Goal: Task Accomplishment & Management: Manage account settings

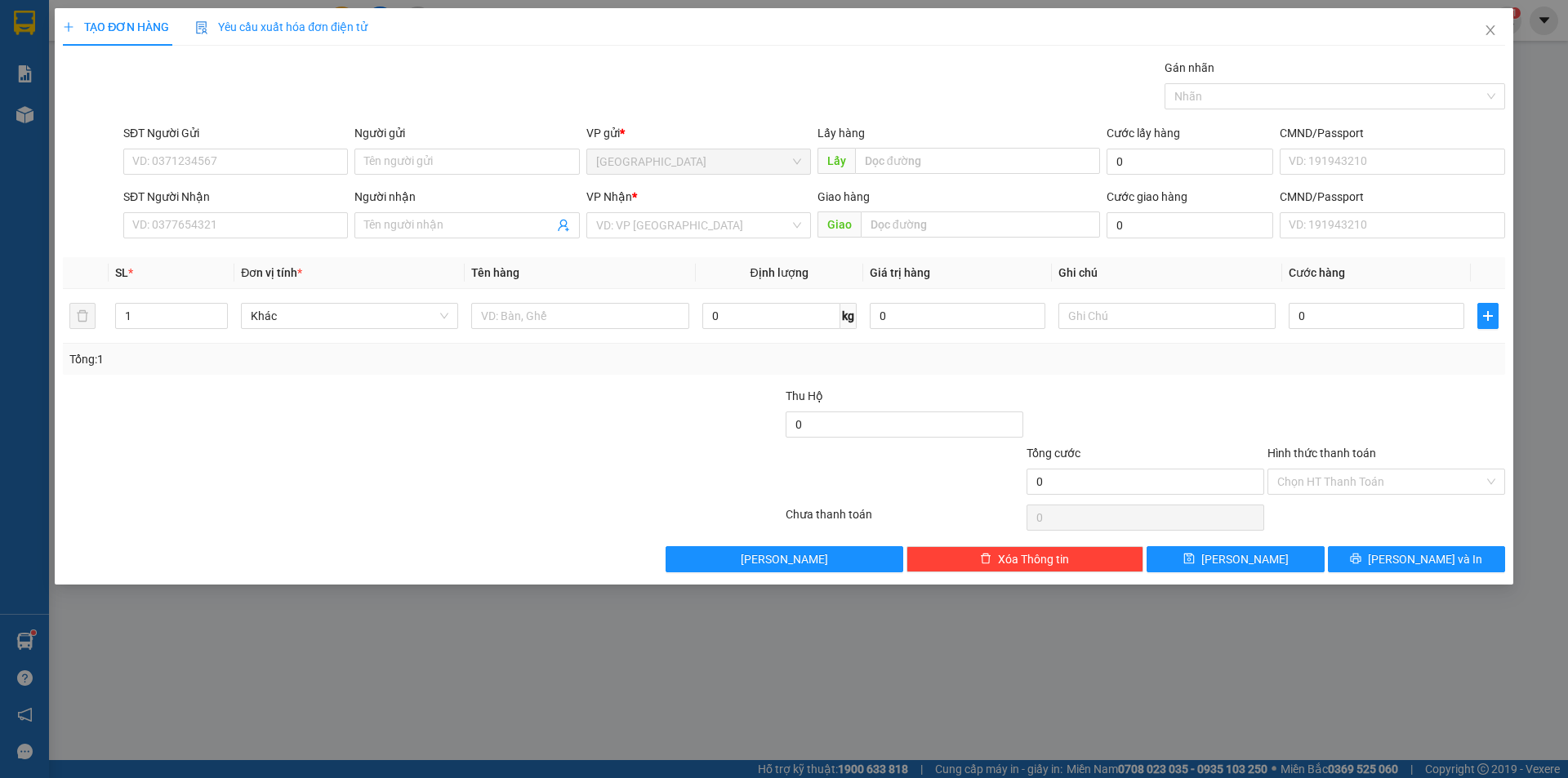
drag, startPoint x: 0, startPoint y: 0, endPoint x: 228, endPoint y: 161, distance: 279.1
click at [229, 175] on div "SĐT Người Gửi VD: 0371234567" at bounding box center [236, 152] width 225 height 57
click at [227, 158] on input "SĐT Người Gửi" at bounding box center [236, 161] width 225 height 26
click at [222, 199] on div "0377119743" at bounding box center [236, 195] width 205 height 18
type input "0377119743"
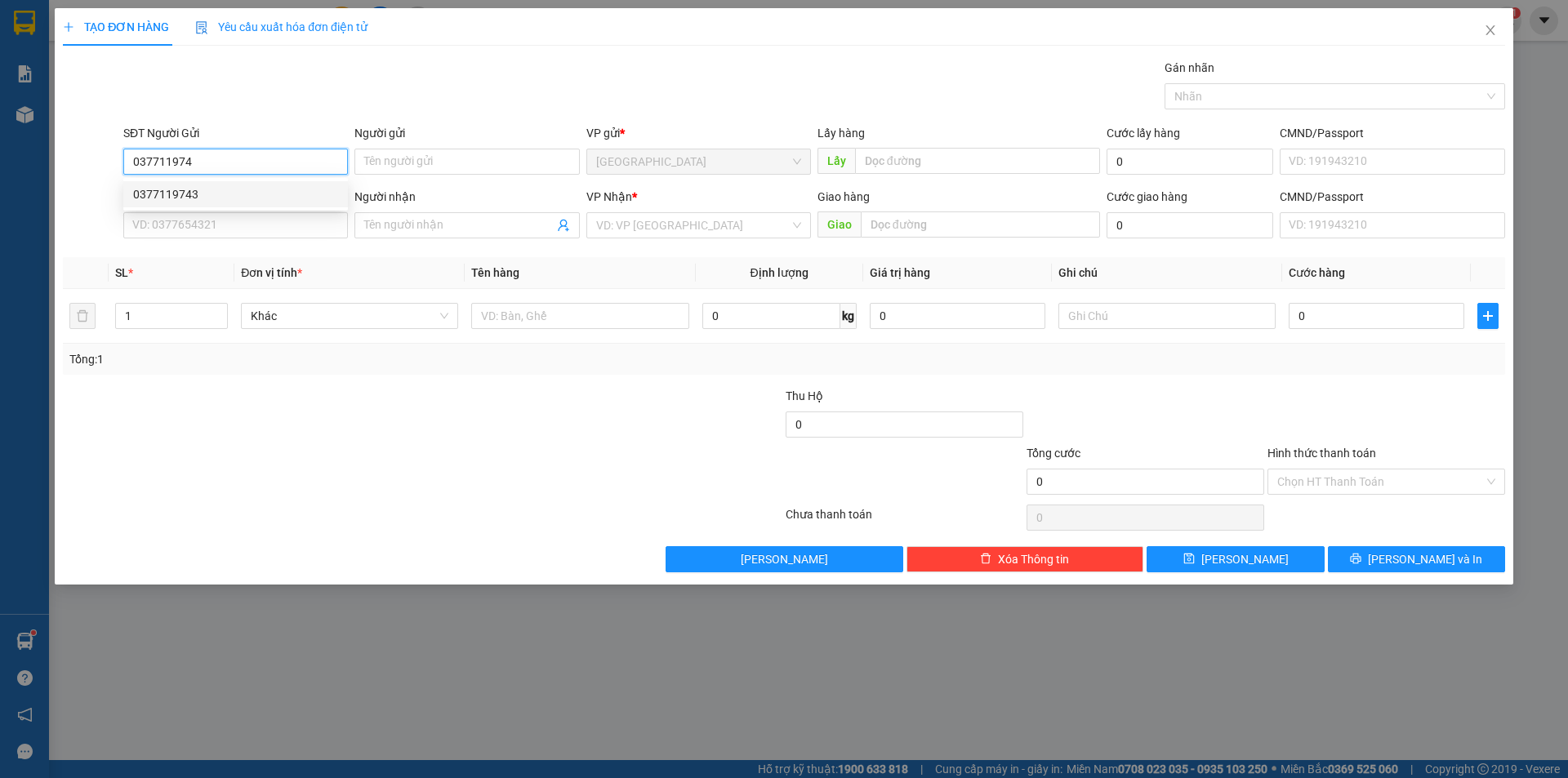
type input "0917403405"
type input "3 [PERSON_NAME]"
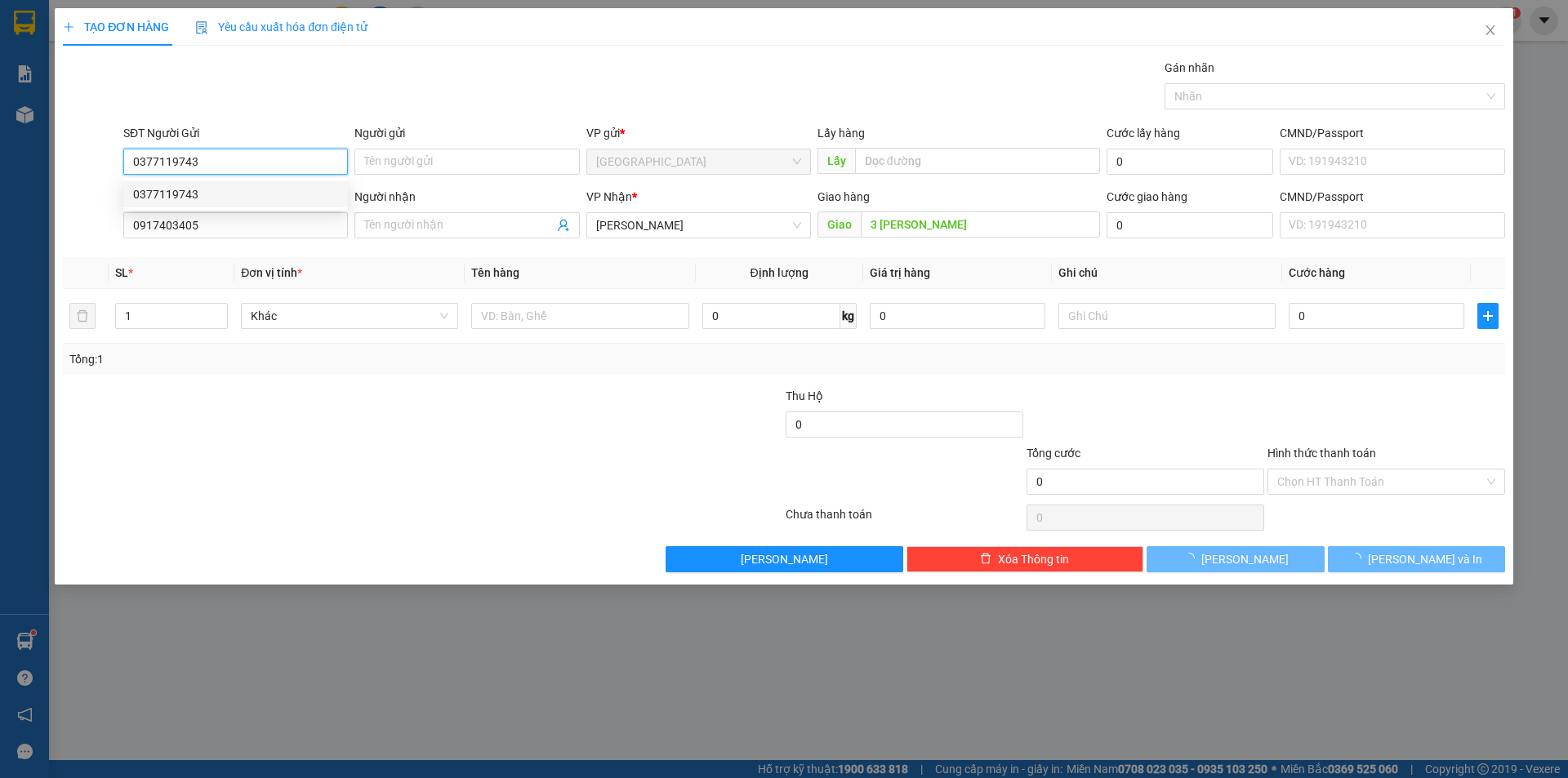
type input "30.000"
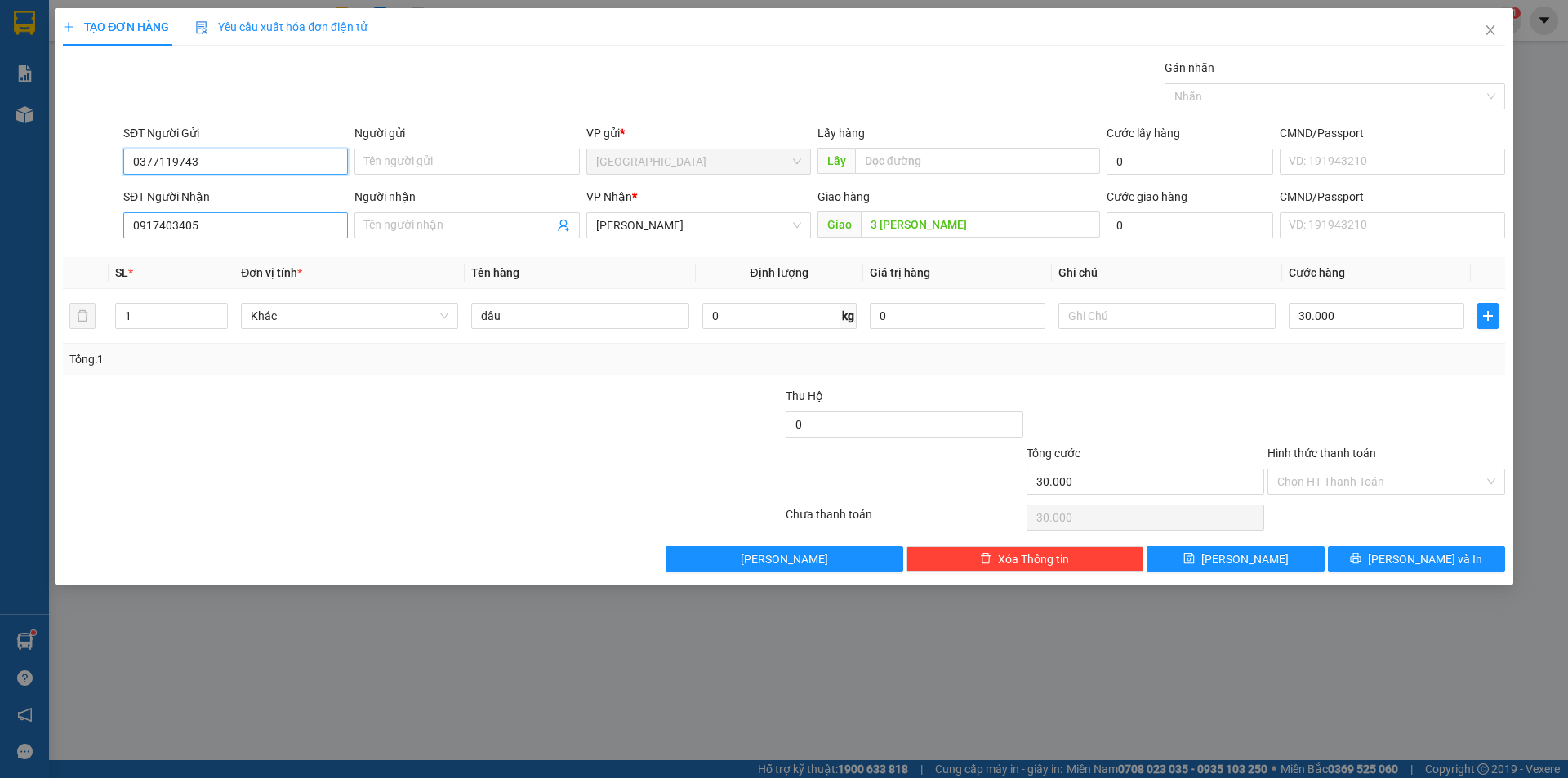
type input "0377119743"
click at [251, 227] on input "0917403405" at bounding box center [236, 225] width 225 height 26
click at [177, 259] on div "0917403405" at bounding box center [236, 258] width 205 height 18
click at [1367, 318] on input "30.000" at bounding box center [1376, 316] width 176 height 26
click at [1359, 484] on input "Hình thức thanh toán" at bounding box center [1381, 481] width 207 height 24
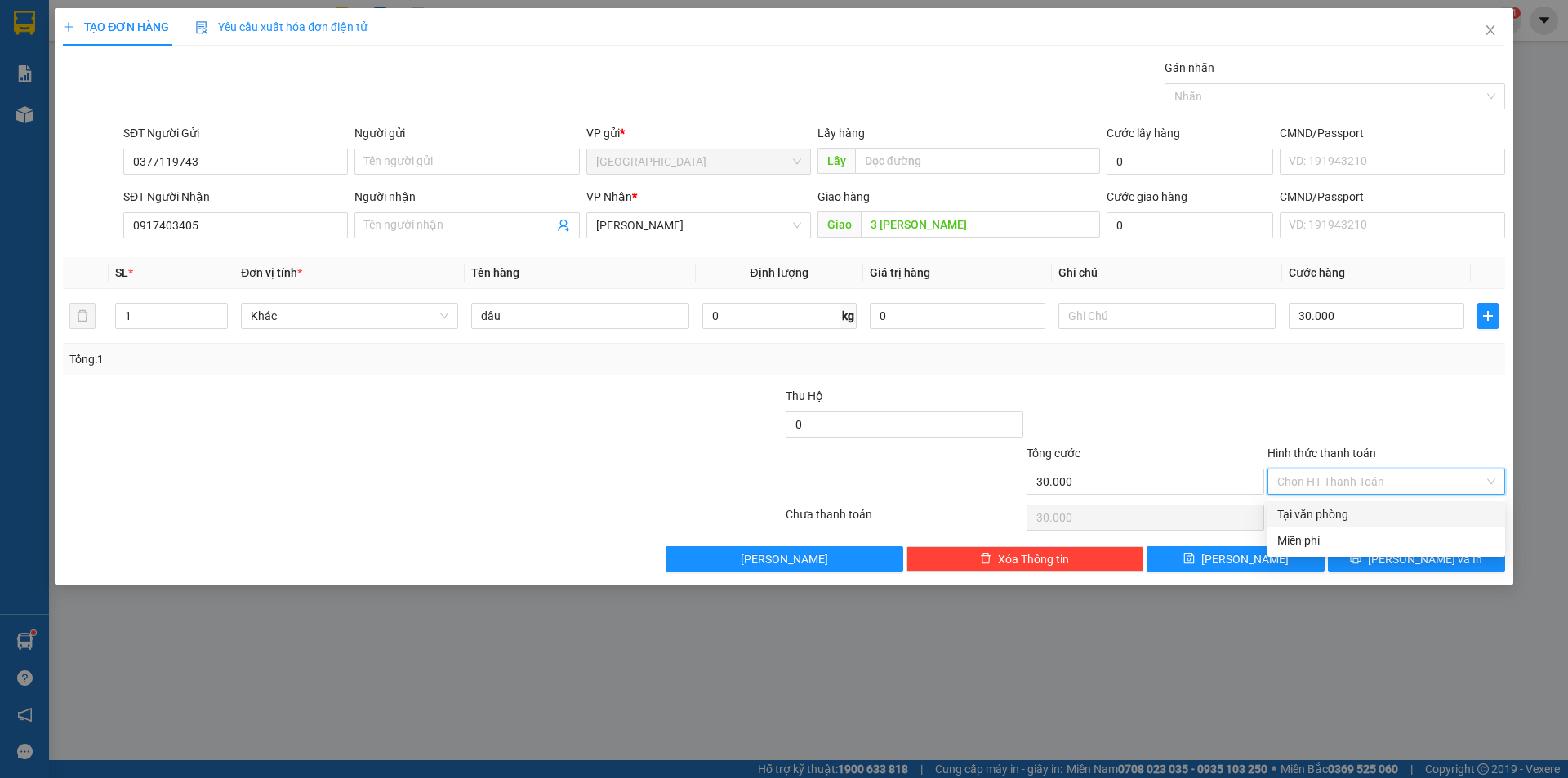
click at [1326, 516] on div "Tại văn phòng" at bounding box center [1386, 515] width 218 height 18
type input "0"
drag, startPoint x: 1364, startPoint y: 556, endPoint x: 1359, endPoint y: 544, distance: 13.0
click at [1364, 556] on button "[PERSON_NAME] và In" at bounding box center [1416, 559] width 177 height 26
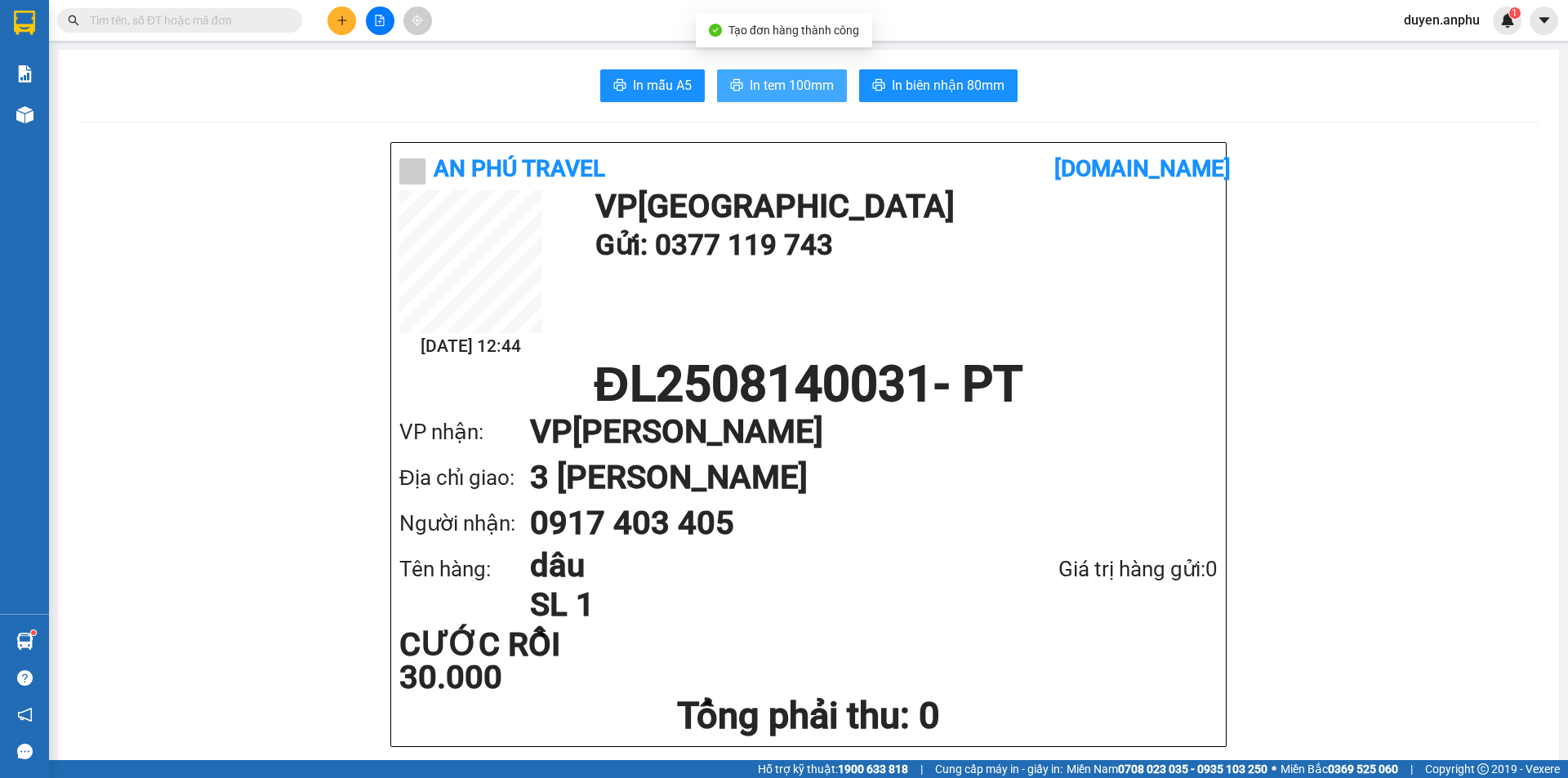
click at [776, 90] on span "In tem 100mm" at bounding box center [791, 85] width 84 height 21
click at [335, 19] on button at bounding box center [341, 21] width 28 height 28
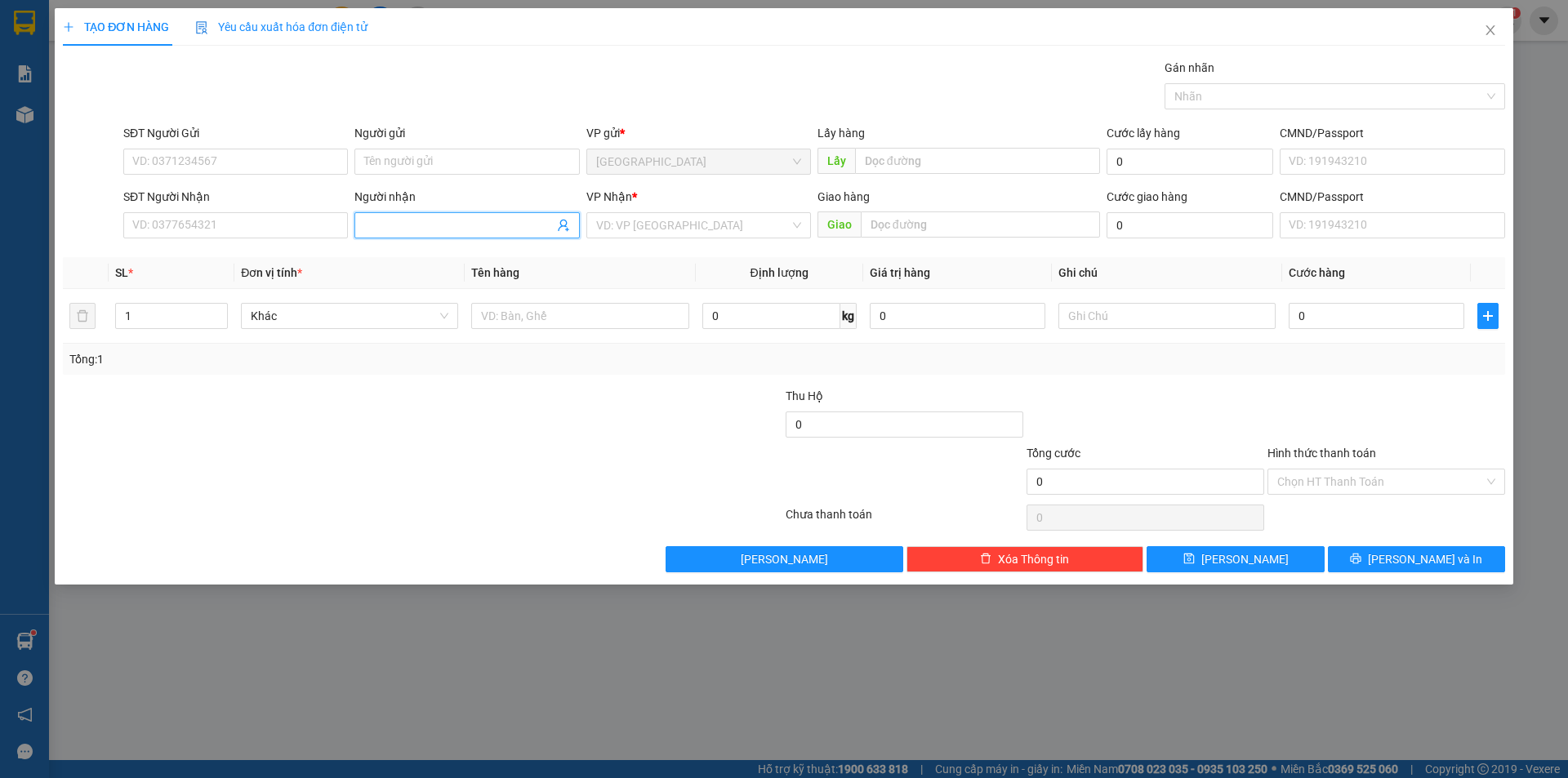
click at [391, 232] on input "Người nhận" at bounding box center [458, 226] width 189 height 18
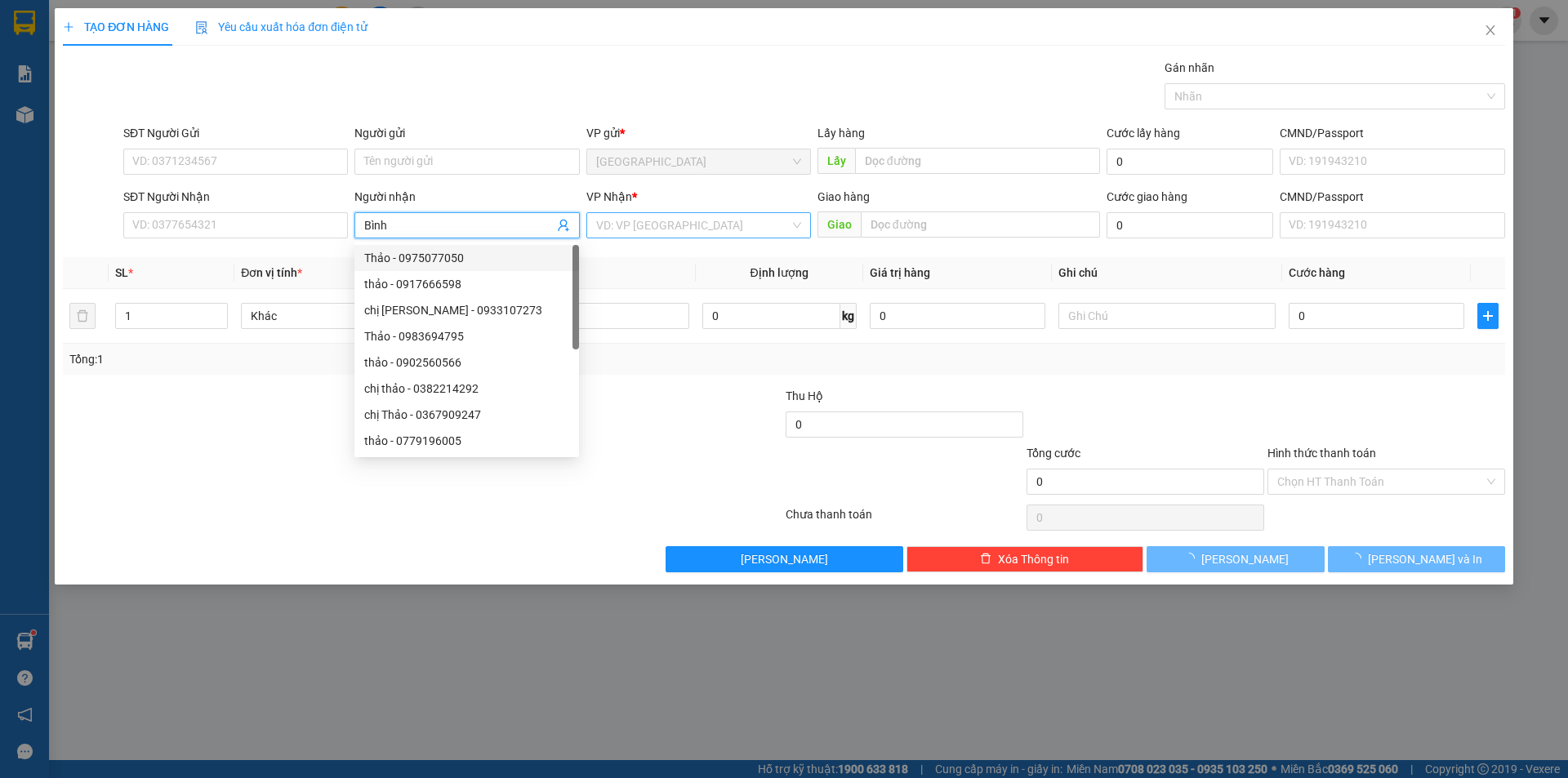
type input "Bình"
click at [656, 226] on input "search" at bounding box center [693, 225] width 193 height 24
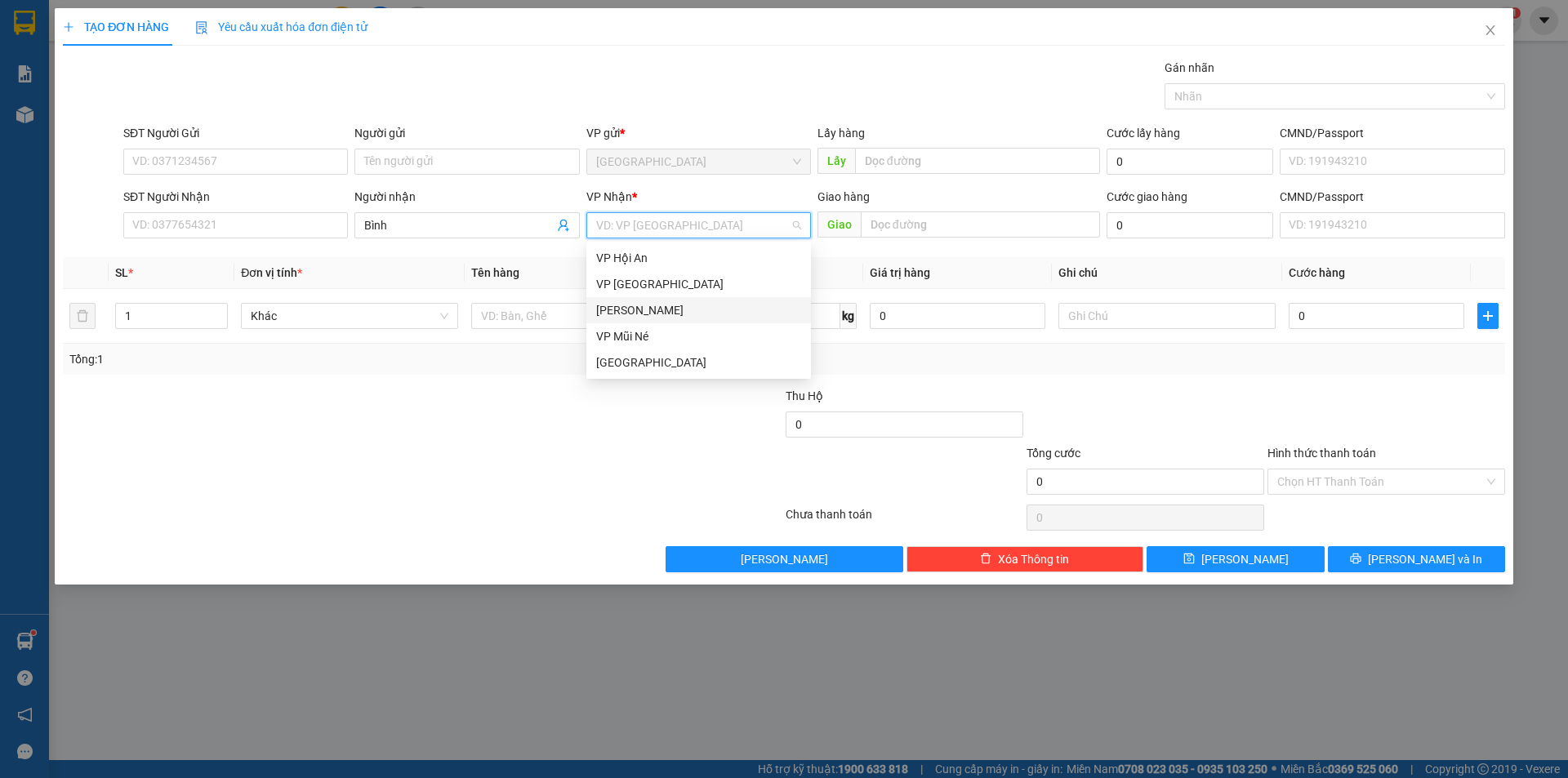
click at [647, 317] on div "[PERSON_NAME]" at bounding box center [699, 311] width 205 height 18
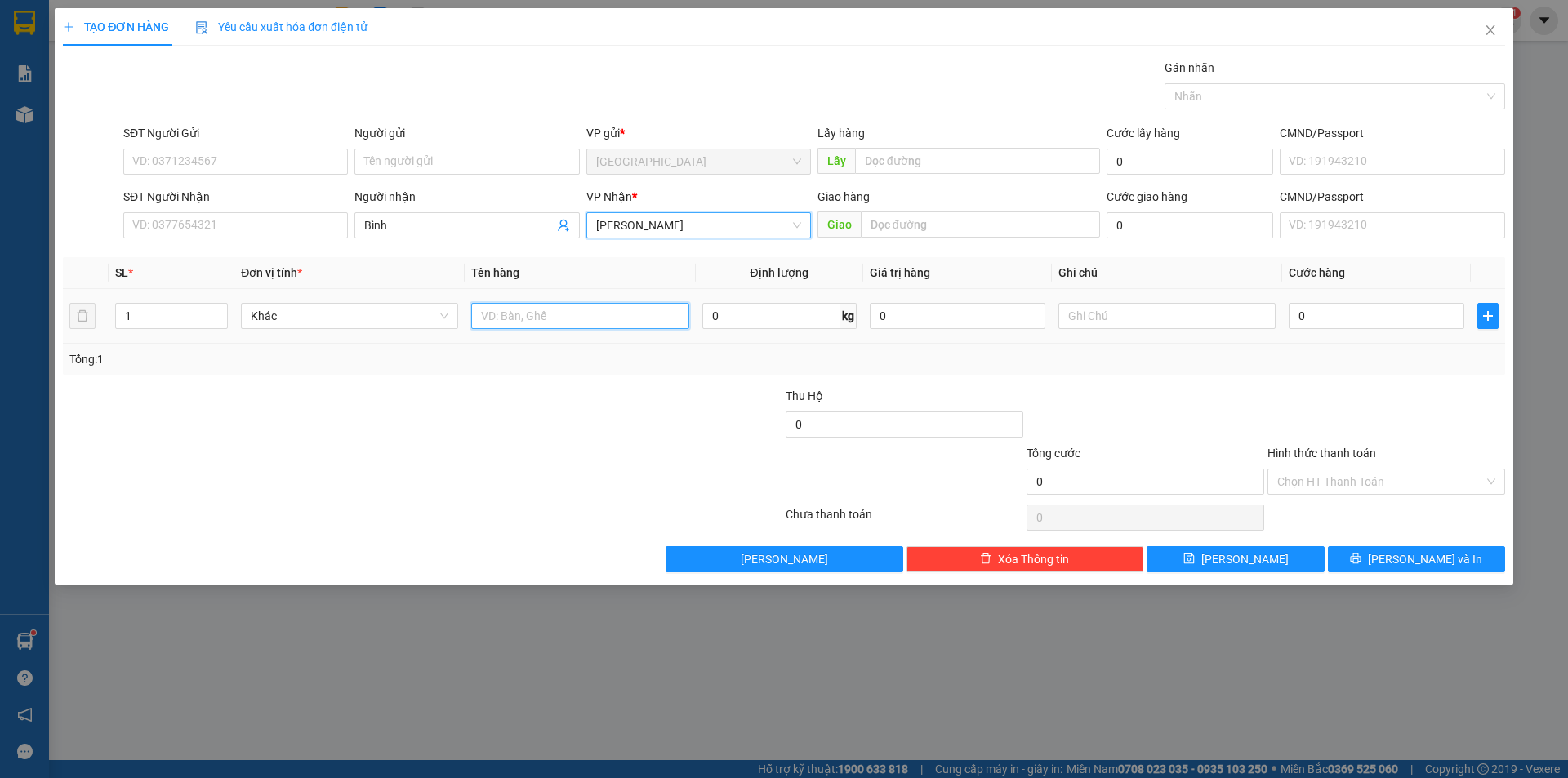
click at [601, 317] on input "text" at bounding box center [580, 316] width 217 height 26
type input "1h dâu"
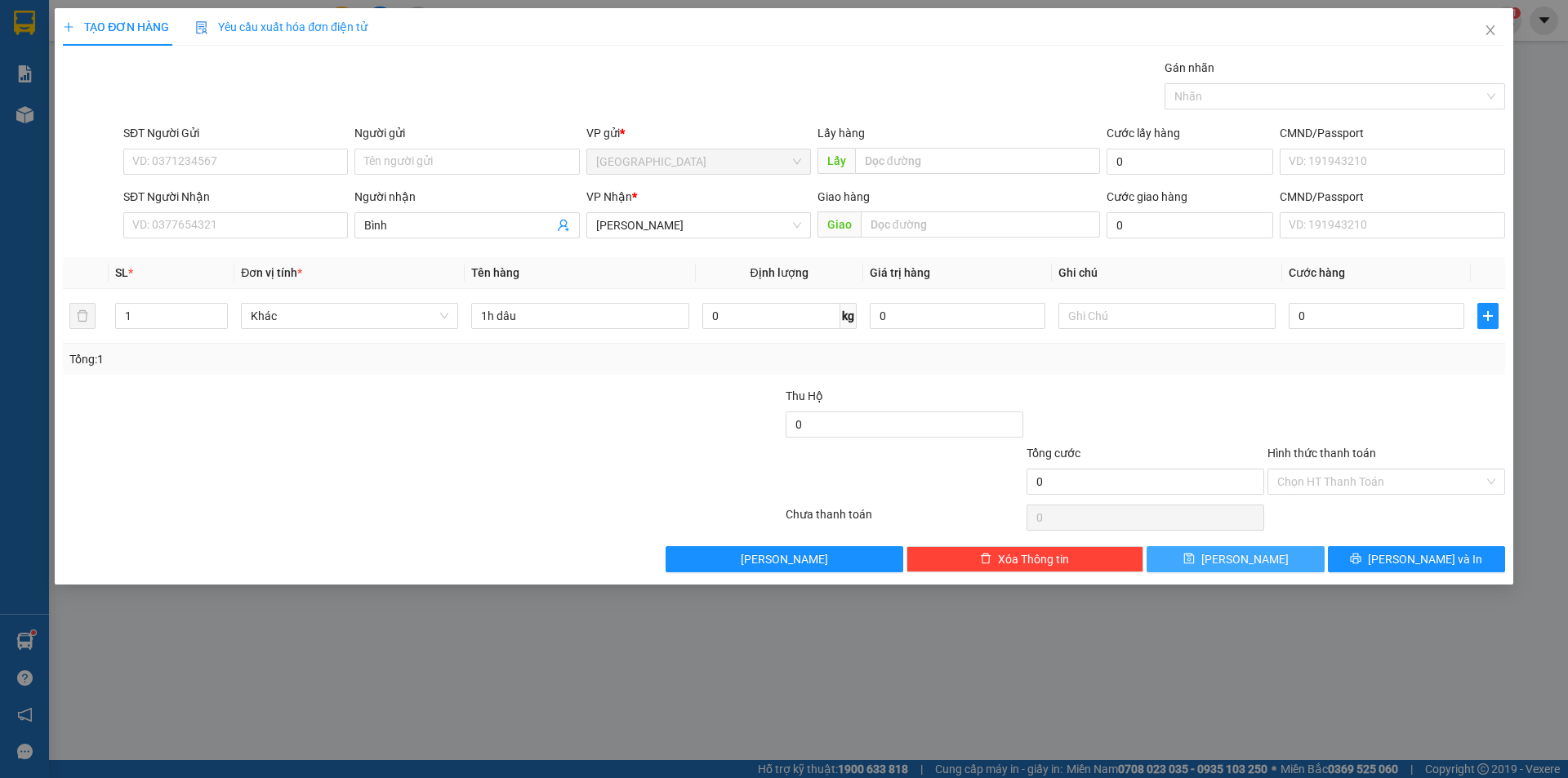
click at [1260, 555] on button "[PERSON_NAME]" at bounding box center [1235, 559] width 177 height 26
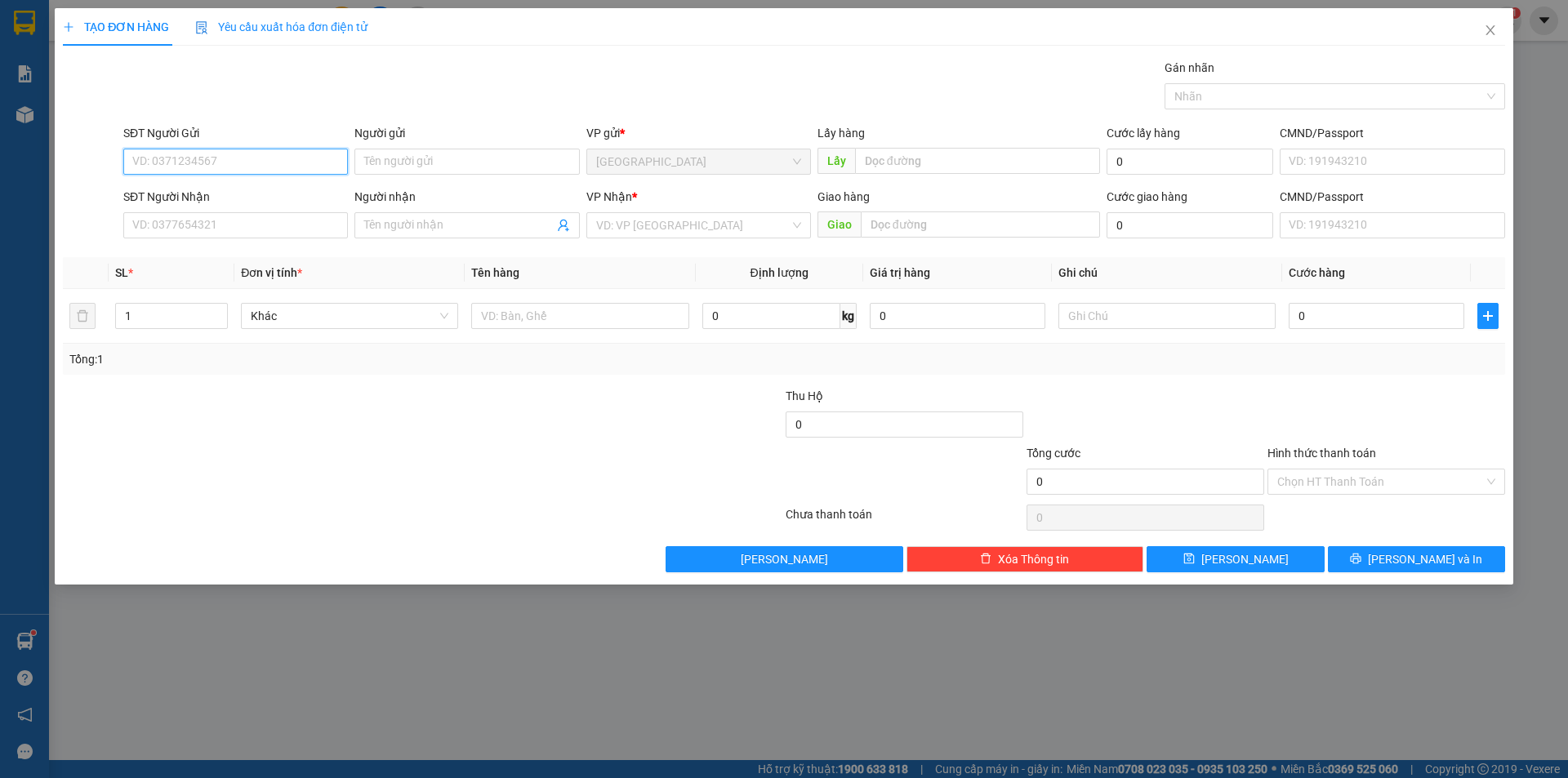
click at [207, 170] on input "SĐT Người Gửi" at bounding box center [236, 161] width 225 height 26
click at [213, 195] on div "0385663470 - Thảo Chuối" at bounding box center [236, 195] width 205 height 18
type input "0385663470"
type input "Thảo Chuối"
type input "trường C2 Ninh Loan"
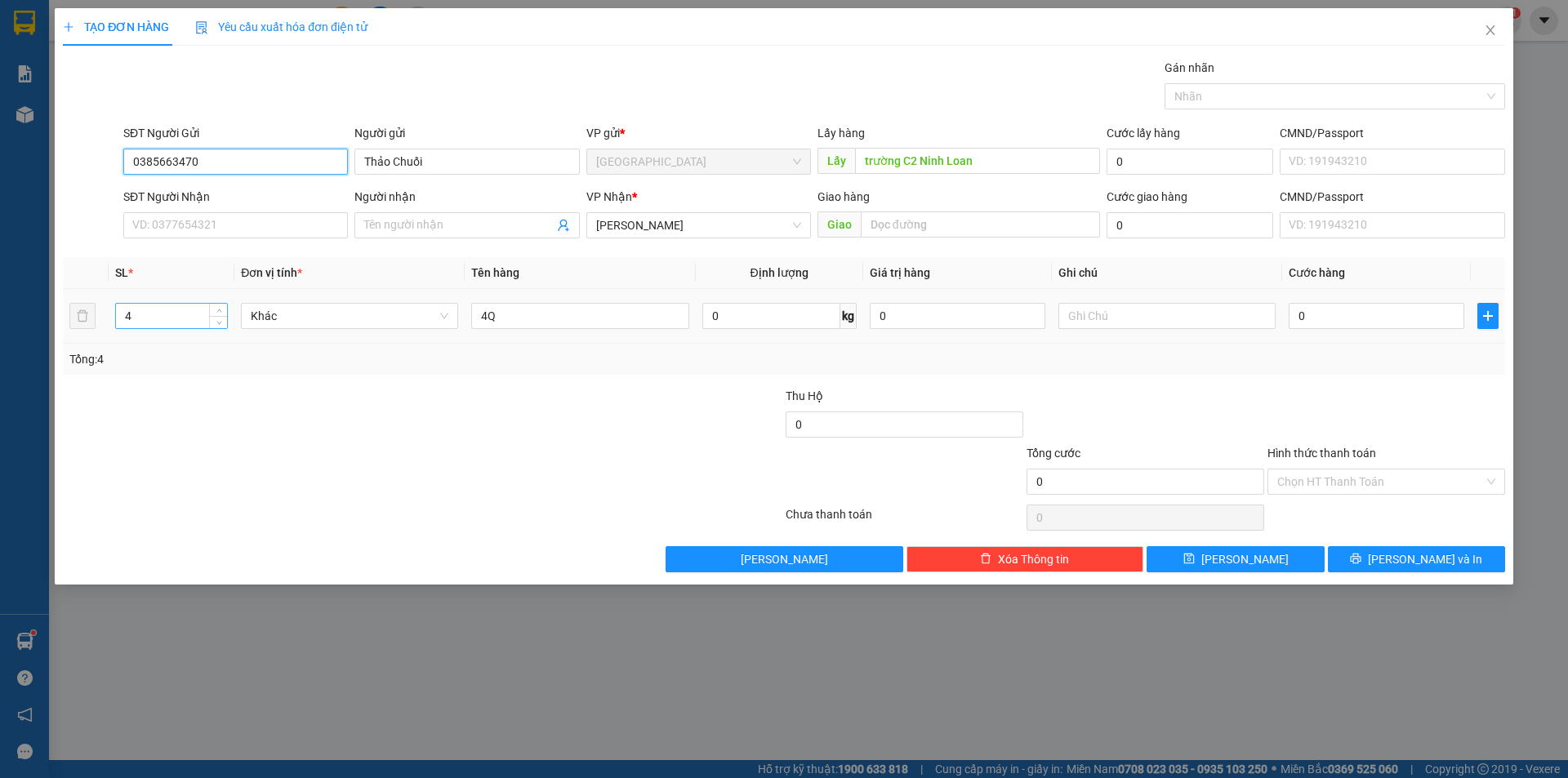
type input "0385663470"
click at [144, 321] on input "4" at bounding box center [171, 316] width 111 height 24
click at [1204, 561] on button "[PERSON_NAME]" at bounding box center [1235, 559] width 177 height 26
click at [207, 161] on input "SĐT Người Gửi" at bounding box center [236, 161] width 225 height 26
type input "0385419486"
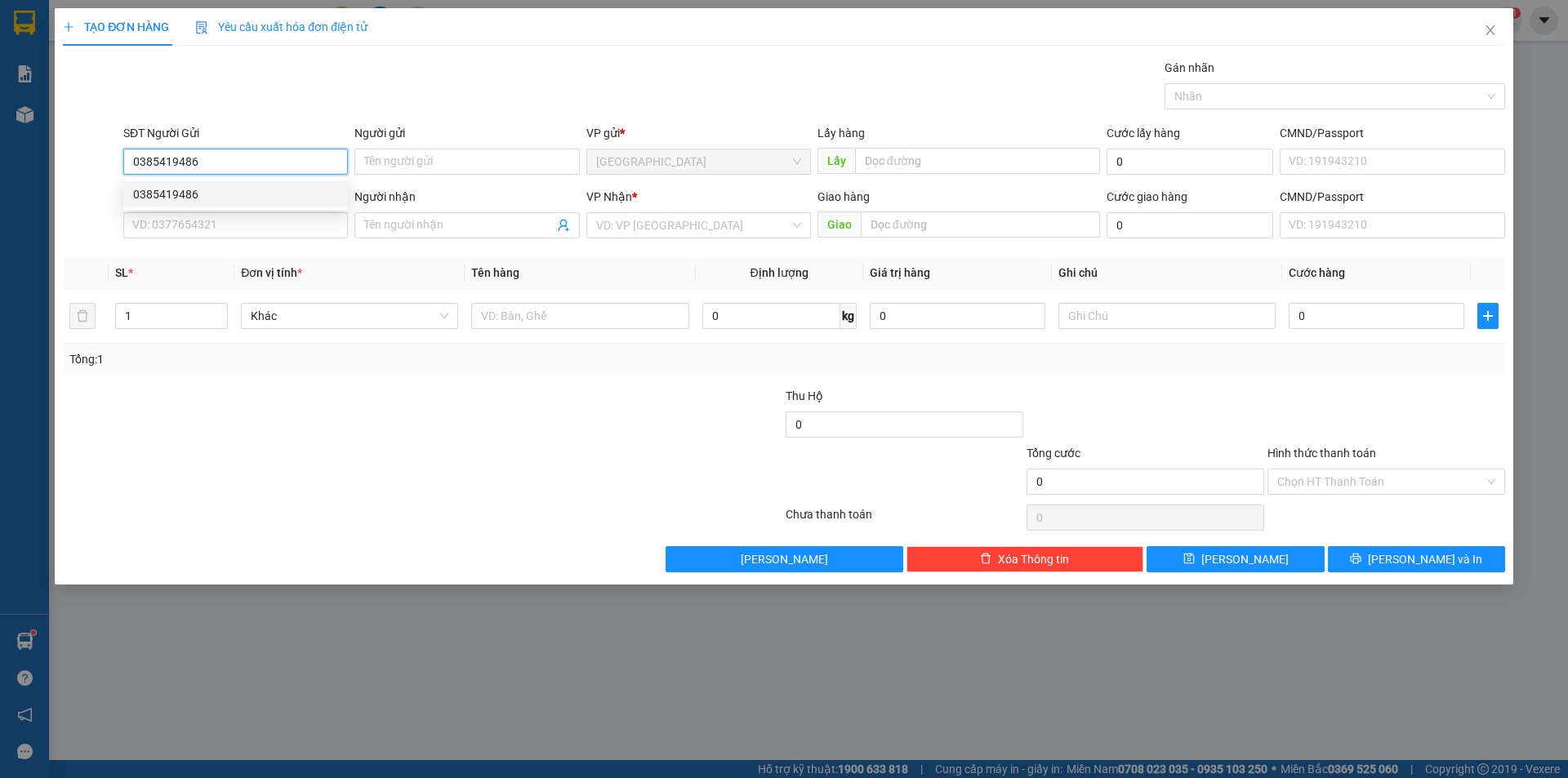
click at [147, 186] on div "0385419486" at bounding box center [236, 195] width 205 height 18
type input "0909559536"
type input "MN"
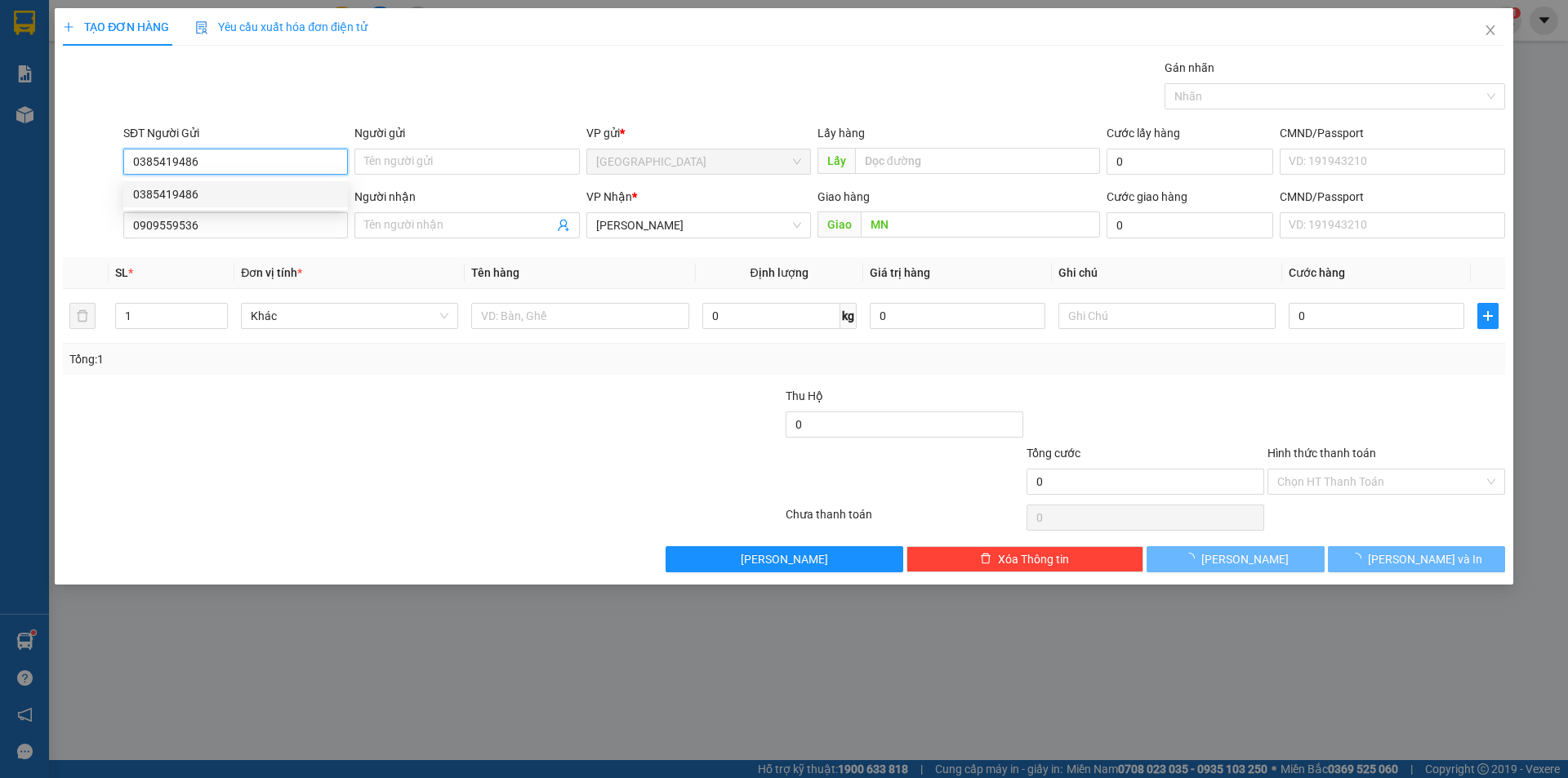
type input "50.000"
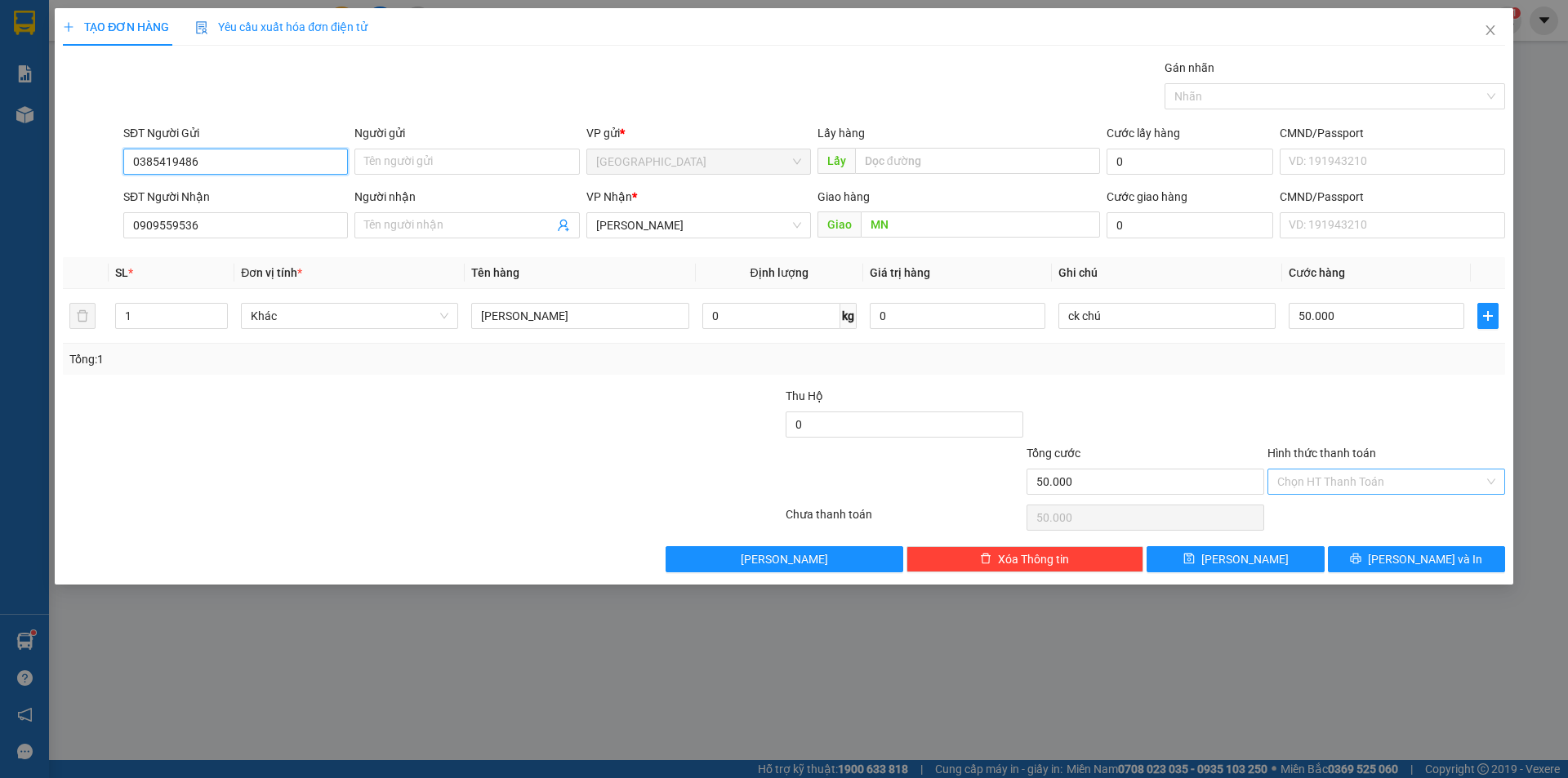
type input "0385419486"
drag, startPoint x: 1389, startPoint y: 486, endPoint x: 1377, endPoint y: 495, distance: 15.0
click at [1393, 482] on input "Hình thức thanh toán" at bounding box center [1381, 481] width 207 height 24
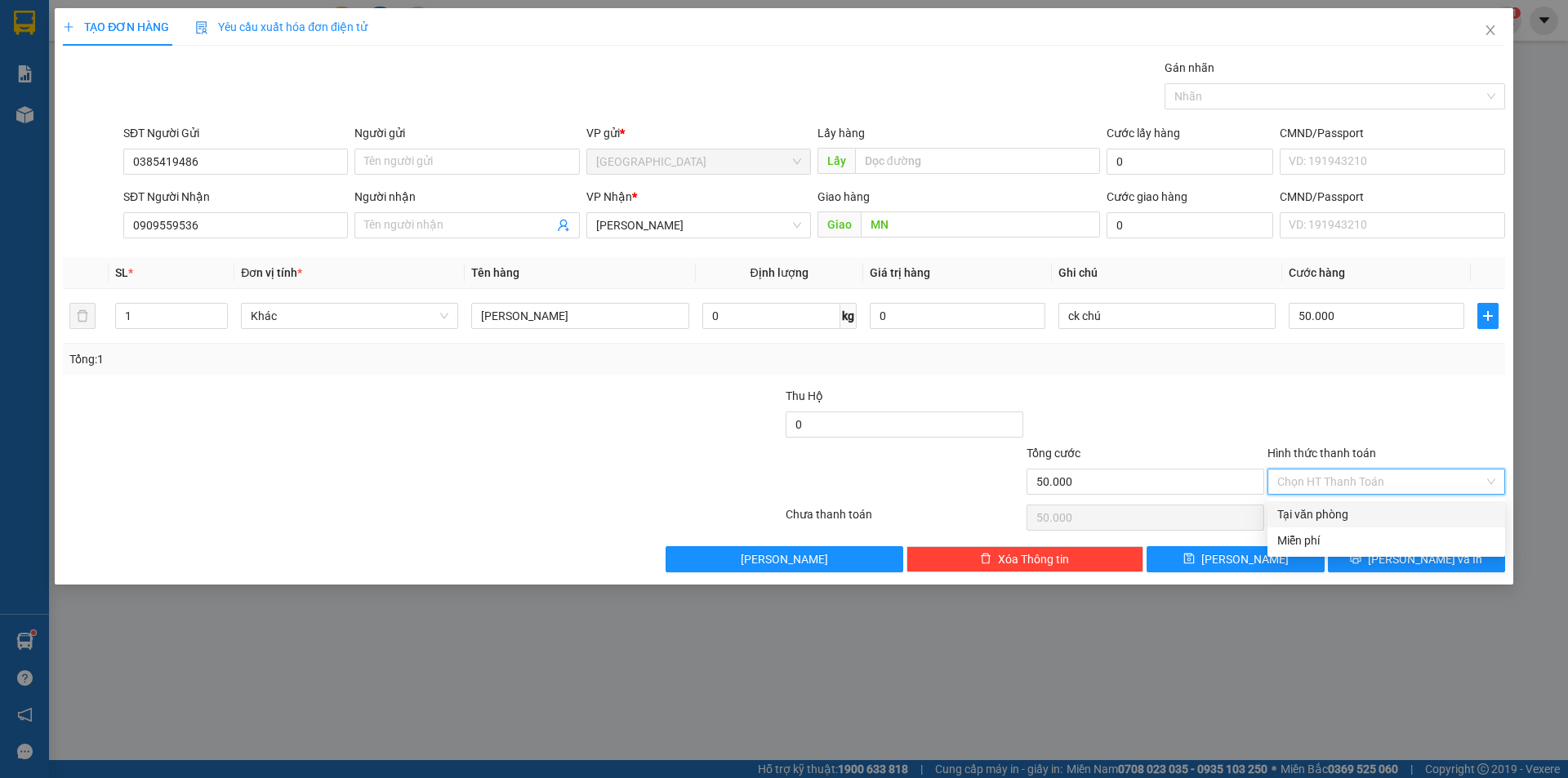
drag, startPoint x: 1366, startPoint y: 503, endPoint x: 1364, endPoint y: 521, distance: 18.1
click at [1364, 521] on div "Tại văn phòng" at bounding box center [1386, 514] width 237 height 26
type input "0"
click at [1363, 559] on button "[PERSON_NAME] và In" at bounding box center [1416, 559] width 177 height 26
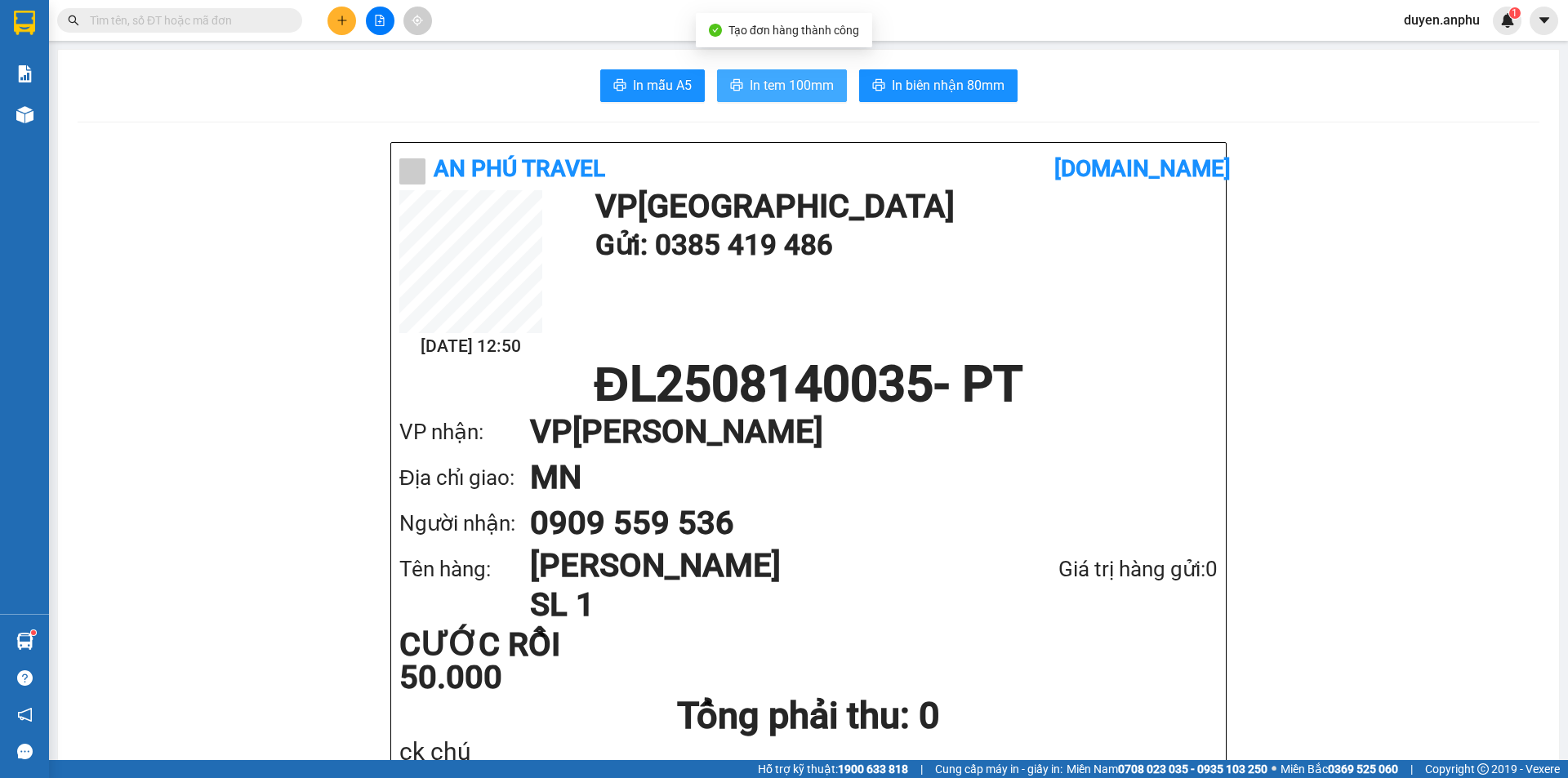
click at [768, 78] on span "In tem 100mm" at bounding box center [791, 85] width 84 height 21
click at [341, 20] on icon "plus" at bounding box center [342, 21] width 12 height 12
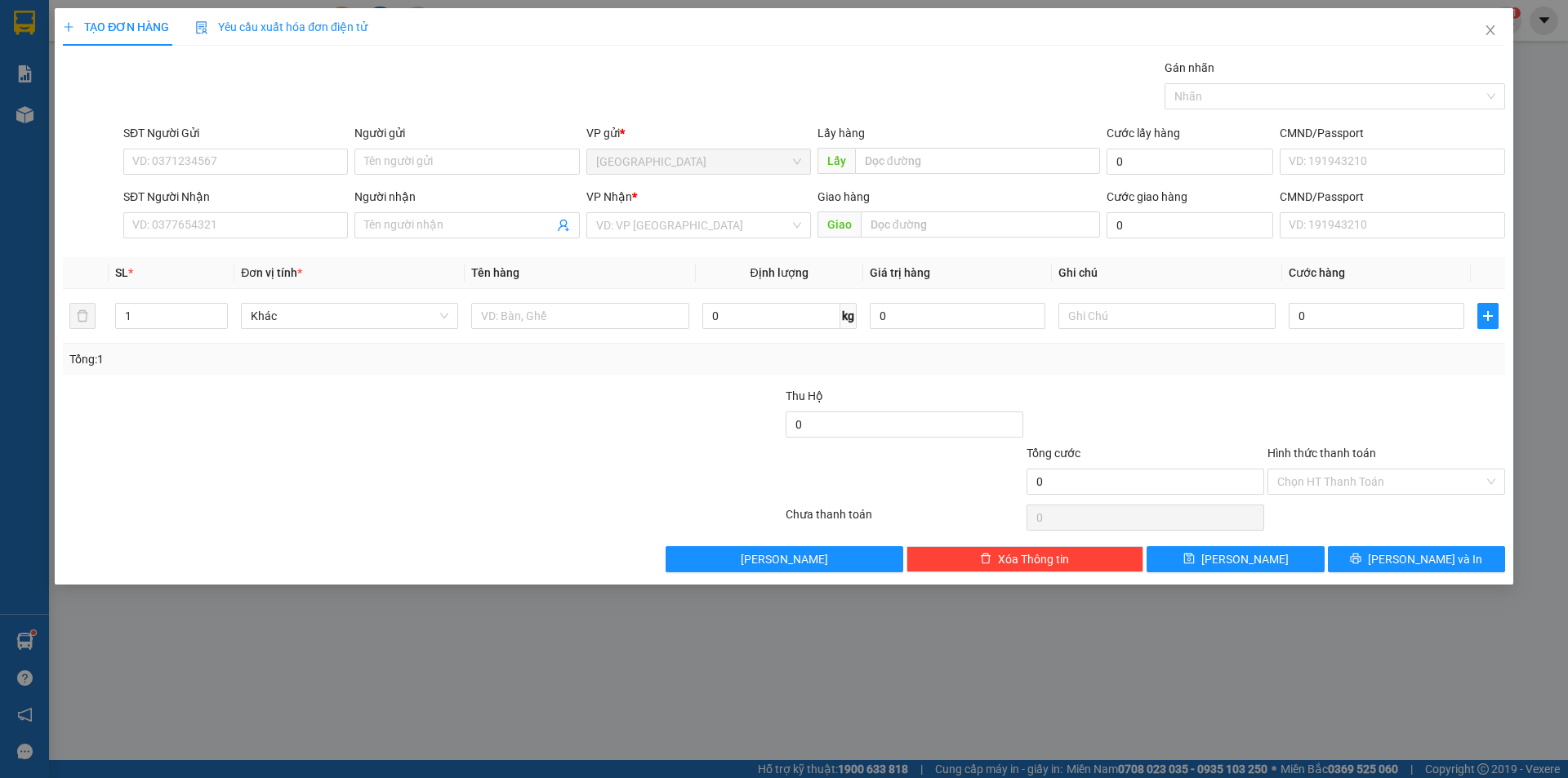
click at [391, 212] on div "Người nhận" at bounding box center [467, 200] width 225 height 24
click at [396, 231] on input "Người nhận" at bounding box center [458, 226] width 189 height 18
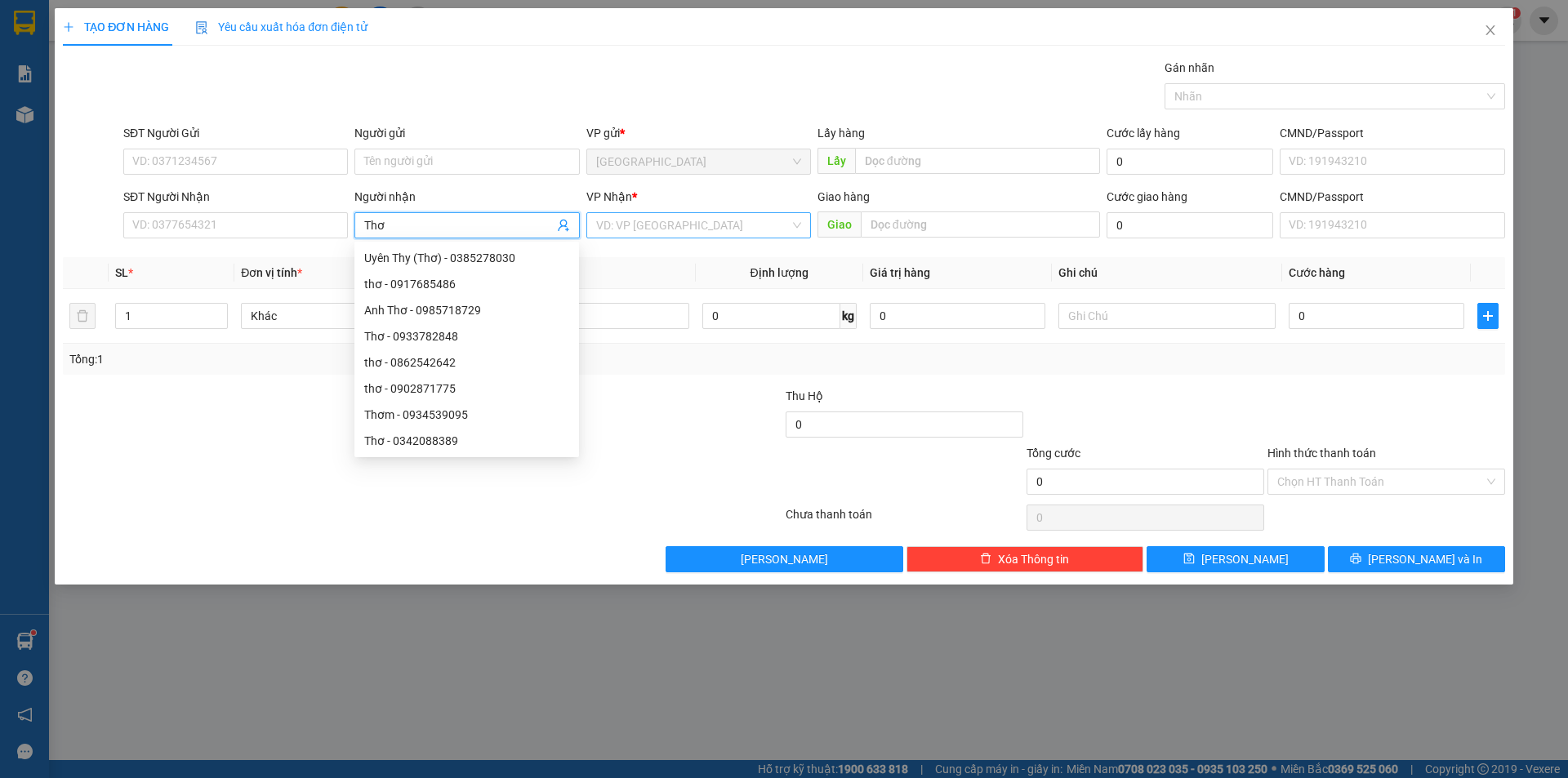
type input "Thơ"
click at [714, 223] on input "search" at bounding box center [693, 225] width 193 height 24
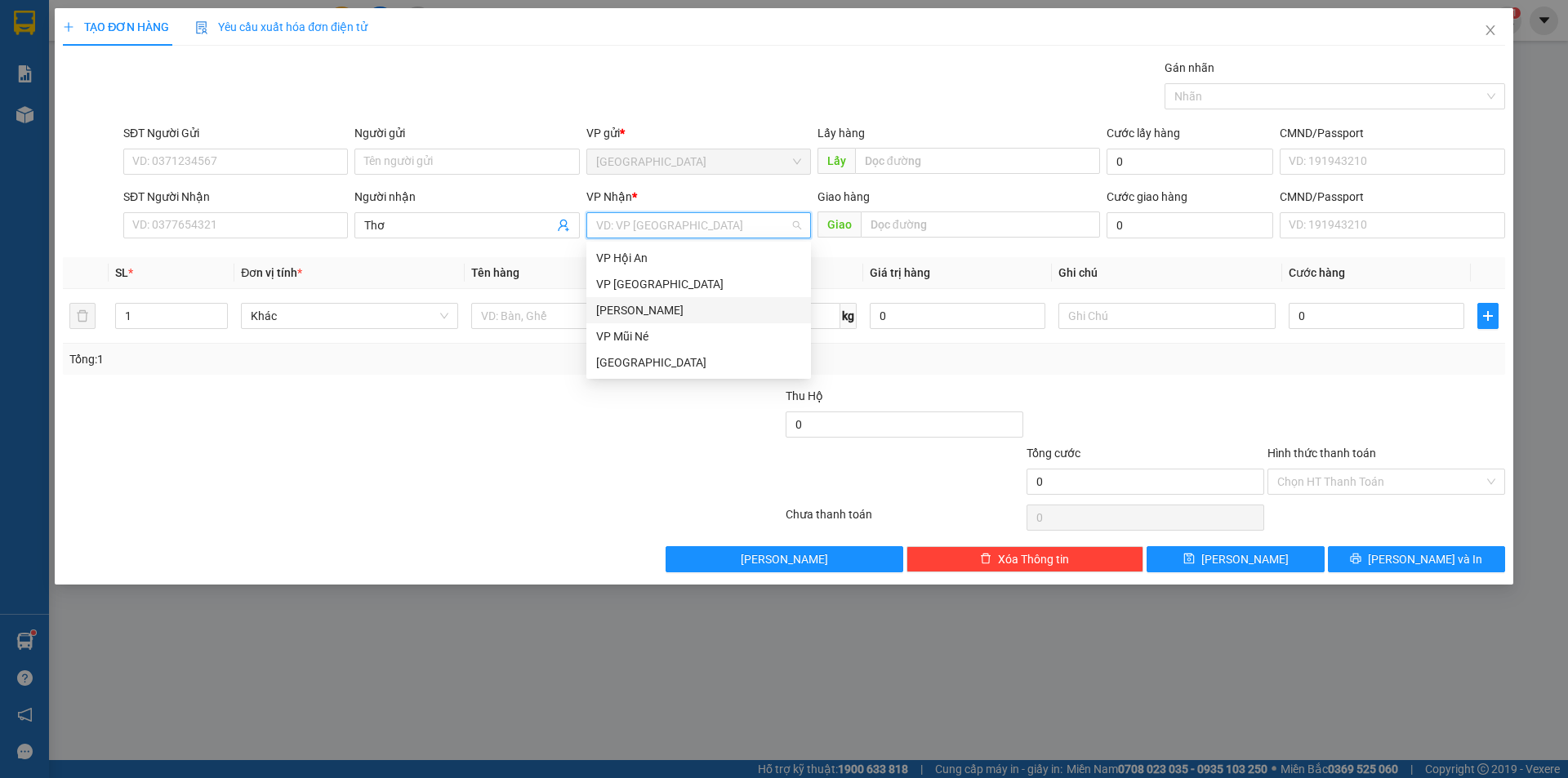
click at [655, 314] on div "[PERSON_NAME]" at bounding box center [699, 311] width 205 height 18
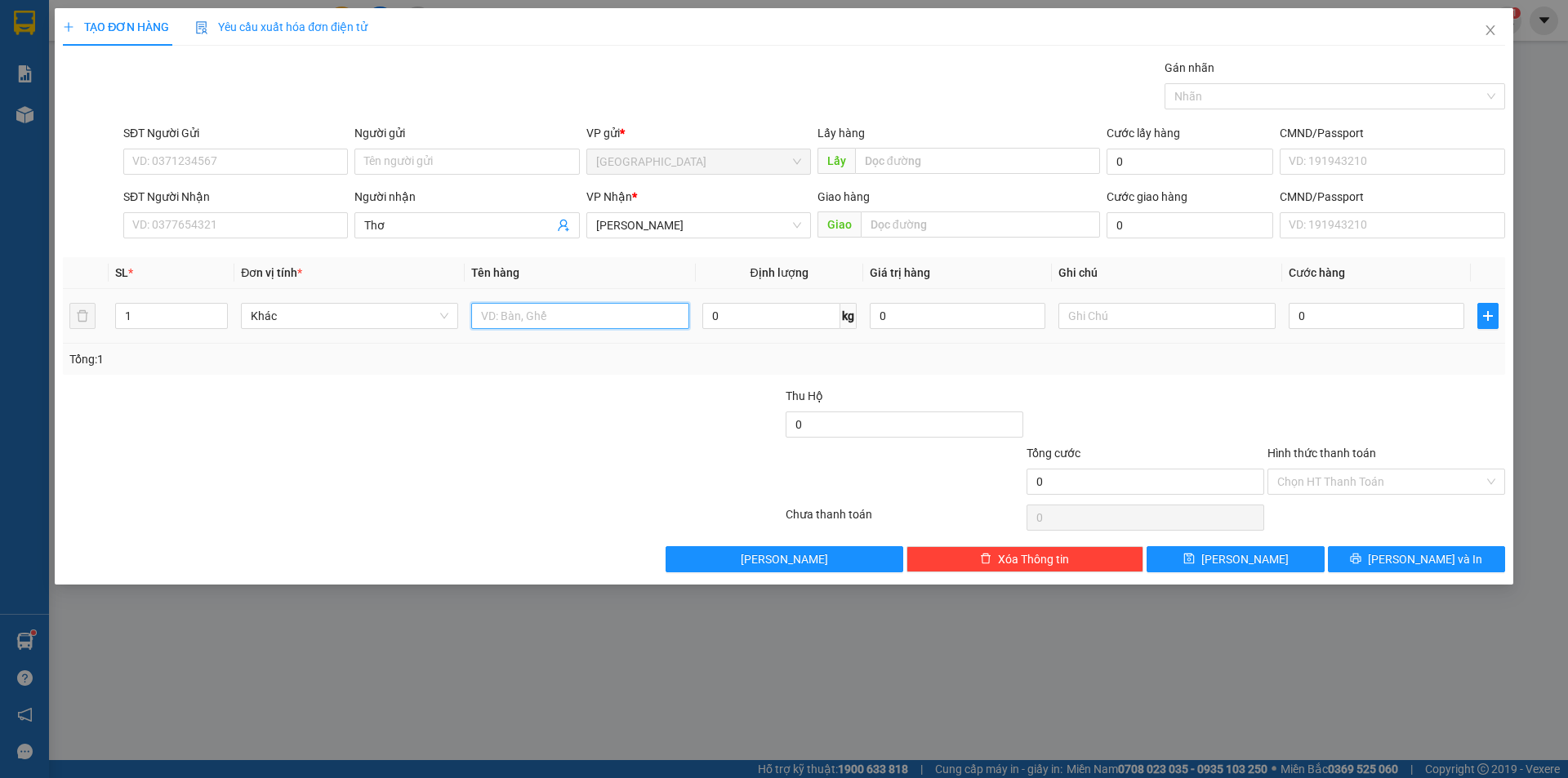
click at [655, 314] on input "text" at bounding box center [580, 316] width 217 height 26
type input "dâu"
type input "18"
type input "5"
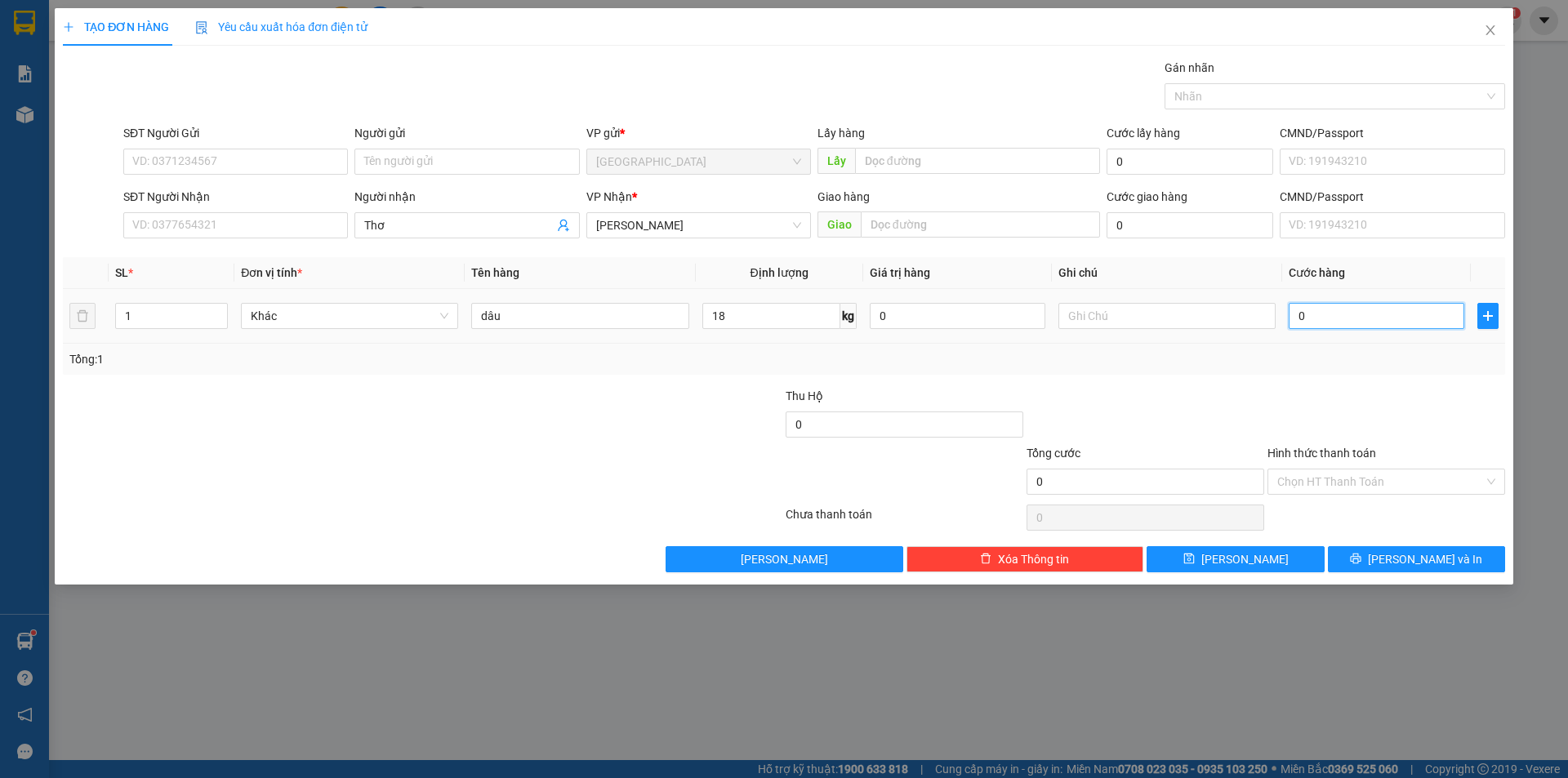
type input "5"
type input "54"
type input "54.000"
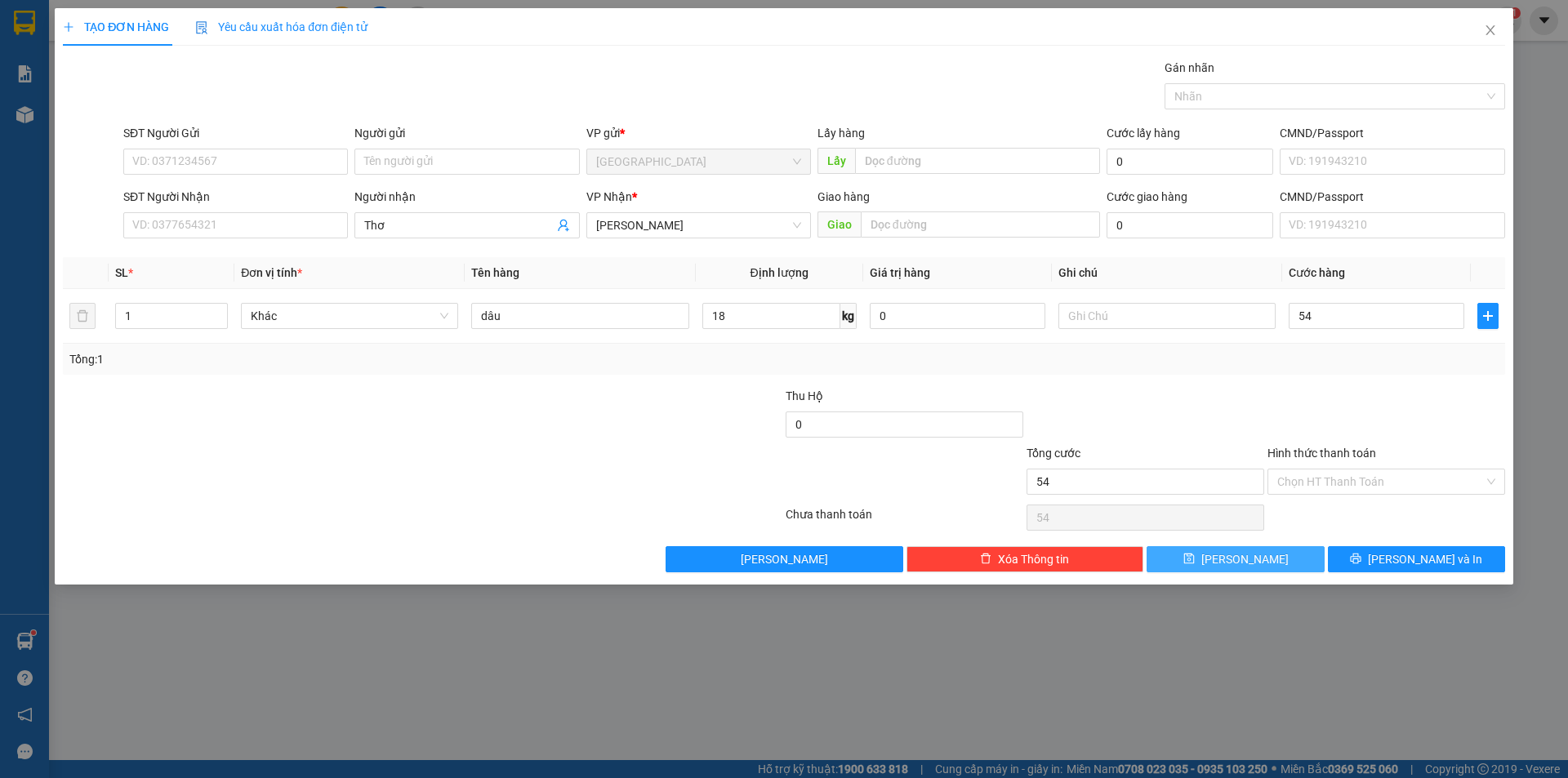
type input "54.000"
click at [1244, 563] on span "[PERSON_NAME]" at bounding box center [1244, 560] width 87 height 18
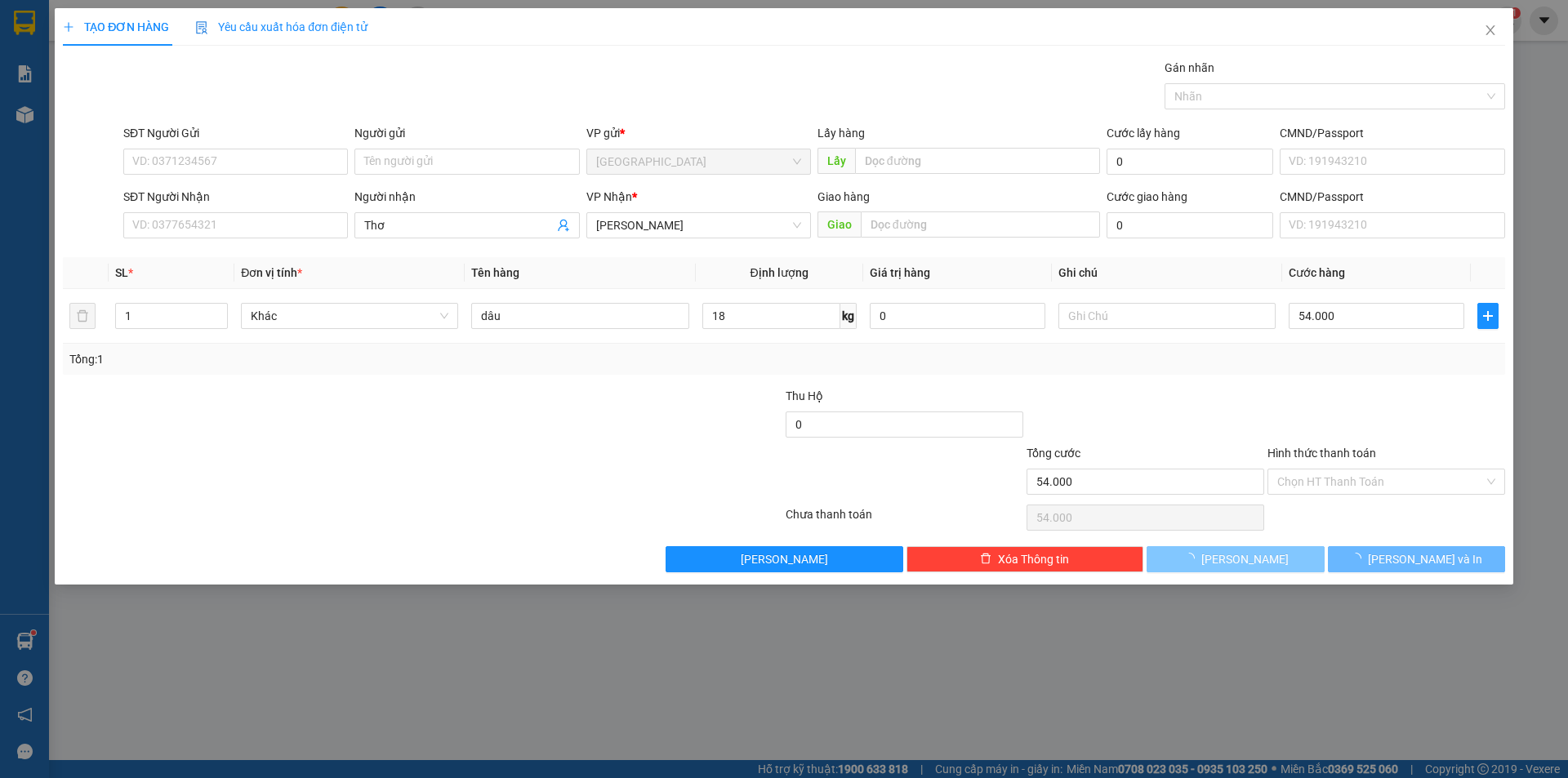
type input "0"
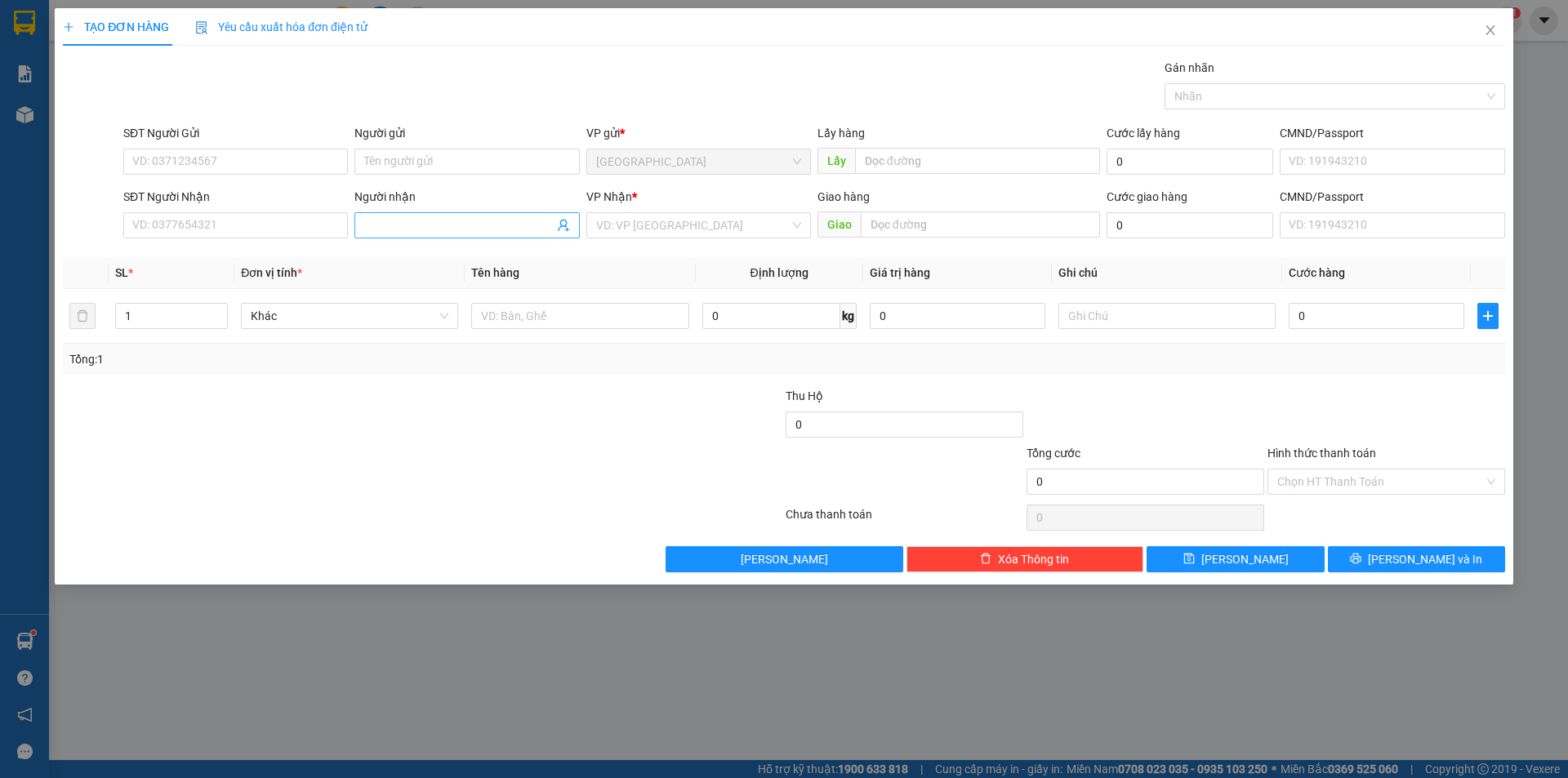
click at [450, 226] on input "Người nhận" at bounding box center [458, 226] width 189 height 18
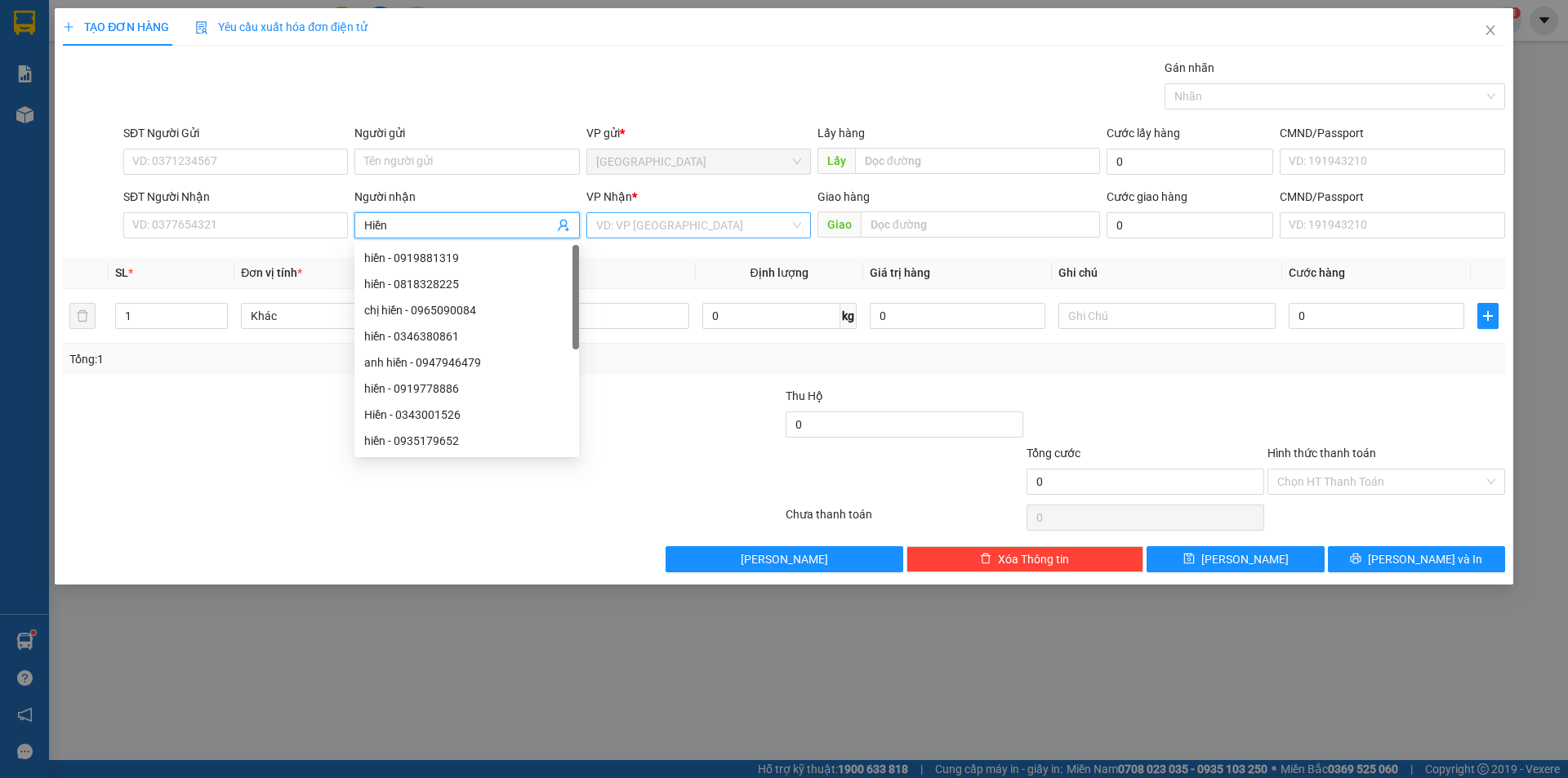
type input "Hiền"
drag, startPoint x: 649, startPoint y: 229, endPoint x: 630, endPoint y: 285, distance: 59.1
click at [649, 232] on input "search" at bounding box center [693, 225] width 193 height 24
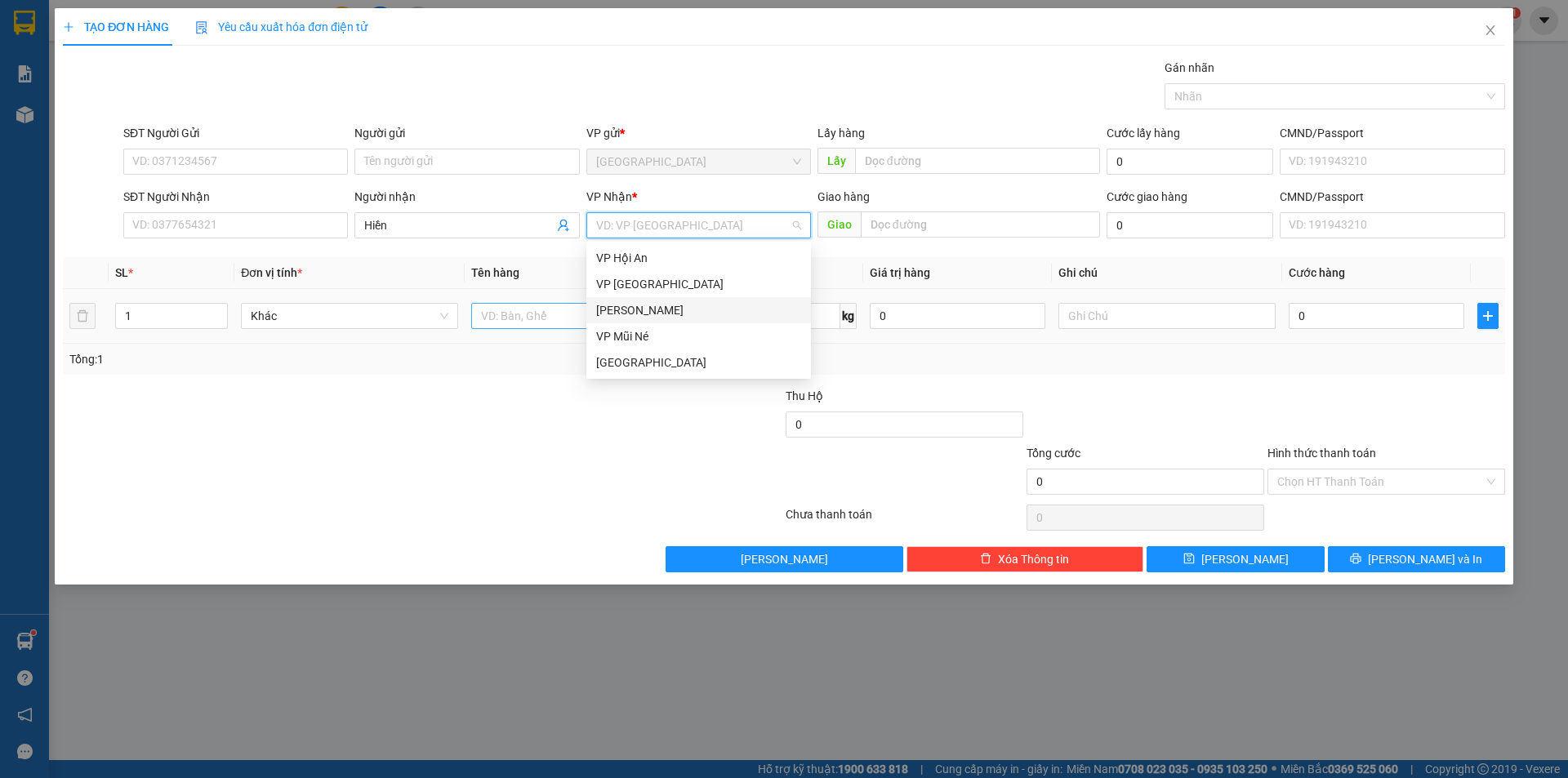
click at [622, 315] on div "[PERSON_NAME]" at bounding box center [699, 311] width 205 height 18
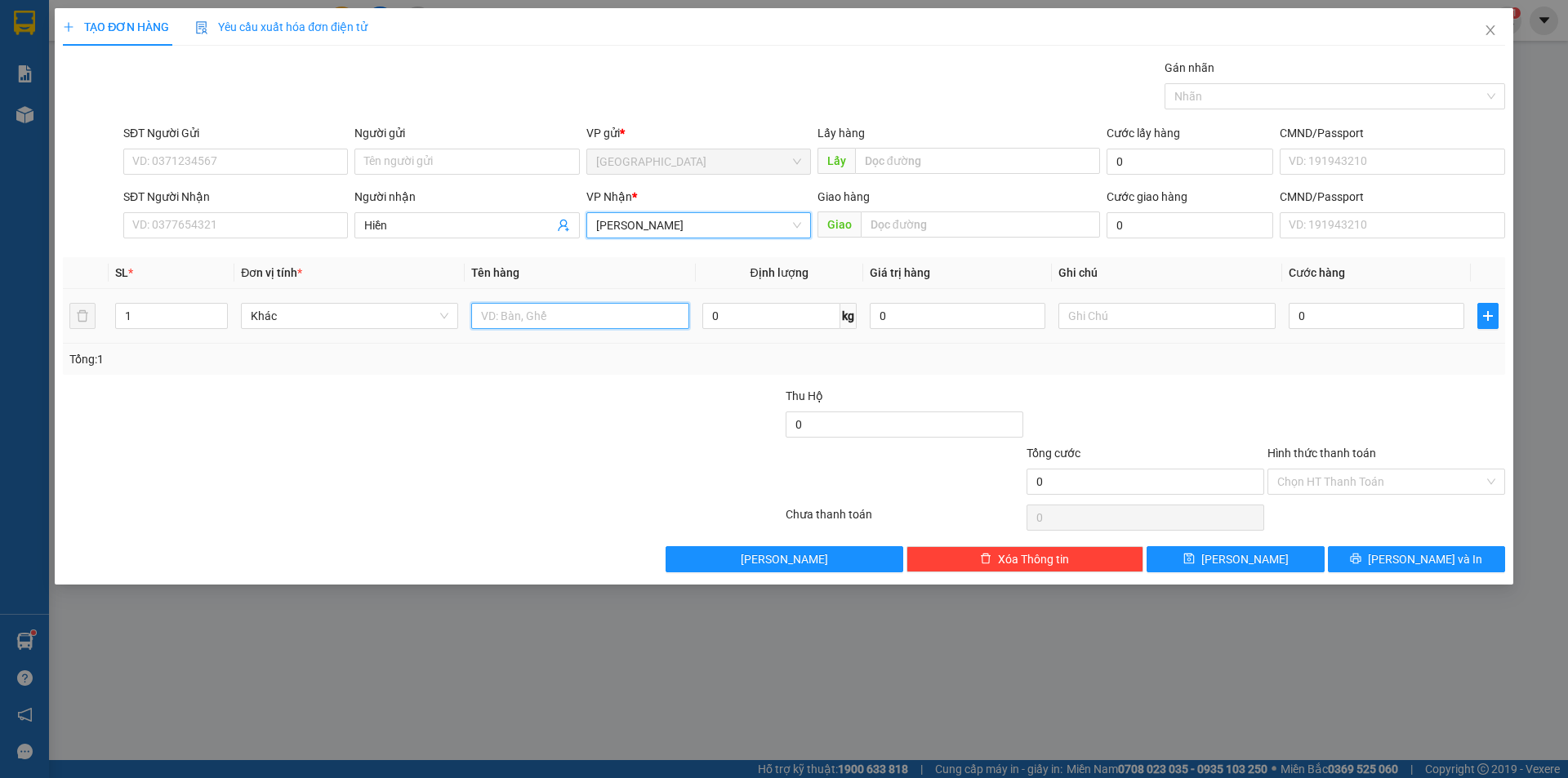
click at [550, 317] on input "text" at bounding box center [580, 316] width 217 height 26
type input "1b"
click at [1351, 322] on input "0" at bounding box center [1376, 316] width 176 height 26
type input "4"
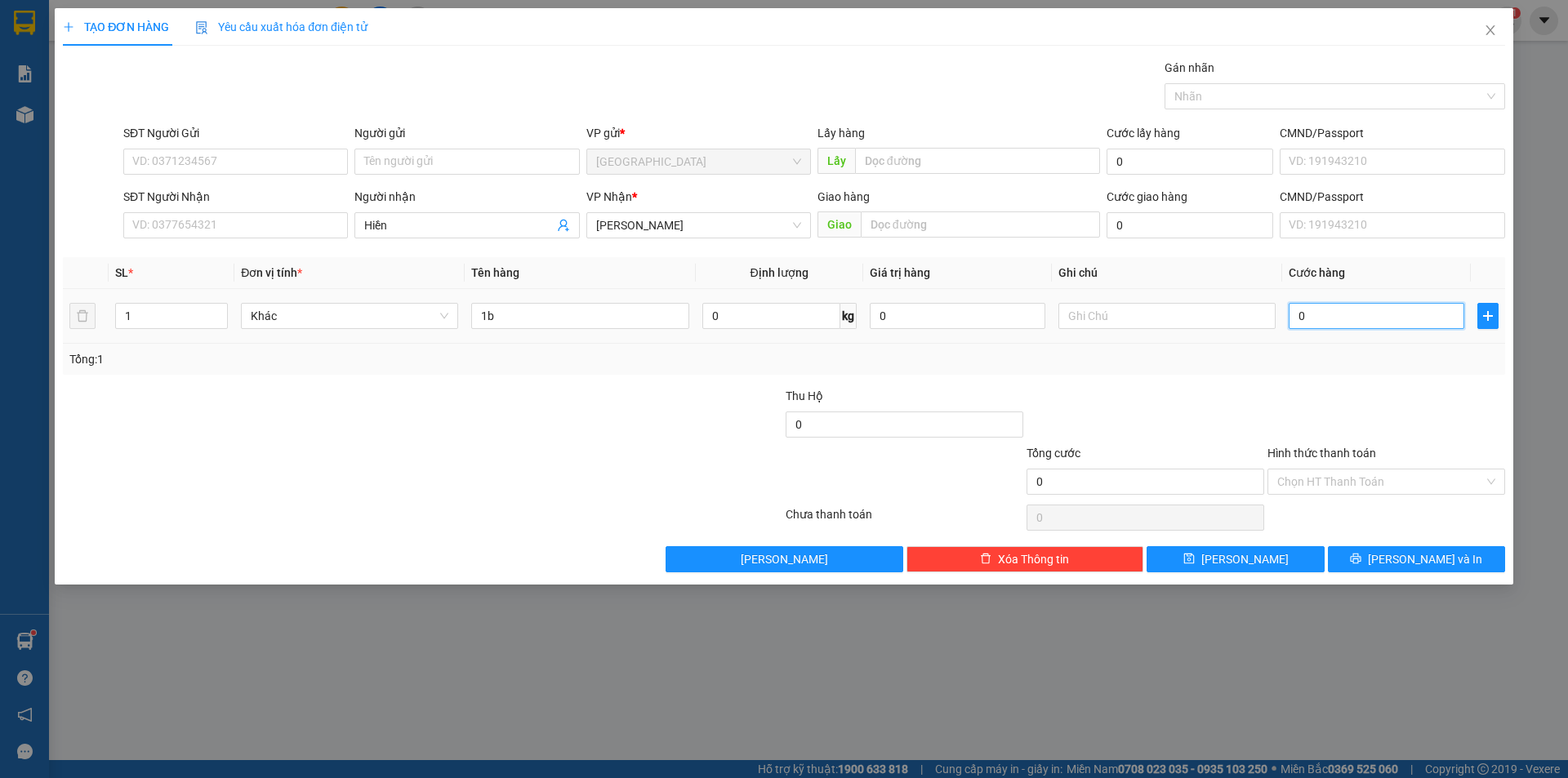
type input "4"
type input "40"
type input "40.000"
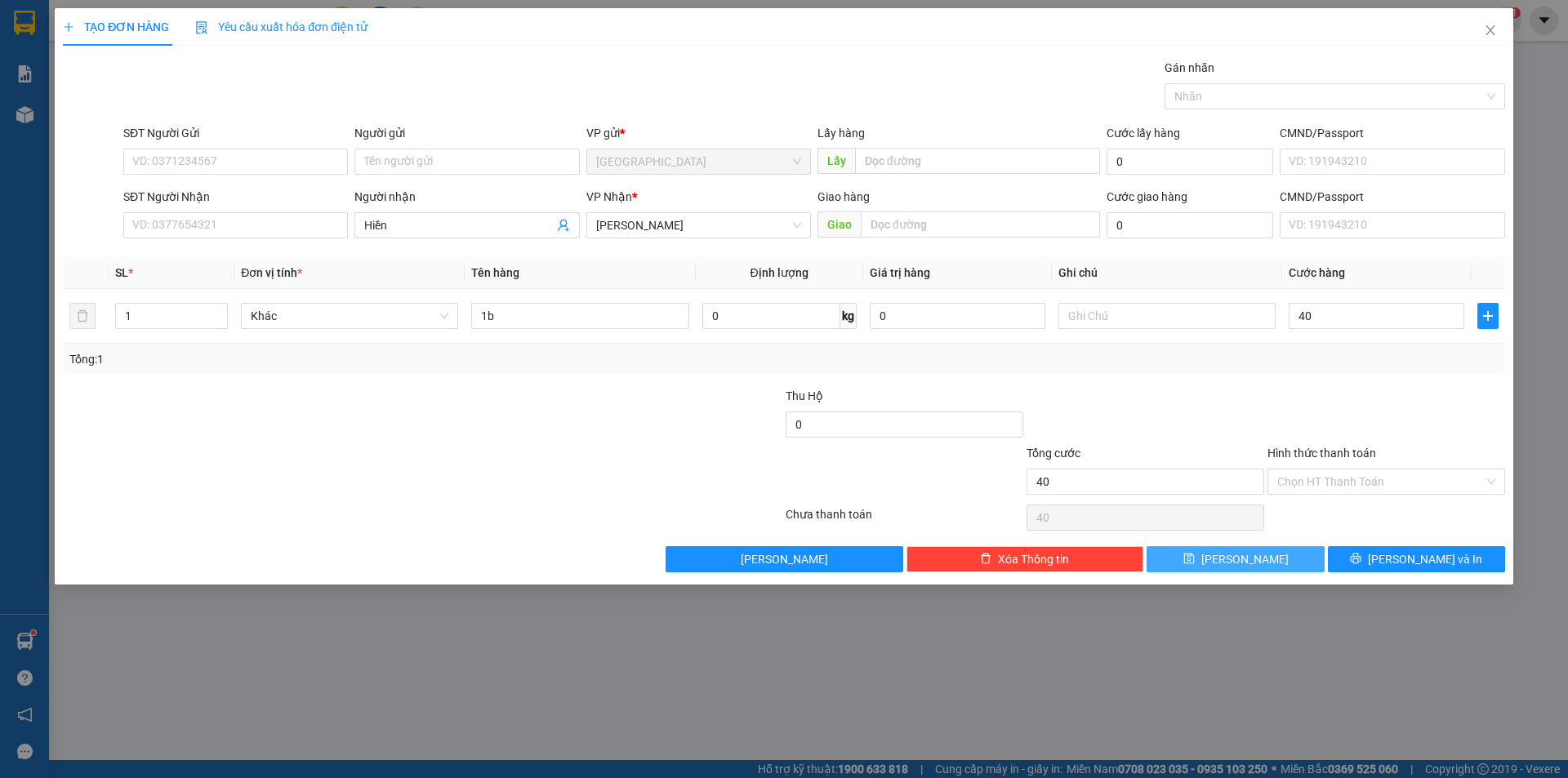
type input "40.000"
click at [1233, 566] on button "[PERSON_NAME]" at bounding box center [1235, 559] width 177 height 26
type input "0"
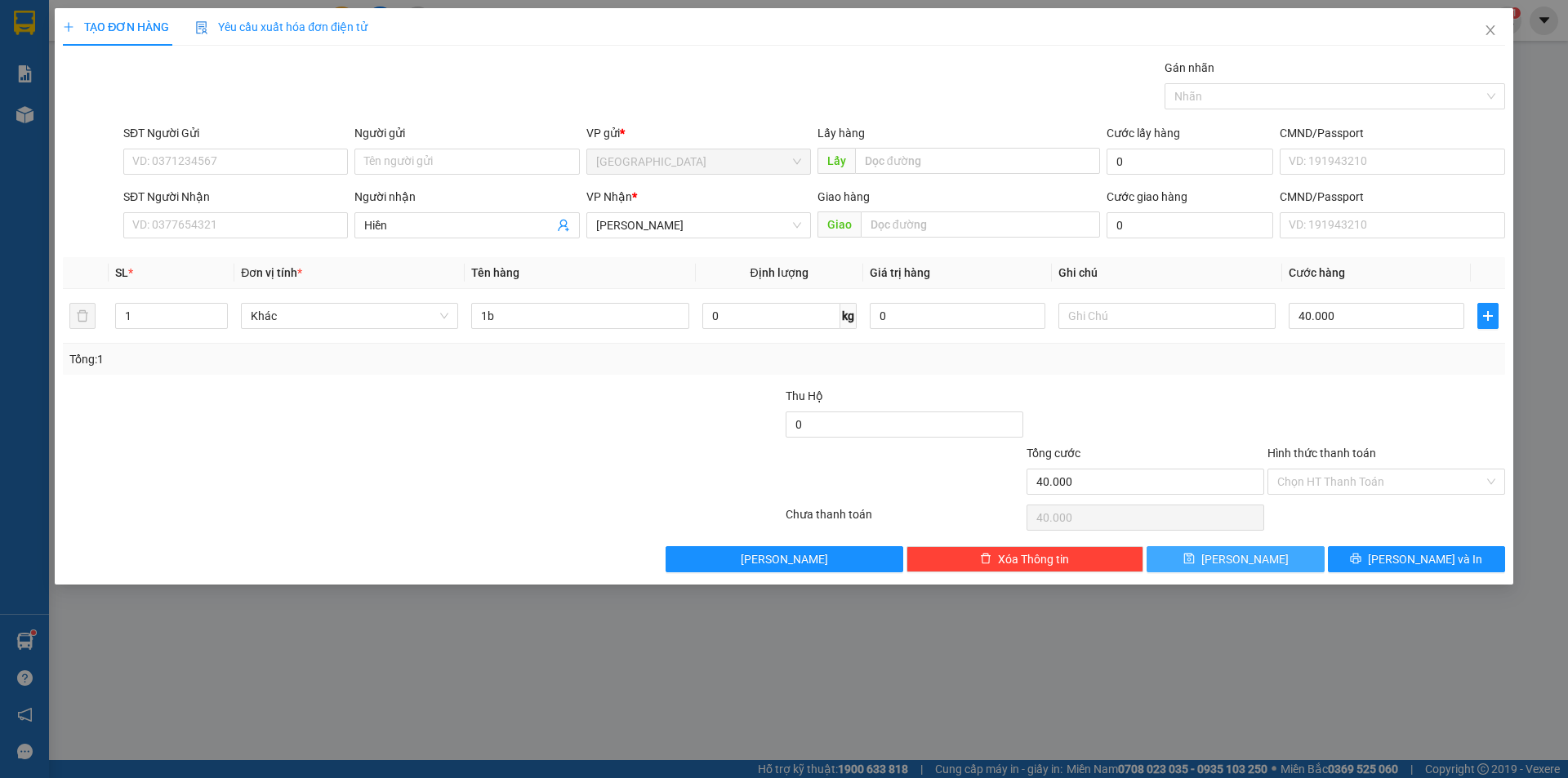
type input "0"
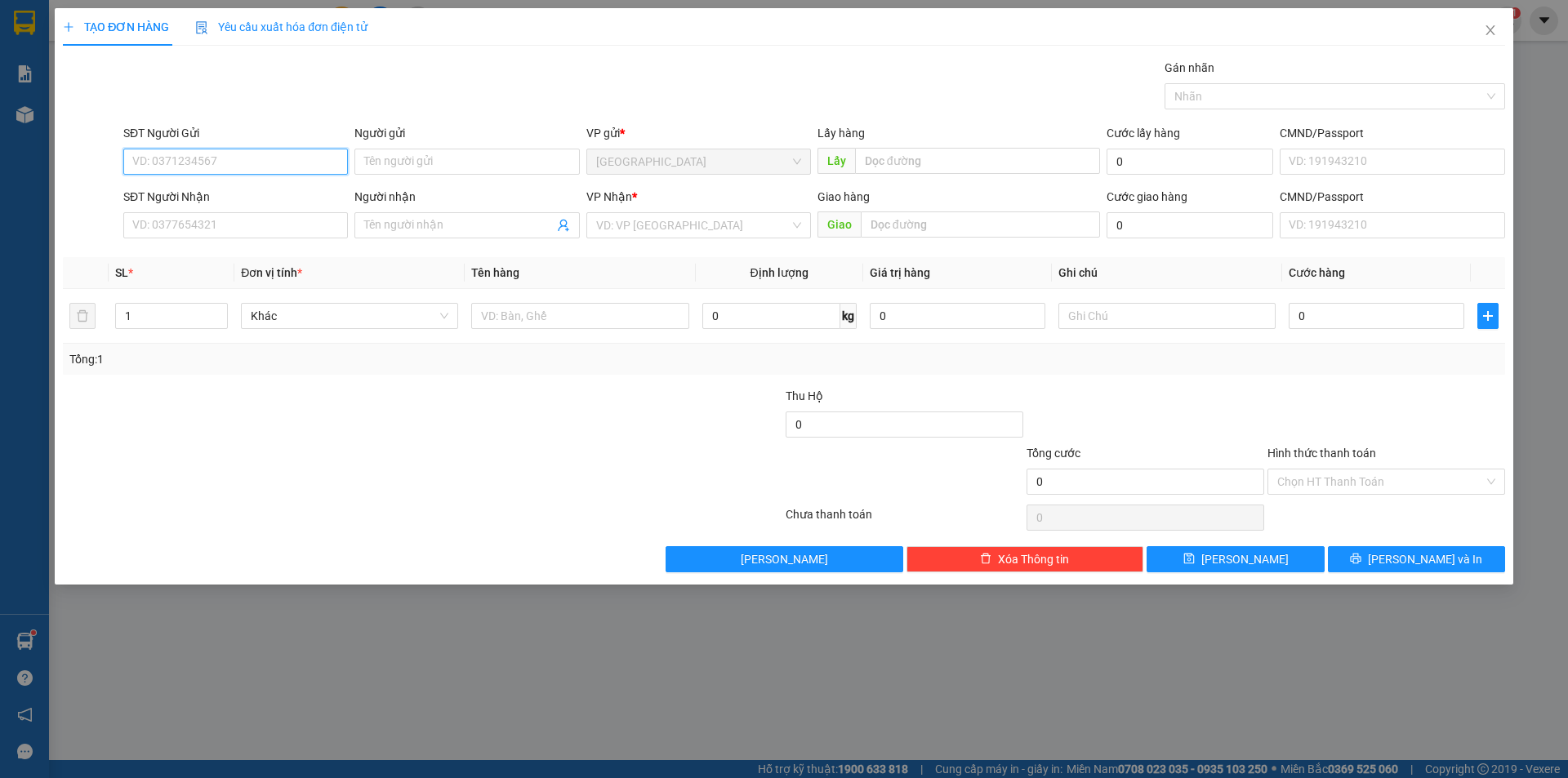
click at [263, 163] on input "SĐT Người Gửi" at bounding box center [236, 161] width 225 height 26
type input "0982263426"
click at [160, 226] on input "SĐT Người Nhận" at bounding box center [236, 225] width 225 height 26
drag, startPoint x: 273, startPoint y: 165, endPoint x: 49, endPoint y: 155, distance: 224.2
click at [49, 155] on div "TẠO ĐƠN HÀNG Yêu cầu xuất hóa đơn điện tử Transit Pickup Surcharge Ids Transit …" at bounding box center [784, 389] width 1568 height 778
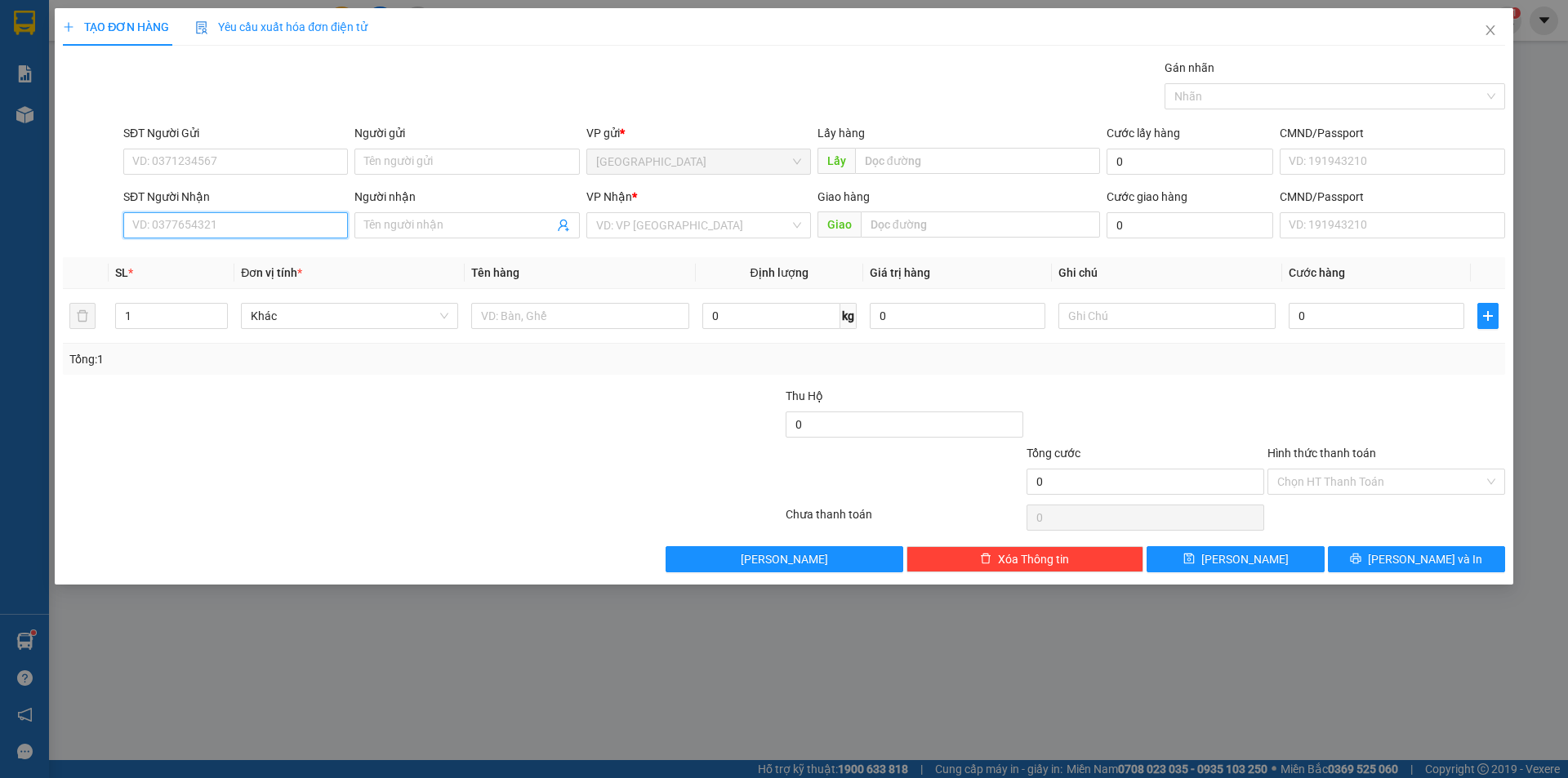
click at [192, 222] on input "SĐT Người Nhận" at bounding box center [236, 225] width 225 height 26
paste input "0982263426"
type input "0982263426"
click at [214, 161] on input "SĐT Người Gửi" at bounding box center [236, 161] width 225 height 26
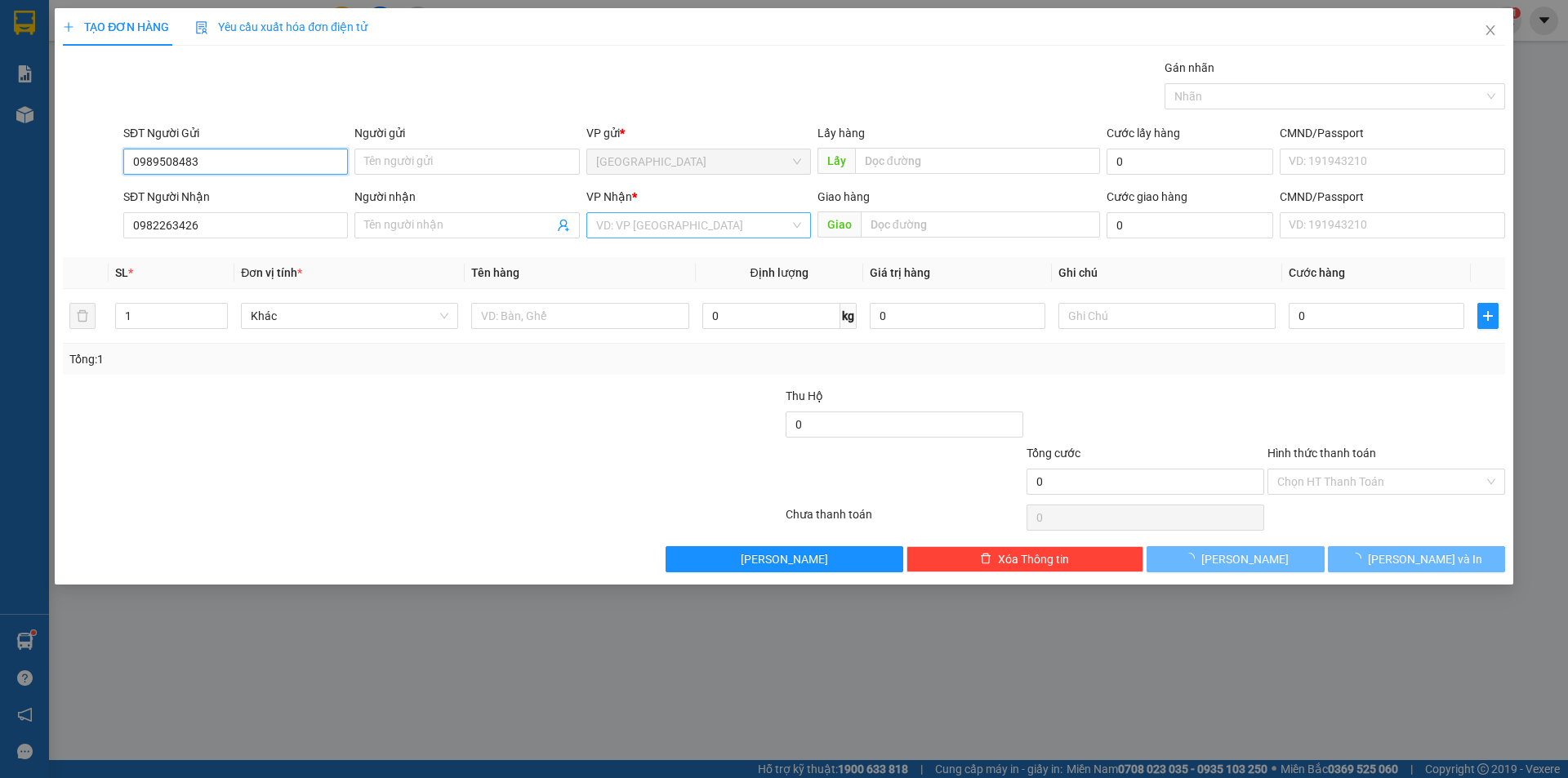
type input "0989508483"
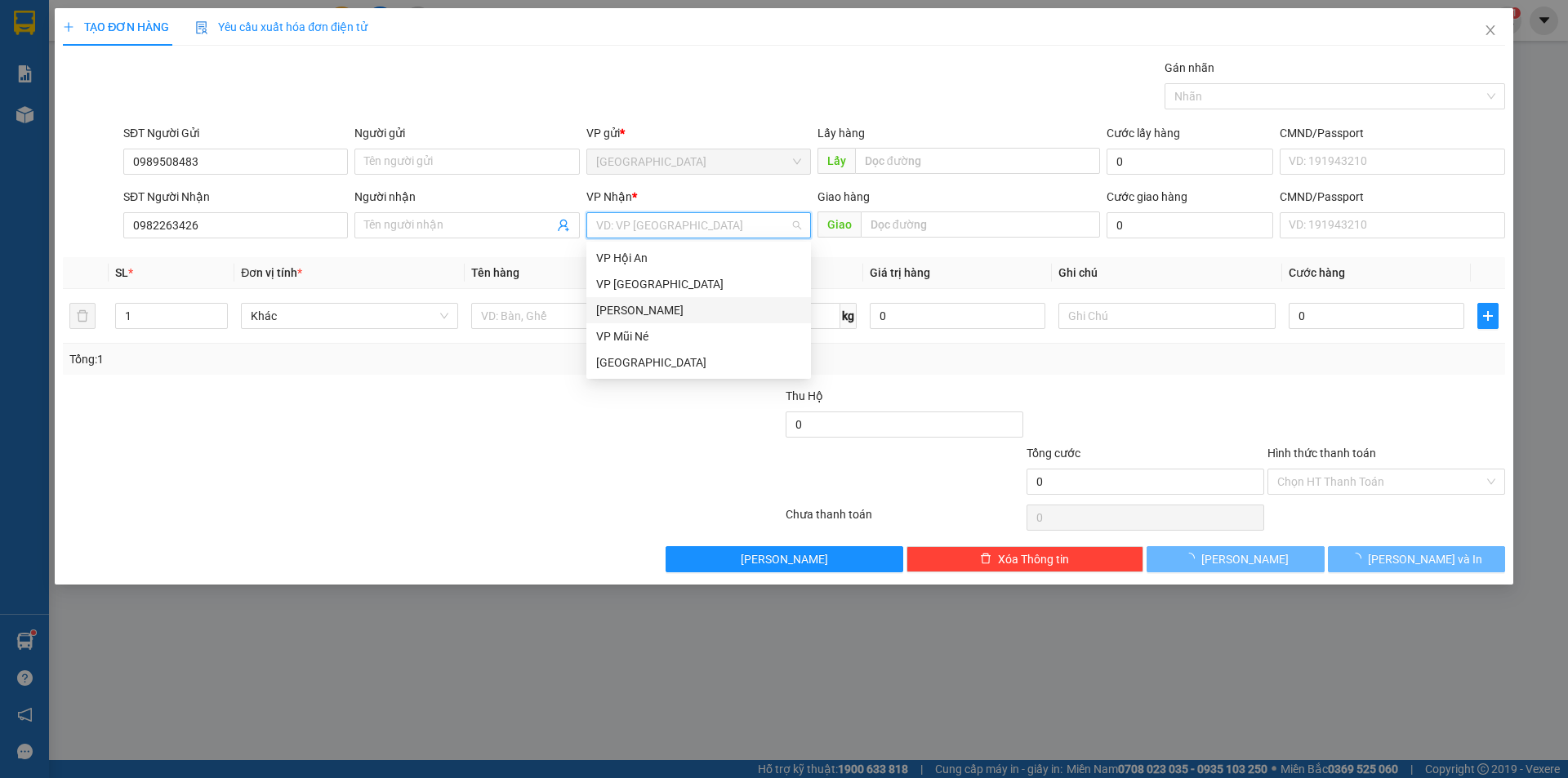
drag, startPoint x: 679, startPoint y: 227, endPoint x: 653, endPoint y: 291, distance: 69.1
click at [679, 232] on input "search" at bounding box center [693, 225] width 193 height 24
drag, startPoint x: 632, startPoint y: 313, endPoint x: 589, endPoint y: 315, distance: 43.0
click at [633, 312] on div "[PERSON_NAME]" at bounding box center [699, 311] width 205 height 18
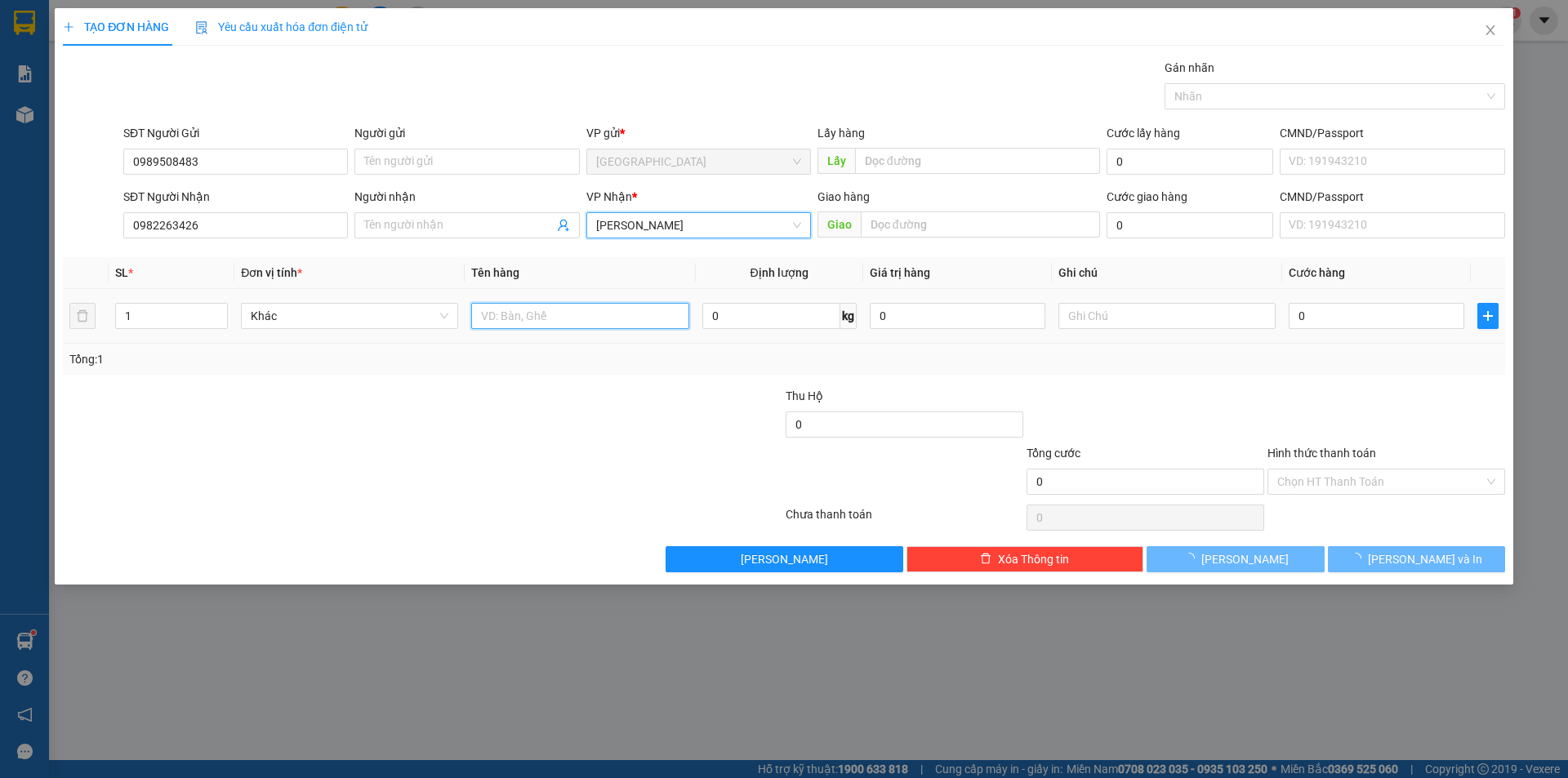
click at [565, 312] on input "text" at bounding box center [580, 316] width 217 height 26
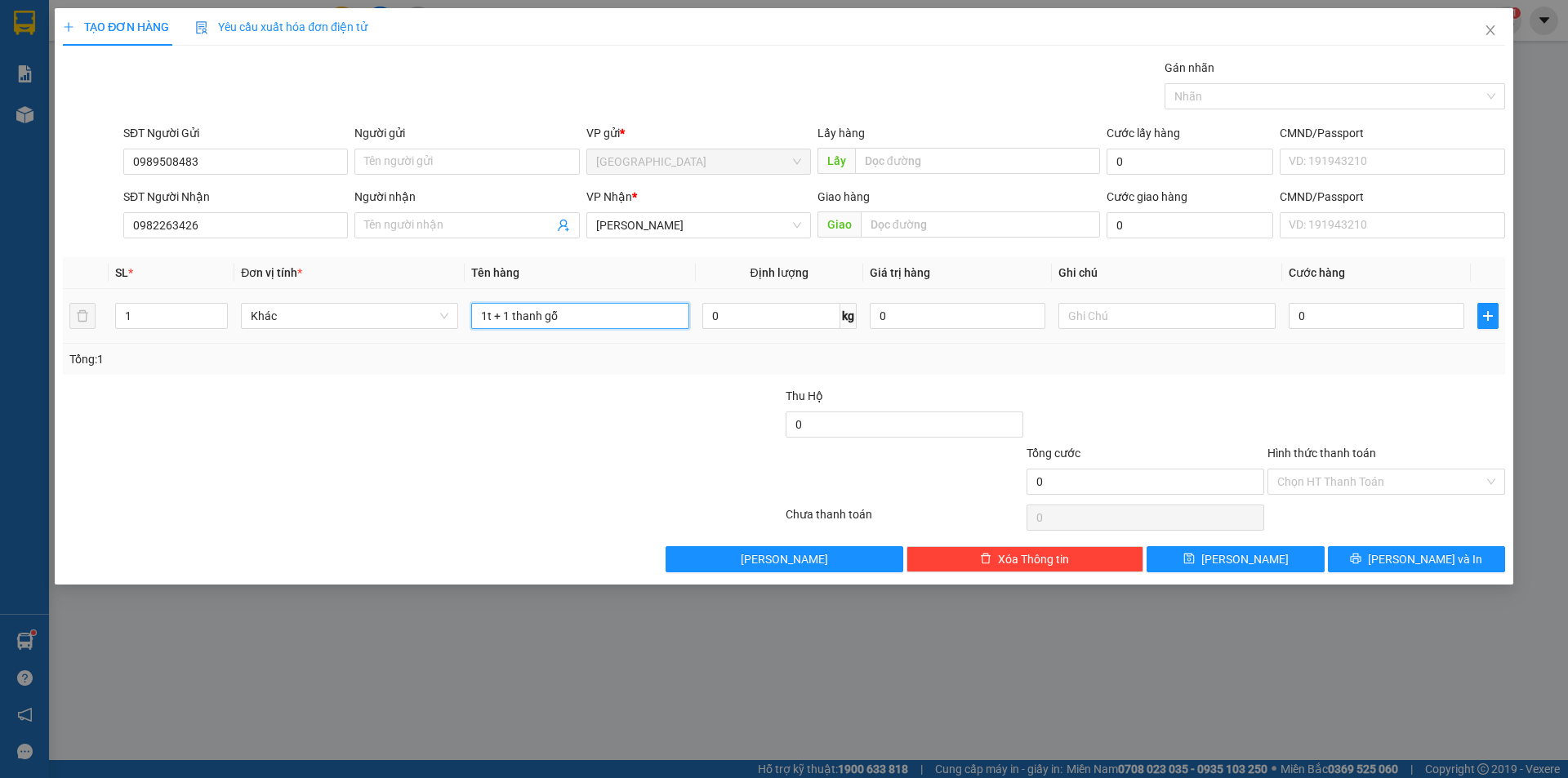
type input "1t + 1 thanh gỗ"
type input "1"
type input "12"
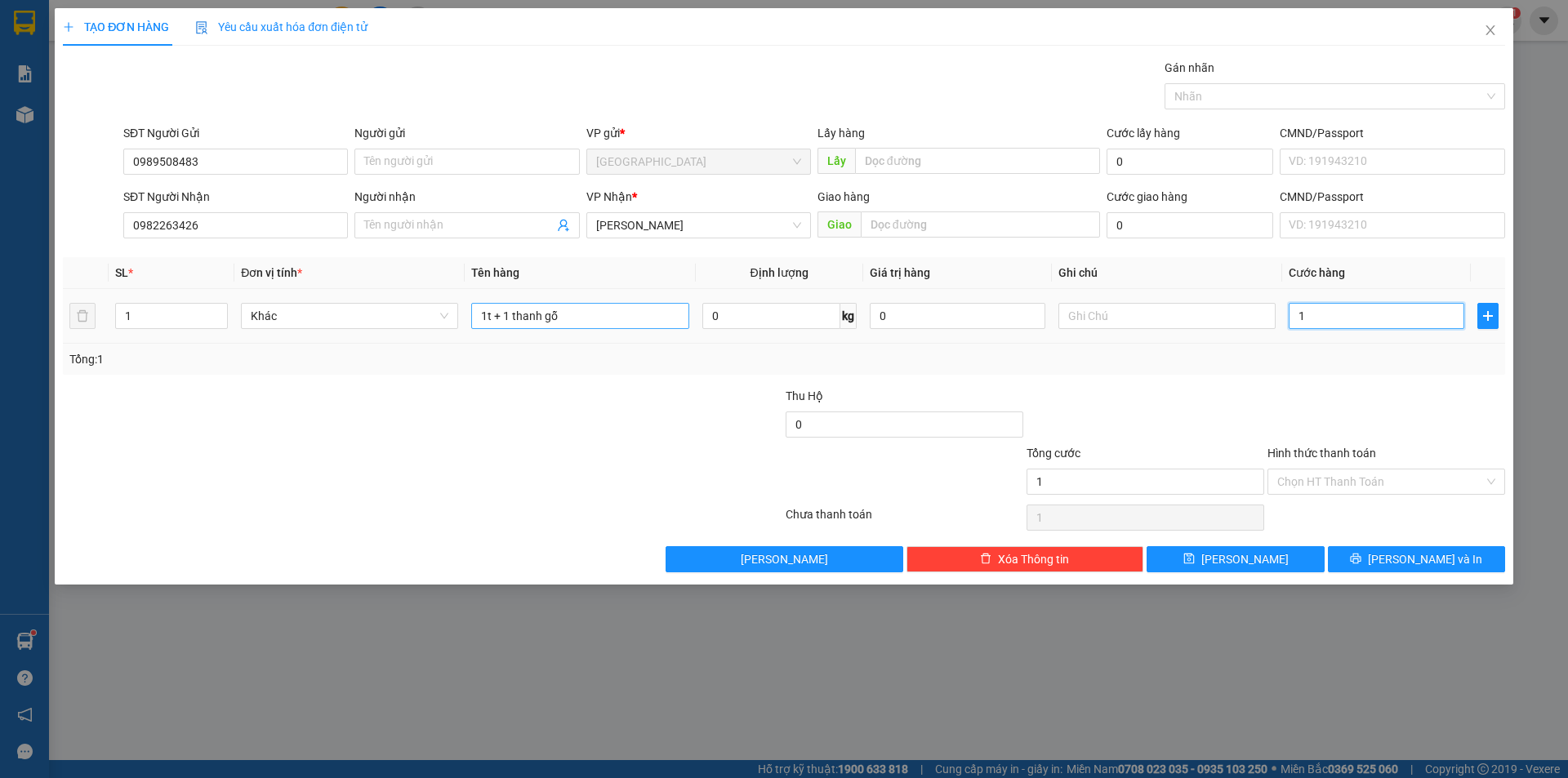
type input "12"
type input "120"
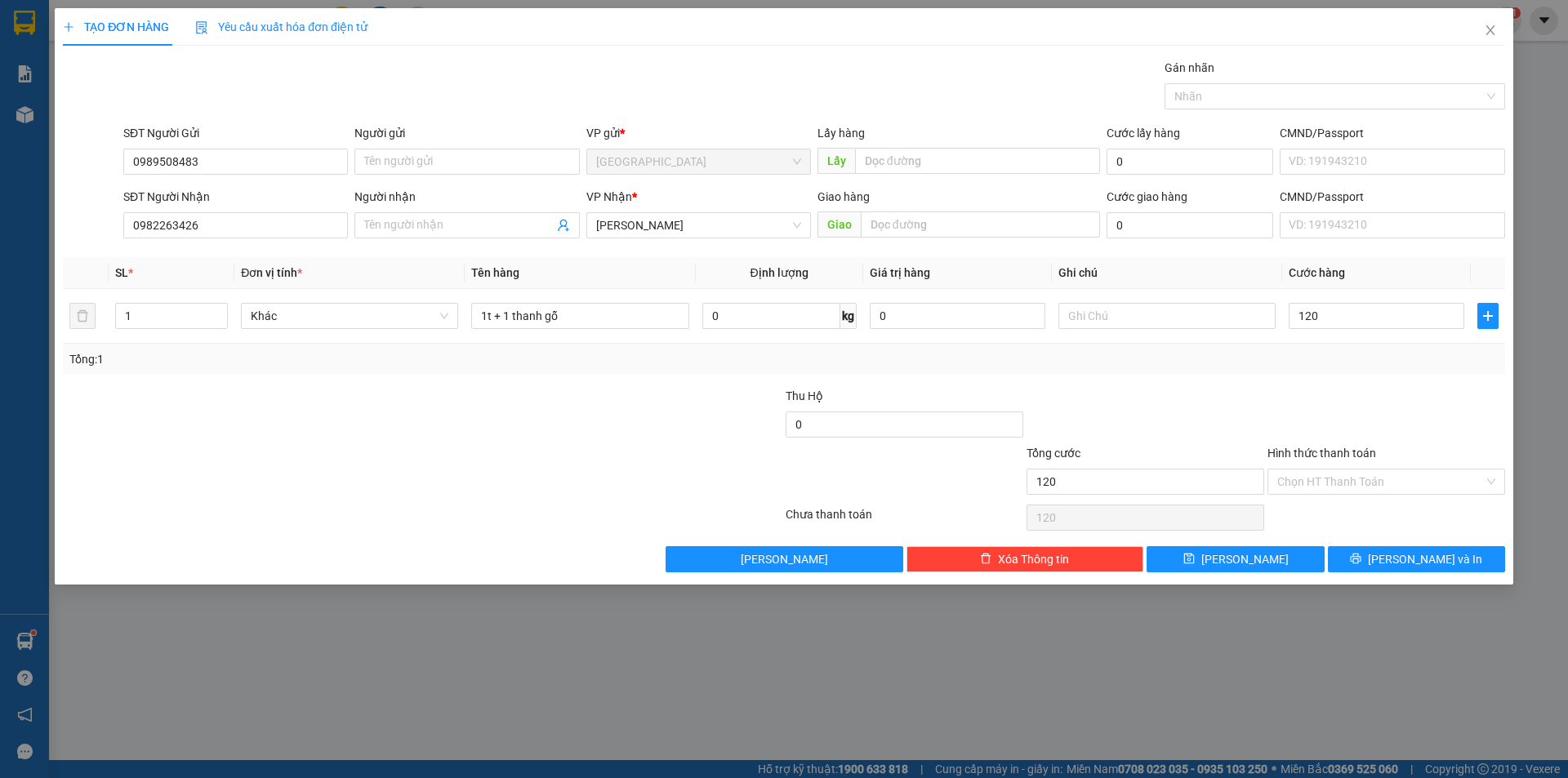
type input "120.000"
drag, startPoint x: 1337, startPoint y: 382, endPoint x: 1335, endPoint y: 406, distance: 24.1
click at [1340, 382] on div "Transit Pickup Surcharge Ids Transit Deliver Surcharge Ids Transit Deliver Surc…" at bounding box center [784, 316] width 1442 height 514
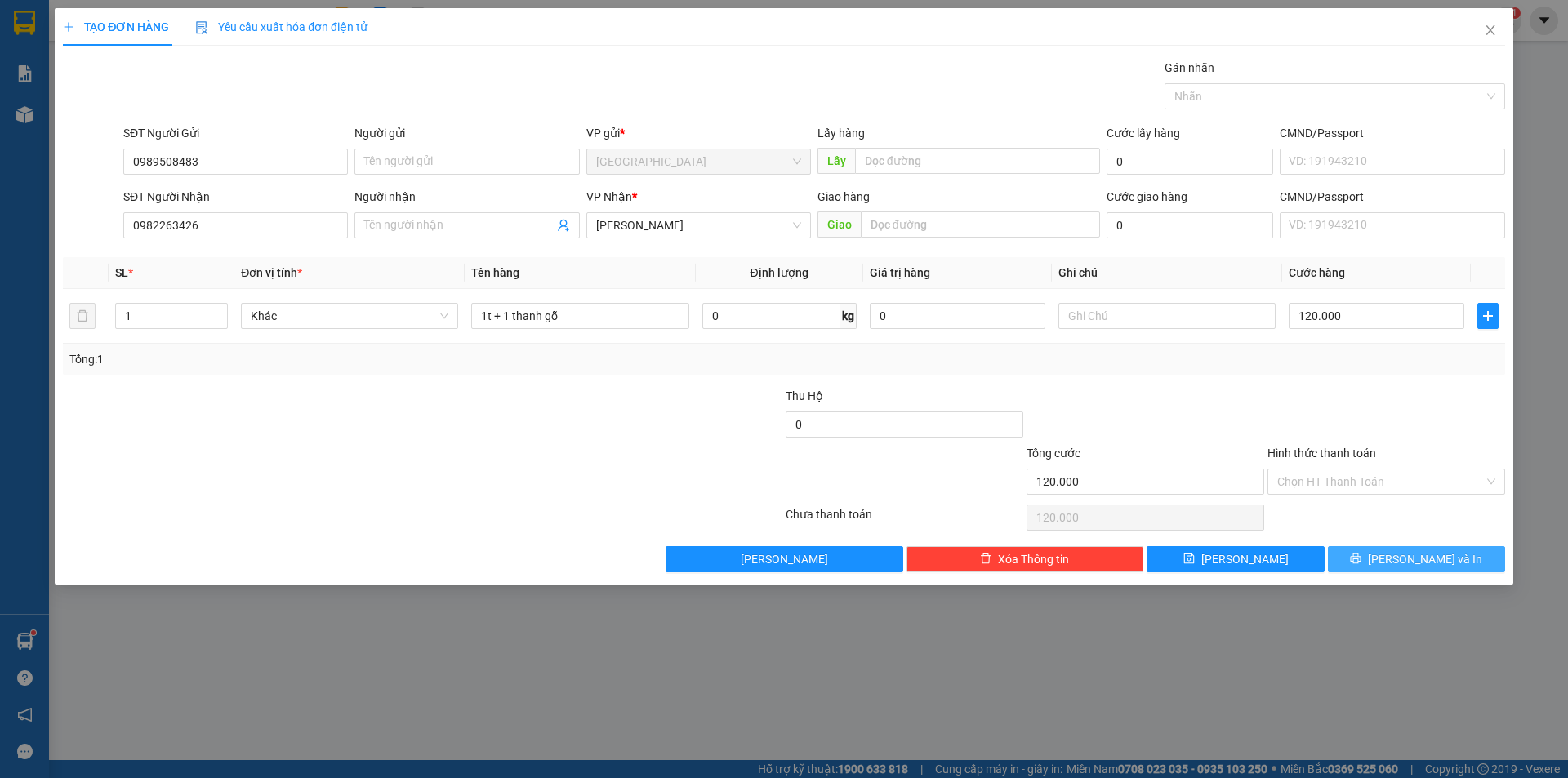
click at [1371, 567] on button "[PERSON_NAME] và In" at bounding box center [1416, 559] width 177 height 26
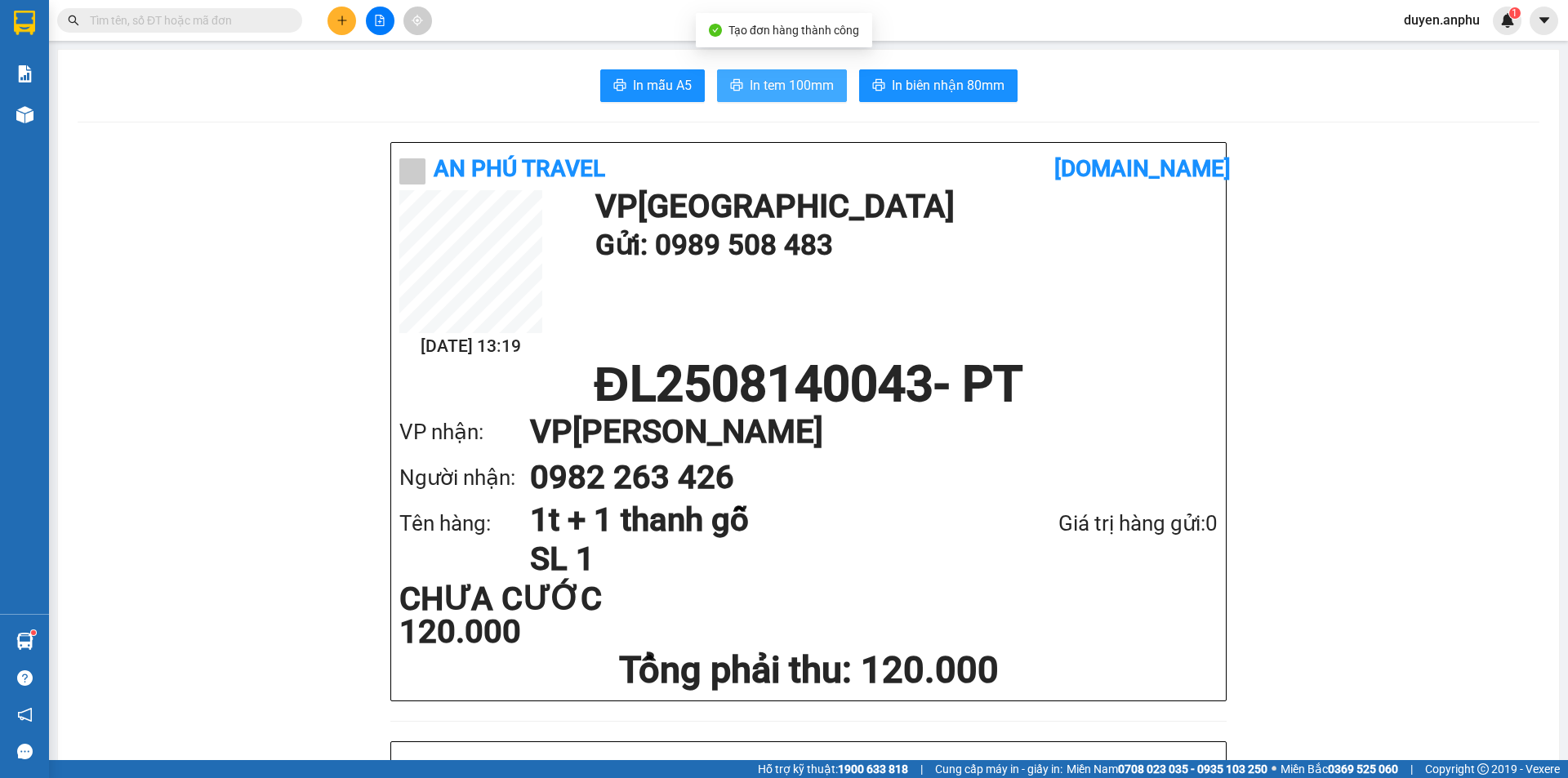
click at [776, 89] on span "In tem 100mm" at bounding box center [791, 85] width 84 height 21
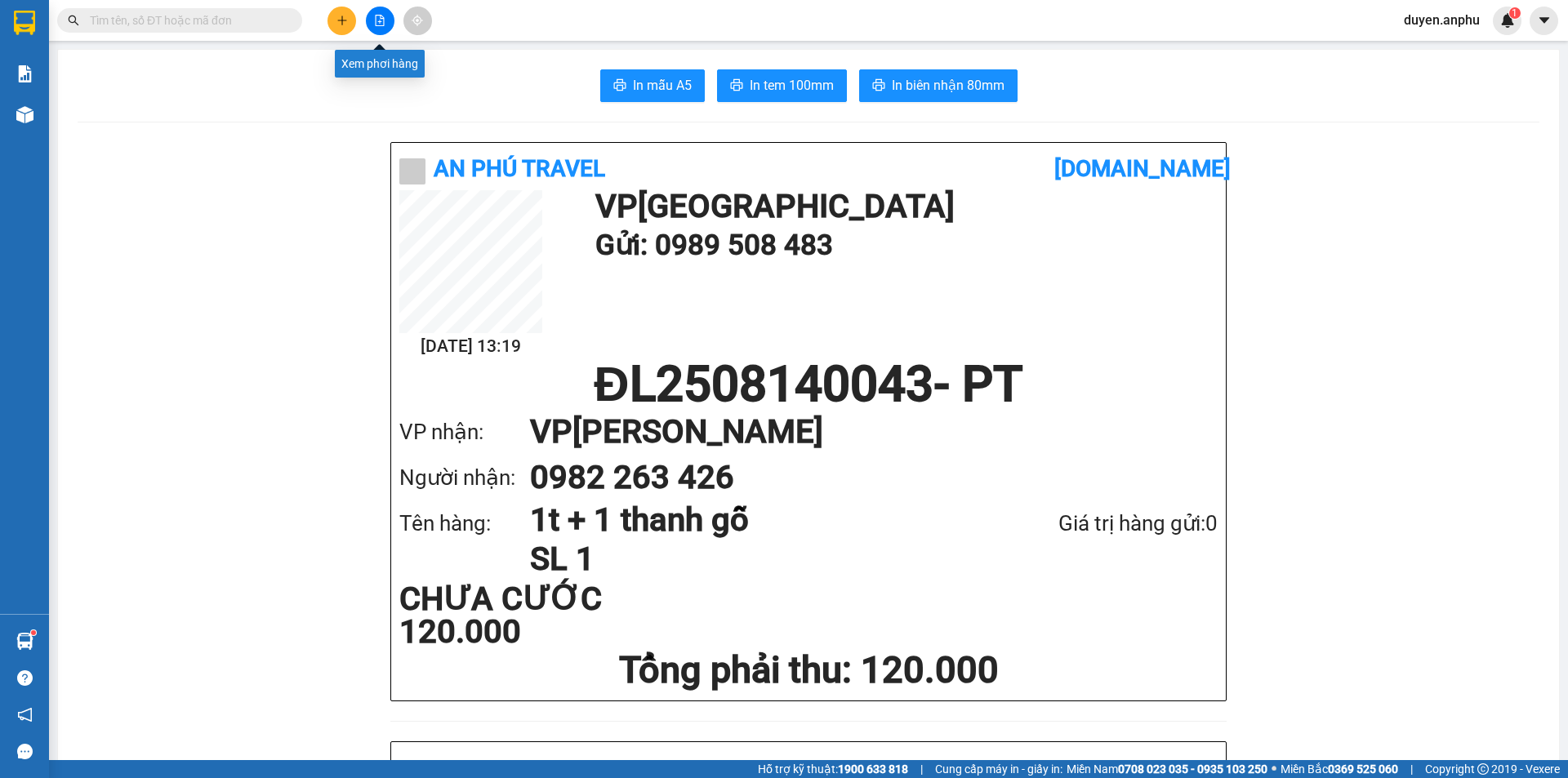
click at [374, 25] on icon "file-add" at bounding box center [380, 21] width 12 height 12
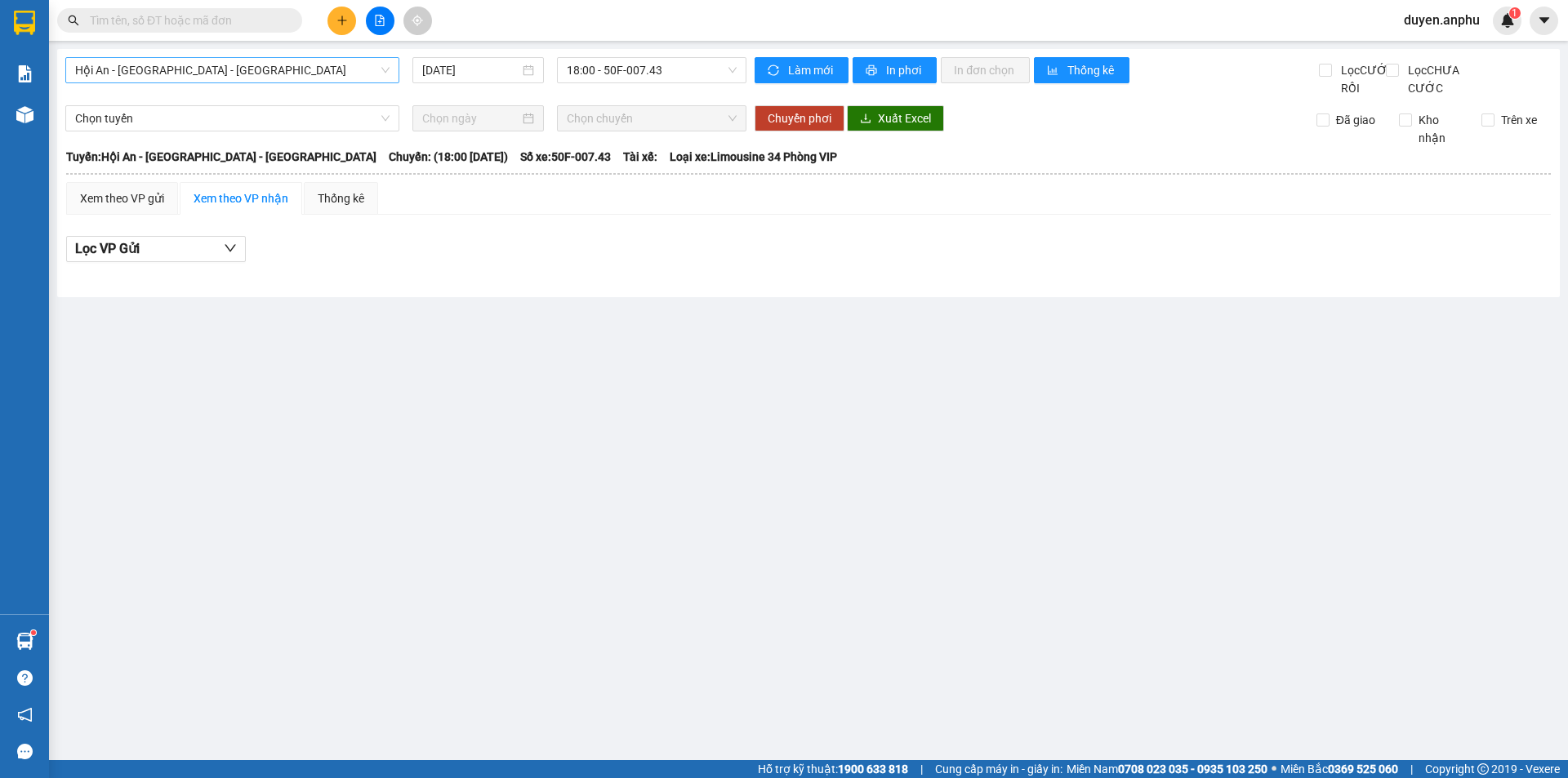
drag, startPoint x: 309, startPoint y: 64, endPoint x: 305, endPoint y: 72, distance: 8.9
click at [305, 72] on span "Hội An - [GEOGRAPHIC_DATA] - [GEOGRAPHIC_DATA]" at bounding box center [232, 70] width 315 height 24
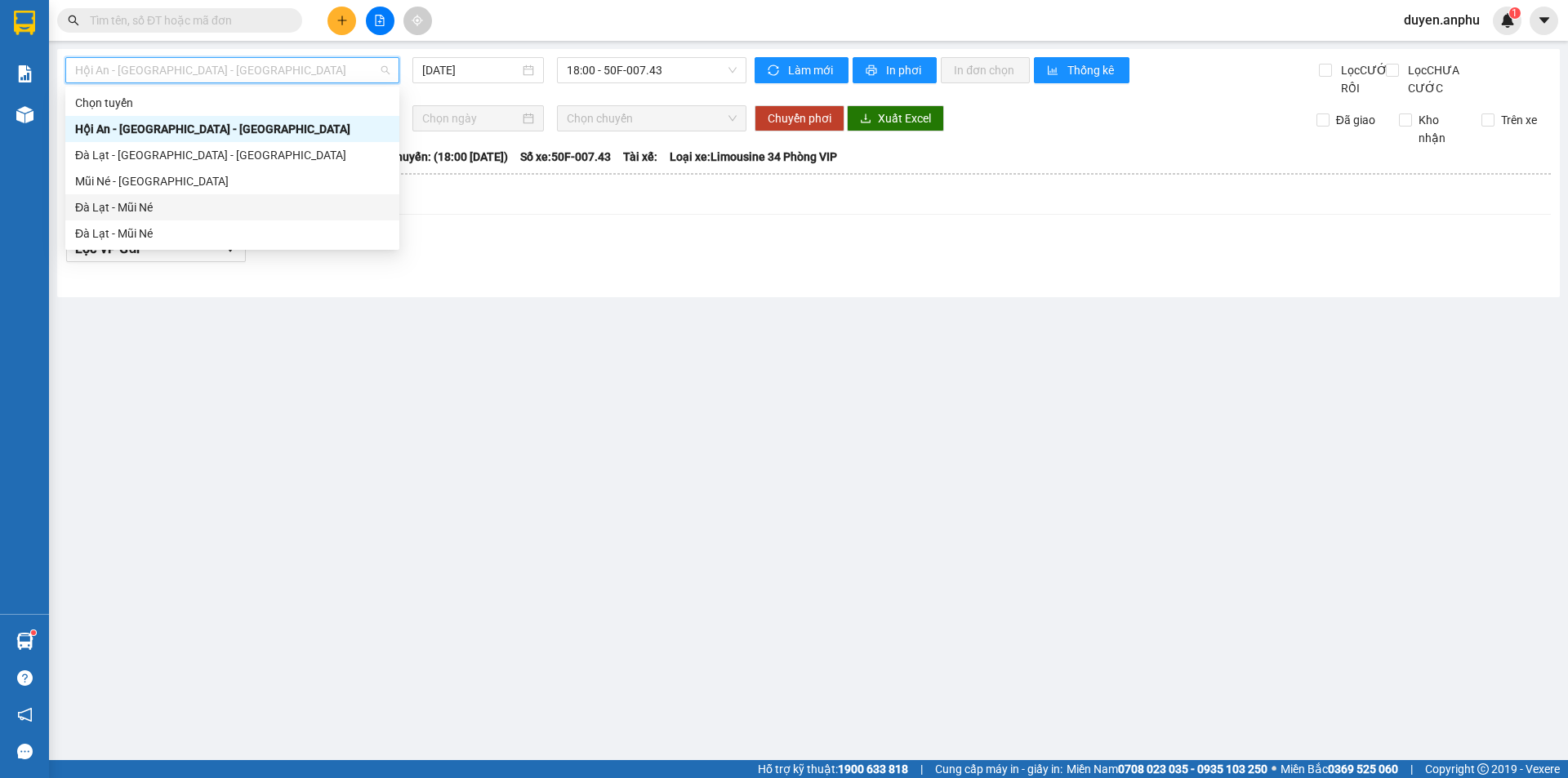
click at [152, 206] on div "Đà Lạt - Mũi Né" at bounding box center [232, 207] width 315 height 18
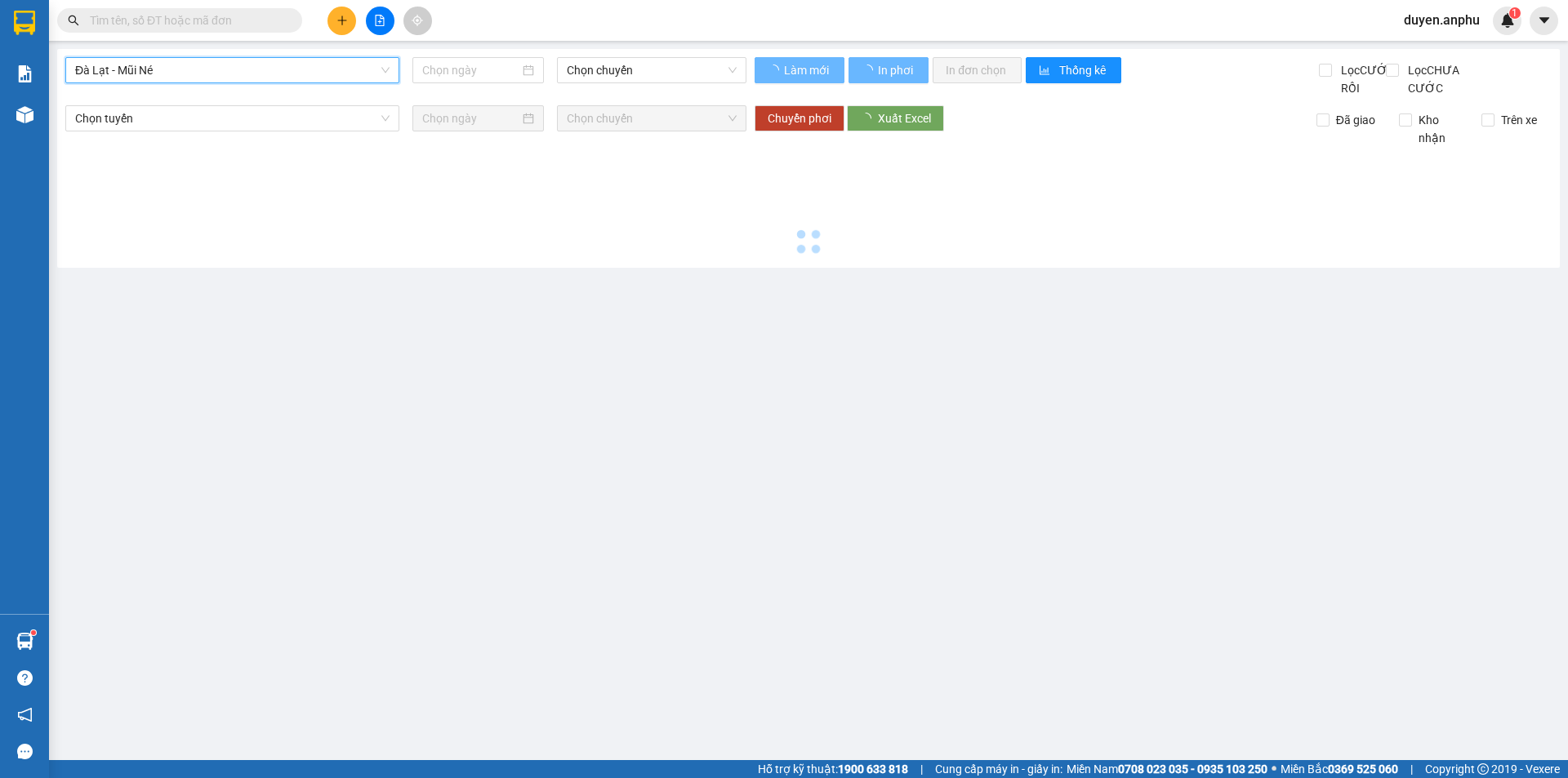
type input "[DATE]"
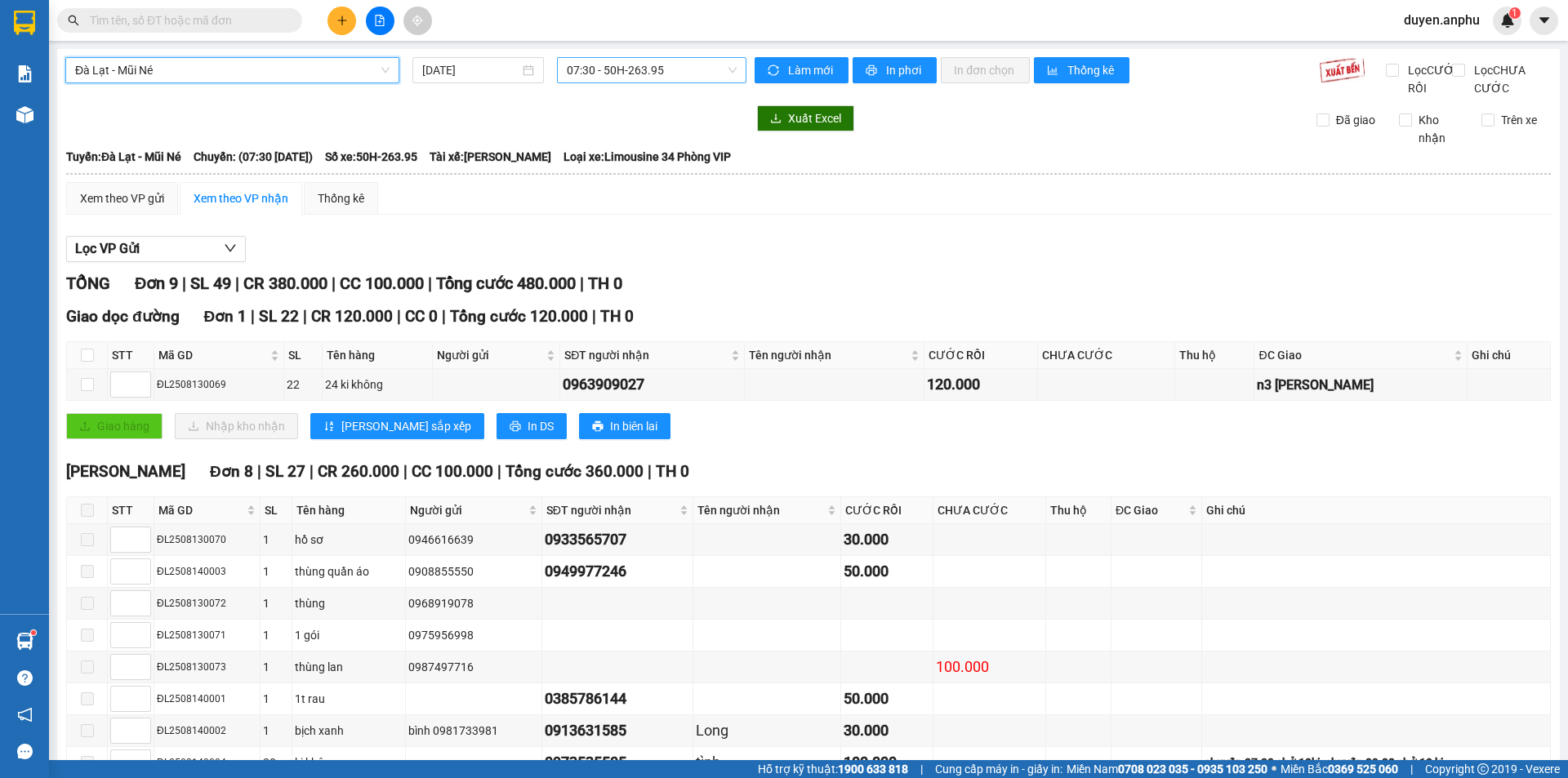
click at [598, 74] on span "07:30 - 50H-263.95" at bounding box center [651, 70] width 170 height 24
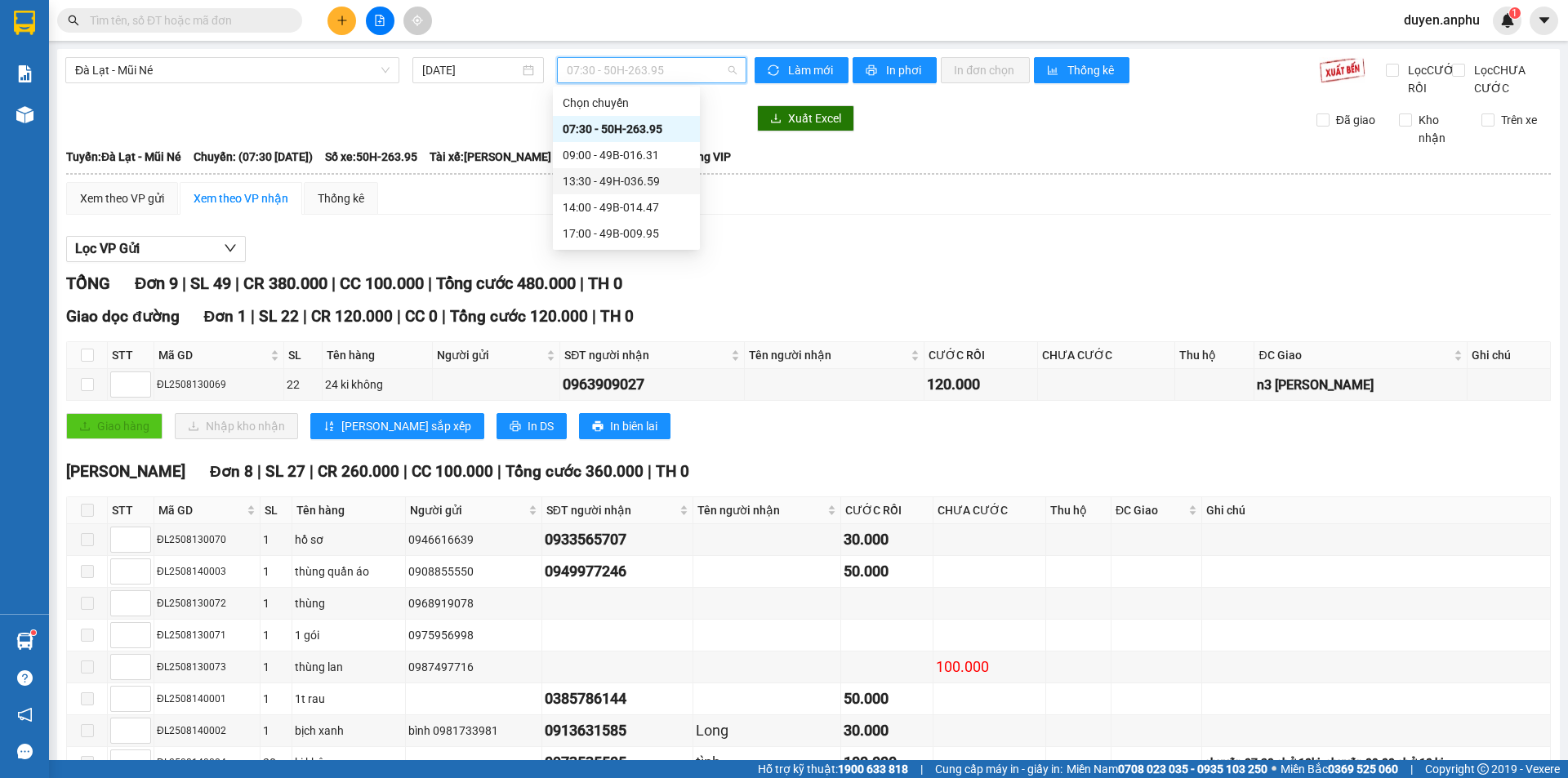
click at [600, 178] on div "13:30 - 49H-036.59" at bounding box center [626, 182] width 127 height 18
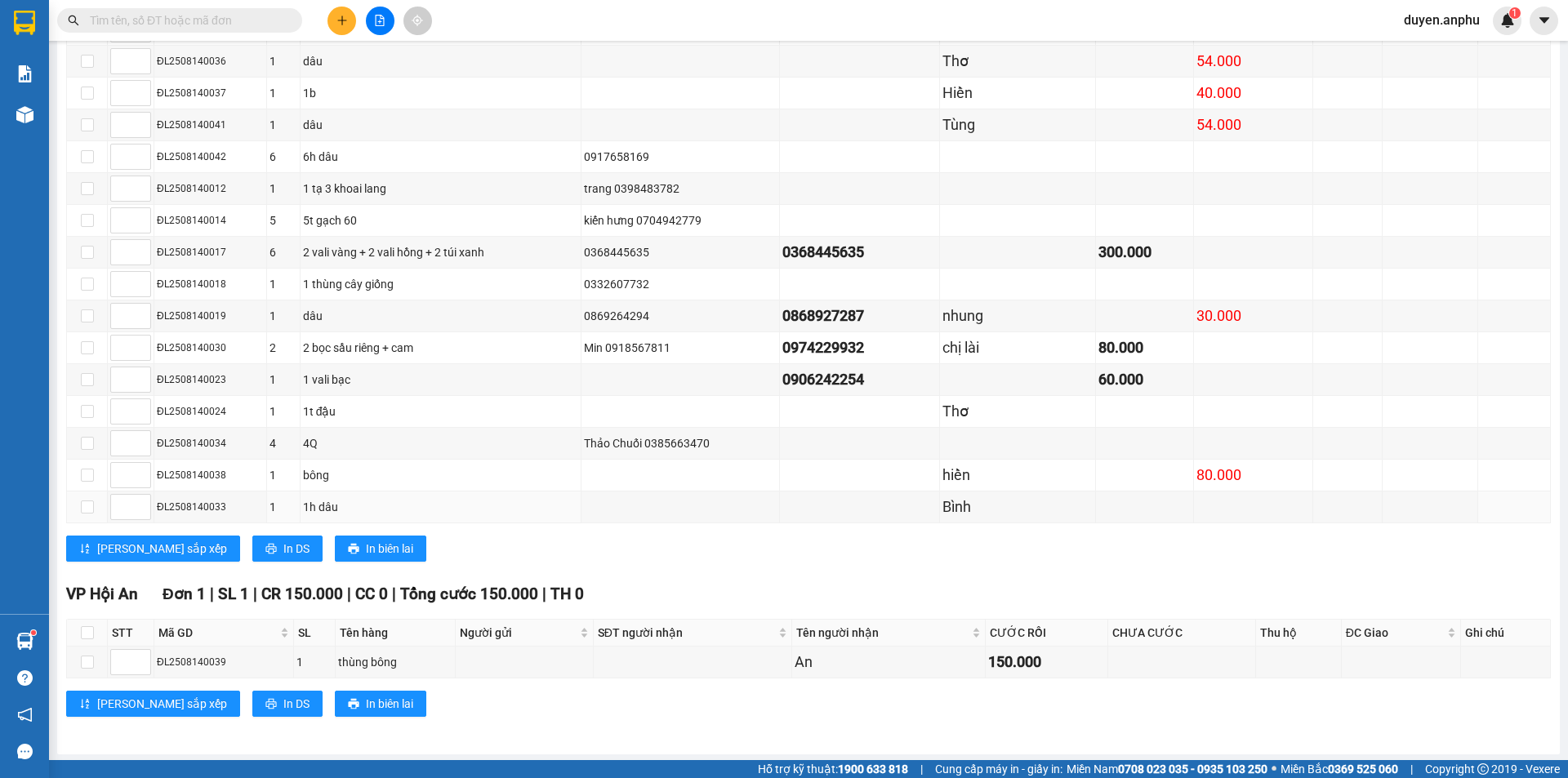
scroll to position [913, 0]
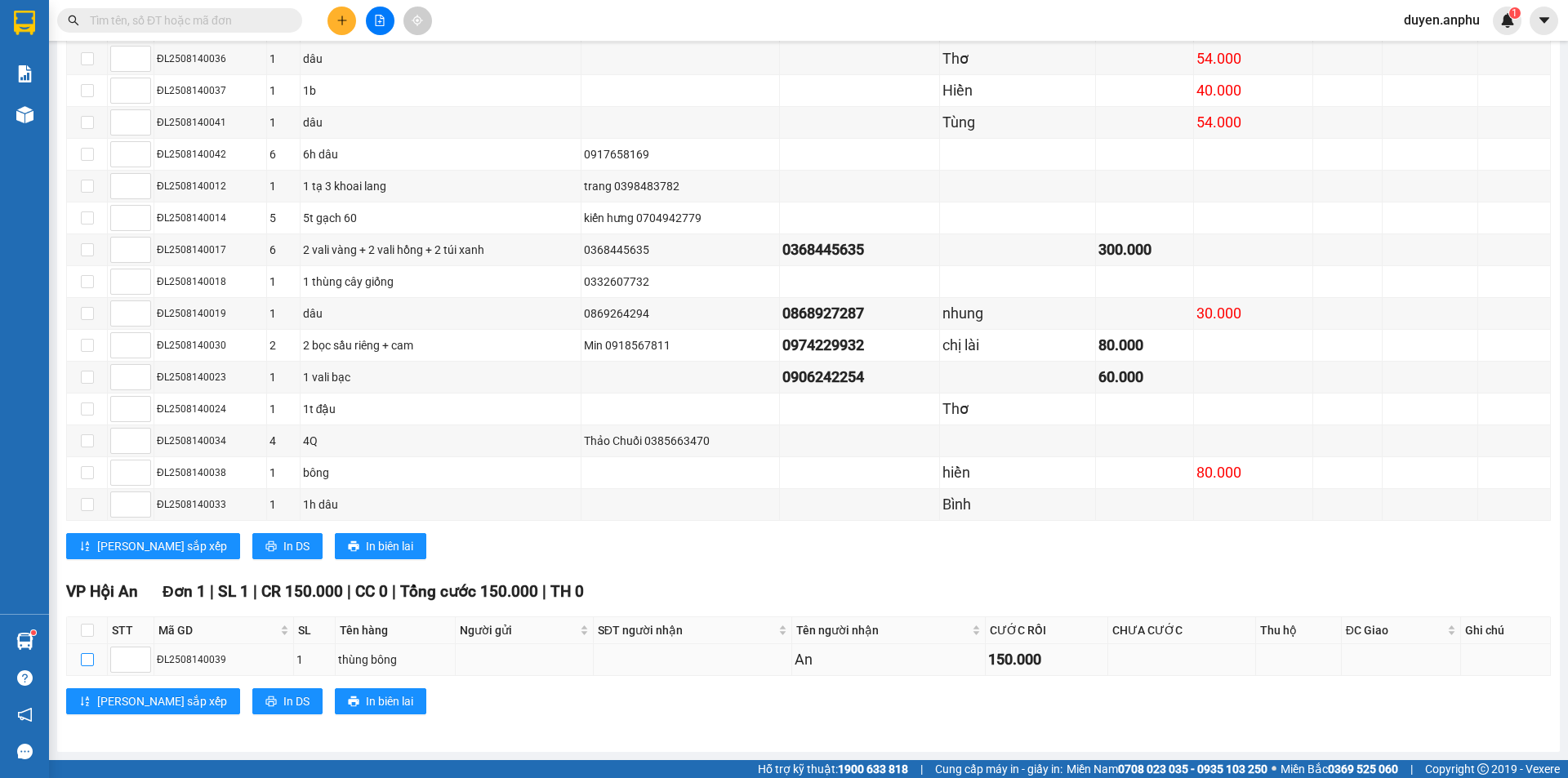
click at [83, 666] on label at bounding box center [87, 660] width 13 height 18
click at [83, 666] on input "checkbox" at bounding box center [87, 660] width 13 height 13
checkbox input "true"
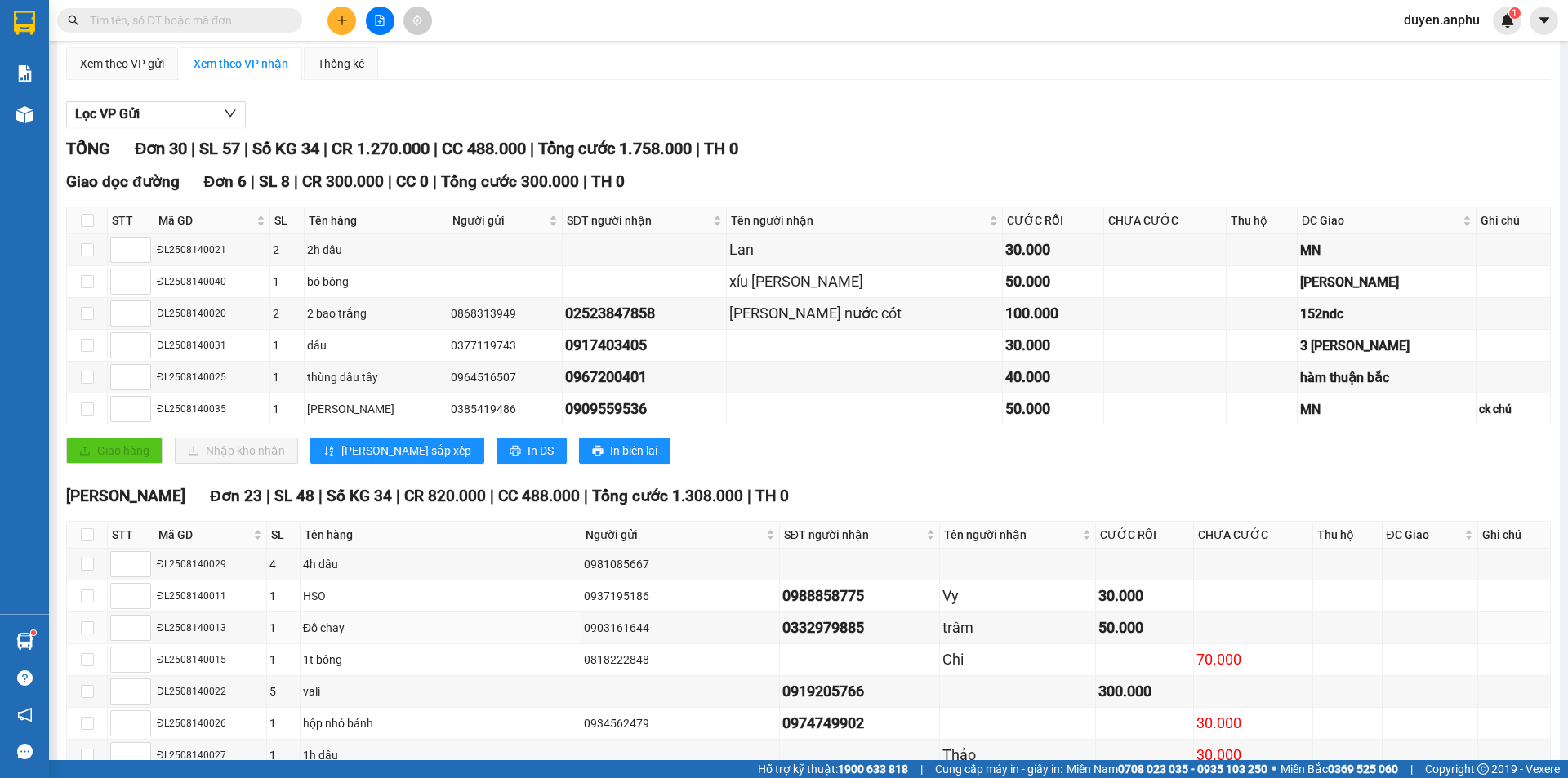
scroll to position [0, 0]
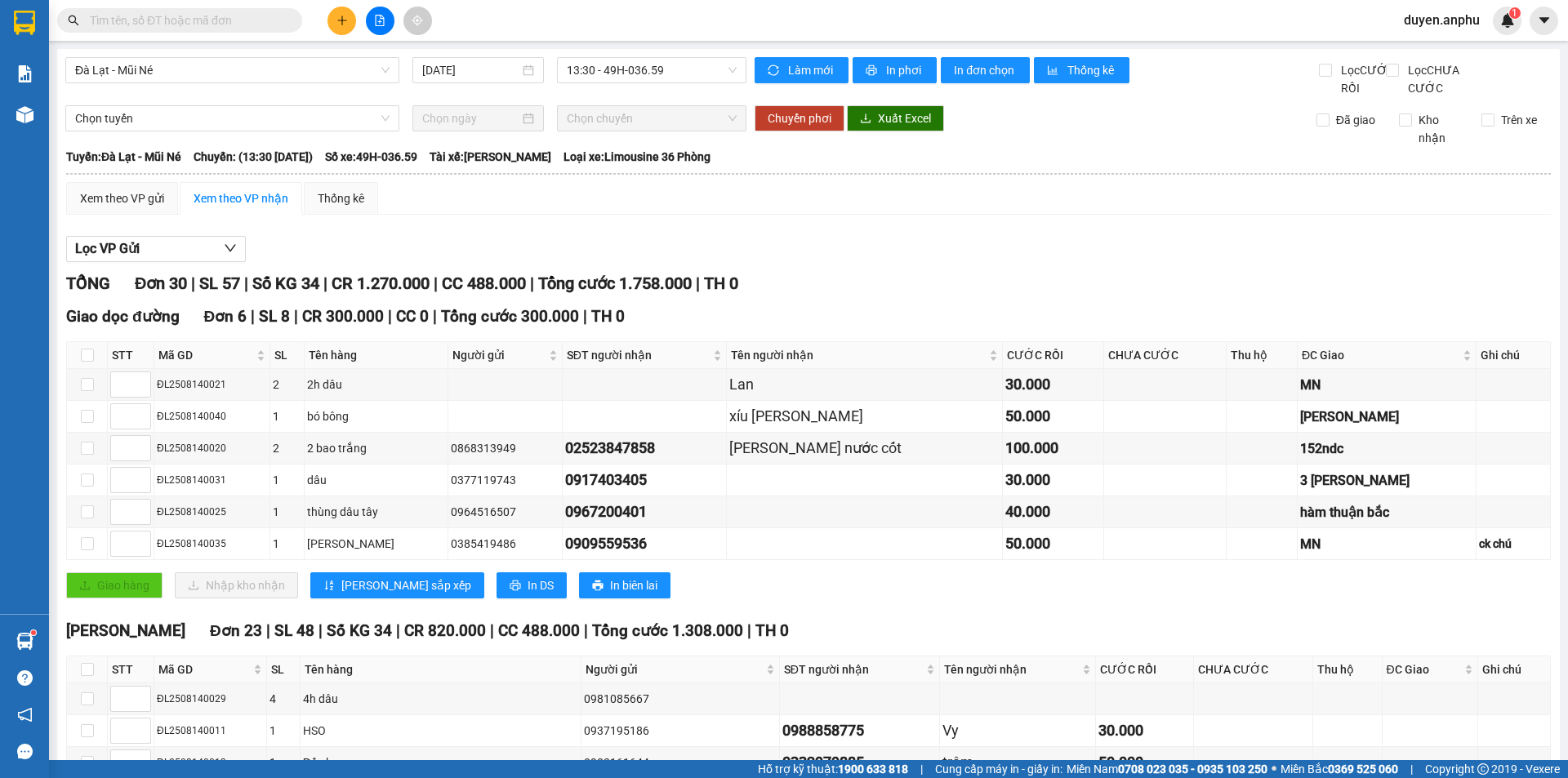
click at [166, 147] on div "Chọn tuyến Chọn chuyến Chuyển phơi Xuất Excel Đã giao Kho nhận Trên xe" at bounding box center [808, 126] width 1486 height 42
drag, startPoint x: 167, startPoint y: 132, endPoint x: 166, endPoint y: 151, distance: 19.0
click at [168, 131] on span "Chọn tuyến" at bounding box center [232, 117] width 315 height 24
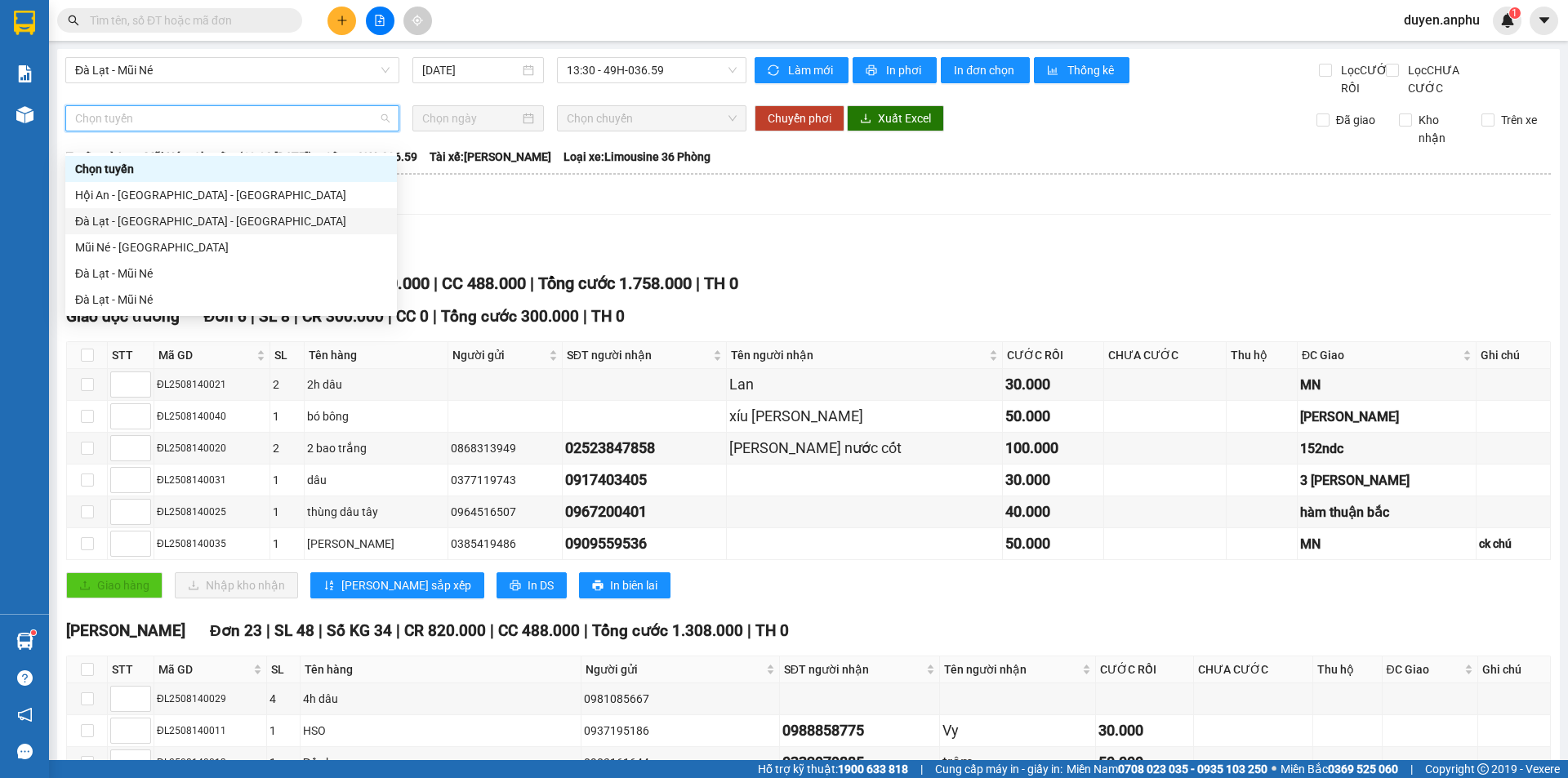
click at [163, 218] on div "Đà Lạt - [GEOGRAPHIC_DATA] - [GEOGRAPHIC_DATA]" at bounding box center [231, 222] width 312 height 18
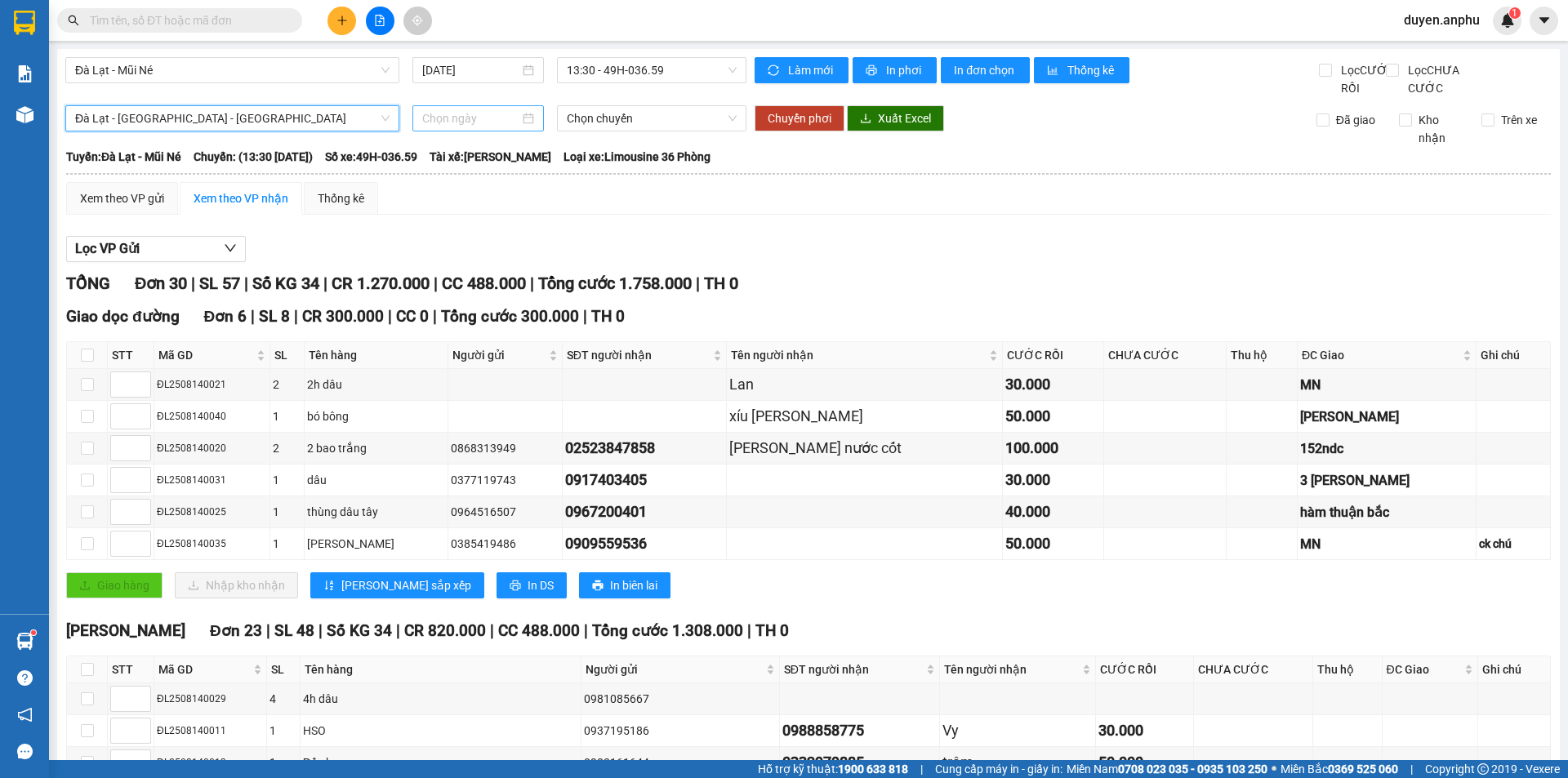
click at [483, 132] on div at bounding box center [478, 117] width 132 height 26
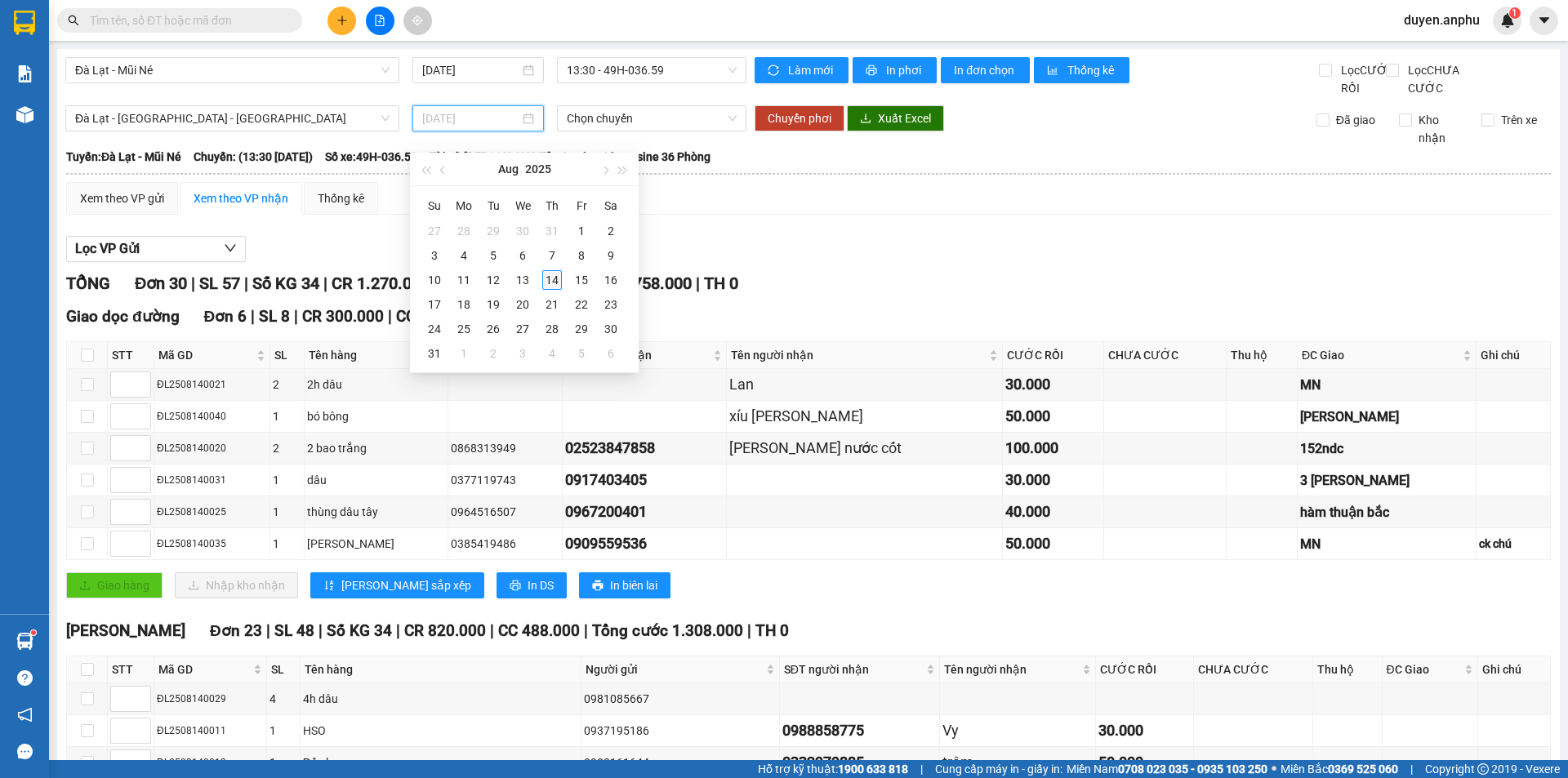
type input "[DATE]"
click at [546, 278] on div "14" at bounding box center [552, 281] width 20 height 20
type input "[DATE]"
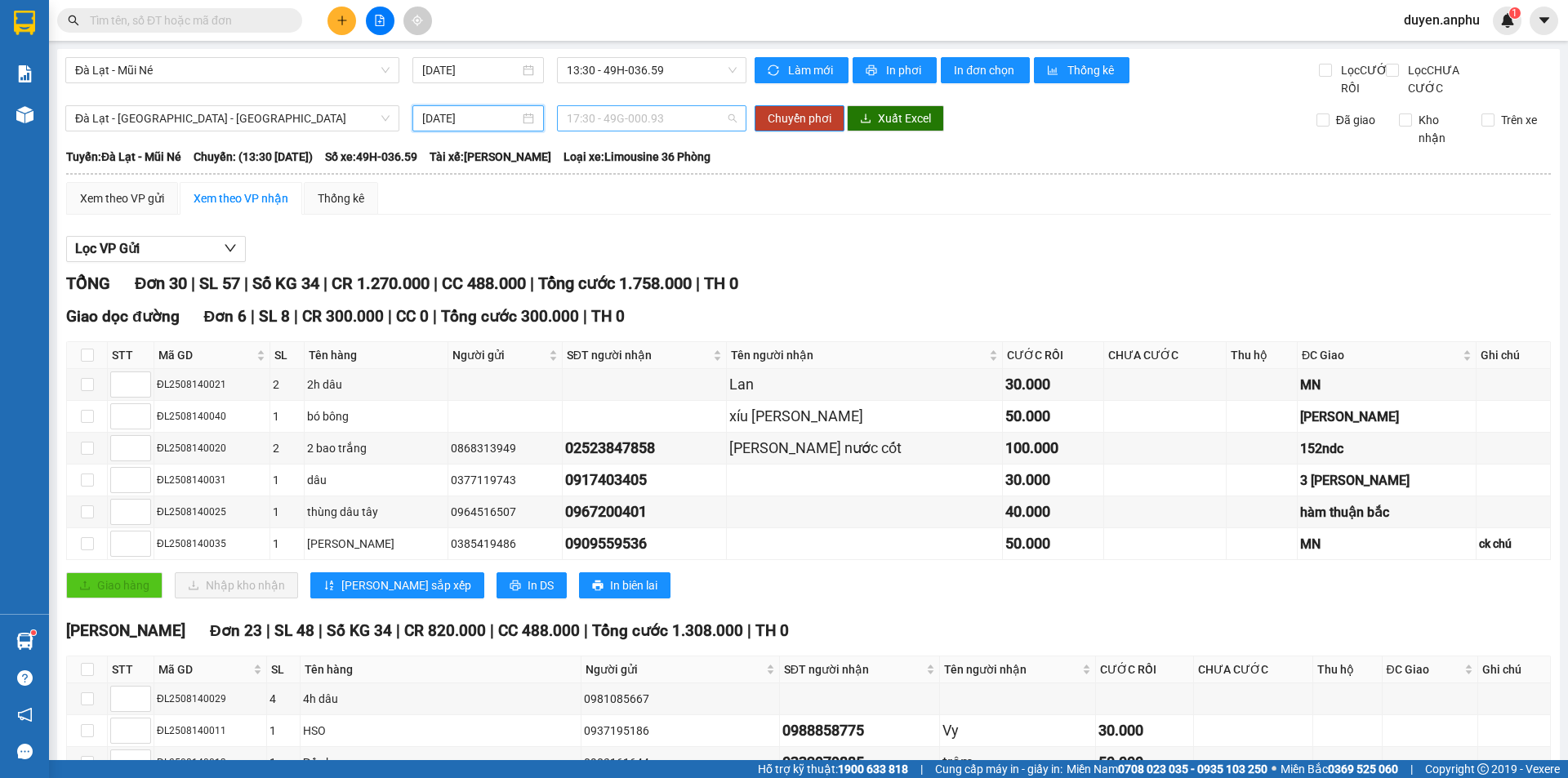
click at [618, 131] on span "17:30 - 49G-000.93" at bounding box center [651, 117] width 170 height 24
click at [806, 127] on span "Chuyển phơi" at bounding box center [799, 118] width 63 height 18
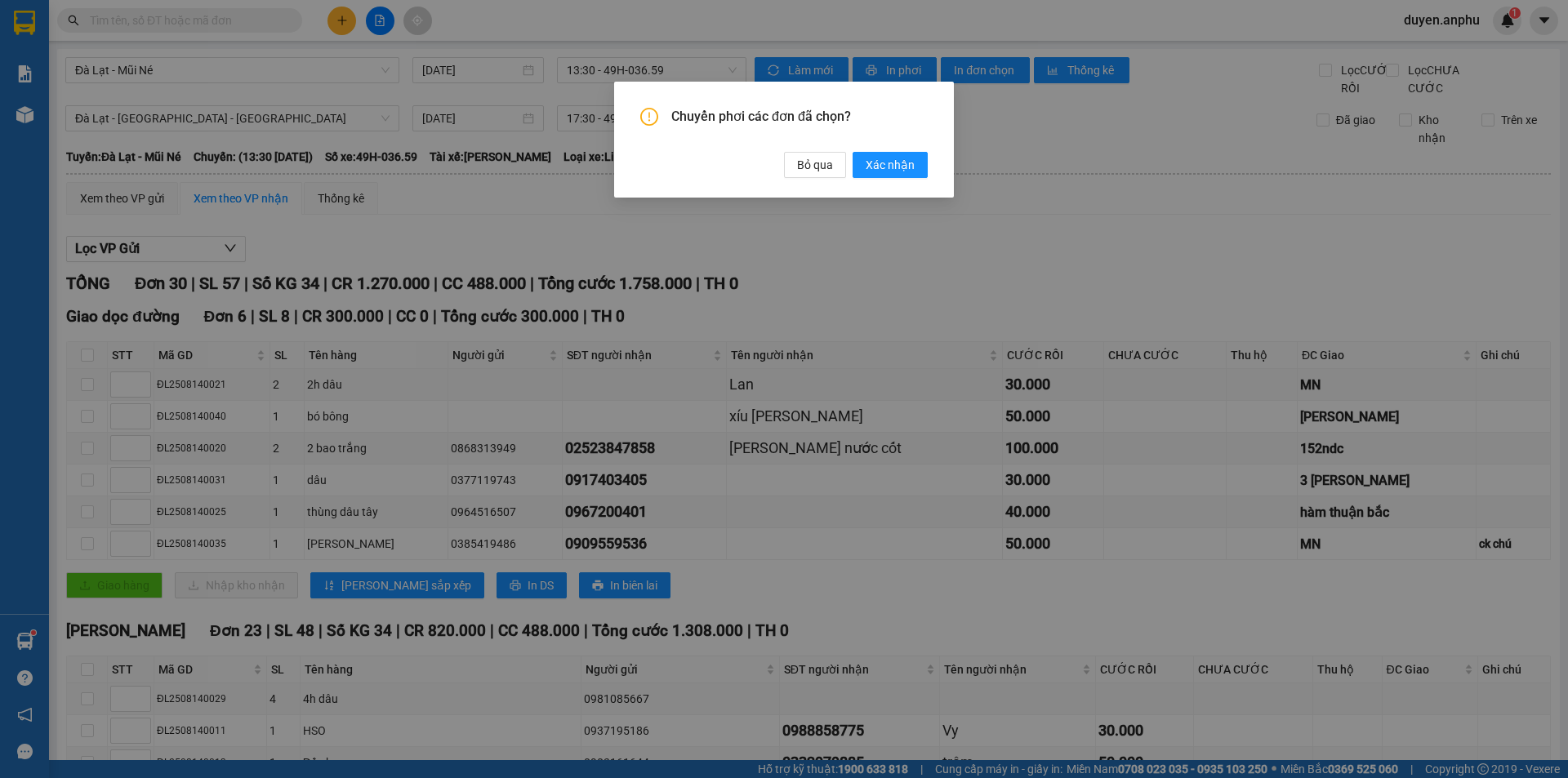
click at [853, 152] on button "Xác nhận" at bounding box center [890, 164] width 75 height 26
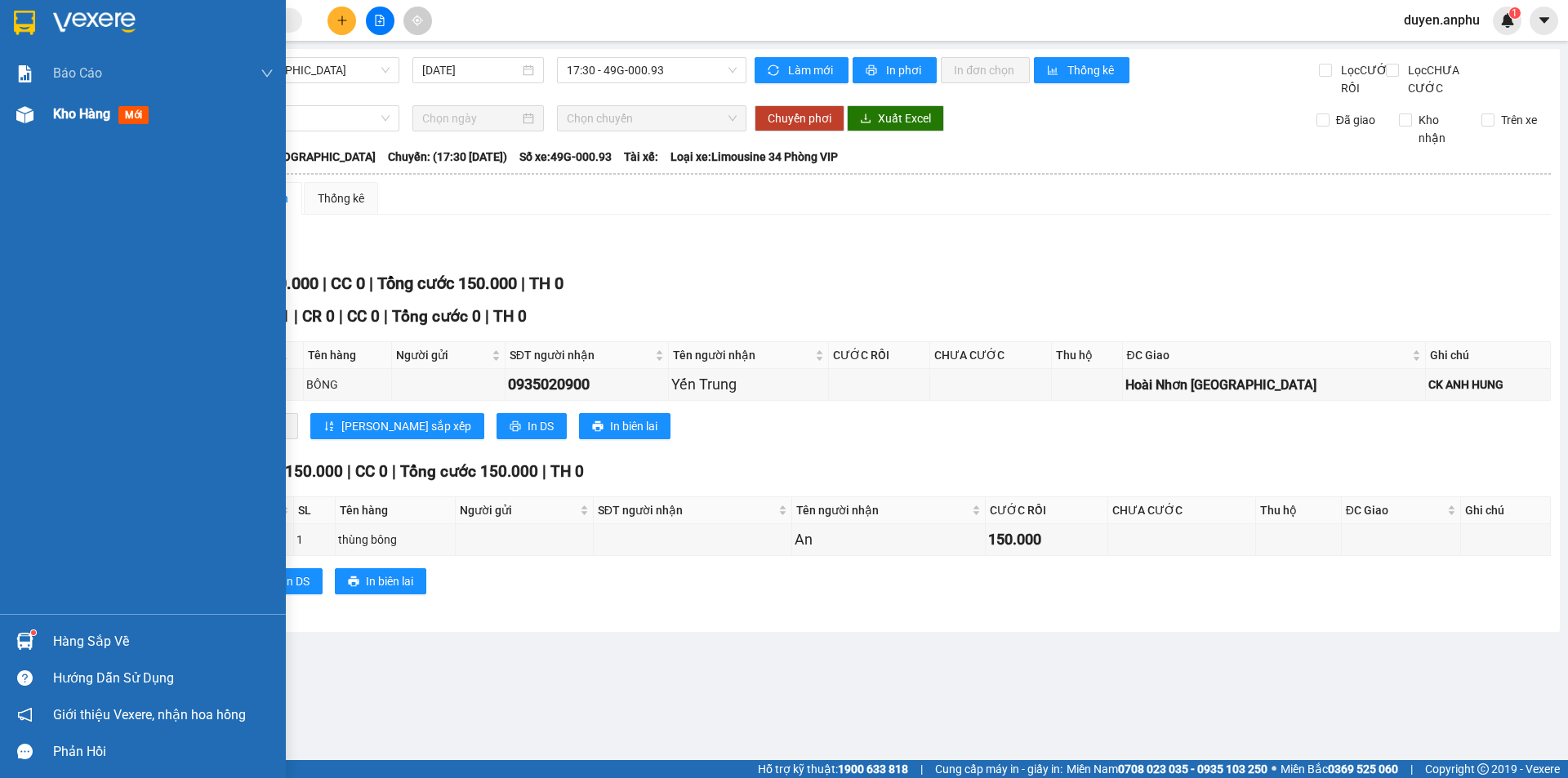
click at [32, 124] on div at bounding box center [25, 115] width 28 height 28
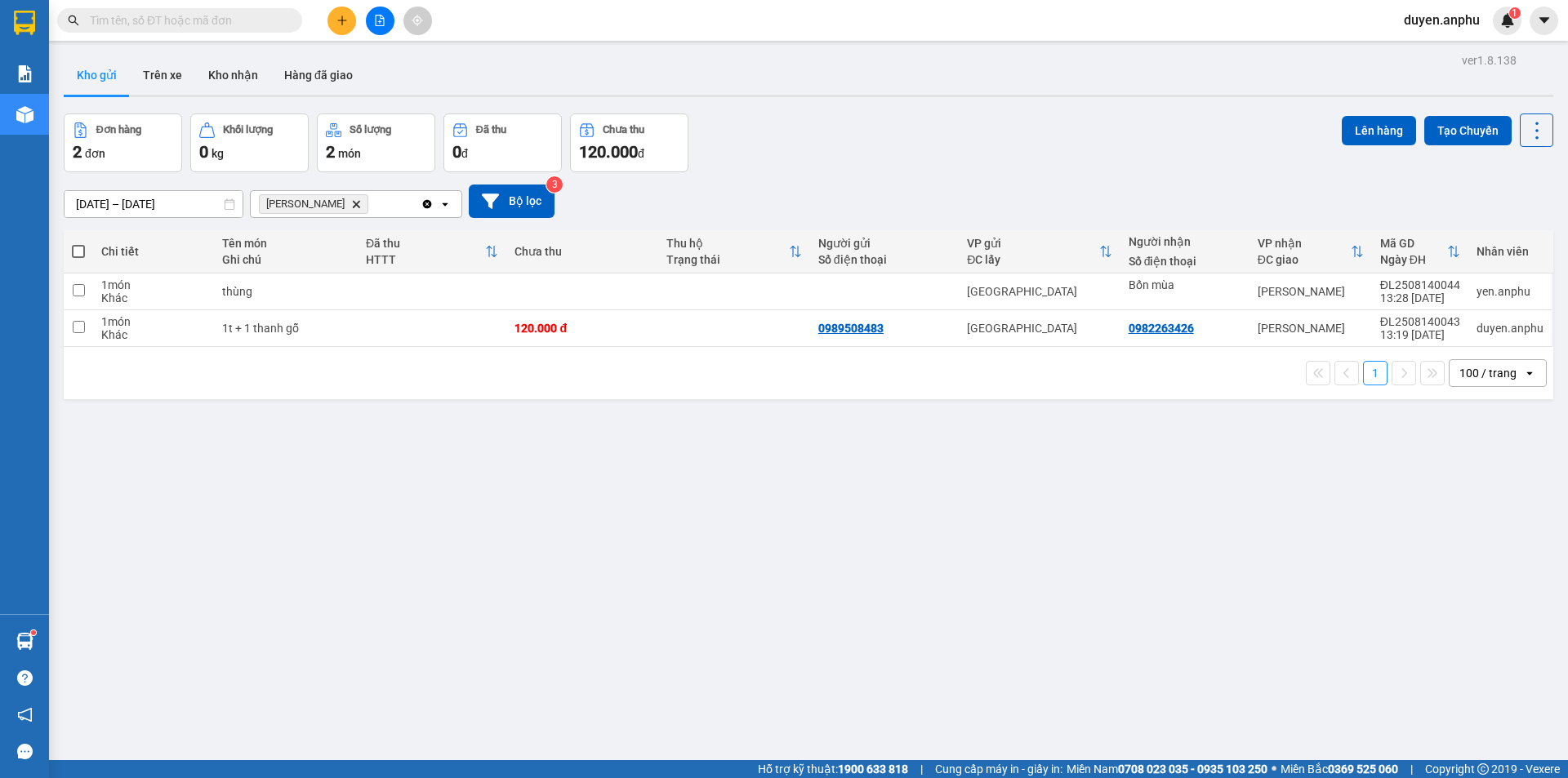
click at [83, 256] on span at bounding box center [78, 252] width 13 height 13
click at [78, 243] on input "checkbox" at bounding box center [78, 243] width 0 height 0
checkbox input "true"
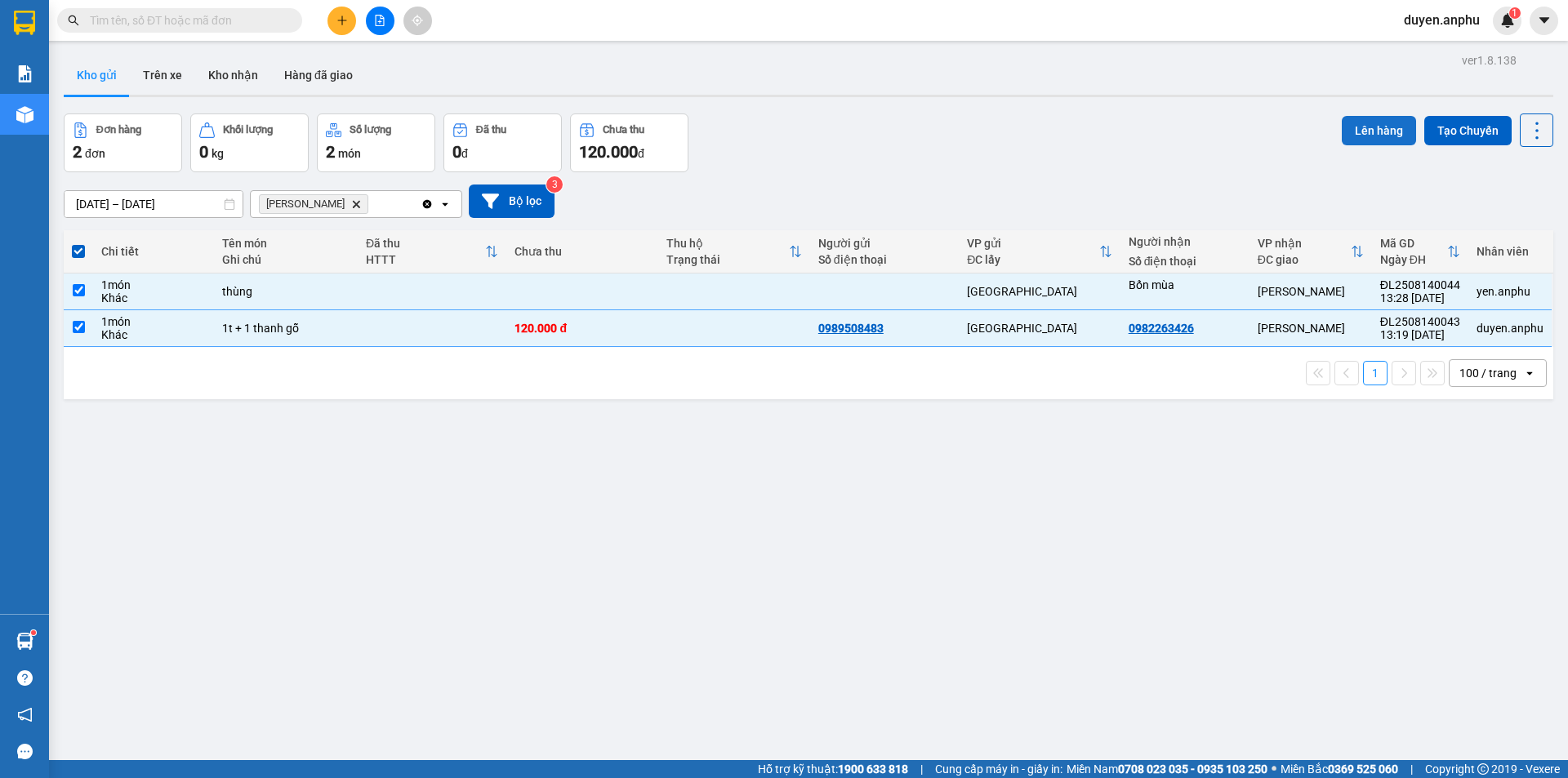
click at [1349, 132] on button "Lên hàng" at bounding box center [1378, 130] width 74 height 29
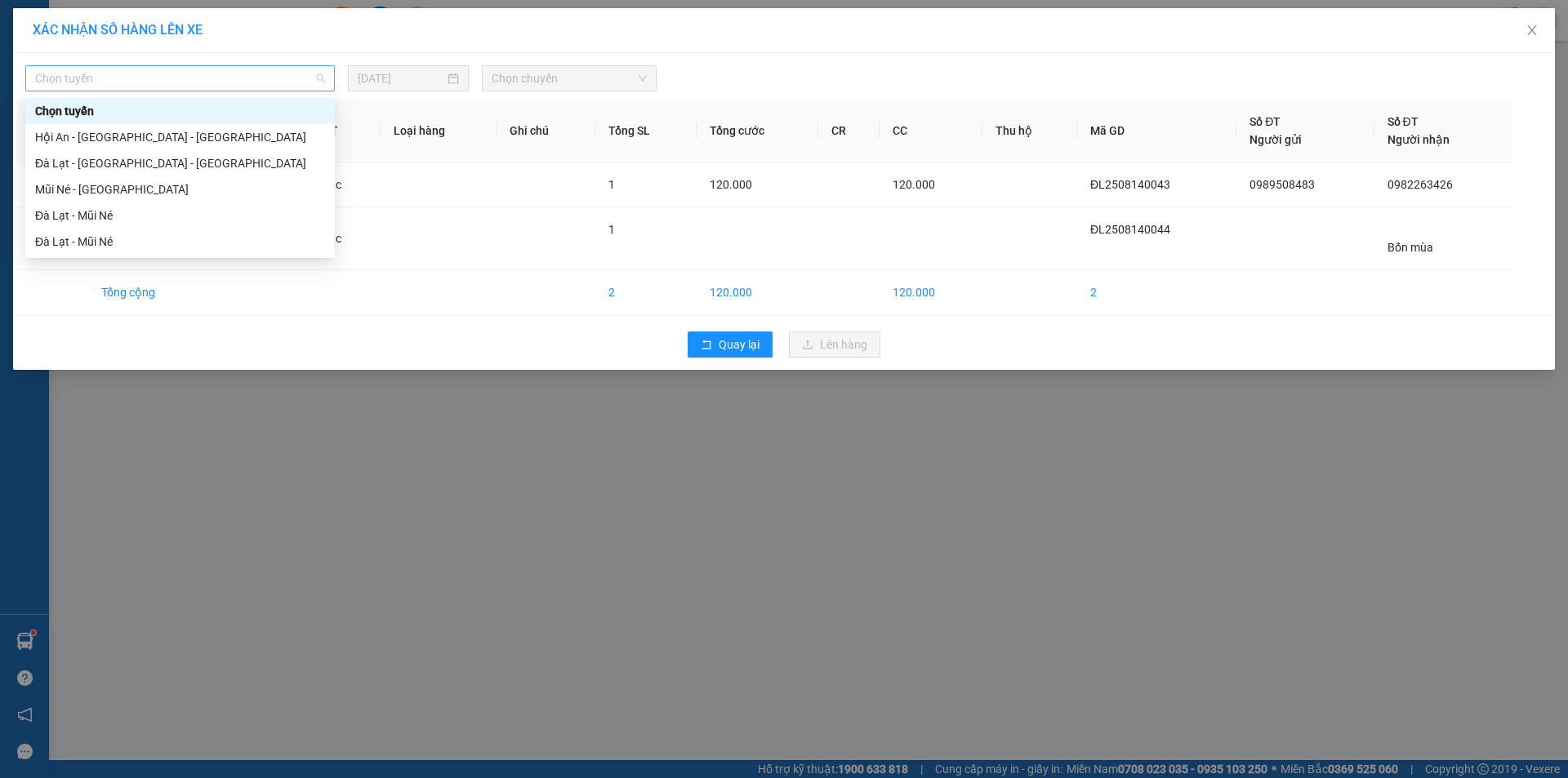
click at [178, 73] on span "Chọn tuyến" at bounding box center [180, 77] width 290 height 24
click at [94, 219] on div "Đà Lạt - Mũi Né" at bounding box center [180, 216] width 290 height 18
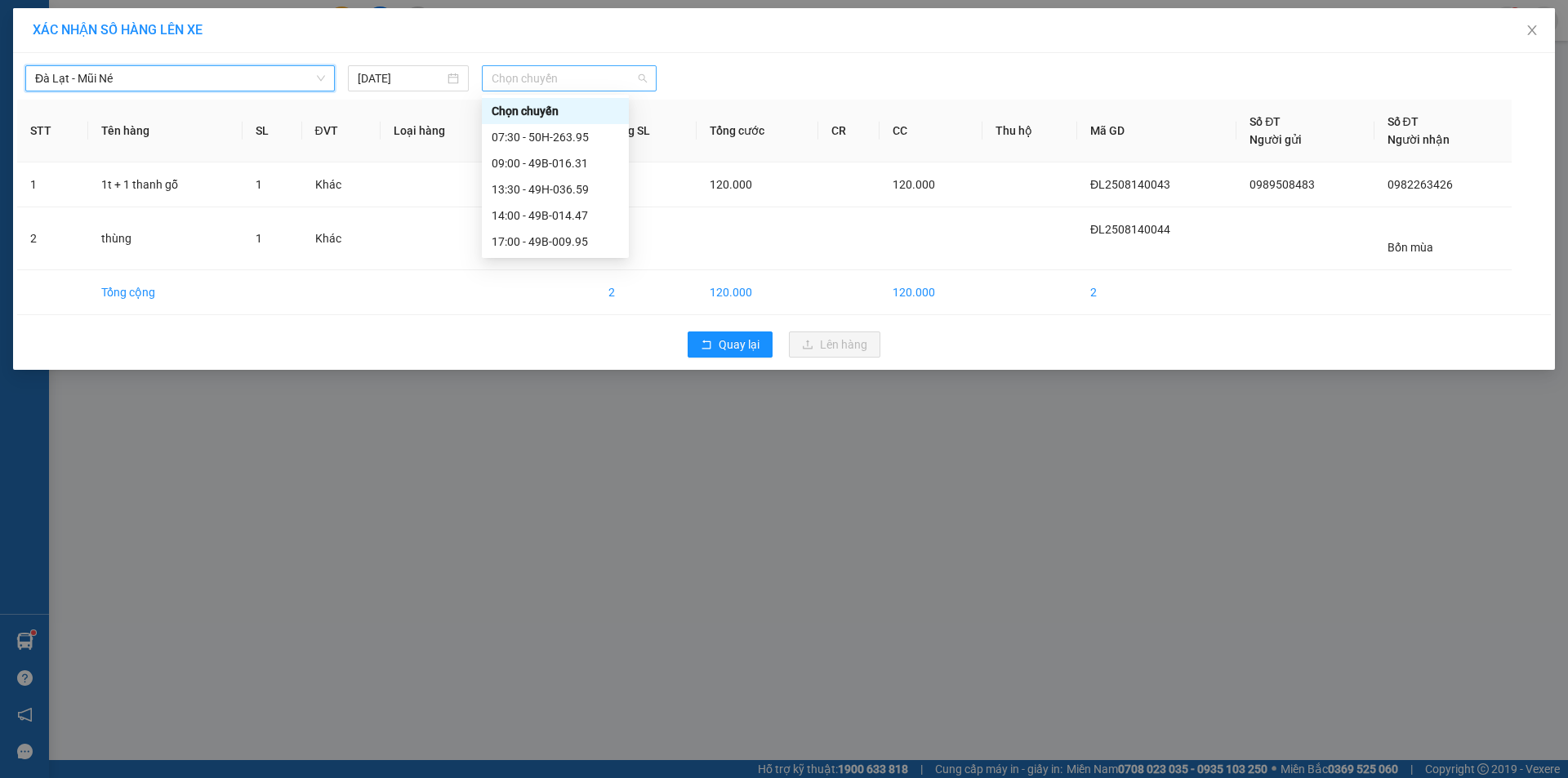
click at [536, 76] on span "Chọn chuyến" at bounding box center [569, 77] width 155 height 24
click at [525, 187] on div "13:30 - 49H-036.59" at bounding box center [555, 190] width 127 height 18
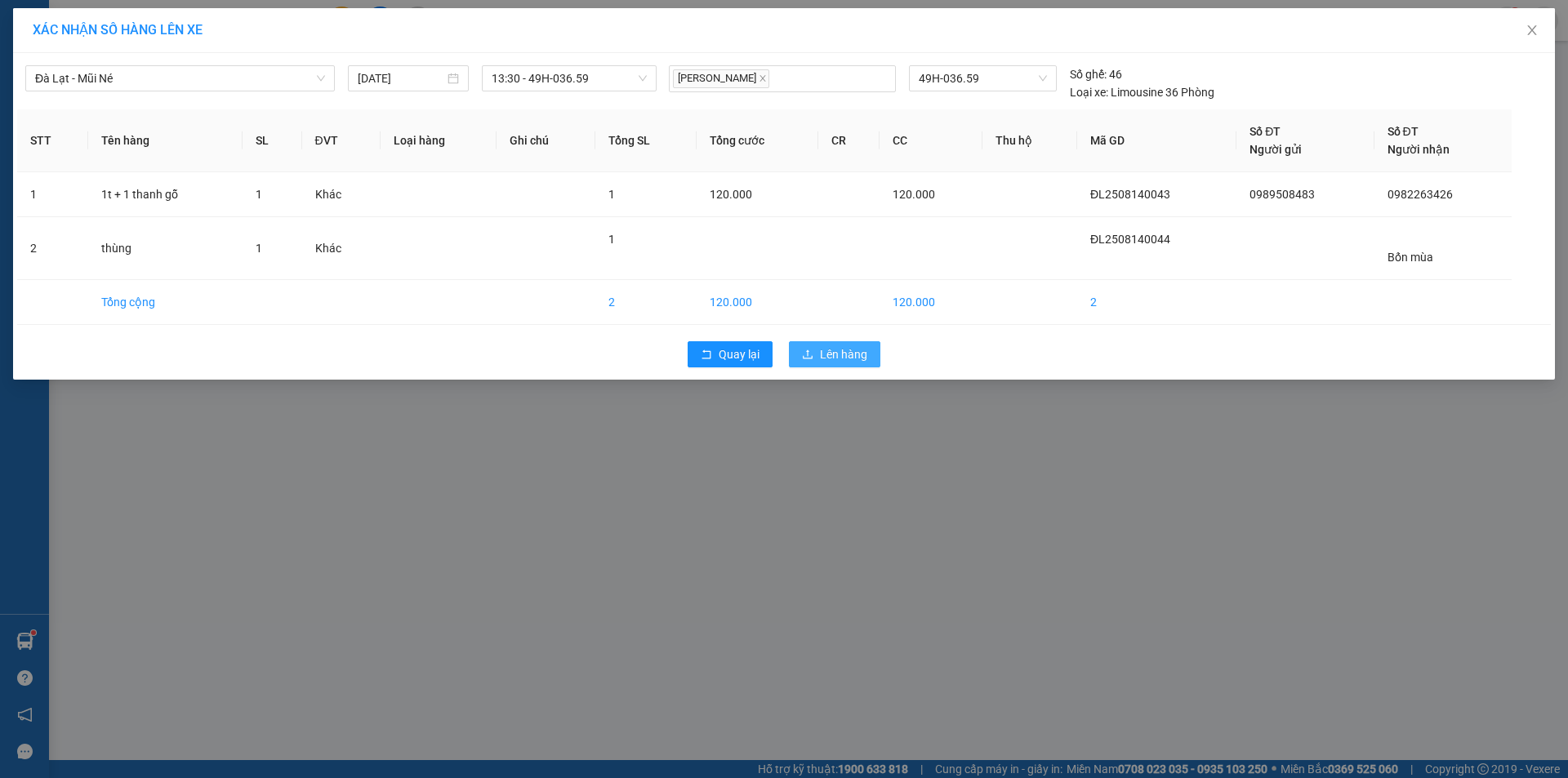
click at [814, 347] on button "Lên hàng" at bounding box center [834, 354] width 92 height 26
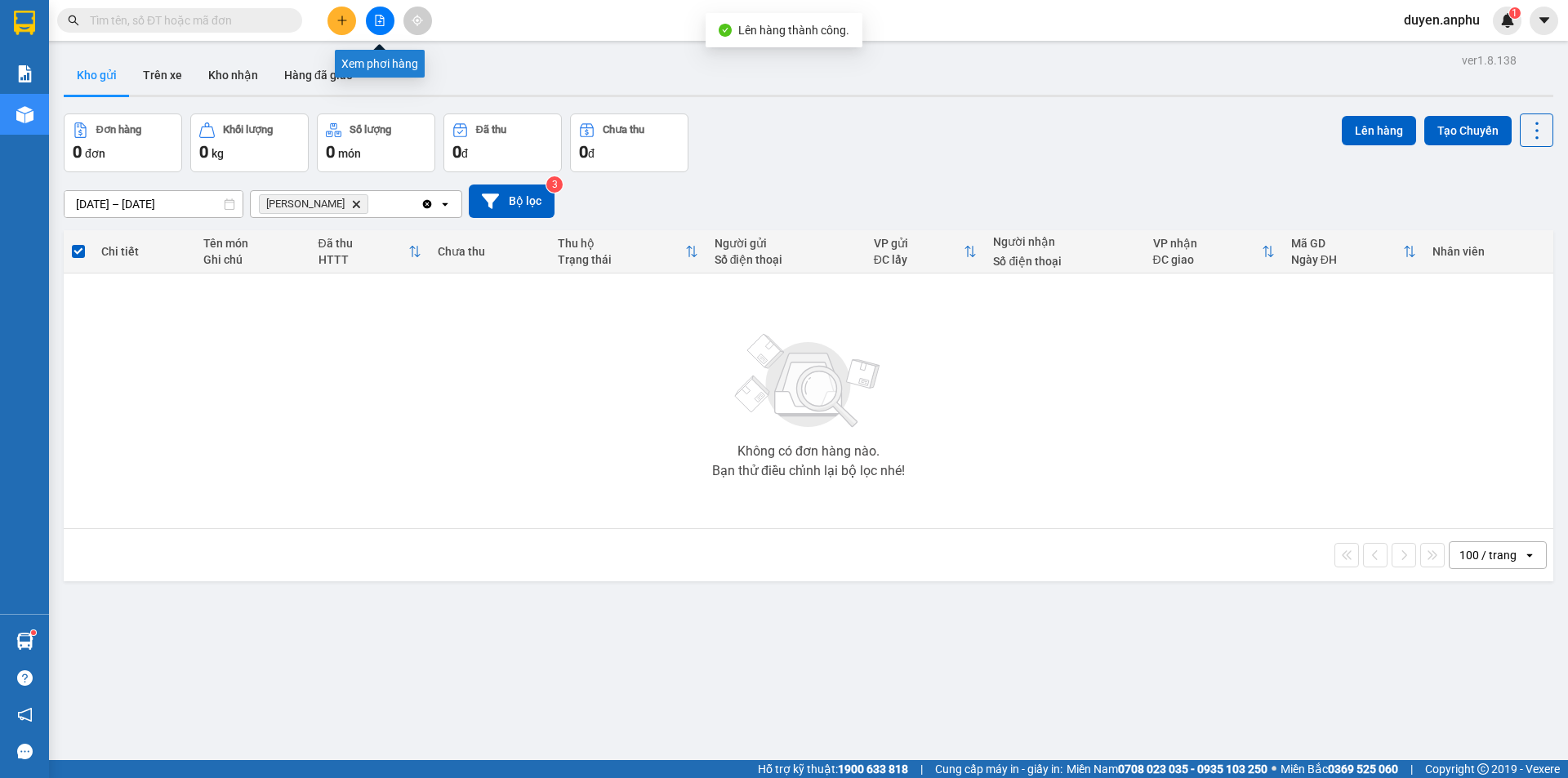
click at [376, 22] on icon "file-add" at bounding box center [380, 21] width 12 height 12
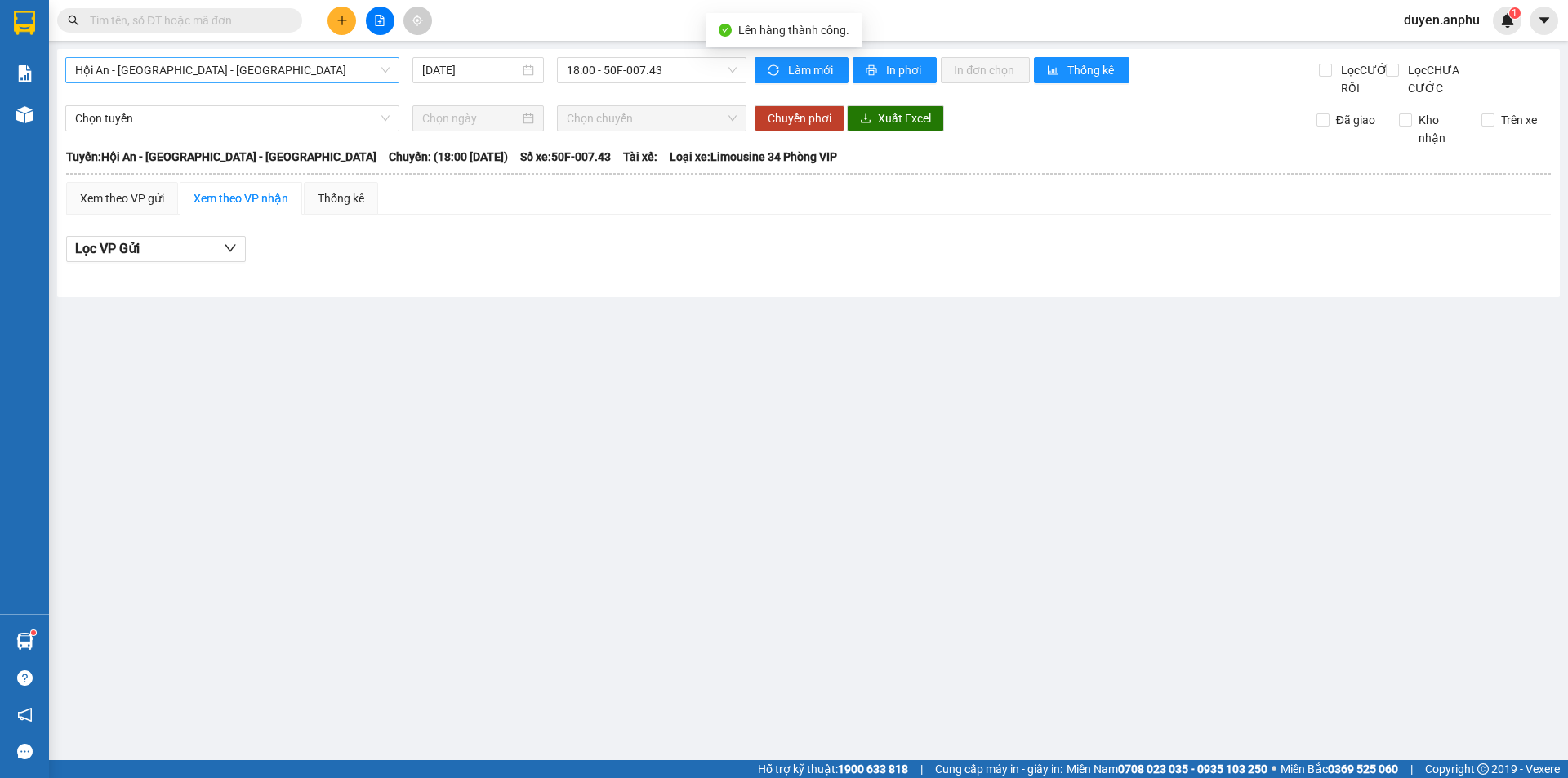
click at [162, 77] on span "Hội An - [GEOGRAPHIC_DATA] - [GEOGRAPHIC_DATA]" at bounding box center [232, 70] width 315 height 24
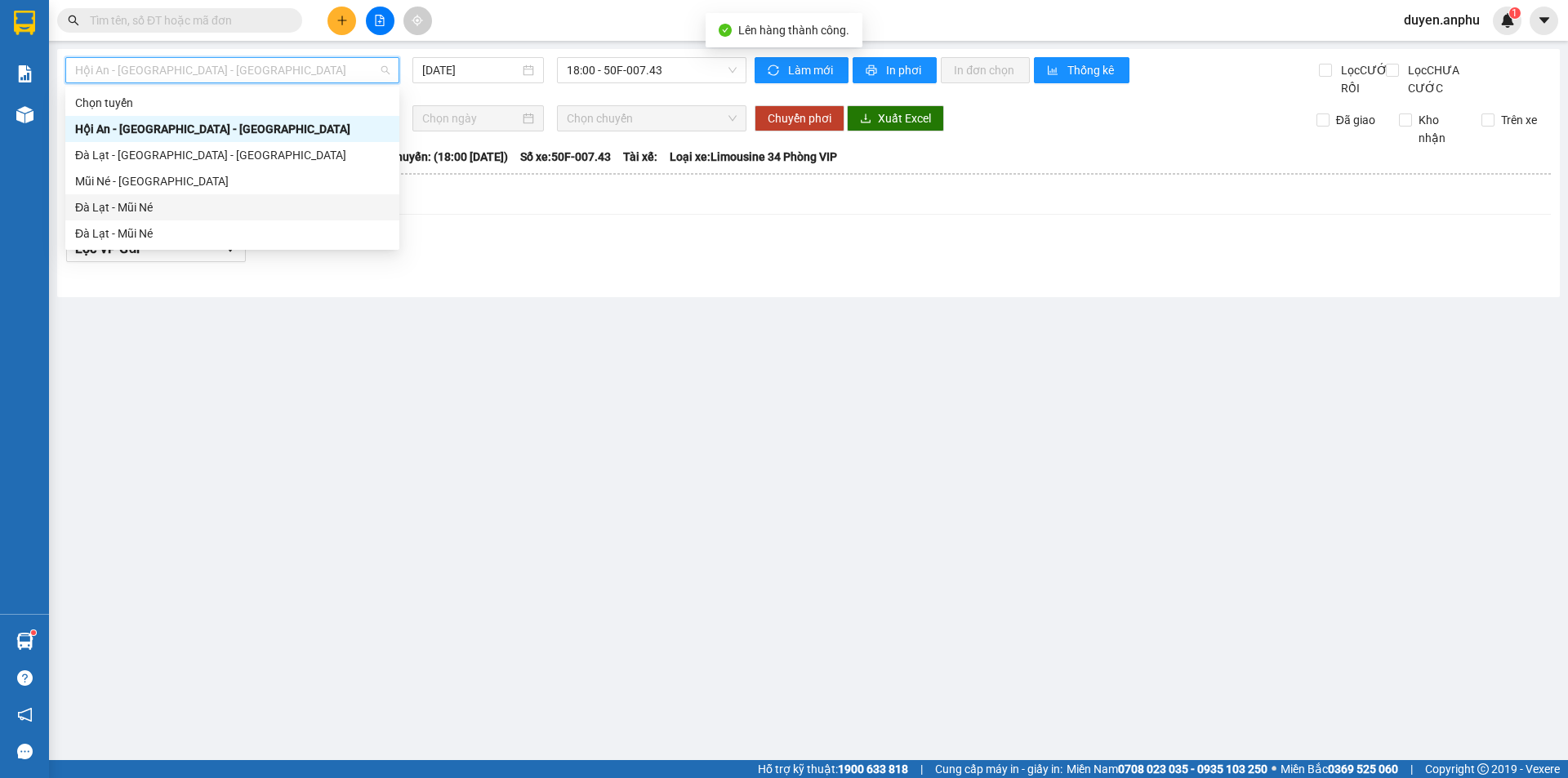
click at [152, 209] on div "Đà Lạt - Mũi Né" at bounding box center [232, 207] width 315 height 18
type input "[DATE]"
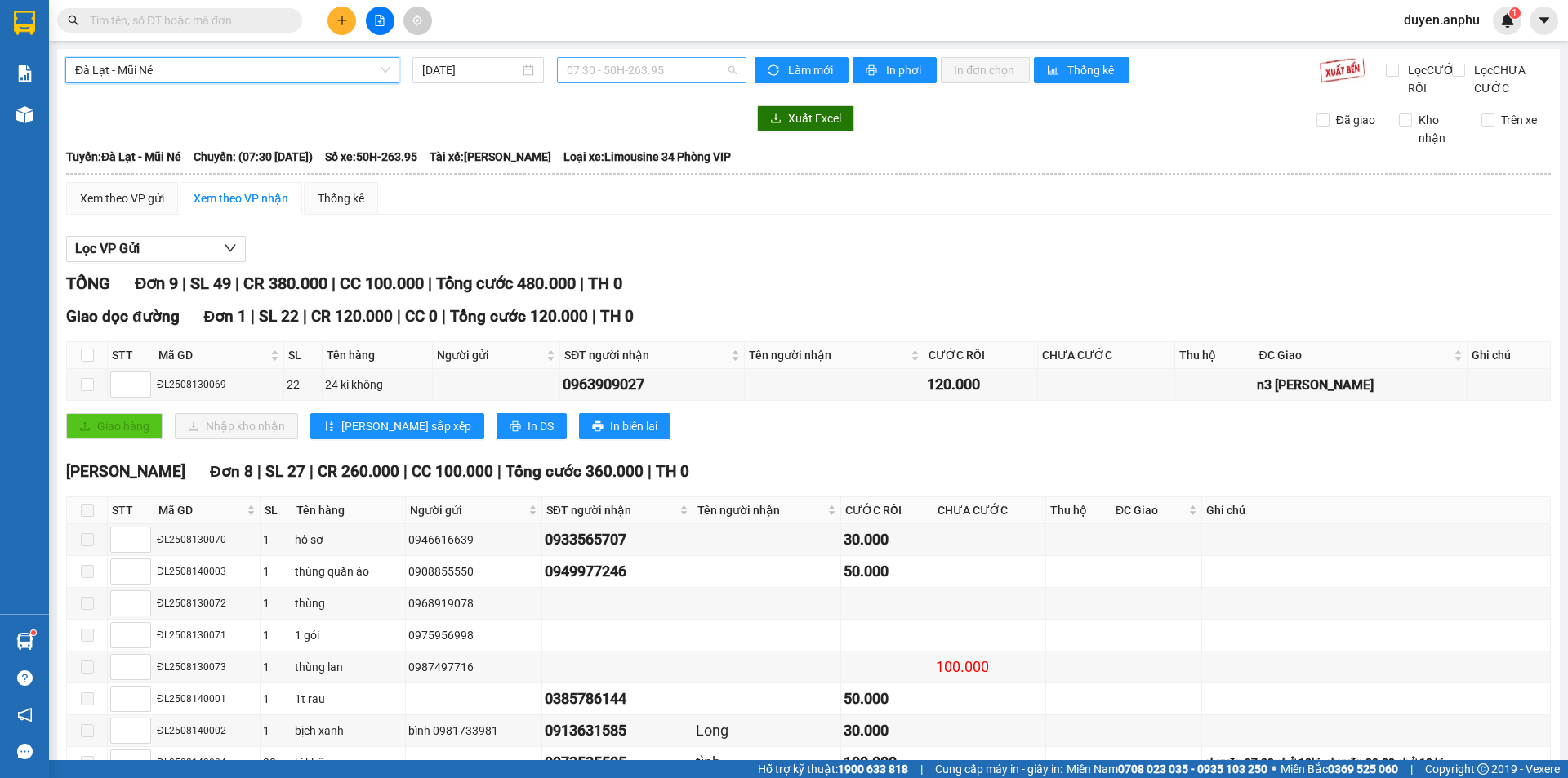
click at [590, 72] on span "07:30 - 50H-263.95" at bounding box center [651, 70] width 170 height 24
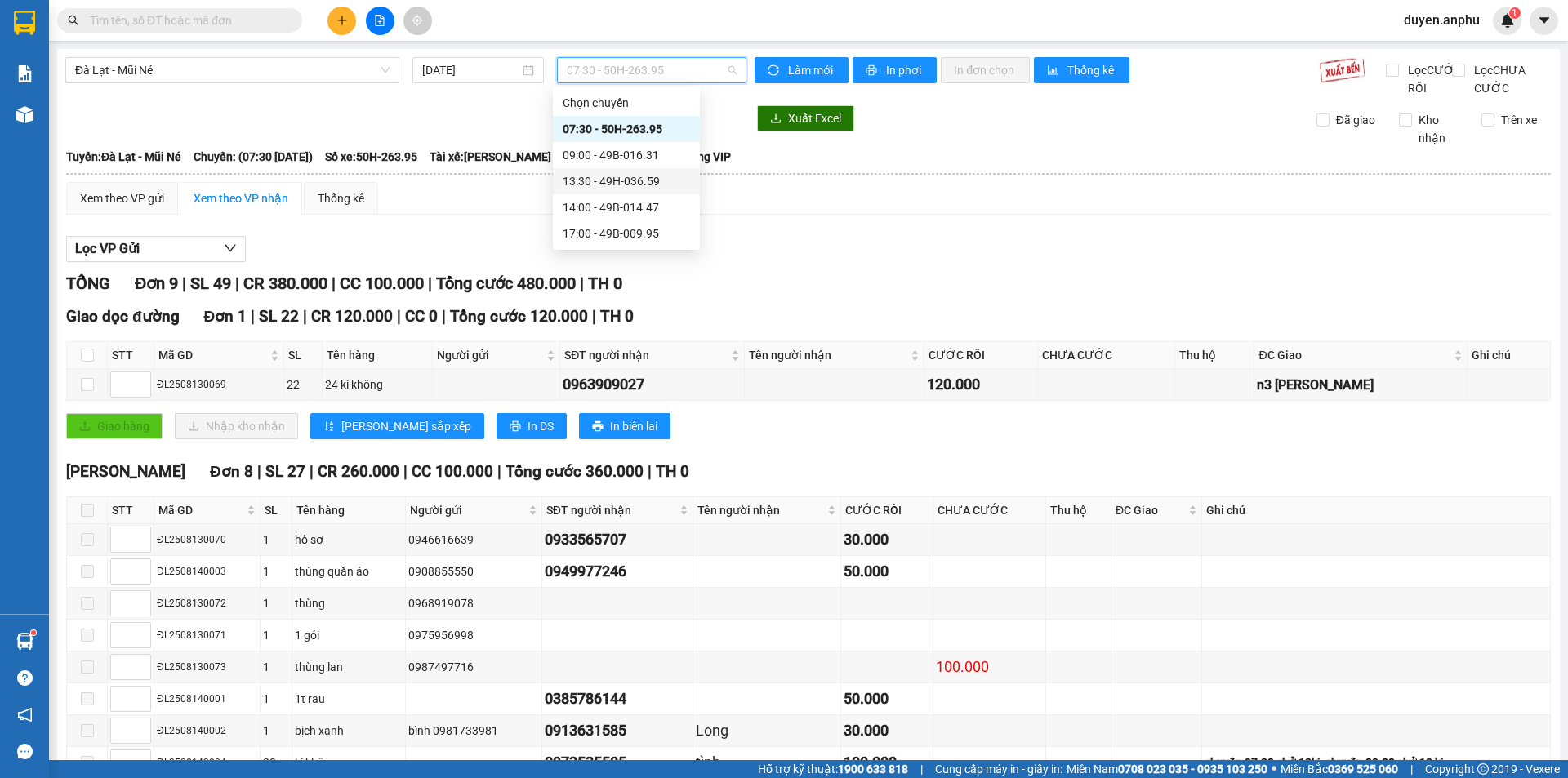
click at [609, 182] on div "13:30 - 49H-036.59" at bounding box center [626, 182] width 127 height 18
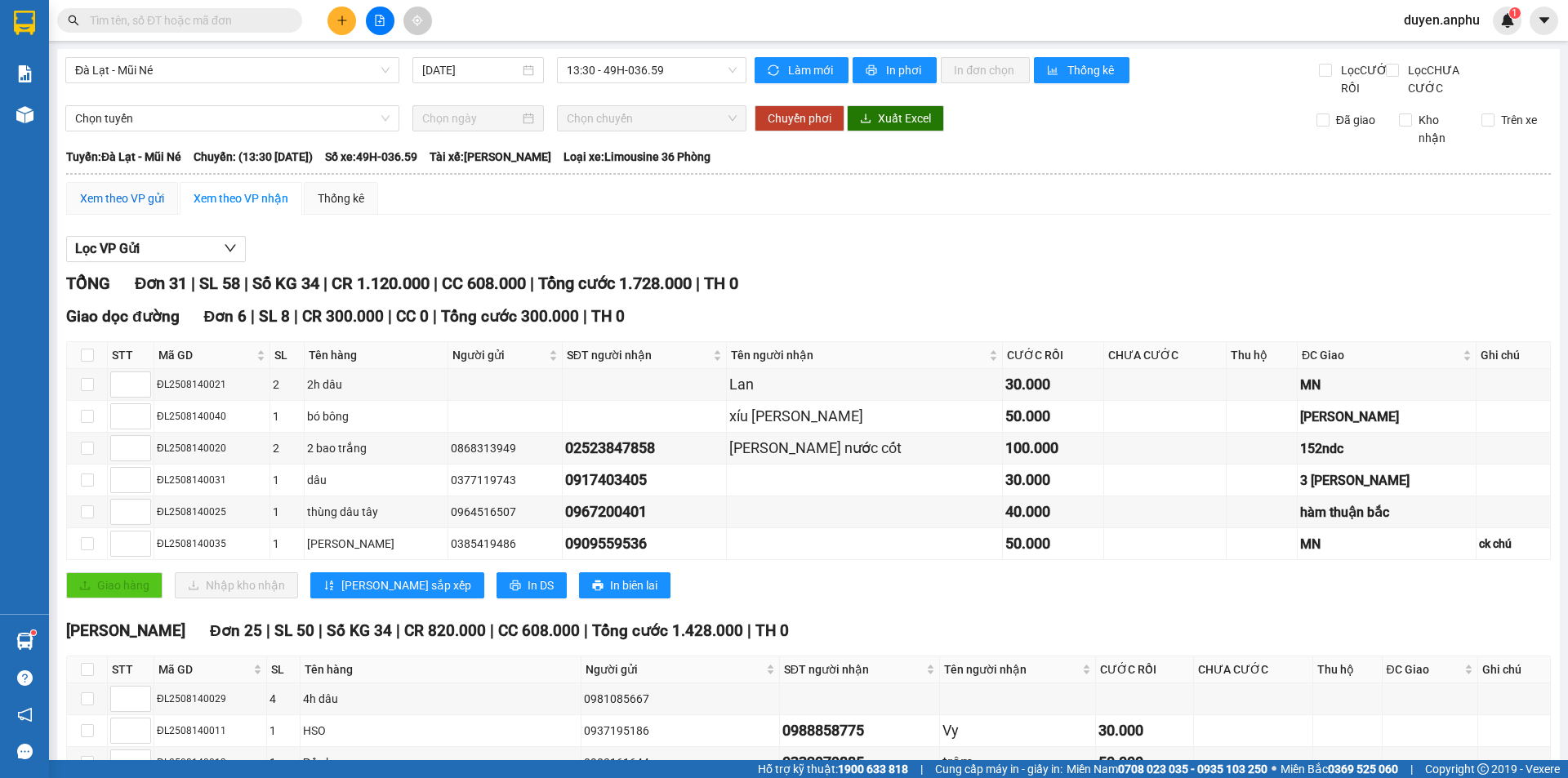
click at [110, 207] on div "Xem theo VP gửi" at bounding box center [122, 198] width 84 height 18
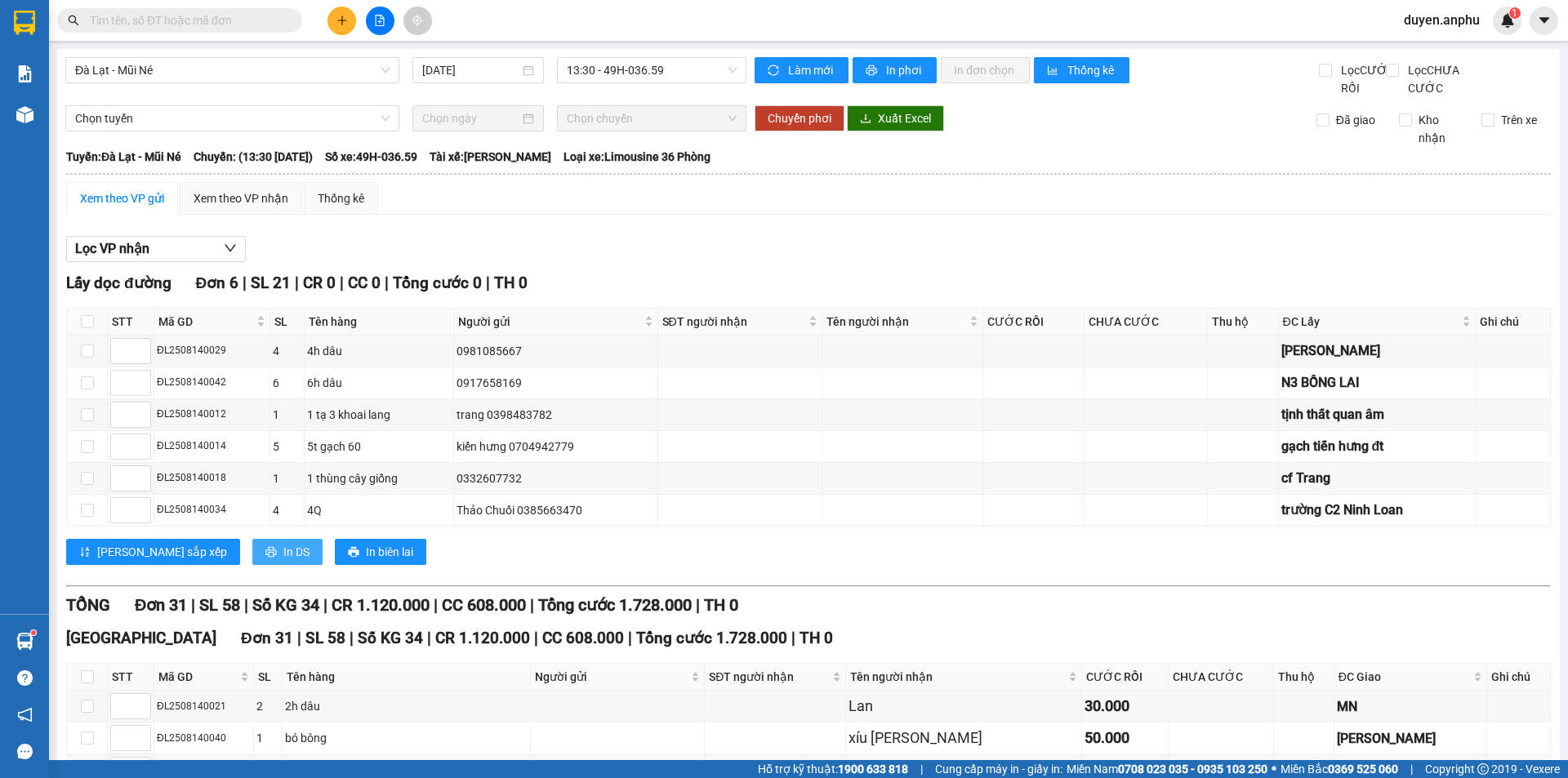
click at [283, 561] on span "In DS" at bounding box center [296, 552] width 26 height 18
click at [254, 207] on div "Xem theo VP nhận" at bounding box center [241, 198] width 95 height 18
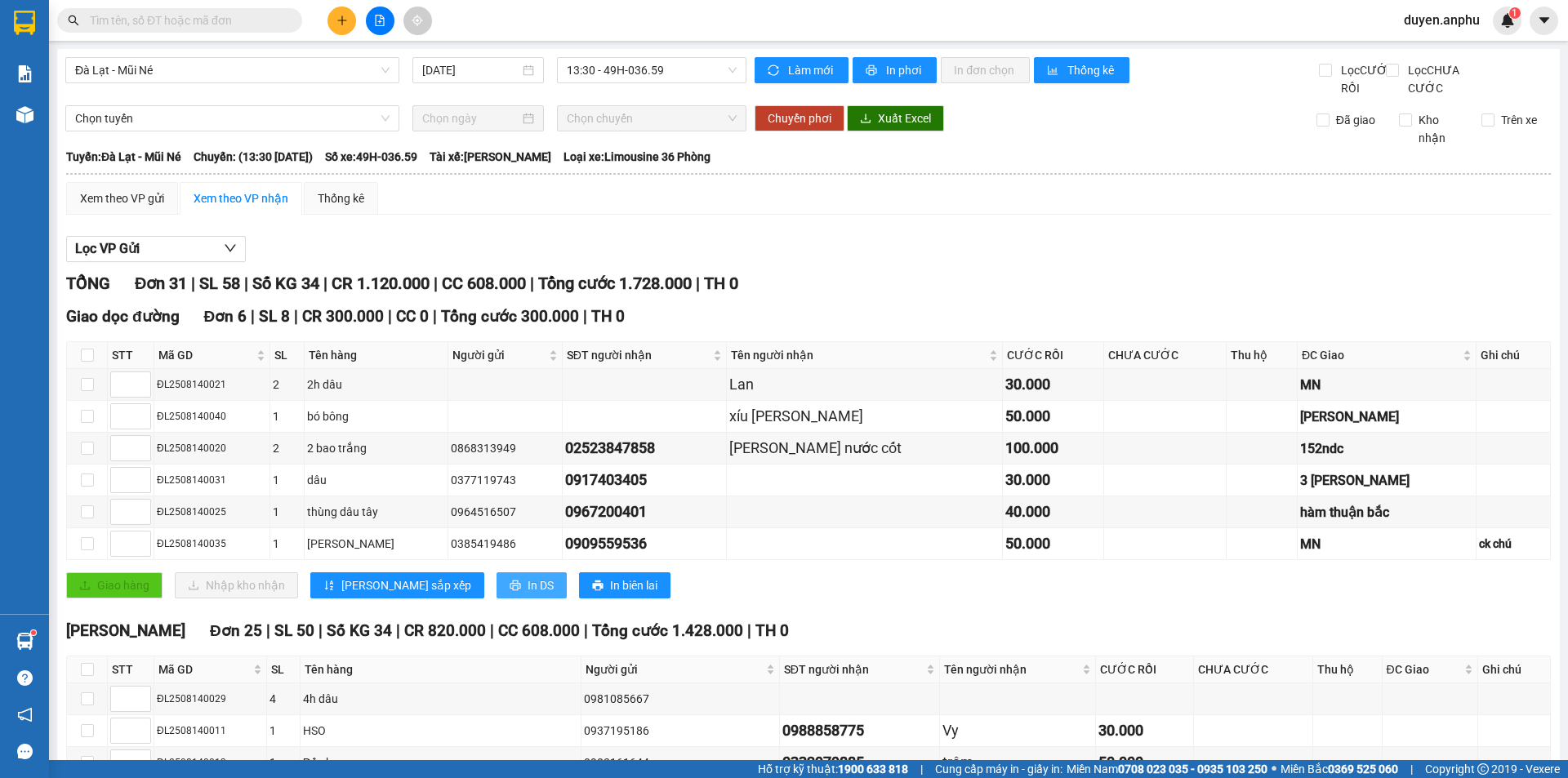
click at [527, 595] on span "In DS" at bounding box center [540, 586] width 26 height 18
click at [336, 24] on button at bounding box center [341, 21] width 28 height 28
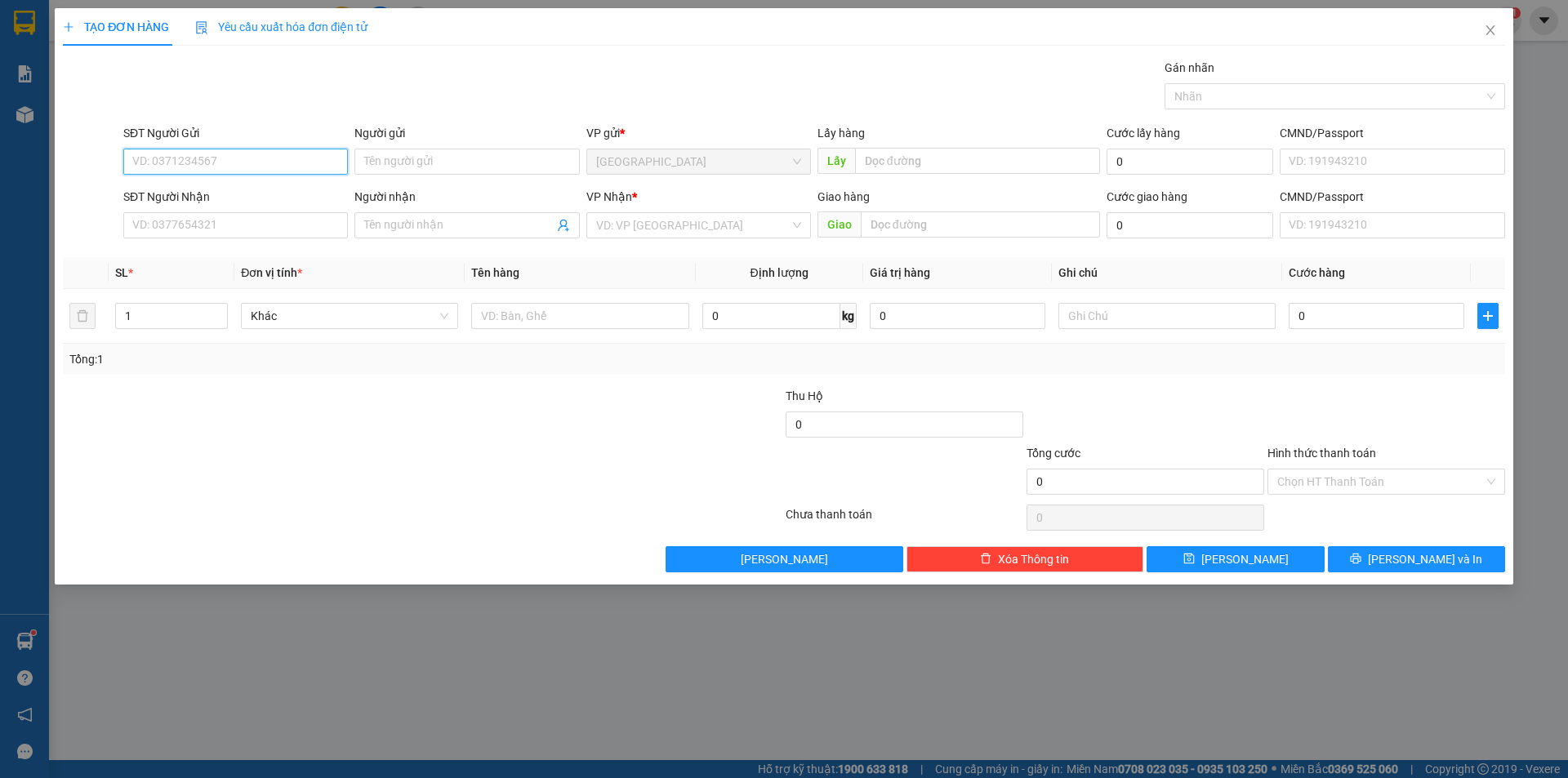
click at [265, 152] on input "SĐT Người Gửi" at bounding box center [236, 161] width 225 height 26
click at [198, 192] on div "0866929283" at bounding box center [236, 195] width 205 height 18
type input "0866929283"
type input "[GEOGRAPHIC_DATA]"
type input "0866929283"
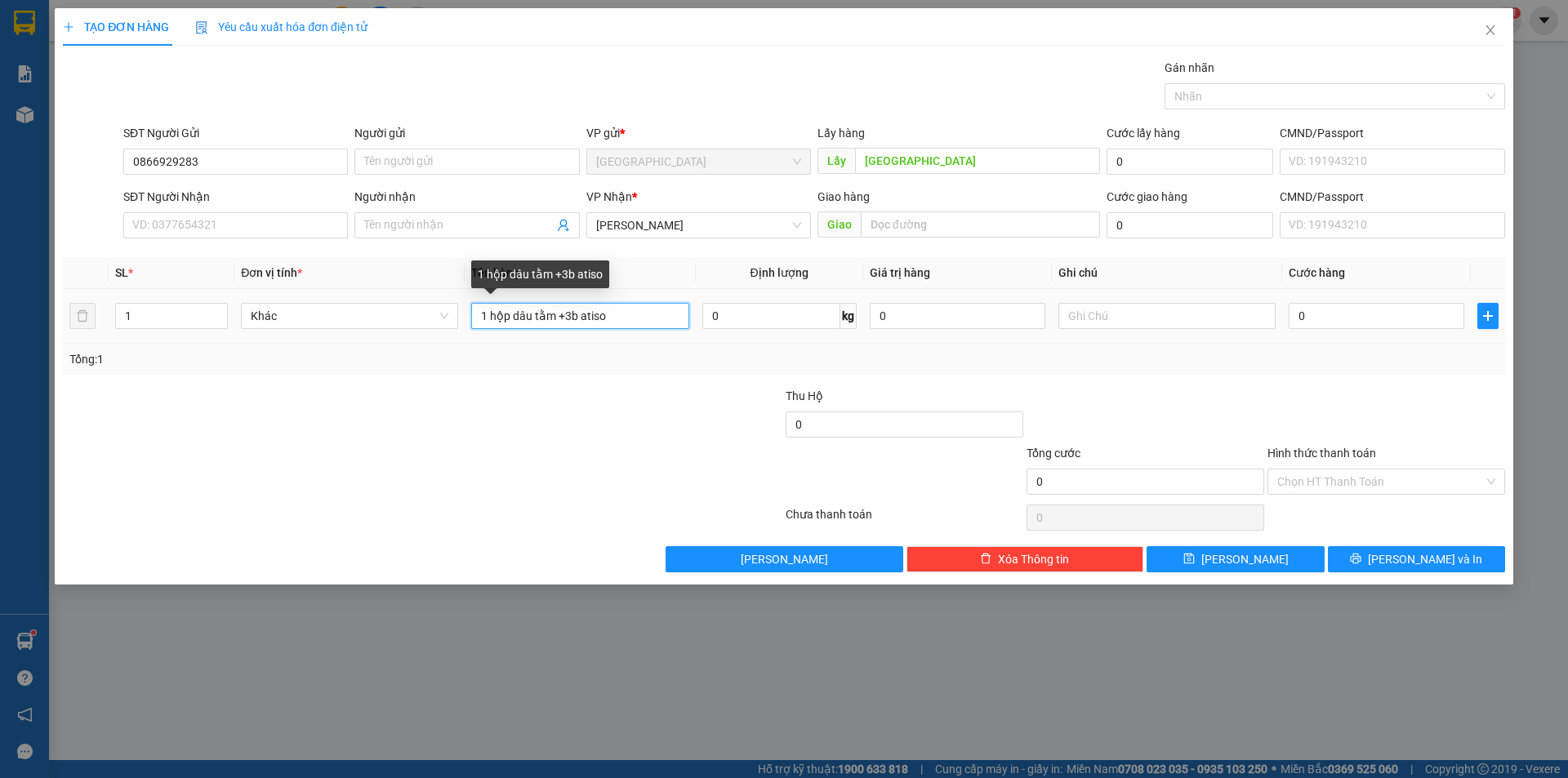
drag, startPoint x: 658, startPoint y: 315, endPoint x: 190, endPoint y: 382, distance: 472.8
click at [246, 367] on div "SL * Đơn vị tính * Tên hàng Định lượng Giá trị hàng Ghi chú Cước hàng 1 Khác 1 …" at bounding box center [784, 316] width 1442 height 117
type input "2h dâu"
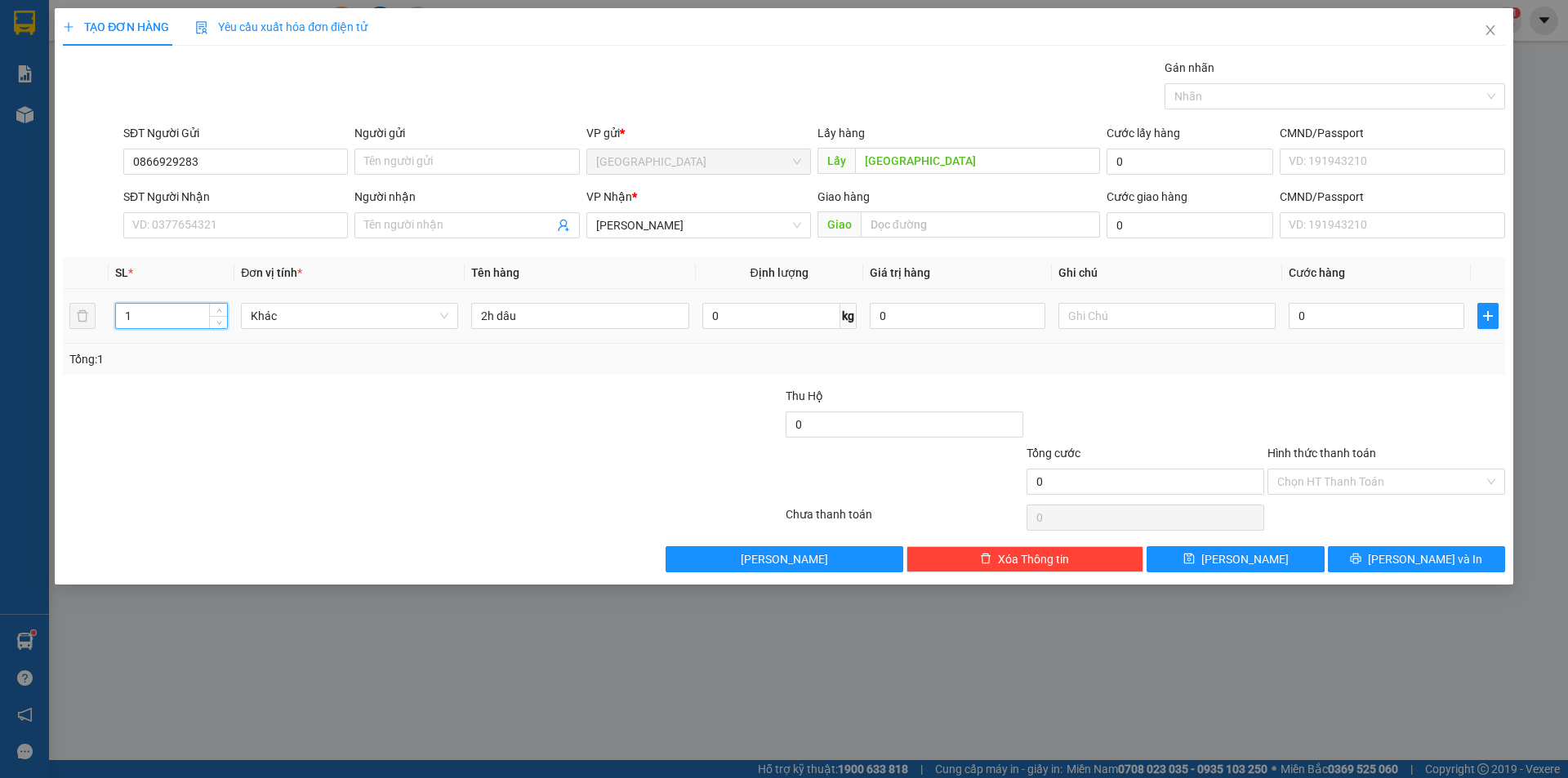
drag, startPoint x: 139, startPoint y: 324, endPoint x: 126, endPoint y: 338, distance: 19.1
click at [131, 336] on td "1" at bounding box center [171, 317] width 126 height 55
drag, startPoint x: 115, startPoint y: 325, endPoint x: 37, endPoint y: 342, distance: 79.8
click at [40, 342] on div "TẠO ĐƠN HÀNG Yêu cầu xuất hóa đơn điện tử Transit Pickup Surcharge Ids Transit …" at bounding box center [784, 389] width 1568 height 778
type input "2"
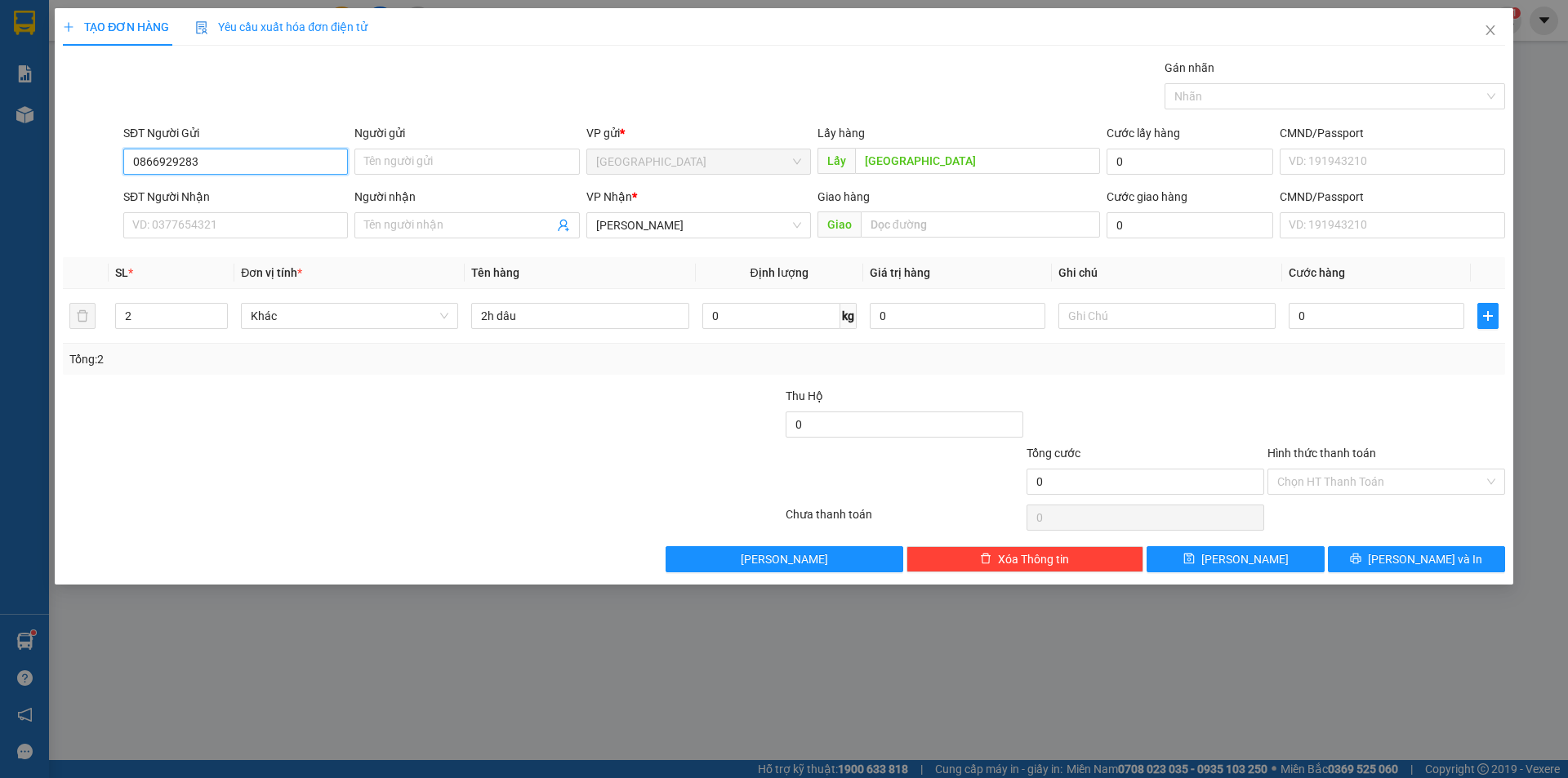
drag, startPoint x: 219, startPoint y: 159, endPoint x: 117, endPoint y: 163, distance: 102.1
click at [117, 163] on div "SĐT Người Gửi 0866929283 0866929283 Người gửi Tên người gửi VP gửi * [GEOGRAPHI…" at bounding box center [784, 152] width 1446 height 57
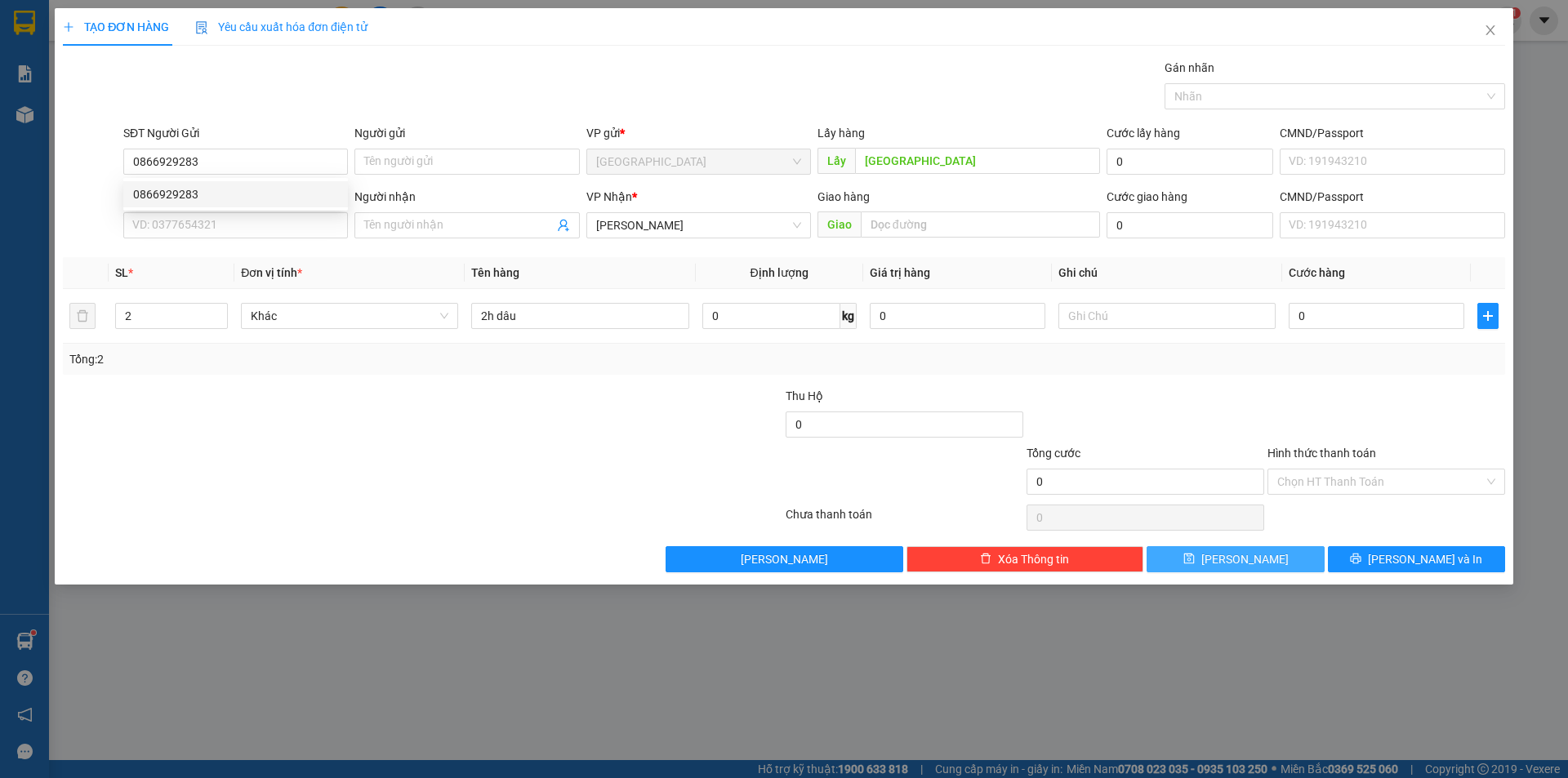
click at [1242, 553] on span "[PERSON_NAME]" at bounding box center [1244, 560] width 87 height 18
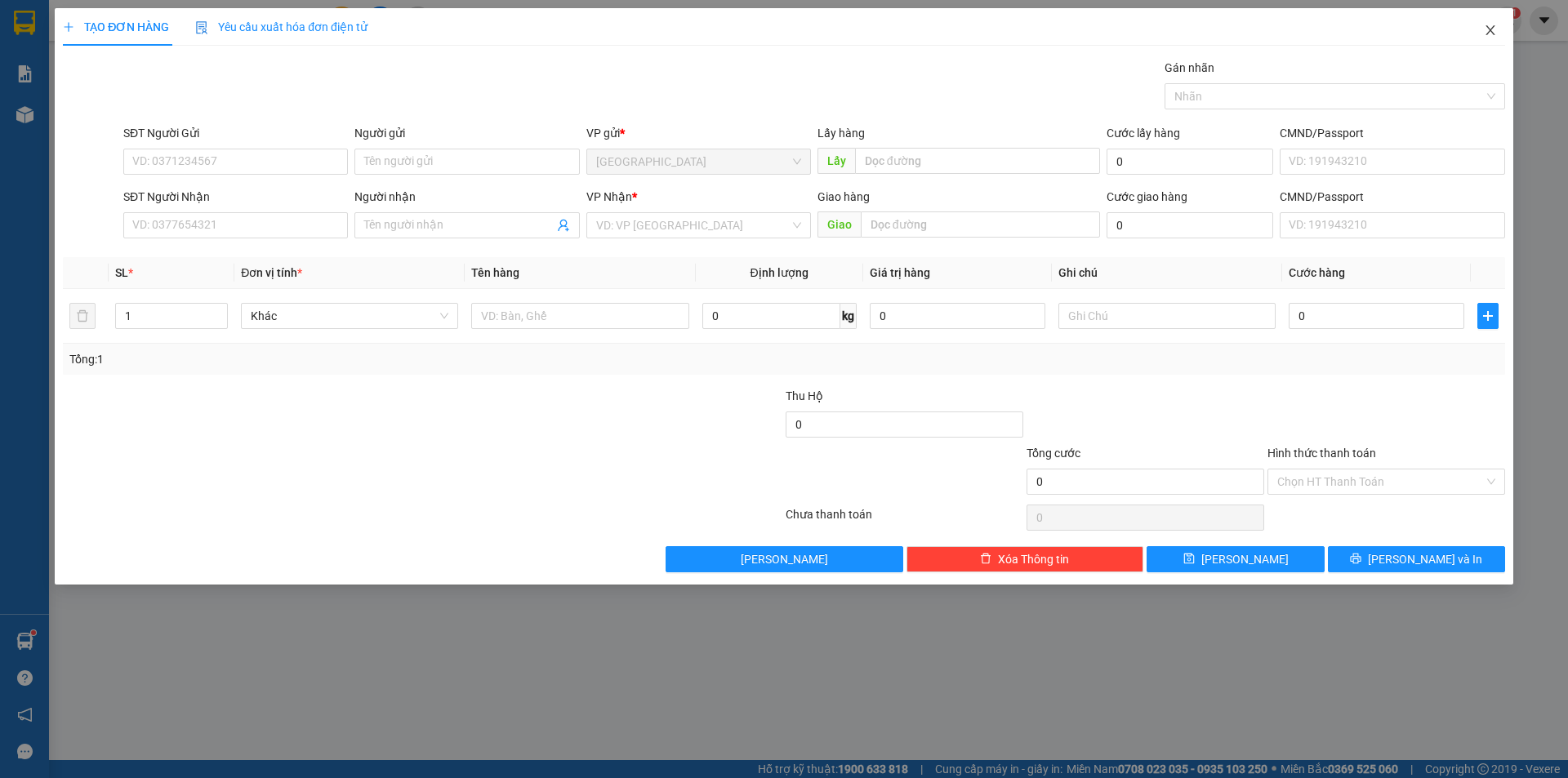
drag, startPoint x: 1494, startPoint y: 29, endPoint x: 1161, endPoint y: 45, distance: 333.4
click at [1495, 29] on icon "close" at bounding box center [1491, 30] width 13 height 13
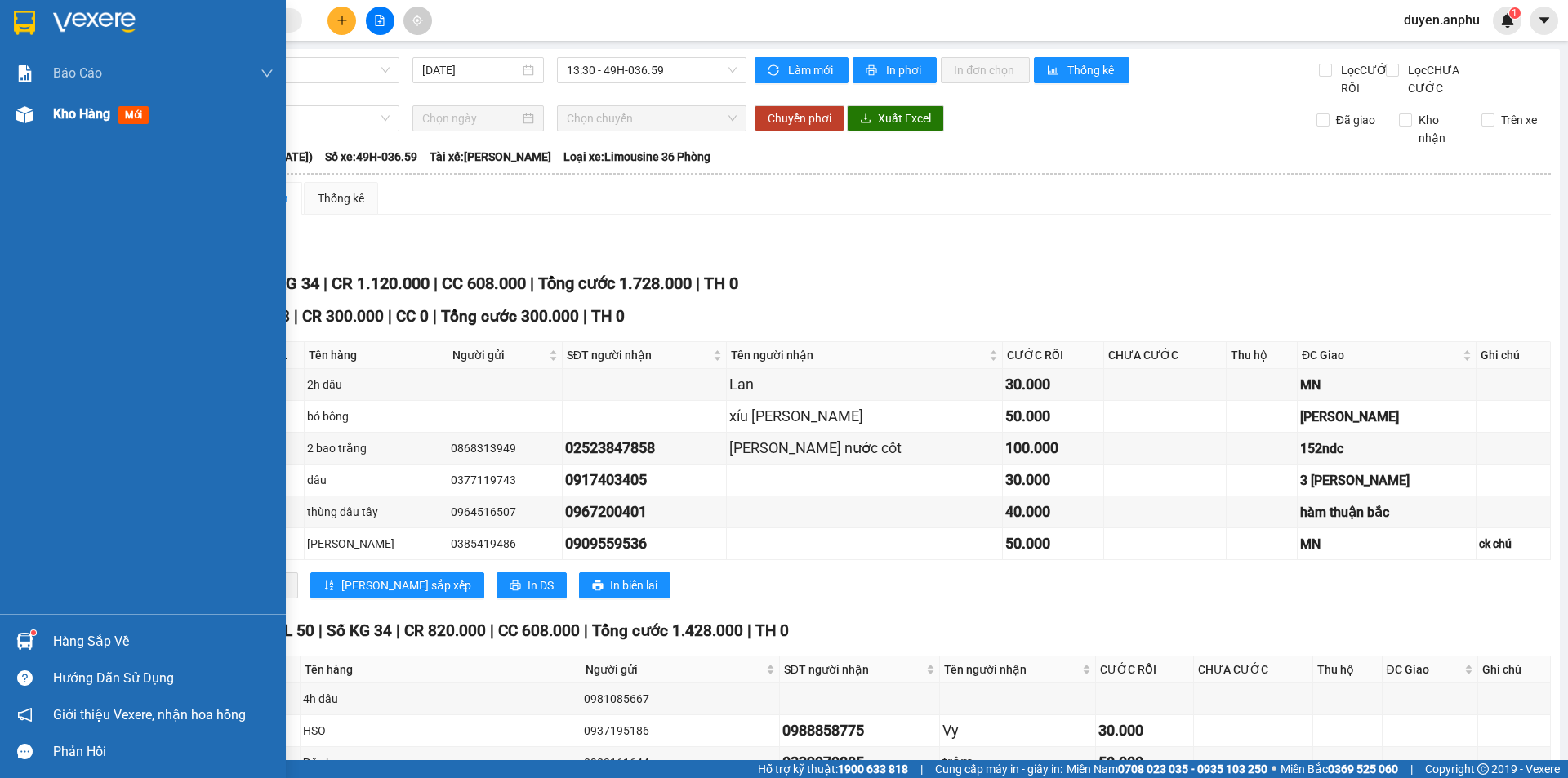
click at [79, 117] on span "Kho hàng" at bounding box center [82, 113] width 57 height 16
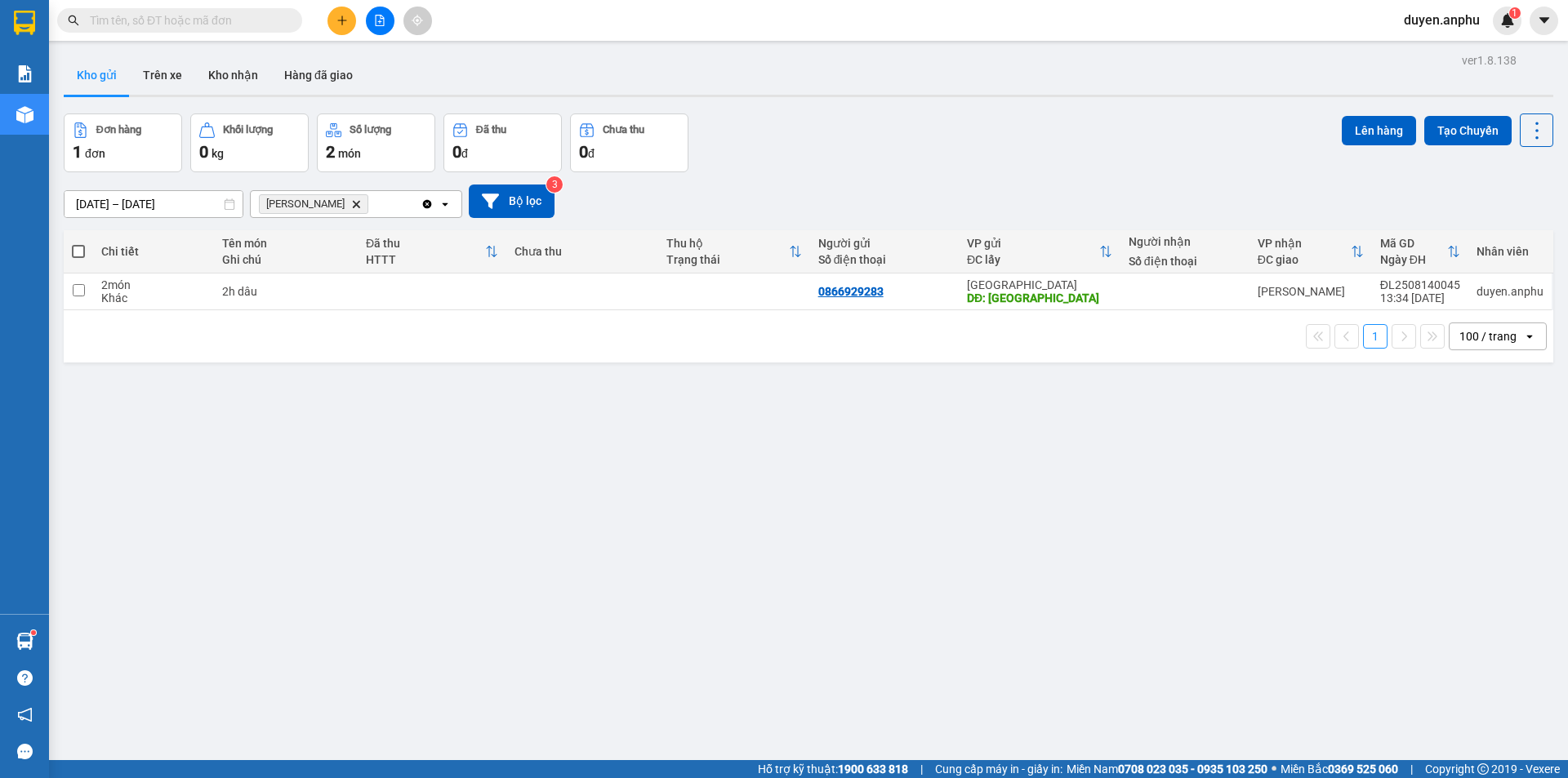
click at [71, 250] on th at bounding box center [77, 252] width 29 height 43
click at [75, 253] on span at bounding box center [78, 252] width 13 height 13
click at [78, 243] on input "checkbox" at bounding box center [78, 243] width 0 height 0
checkbox input "true"
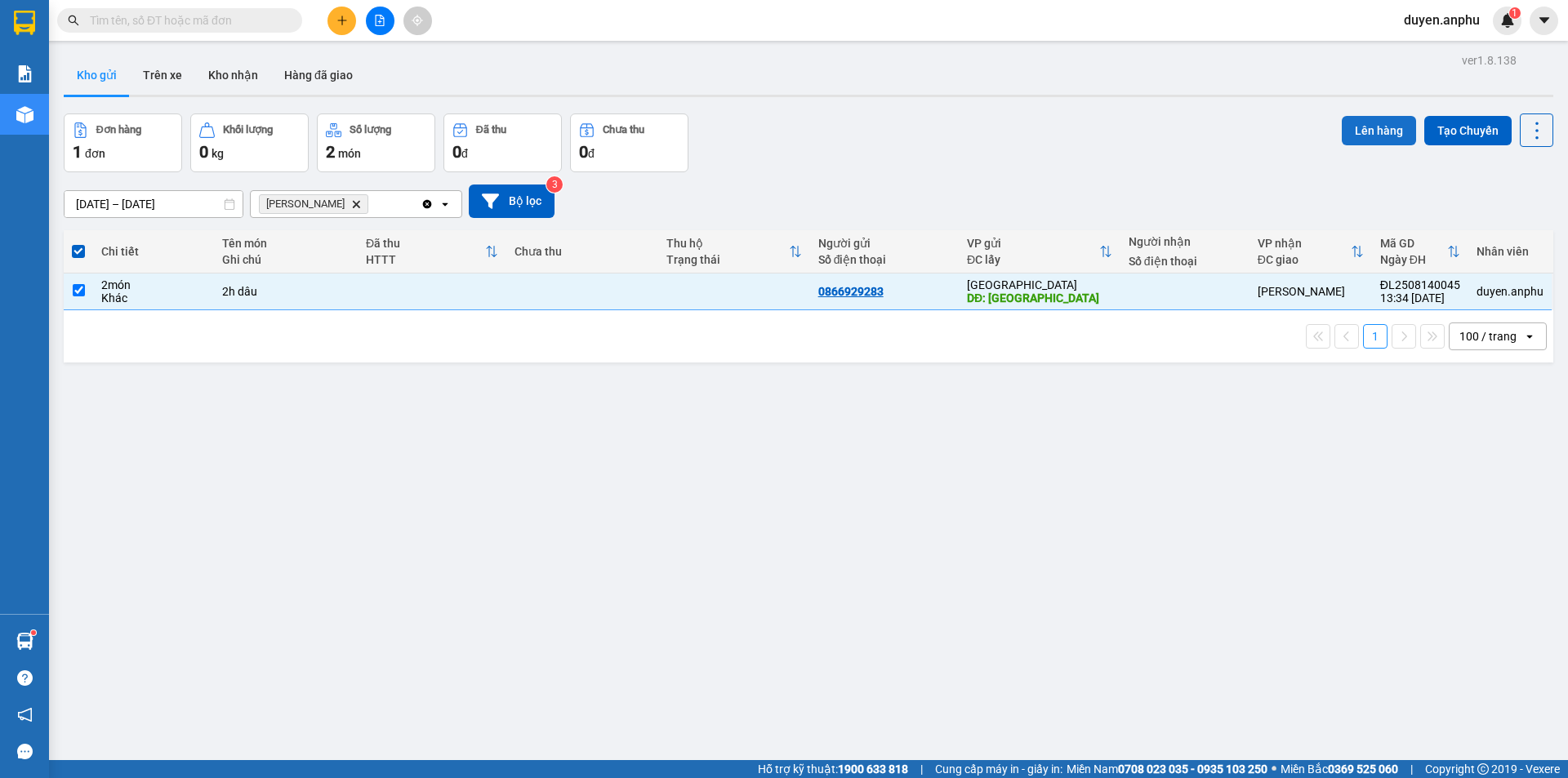
click at [1353, 122] on button "Lên hàng" at bounding box center [1378, 130] width 74 height 29
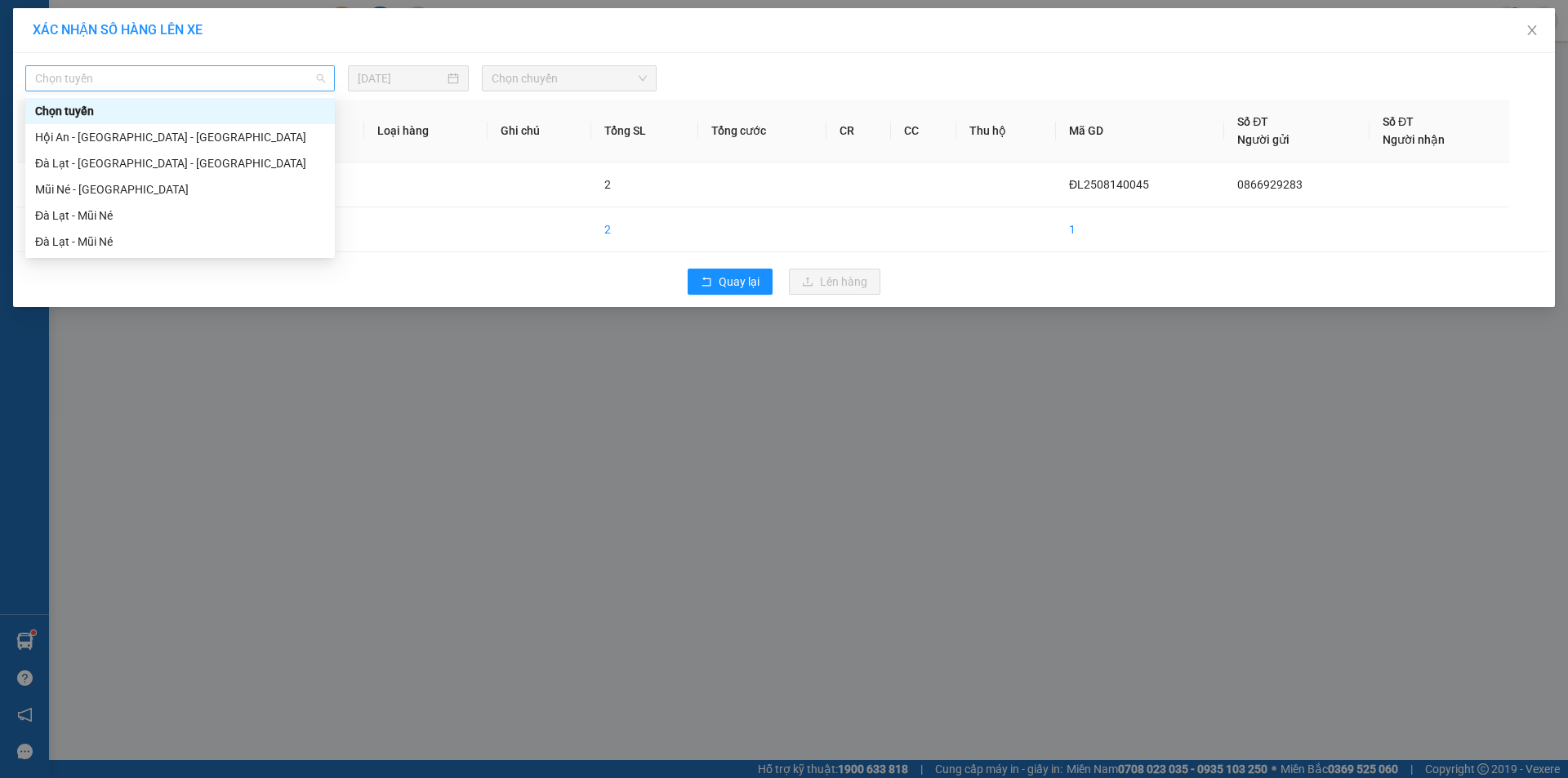
click at [309, 85] on span "Chọn tuyến" at bounding box center [180, 77] width 290 height 24
drag, startPoint x: 92, startPoint y: 217, endPoint x: 103, endPoint y: 214, distance: 11.4
click at [93, 217] on div "Đà Lạt - Mũi Né" at bounding box center [180, 216] width 290 height 18
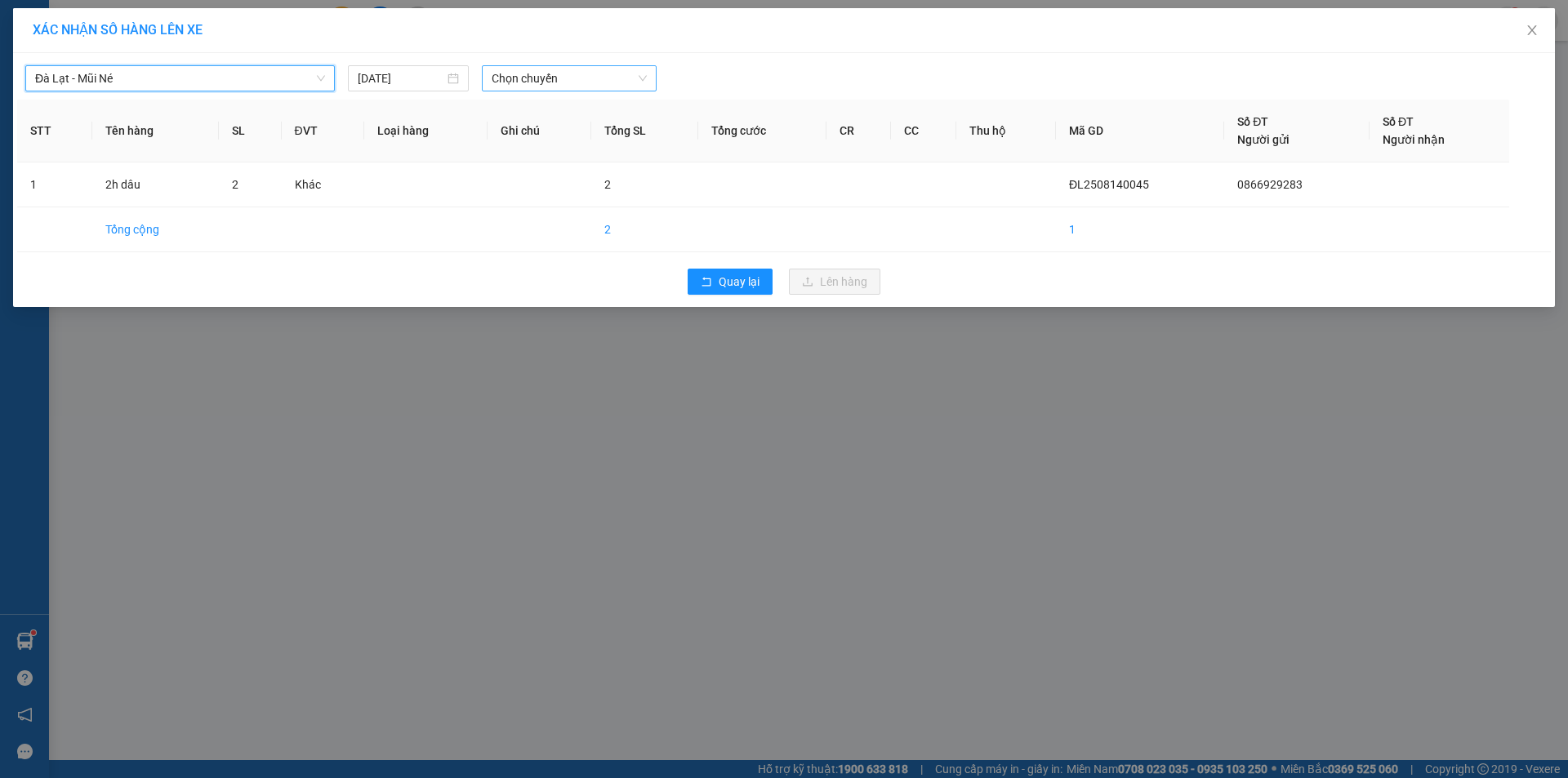
click at [557, 82] on span "Chọn chuyến" at bounding box center [569, 77] width 155 height 24
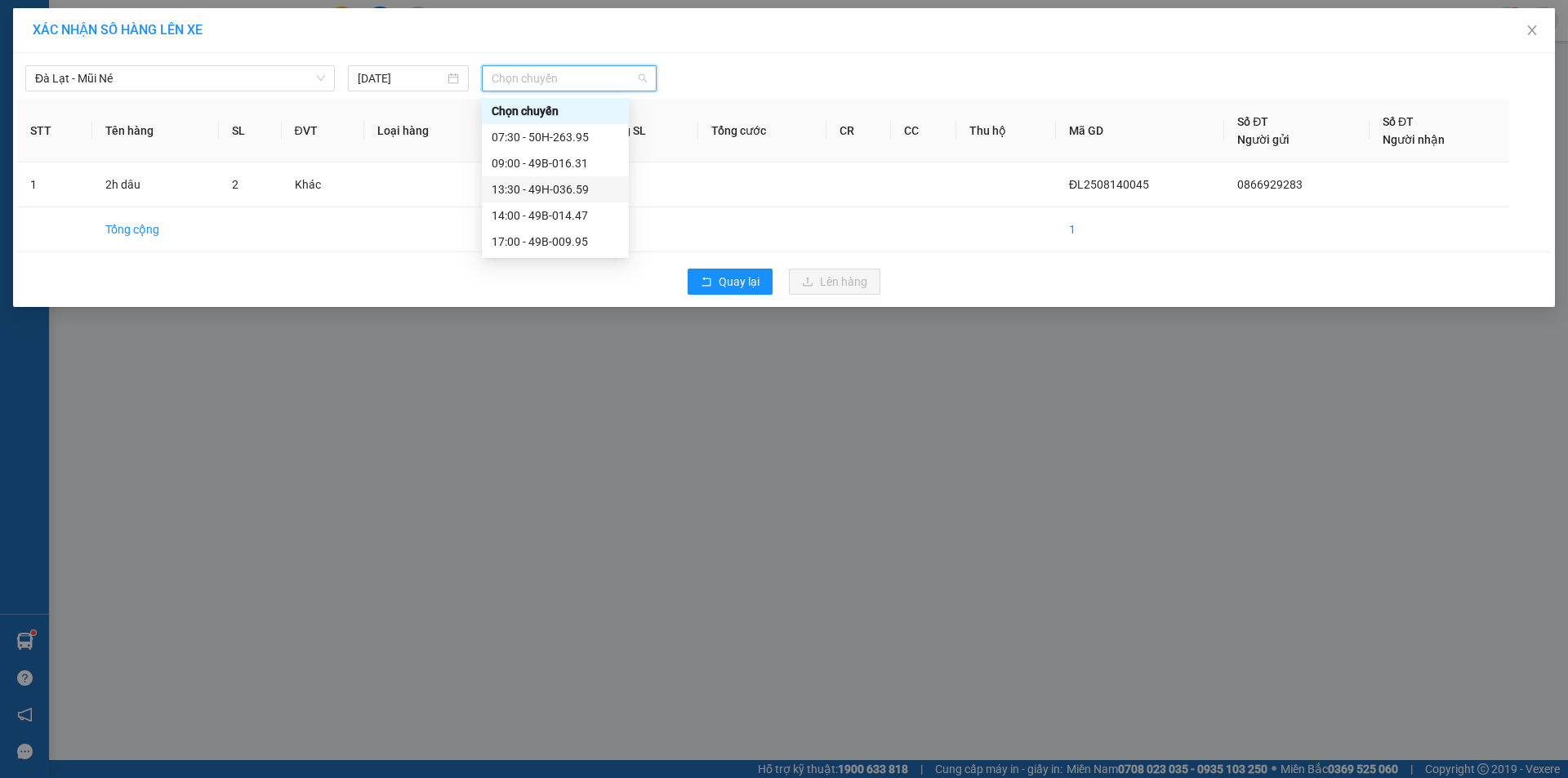
click at [509, 192] on div "13:30 - 49H-036.59" at bounding box center [555, 190] width 127 height 18
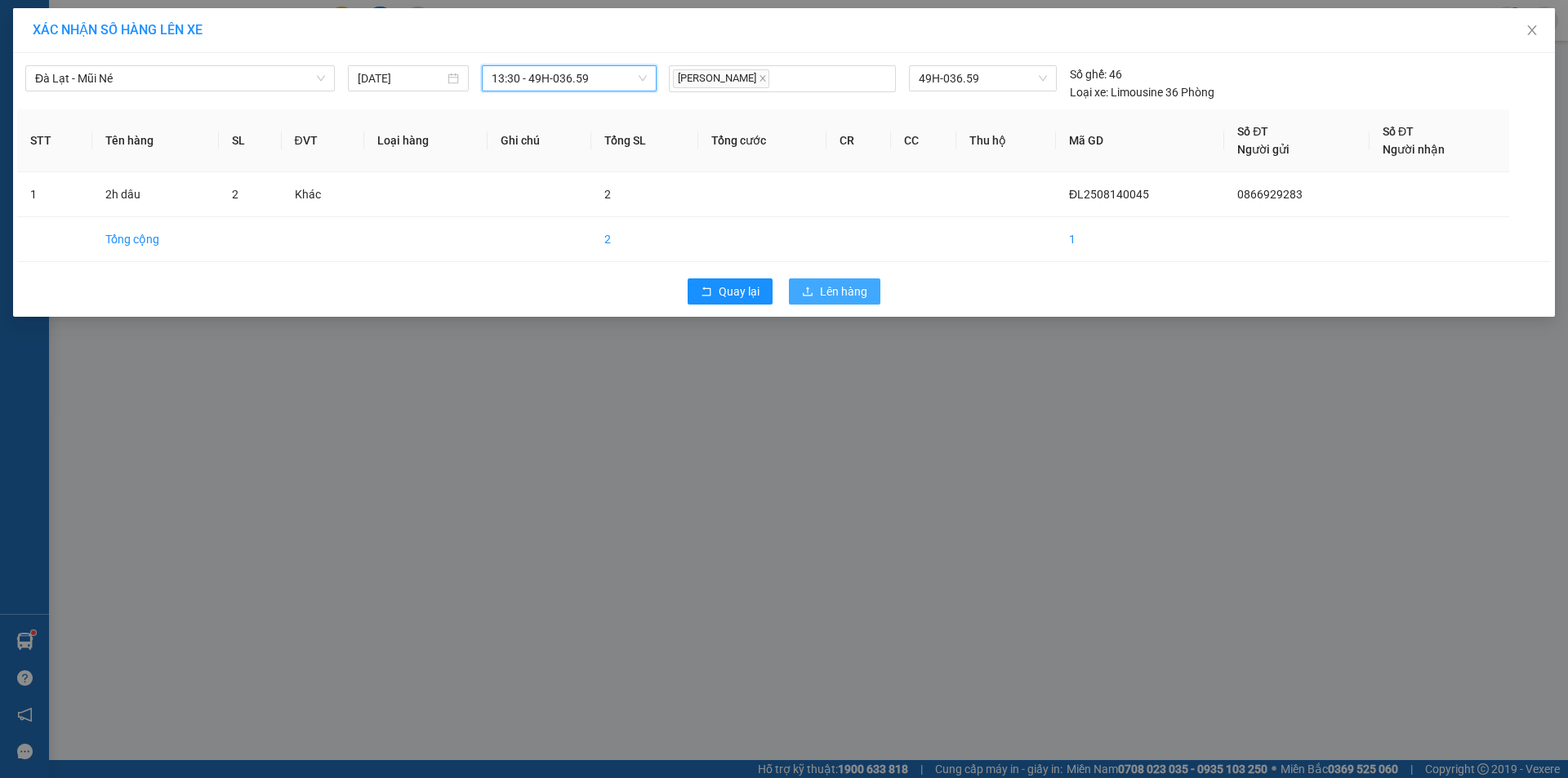
click at [844, 287] on span "Lên hàng" at bounding box center [843, 292] width 47 height 18
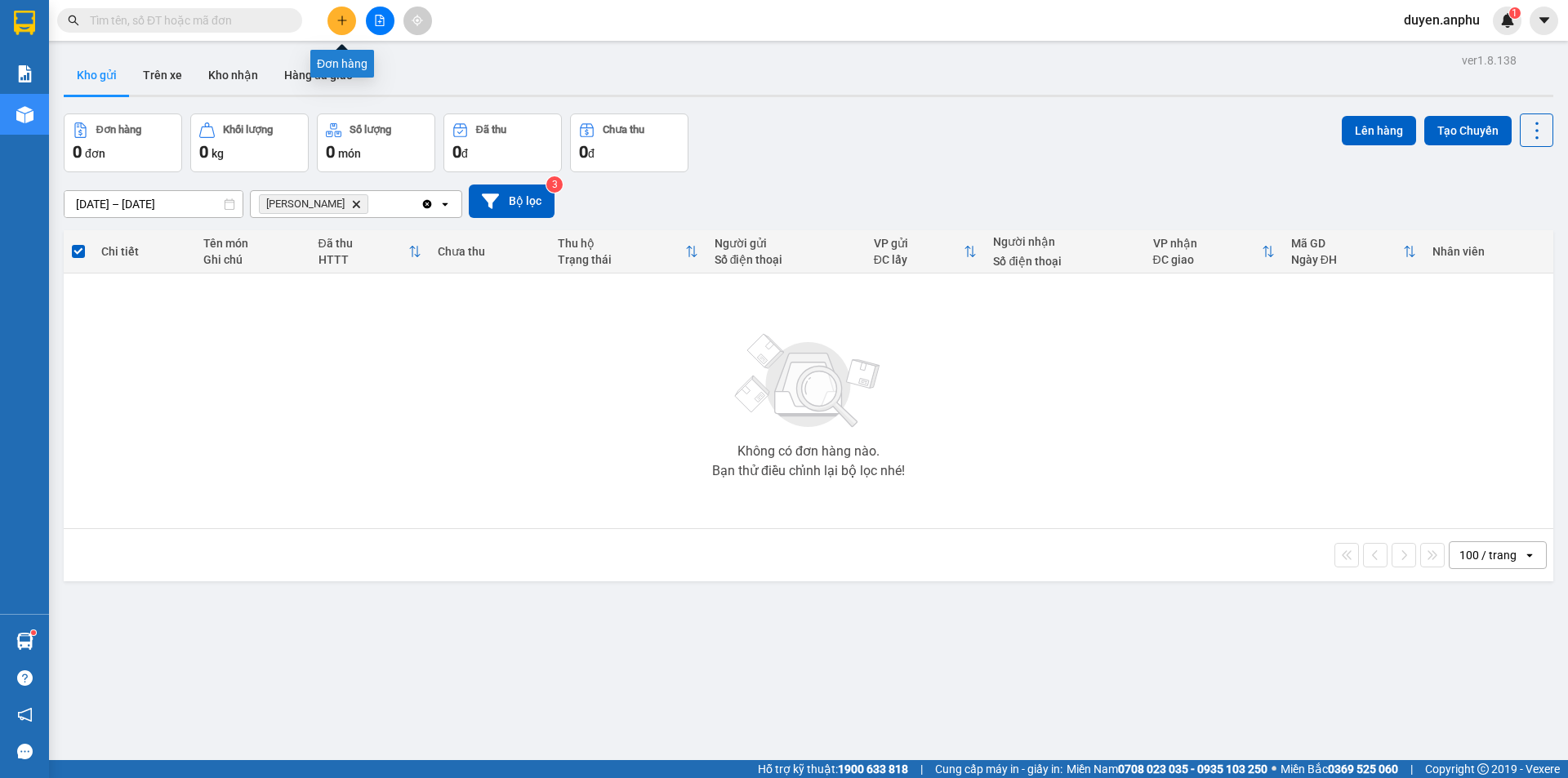
click at [342, 26] on button at bounding box center [341, 21] width 28 height 28
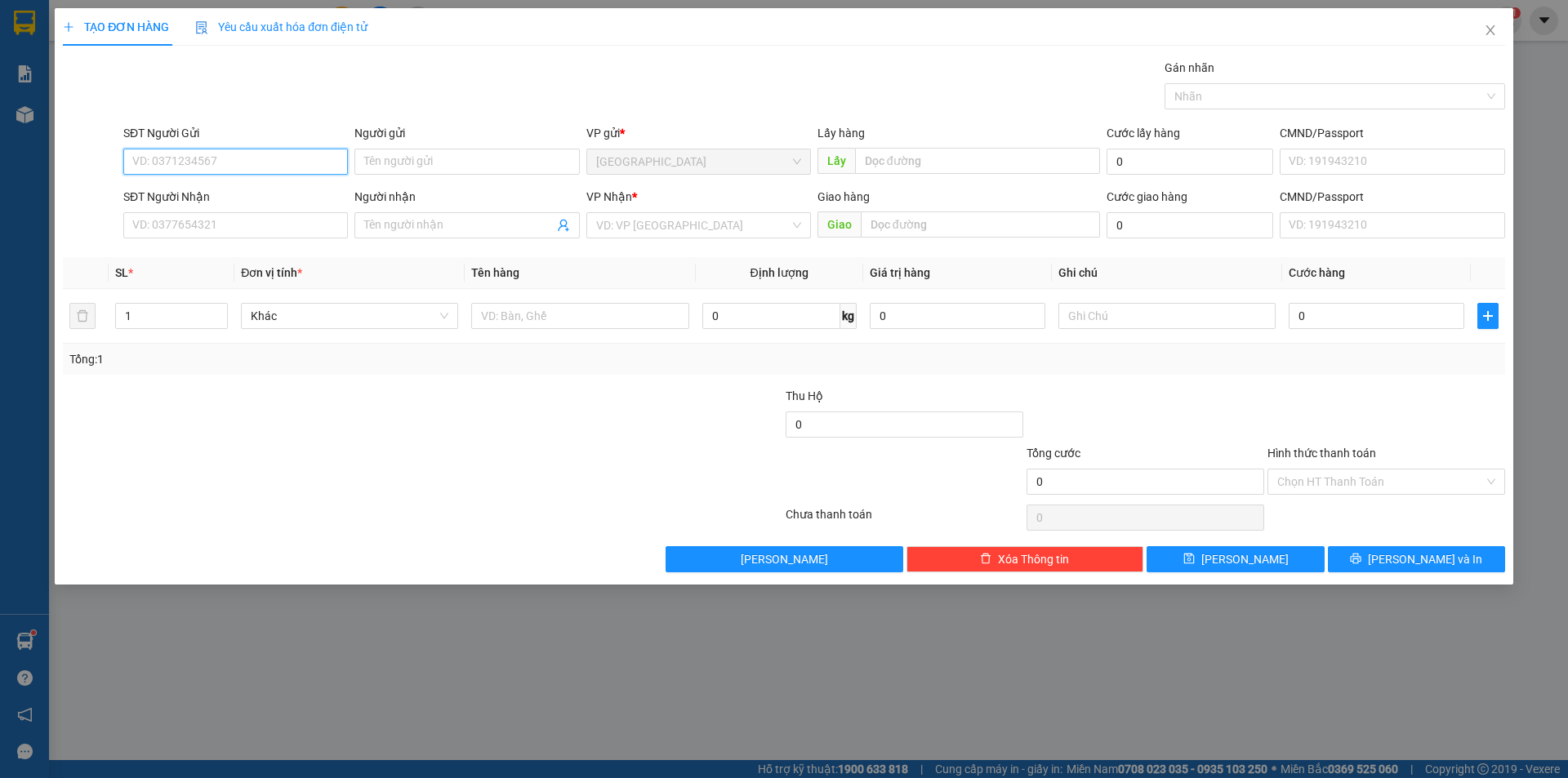
click at [220, 162] on input "SĐT Người Gửi" at bounding box center [236, 161] width 225 height 26
click at [175, 192] on div "0819715152" at bounding box center [236, 195] width 205 height 18
type input "0819715152"
type input "Cafe Trang"
type input "LOAN"
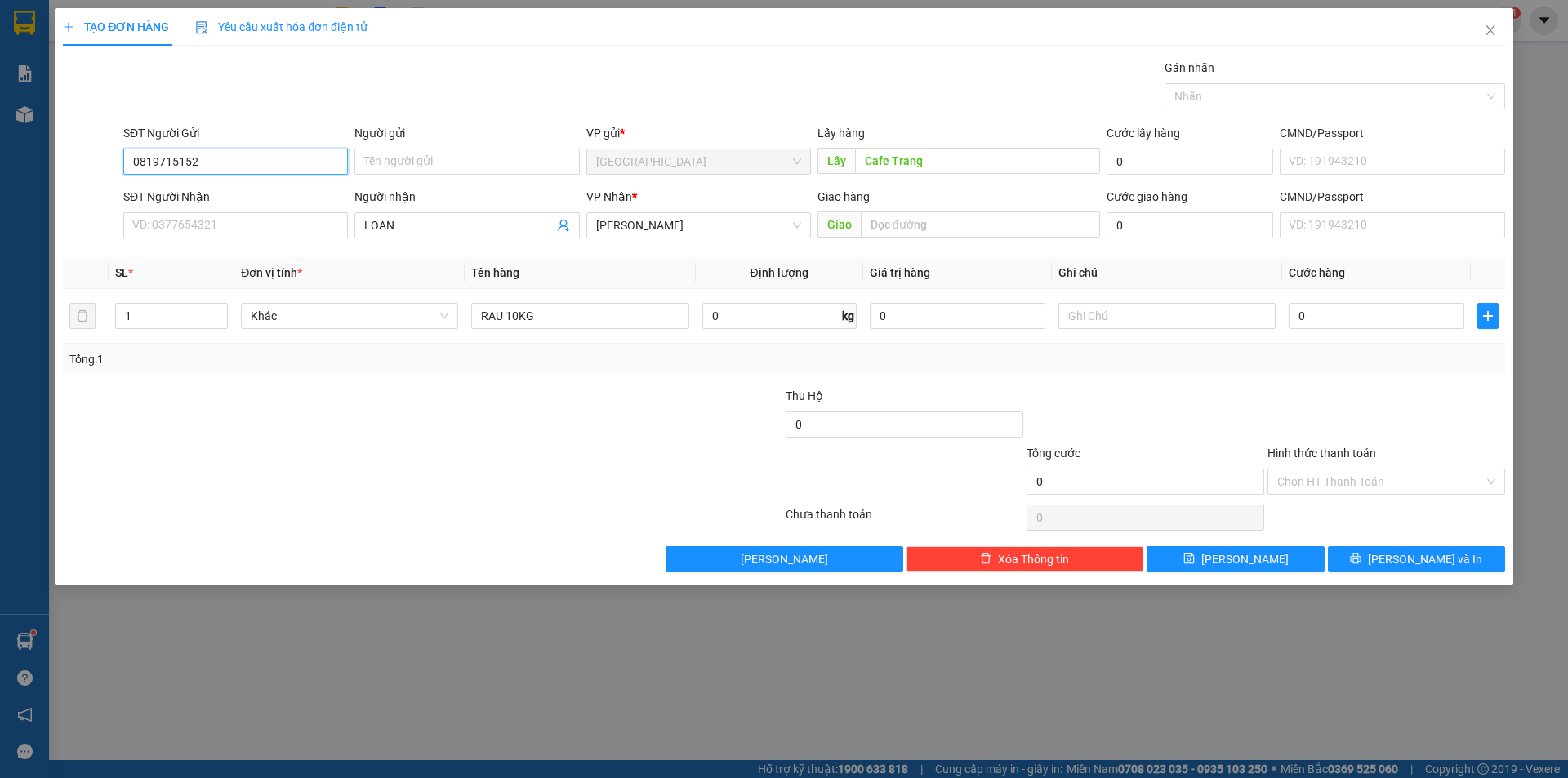
drag, startPoint x: 233, startPoint y: 162, endPoint x: 0, endPoint y: 185, distance: 234.1
click at [0, 185] on div "TẠO ĐƠN HÀNG Yêu cầu xuất hóa đơn điện tử Transit Pickup Surcharge Ids Transit …" at bounding box center [784, 389] width 1568 height 778
drag, startPoint x: 155, startPoint y: 216, endPoint x: 167, endPoint y: 206, distance: 15.6
click at [159, 212] on div "0916680152" at bounding box center [236, 221] width 205 height 18
type input "0916680152"
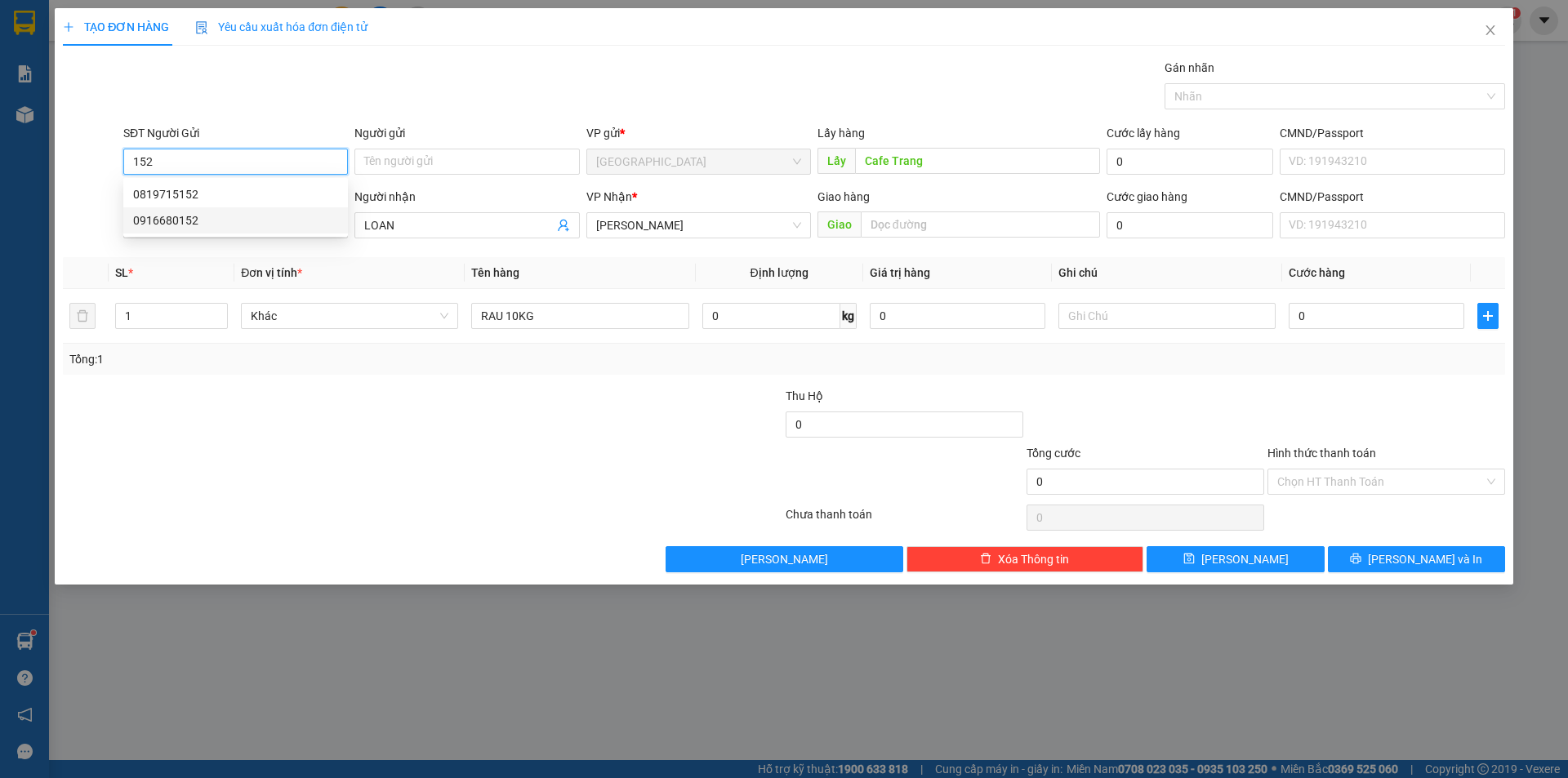
type input "Định an"
drag, startPoint x: 241, startPoint y: 159, endPoint x: 34, endPoint y: 173, distance: 207.5
click at [34, 173] on div "TẠO ĐƠN HÀNG Yêu cầu xuất hóa đơn điện tử Transit Pickup Surcharge Ids Transit …" at bounding box center [784, 389] width 1568 height 778
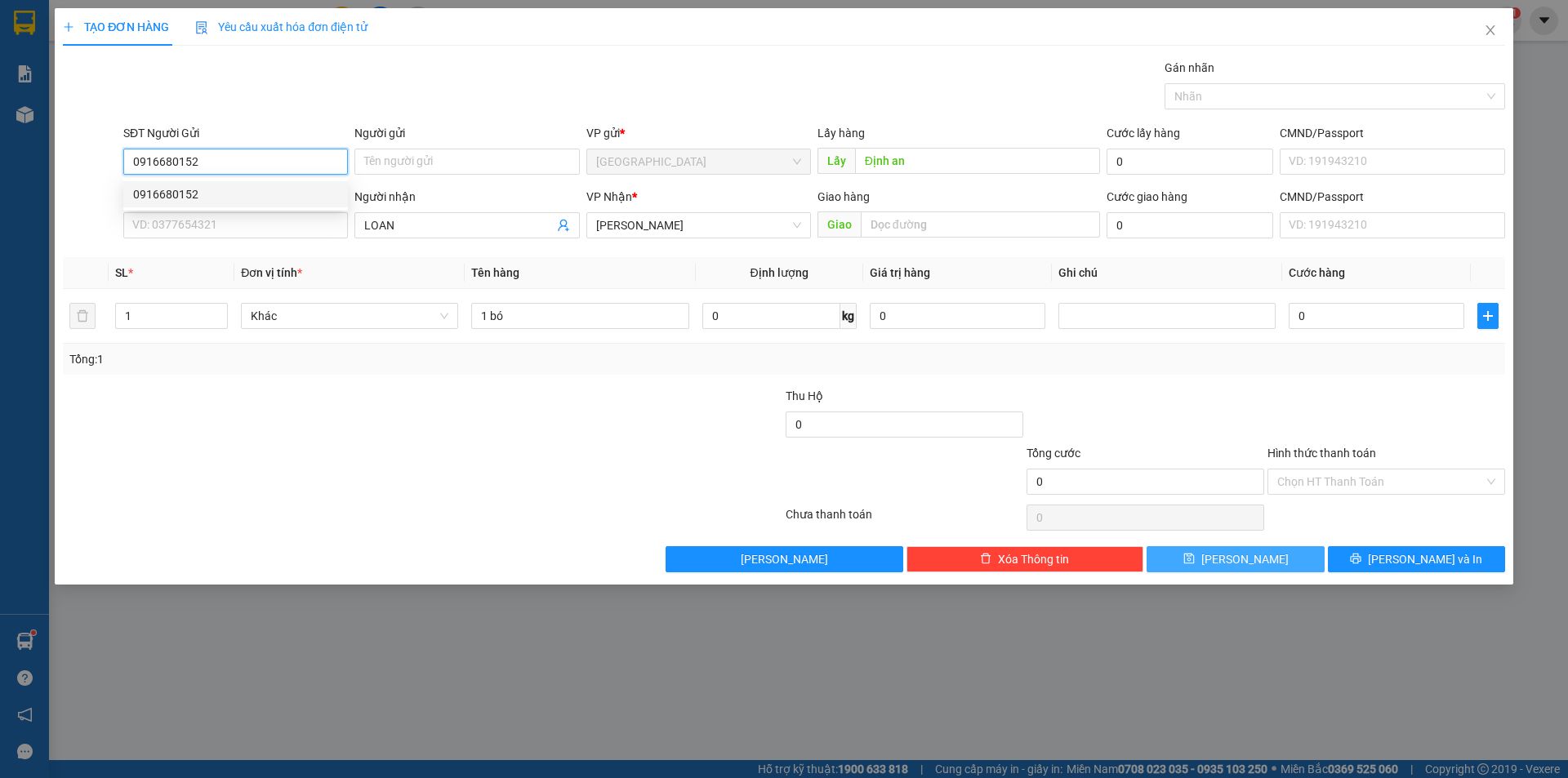
type input "0916680152"
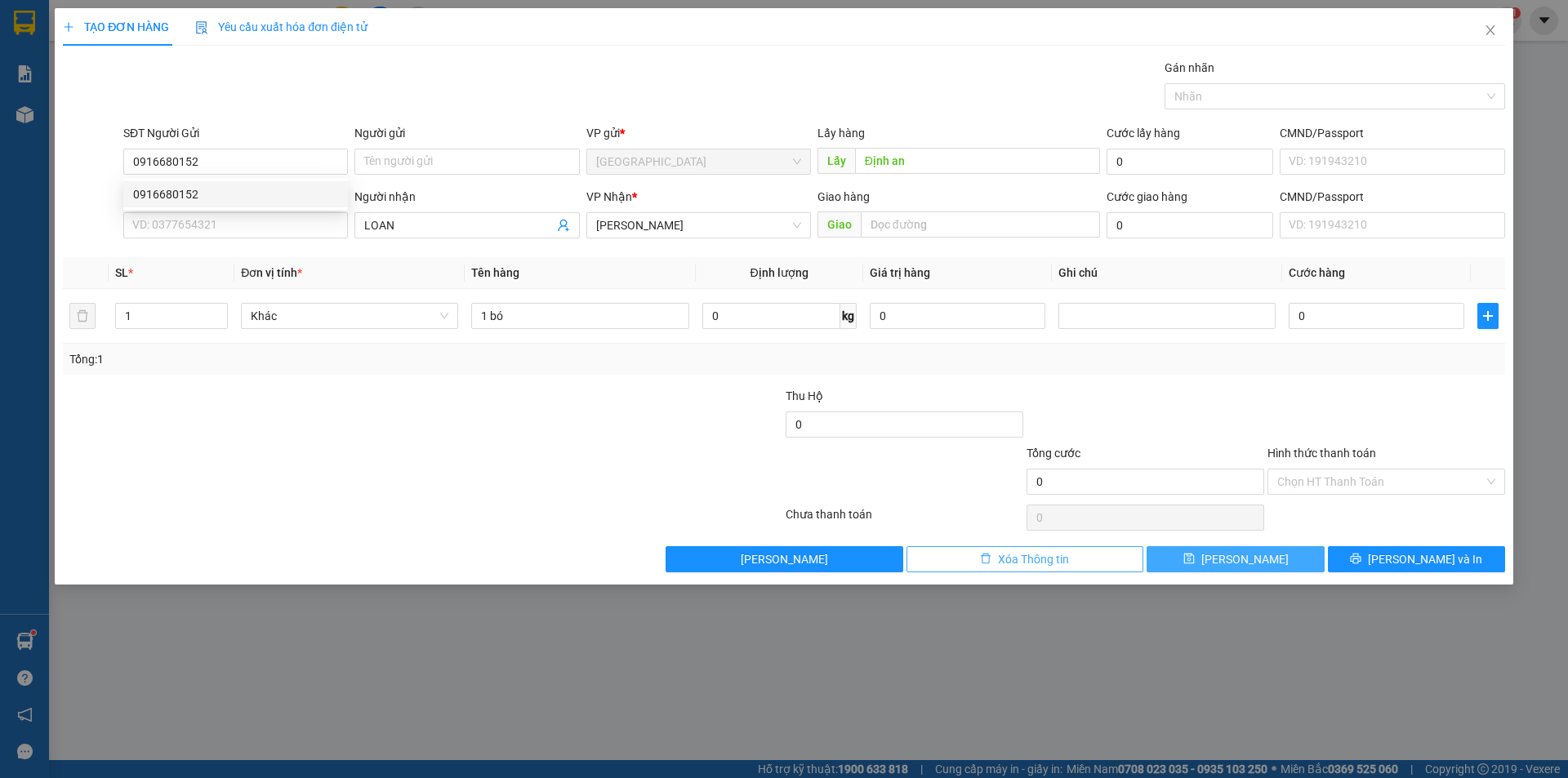
drag, startPoint x: 1204, startPoint y: 563, endPoint x: 1121, endPoint y: 565, distance: 83.0
click at [1206, 562] on button "[PERSON_NAME]" at bounding box center [1235, 559] width 177 height 26
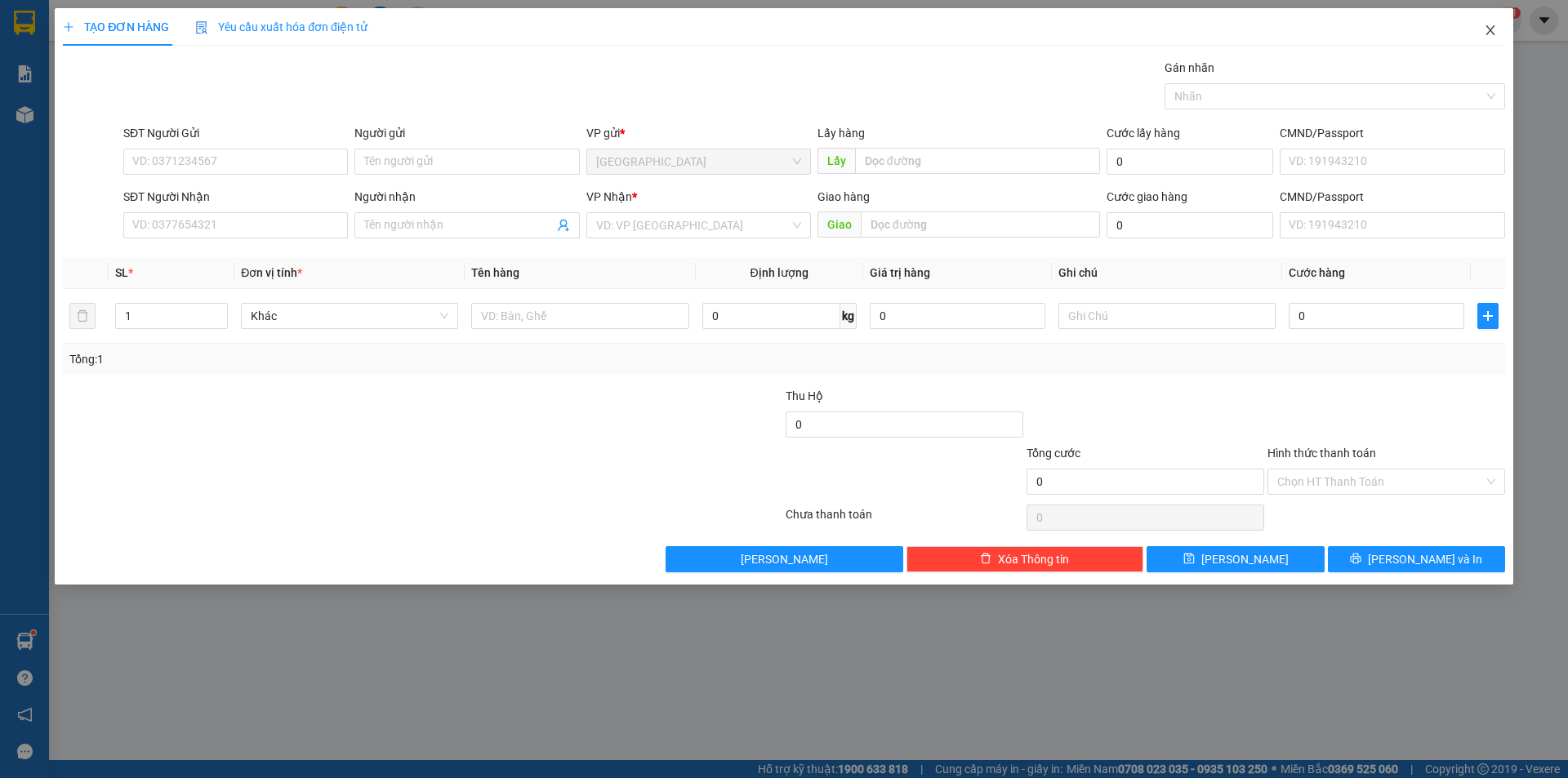
click at [1491, 26] on icon "close" at bounding box center [1491, 30] width 13 height 13
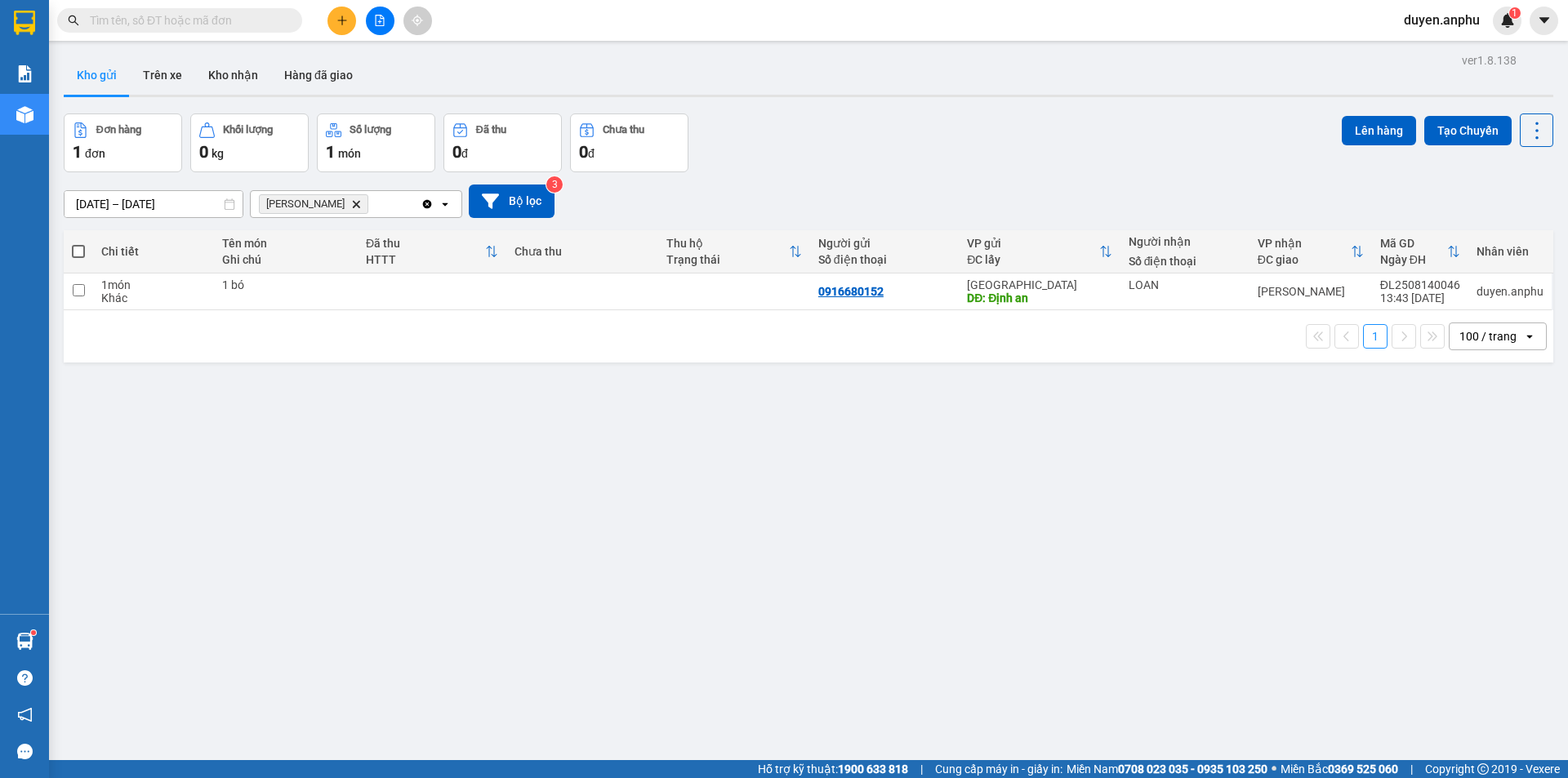
click at [82, 247] on span at bounding box center [78, 252] width 13 height 13
click at [78, 243] on input "checkbox" at bounding box center [78, 243] width 0 height 0
checkbox input "true"
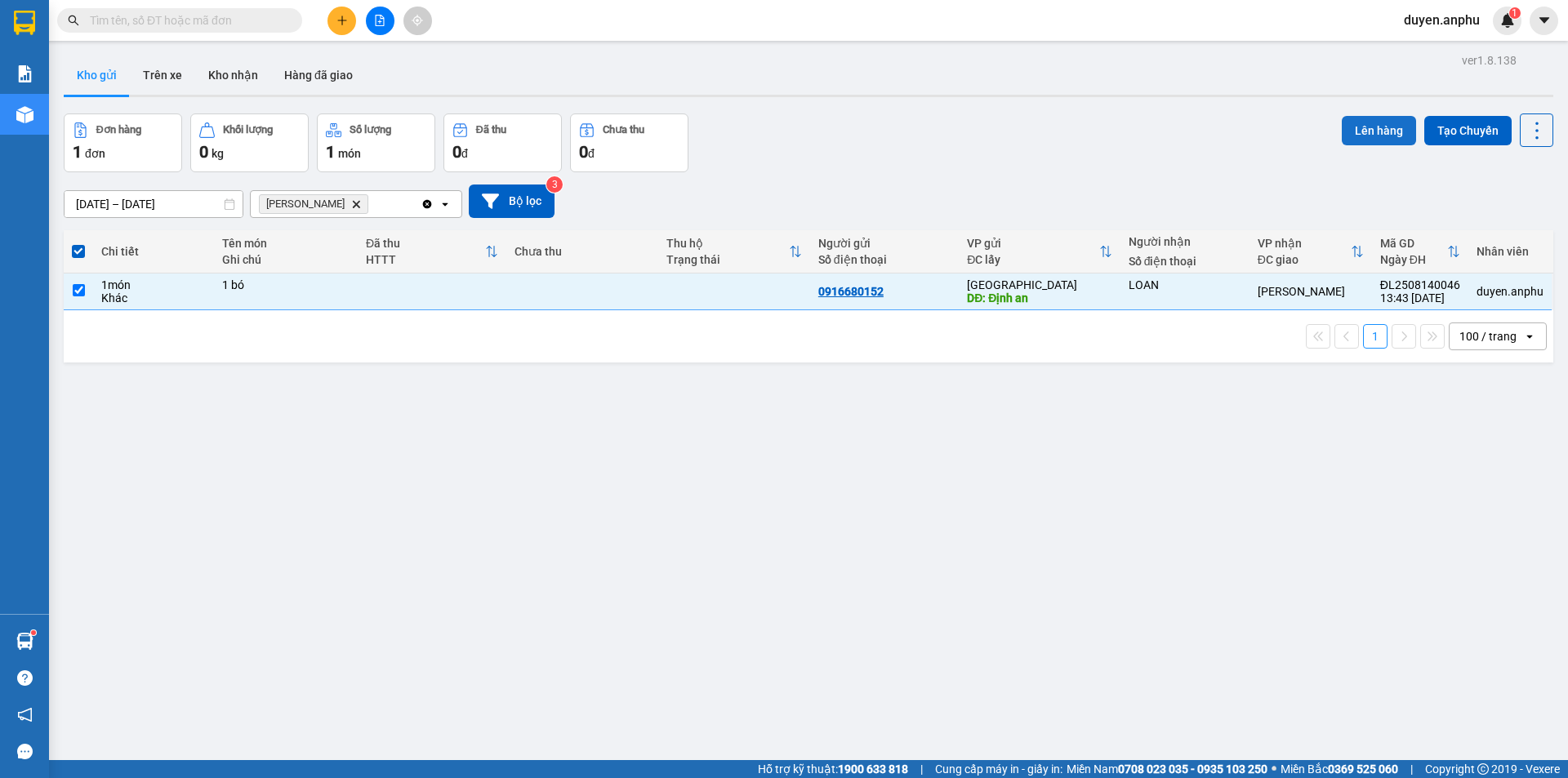
click at [1376, 116] on button "Lên hàng" at bounding box center [1378, 130] width 74 height 29
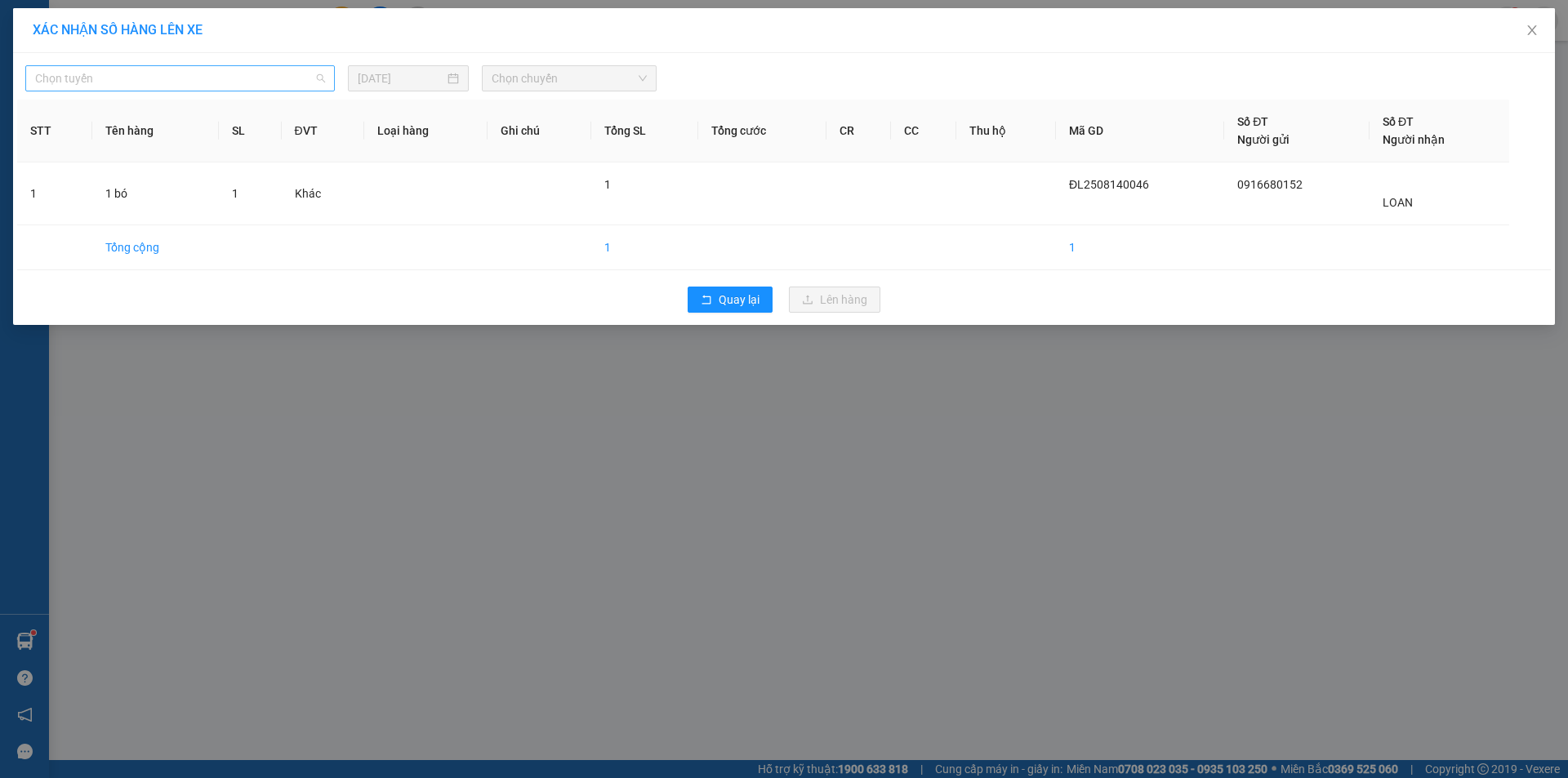
drag, startPoint x: 207, startPoint y: 77, endPoint x: 135, endPoint y: 192, distance: 135.7
click at [207, 79] on span "Chọn tuyến" at bounding box center [180, 77] width 290 height 24
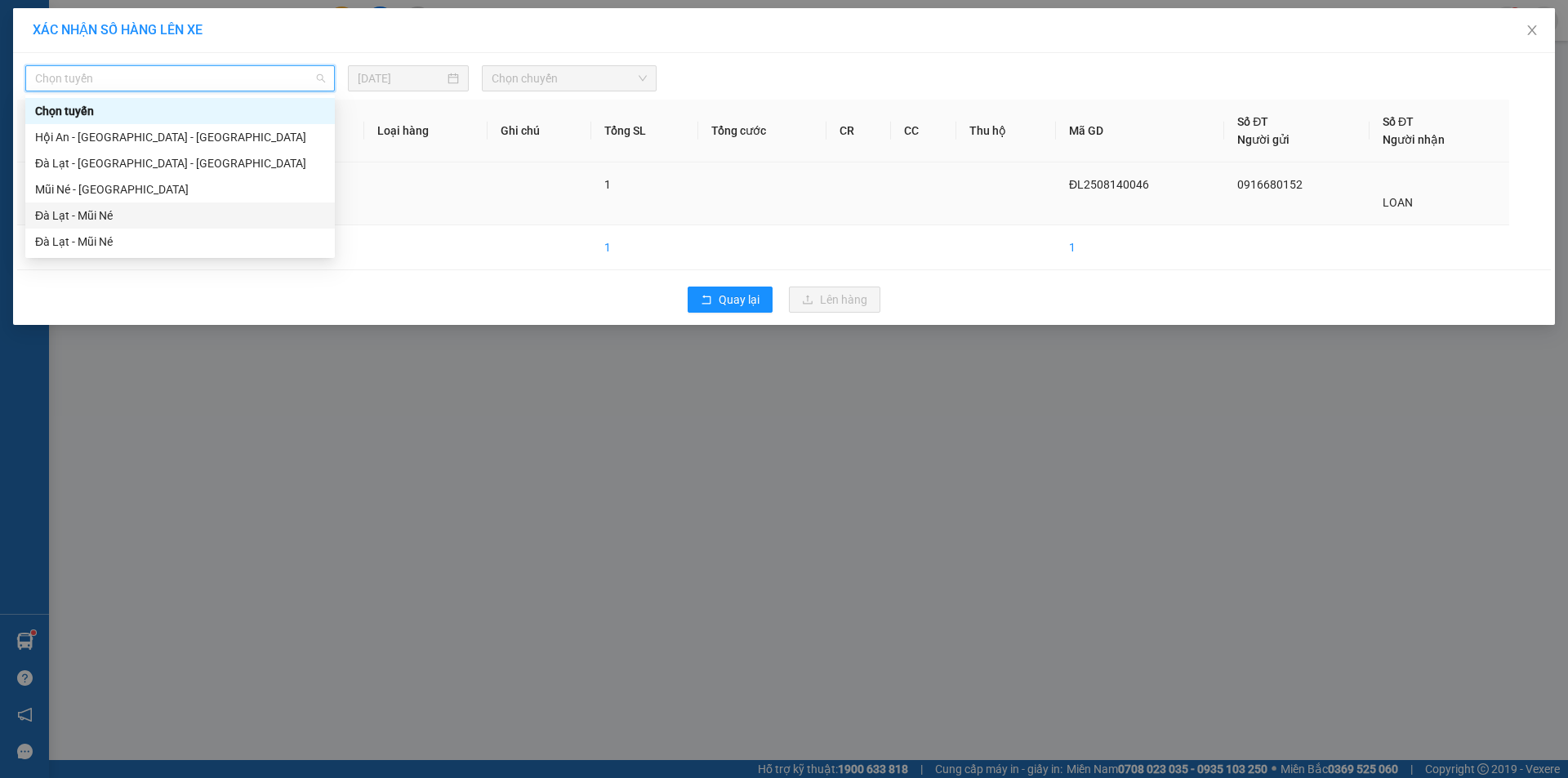
click at [115, 217] on div "Đà Lạt - Mũi Né" at bounding box center [180, 216] width 290 height 18
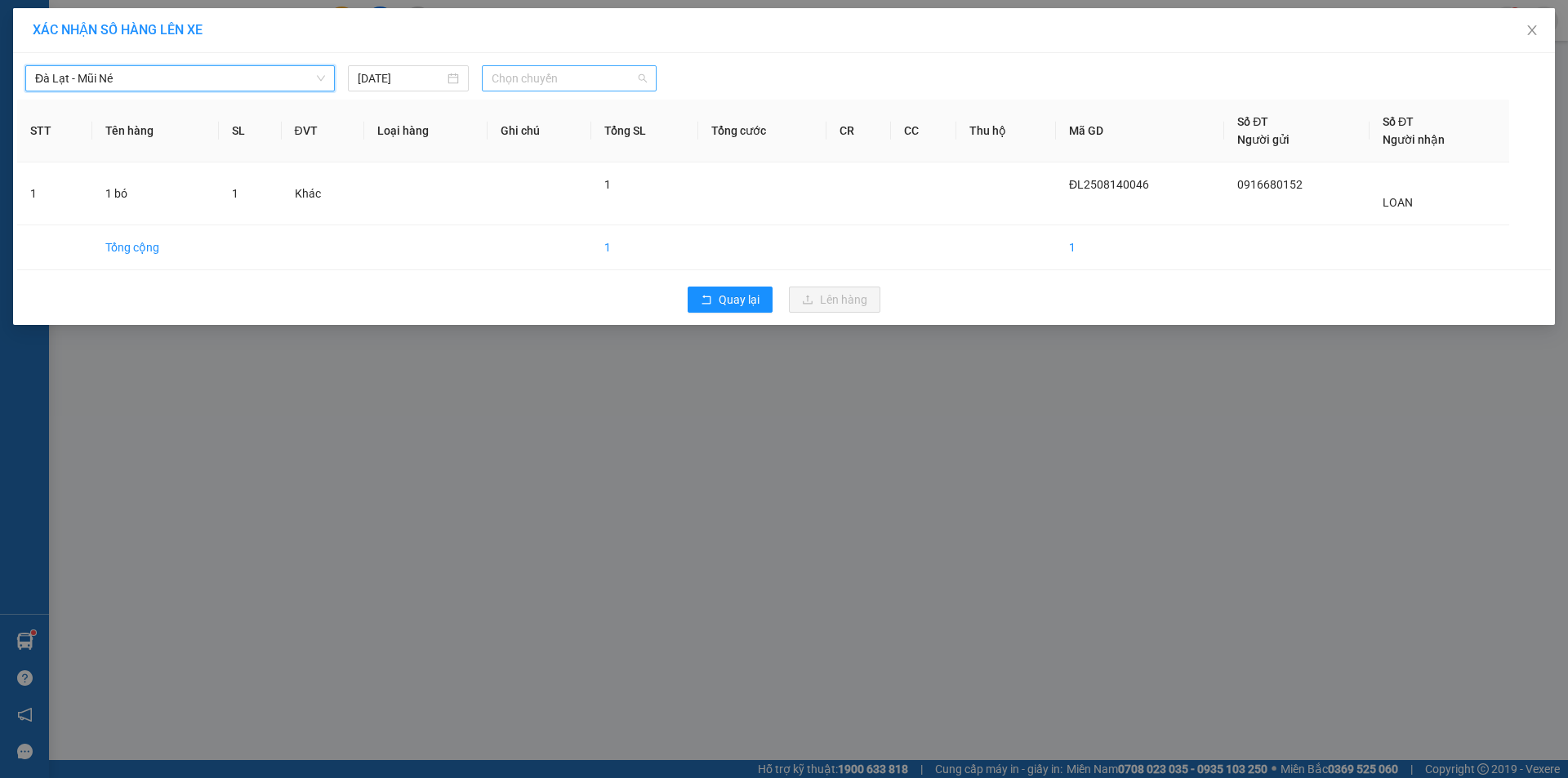
drag, startPoint x: 582, startPoint y: 81, endPoint x: 563, endPoint y: 149, distance: 70.6
click at [583, 82] on span "Chọn chuyến" at bounding box center [569, 77] width 155 height 24
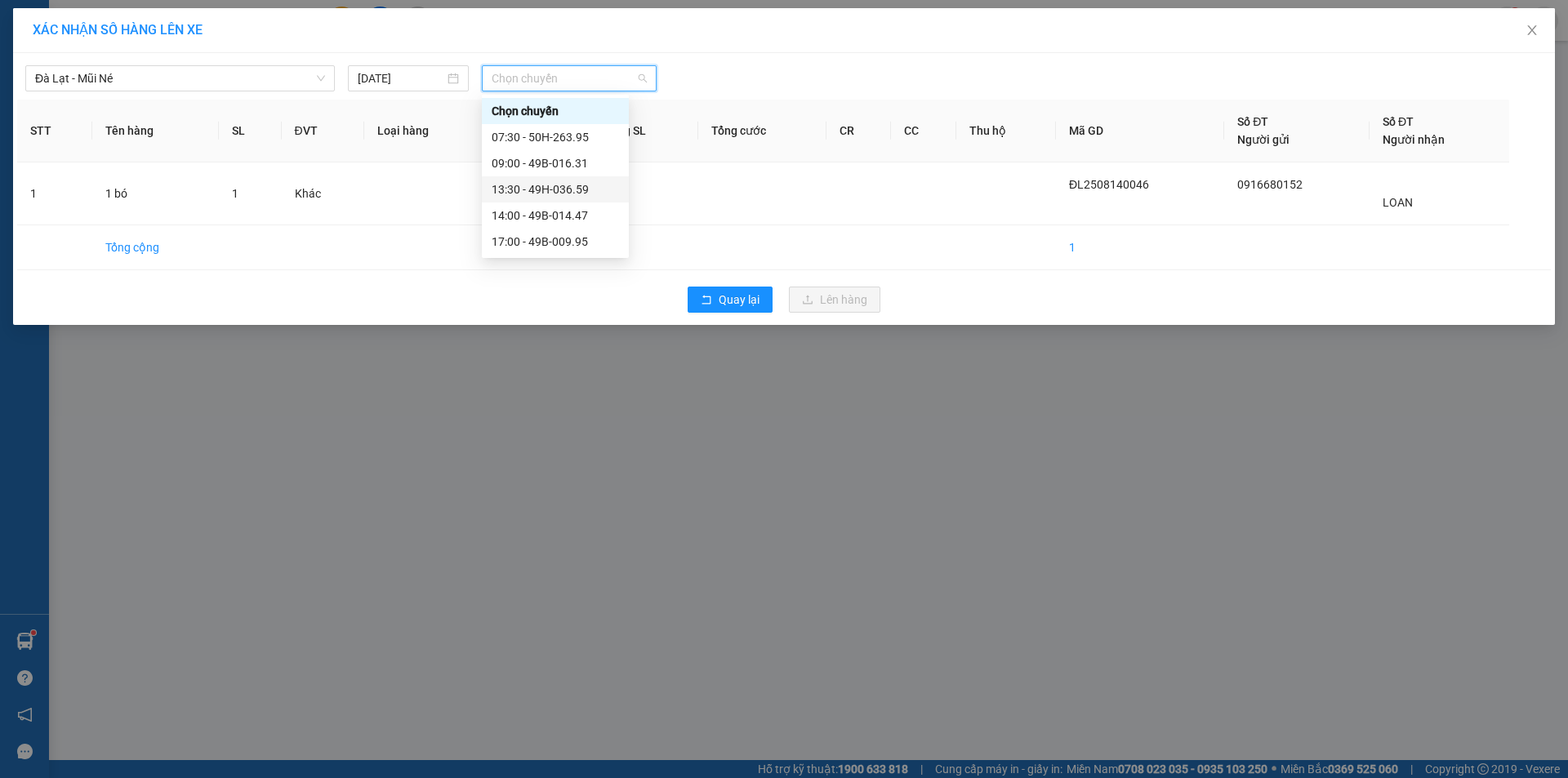
click at [546, 187] on div "13:30 - 49H-036.59" at bounding box center [555, 190] width 127 height 18
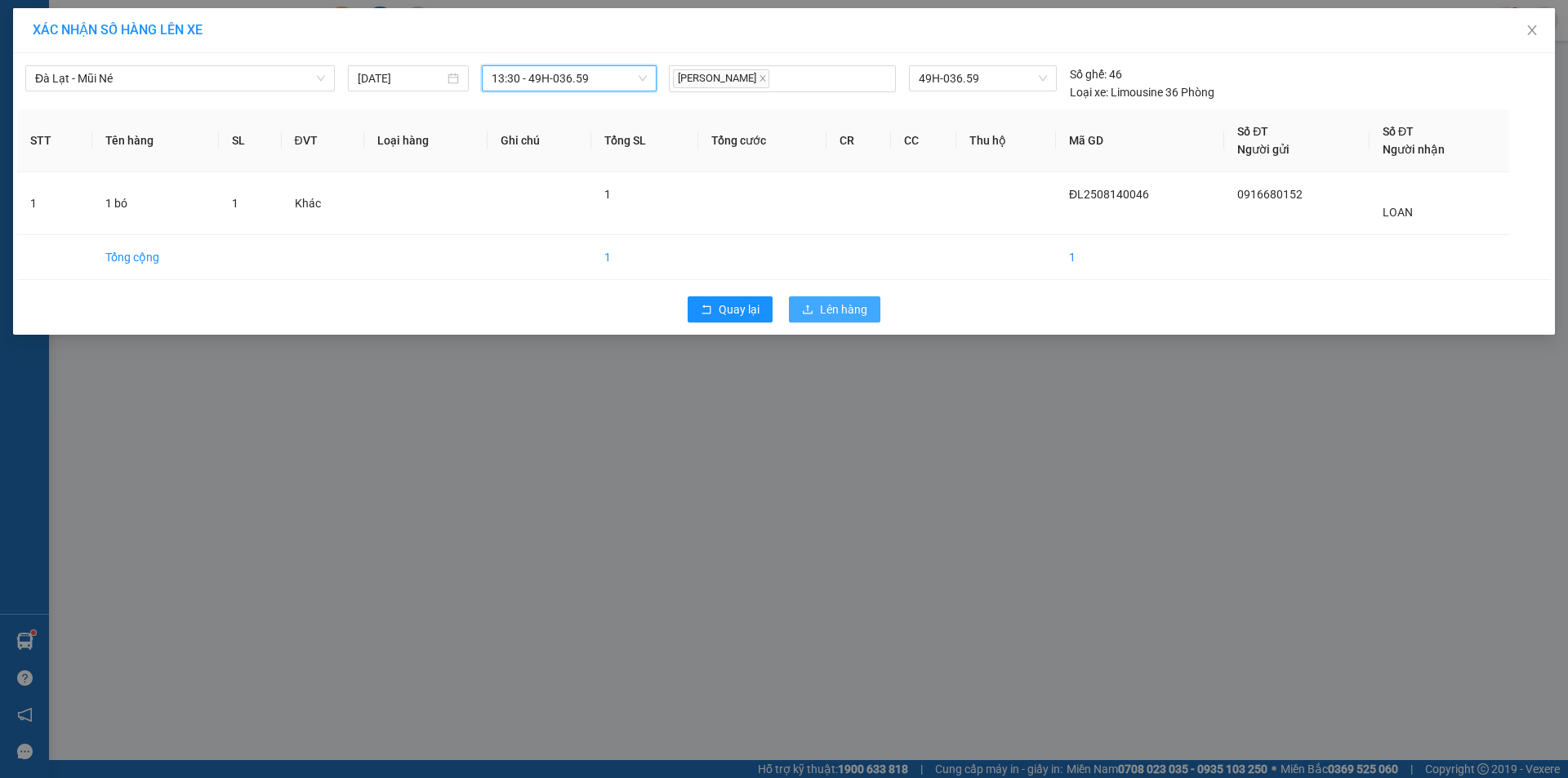
click at [824, 306] on span "Lên hàng" at bounding box center [843, 310] width 47 height 18
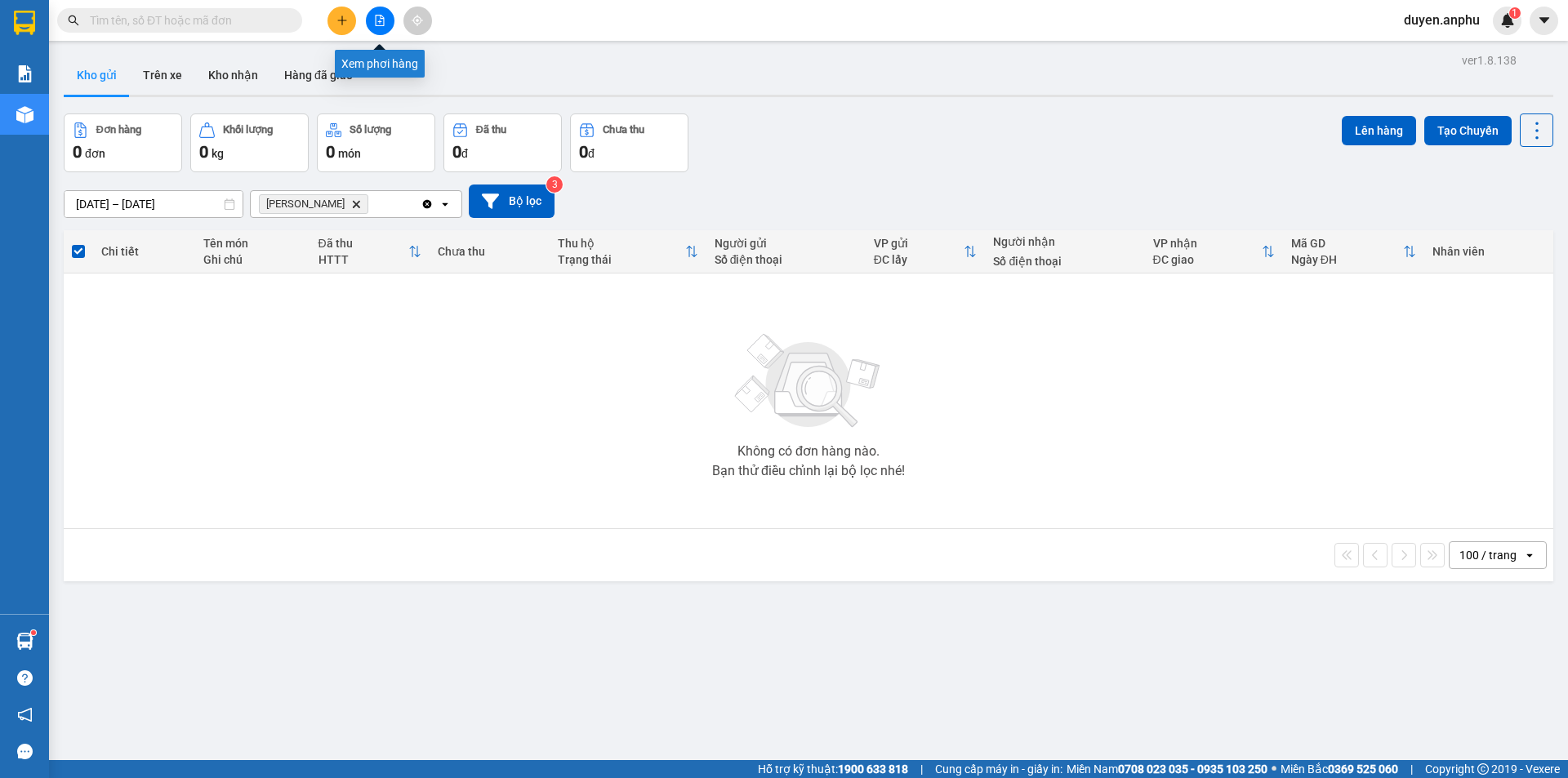
click at [383, 20] on icon "file-add" at bounding box center [380, 21] width 12 height 12
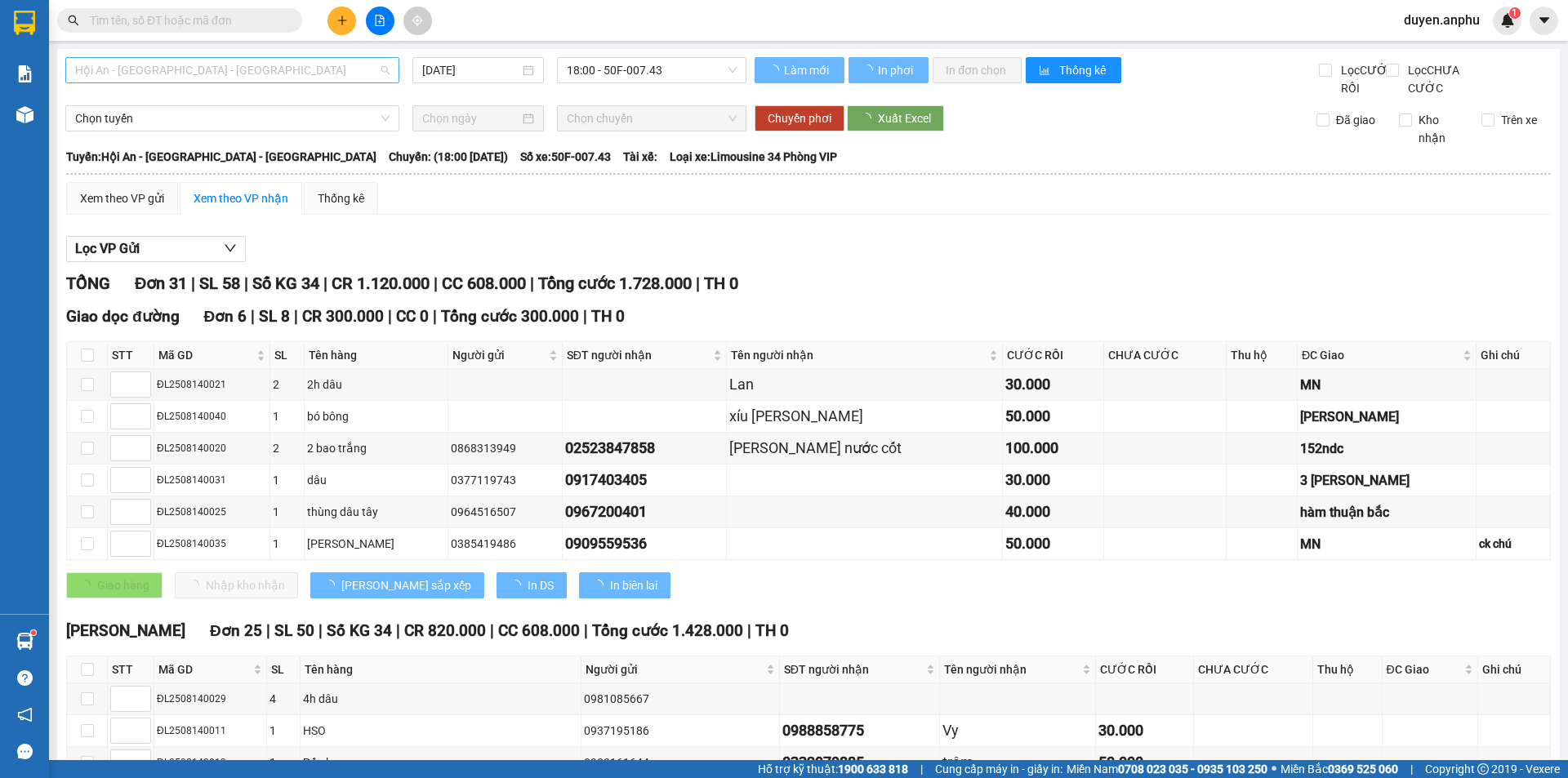
click at [245, 75] on span "Hội An - [GEOGRAPHIC_DATA] - [GEOGRAPHIC_DATA]" at bounding box center [232, 70] width 315 height 24
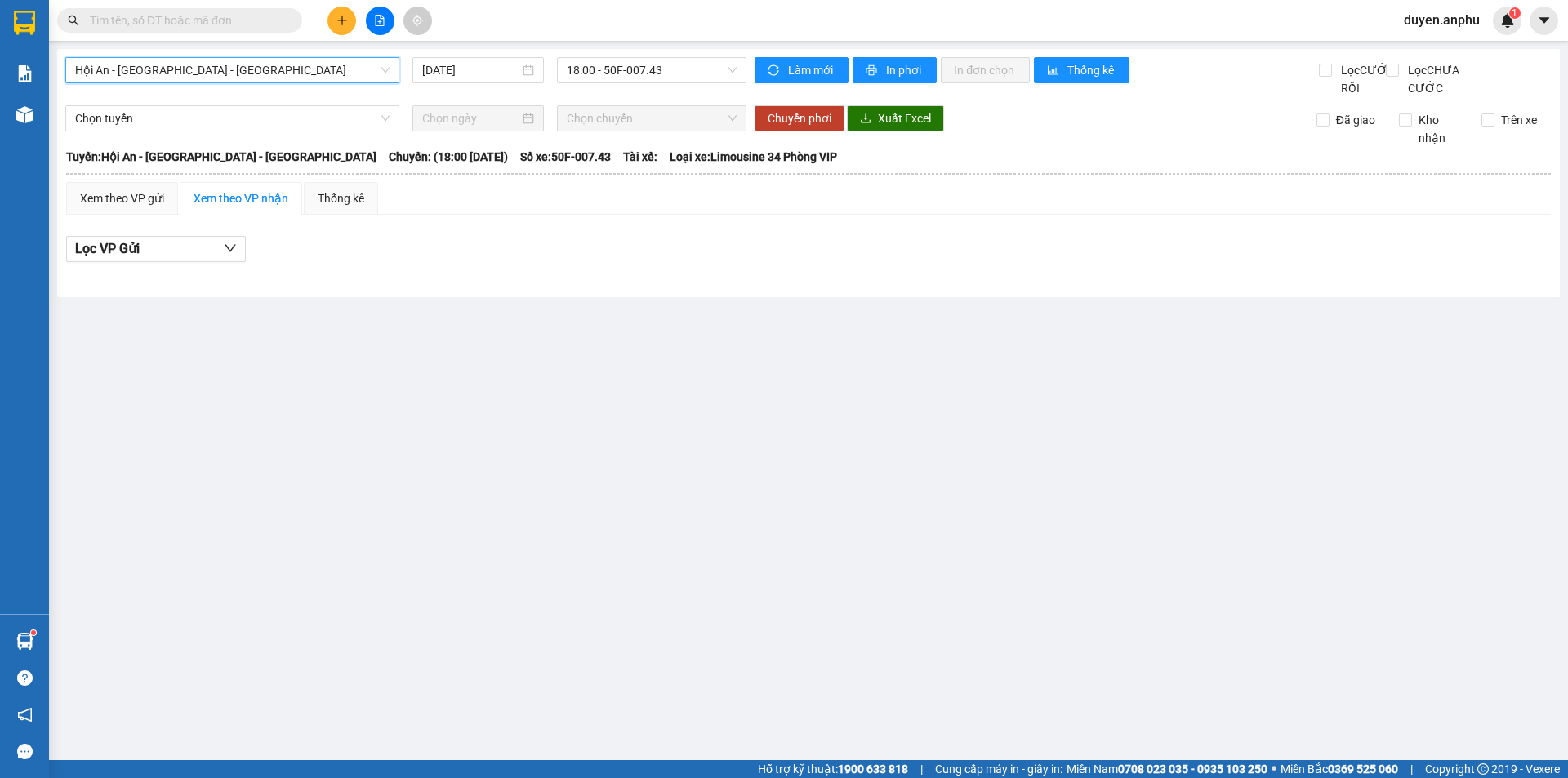
click at [170, 13] on input "text" at bounding box center [186, 21] width 192 height 18
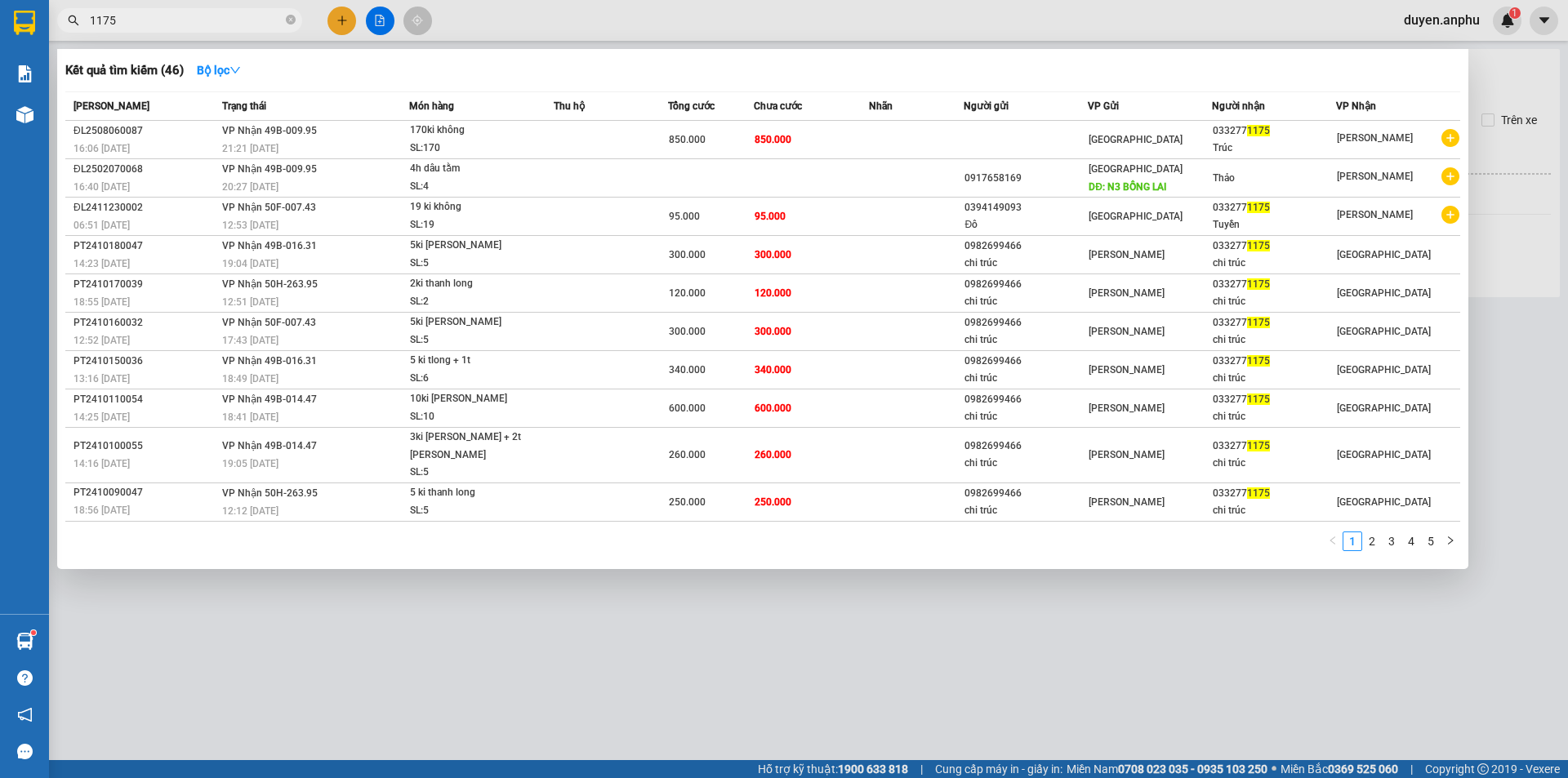
click at [218, 17] on input "1175" at bounding box center [186, 21] width 192 height 18
click at [220, 17] on input "1175" at bounding box center [186, 21] width 192 height 18
type input "i"
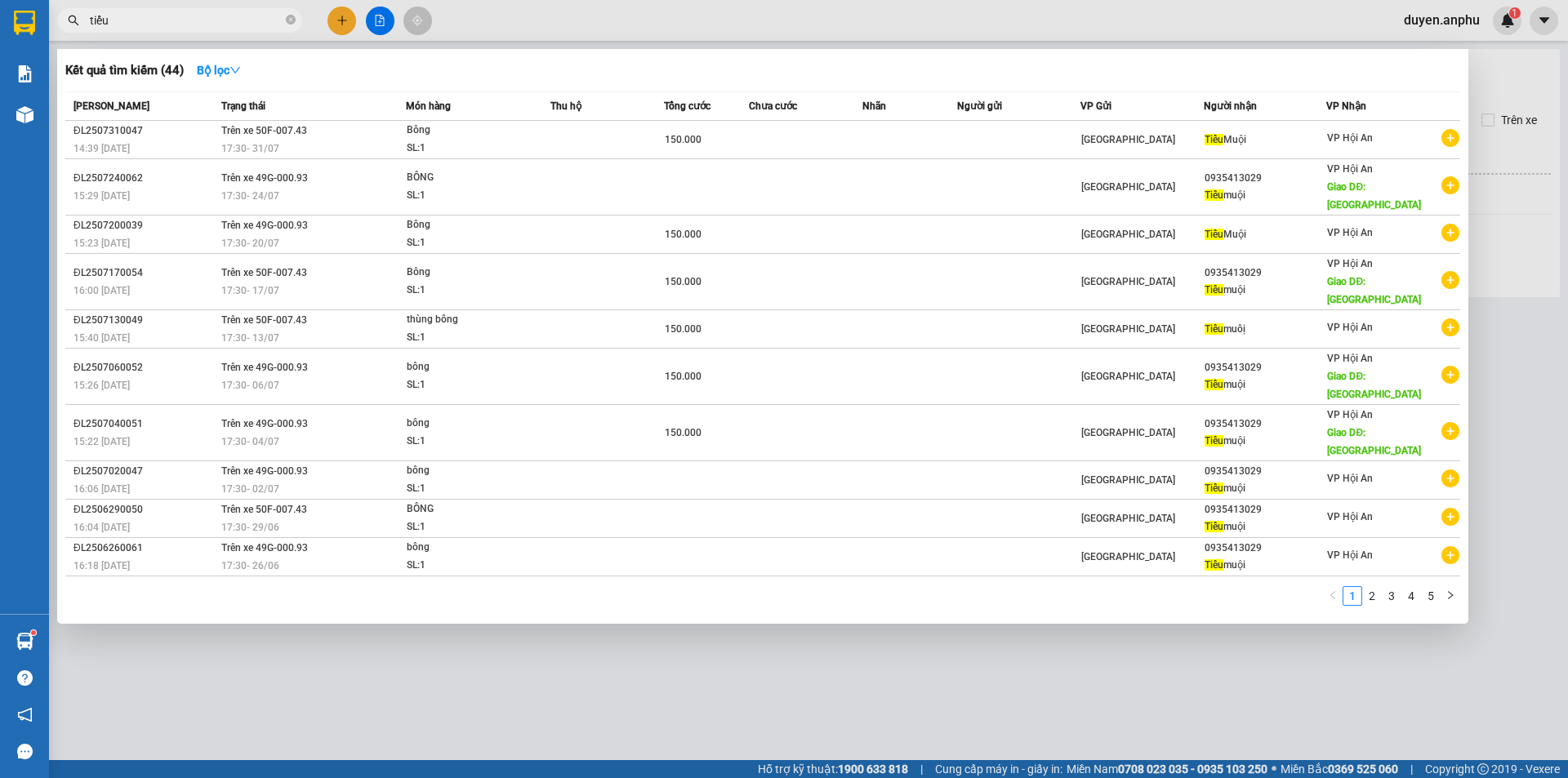
click at [376, 22] on div at bounding box center [784, 389] width 1568 height 778
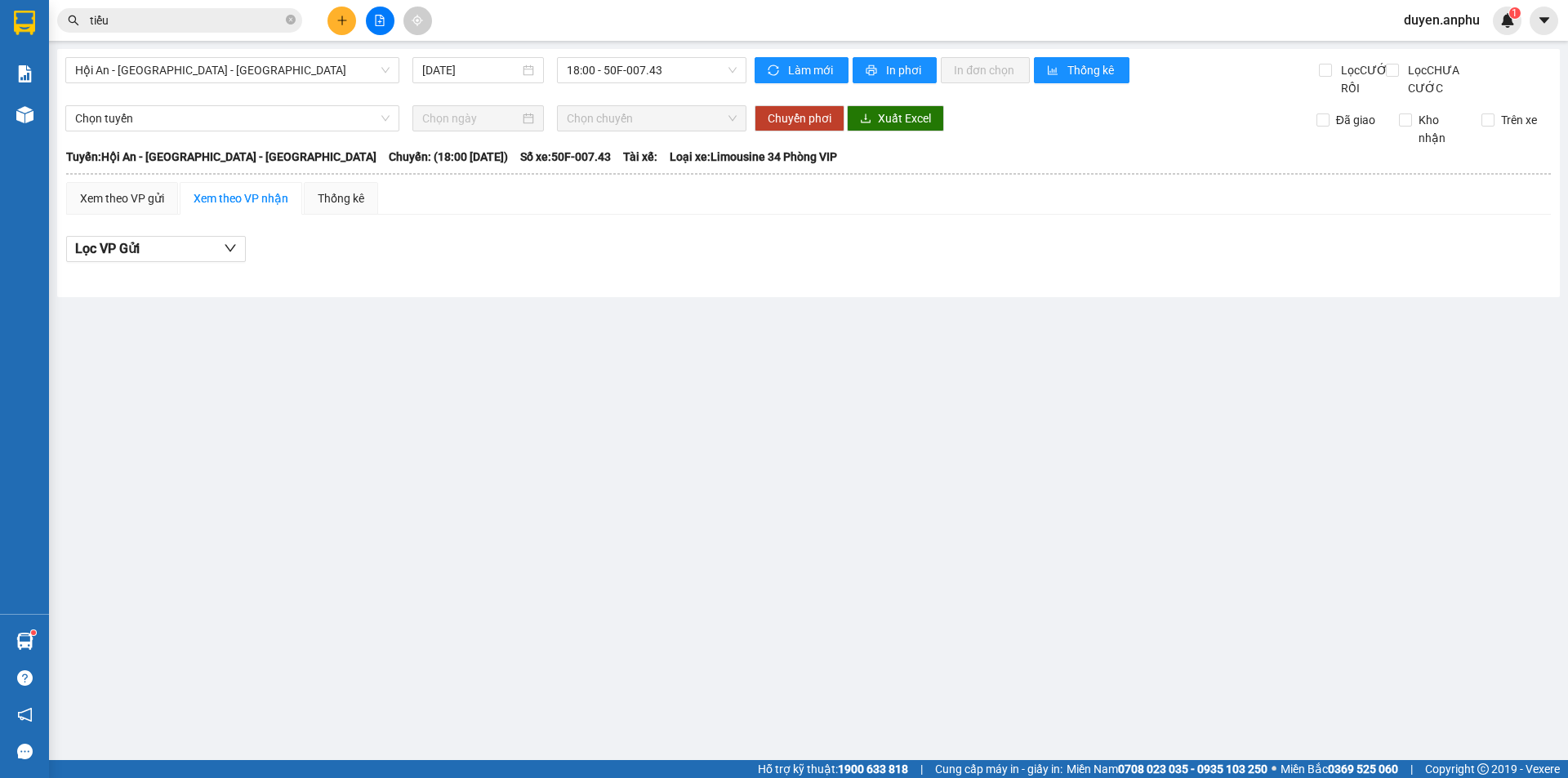
click at [224, 15] on input "tiểu" at bounding box center [186, 21] width 192 height 18
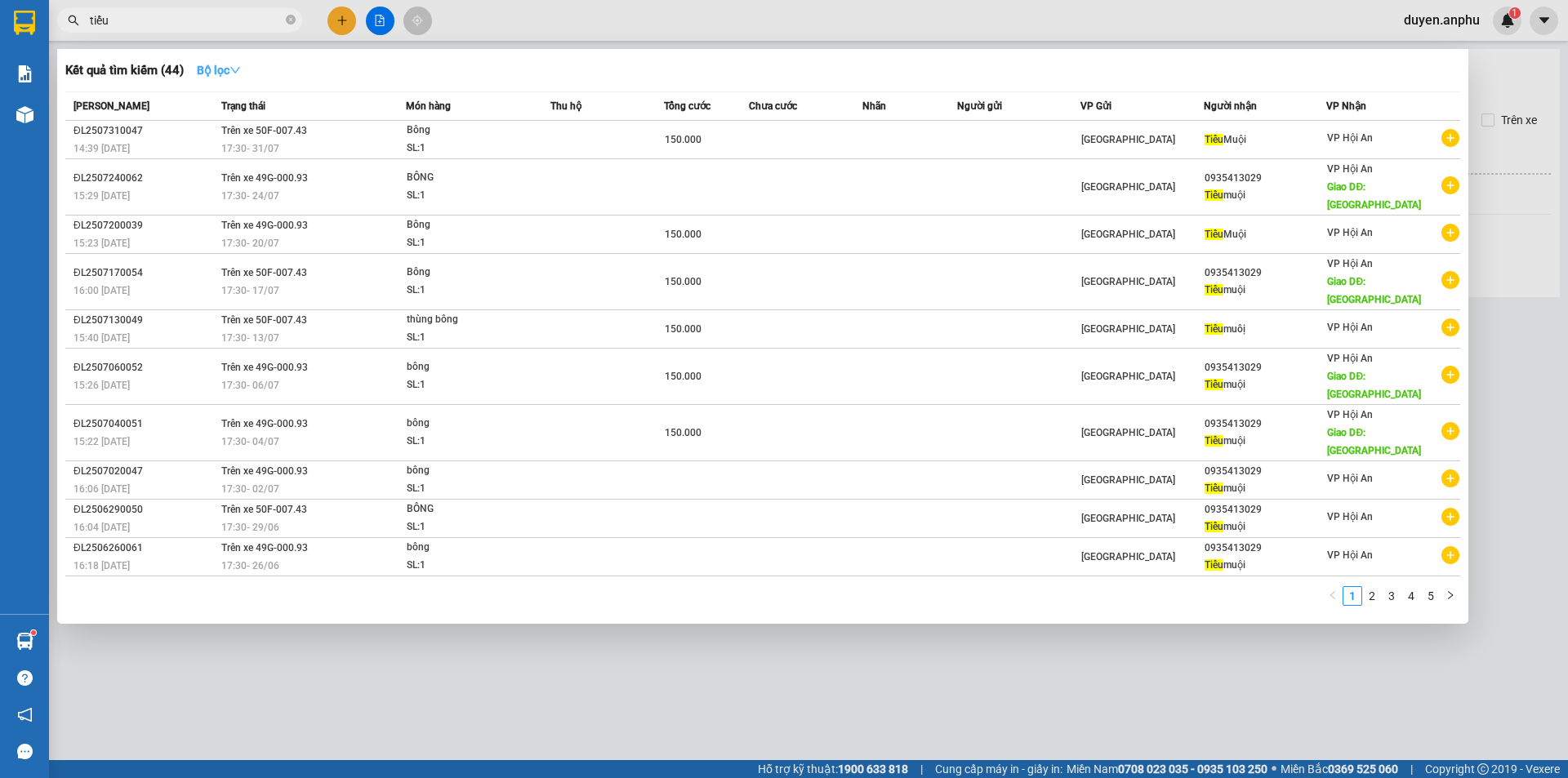
click at [224, 78] on button "Bộ lọc" at bounding box center [219, 70] width 70 height 26
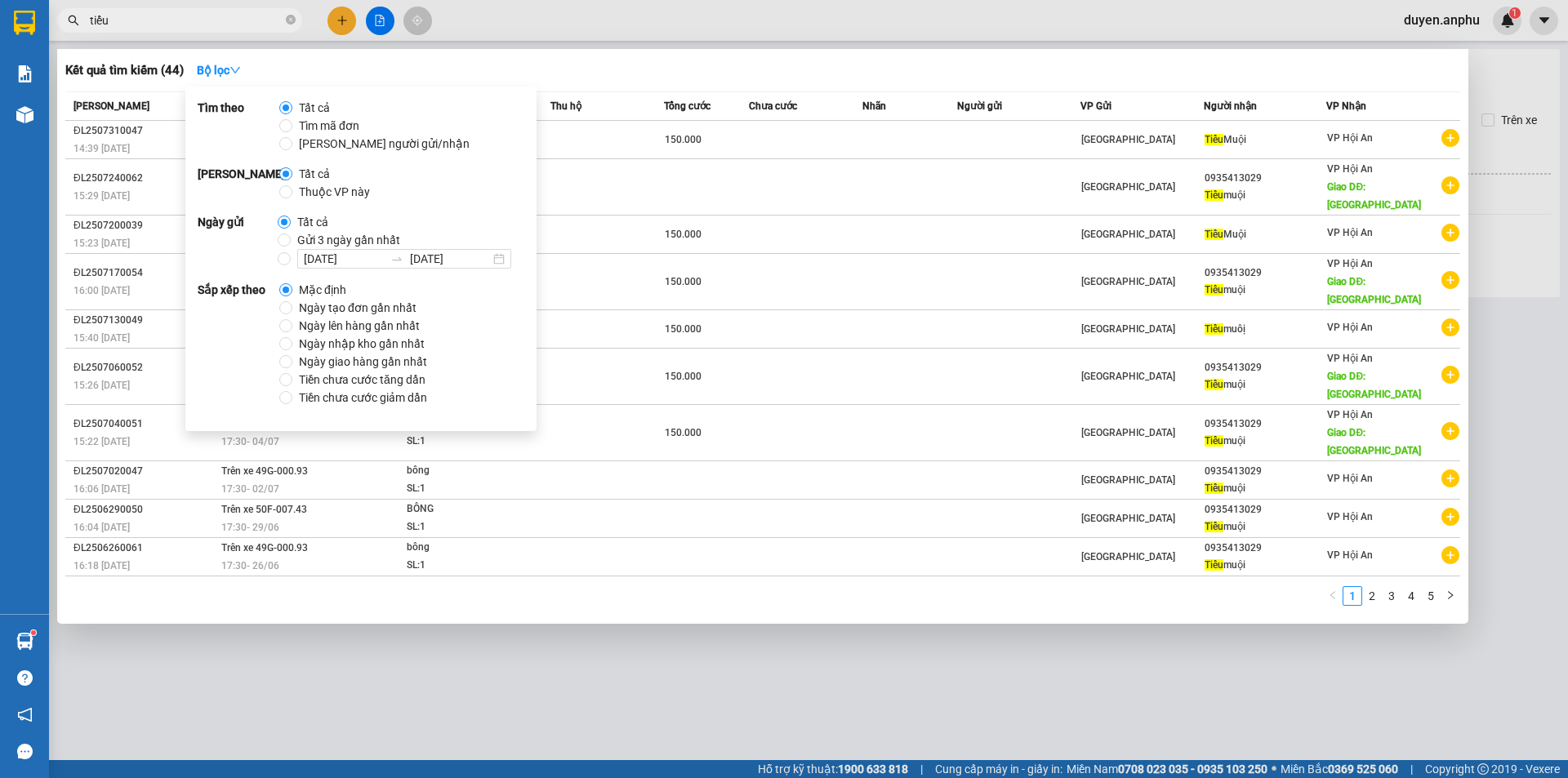
click at [287, 181] on span at bounding box center [286, 174] width 13 height 13
click at [287, 181] on input "Tất cả" at bounding box center [286, 174] width 13 height 13
drag, startPoint x: 288, startPoint y: 223, endPoint x: 284, endPoint y: 192, distance: 31.3
click at [296, 217] on label "Tất cả" at bounding box center [306, 222] width 57 height 18
click at [291, 217] on input "Tất cả" at bounding box center [284, 222] width 13 height 13
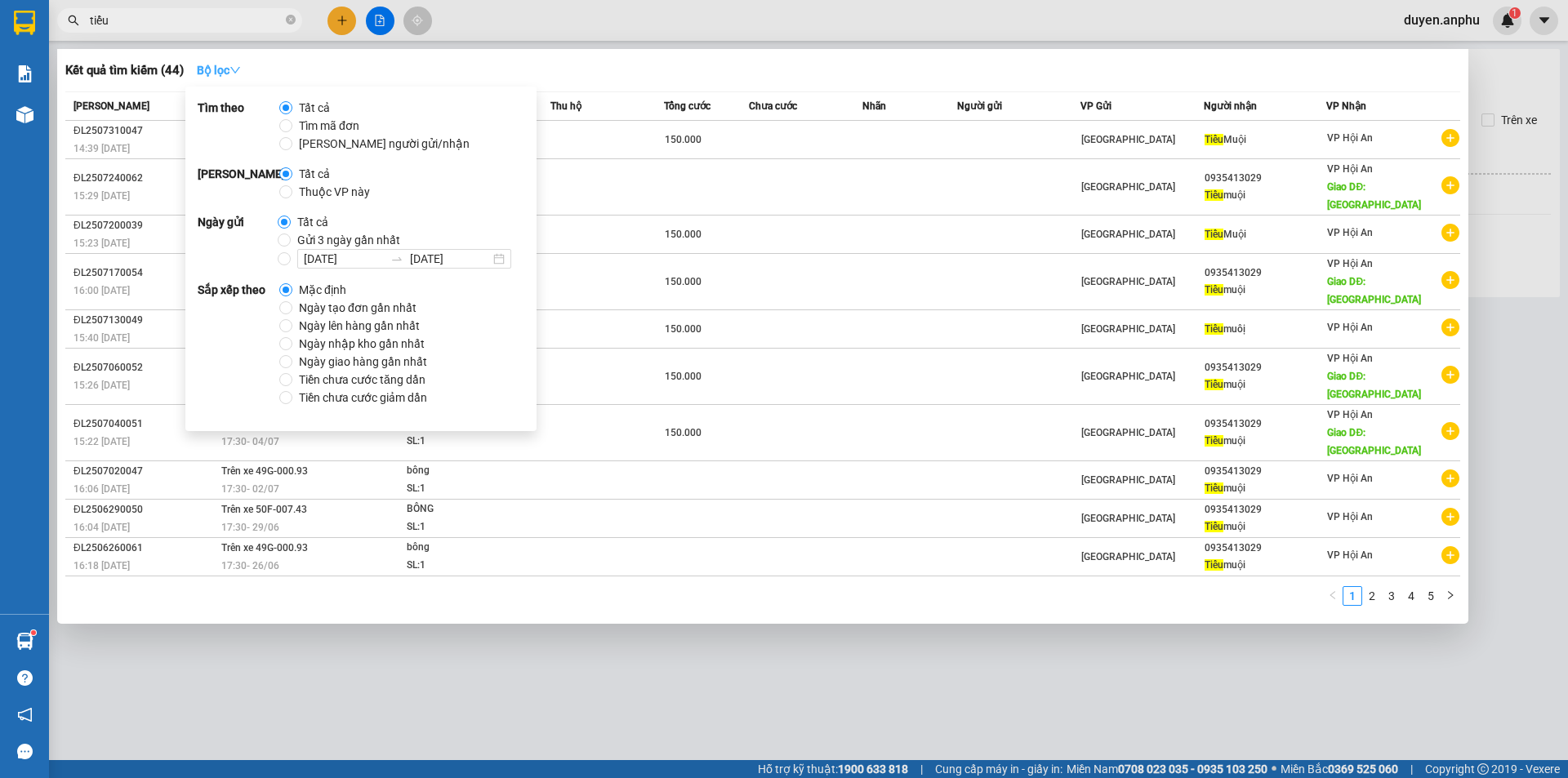
click at [216, 57] on div "Kết quả tìm kiếm ( 44 ) Bộ lọc Mã ĐH Trạng thái Món hàng Thu hộ Tổng cước Chưa …" at bounding box center [763, 337] width 1411 height 575
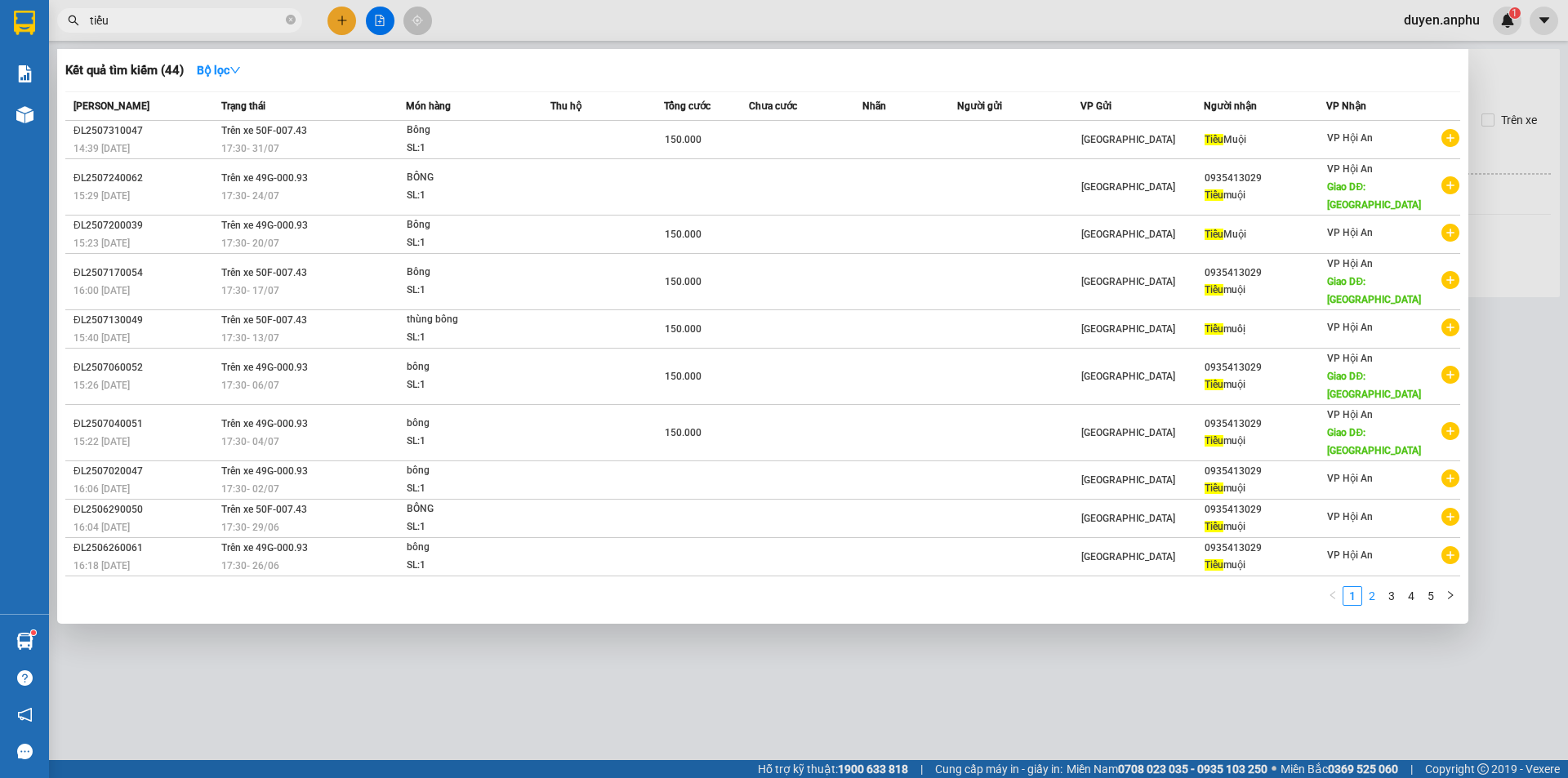
click at [1372, 587] on link "2" at bounding box center [1372, 596] width 18 height 18
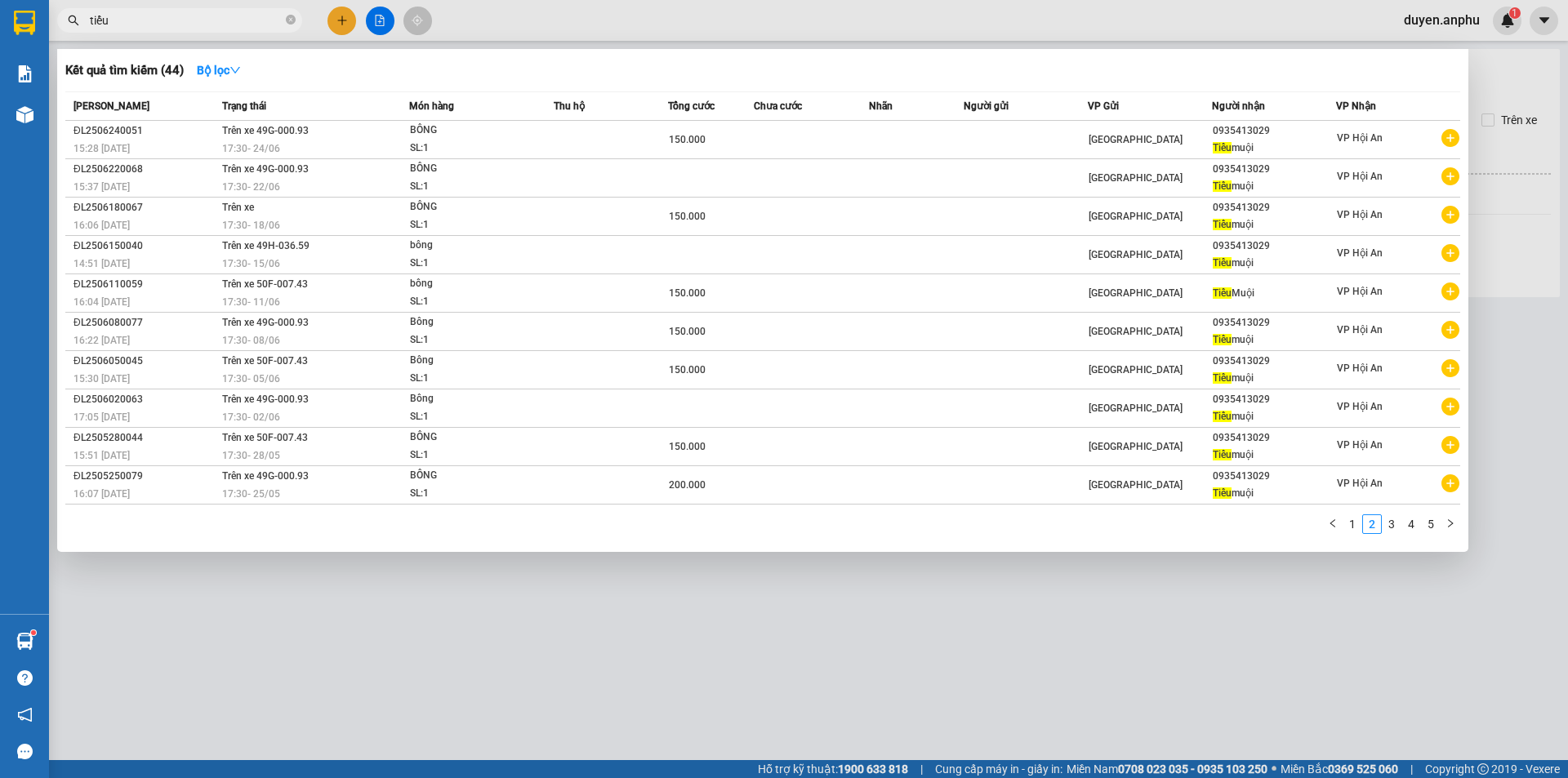
click at [197, 22] on input "tiểu" at bounding box center [186, 21] width 192 height 18
click at [195, 21] on input "tiểu" at bounding box center [186, 21] width 192 height 18
click at [194, 21] on input "tiểu" at bounding box center [186, 21] width 192 height 18
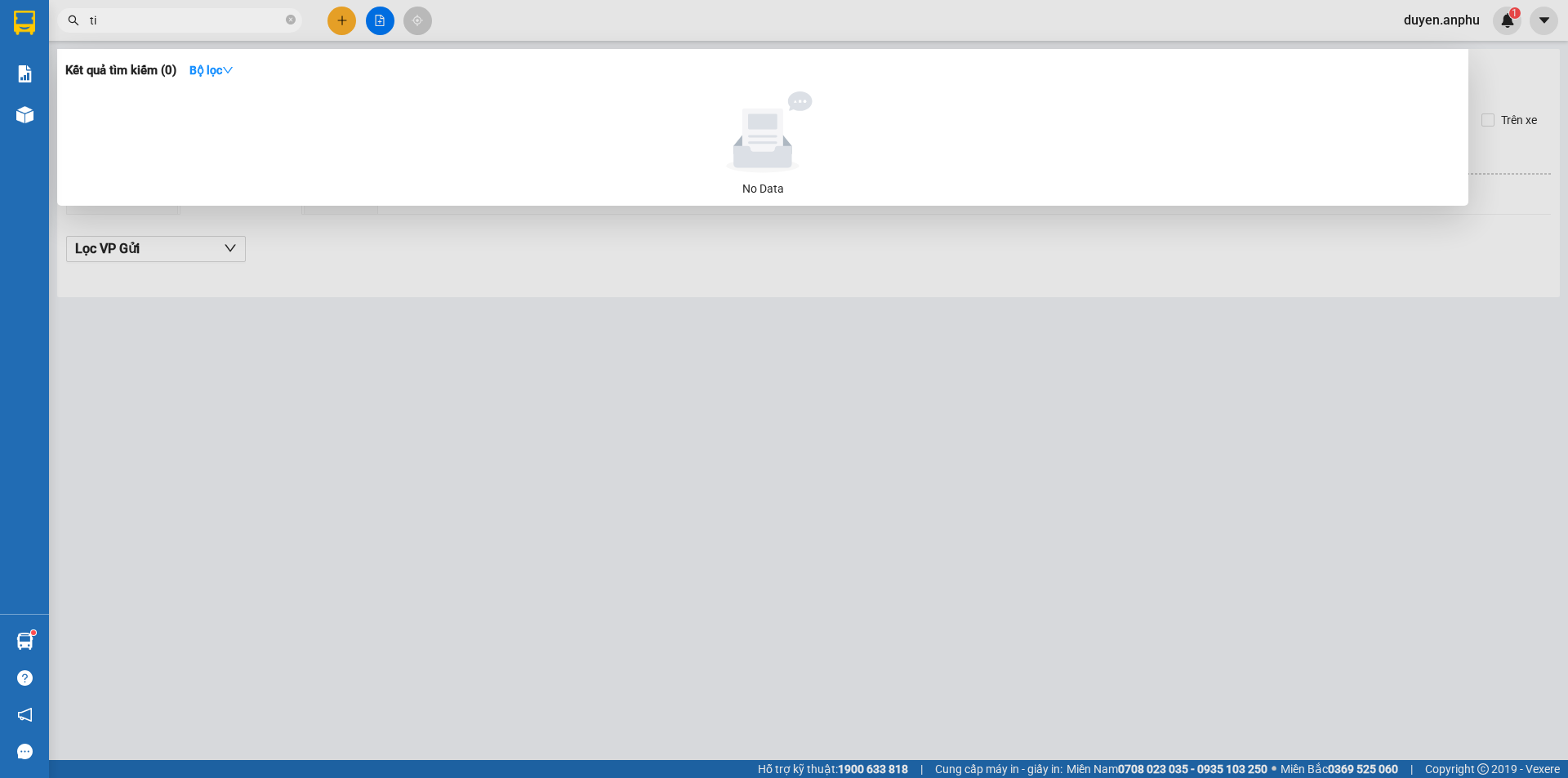
type input "t"
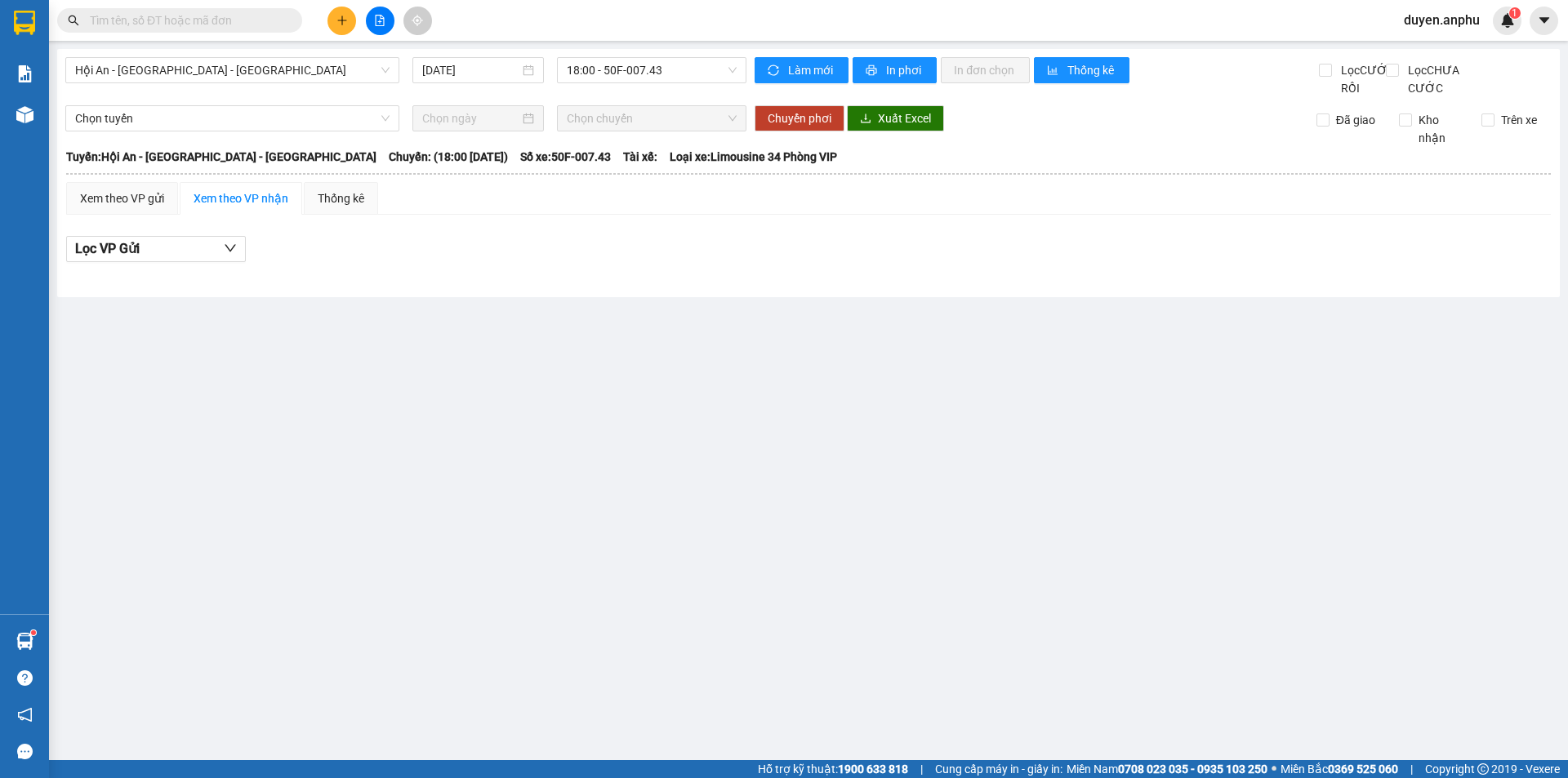
click at [273, 14] on input "text" at bounding box center [186, 21] width 192 height 18
click at [321, 76] on span "Hội An - [GEOGRAPHIC_DATA] - [GEOGRAPHIC_DATA]" at bounding box center [232, 70] width 315 height 24
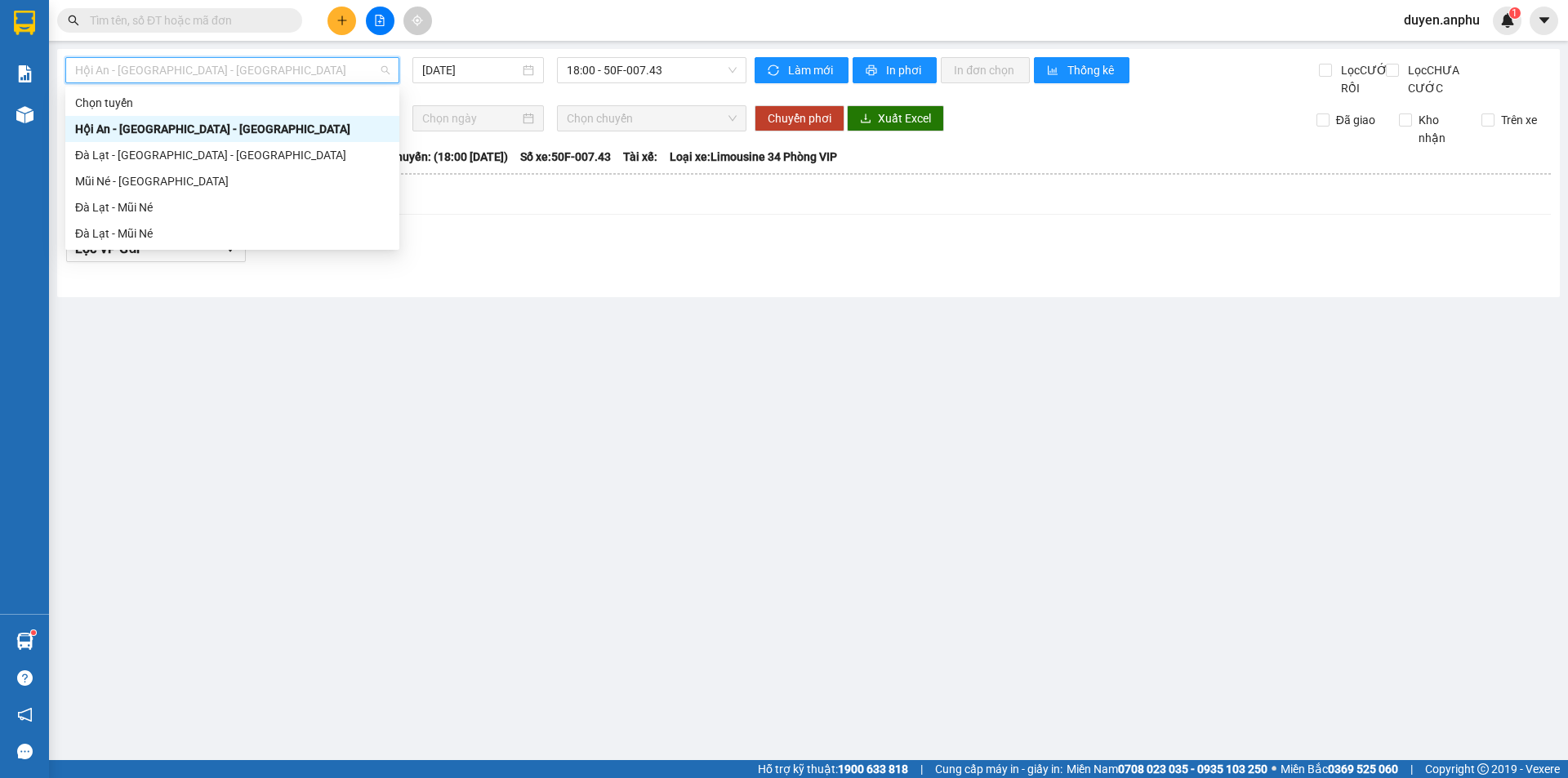
click at [465, 55] on div "Hội An - [GEOGRAPHIC_DATA] - [GEOGRAPHIC_DATA] [DATE] 18:00 - 50F-007.43 Làm mớ…" at bounding box center [809, 173] width 1502 height 248
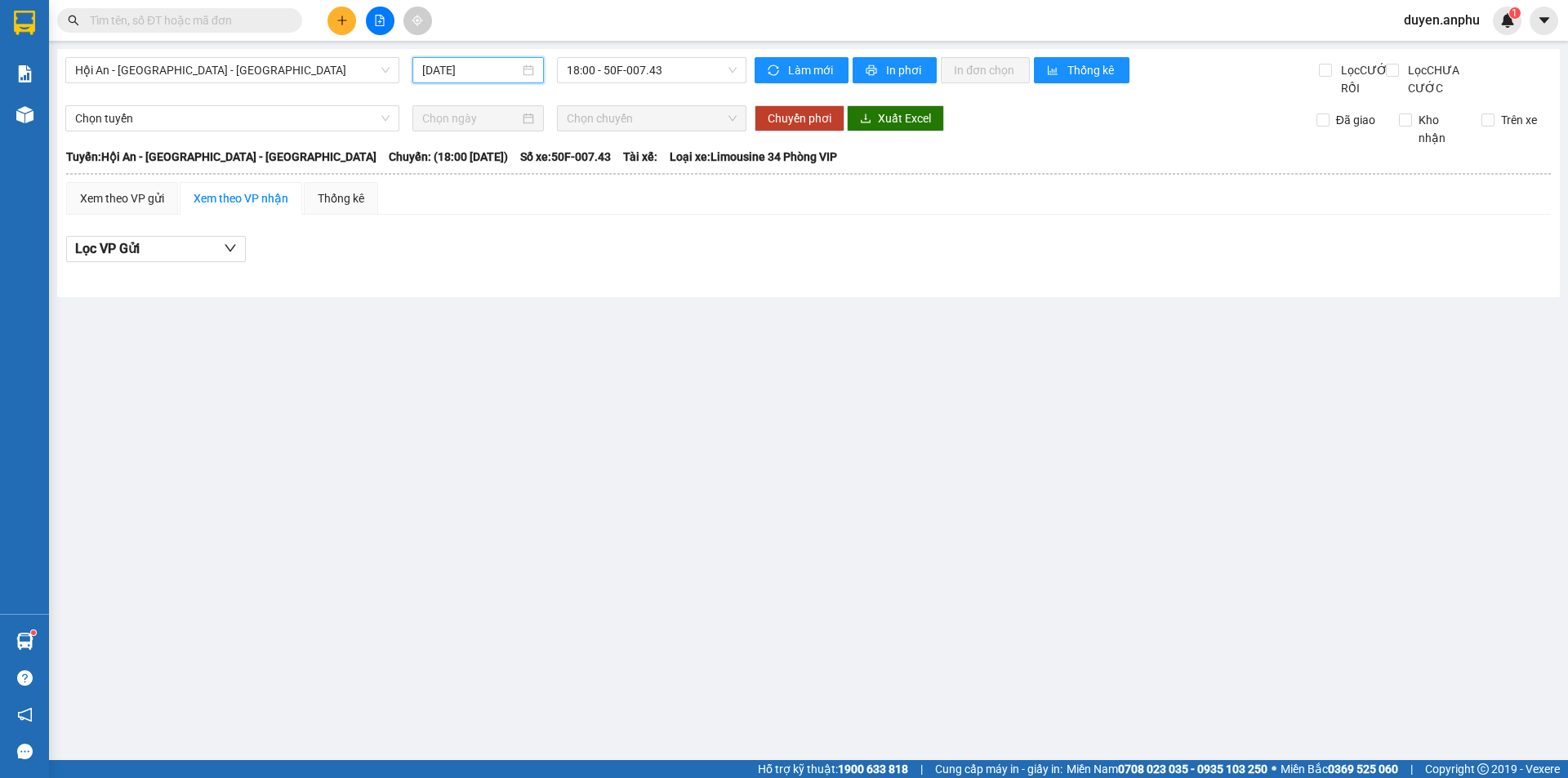
click at [469, 68] on input "[DATE]" at bounding box center [470, 71] width 97 height 18
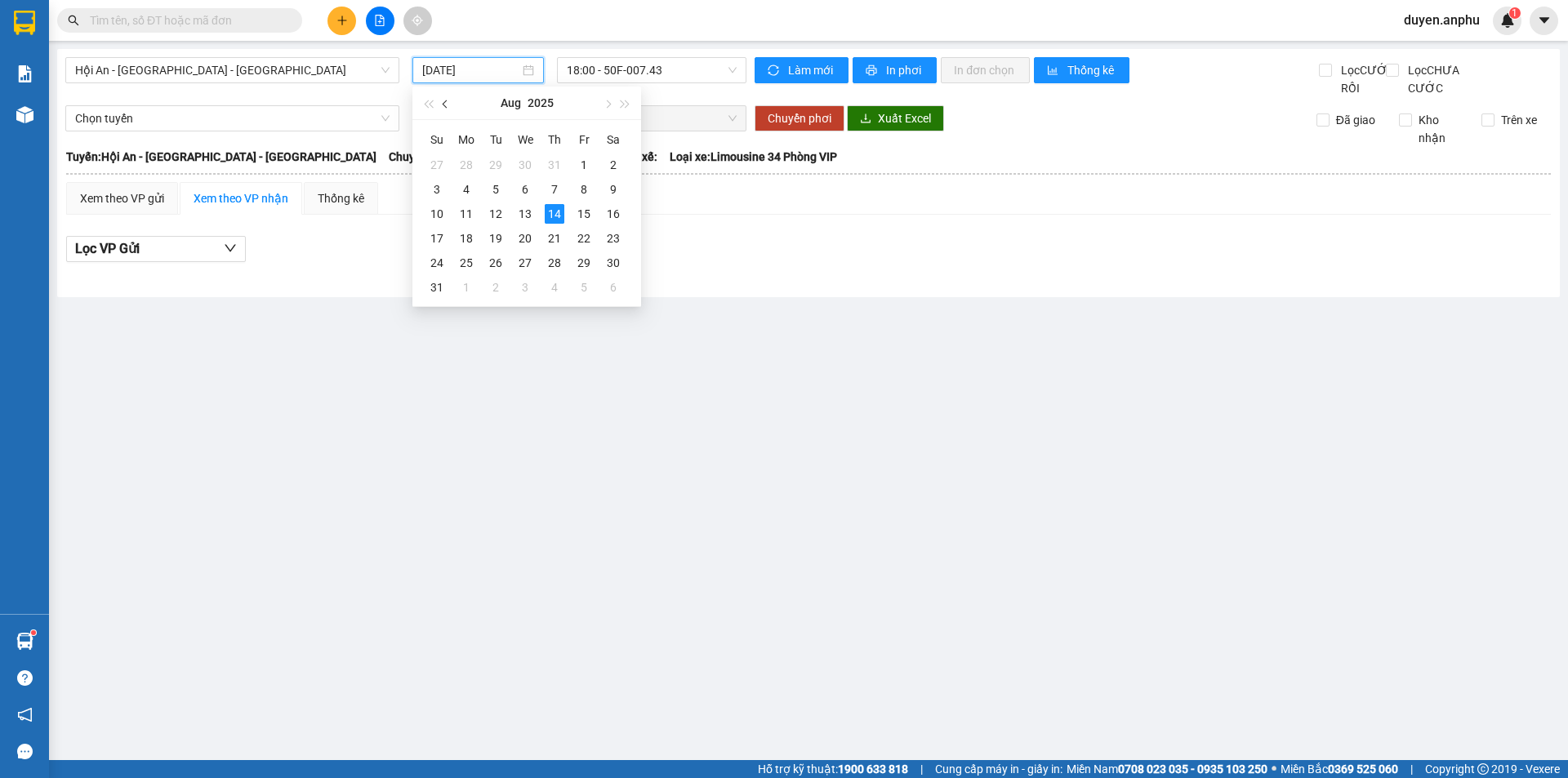
click at [442, 108] on button "button" at bounding box center [446, 102] width 18 height 32
type input "[DATE]"
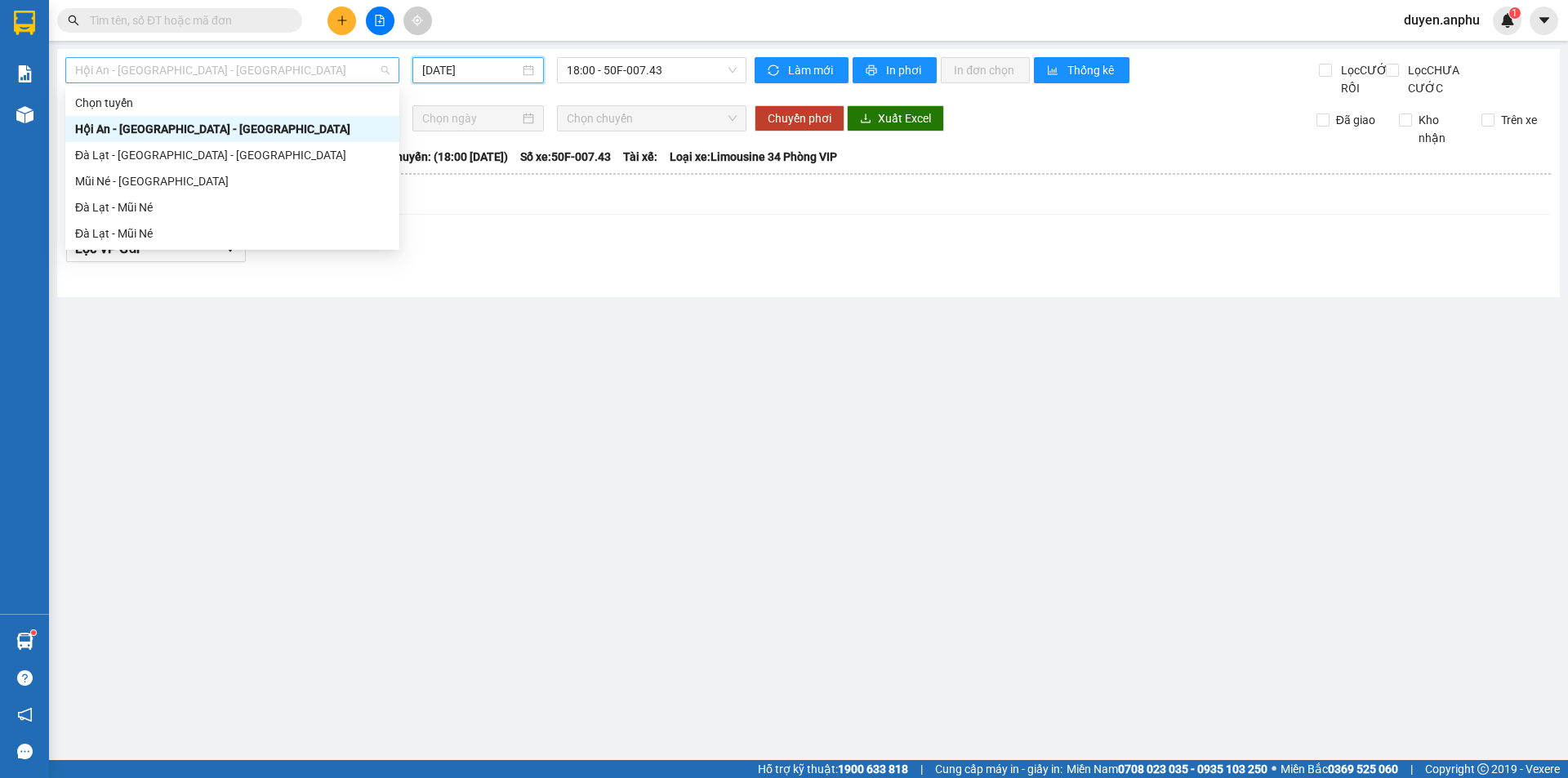
click at [154, 70] on span "Hội An - [GEOGRAPHIC_DATA] - [GEOGRAPHIC_DATA]" at bounding box center [232, 70] width 315 height 24
drag, startPoint x: 123, startPoint y: 157, endPoint x: 363, endPoint y: 136, distance: 240.9
click at [124, 157] on div "Đà Lạt - [GEOGRAPHIC_DATA] - [GEOGRAPHIC_DATA]" at bounding box center [232, 156] width 315 height 18
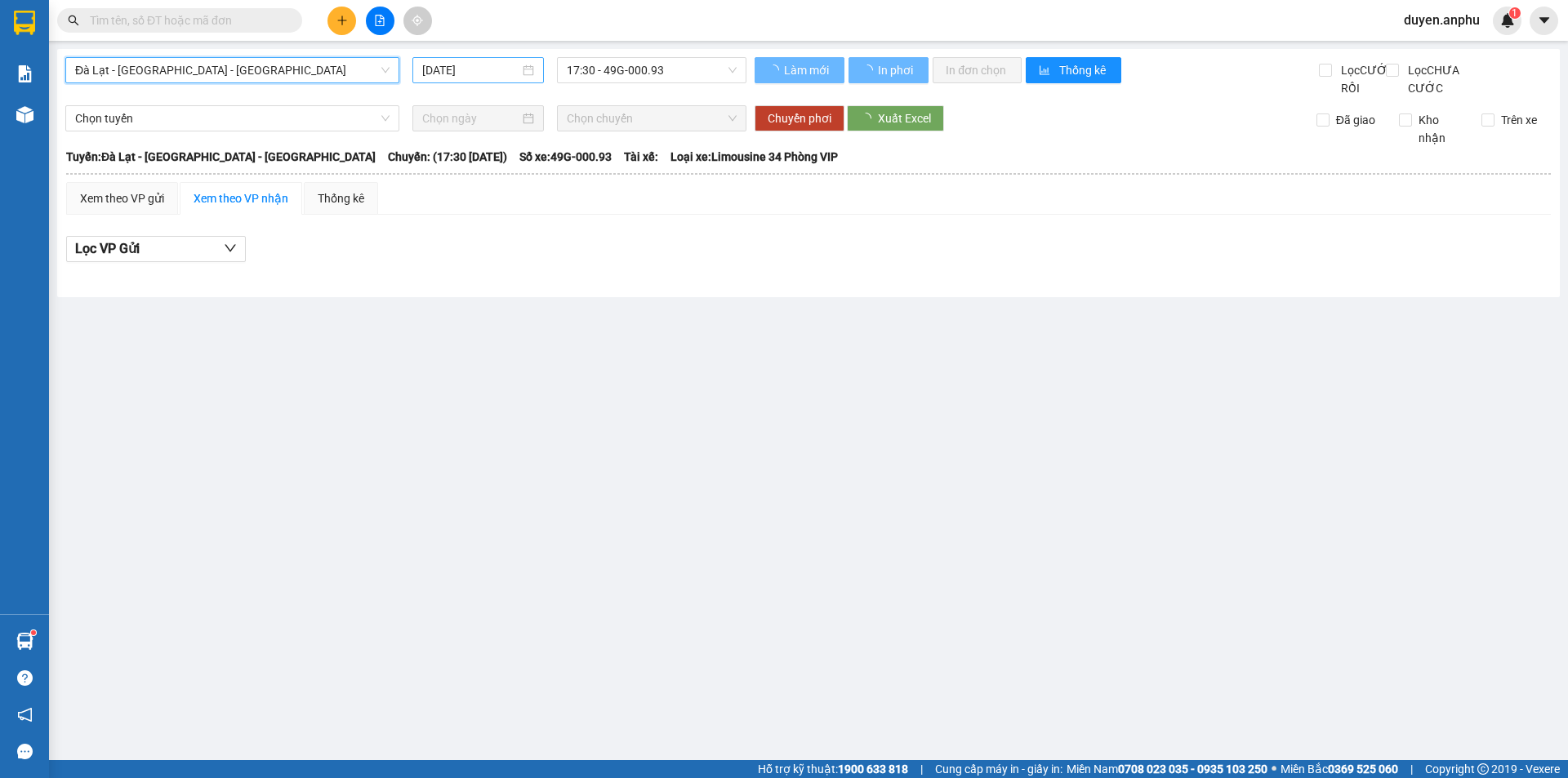
click at [479, 77] on input "[DATE]" at bounding box center [470, 71] width 97 height 18
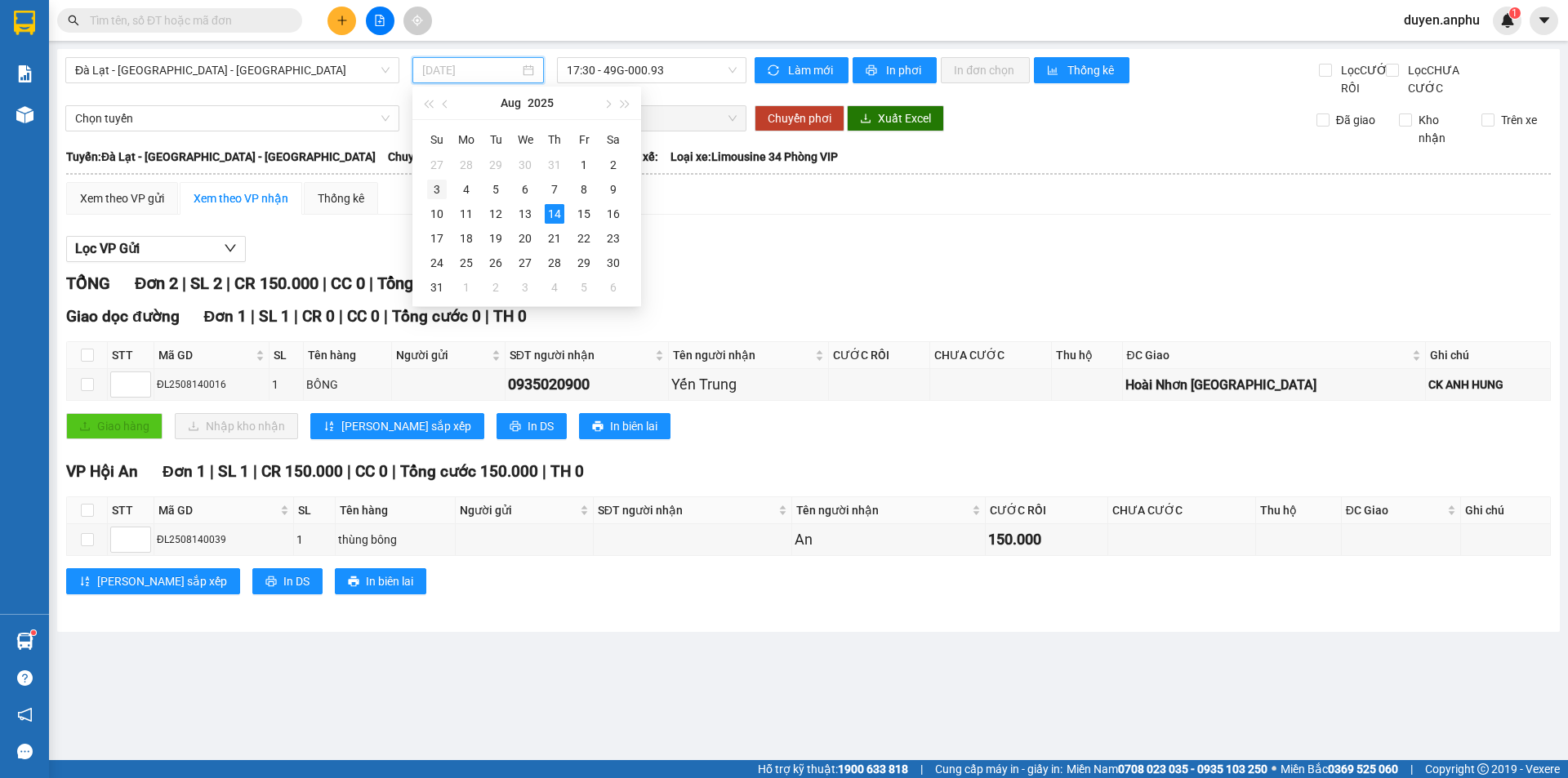
click at [424, 185] on td "3" at bounding box center [436, 189] width 29 height 24
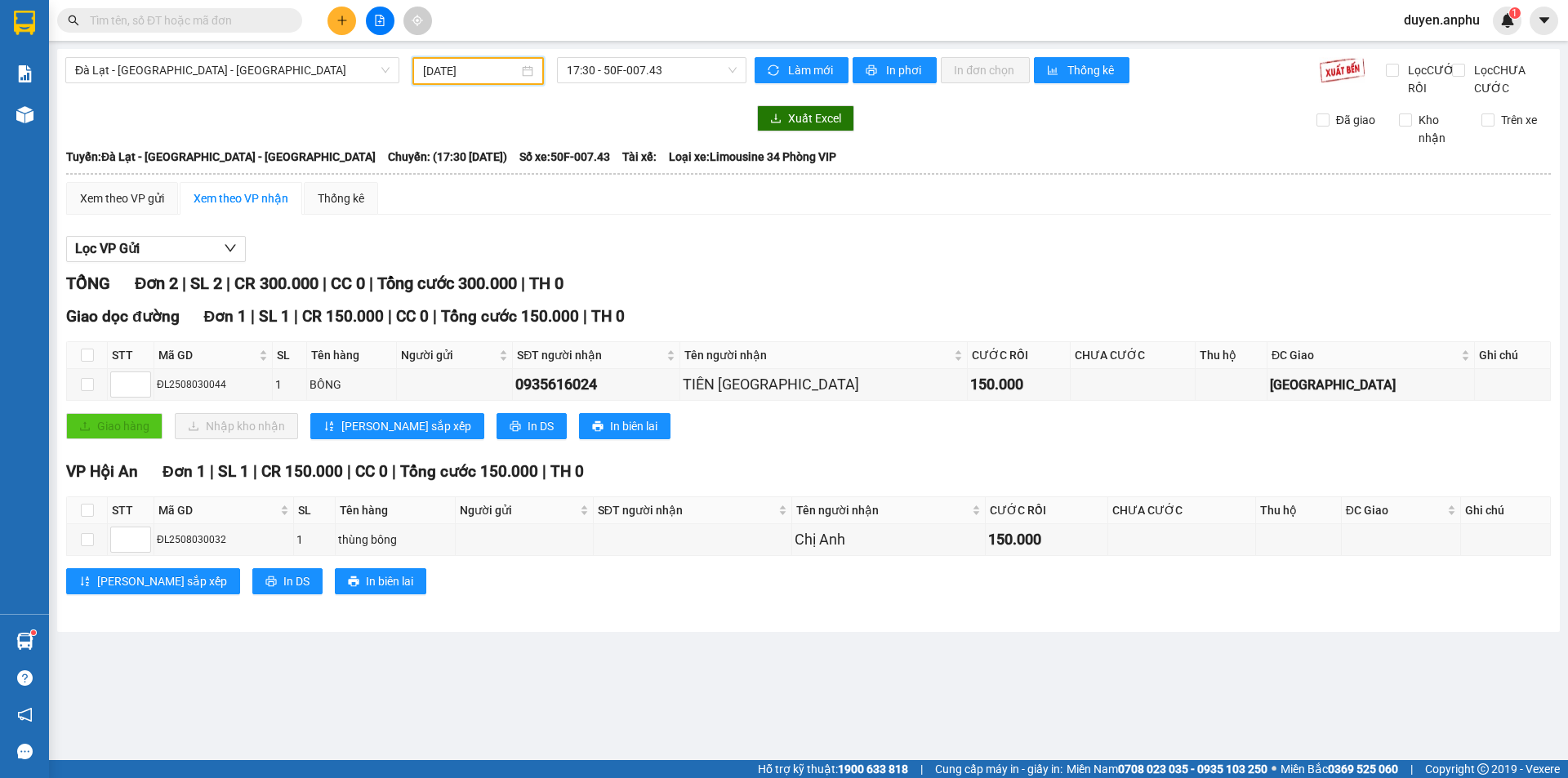
click at [499, 74] on input "[DATE]" at bounding box center [470, 72] width 96 height 18
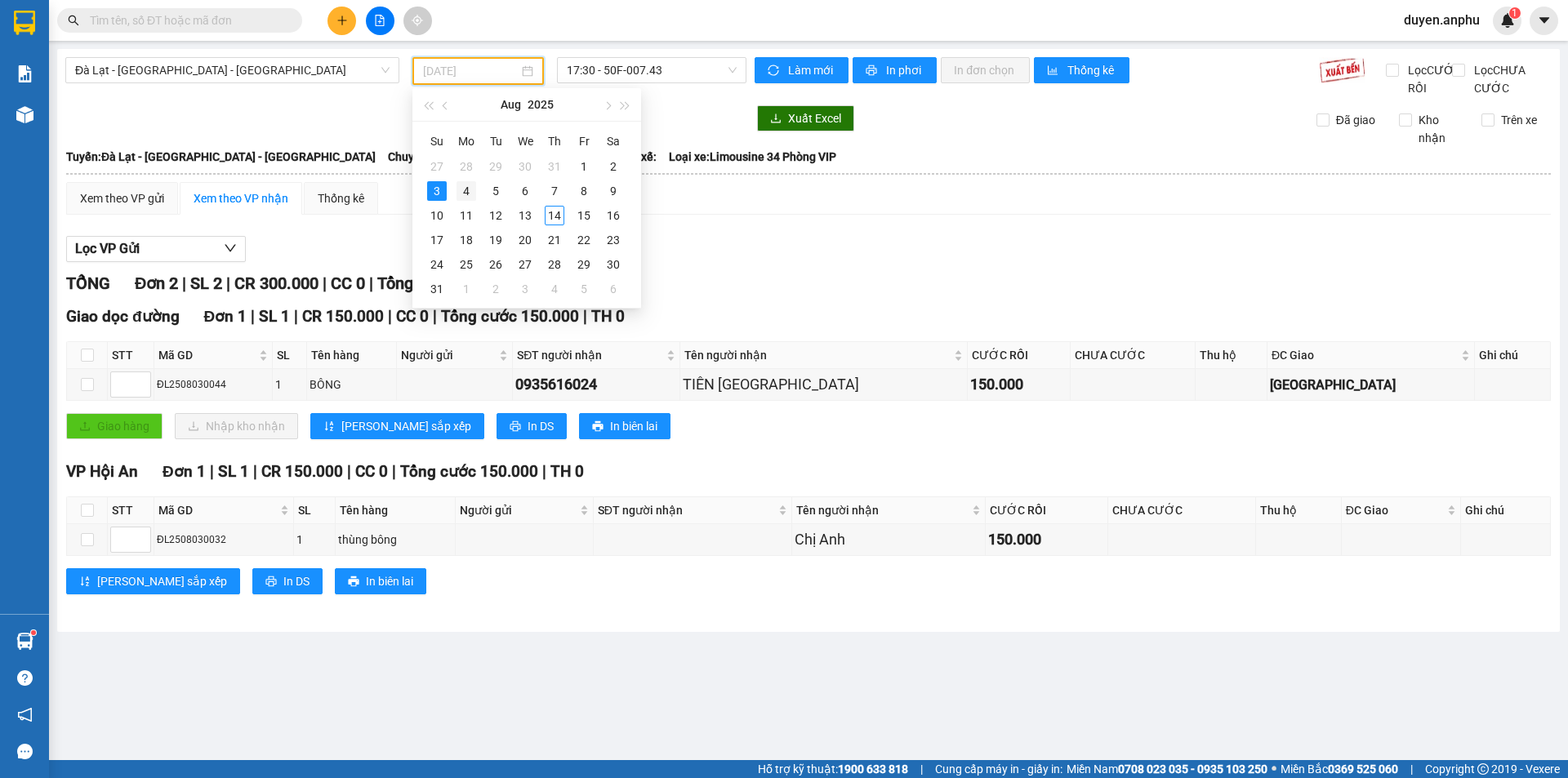
click at [464, 199] on div "4" at bounding box center [466, 192] width 20 height 20
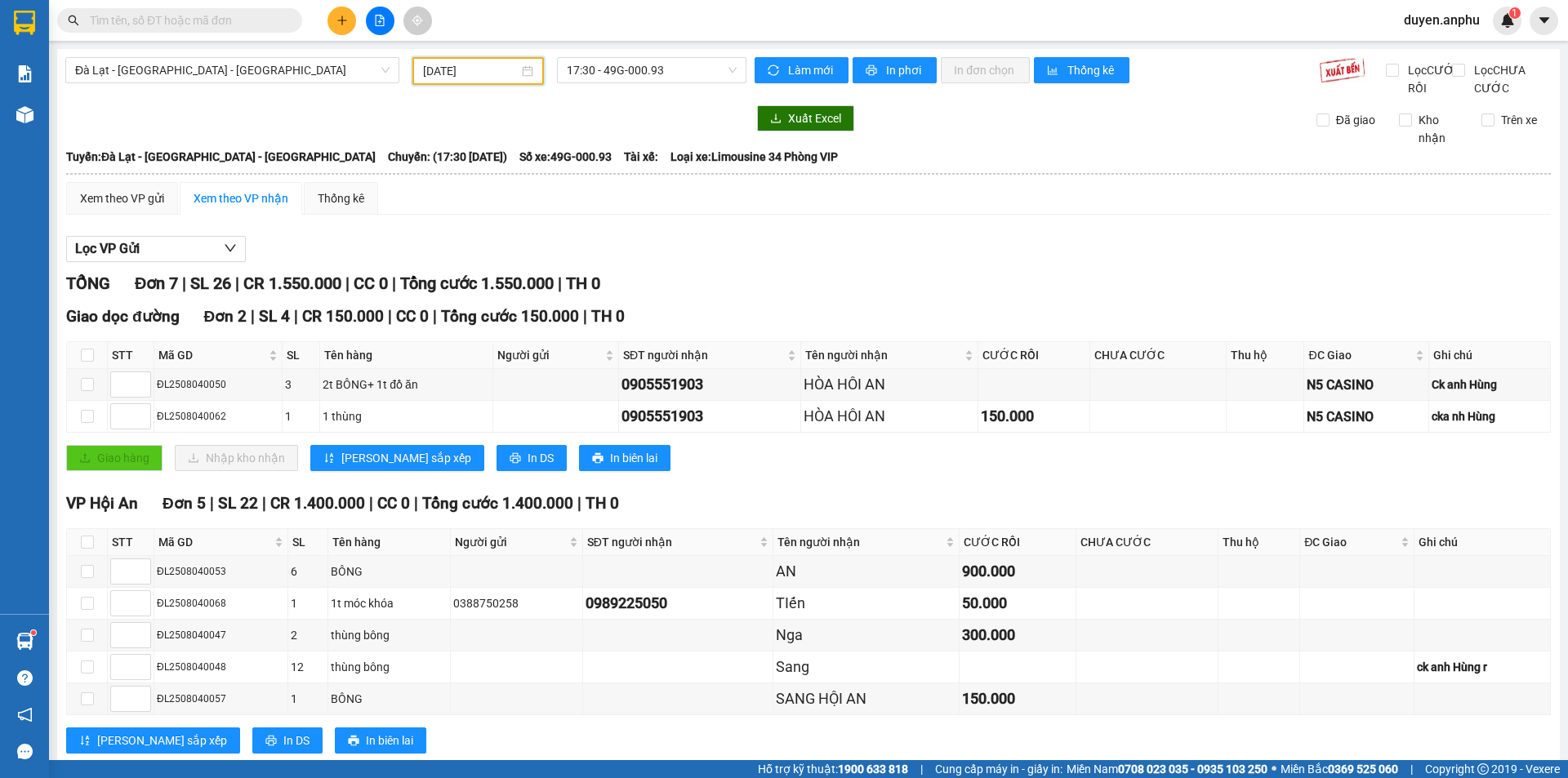
click at [476, 71] on input "[DATE]" at bounding box center [470, 72] width 96 height 18
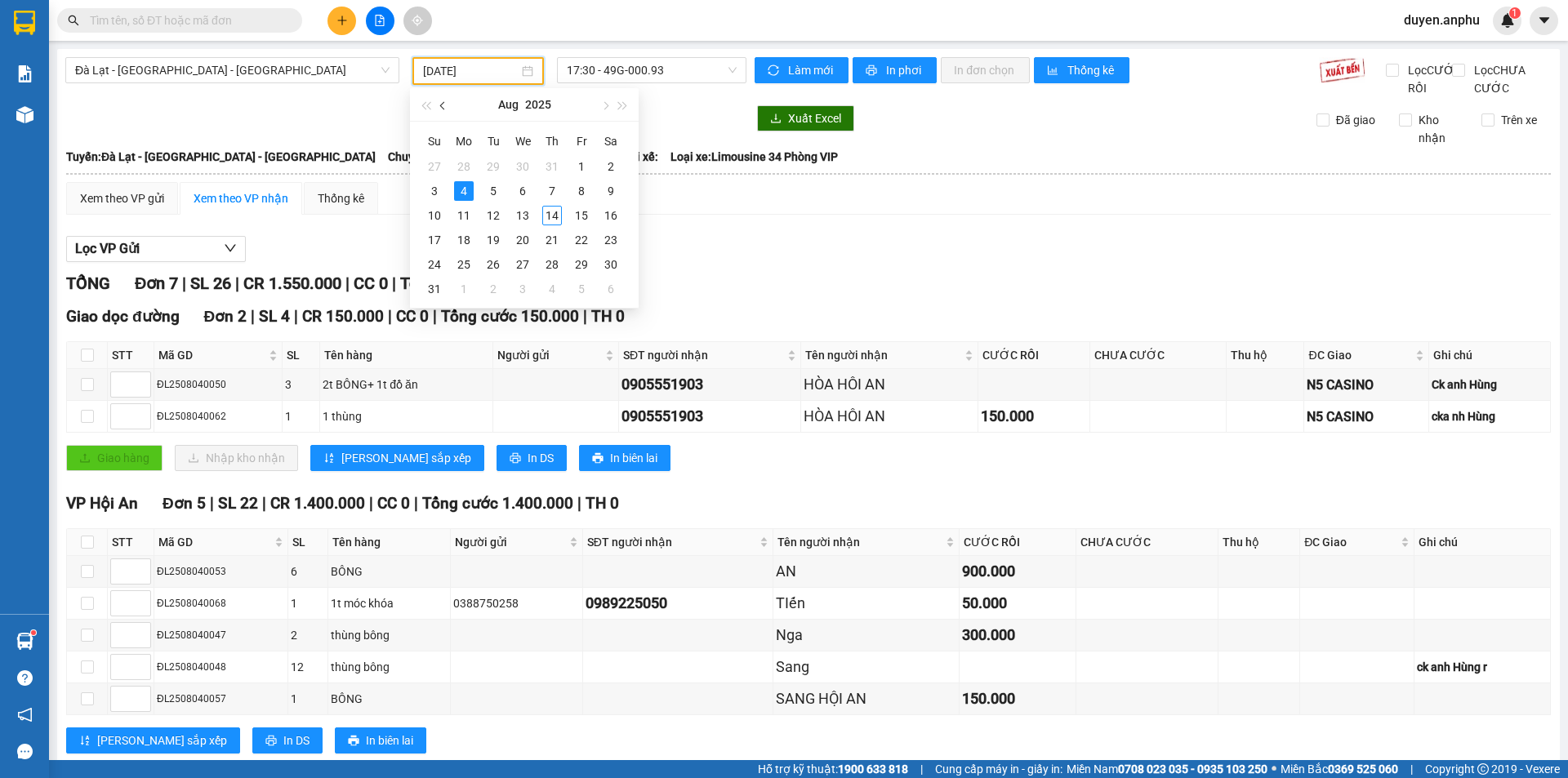
click at [446, 105] on span "button" at bounding box center [445, 107] width 8 height 8
click at [463, 242] on div "21" at bounding box center [464, 241] width 20 height 20
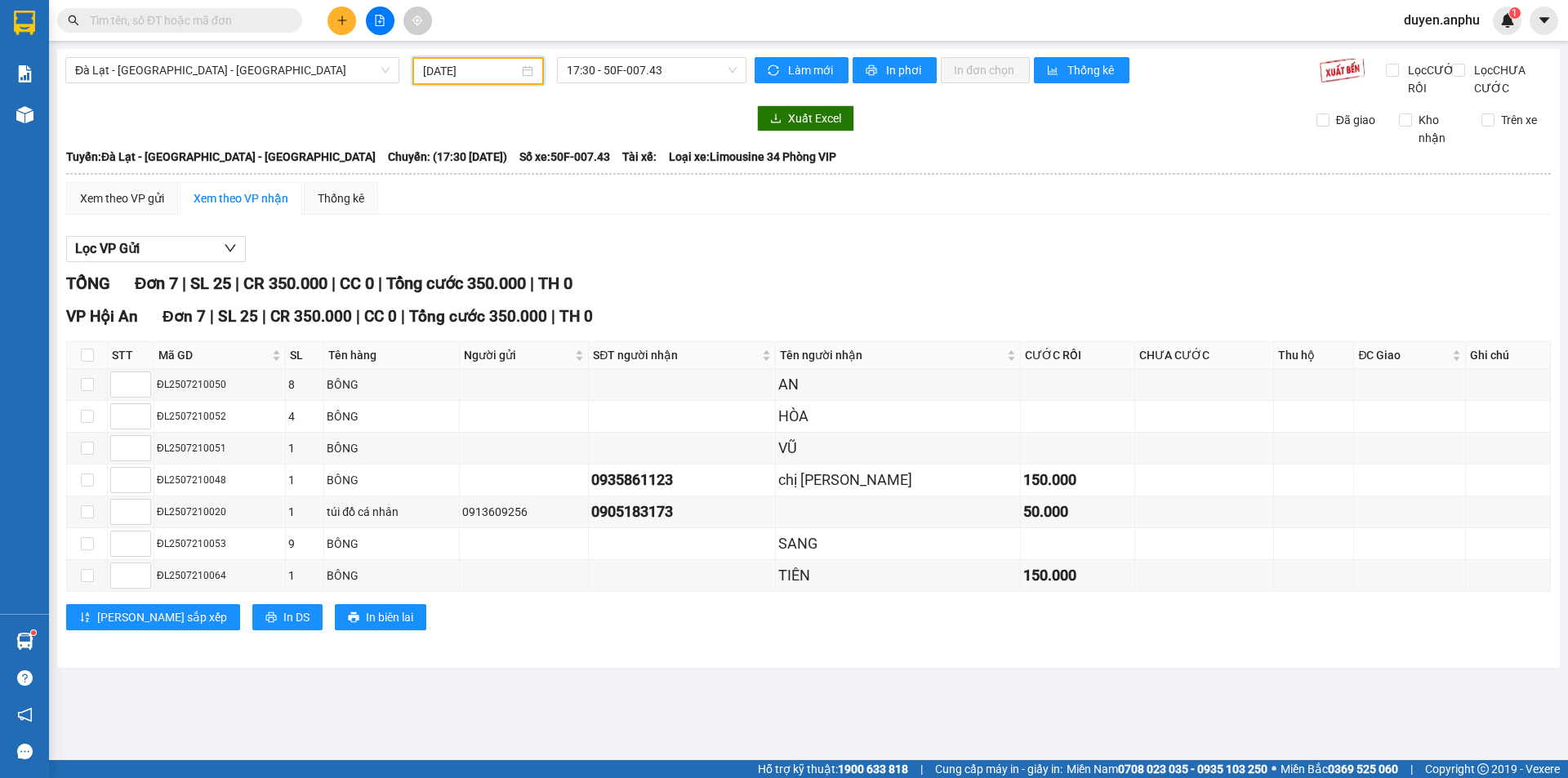
click at [465, 79] on input "[DATE]" at bounding box center [470, 72] width 96 height 18
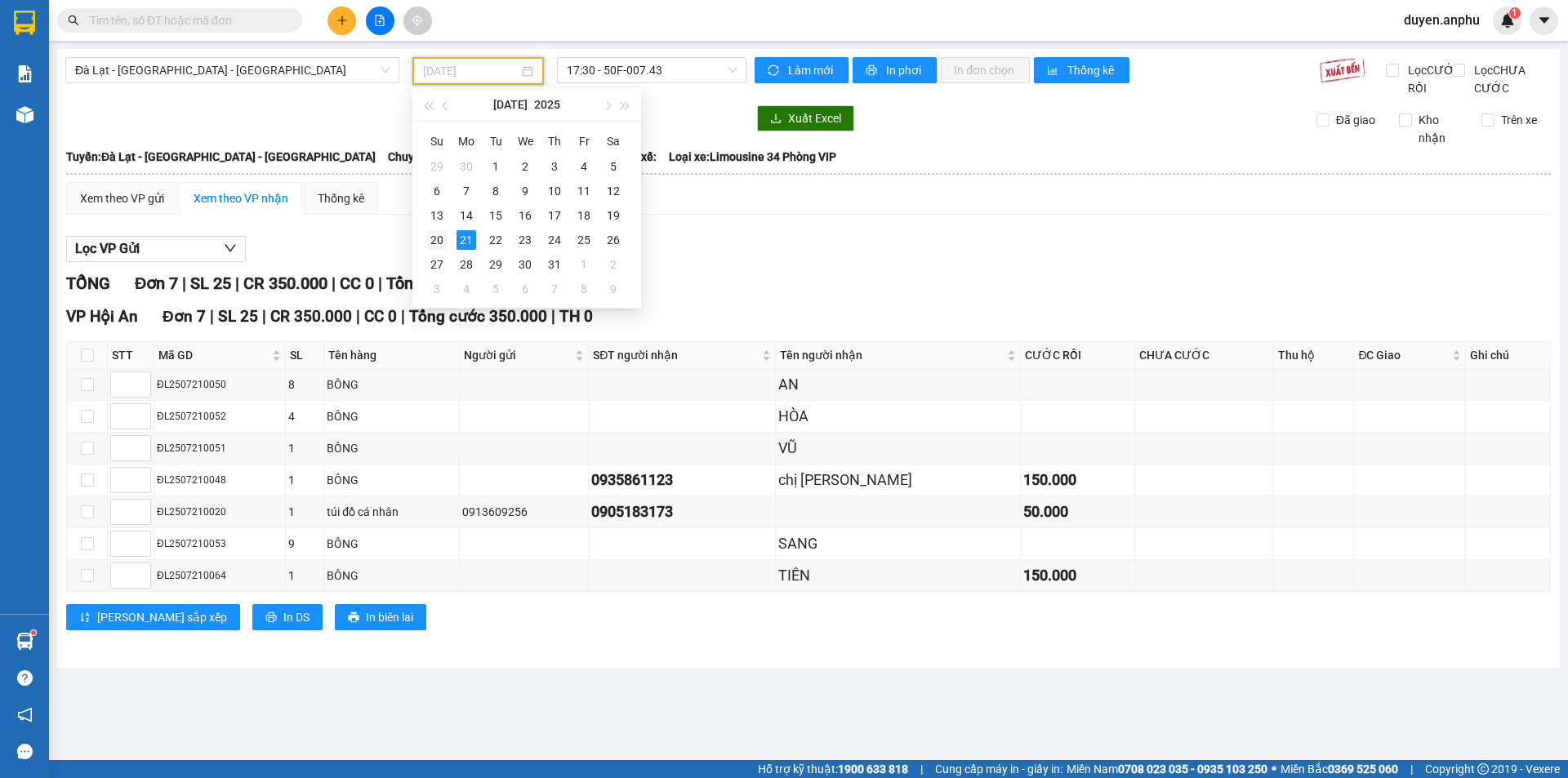
click at [437, 247] on div "20" at bounding box center [437, 241] width 20 height 20
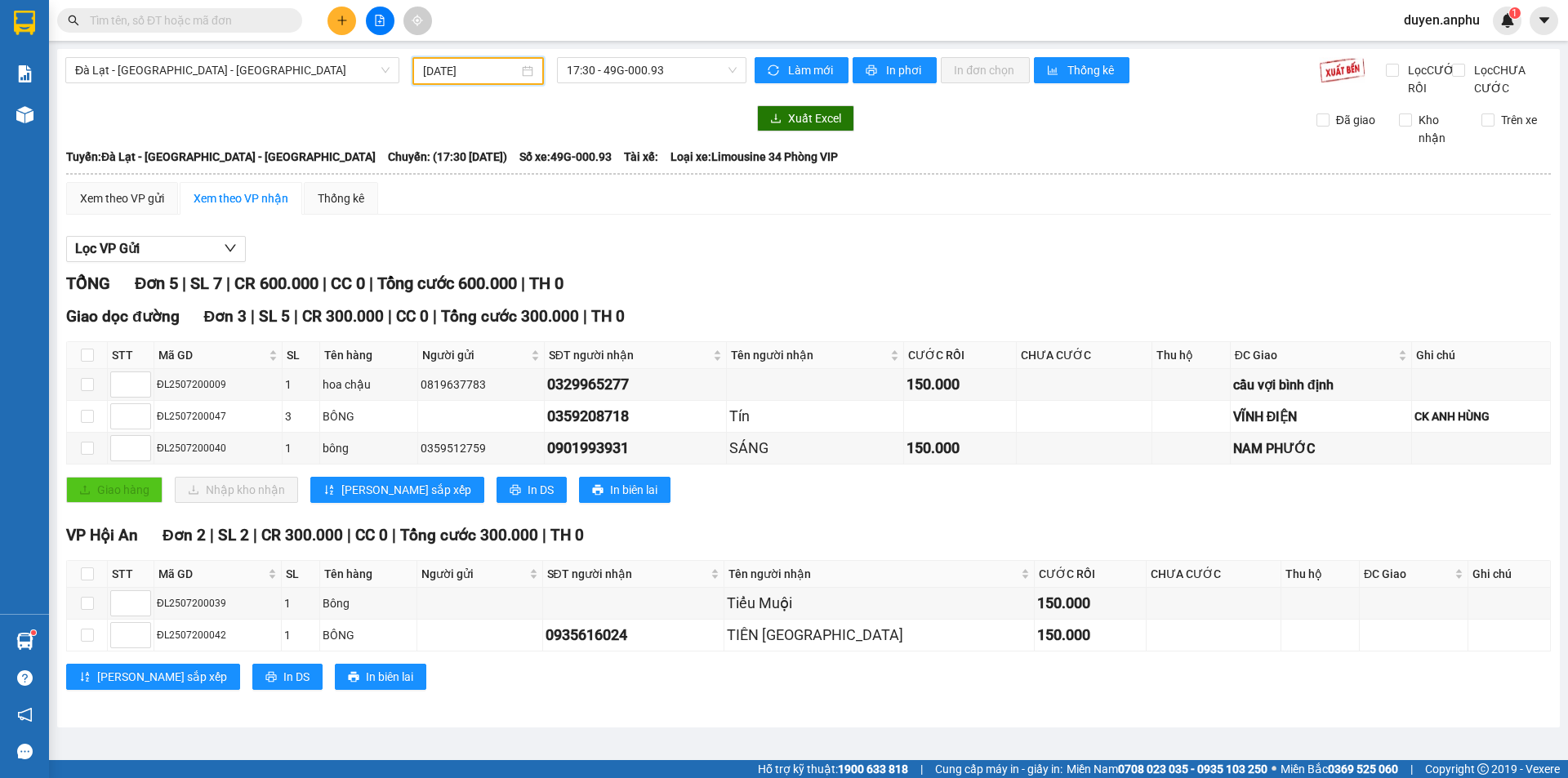
click at [472, 74] on input "[DATE]" at bounding box center [470, 72] width 96 height 18
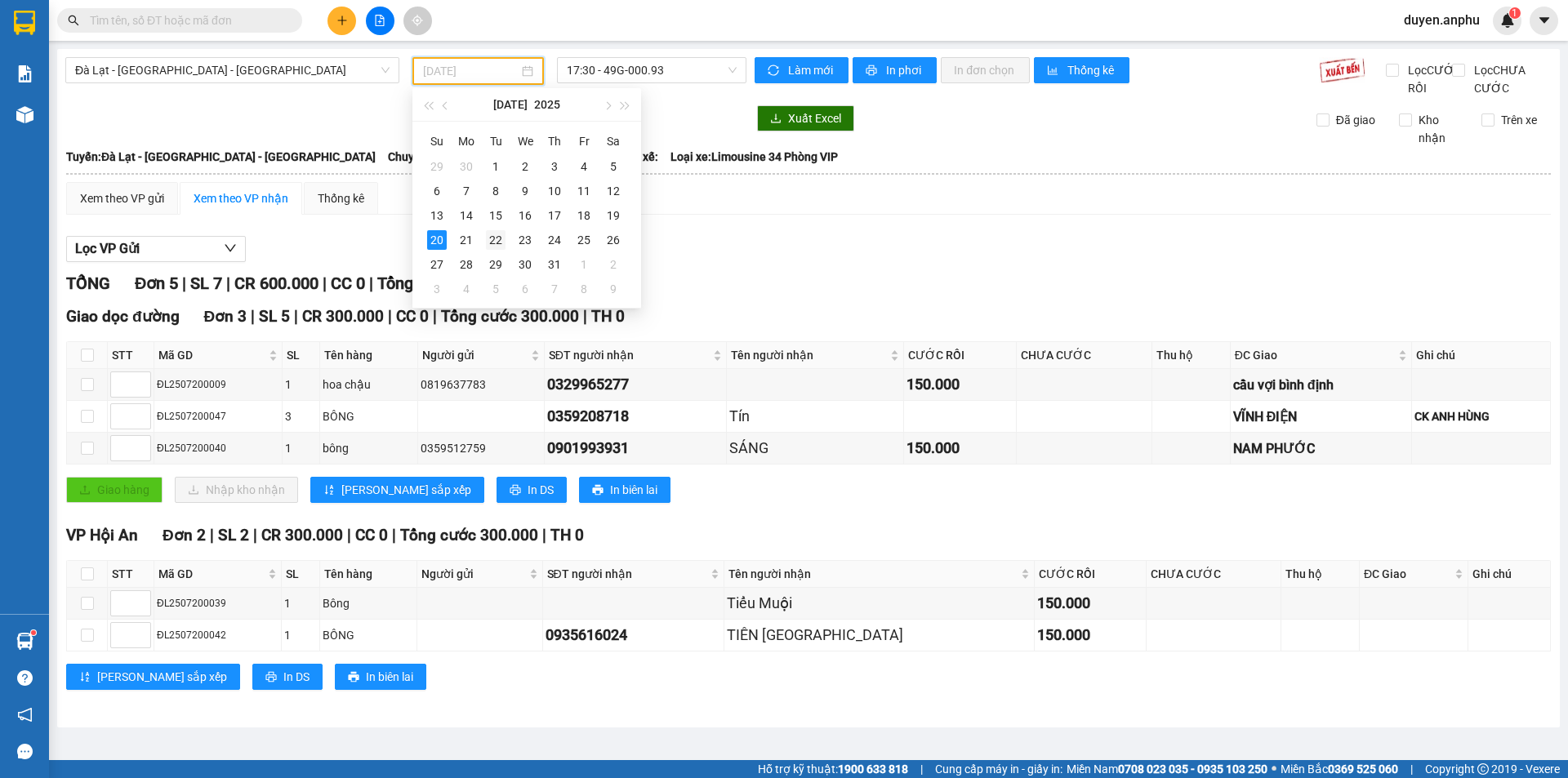
click at [495, 234] on div "22" at bounding box center [495, 241] width 20 height 20
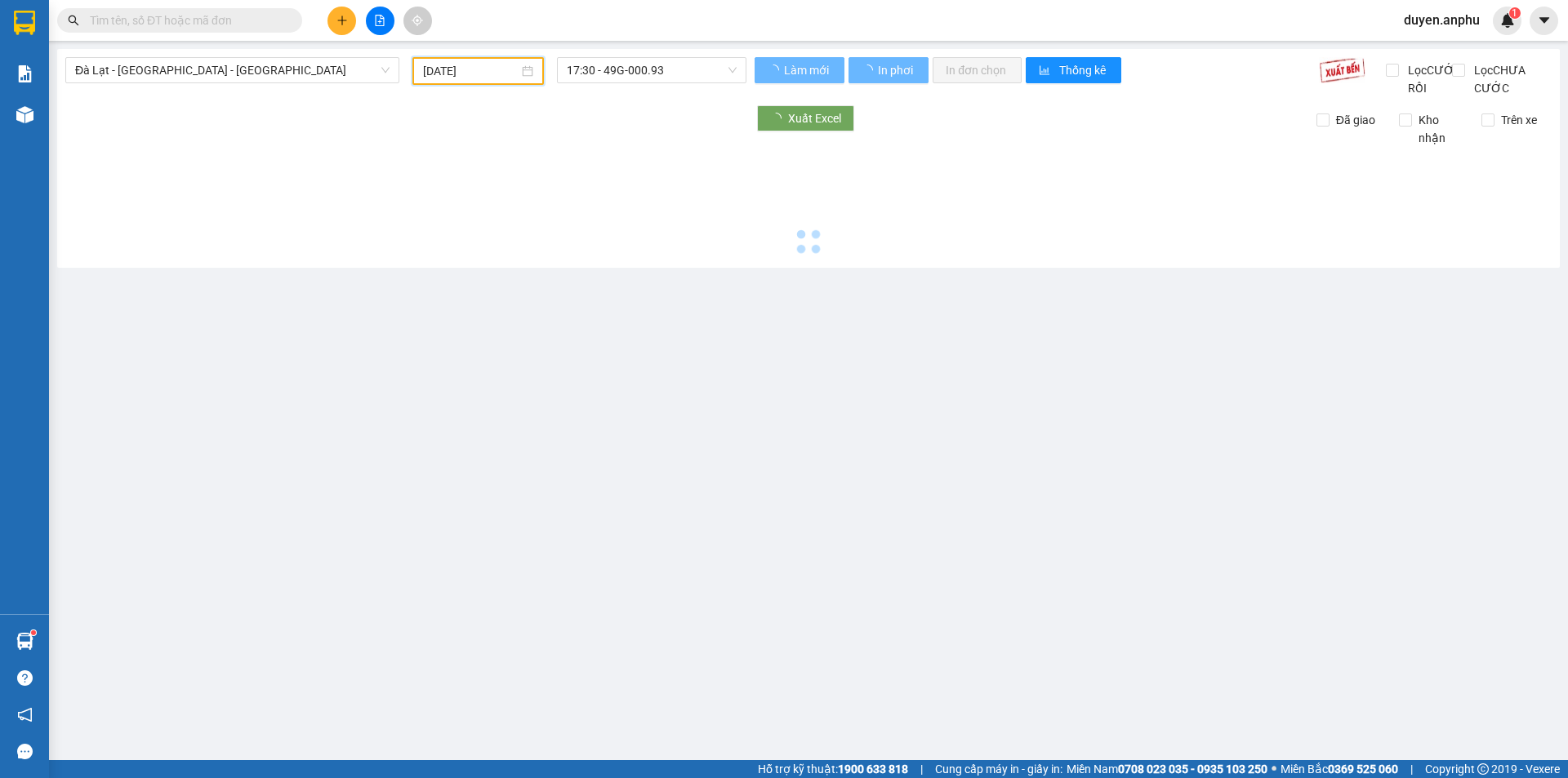
type input "[DATE]"
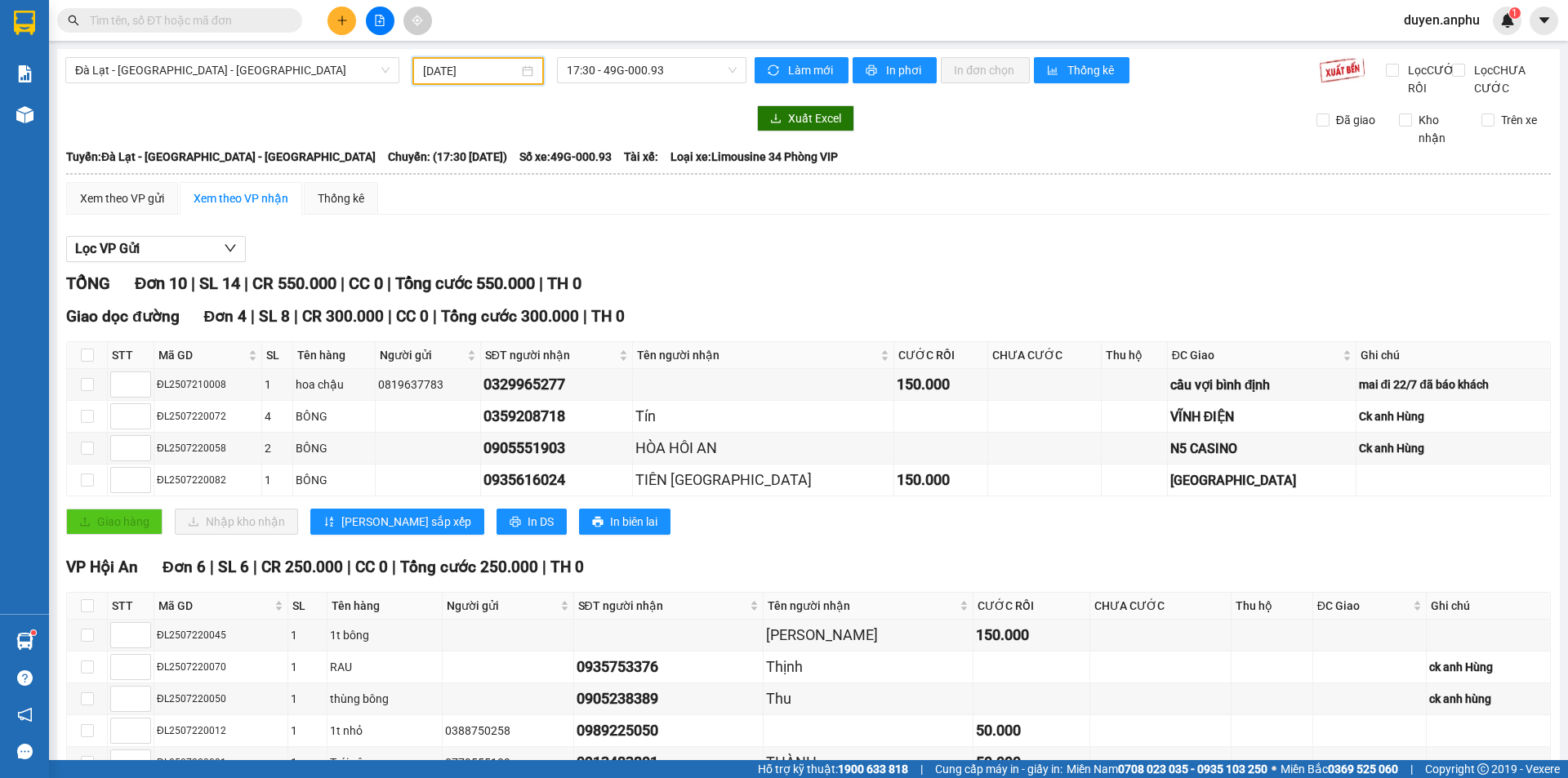
click at [197, 25] on input "text" at bounding box center [186, 21] width 192 height 18
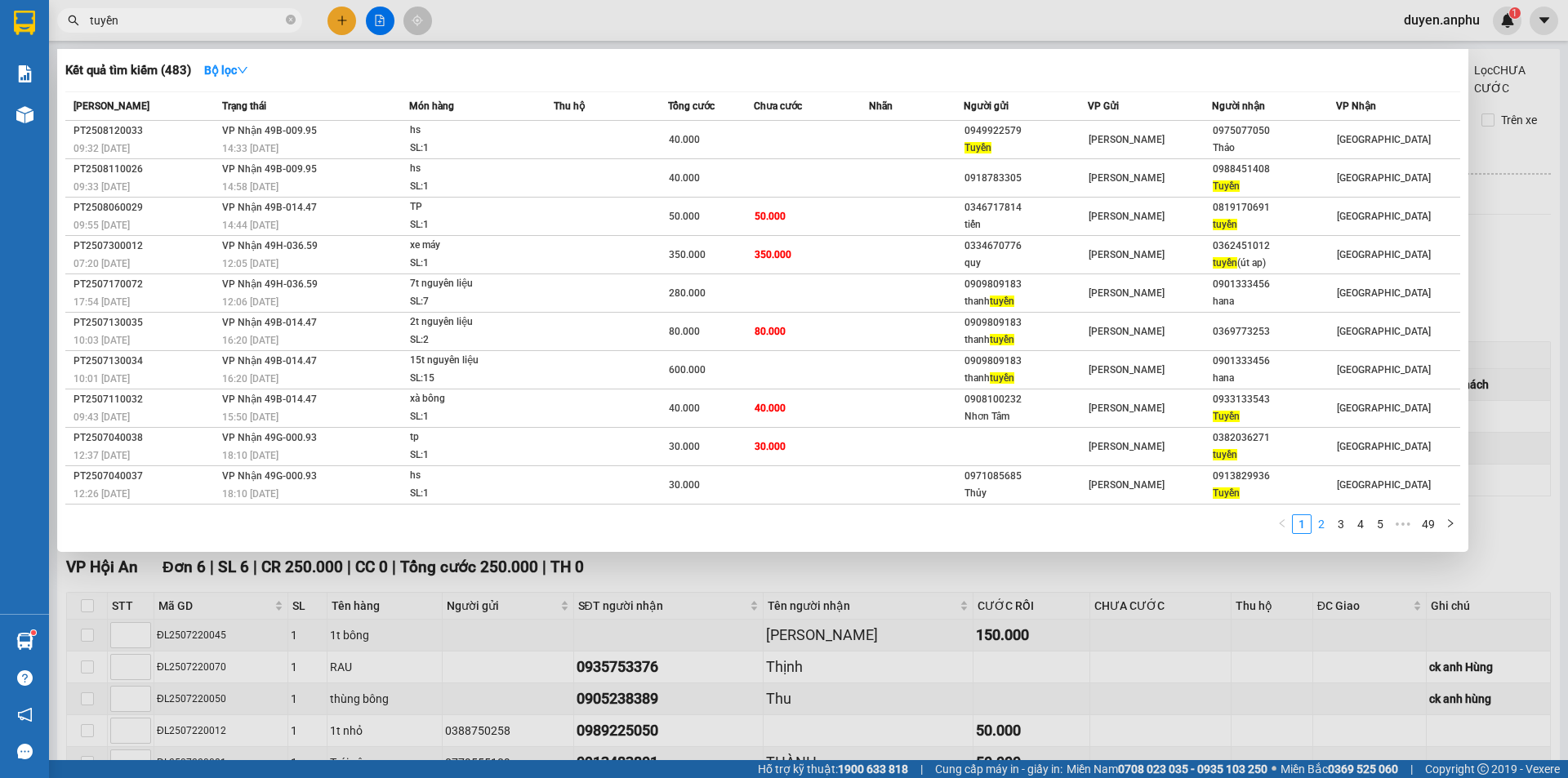
click at [1324, 526] on link "2" at bounding box center [1322, 525] width 18 height 18
click at [1334, 531] on link "3" at bounding box center [1341, 525] width 18 height 18
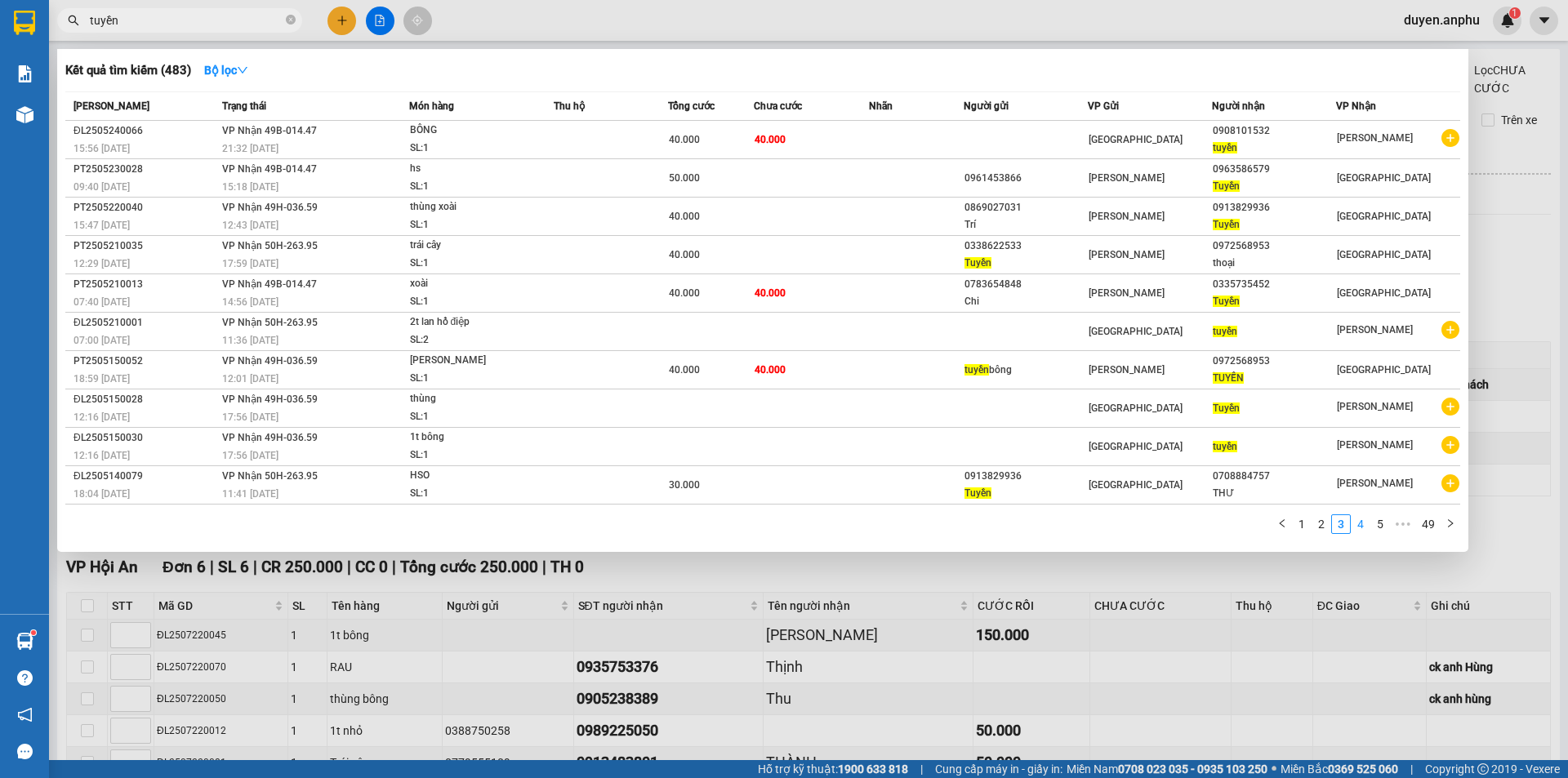
click at [1354, 525] on link "4" at bounding box center [1361, 525] width 18 height 18
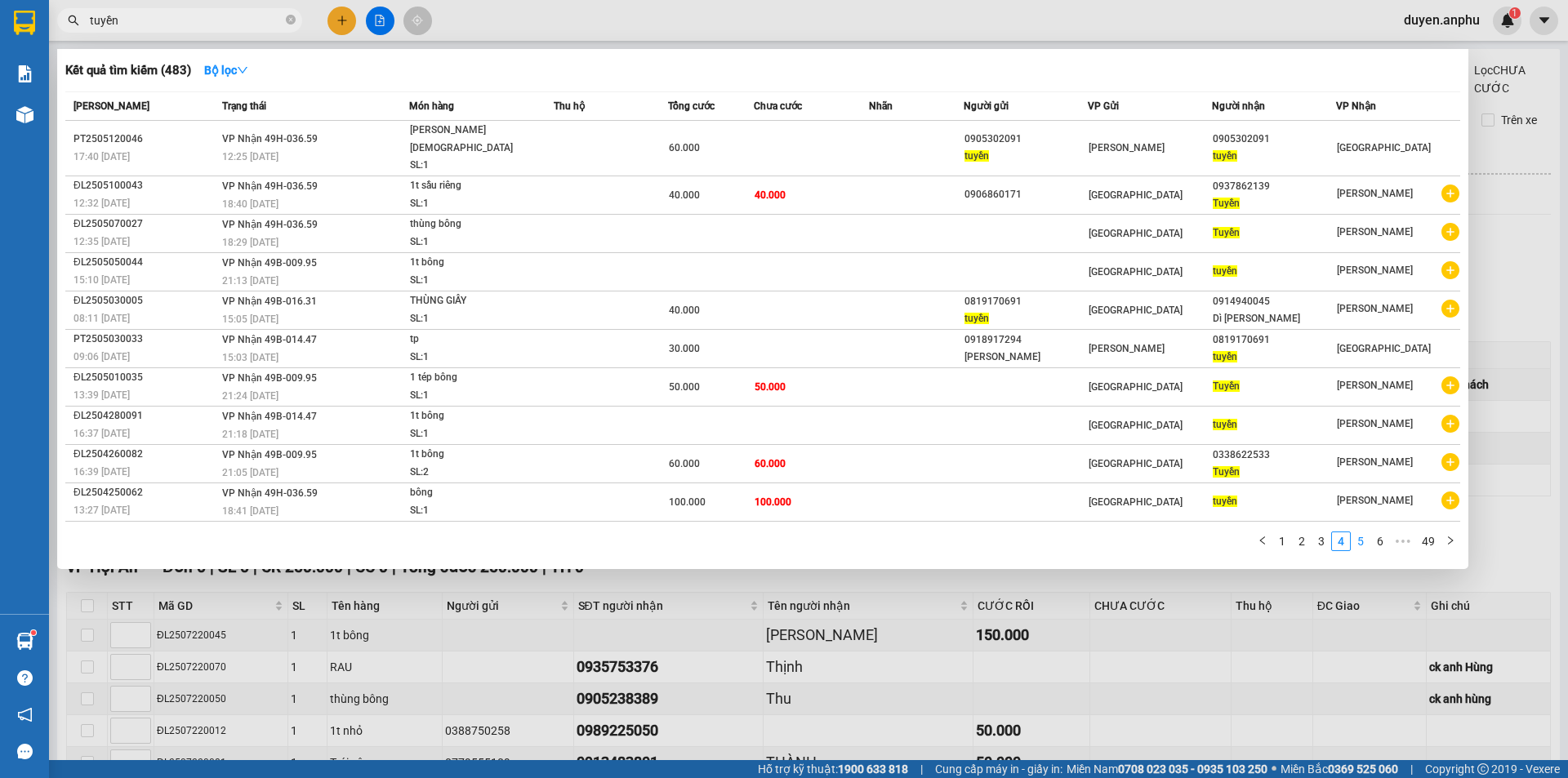
click at [1361, 532] on link "5" at bounding box center [1361, 541] width 18 height 18
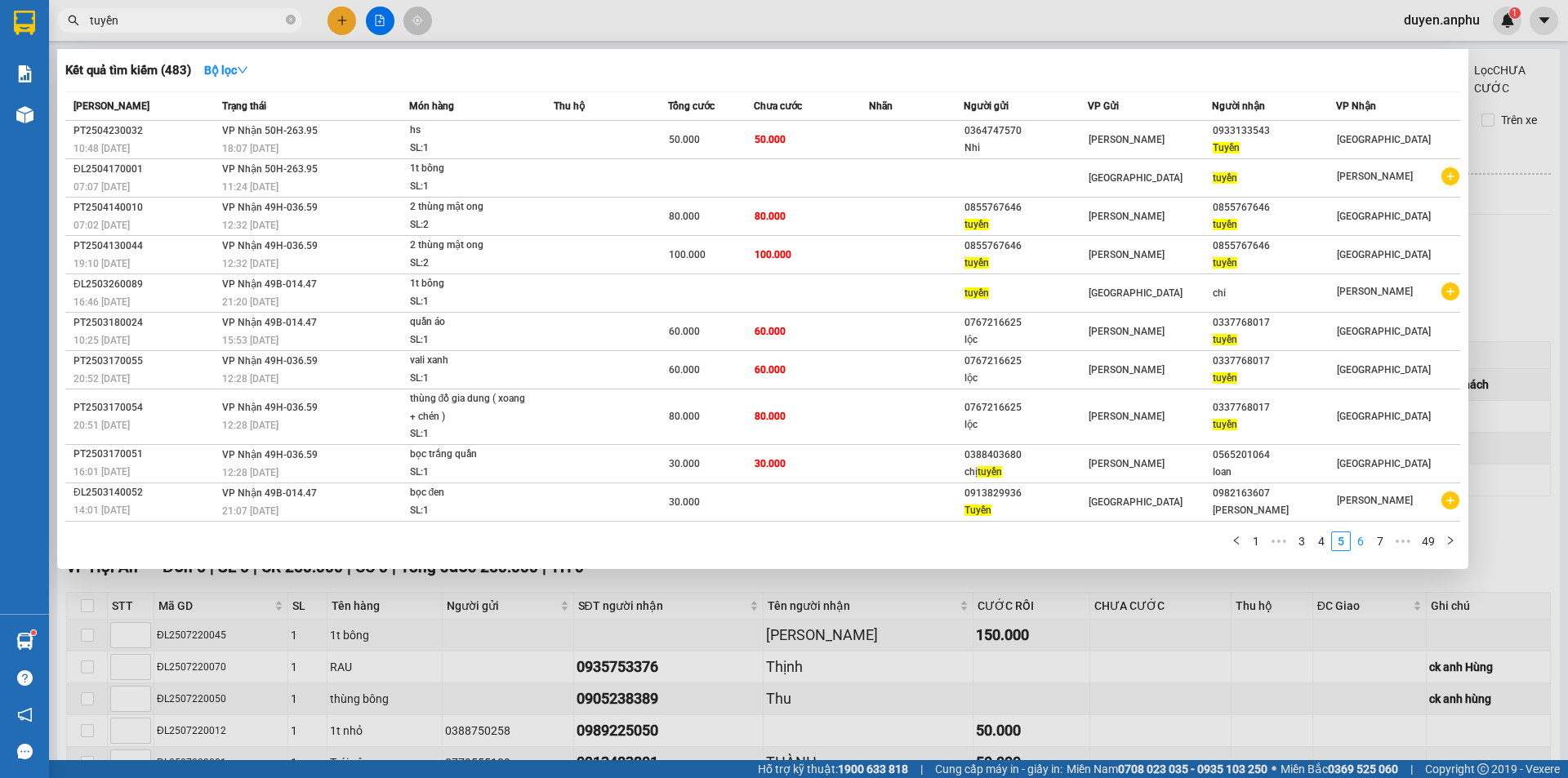
click at [1364, 541] on link "6" at bounding box center [1361, 541] width 18 height 18
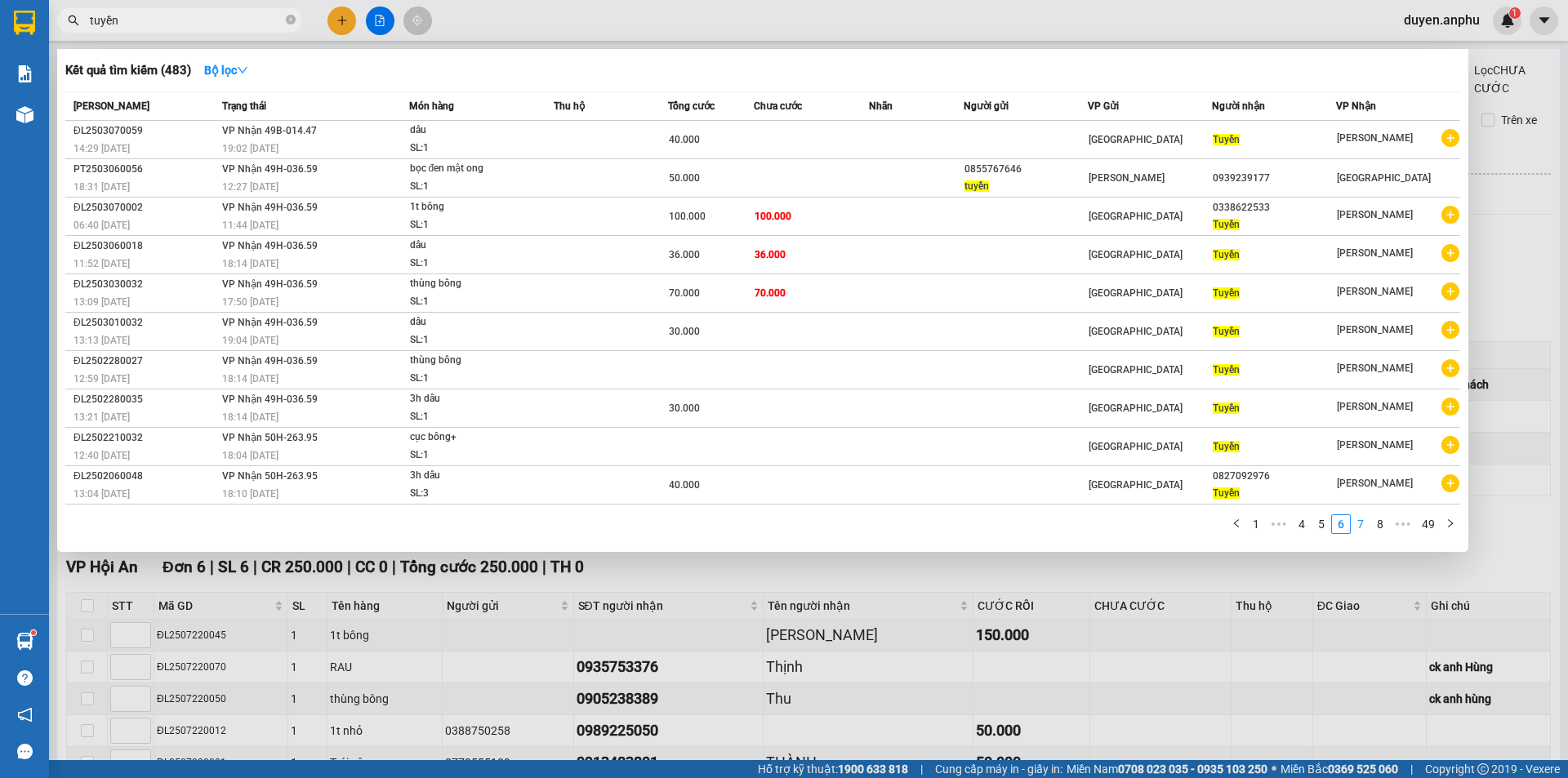
click at [1362, 527] on link "7" at bounding box center [1361, 525] width 18 height 18
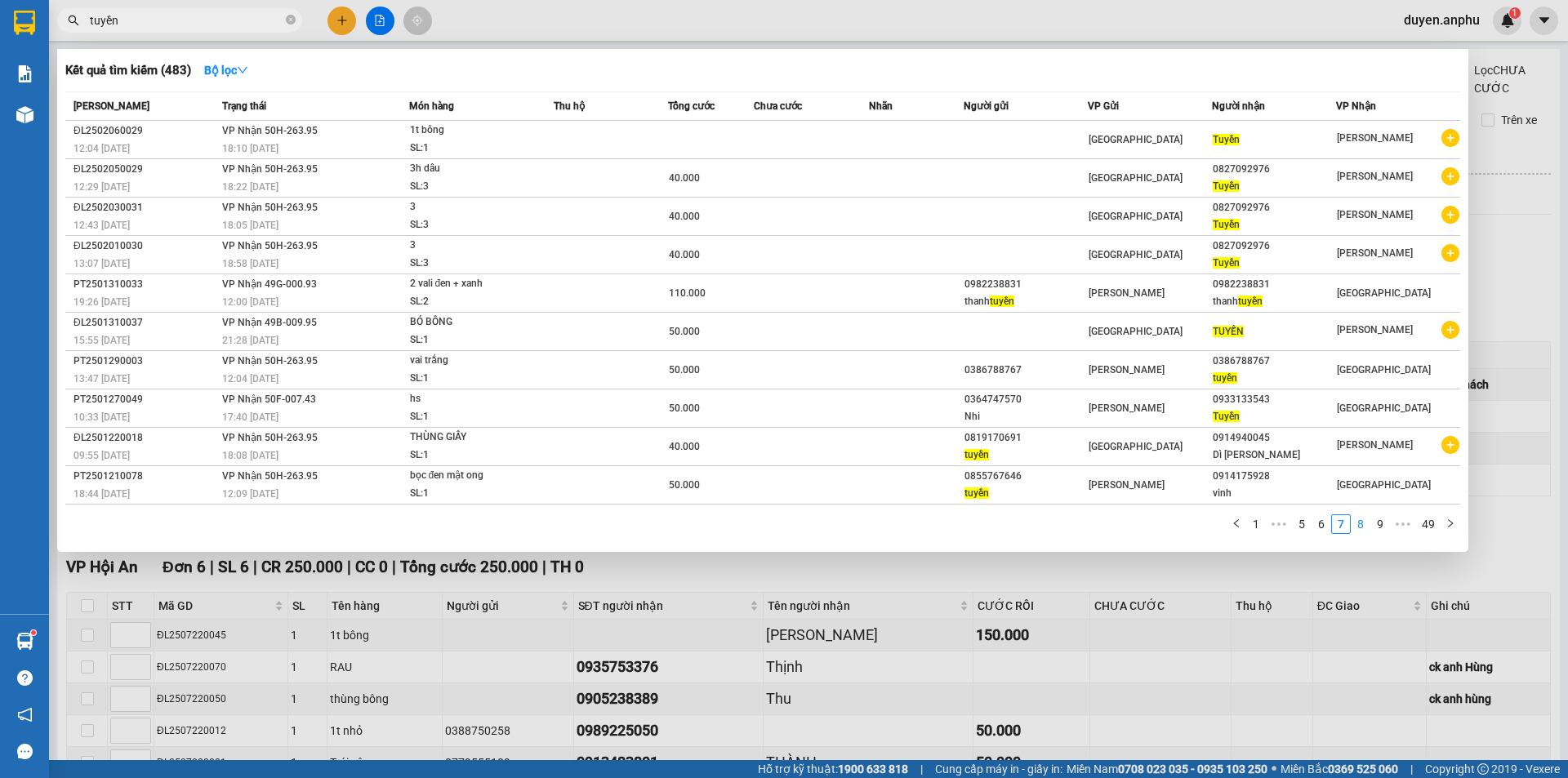
click at [1366, 527] on link "8" at bounding box center [1361, 525] width 18 height 18
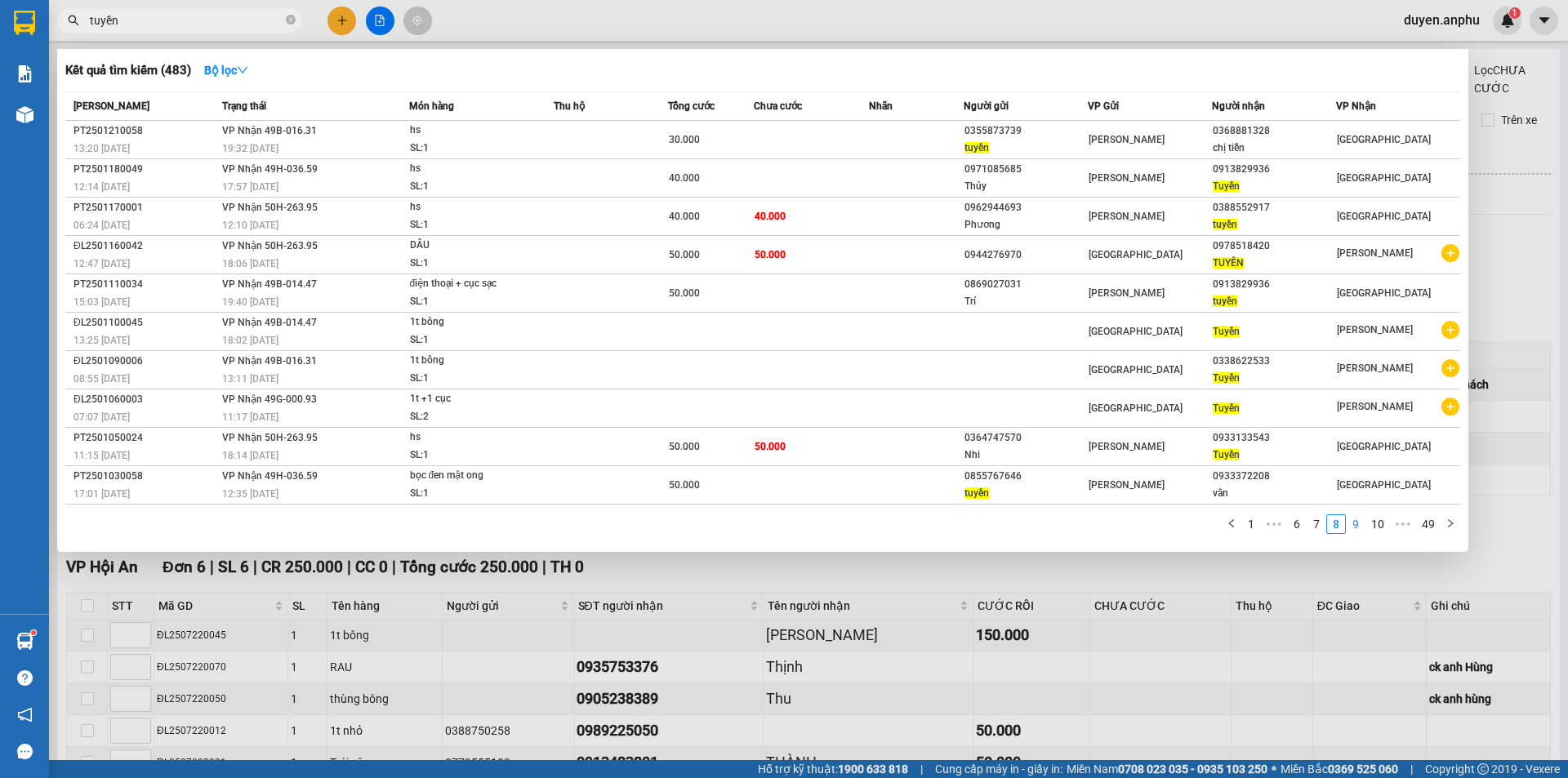
click at [1362, 528] on link "9" at bounding box center [1356, 525] width 18 height 18
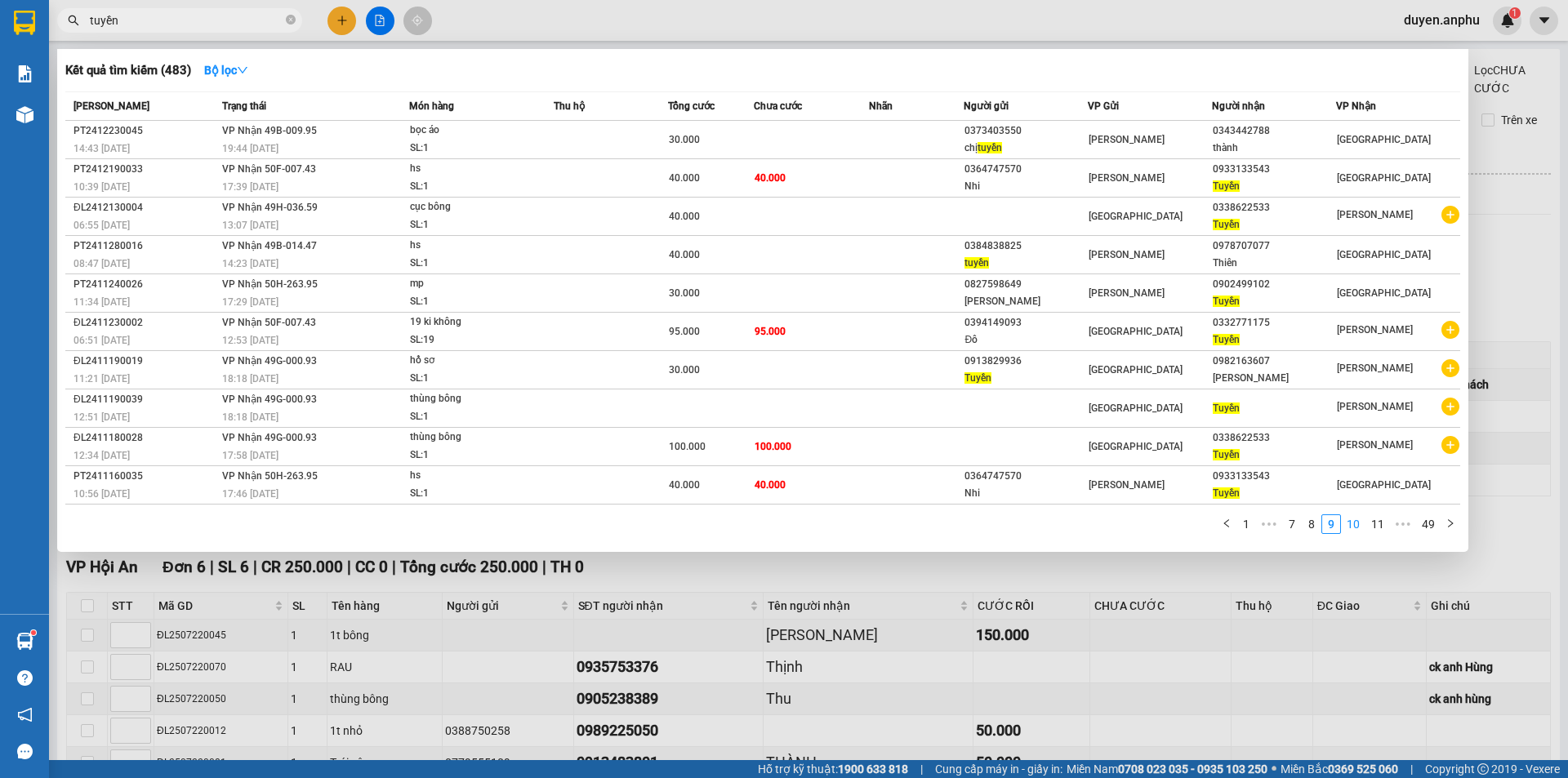
click at [1358, 525] on link "10" at bounding box center [1352, 525] width 22 height 18
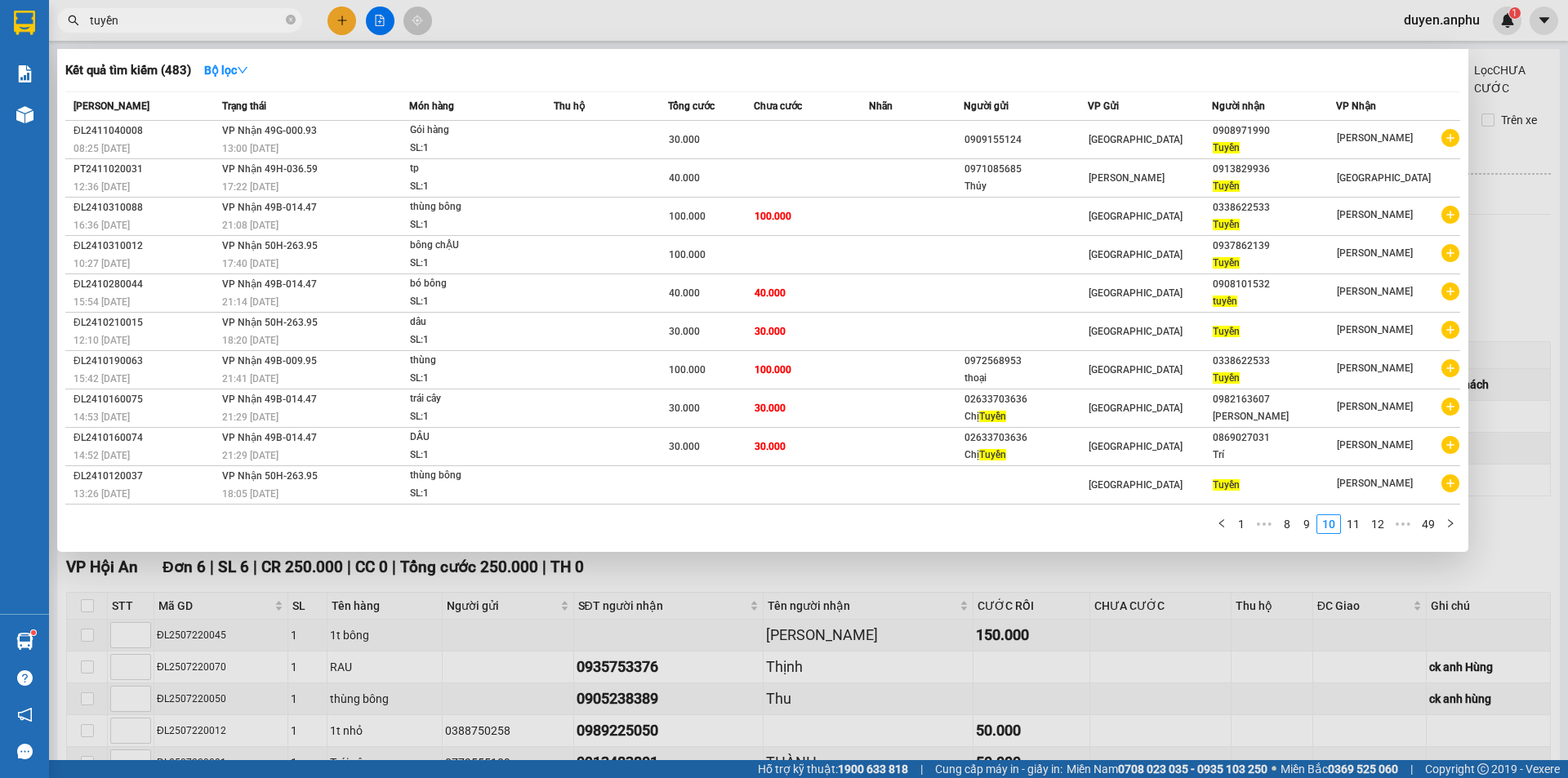
click at [181, 18] on input "tuyền" at bounding box center [186, 21] width 192 height 18
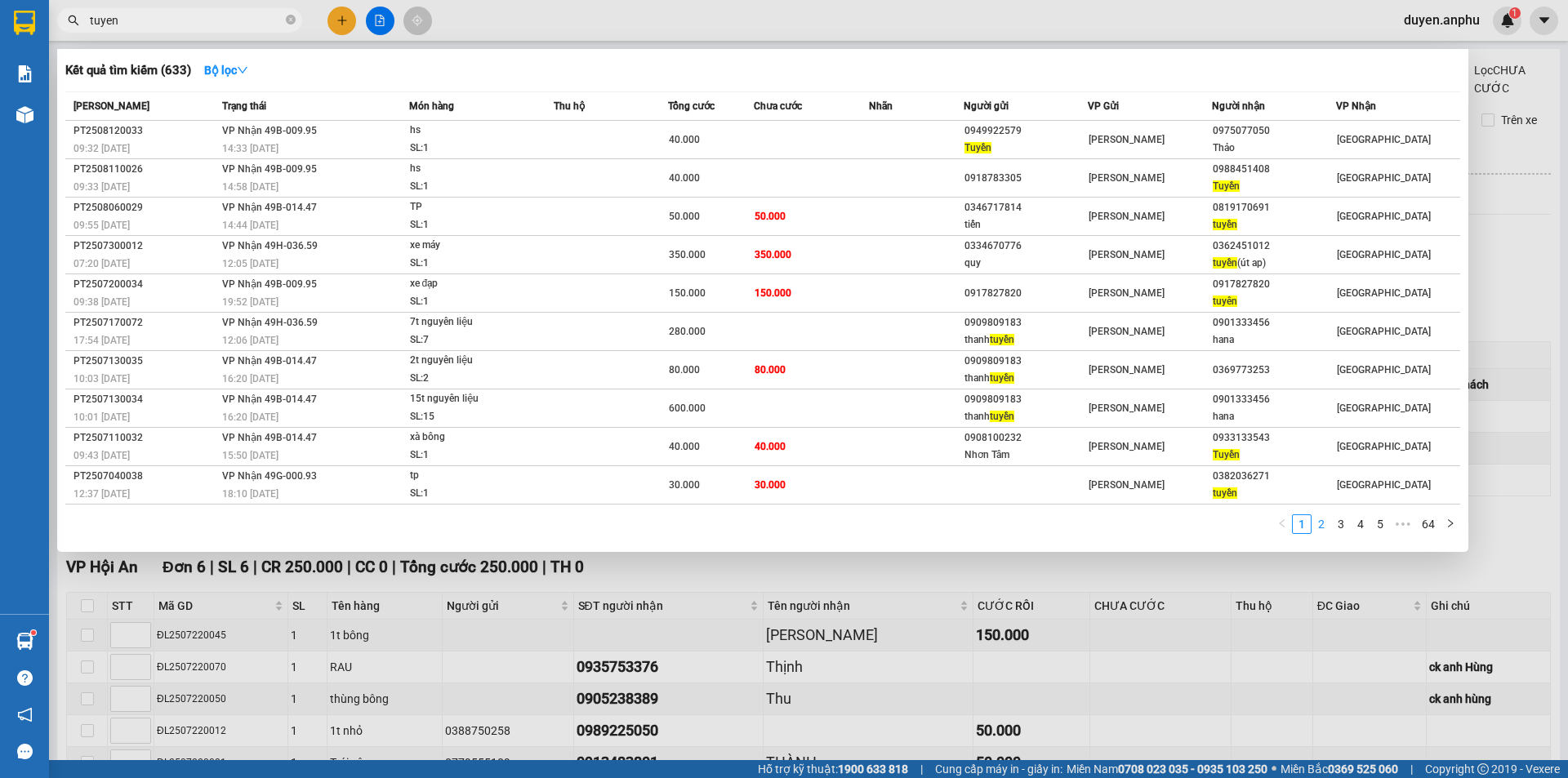
type input "tuyen"
click at [1323, 525] on link "2" at bounding box center [1322, 525] width 18 height 18
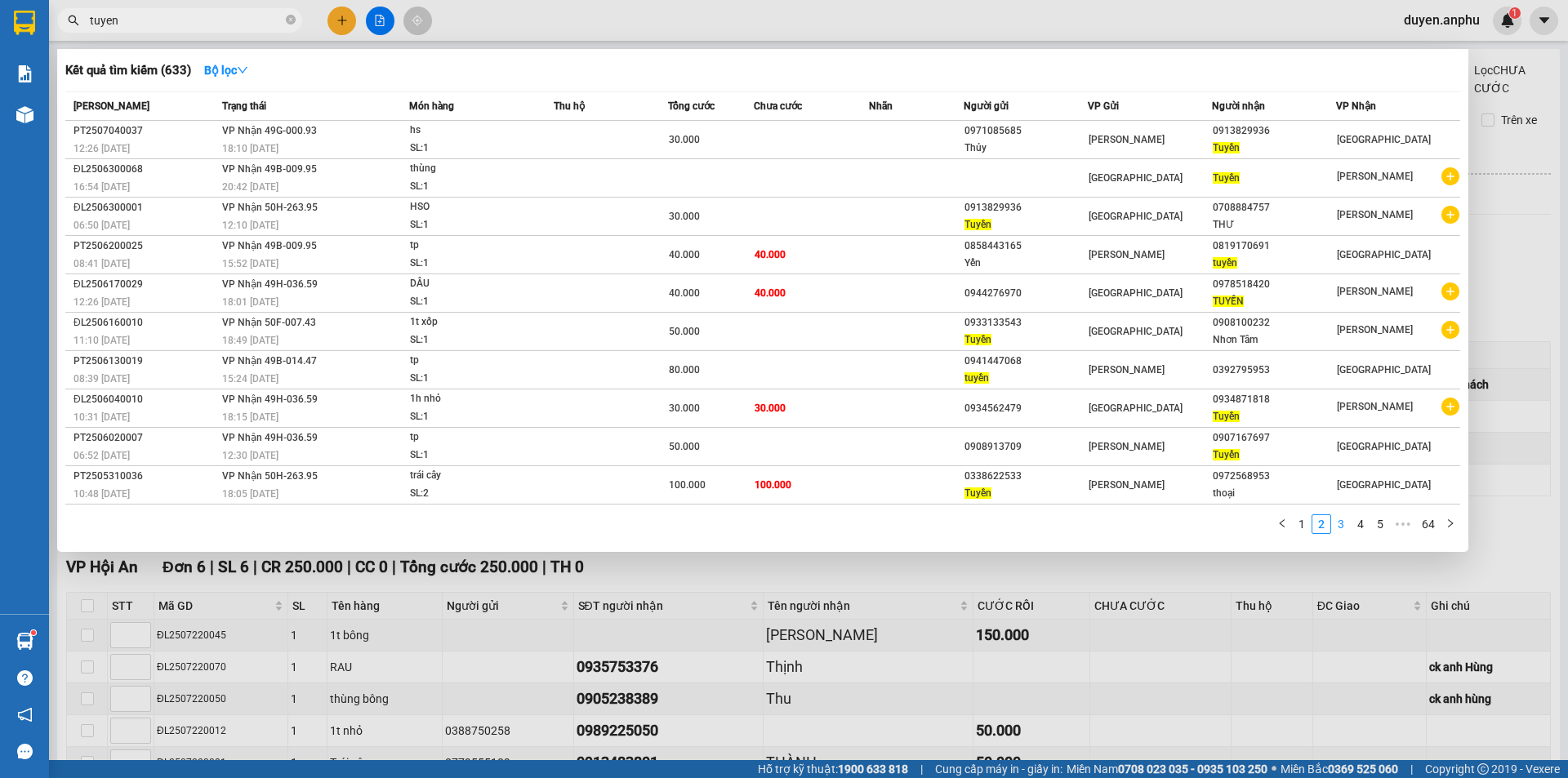
click at [1340, 529] on link "3" at bounding box center [1341, 525] width 18 height 18
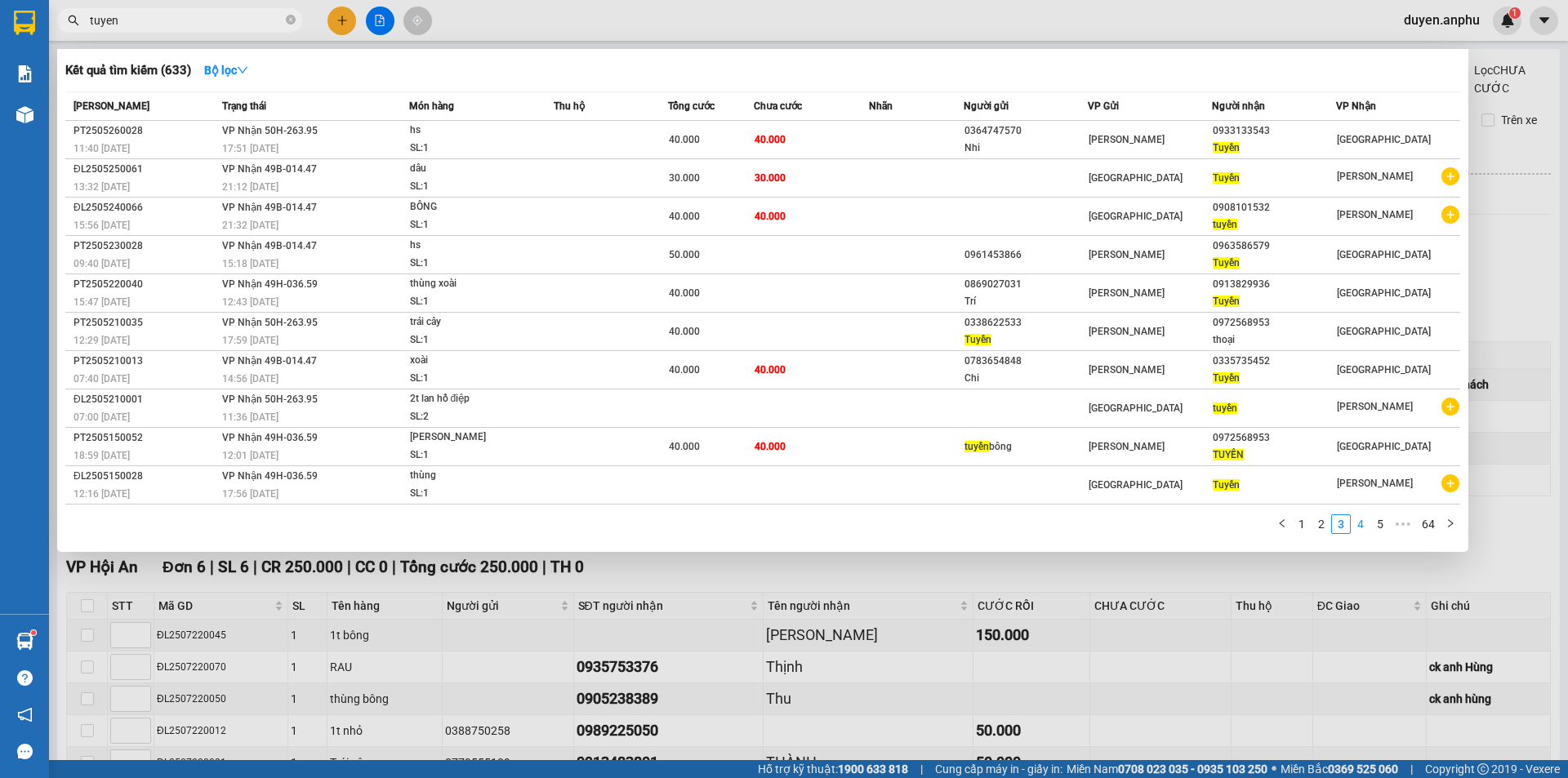
click at [1361, 524] on link "4" at bounding box center [1361, 525] width 18 height 18
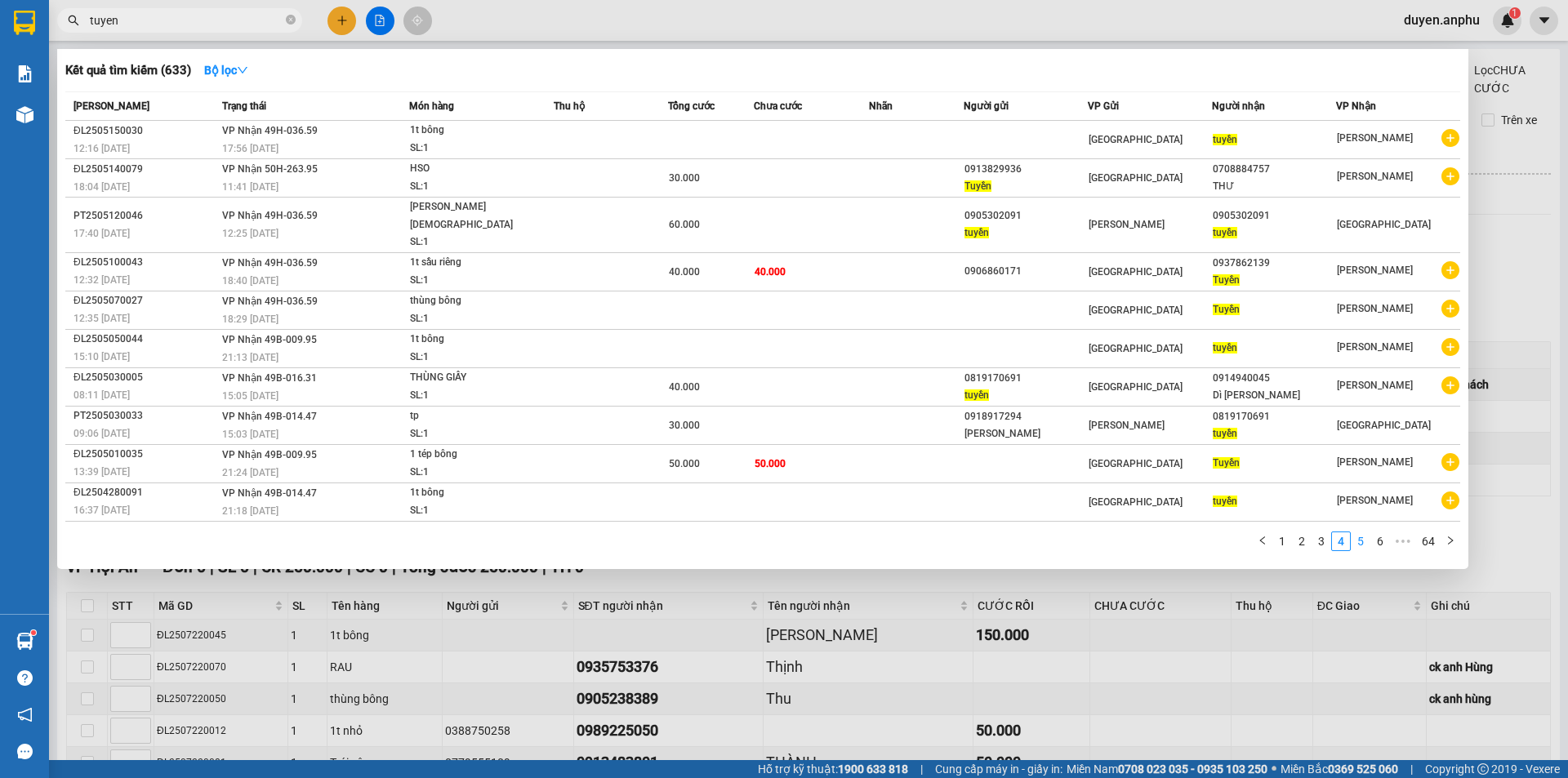
click at [1362, 532] on link "5" at bounding box center [1361, 541] width 18 height 18
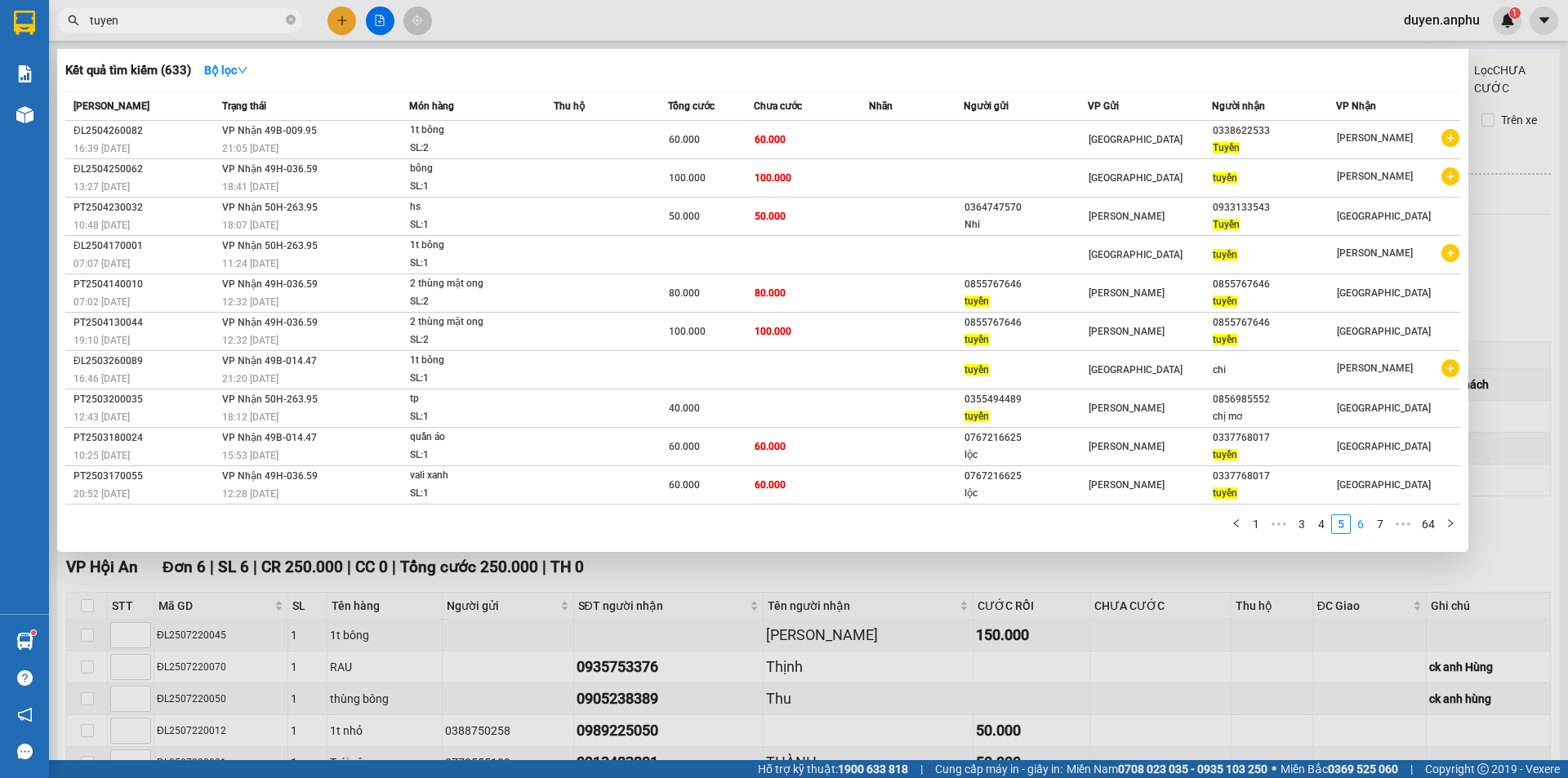
click at [1361, 528] on link "6" at bounding box center [1361, 525] width 18 height 18
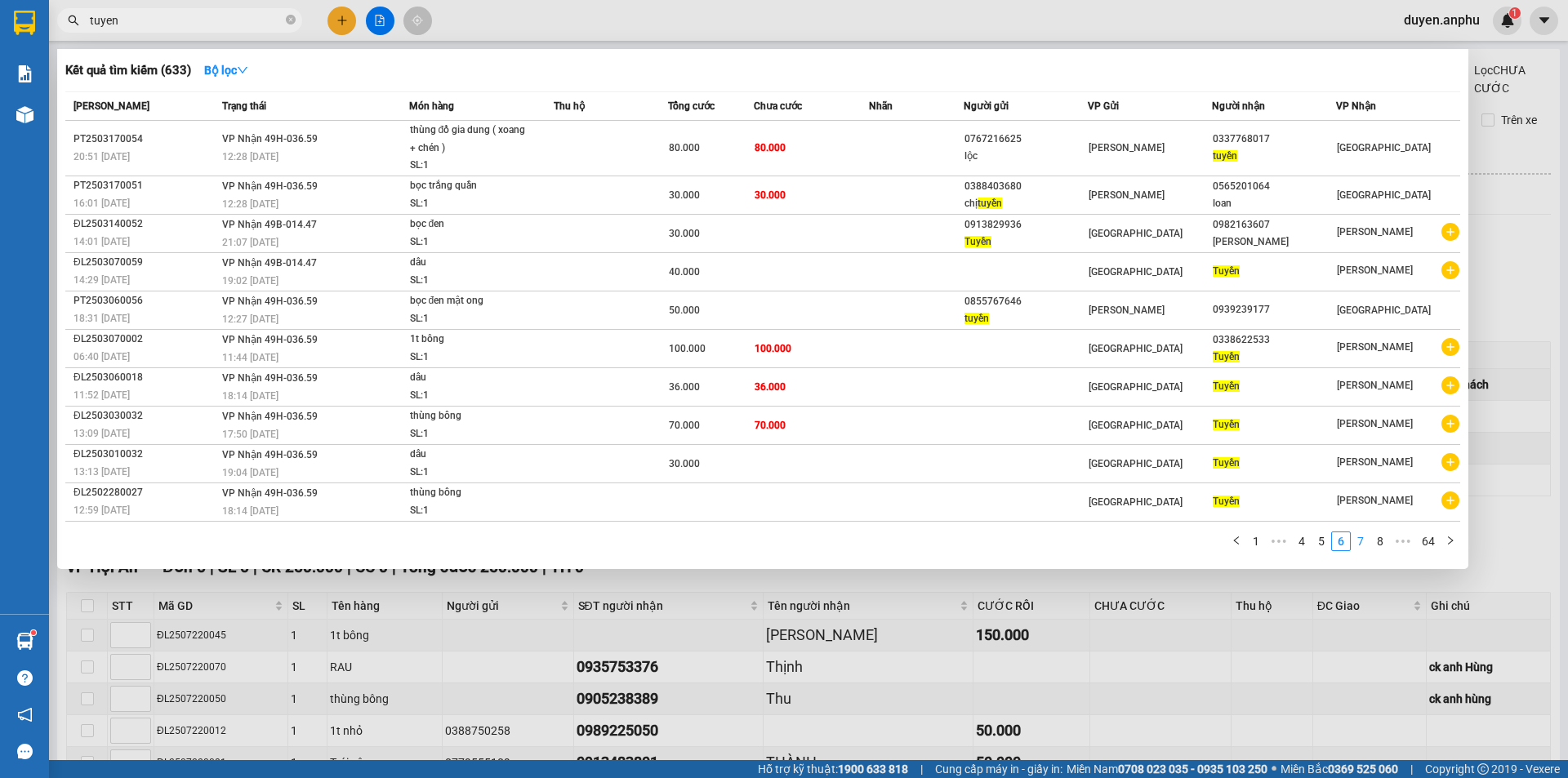
click at [1365, 551] on link "7" at bounding box center [1361, 541] width 18 height 18
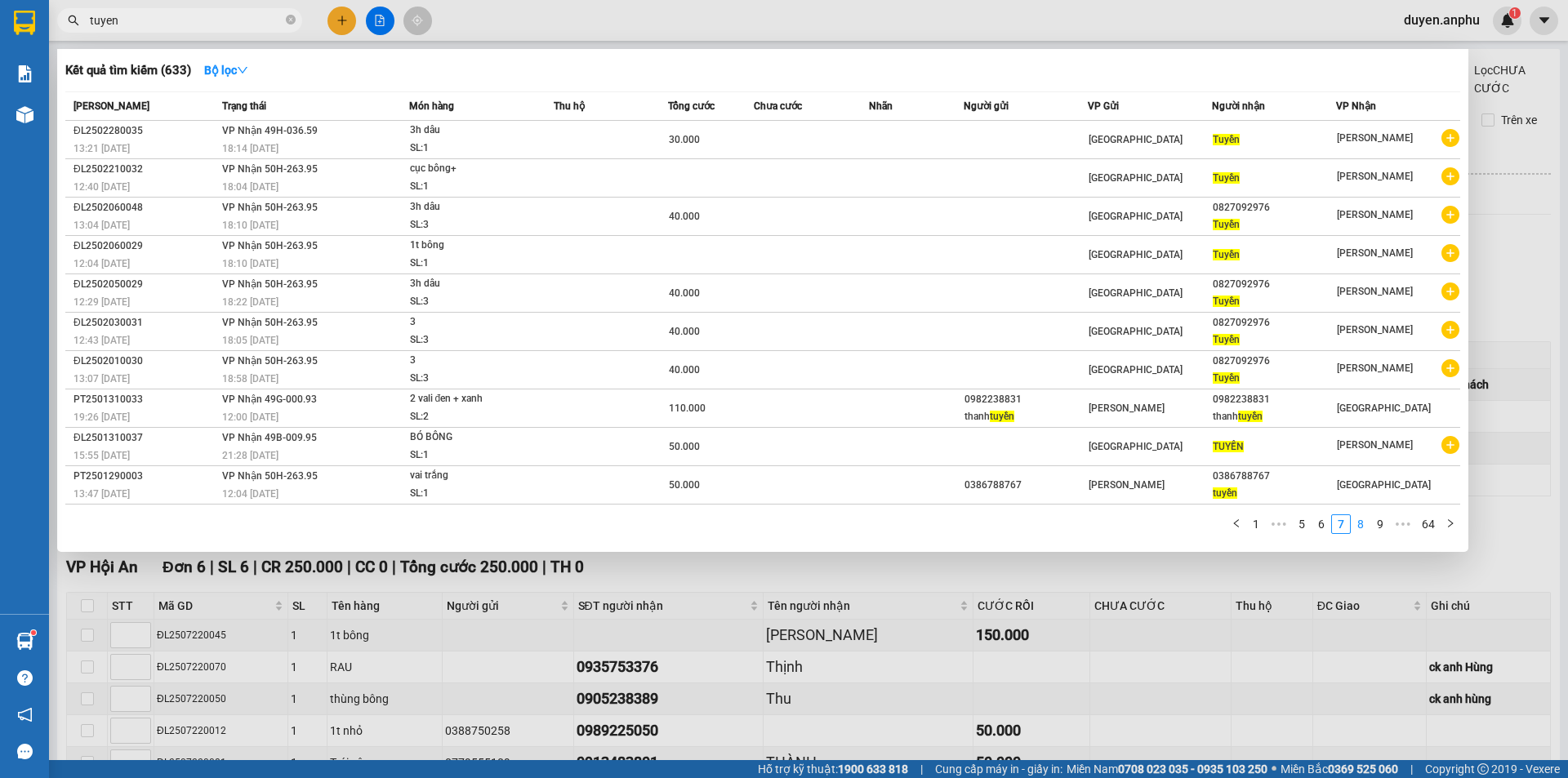
click at [1356, 531] on link "8" at bounding box center [1361, 525] width 18 height 18
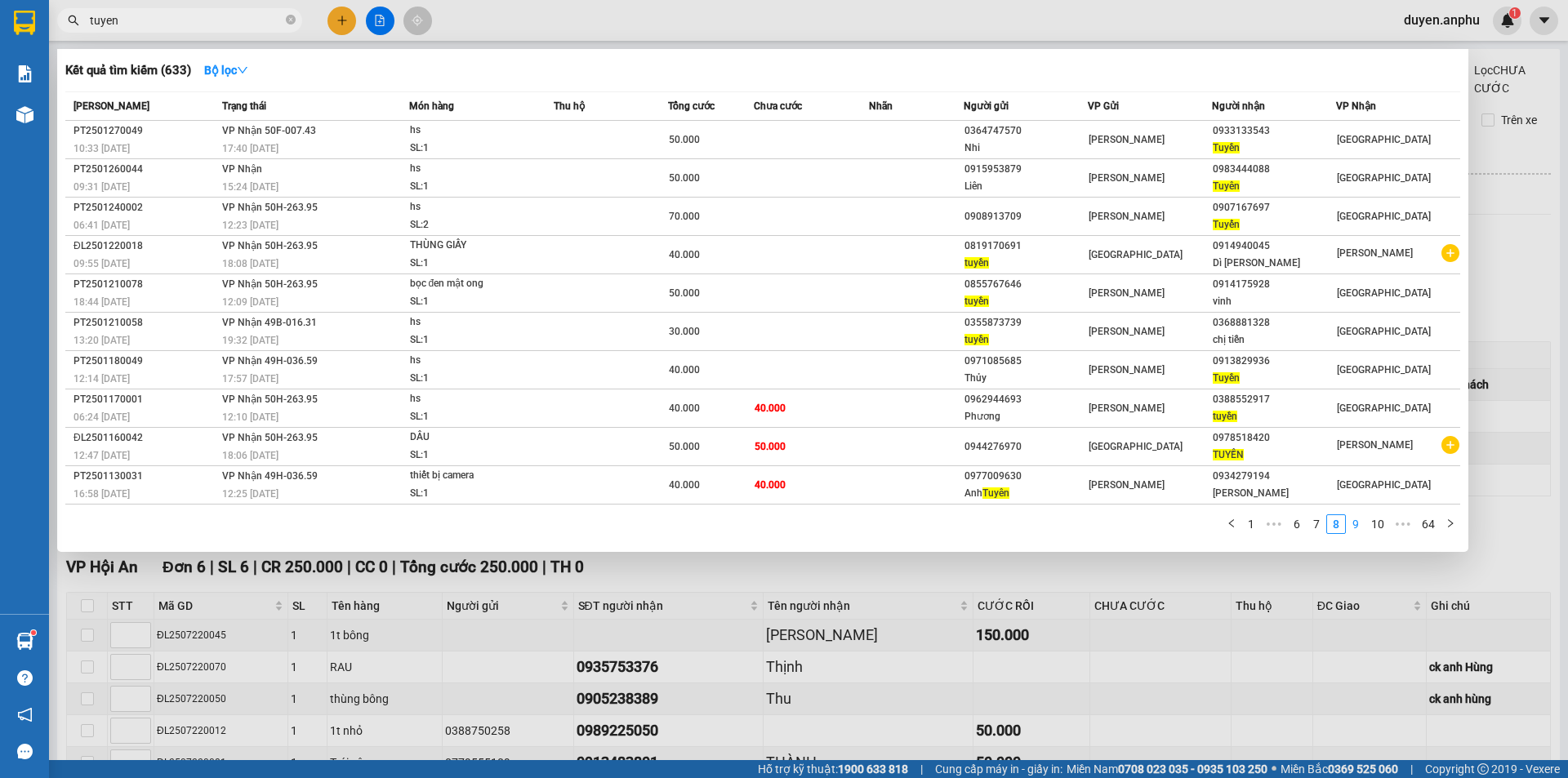
click at [1357, 533] on link "9" at bounding box center [1356, 525] width 18 height 18
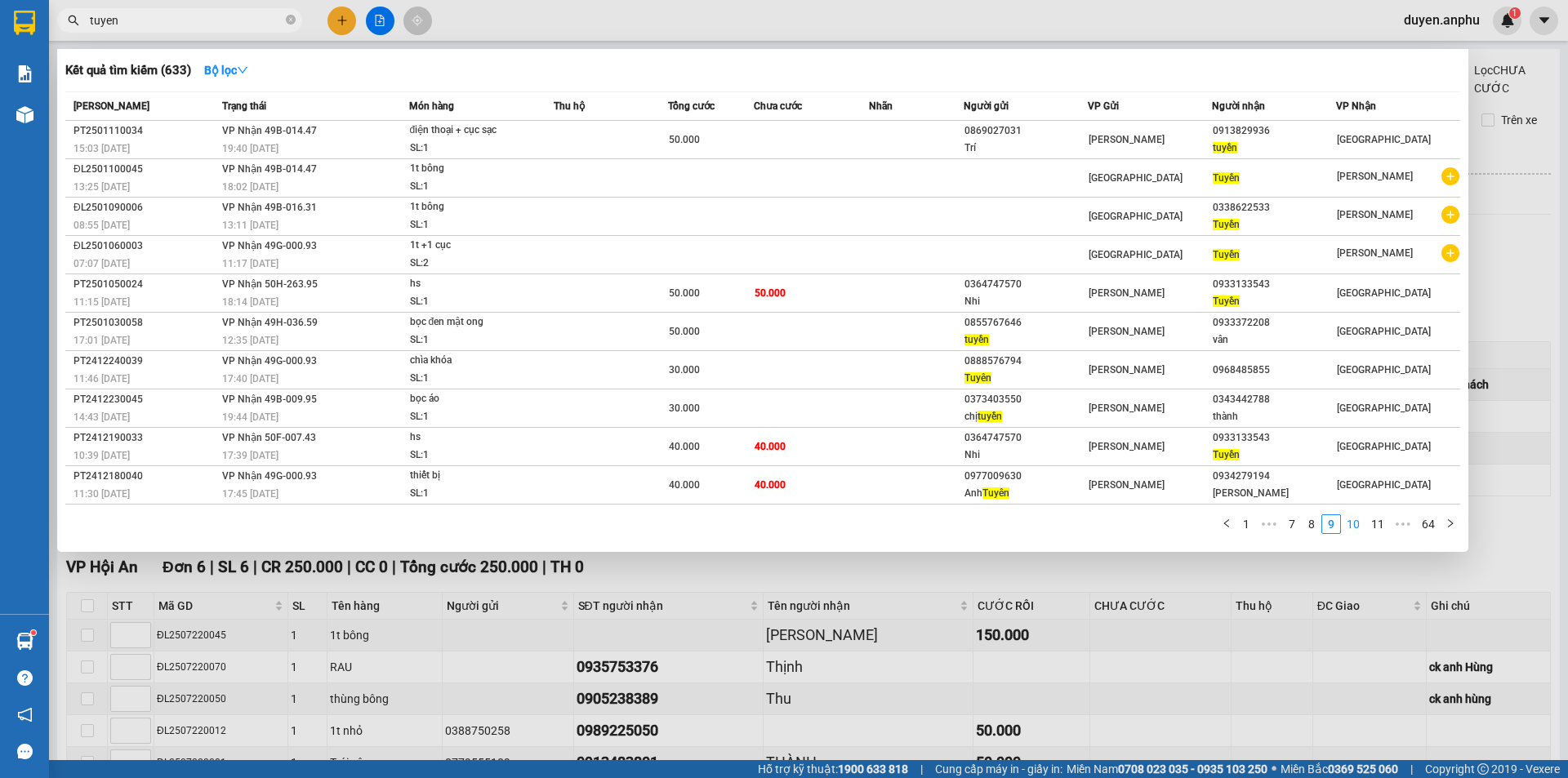
click at [1355, 532] on link "10" at bounding box center [1352, 525] width 22 height 18
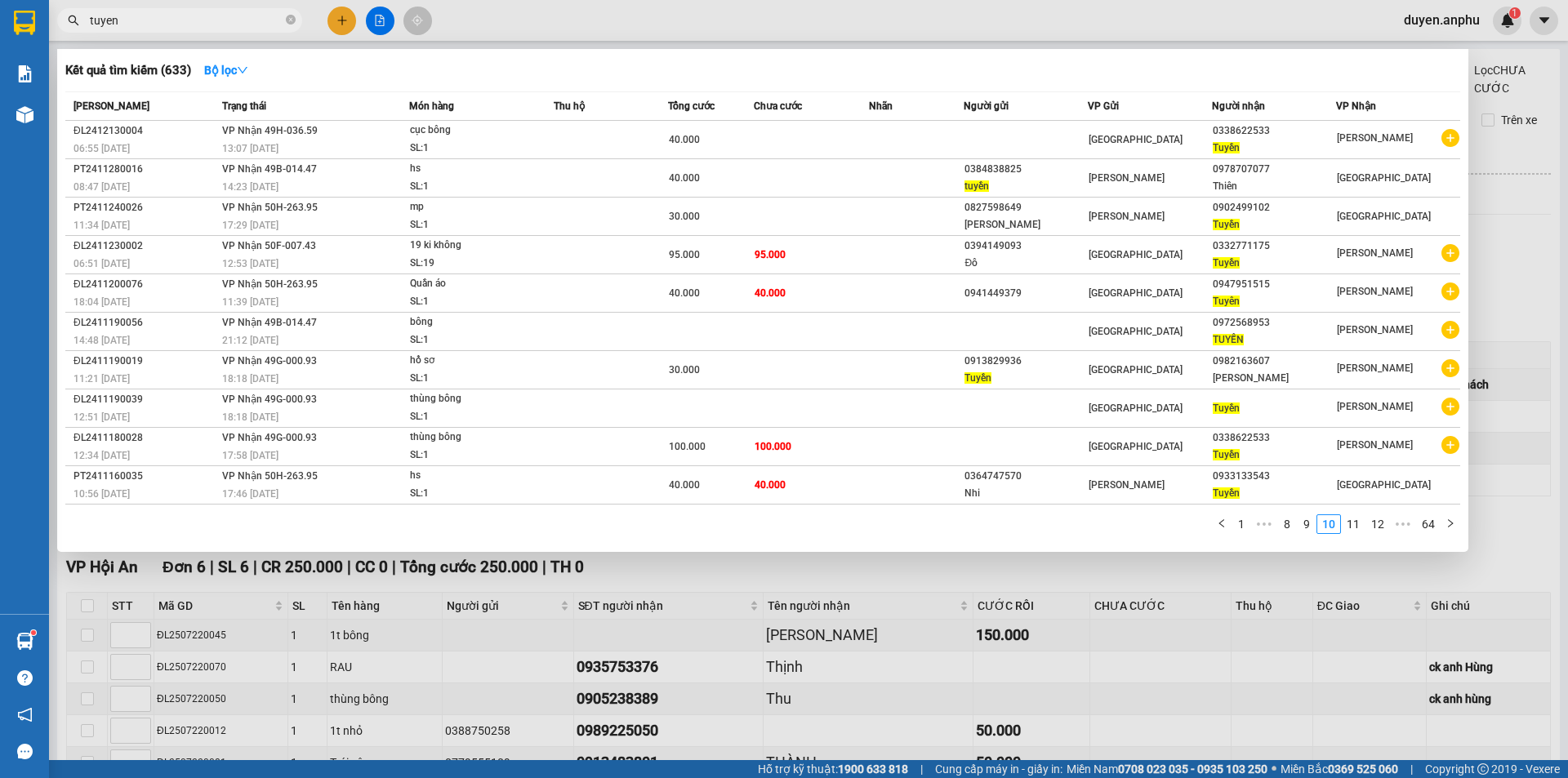
click at [1355, 532] on link "11" at bounding box center [1352, 525] width 22 height 18
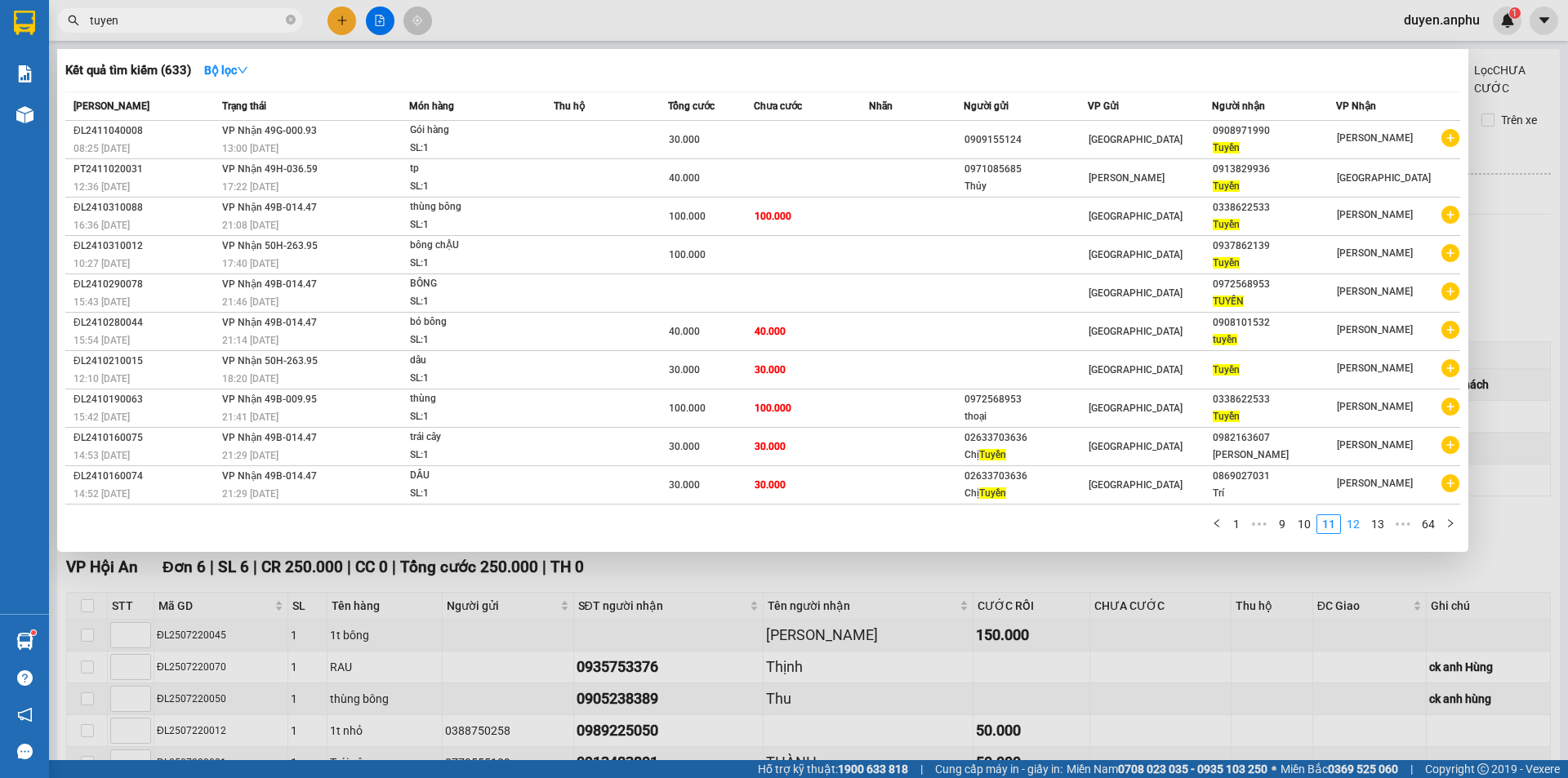
click at [1352, 531] on link "12" at bounding box center [1352, 525] width 22 height 18
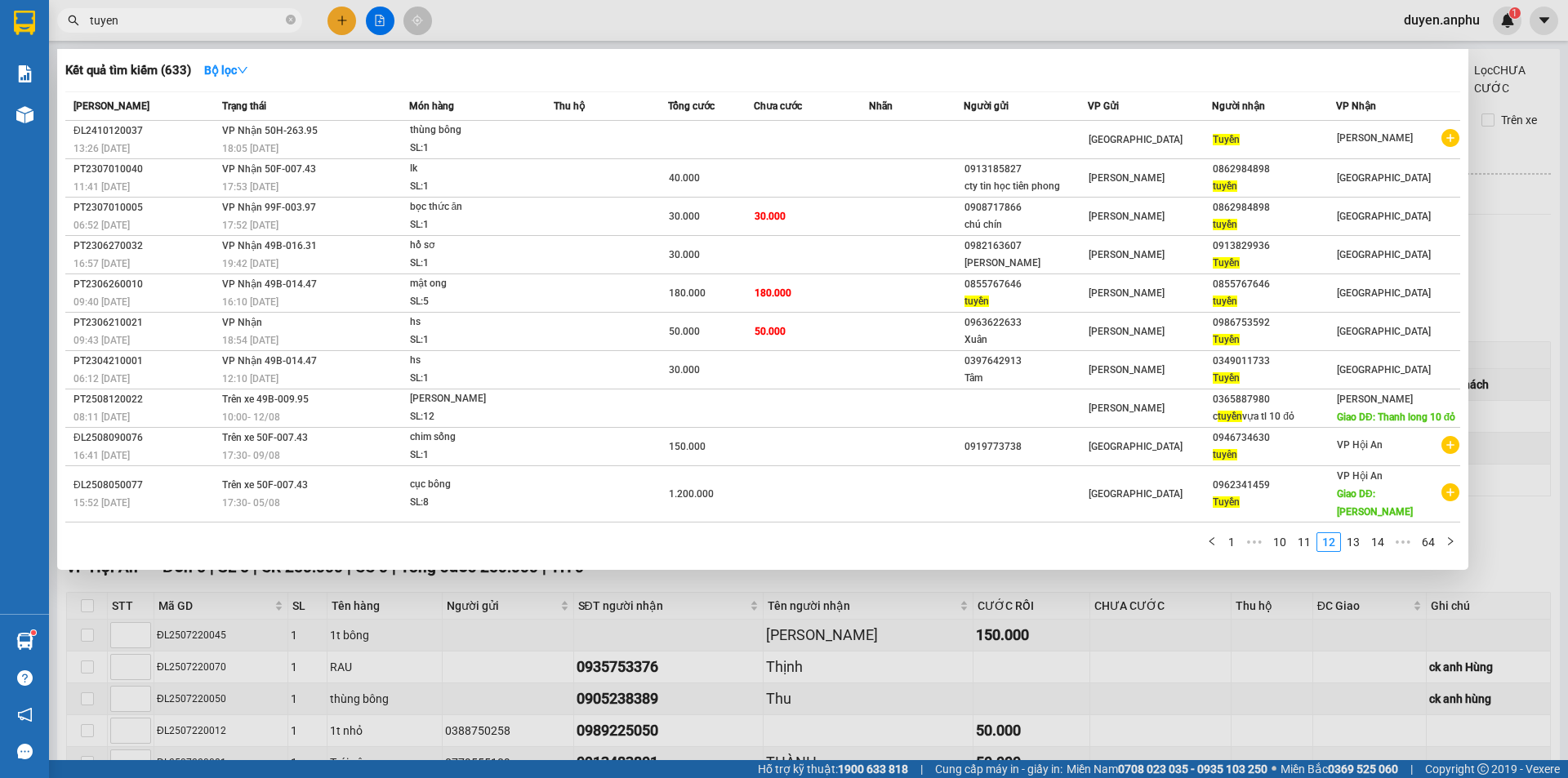
click at [1398, 25] on div at bounding box center [784, 389] width 1568 height 778
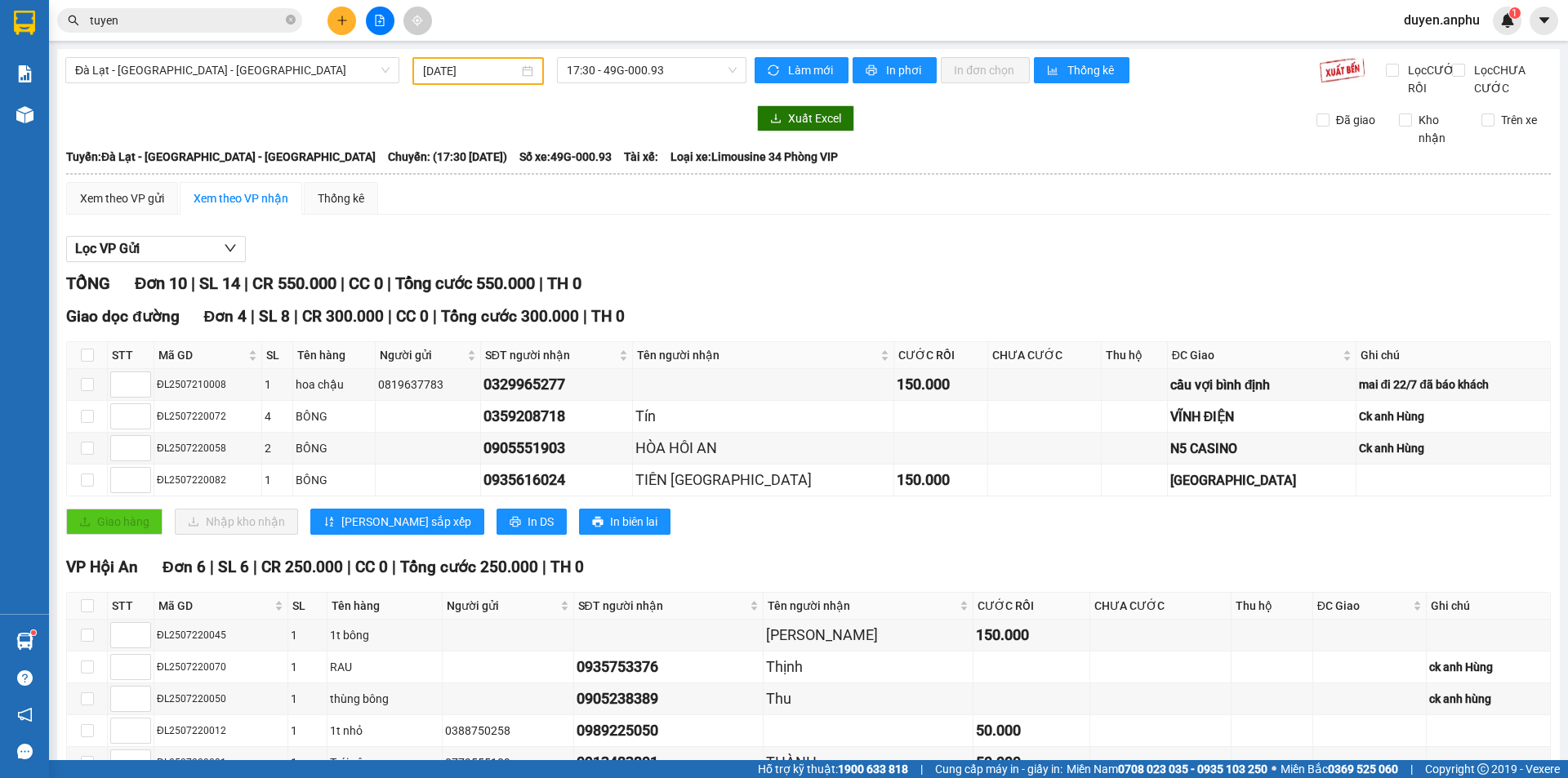
click at [1417, 28] on span "duyen.anphu" at bounding box center [1441, 20] width 102 height 21
click at [342, 22] on icon "plus" at bounding box center [341, 20] width 1 height 9
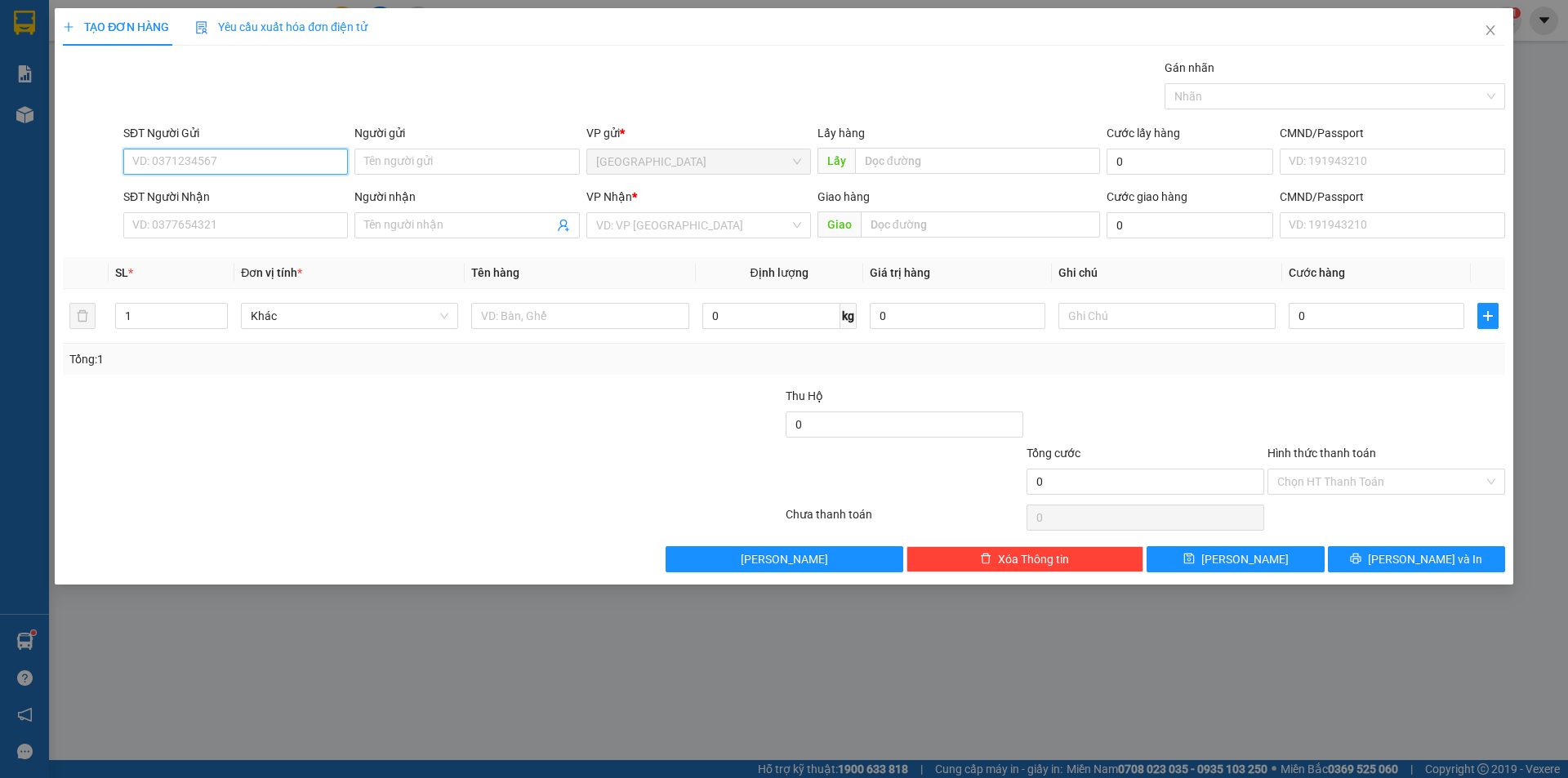
click at [251, 162] on input "SĐT Người Gửi" at bounding box center [236, 161] width 225 height 26
click at [183, 196] on div "0344257001" at bounding box center [236, 195] width 205 height 18
type input "0344257001"
type input "nhà máy Sứ"
type input "chú ba"
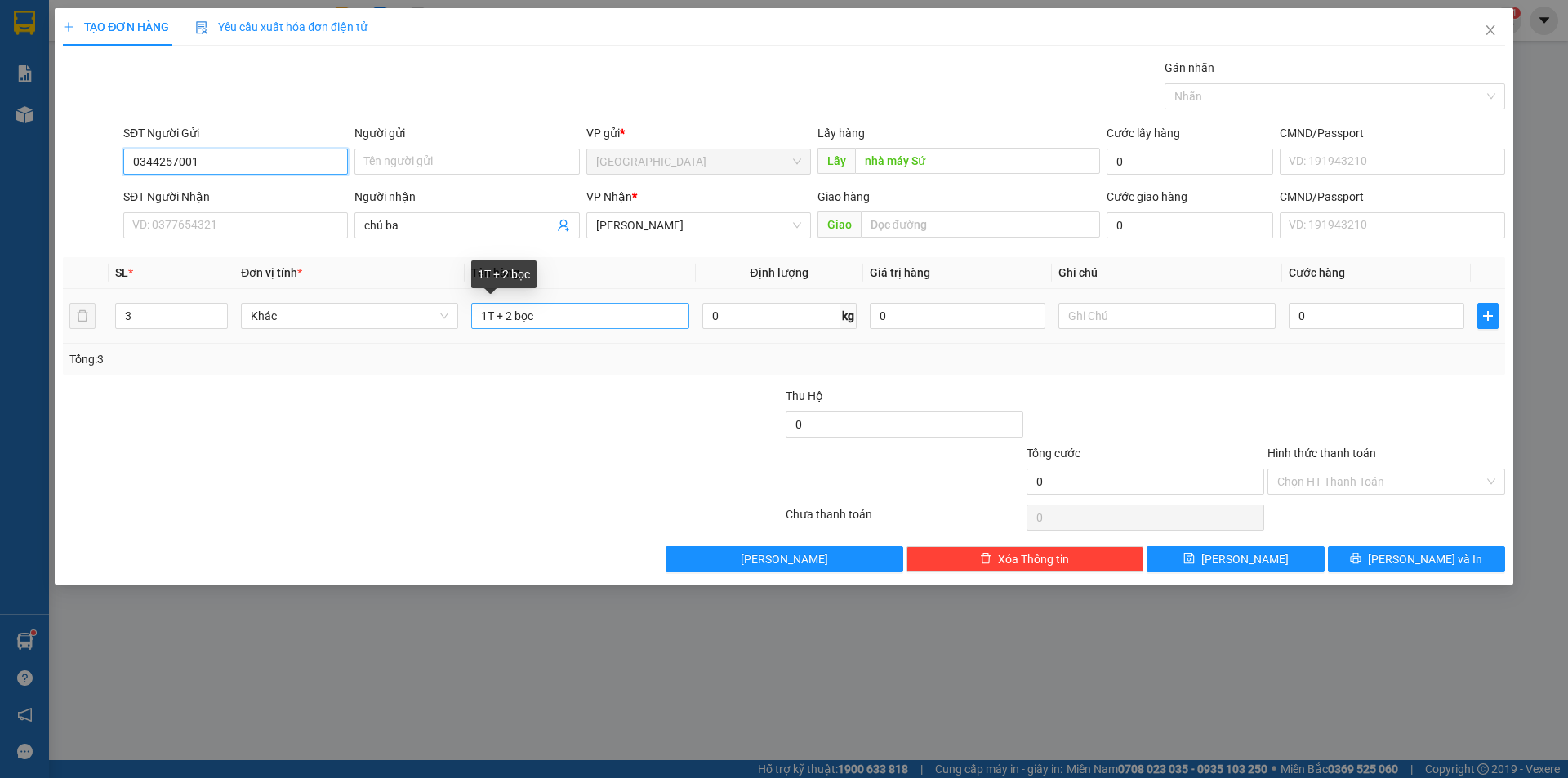
type input "0344257001"
drag, startPoint x: 509, startPoint y: 319, endPoint x: 446, endPoint y: 319, distance: 63.0
click at [446, 319] on tr "3 Khác 1T + 2 bọc 0 kg 0 0" at bounding box center [784, 317] width 1442 height 55
type input "4 bọc"
type input "4"
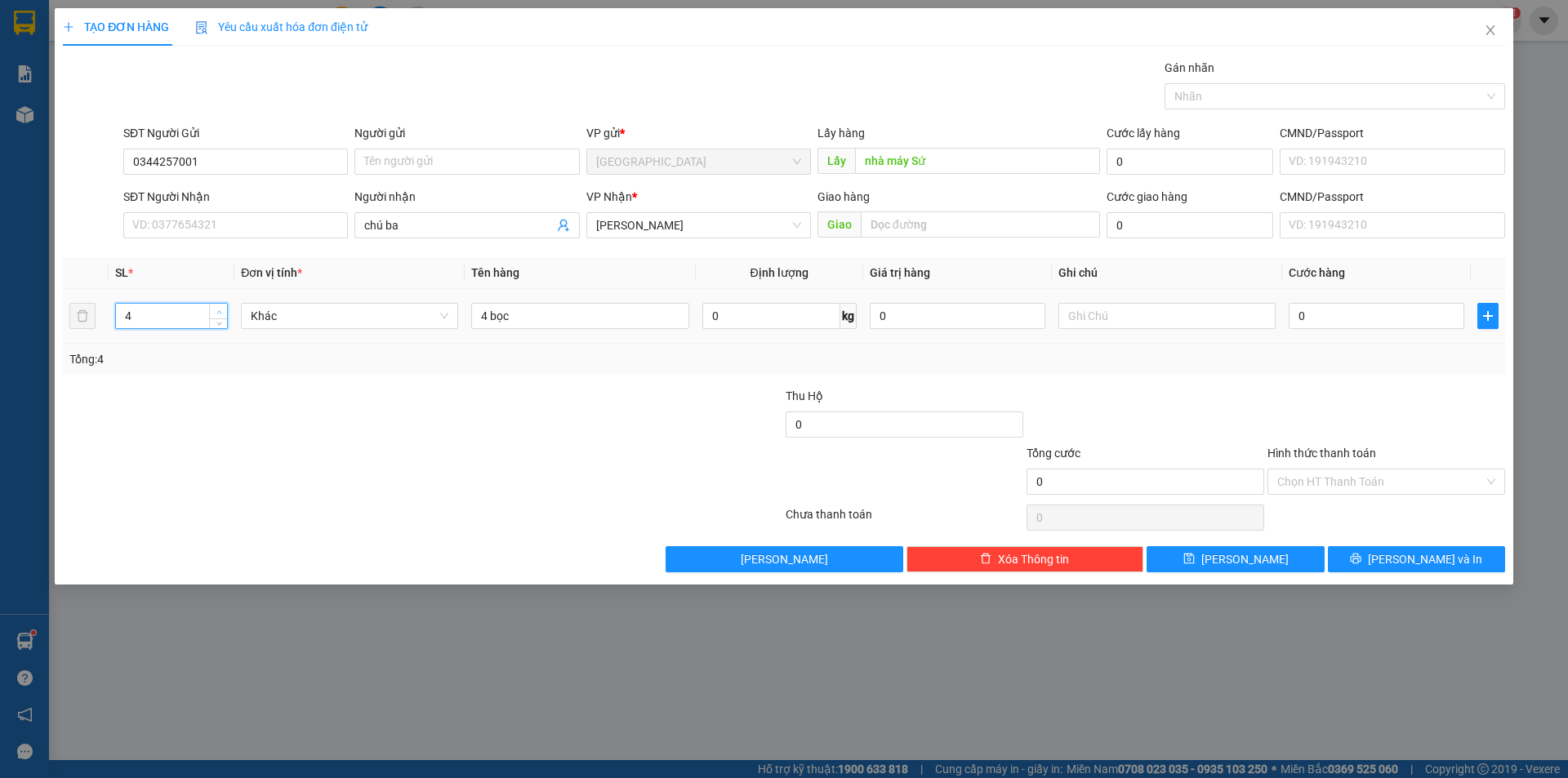
click at [221, 307] on span "up" at bounding box center [219, 312] width 10 height 10
click at [1231, 569] on button "[PERSON_NAME]" at bounding box center [1235, 559] width 177 height 26
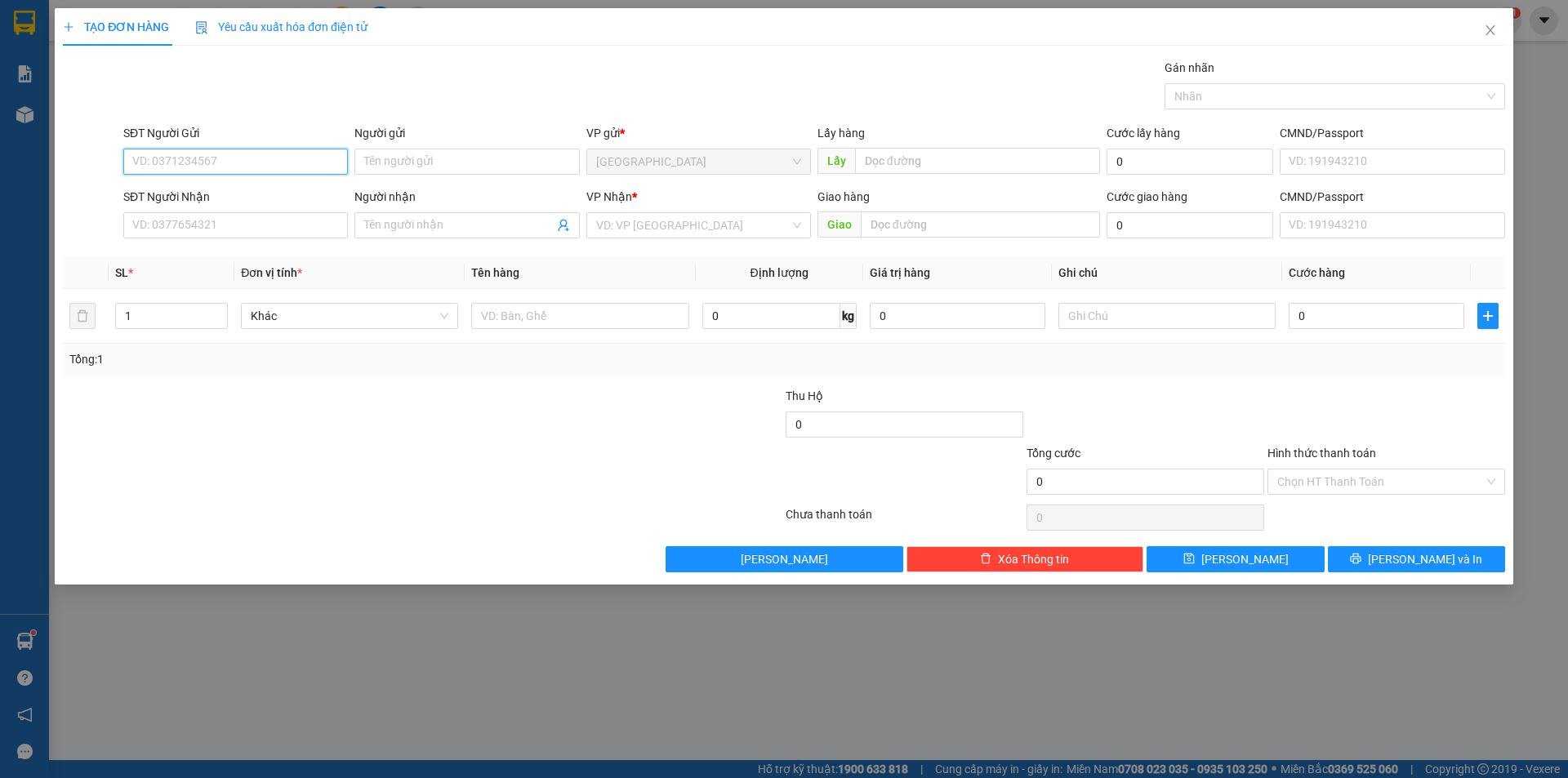
click at [231, 164] on input "SĐT Người Gửi" at bounding box center [236, 161] width 225 height 26
click at [289, 225] on input "SĐT Người Nhận" at bounding box center [236, 225] width 225 height 26
click at [246, 160] on input "SĐT Người Gửi" at bounding box center [236, 161] width 225 height 26
type input "0947051779"
click at [192, 231] on input "SĐT Người Nhận" at bounding box center [236, 225] width 225 height 26
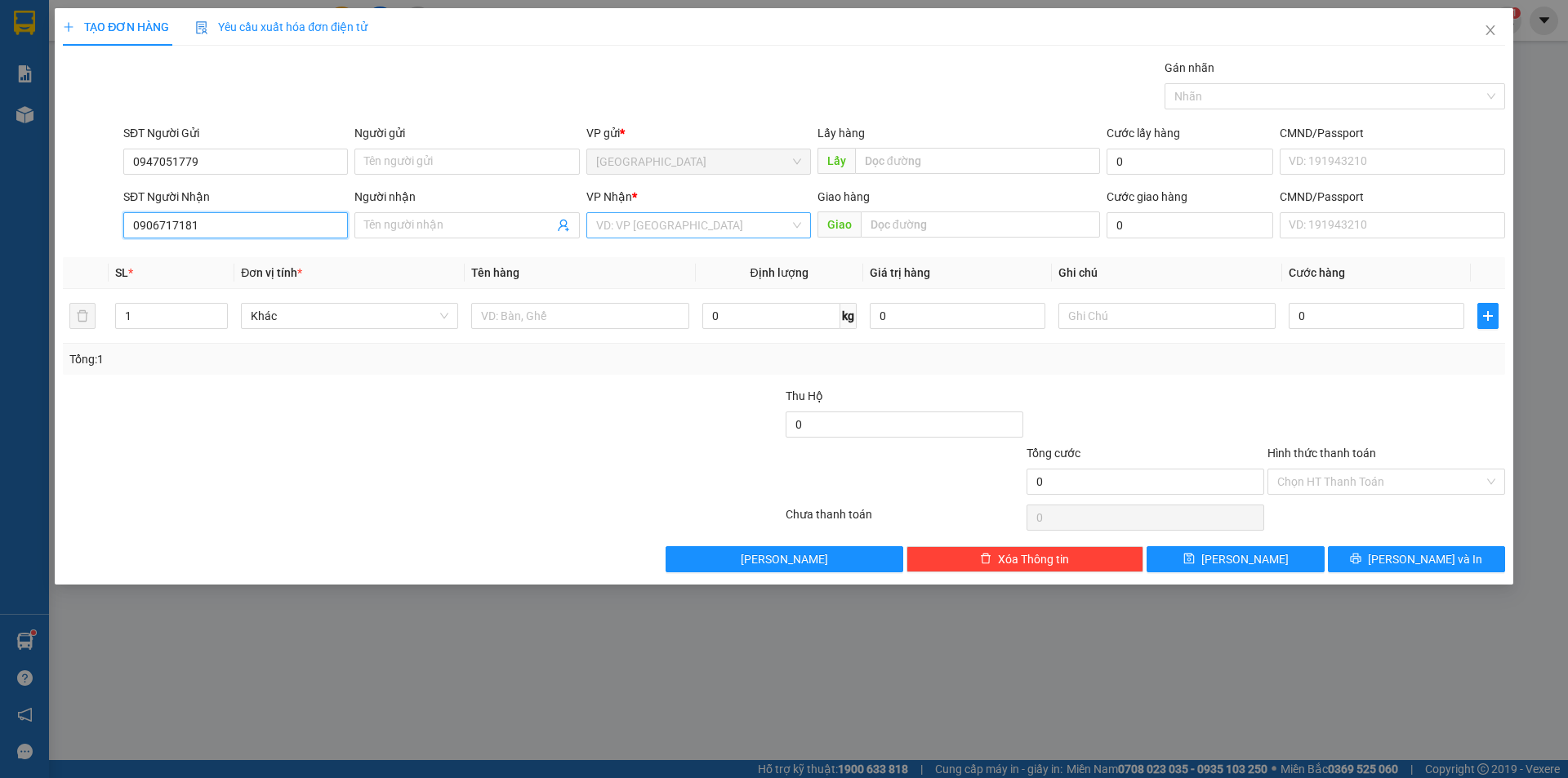
type input "0906717181"
drag, startPoint x: 644, startPoint y: 227, endPoint x: 640, endPoint y: 235, distance: 8.9
click at [643, 227] on input "search" at bounding box center [693, 225] width 193 height 24
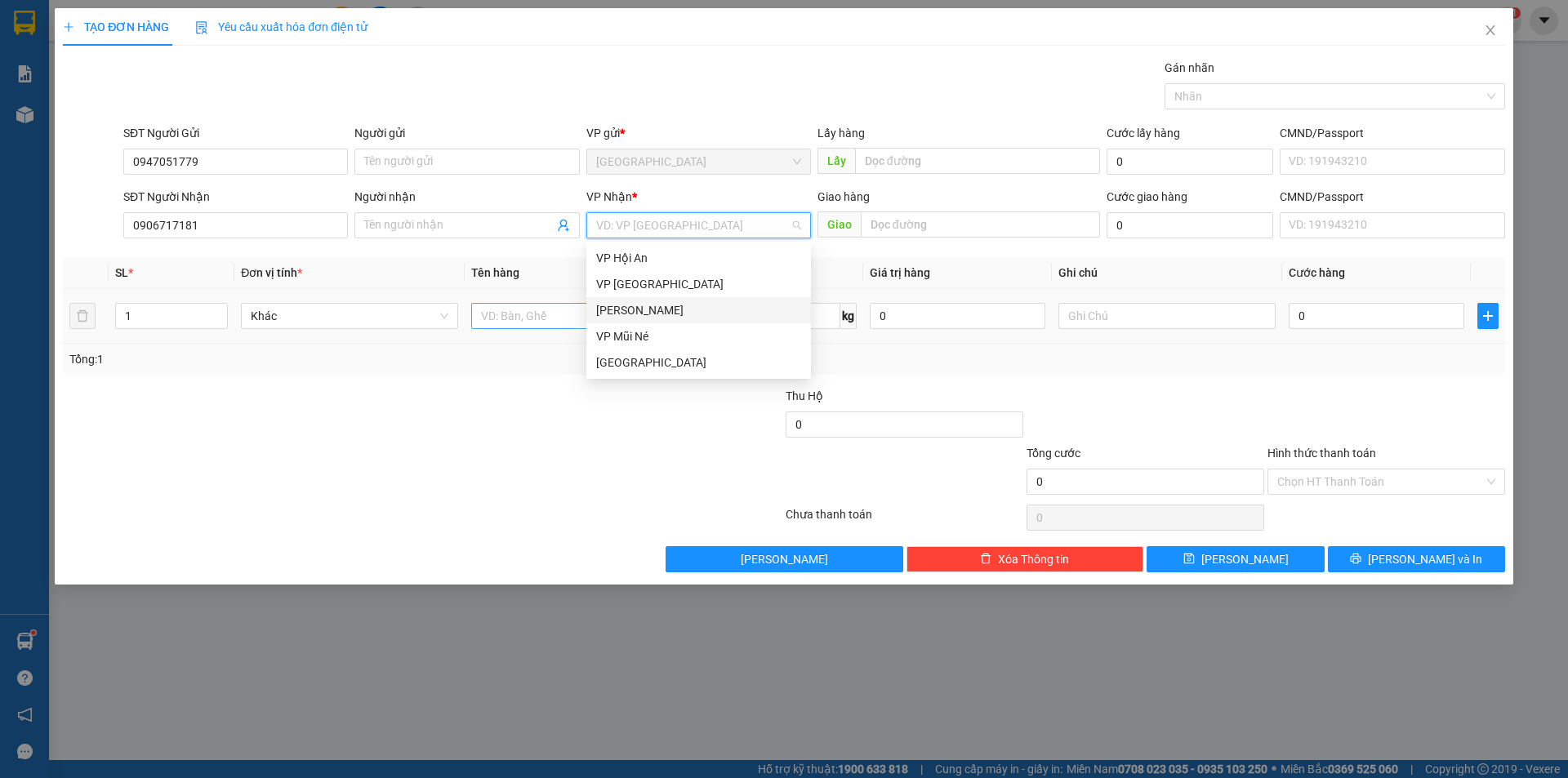
drag, startPoint x: 630, startPoint y: 315, endPoint x: 587, endPoint y: 319, distance: 43.2
click at [629, 315] on div "[PERSON_NAME]" at bounding box center [699, 311] width 205 height 18
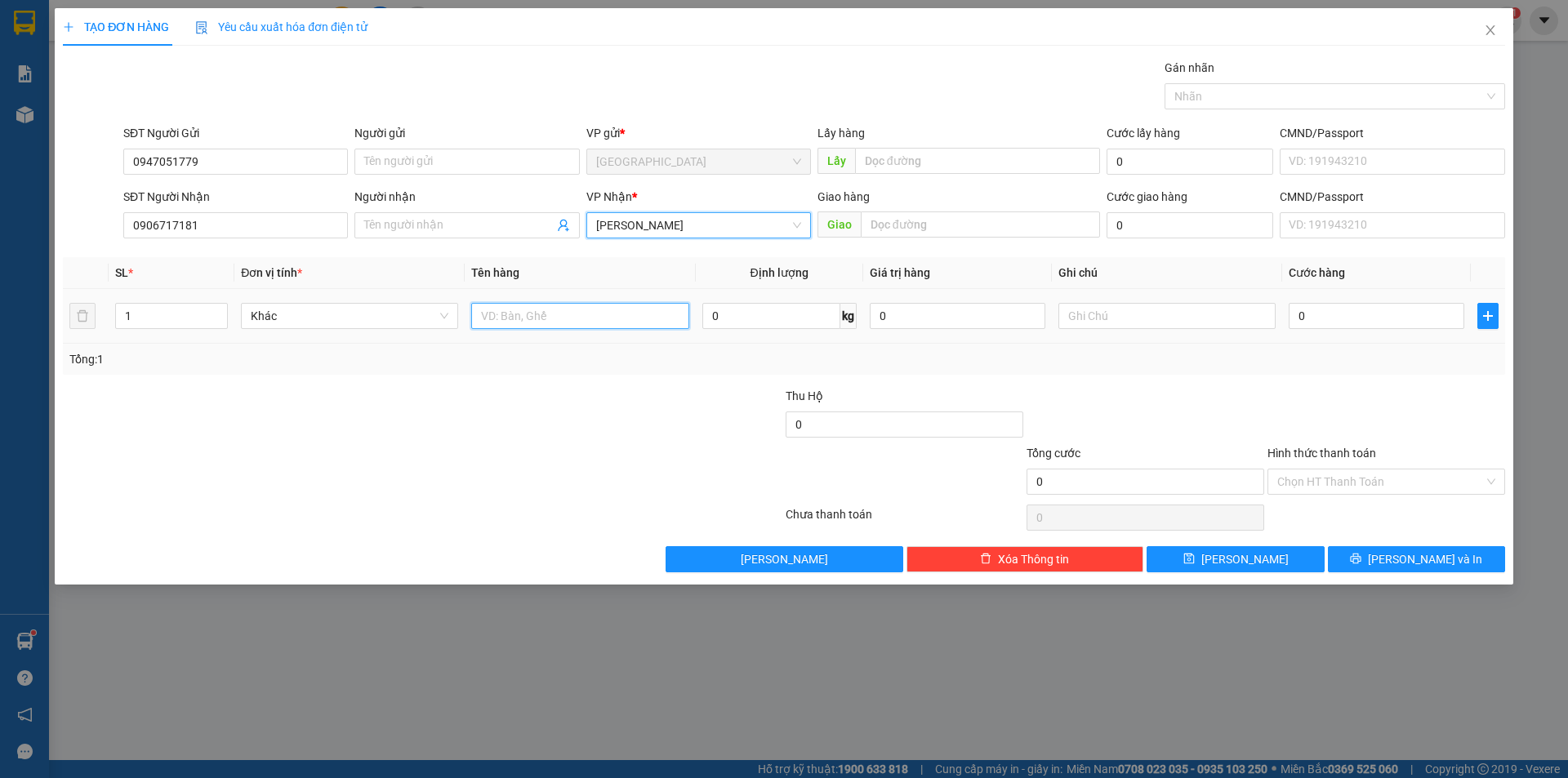
click at [585, 319] on input "text" at bounding box center [580, 316] width 217 height 26
type input "[PERSON_NAME]"
type input "6"
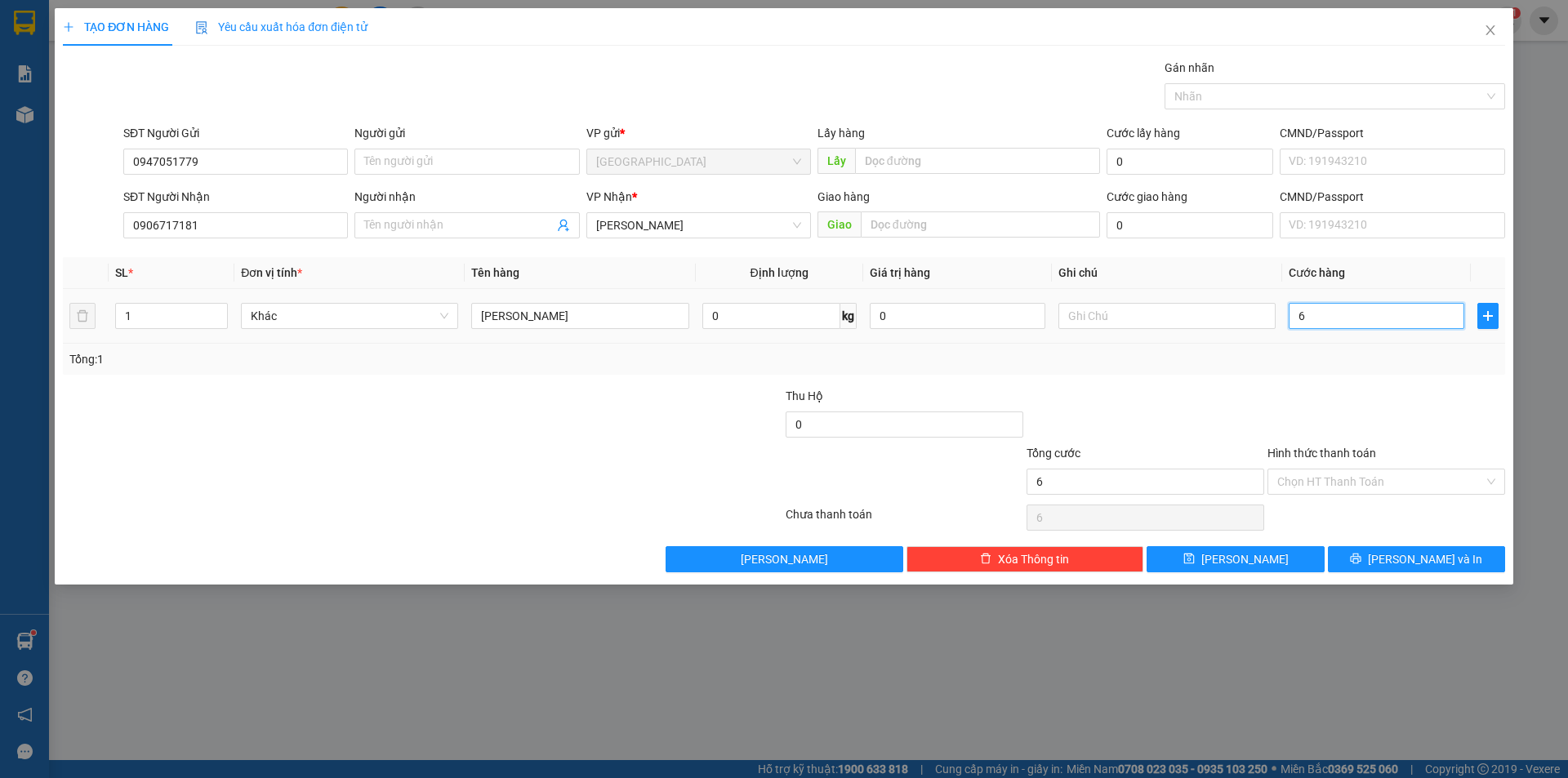
type input "60"
type input "60.000"
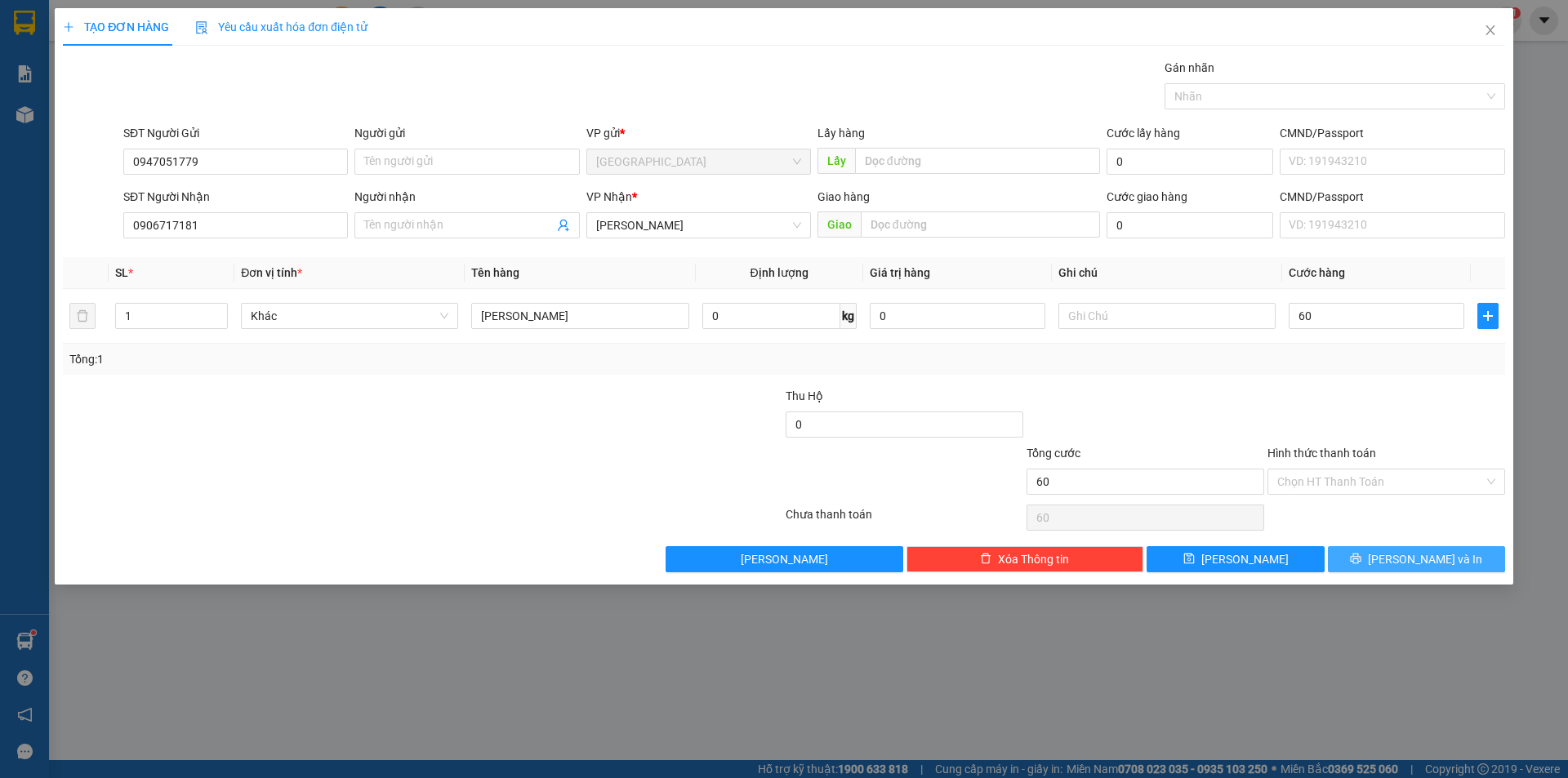
type input "60.000"
click at [1446, 559] on span "[PERSON_NAME] và In" at bounding box center [1424, 560] width 114 height 18
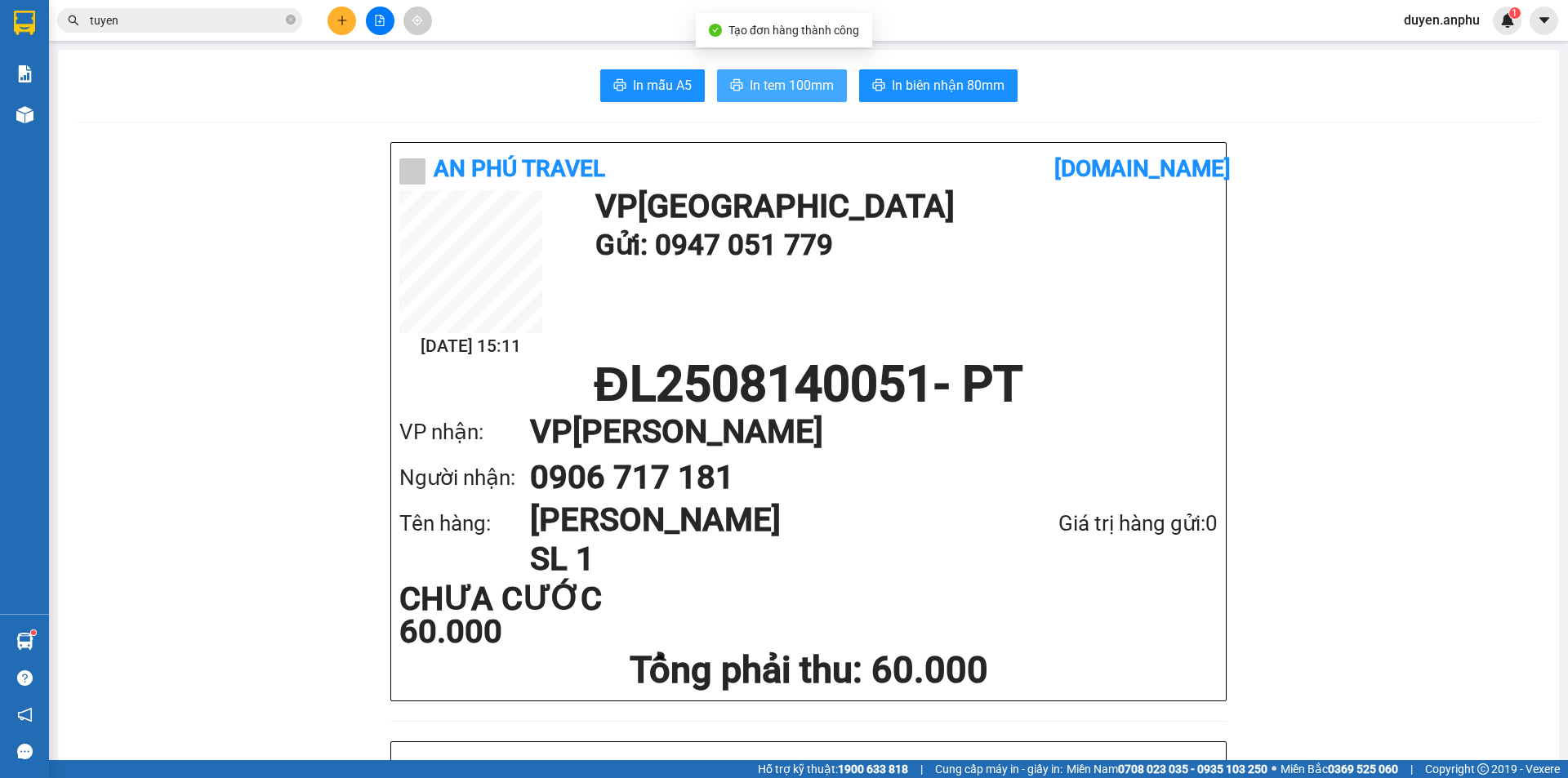
click at [776, 81] on span "In tem 100mm" at bounding box center [791, 85] width 84 height 21
click at [1453, 22] on span "duyen.anphu" at bounding box center [1441, 20] width 102 height 21
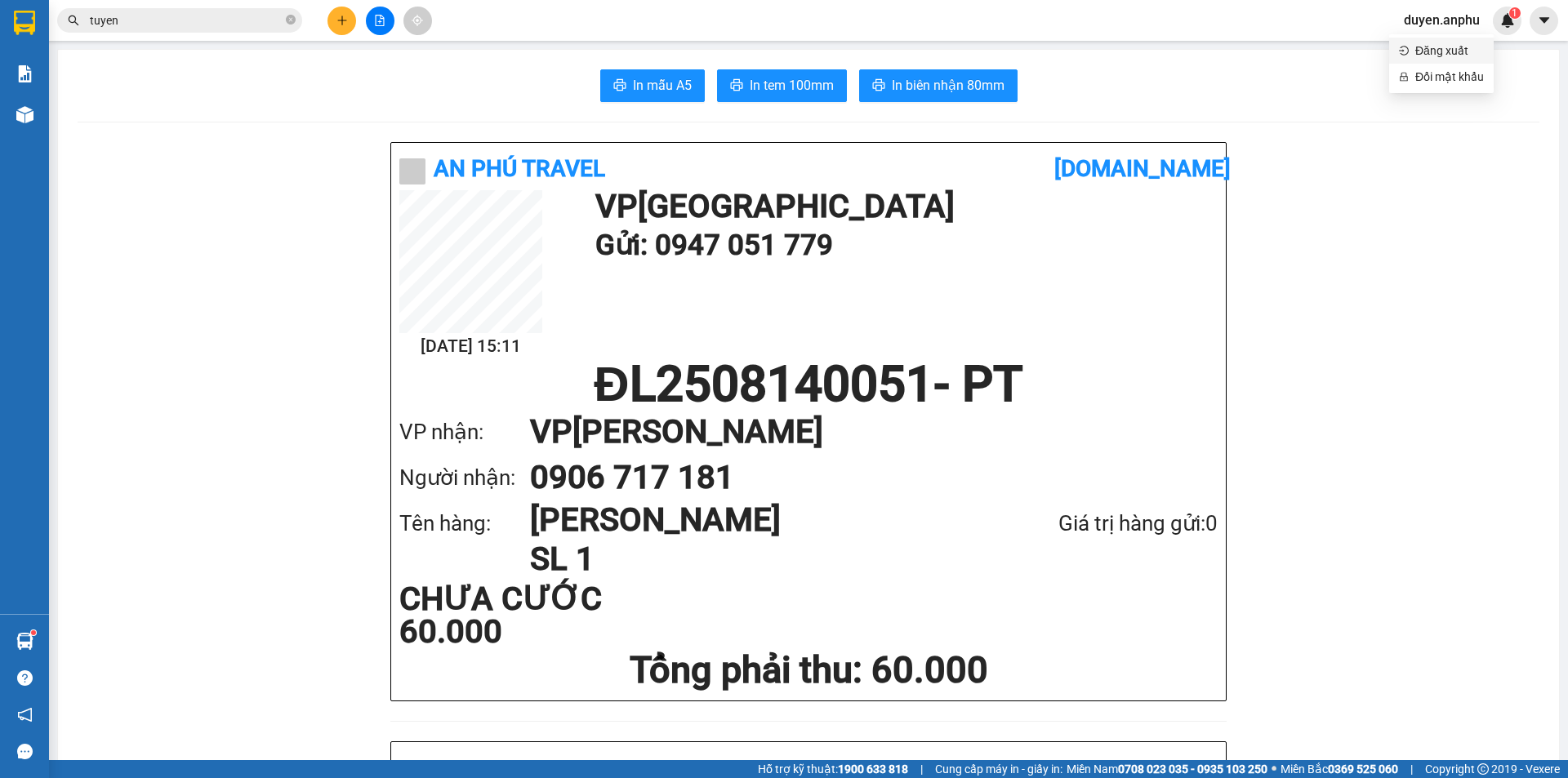
click at [1421, 45] on span "Đăng xuất" at bounding box center [1449, 51] width 68 height 18
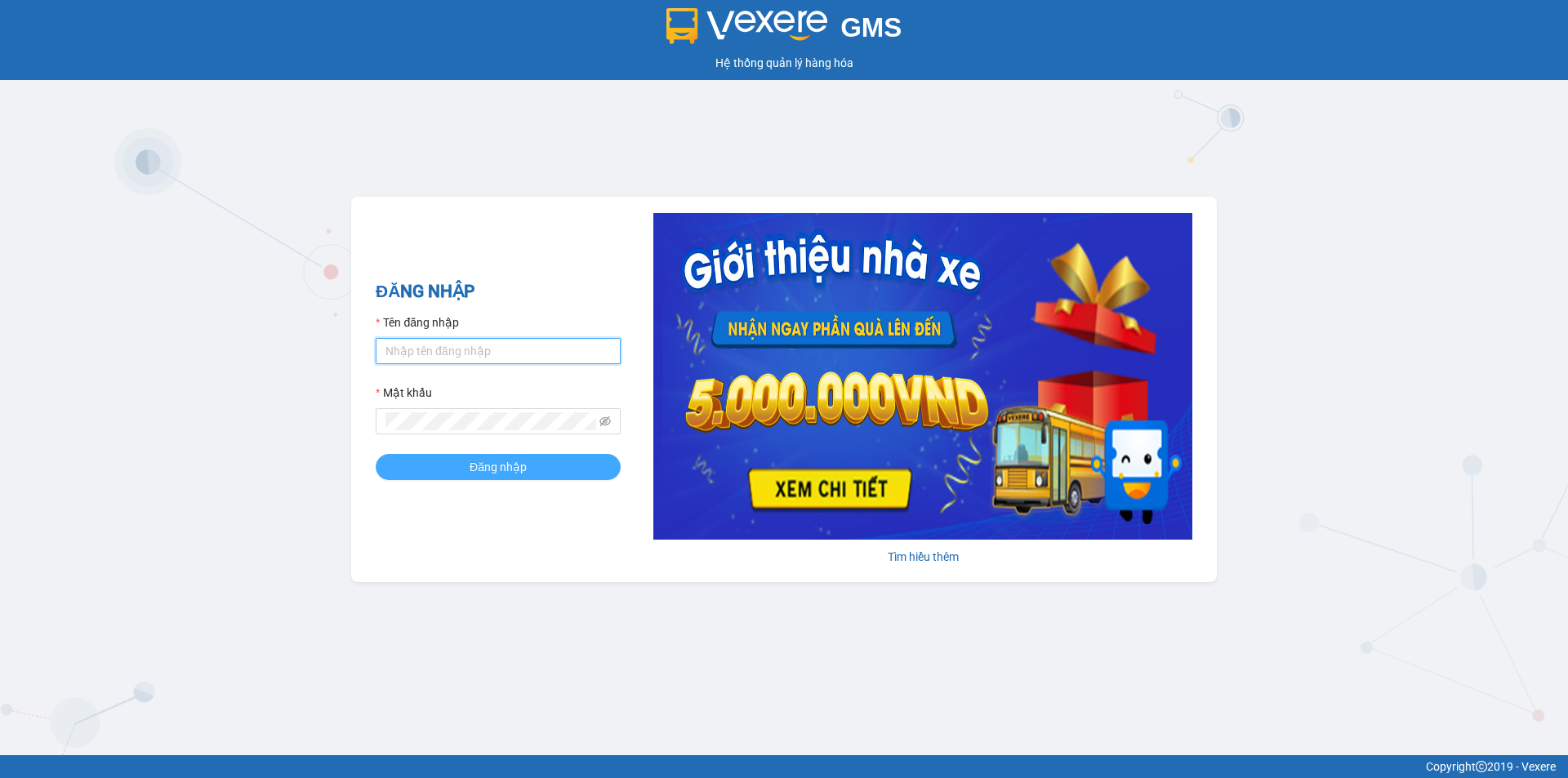
type input "yen.anphu"
click at [484, 467] on span "Đăng nhập" at bounding box center [498, 467] width 57 height 18
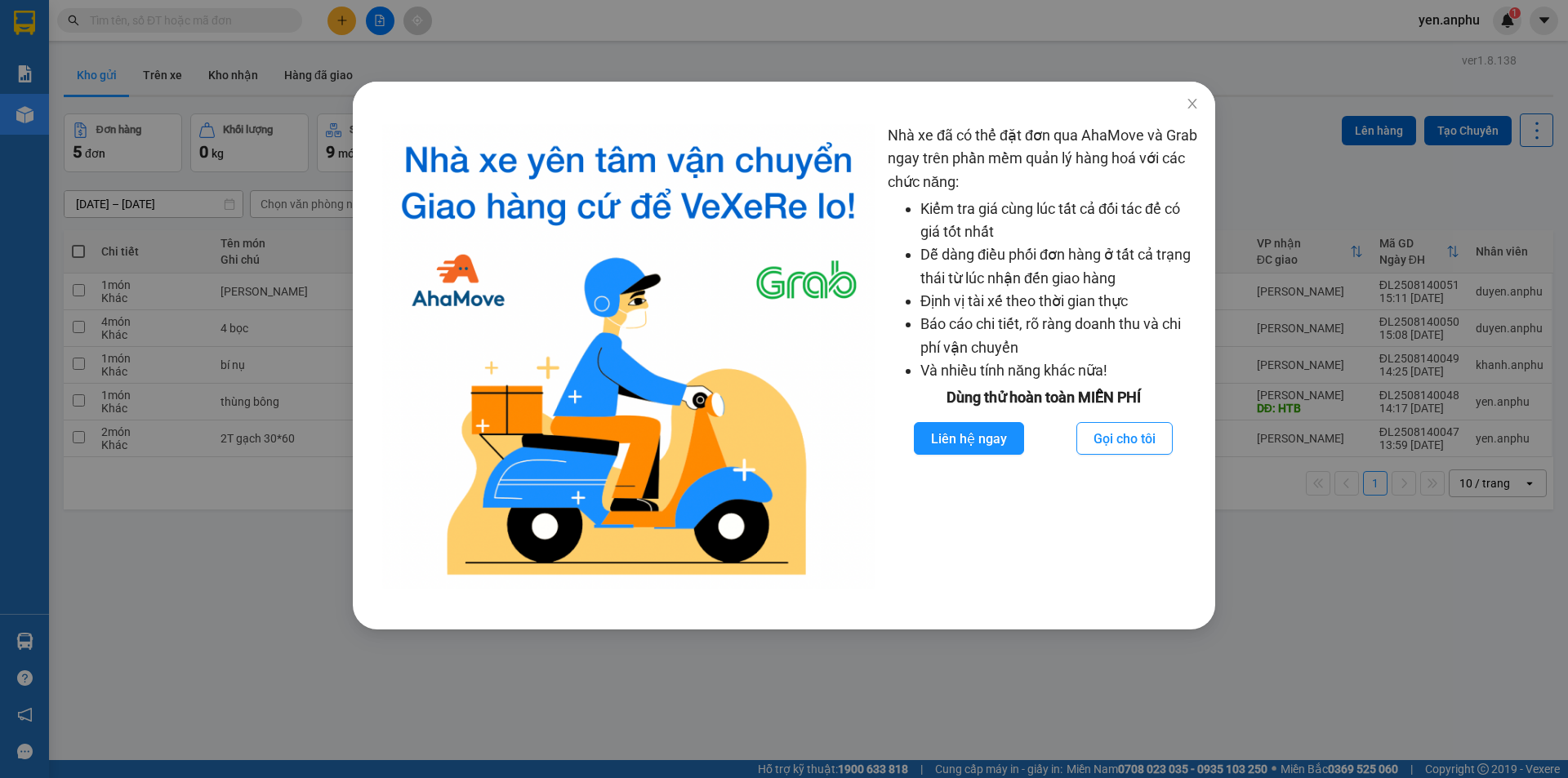
drag, startPoint x: 392, startPoint y: 42, endPoint x: 383, endPoint y: 60, distance: 20.1
click at [380, 65] on div "Nhà xe đã có thể đặt đơn qua AhaMove và Grab ngay trên phần mềm quản lý hàng ho…" at bounding box center [784, 389] width 1568 height 778
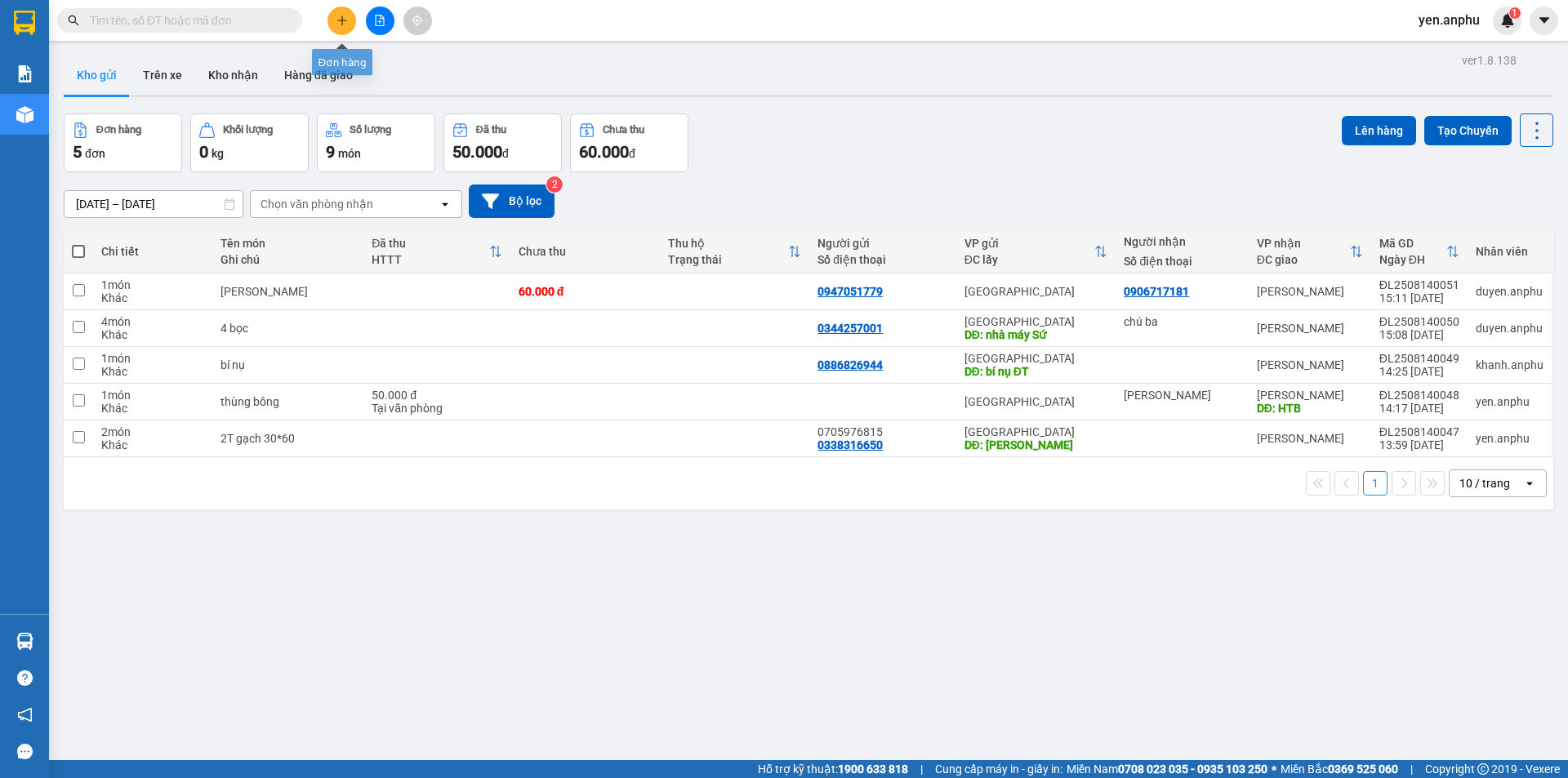
click at [342, 19] on icon "plus" at bounding box center [341, 20] width 1 height 9
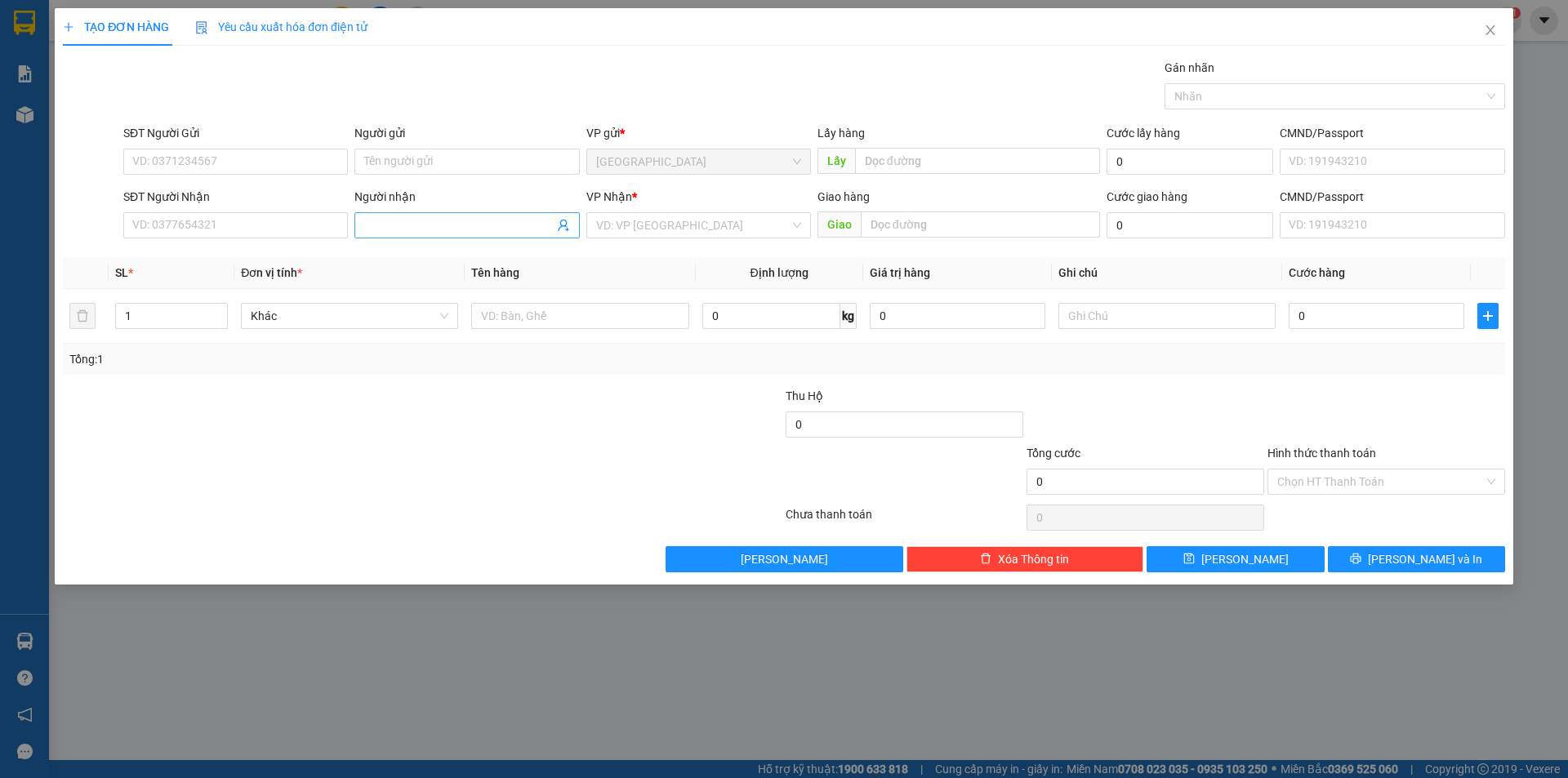
click at [408, 225] on input "Người nhận" at bounding box center [458, 226] width 189 height 18
click at [699, 237] on div "VD: VP [GEOGRAPHIC_DATA]" at bounding box center [699, 225] width 225 height 26
type input "An Thảo"
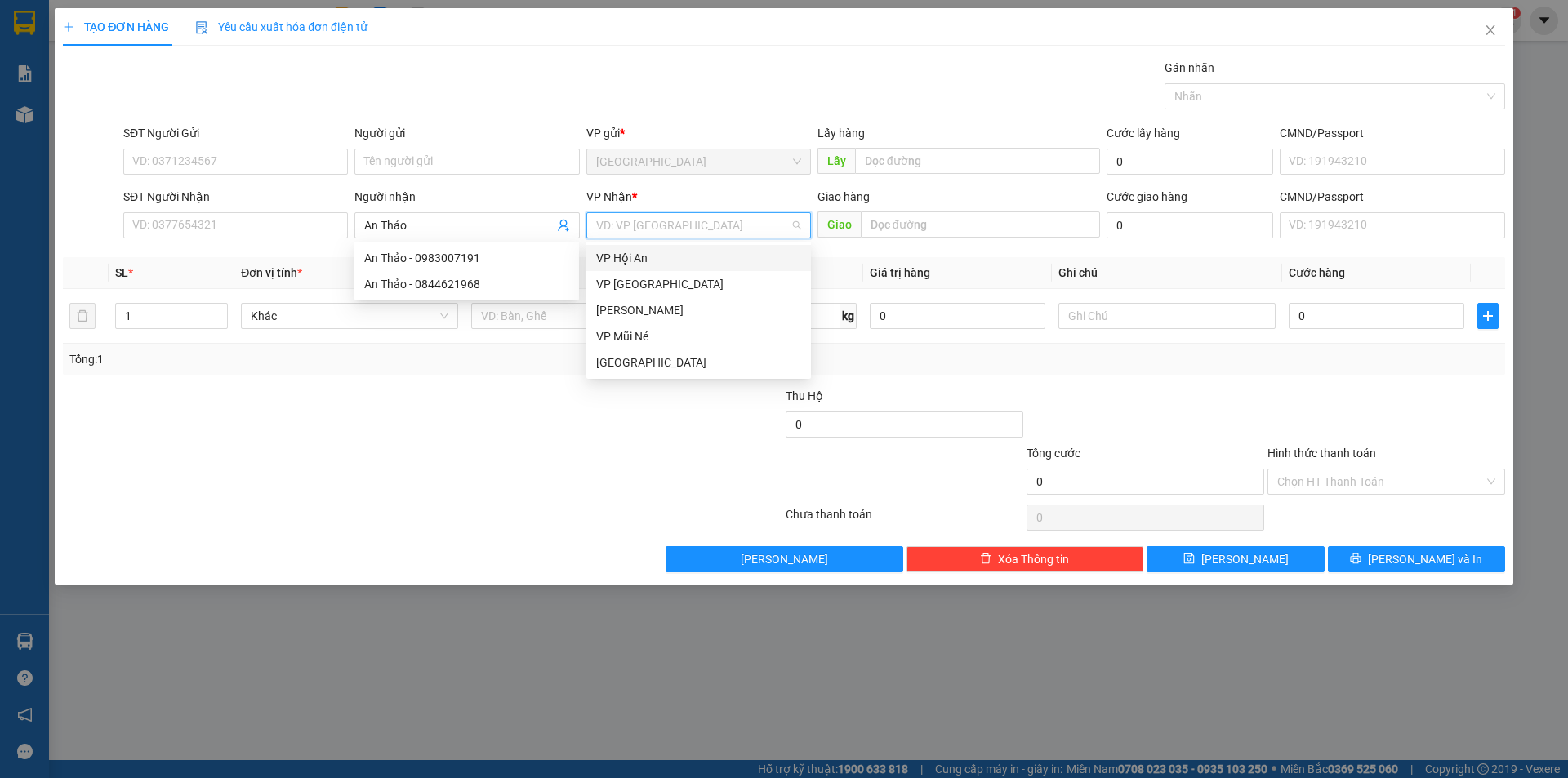
drag, startPoint x: 693, startPoint y: 228, endPoint x: 660, endPoint y: 312, distance: 90.2
click at [688, 242] on body "Kết quả tìm kiếm ( 0 ) Bộ lọc No Data yen.anphu 1 Báo cáo Báo cáo dòng tiền (nh…" at bounding box center [784, 389] width 1568 height 778
drag, startPoint x: 650, startPoint y: 313, endPoint x: 623, endPoint y: 322, distance: 28.5
click at [647, 315] on div "[PERSON_NAME]" at bounding box center [699, 311] width 205 height 18
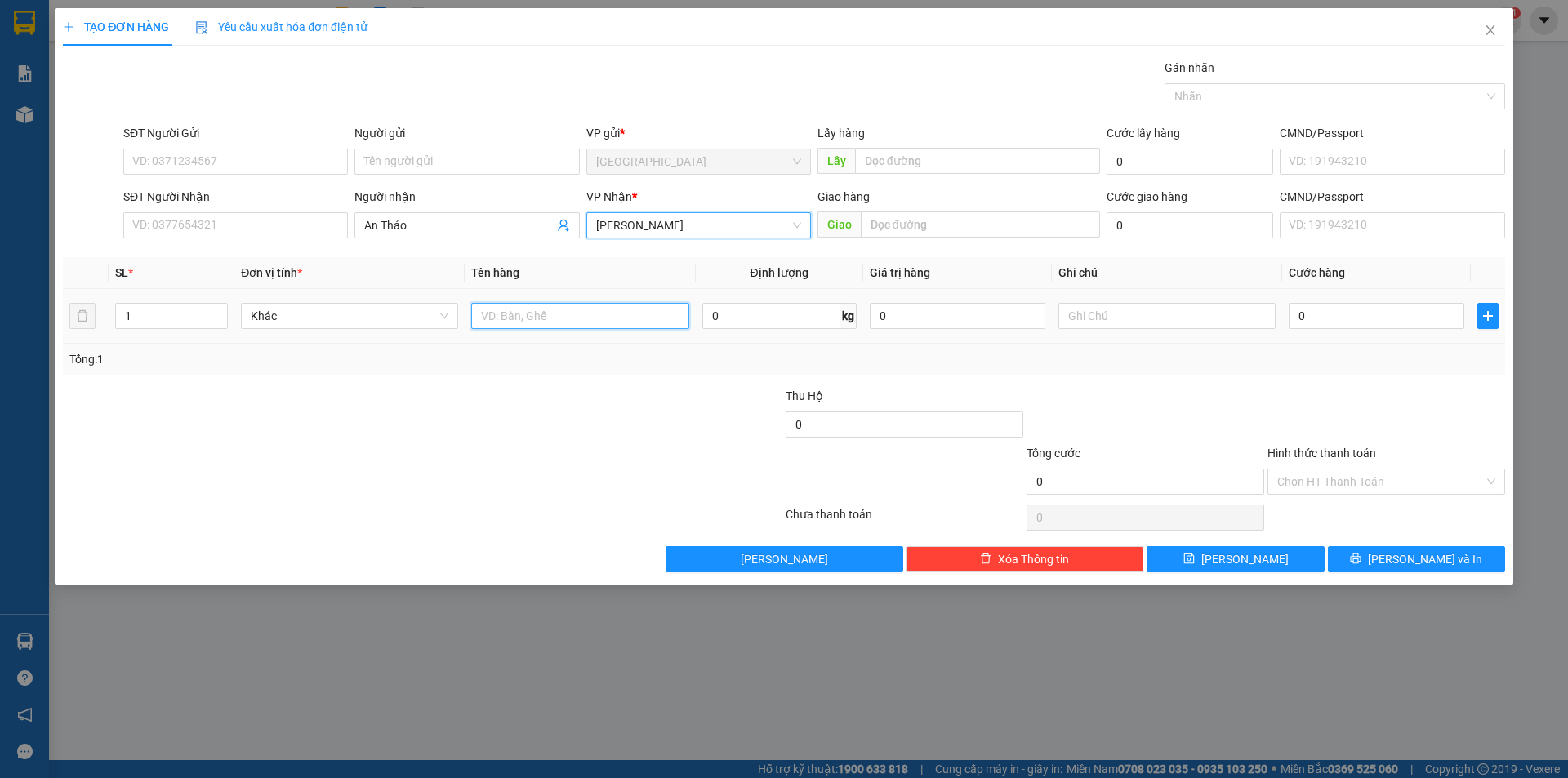
click at [623, 322] on input "text" at bounding box center [580, 316] width 217 height 26
type input "thùng"
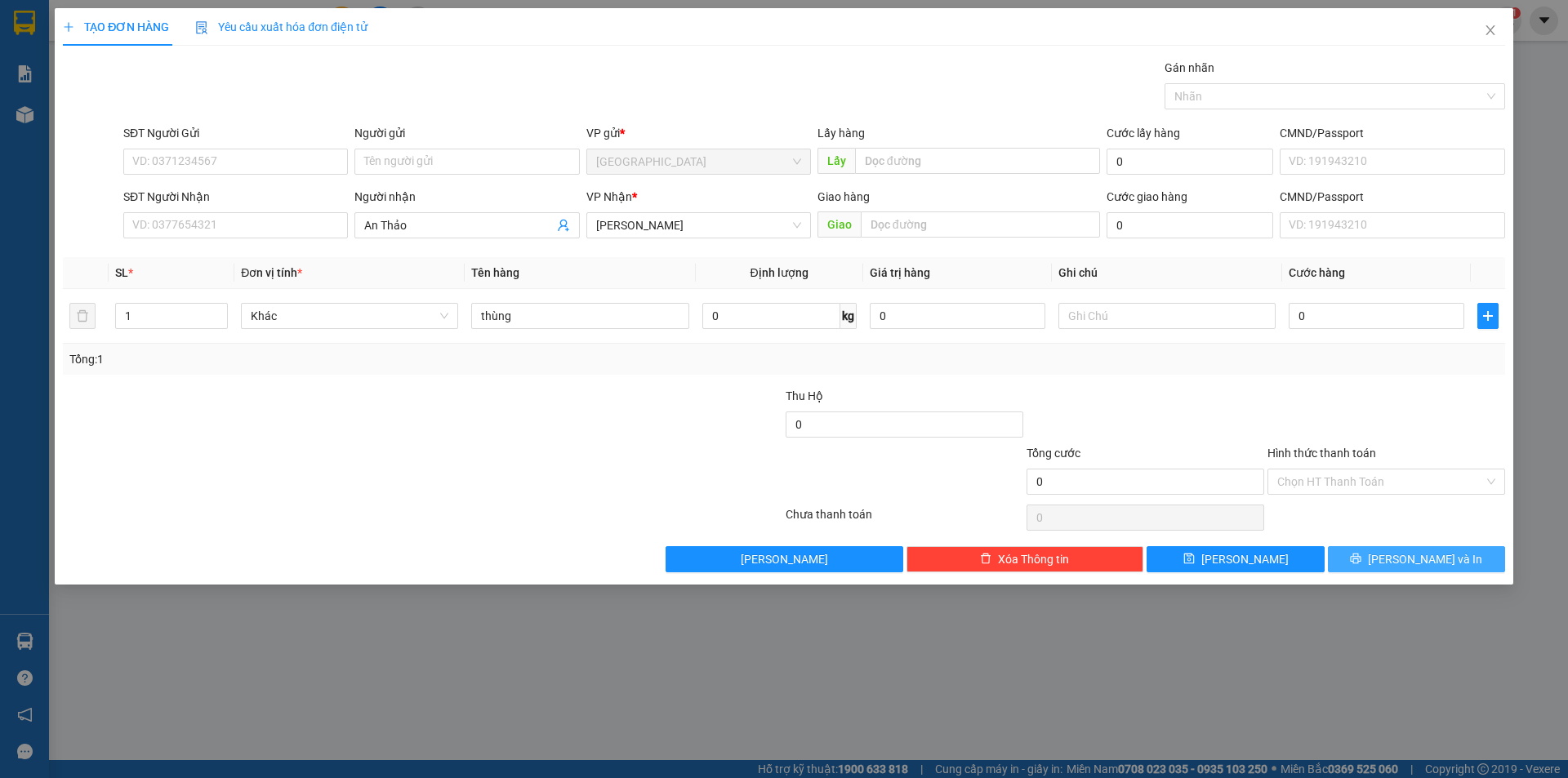
click at [1386, 550] on button "[PERSON_NAME] và In" at bounding box center [1416, 559] width 177 height 26
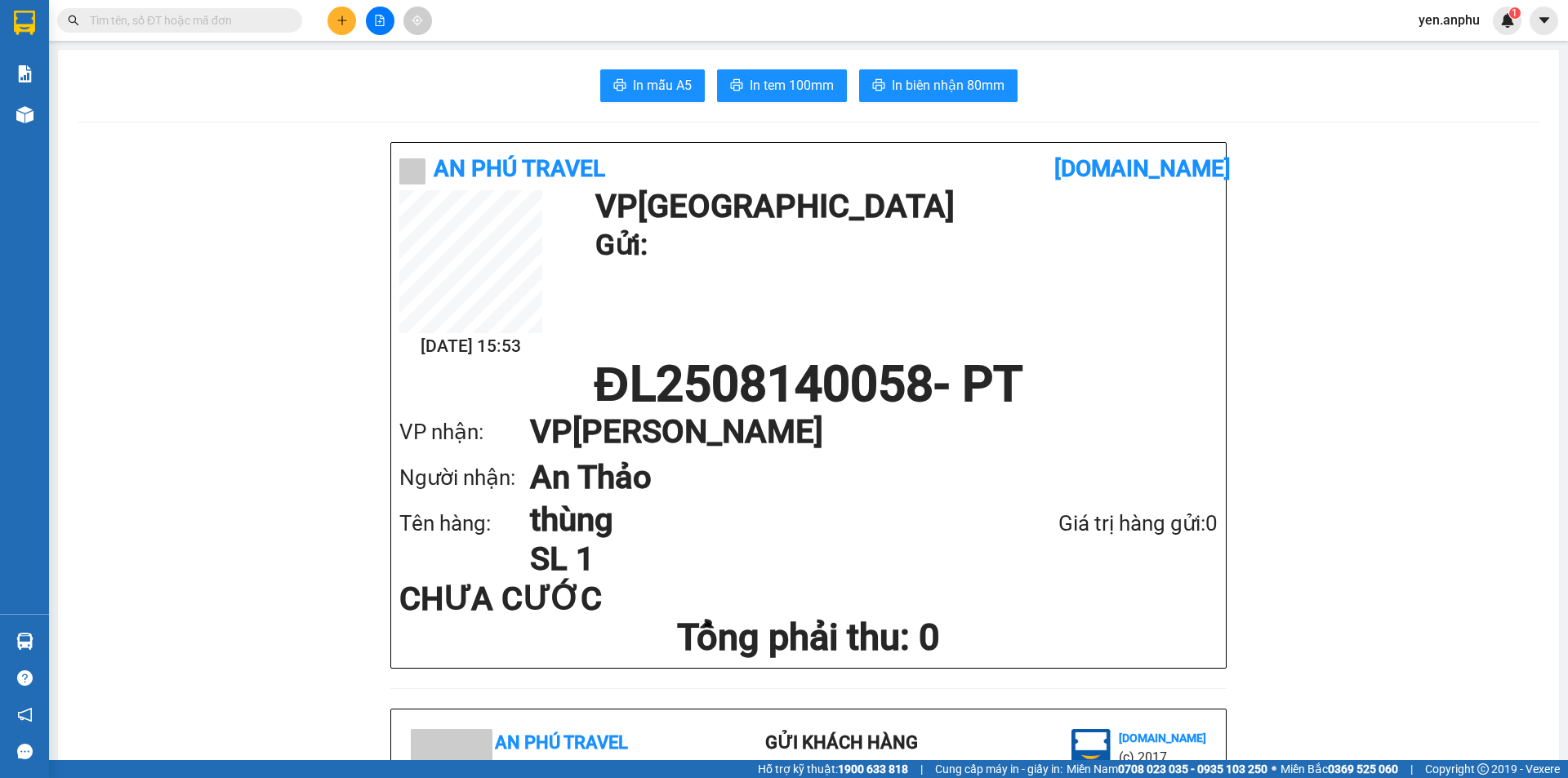
click at [349, 22] on button at bounding box center [341, 21] width 28 height 28
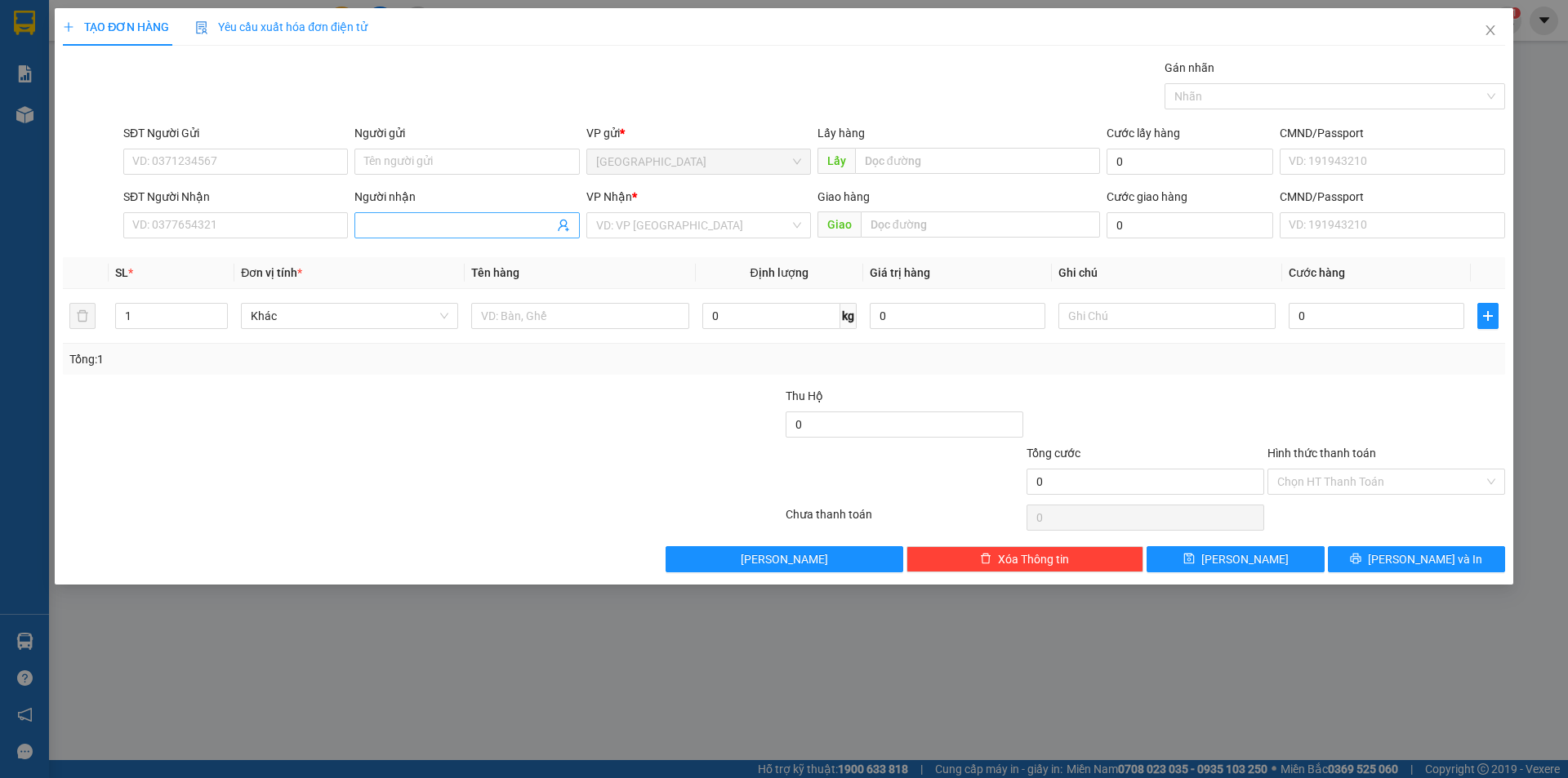
click at [453, 236] on span at bounding box center [467, 225] width 225 height 26
type input "Thanh Hiền"
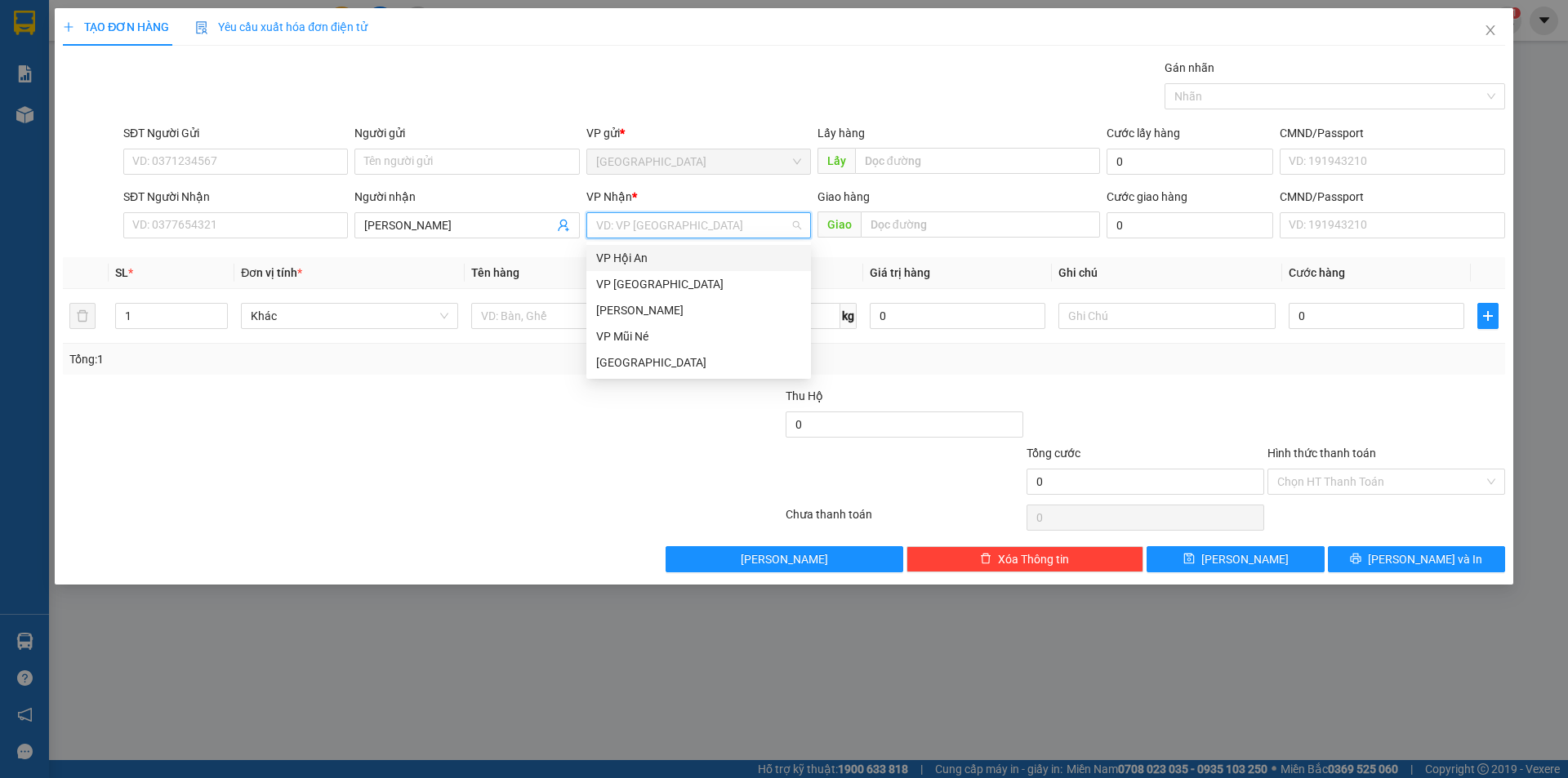
click at [690, 232] on input "search" at bounding box center [693, 225] width 193 height 24
click at [654, 299] on div "[PERSON_NAME]" at bounding box center [699, 310] width 225 height 26
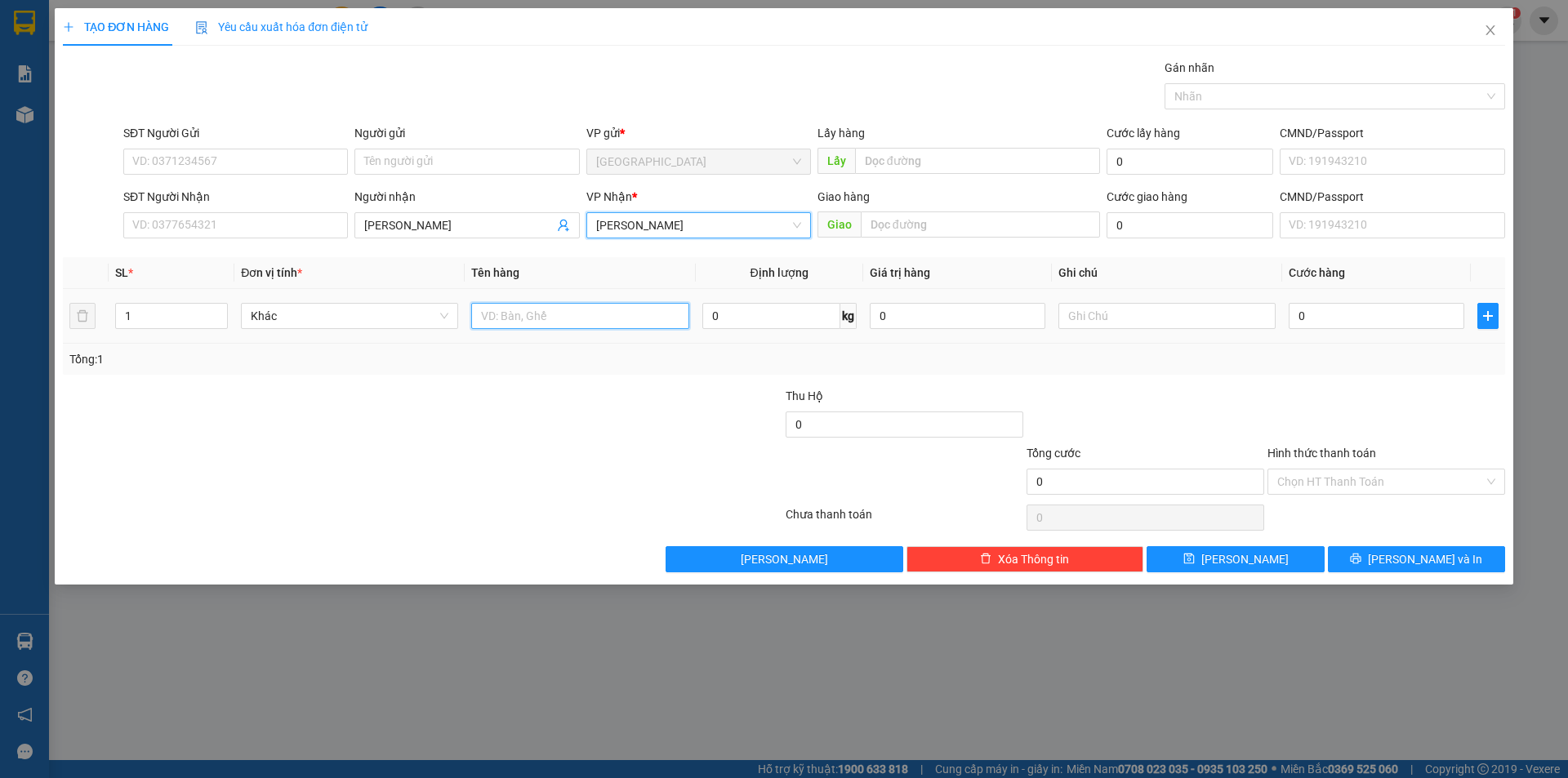
click at [615, 307] on input "text" at bounding box center [580, 316] width 217 height 26
type input "thùng"
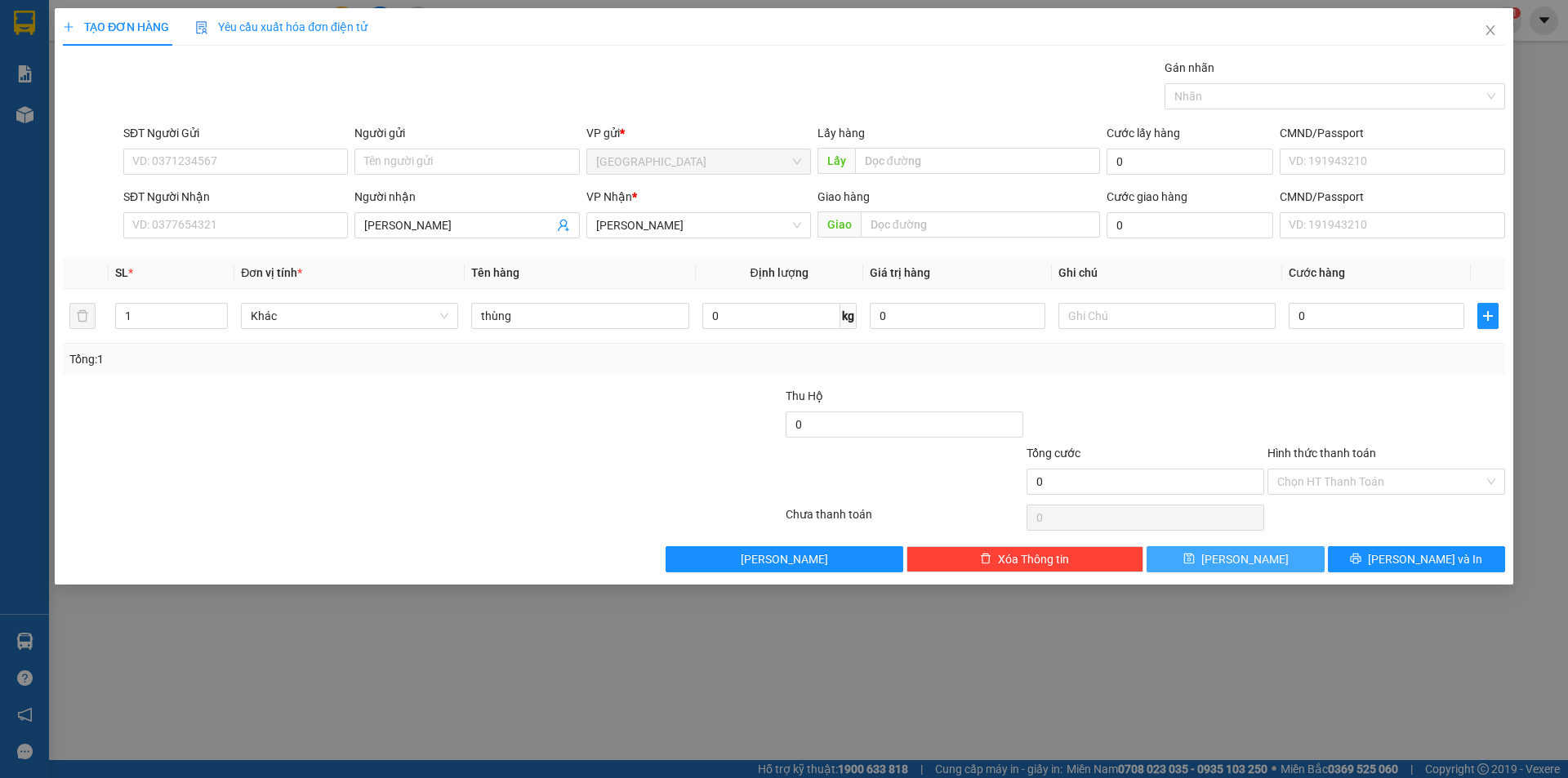
click at [1177, 552] on button "[PERSON_NAME]" at bounding box center [1235, 559] width 177 height 26
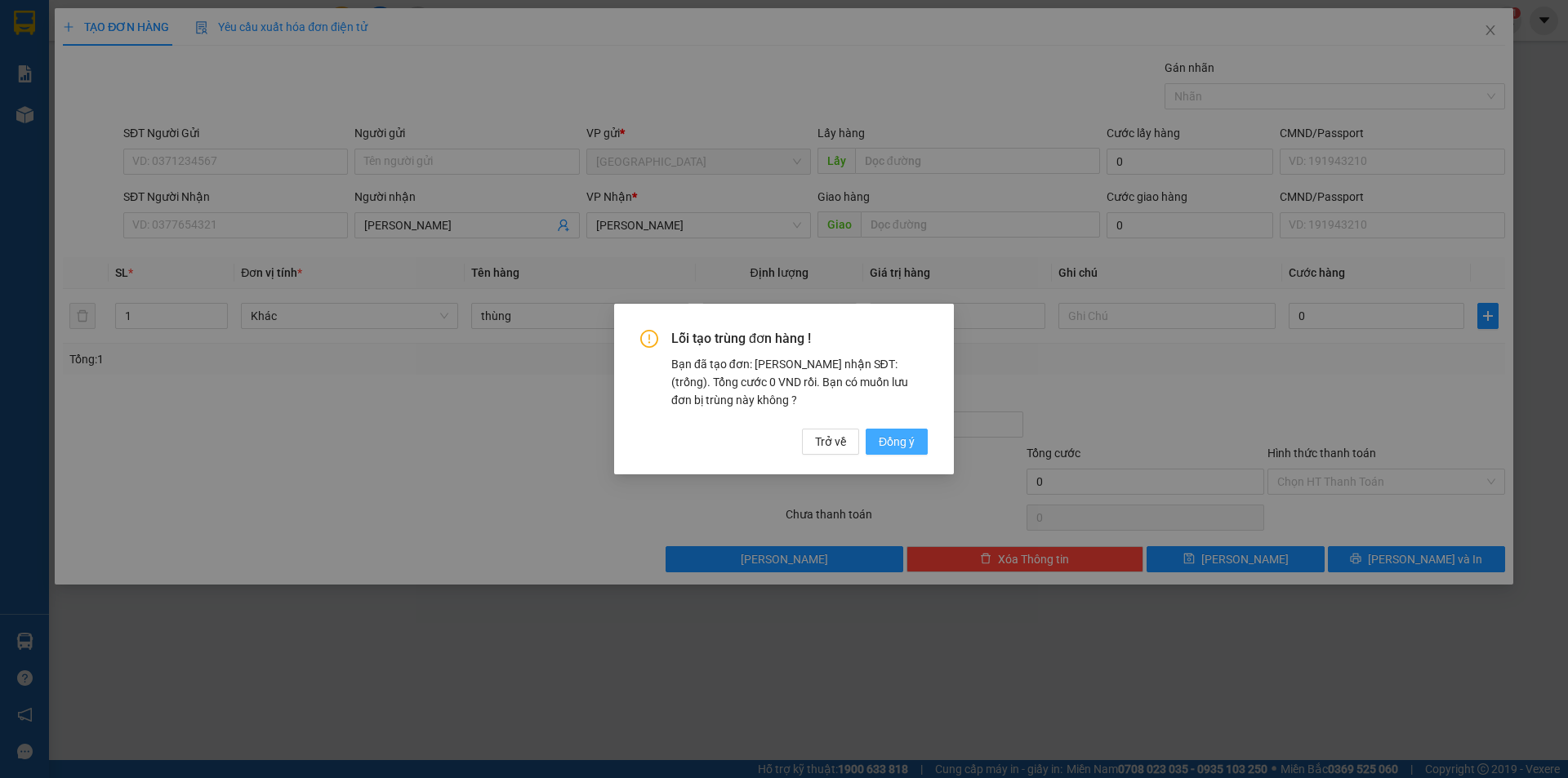
click at [902, 429] on button "Đồng ý" at bounding box center [896, 441] width 62 height 26
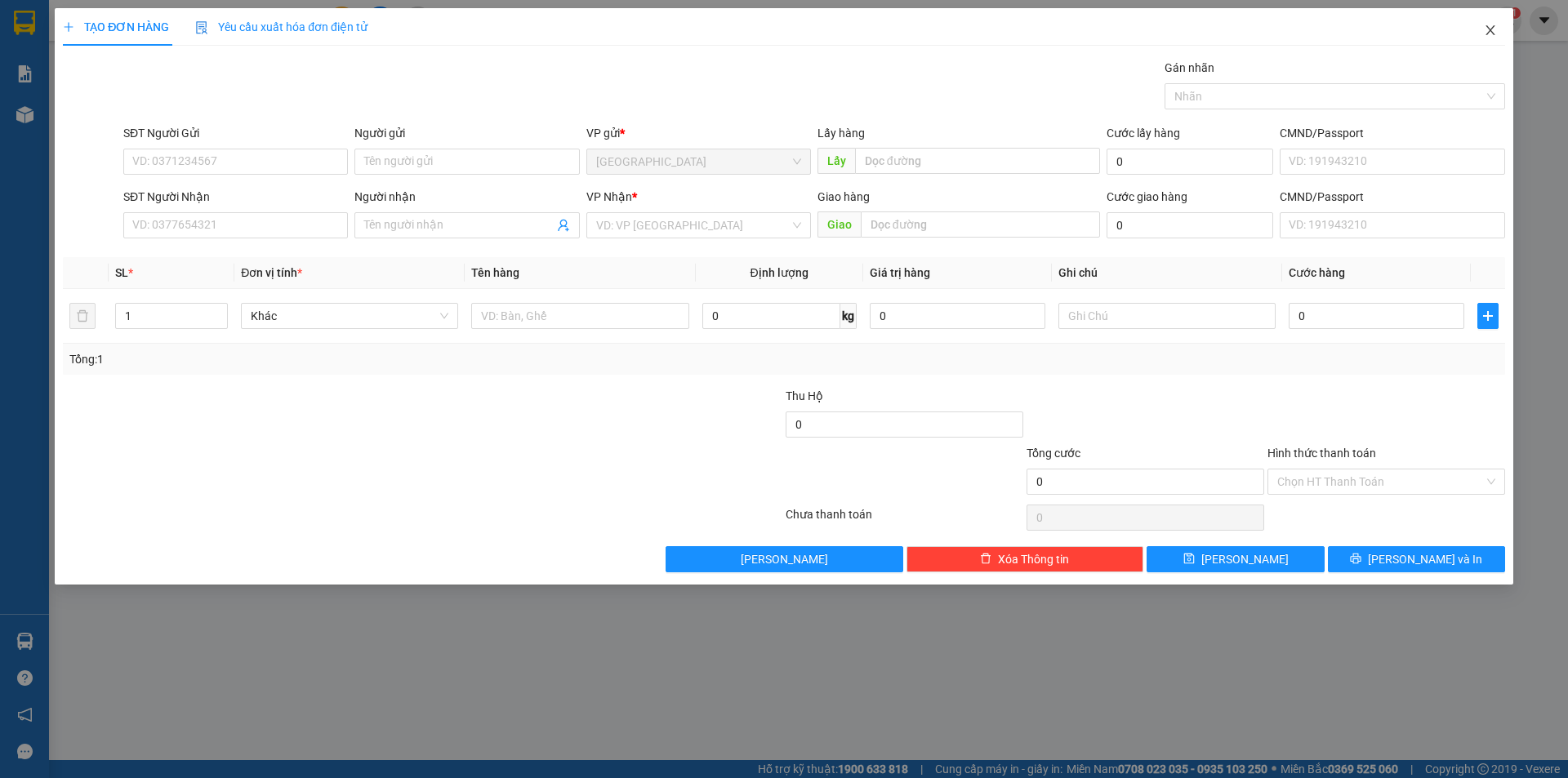
click at [1489, 32] on icon "close" at bounding box center [1491, 30] width 13 height 13
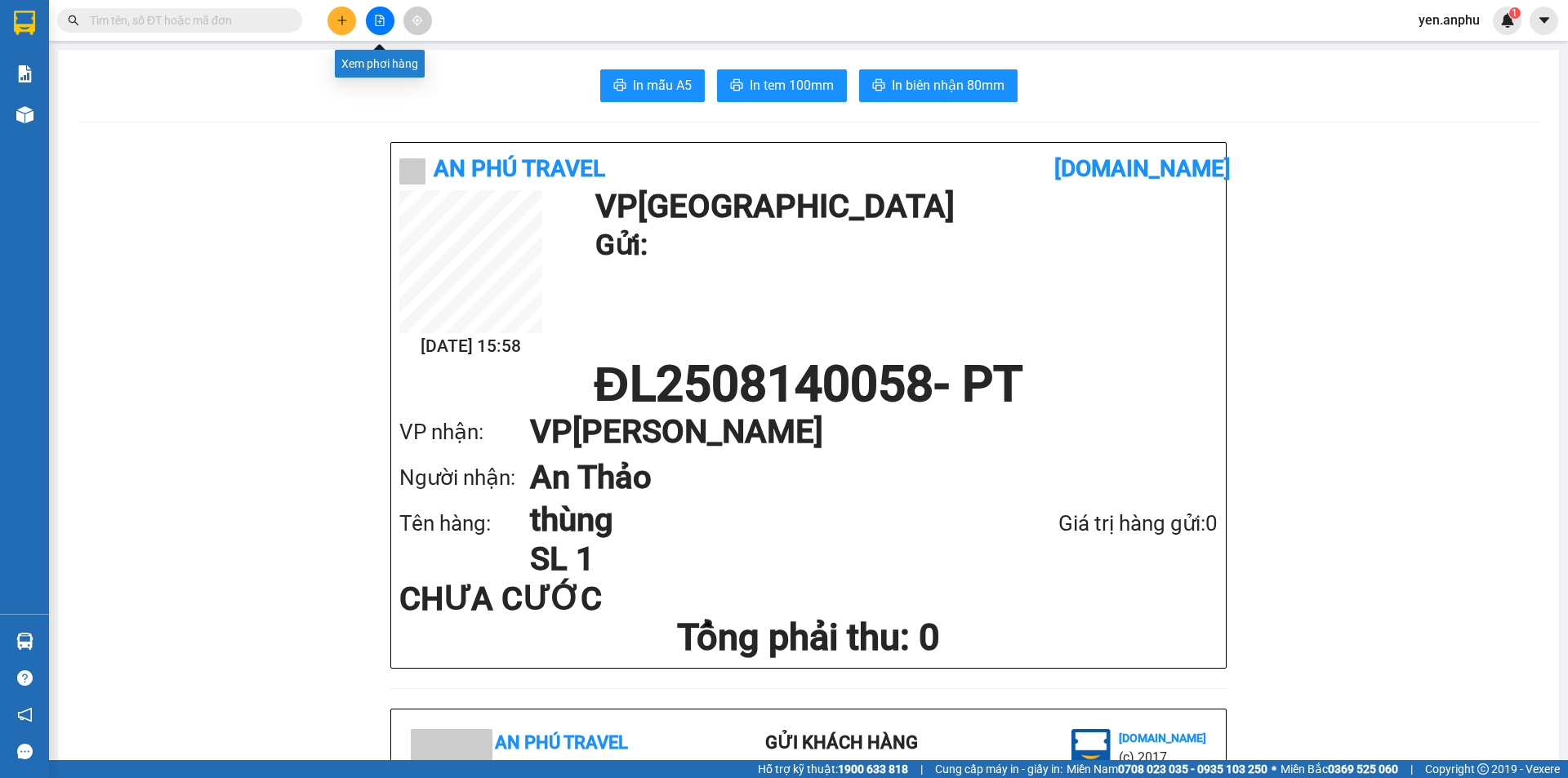
click at [387, 23] on button at bounding box center [380, 21] width 28 height 28
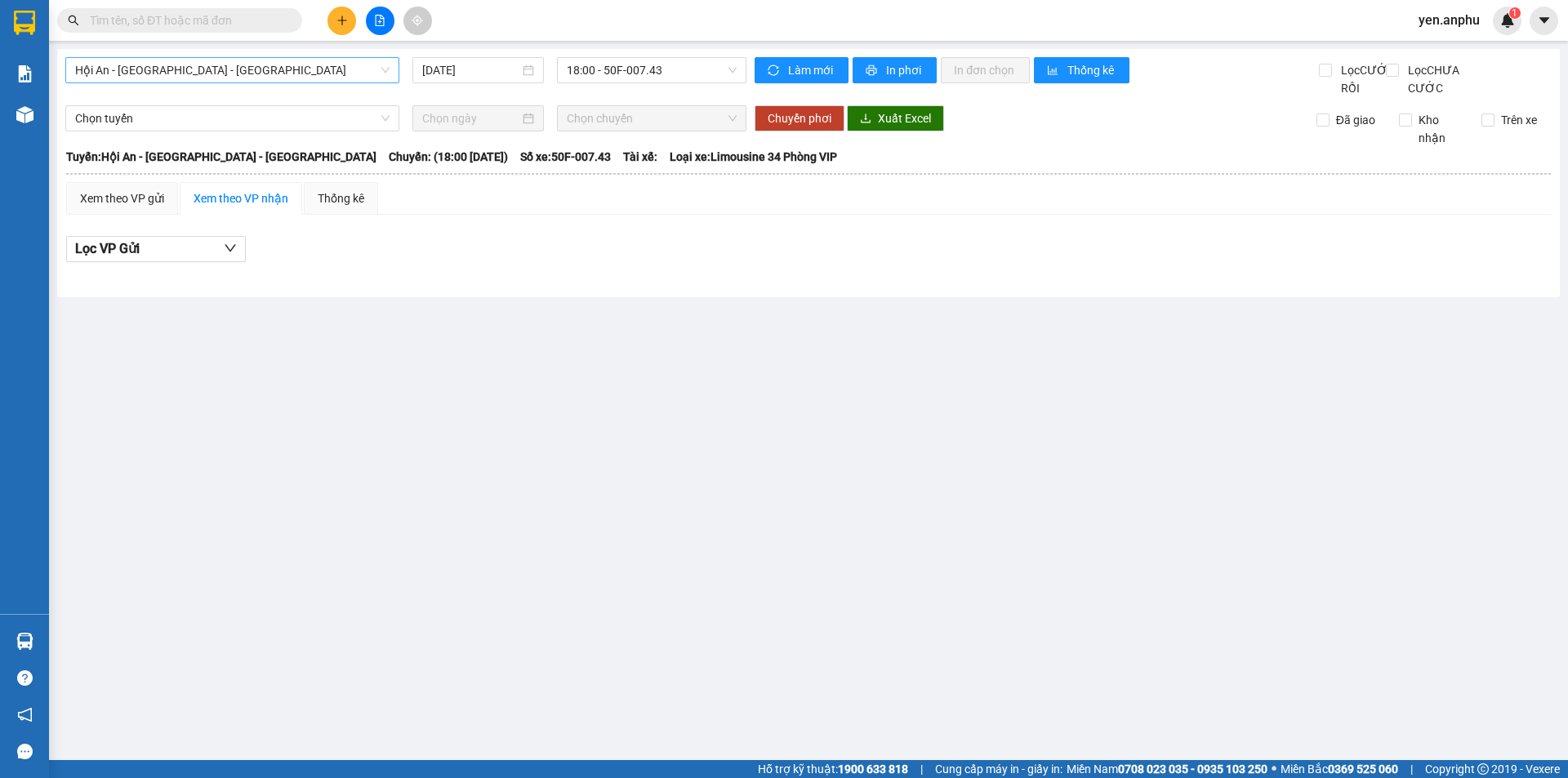
click at [264, 82] on div "Hội An - [GEOGRAPHIC_DATA] - [GEOGRAPHIC_DATA]" at bounding box center [231, 70] width 334 height 26
click at [338, 25] on button at bounding box center [341, 21] width 28 height 28
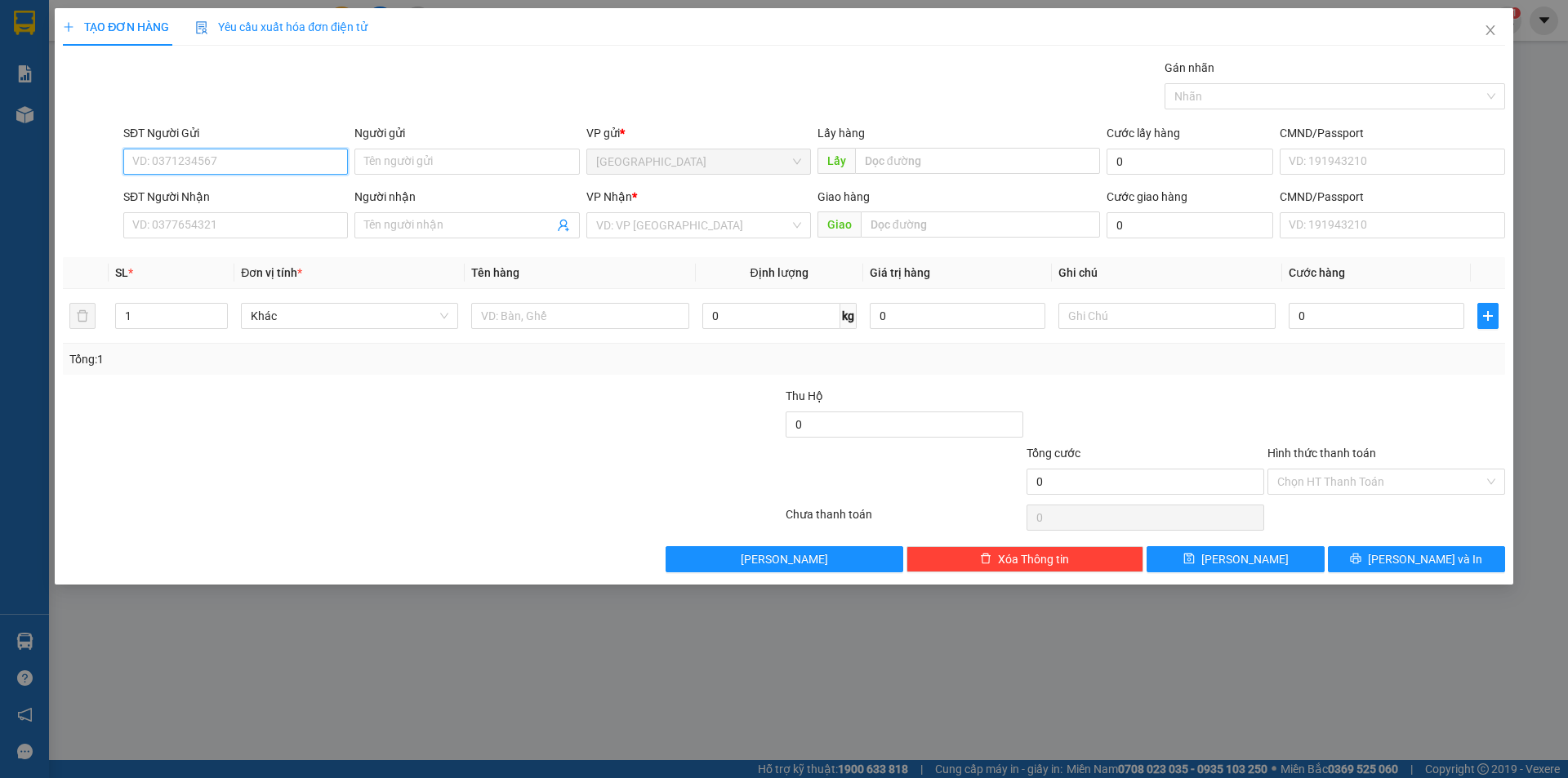
click at [272, 162] on input "SĐT Người Gửi" at bounding box center [236, 161] width 225 height 26
type input "0343702762"
click at [239, 192] on div "0343702762" at bounding box center [236, 195] width 205 height 18
type input "0763182658"
type input "38 ndc"
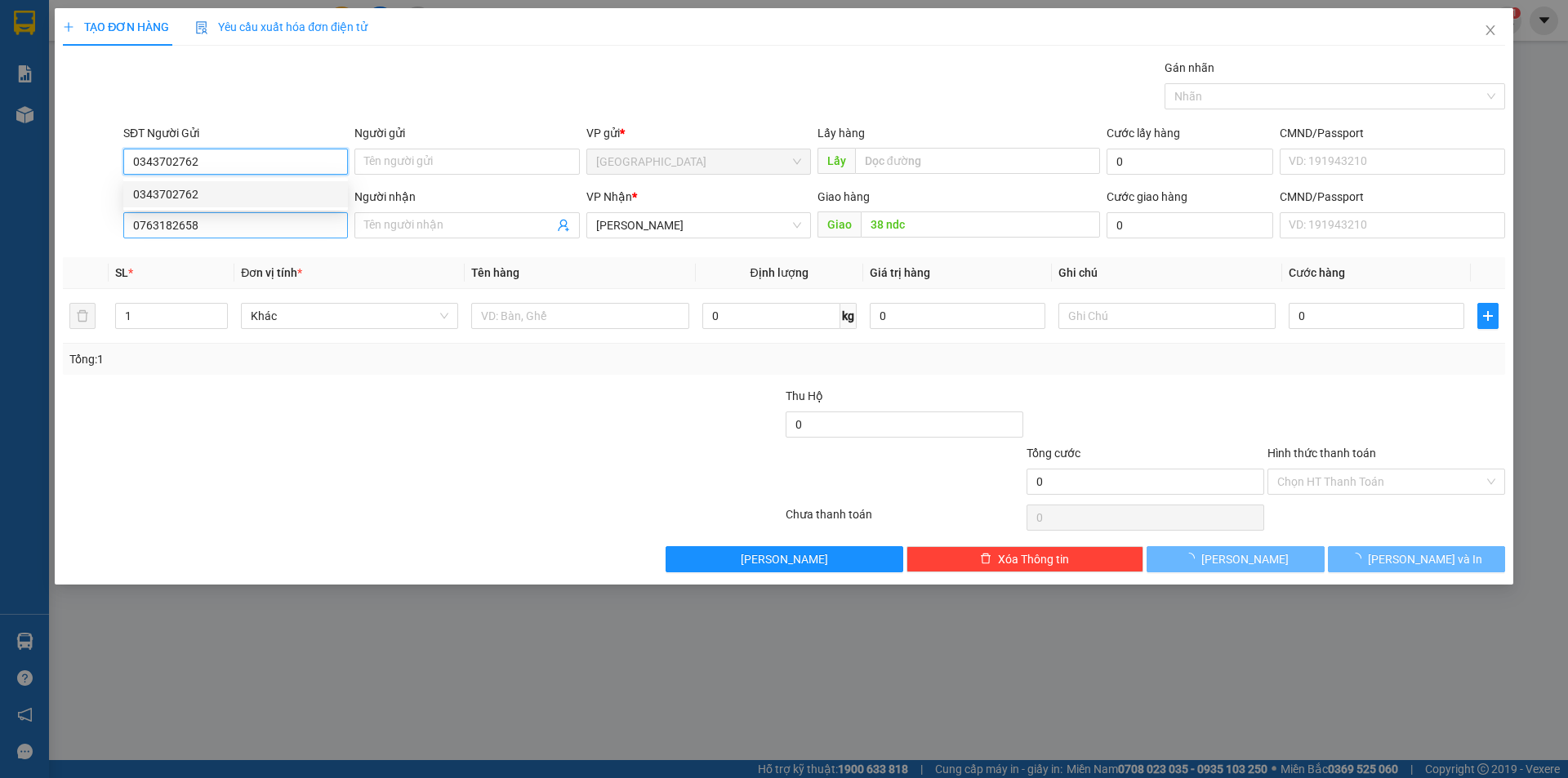
type input "40.000"
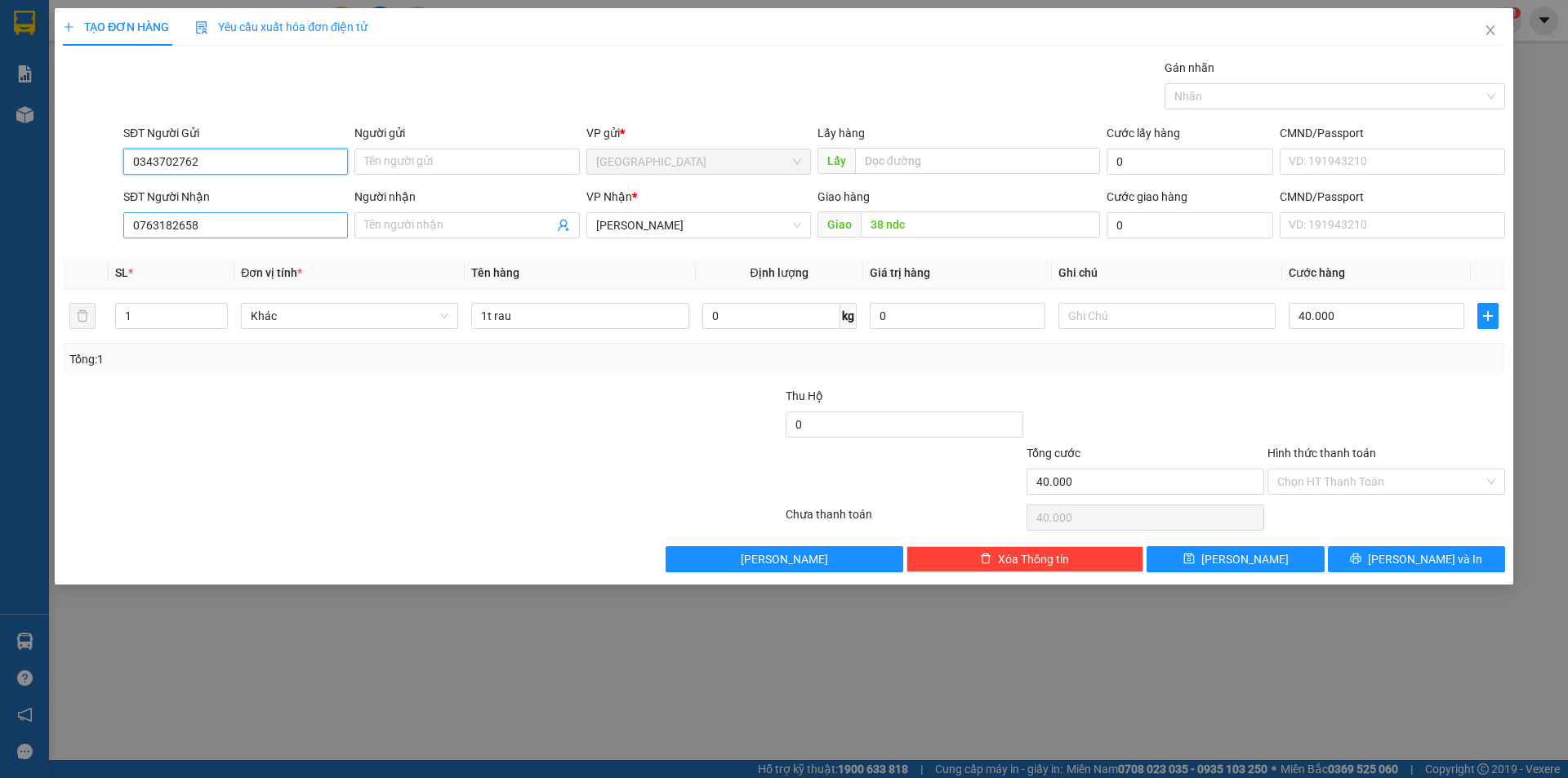
type input "0343702762"
click at [241, 223] on input "0763182658" at bounding box center [236, 225] width 225 height 26
click at [239, 222] on input "0763182658" at bounding box center [236, 225] width 225 height 26
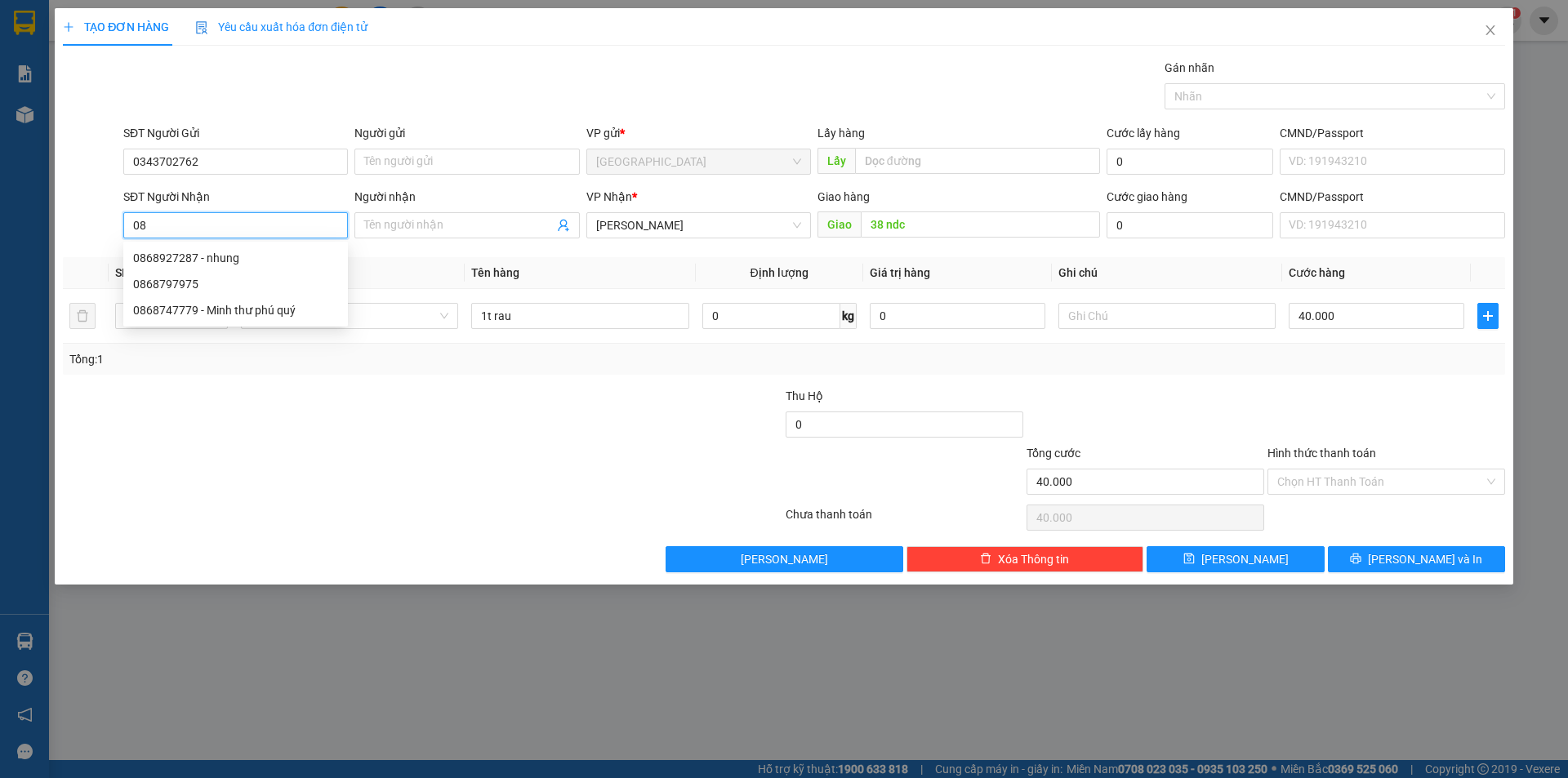
type input "0"
click at [221, 255] on div "0763182658" at bounding box center [236, 258] width 205 height 18
type input "0763182658"
click at [1354, 488] on input "Hình thức thanh toán" at bounding box center [1381, 481] width 207 height 24
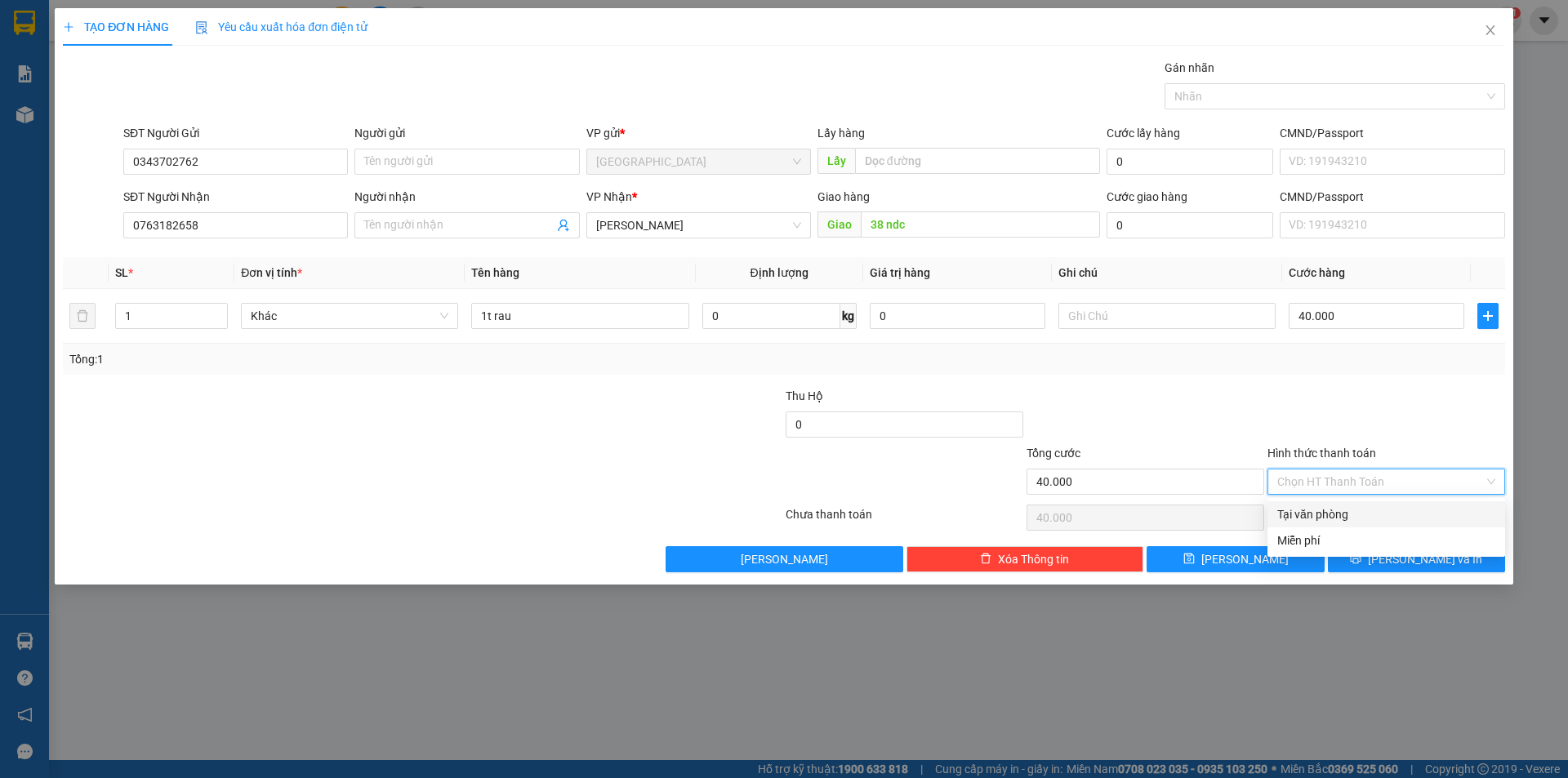
click at [1346, 511] on div "Tại văn phòng" at bounding box center [1386, 515] width 218 height 18
type input "0"
click at [1371, 548] on button "[PERSON_NAME] và In" at bounding box center [1416, 559] width 177 height 26
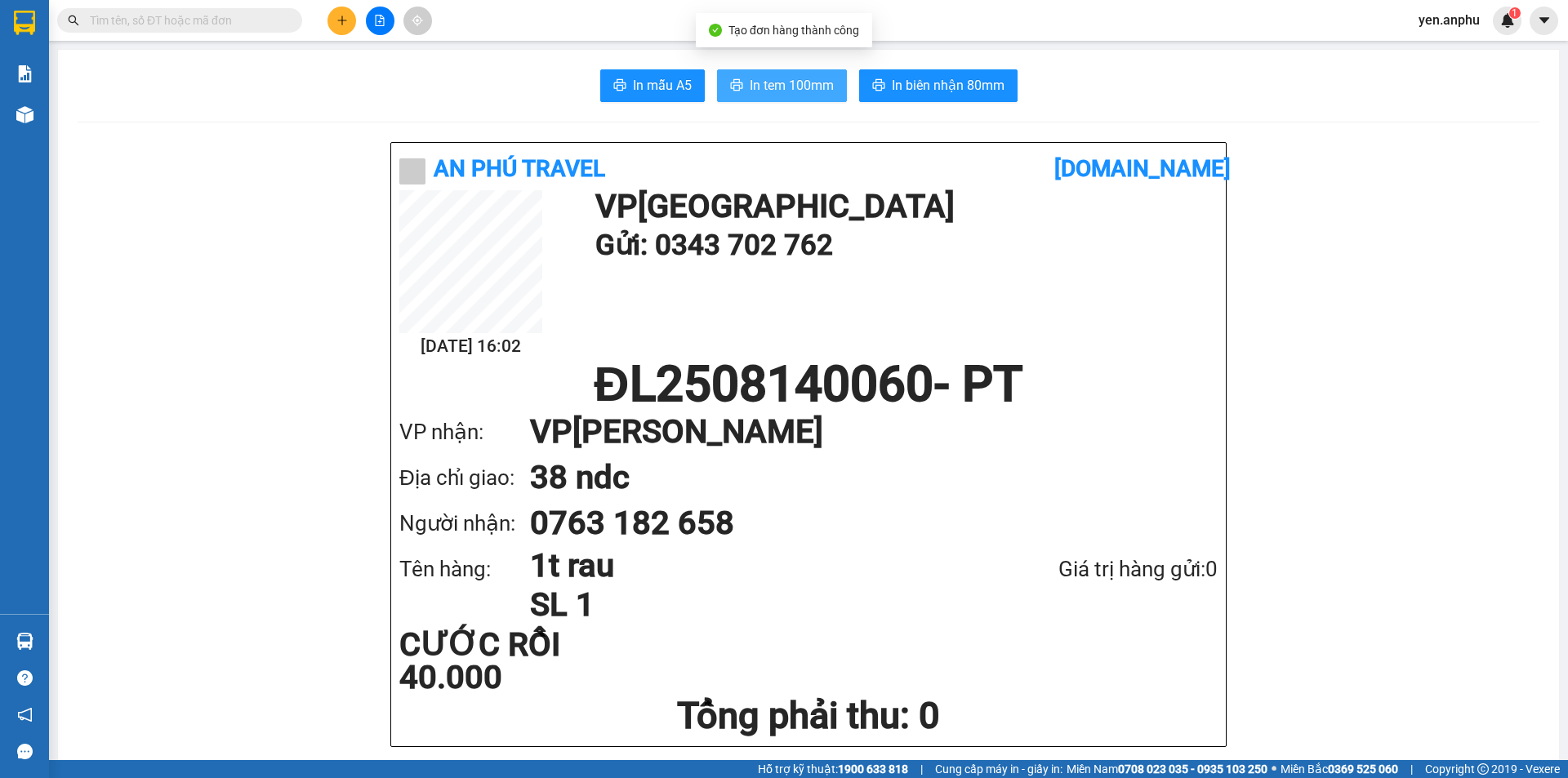
click at [780, 88] on span "In tem 100mm" at bounding box center [791, 85] width 84 height 21
click at [222, 27] on input "text" at bounding box center [186, 21] width 192 height 18
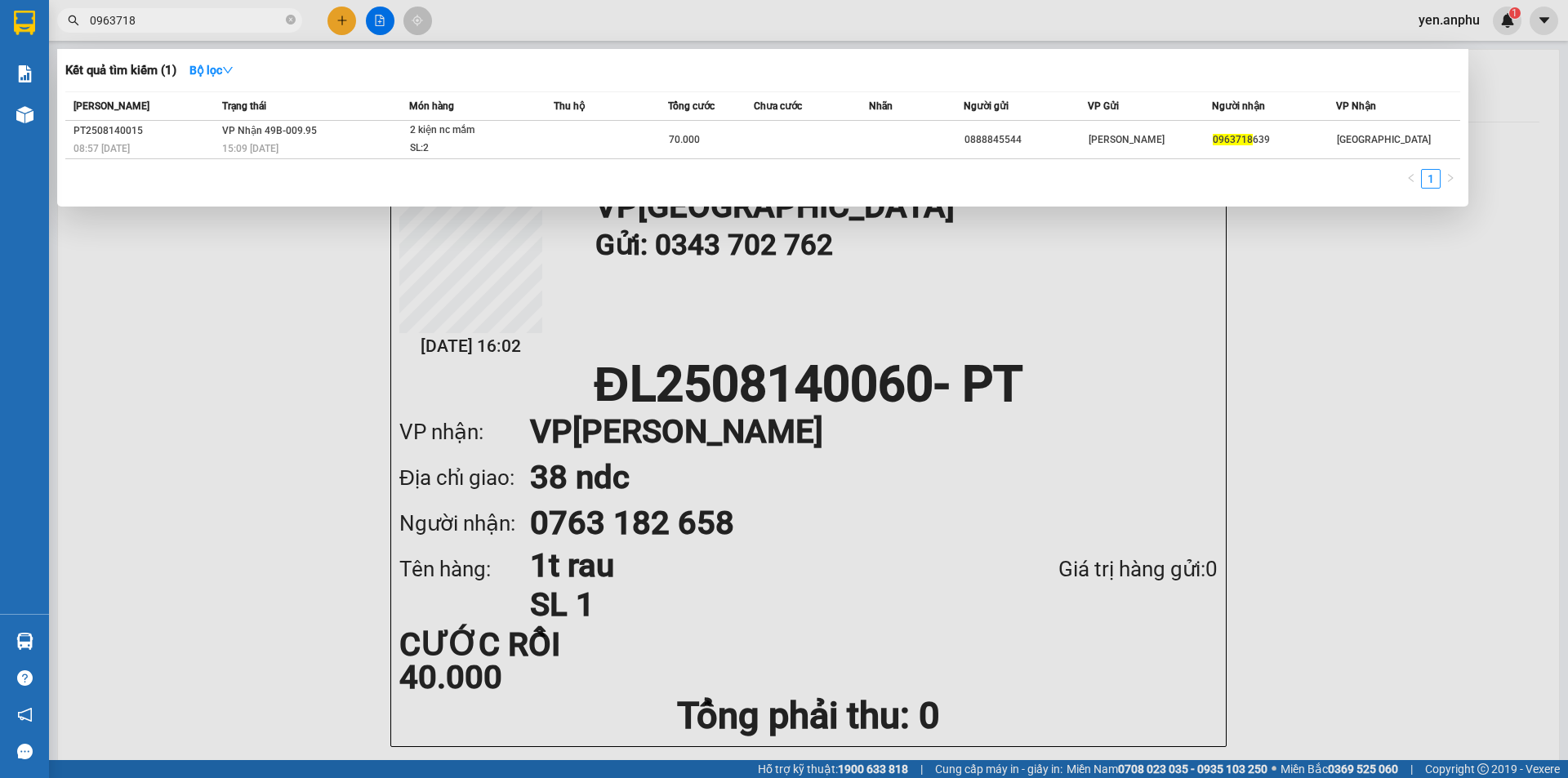
click at [232, 22] on input "0963718" at bounding box center [186, 21] width 192 height 18
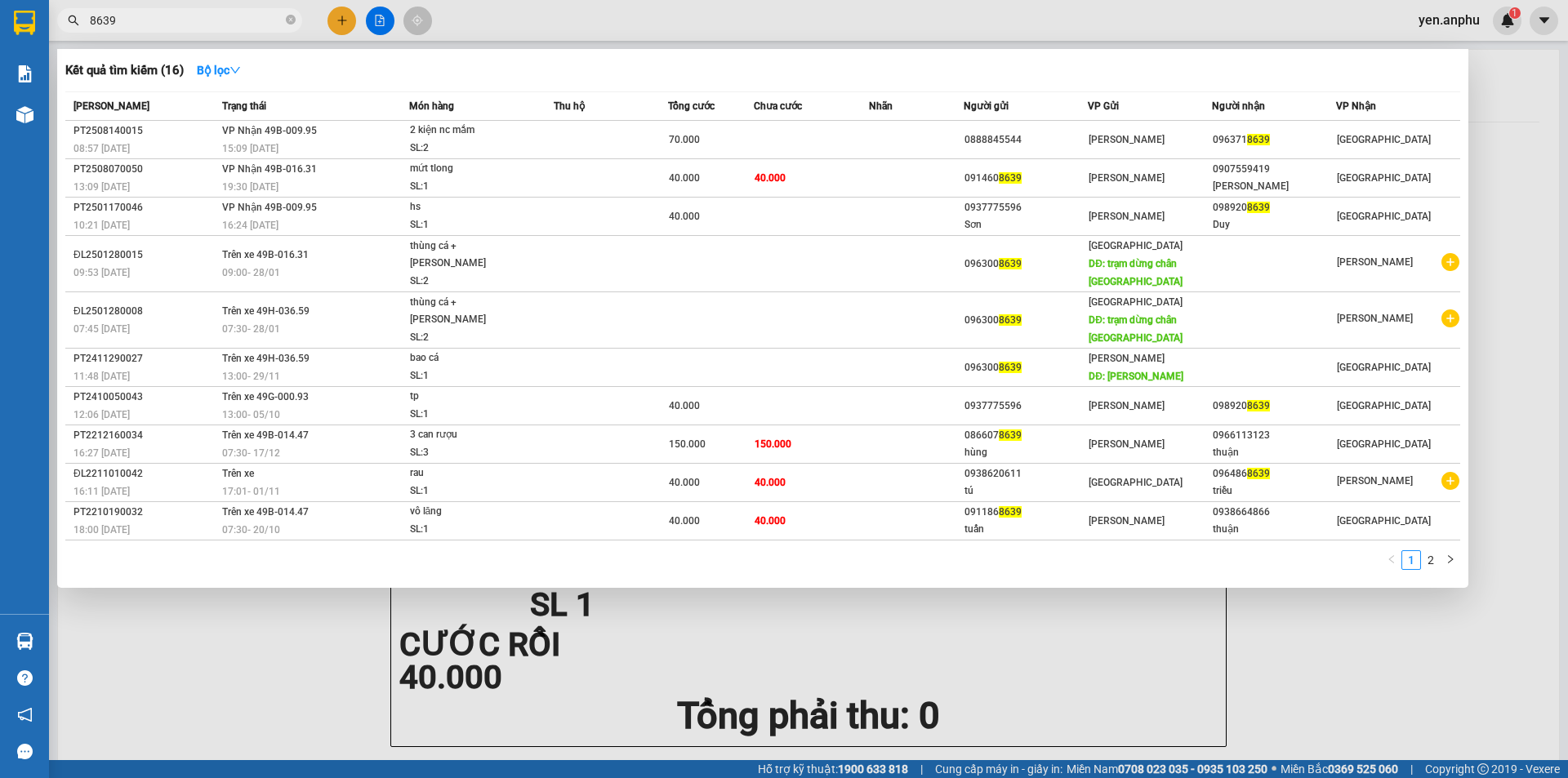
type input "8639"
click at [379, 29] on div at bounding box center [784, 389] width 1568 height 778
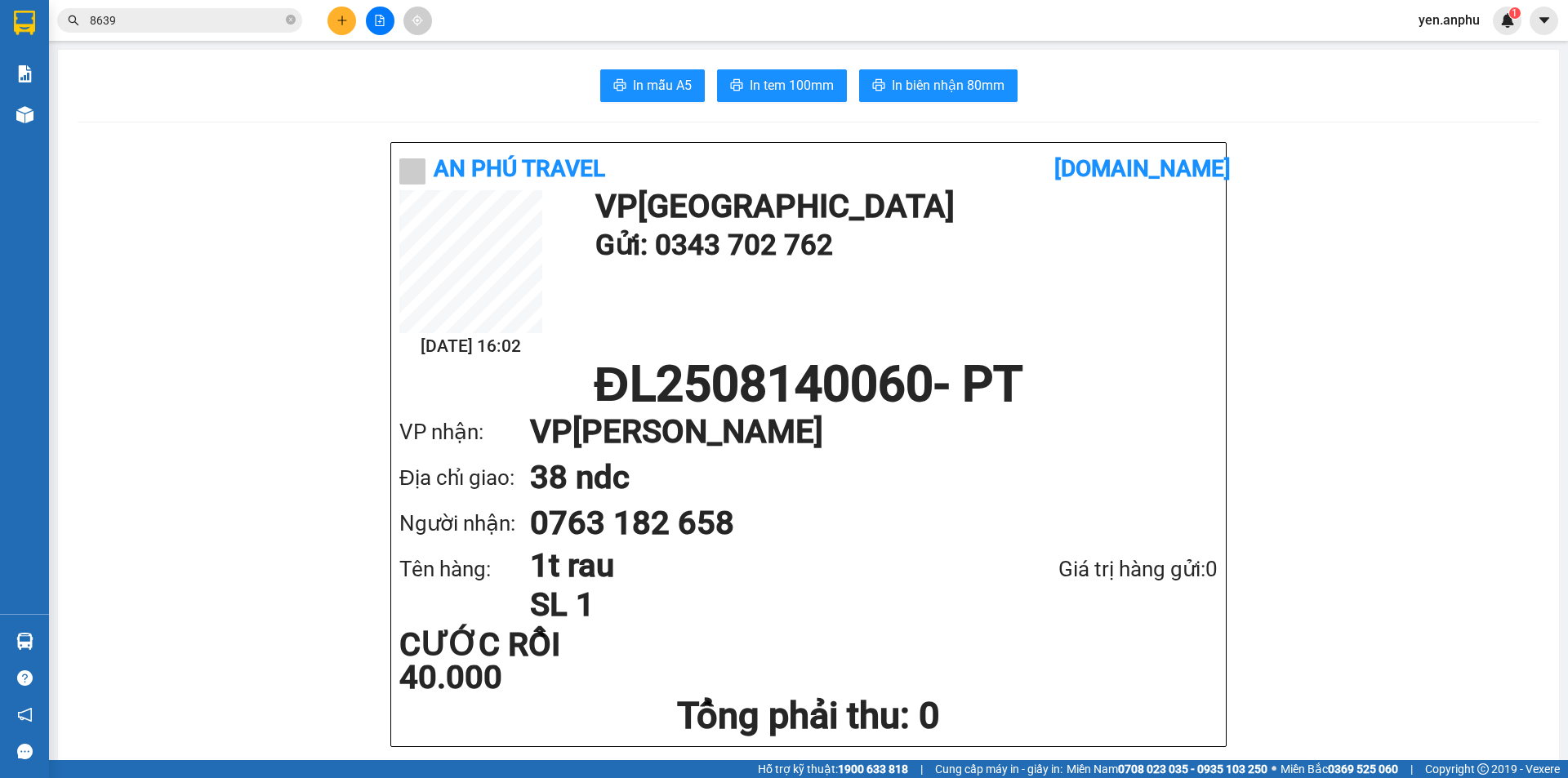
drag, startPoint x: 375, startPoint y: 19, endPoint x: 330, endPoint y: 34, distance: 47.4
click at [375, 18] on icon "file-add" at bounding box center [380, 21] width 12 height 12
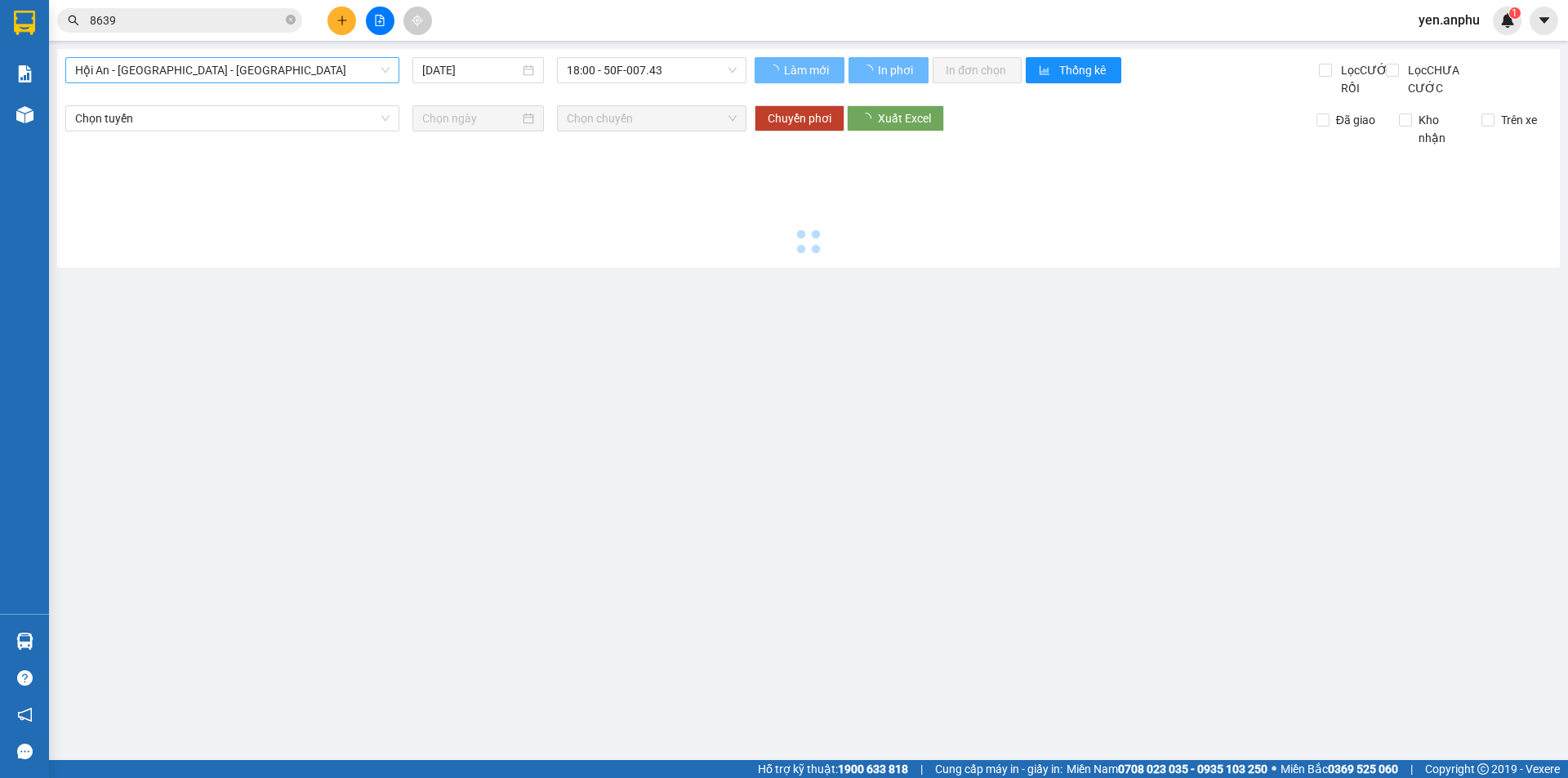
click at [184, 77] on span "Hội An - [GEOGRAPHIC_DATA] - [GEOGRAPHIC_DATA]" at bounding box center [232, 70] width 315 height 24
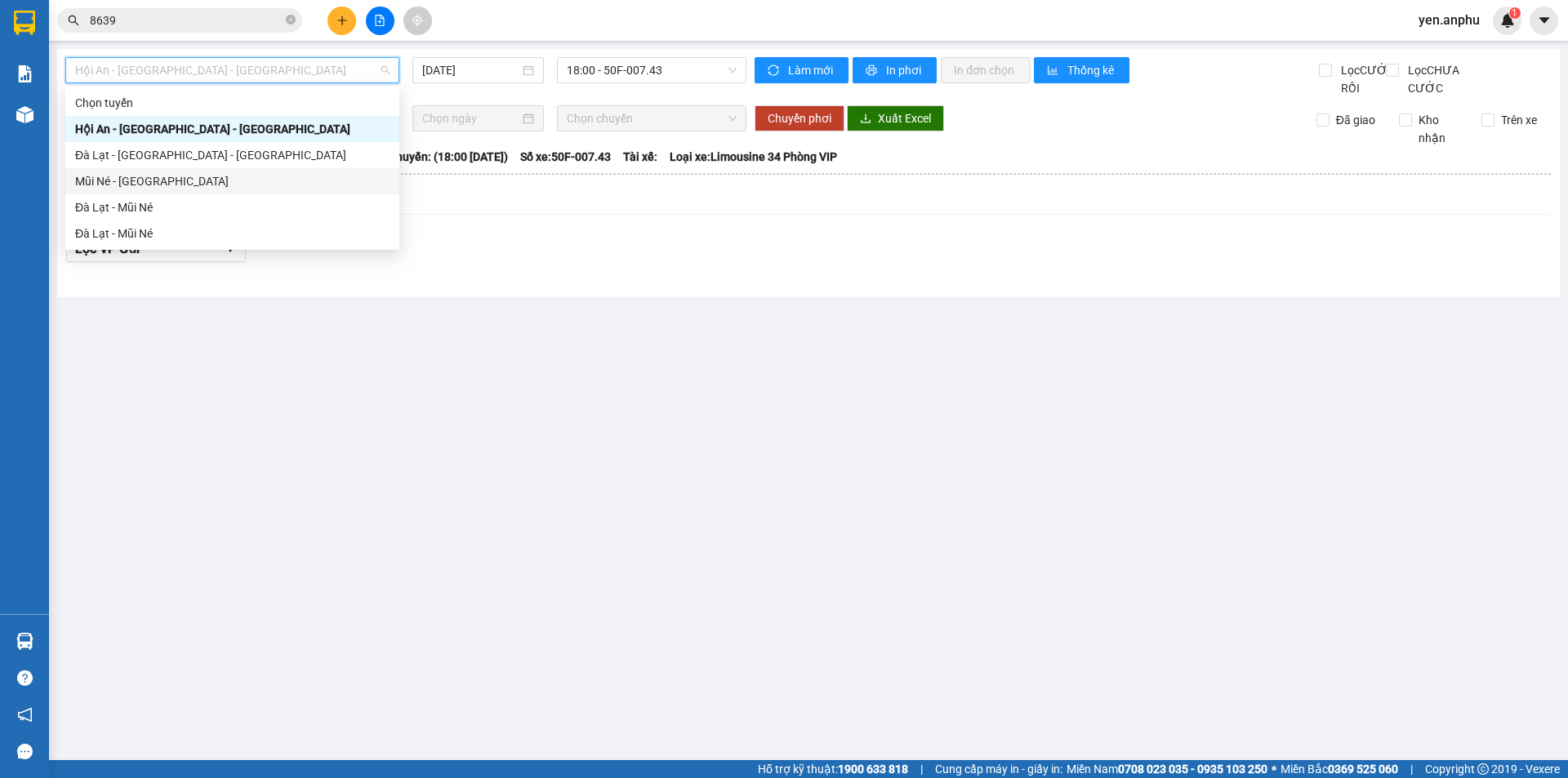
click at [160, 183] on div "Mũi Né - [GEOGRAPHIC_DATA]" at bounding box center [232, 182] width 315 height 18
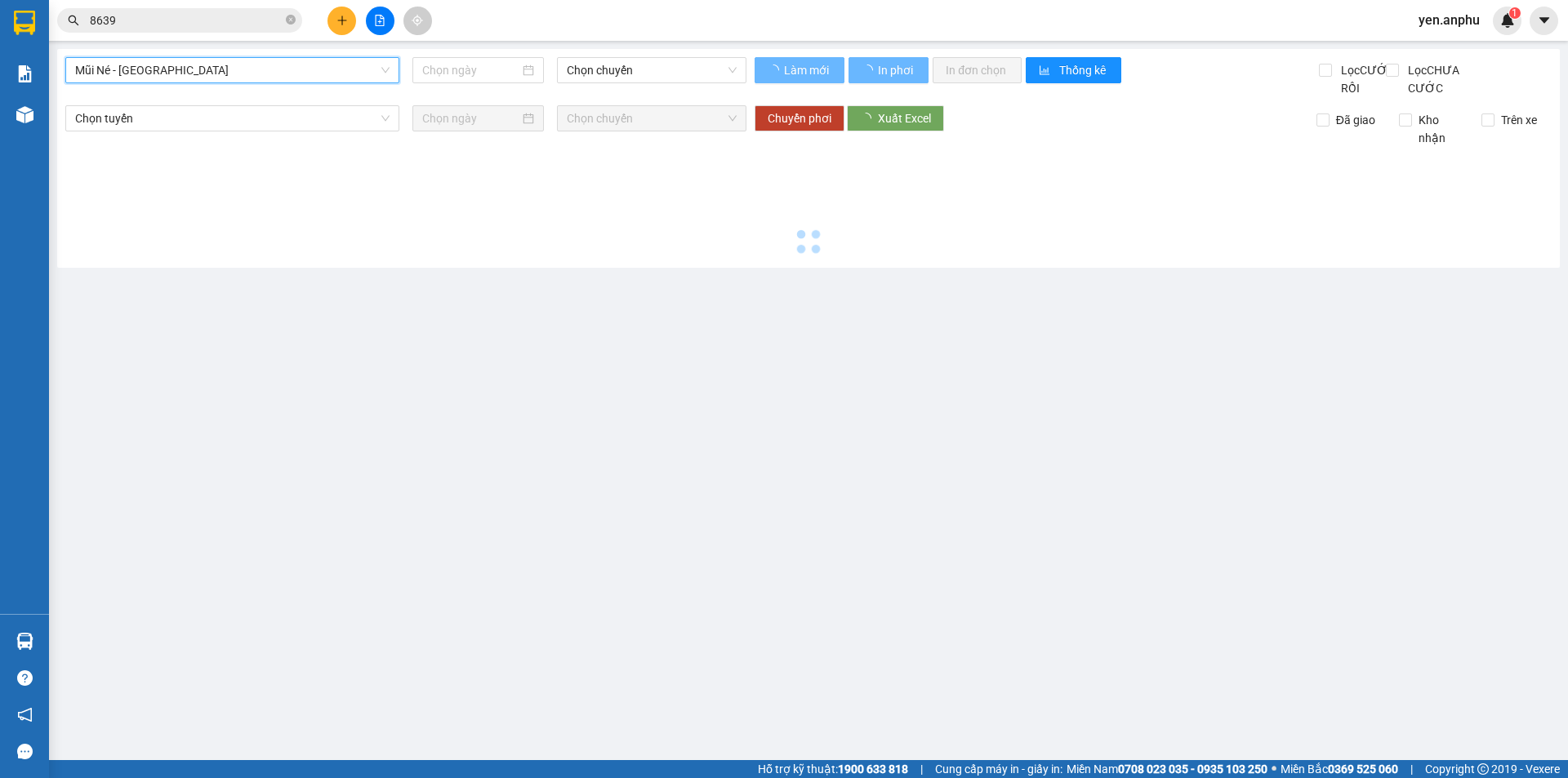
type input "[DATE]"
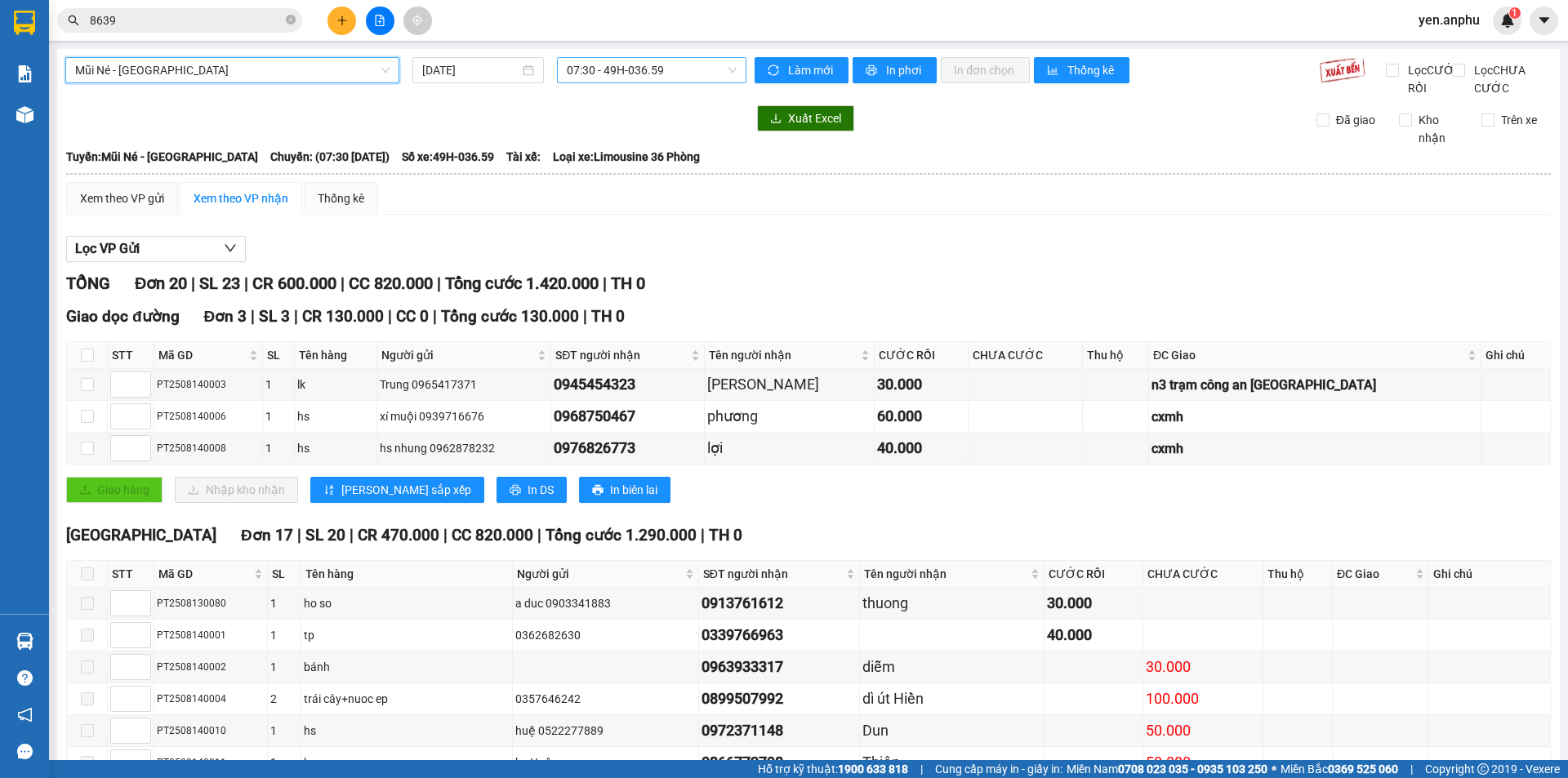
click at [619, 61] on span "07:30 - 49H-036.59" at bounding box center [651, 70] width 170 height 24
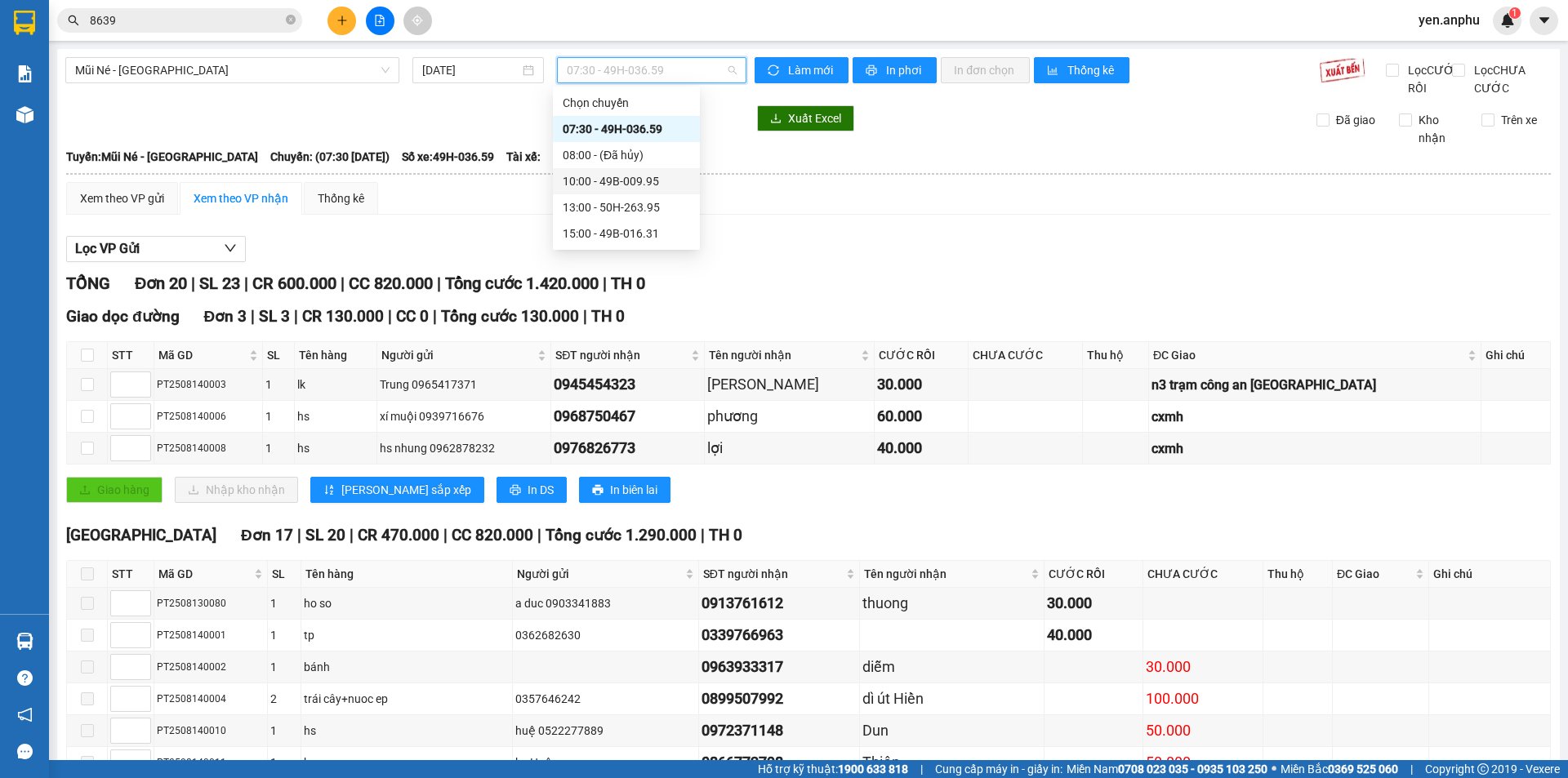
click at [615, 172] on div "10:00 - 49B-009.95" at bounding box center [626, 181] width 147 height 26
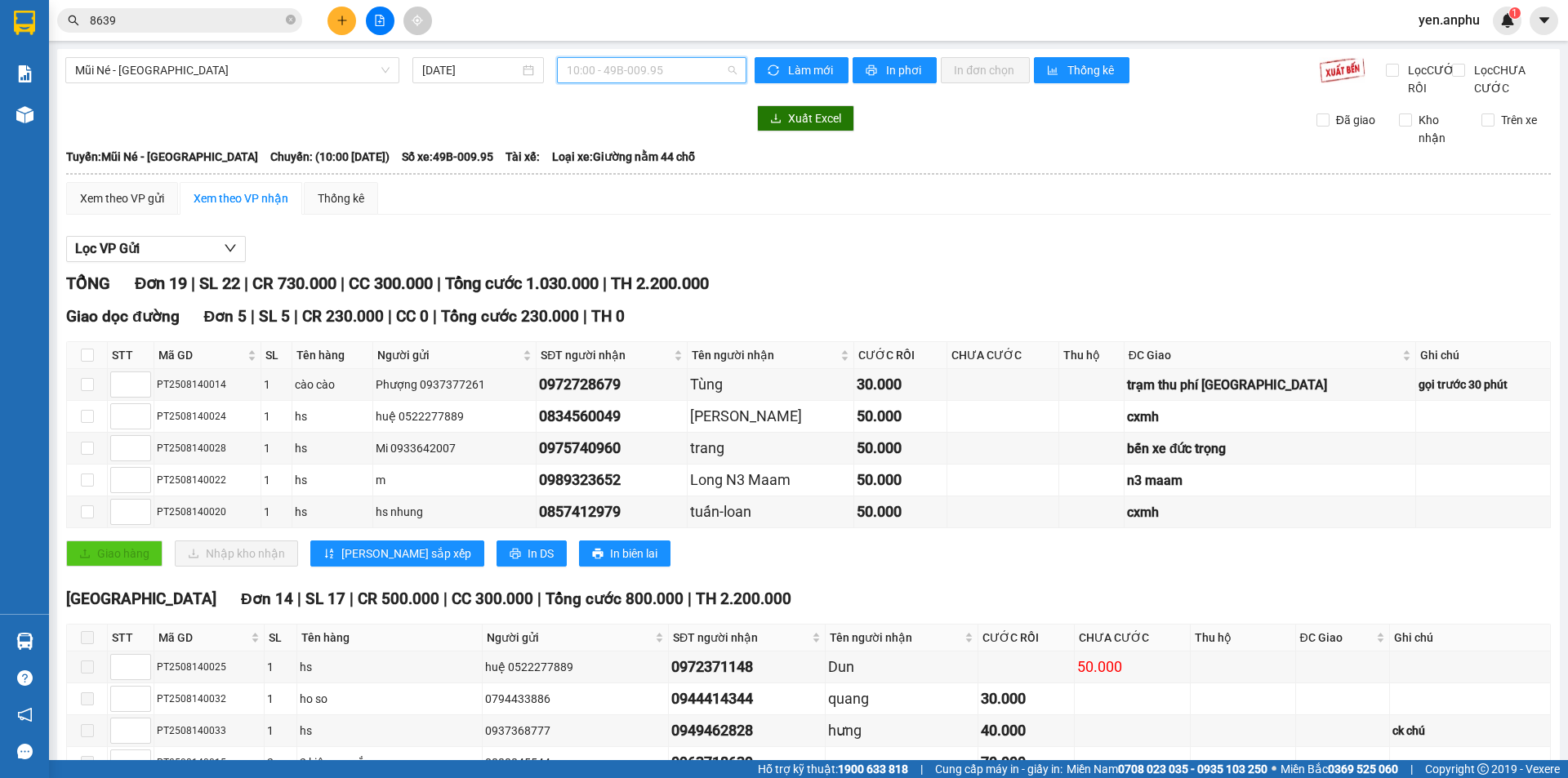
click at [652, 73] on span "10:00 - 49B-009.95" at bounding box center [651, 70] width 170 height 24
click at [222, 31] on span "8639" at bounding box center [180, 20] width 245 height 24
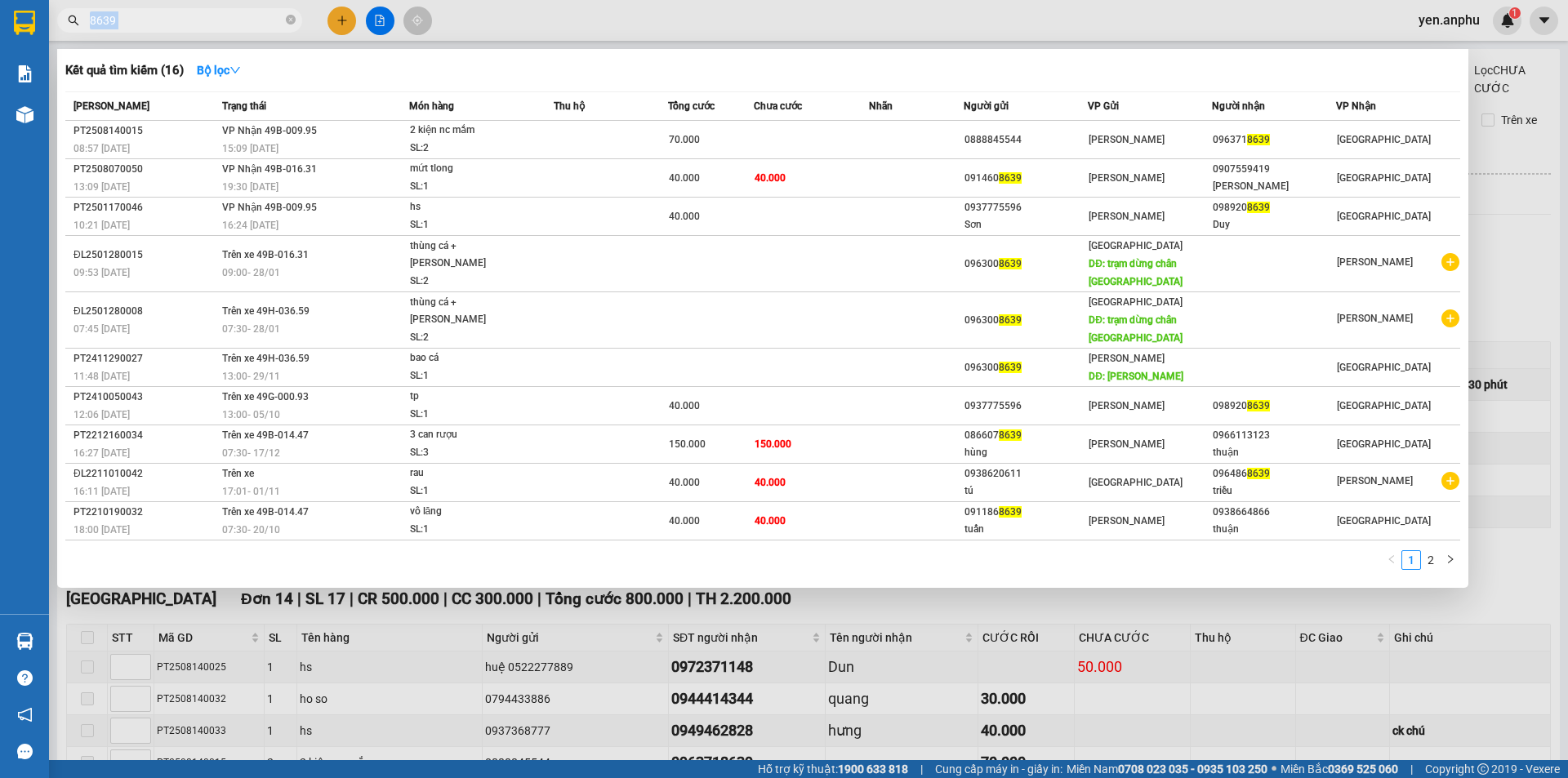
click at [222, 31] on span "8639" at bounding box center [180, 20] width 245 height 24
click at [230, 21] on input "8639" at bounding box center [186, 21] width 192 height 18
click at [230, 20] on input "8639" at bounding box center [186, 21] width 192 height 18
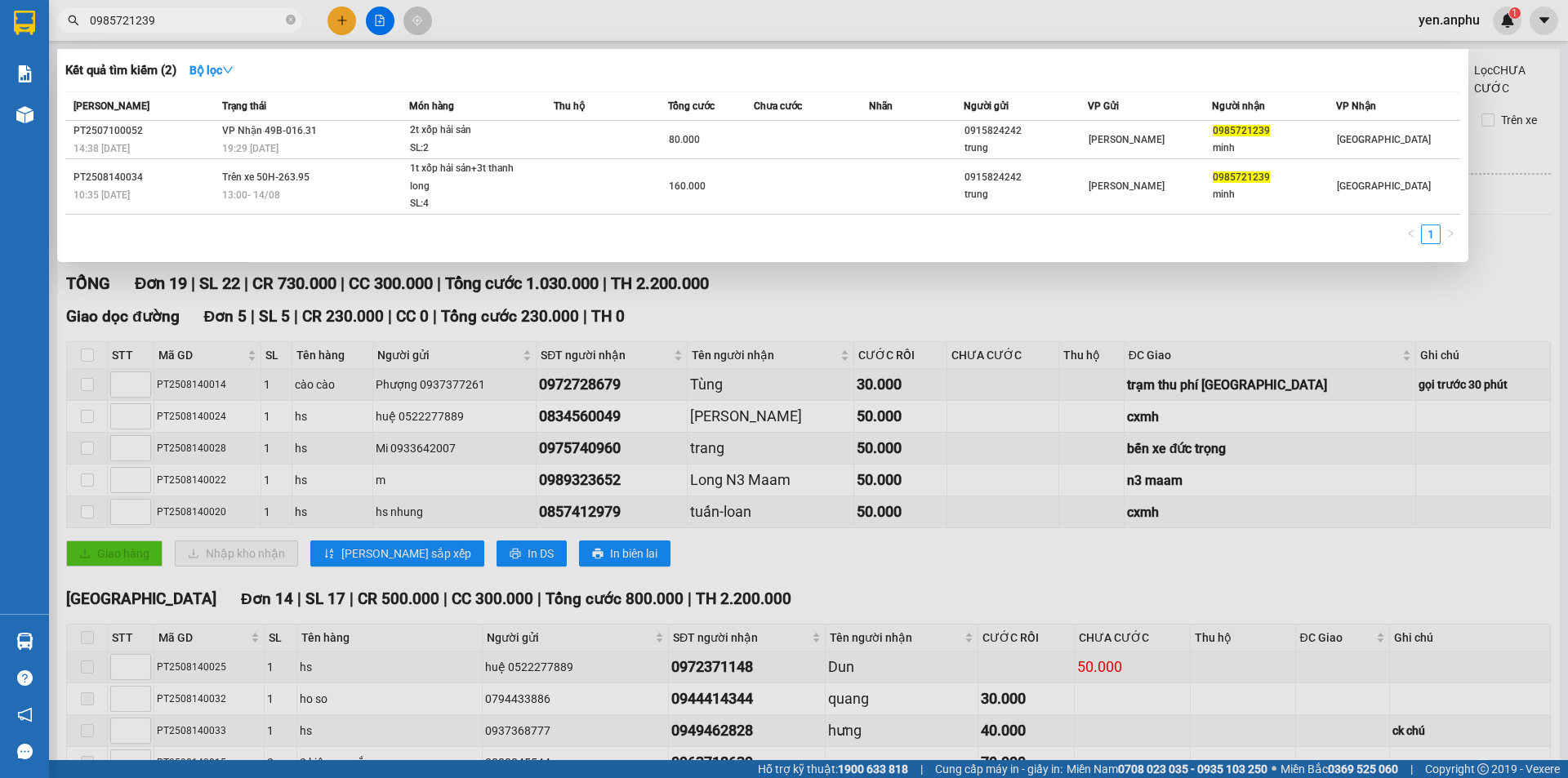
click at [371, 16] on div at bounding box center [784, 389] width 1568 height 778
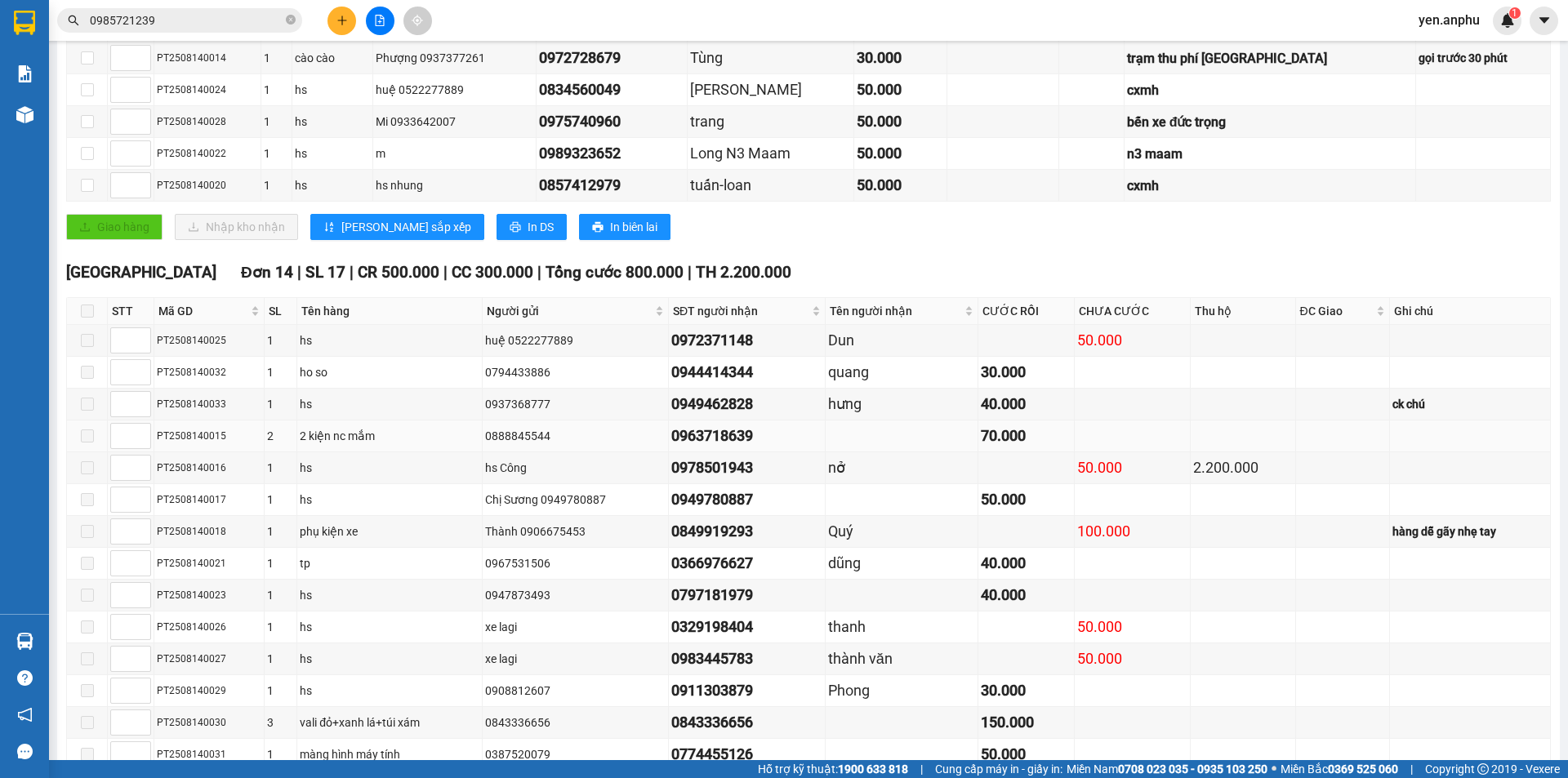
scroll to position [440, 0]
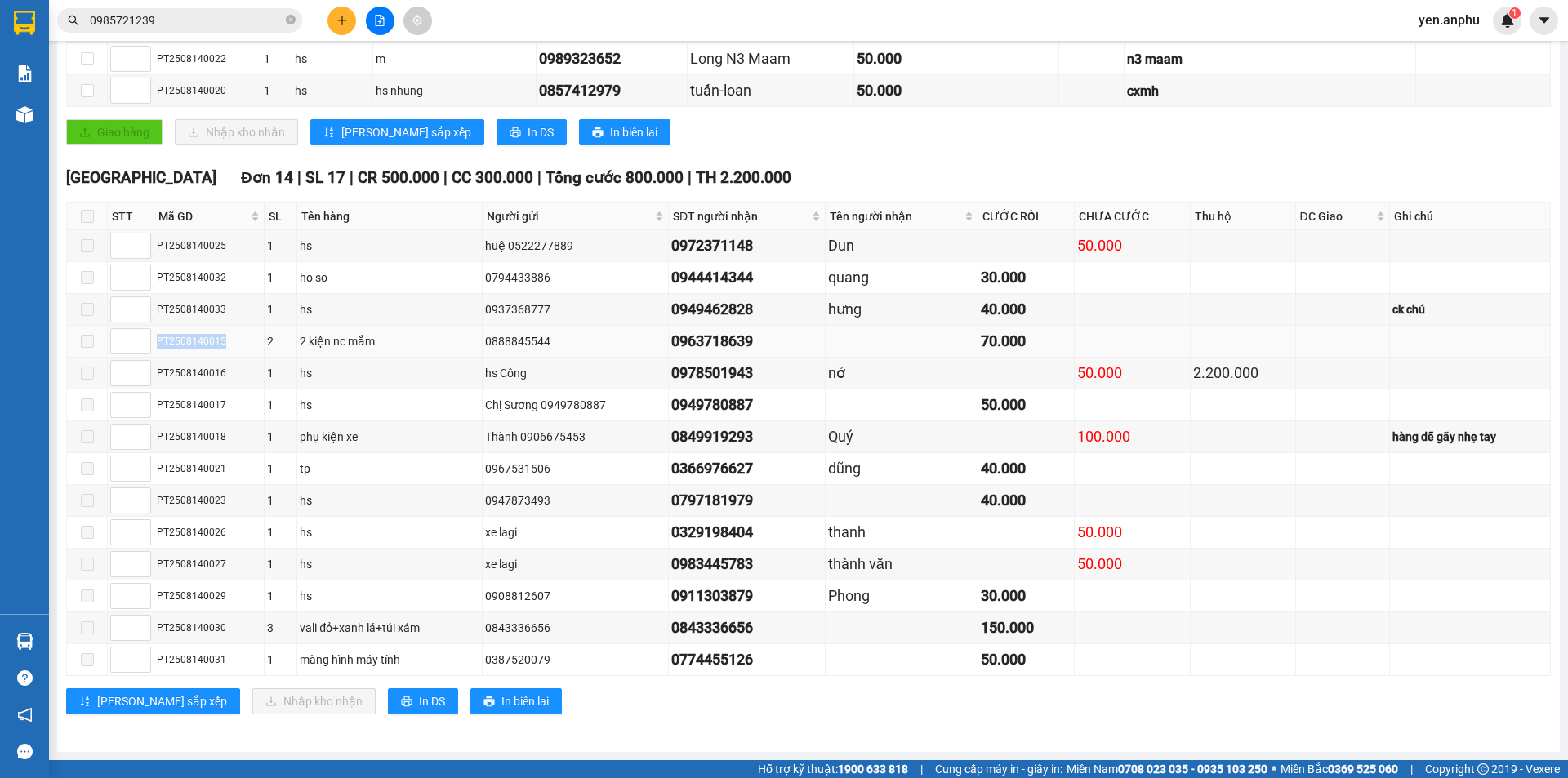
drag, startPoint x: 229, startPoint y: 341, endPoint x: 152, endPoint y: 347, distance: 77.2
click at [152, 347] on tr "PT2508140015 2 2 kiện nc mắm 0888845544 0963718639 70.000" at bounding box center [809, 342] width 1484 height 32
copy tr "PT2508140015"
click at [147, 7] on div "Kết quả tìm kiếm ( 2 ) Bộ lọc Mã ĐH Trạng thái Món hàng Thu hộ Tổng cước Chưa c…" at bounding box center [159, 21] width 318 height 28
click at [148, 16] on input "0985721239" at bounding box center [186, 21] width 192 height 18
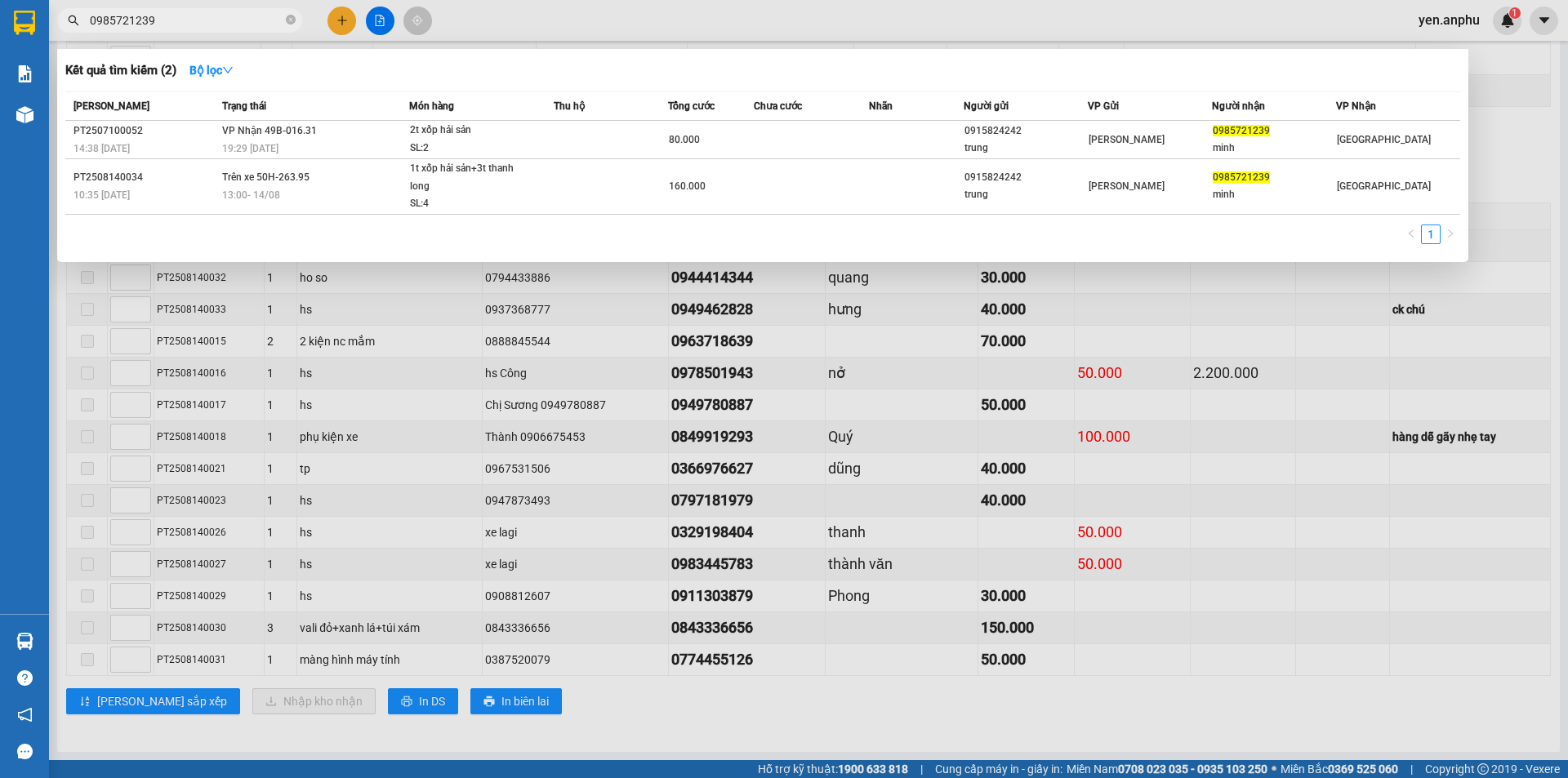
click at [148, 16] on input "0985721239" at bounding box center [186, 21] width 192 height 18
paste input "PT2508140015"
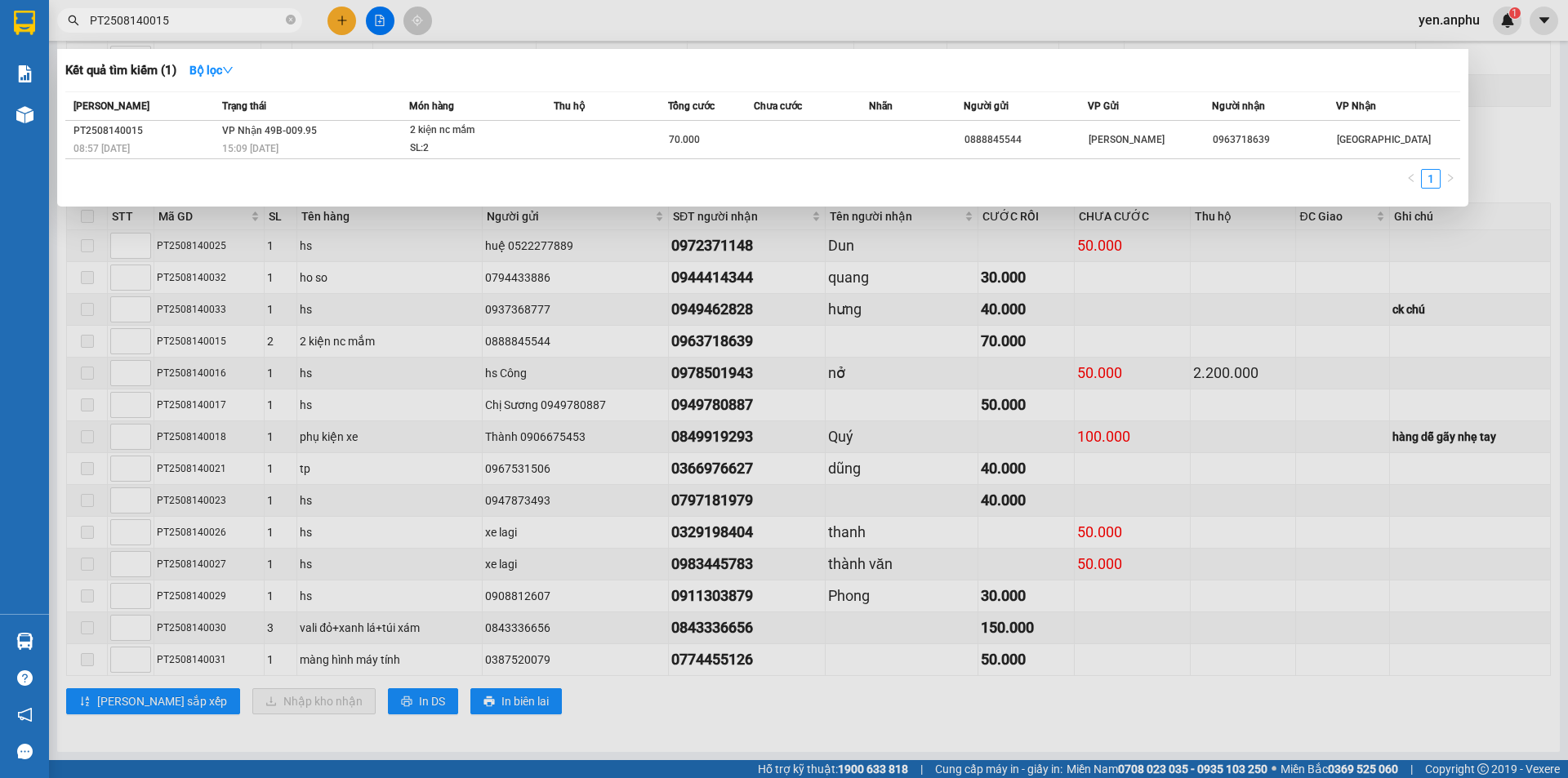
type input "PT2508140015"
click at [380, 29] on div at bounding box center [784, 389] width 1568 height 778
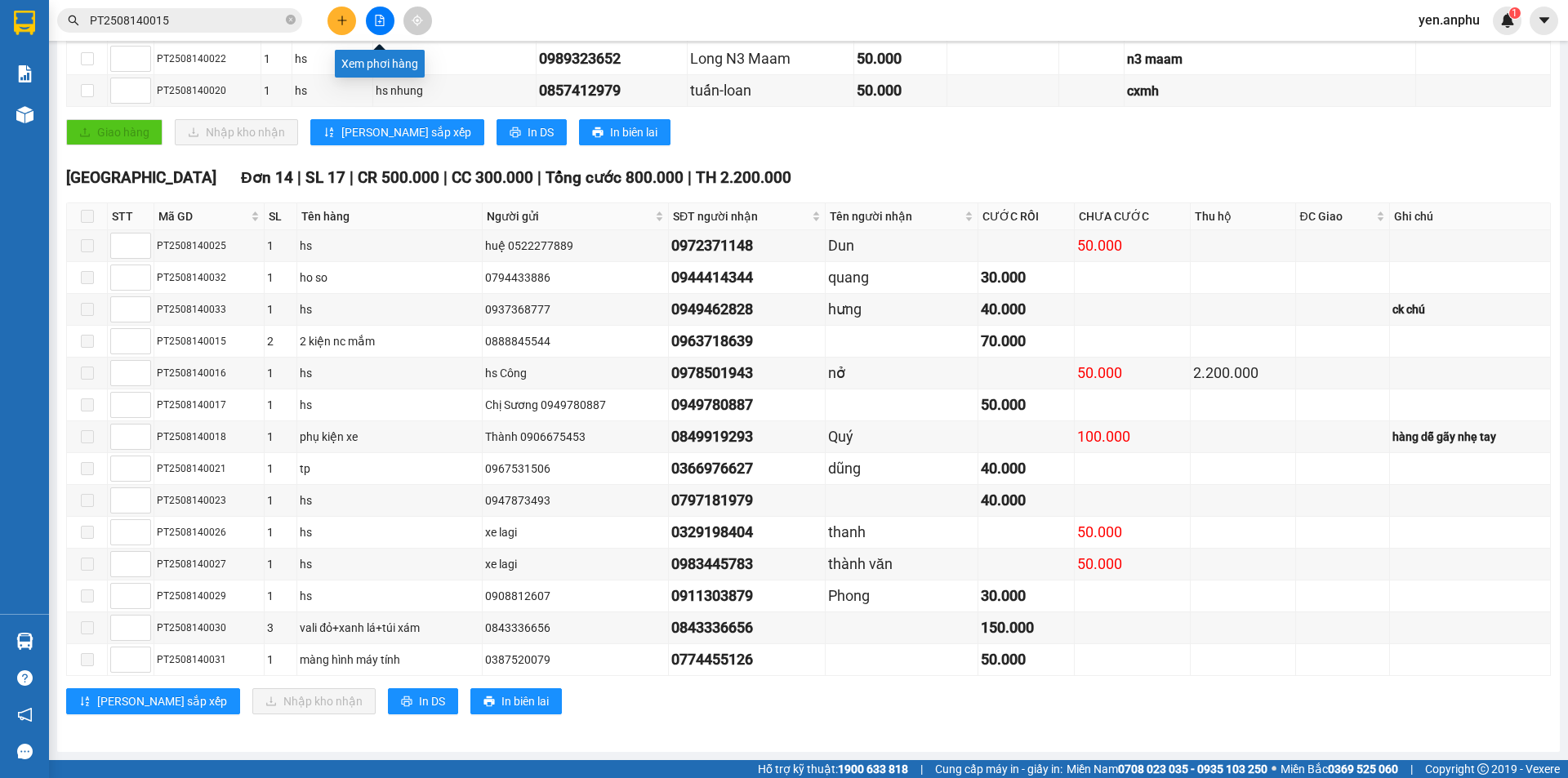
click at [380, 27] on button at bounding box center [380, 21] width 28 height 28
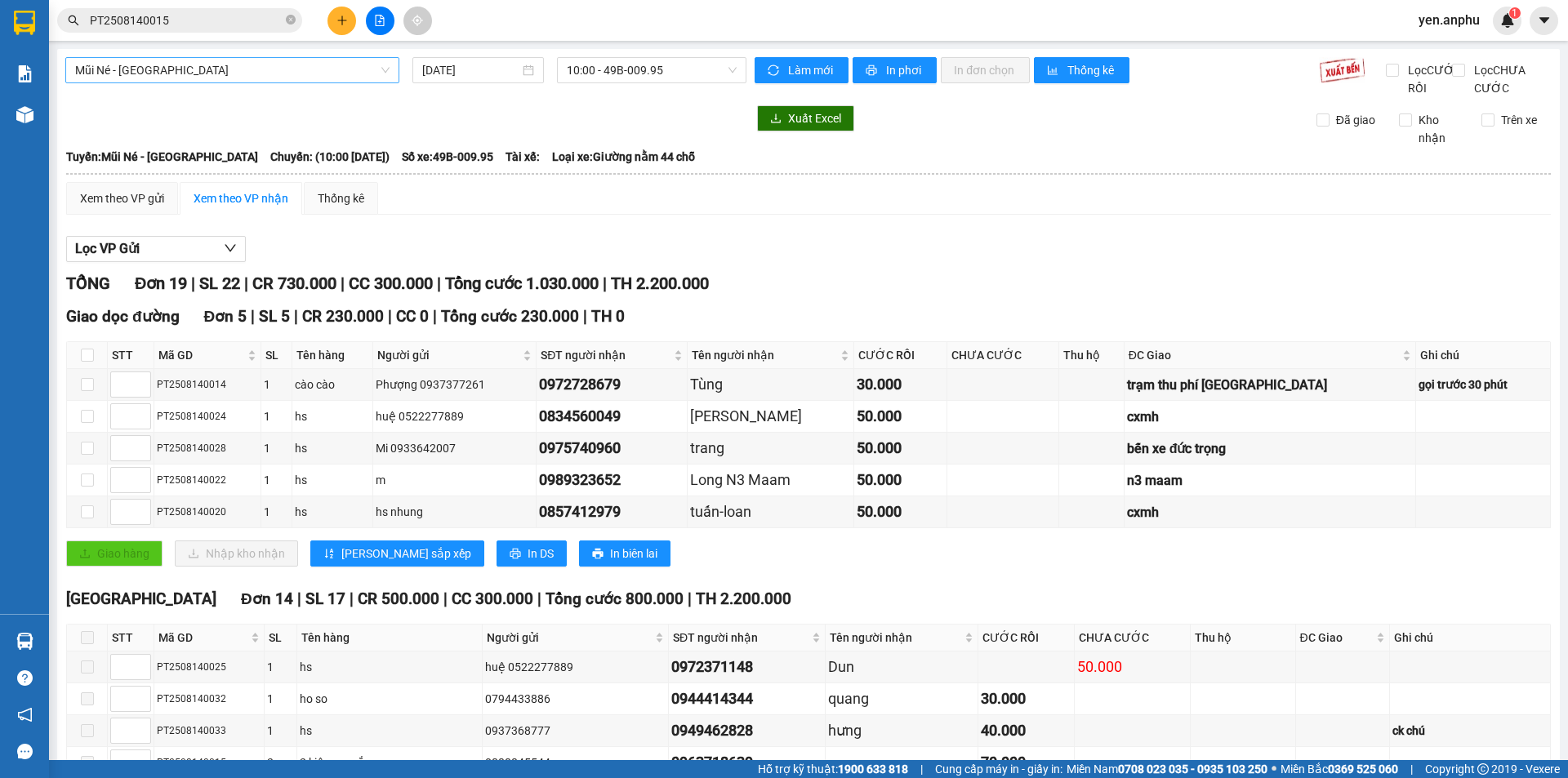
click at [161, 72] on span "Mũi Né - [GEOGRAPHIC_DATA]" at bounding box center [232, 70] width 315 height 24
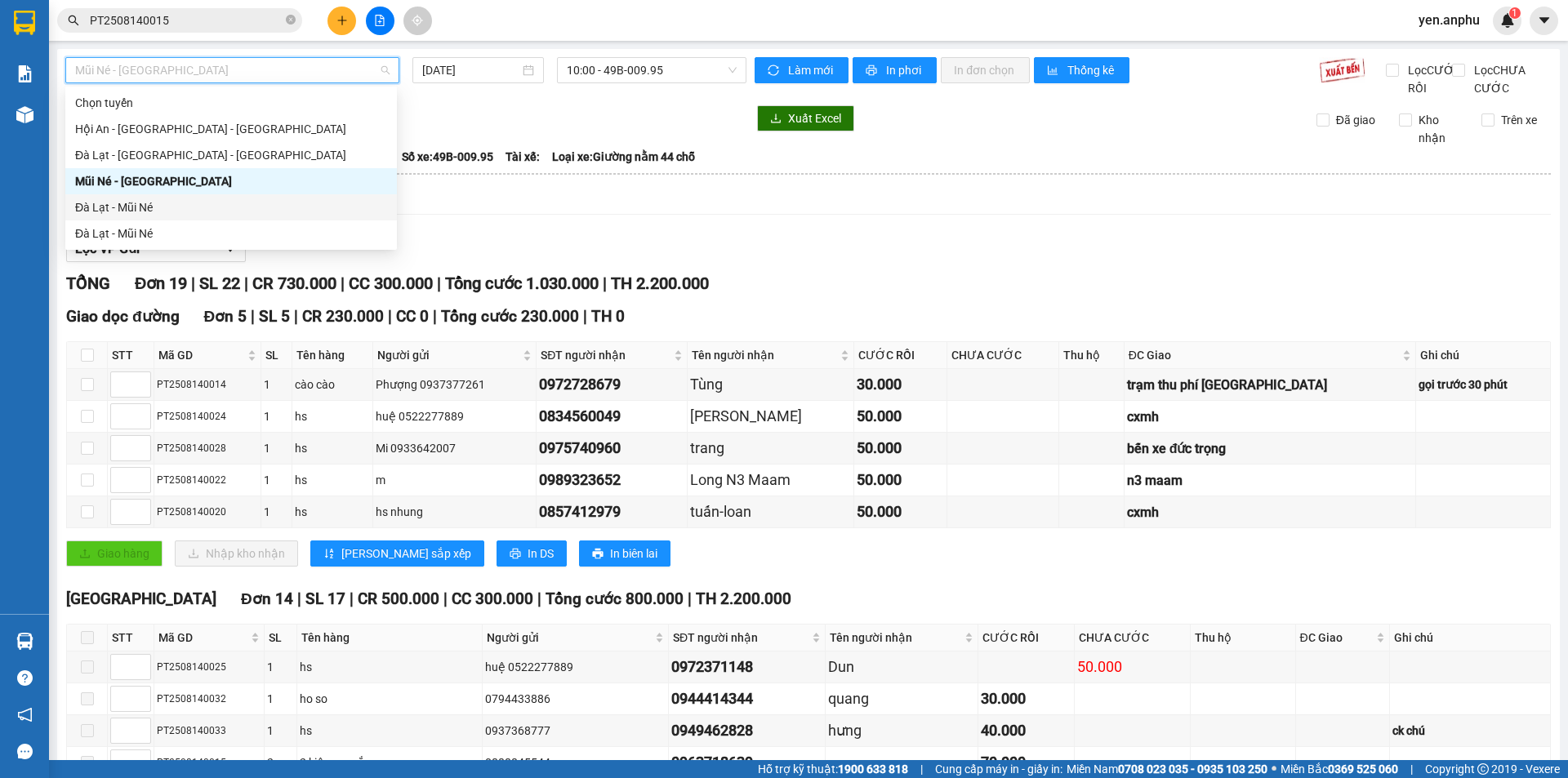
click at [177, 215] on div "Đà Lạt - Mũi Né" at bounding box center [231, 207] width 312 height 18
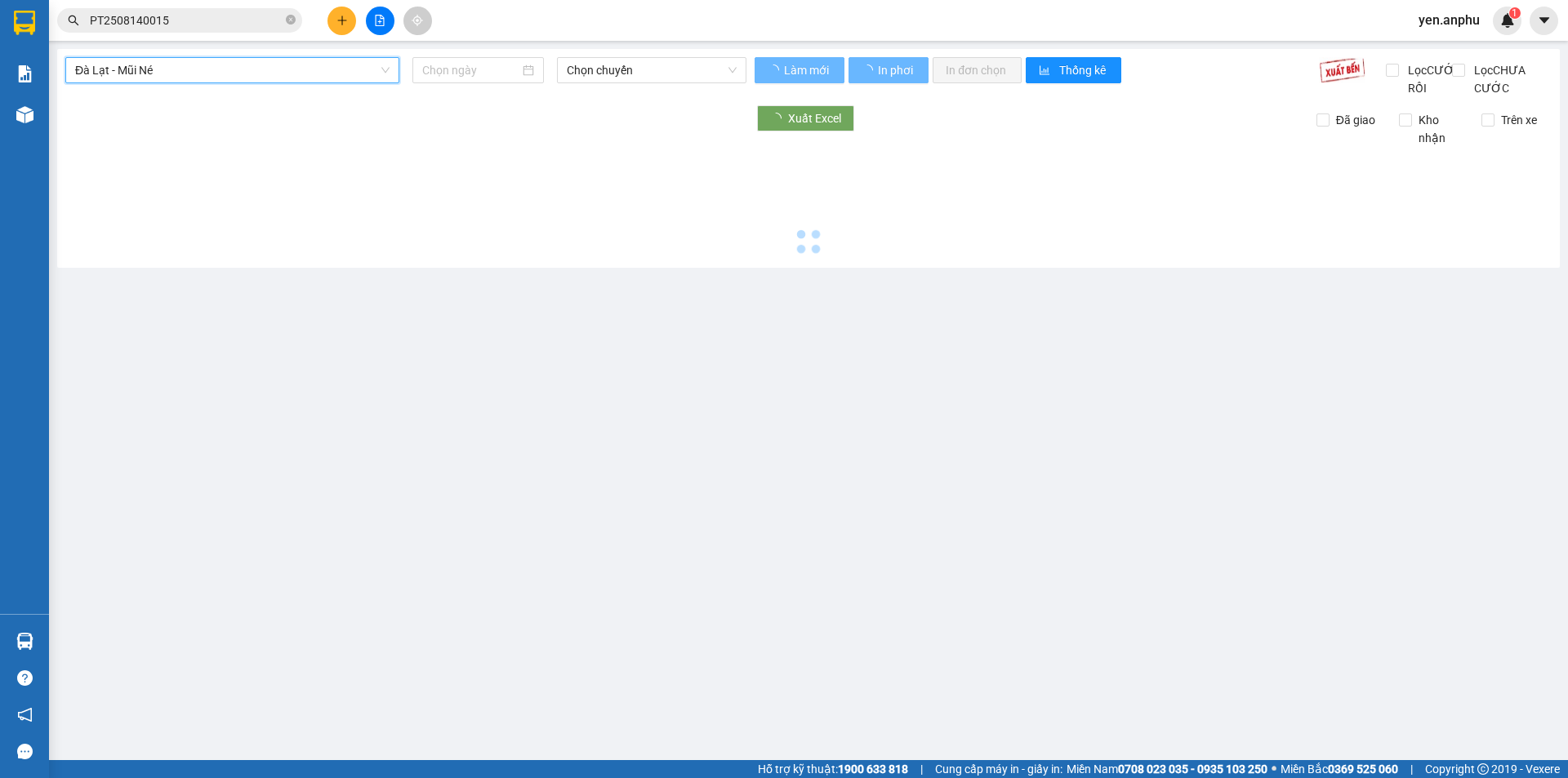
type input "[DATE]"
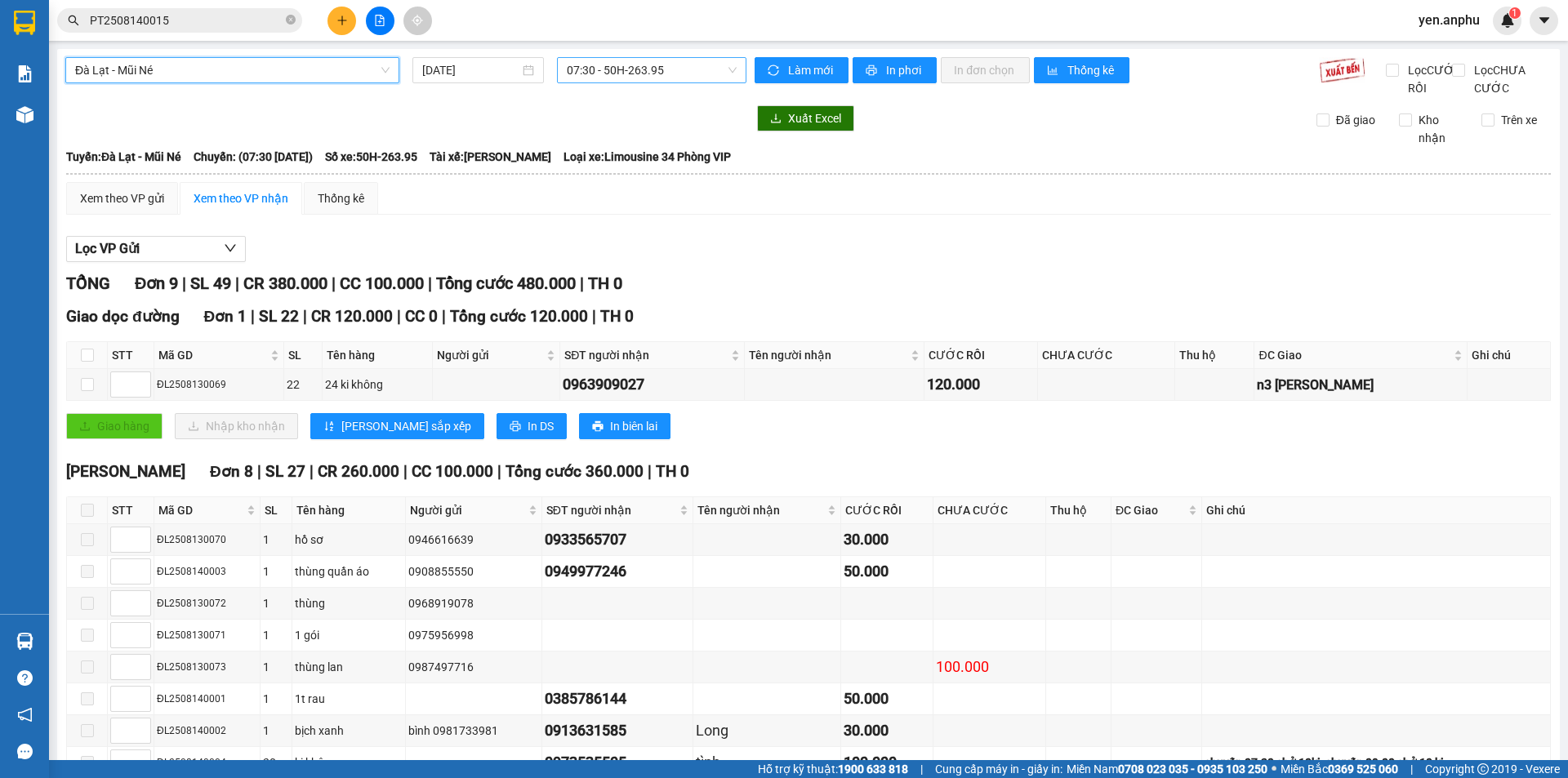
click at [619, 71] on span "07:30 - 50H-263.95" at bounding box center [651, 70] width 170 height 24
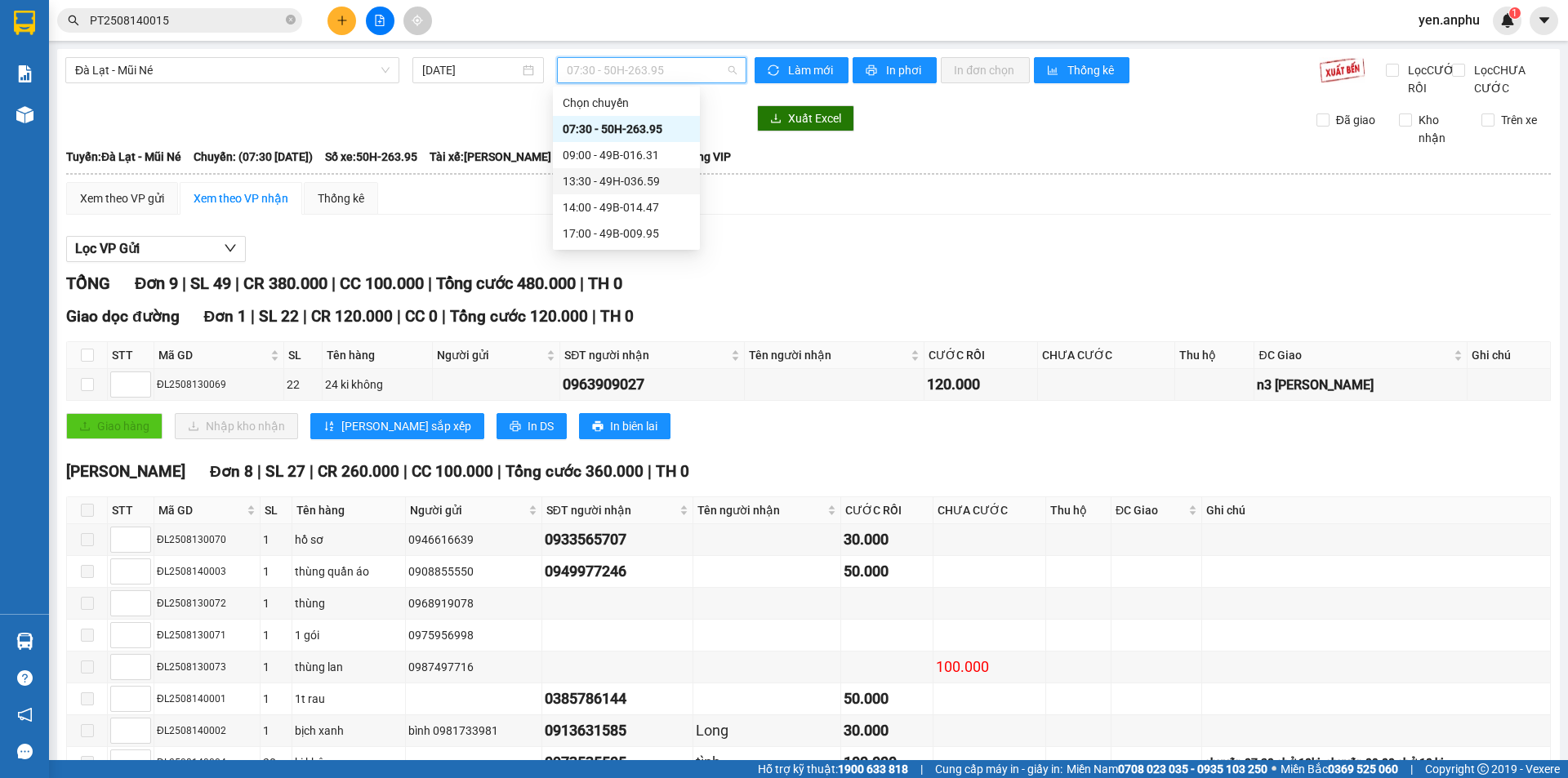
click at [646, 174] on div "13:30 - 49H-036.59" at bounding box center [626, 182] width 127 height 18
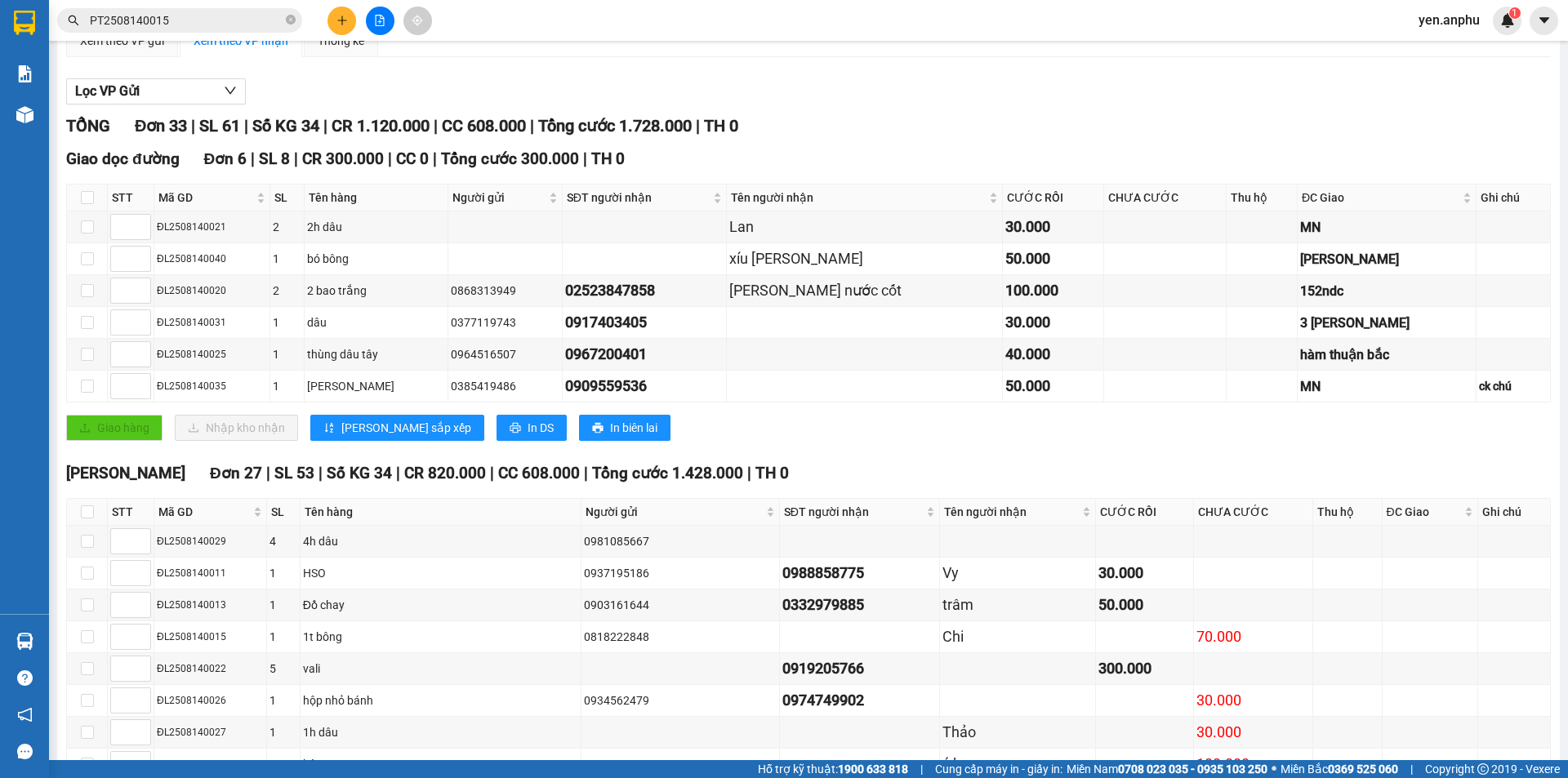
scroll to position [150, 0]
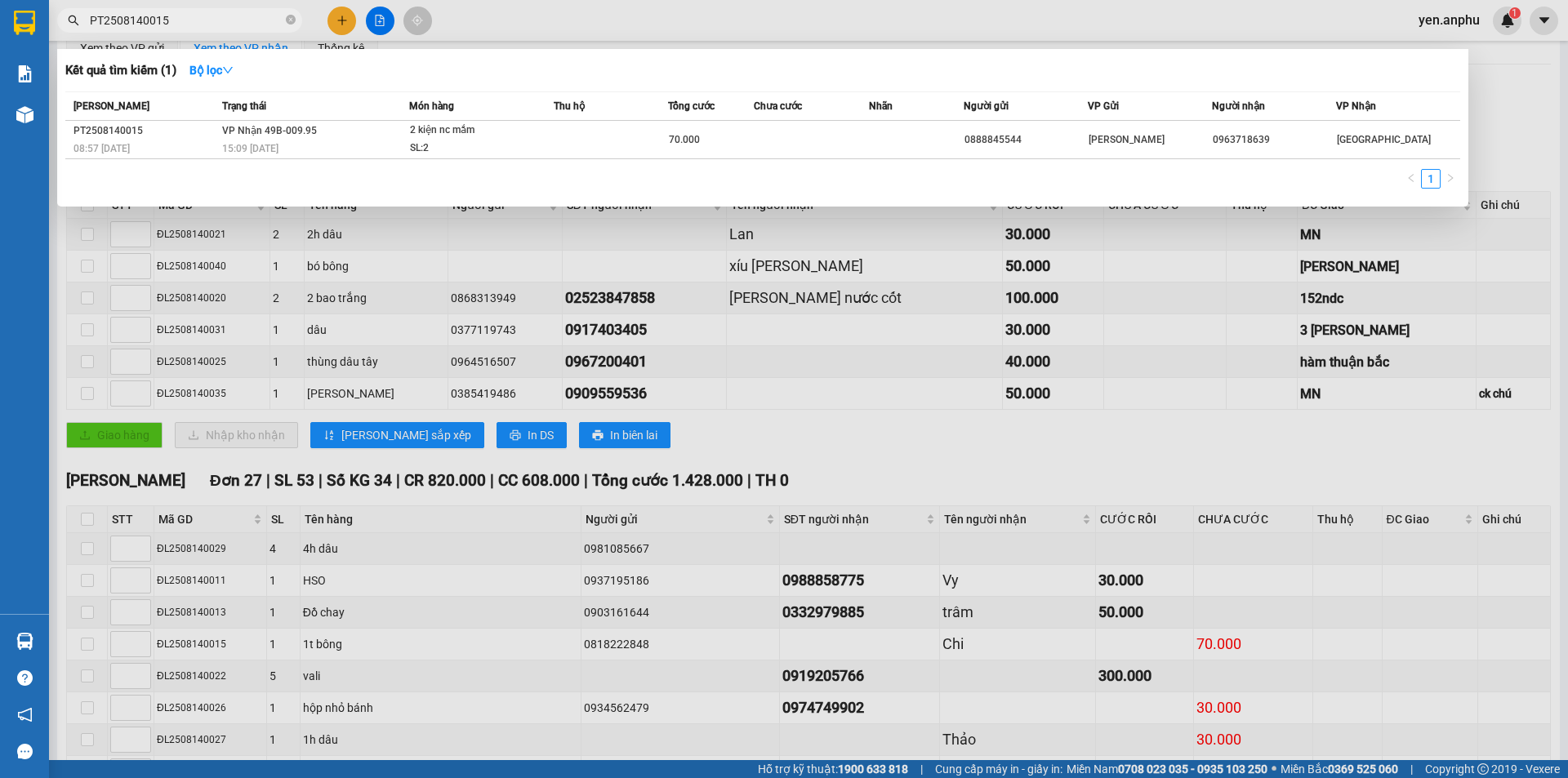
click at [188, 29] on span "PT2508140015" at bounding box center [180, 20] width 245 height 24
click at [282, 21] on span "PT2508140015" at bounding box center [180, 20] width 245 height 24
click at [284, 22] on span "PT2508140015" at bounding box center [180, 20] width 245 height 24
click at [291, 22] on icon "close-circle" at bounding box center [291, 20] width 10 height 10
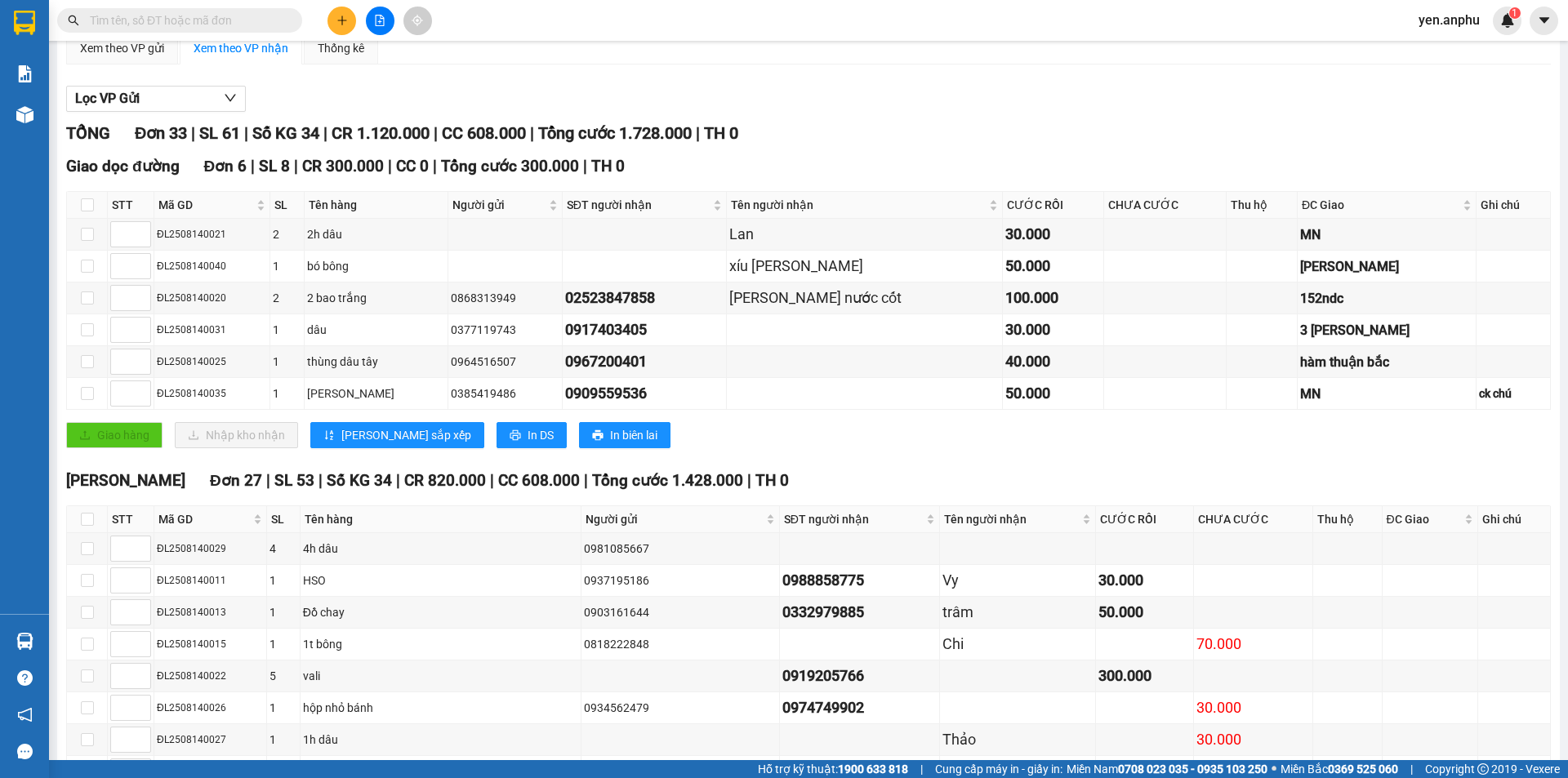
click at [216, 22] on input "text" at bounding box center [186, 21] width 192 height 18
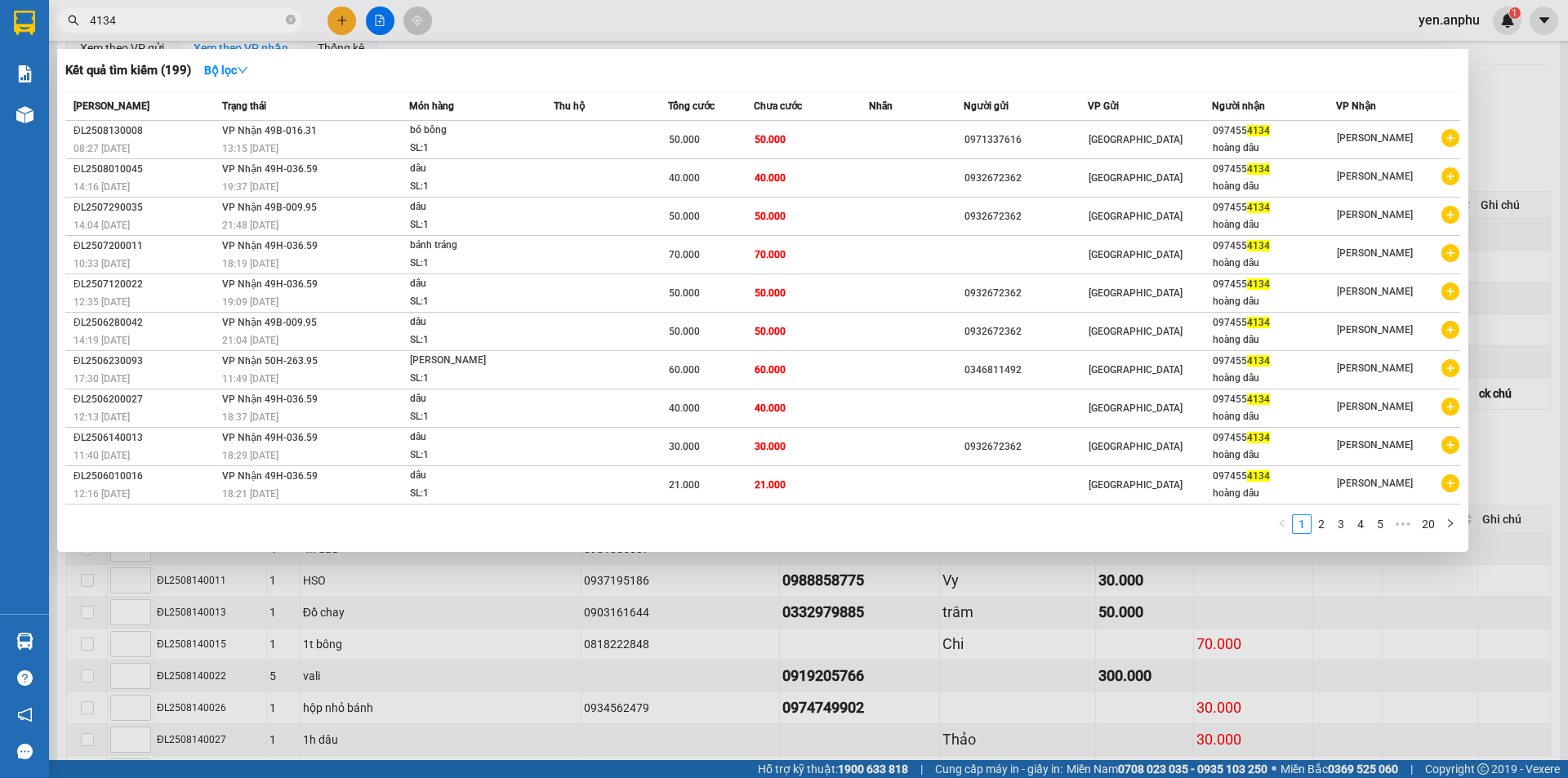
type input "4134"
click at [808, 17] on div at bounding box center [784, 389] width 1568 height 778
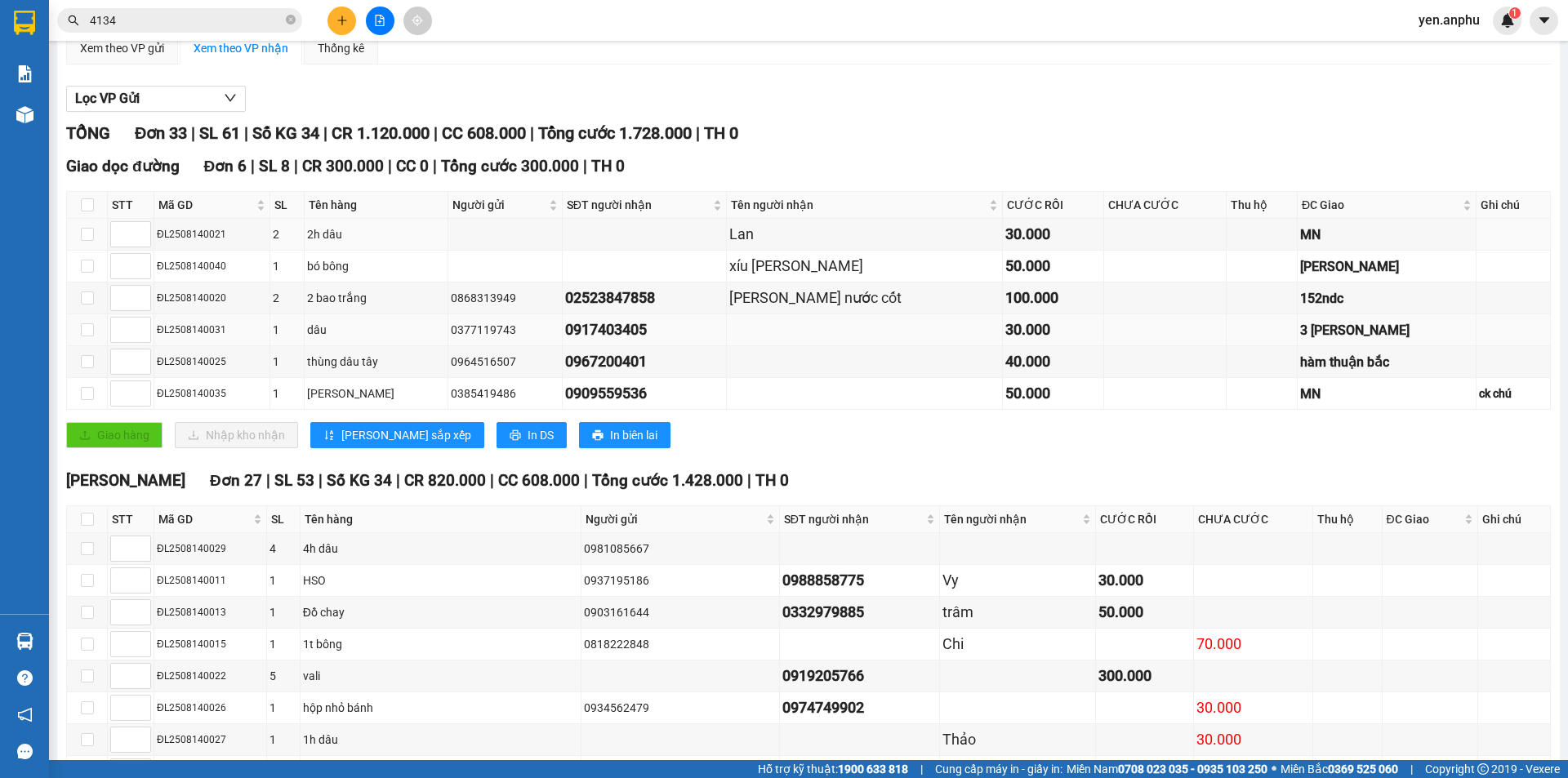
scroll to position [559, 0]
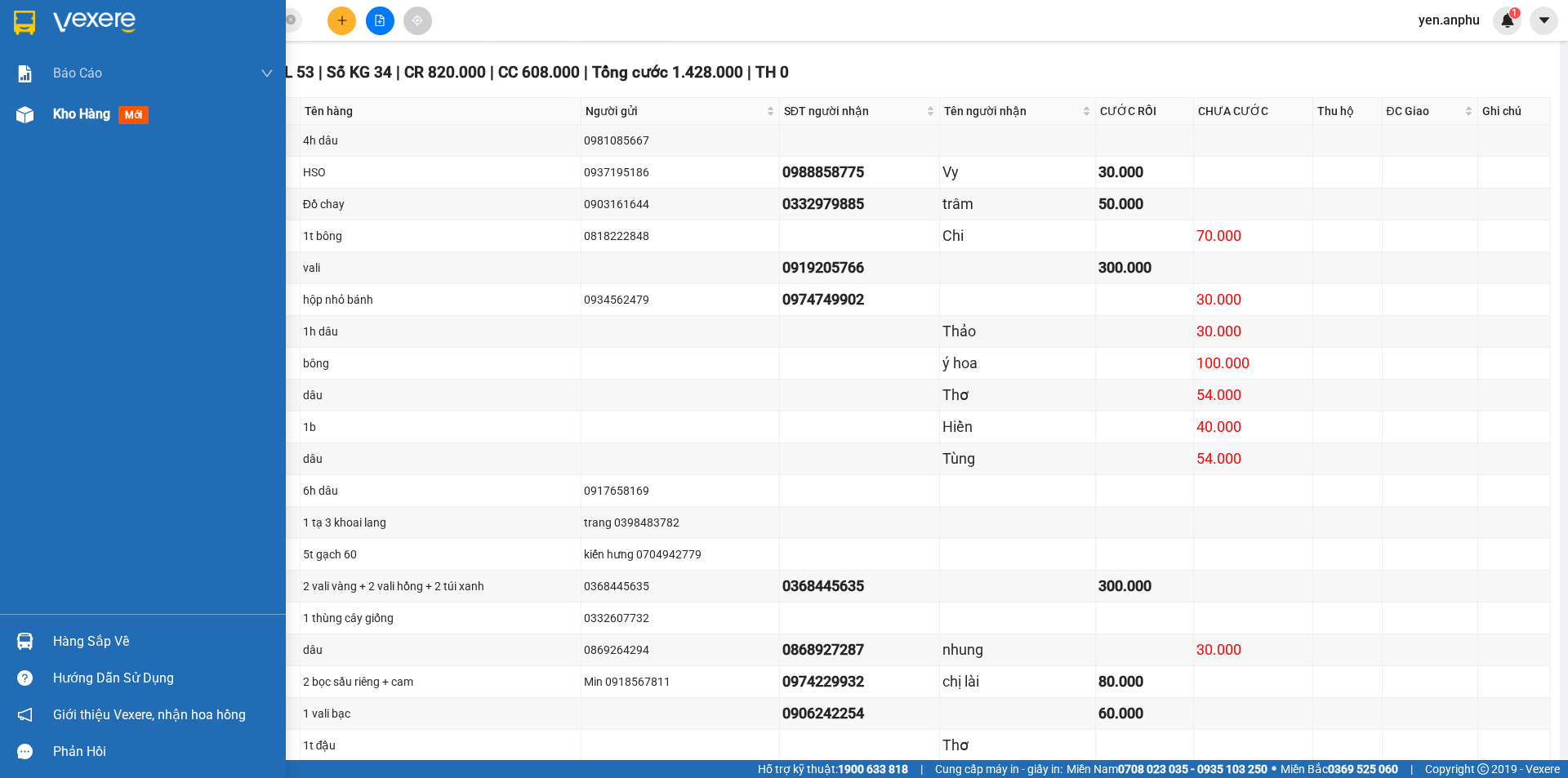
click at [64, 117] on span "Kho hàng" at bounding box center [82, 113] width 57 height 16
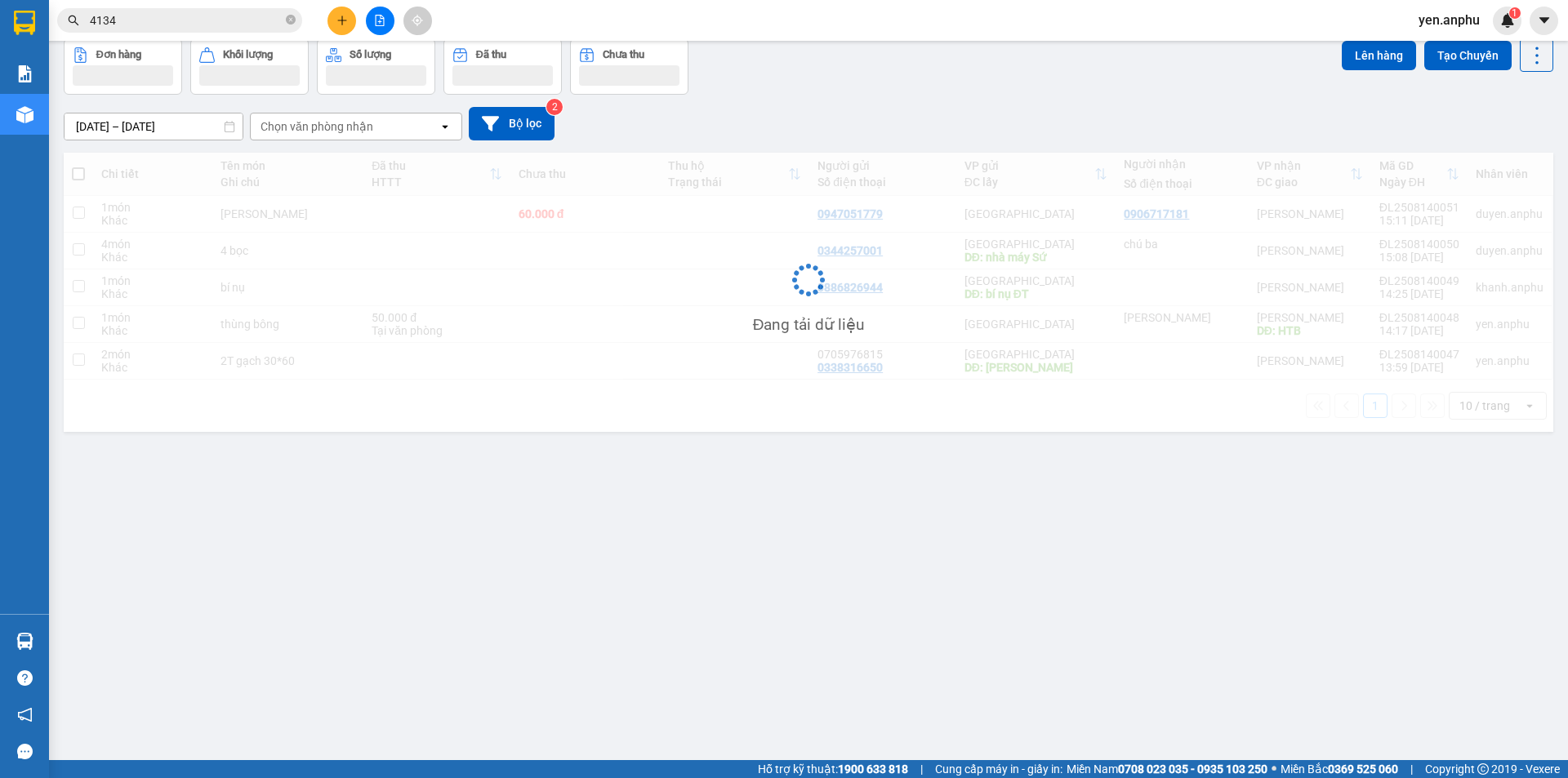
scroll to position [75, 0]
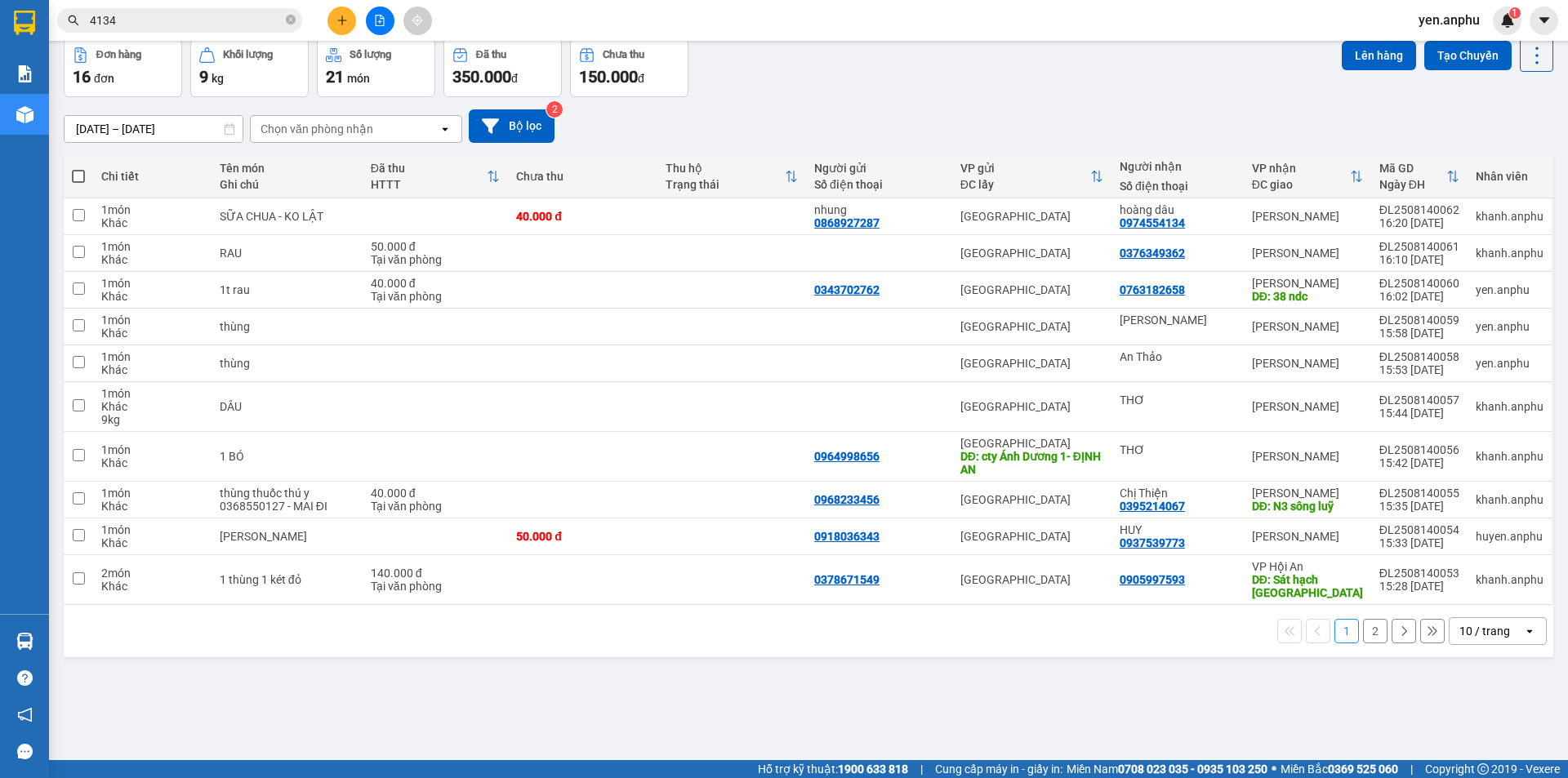
click at [1477, 623] on div "10 / trang" at bounding box center [1484, 631] width 51 height 17
click at [1480, 581] on div "100 / trang" at bounding box center [1486, 595] width 98 height 29
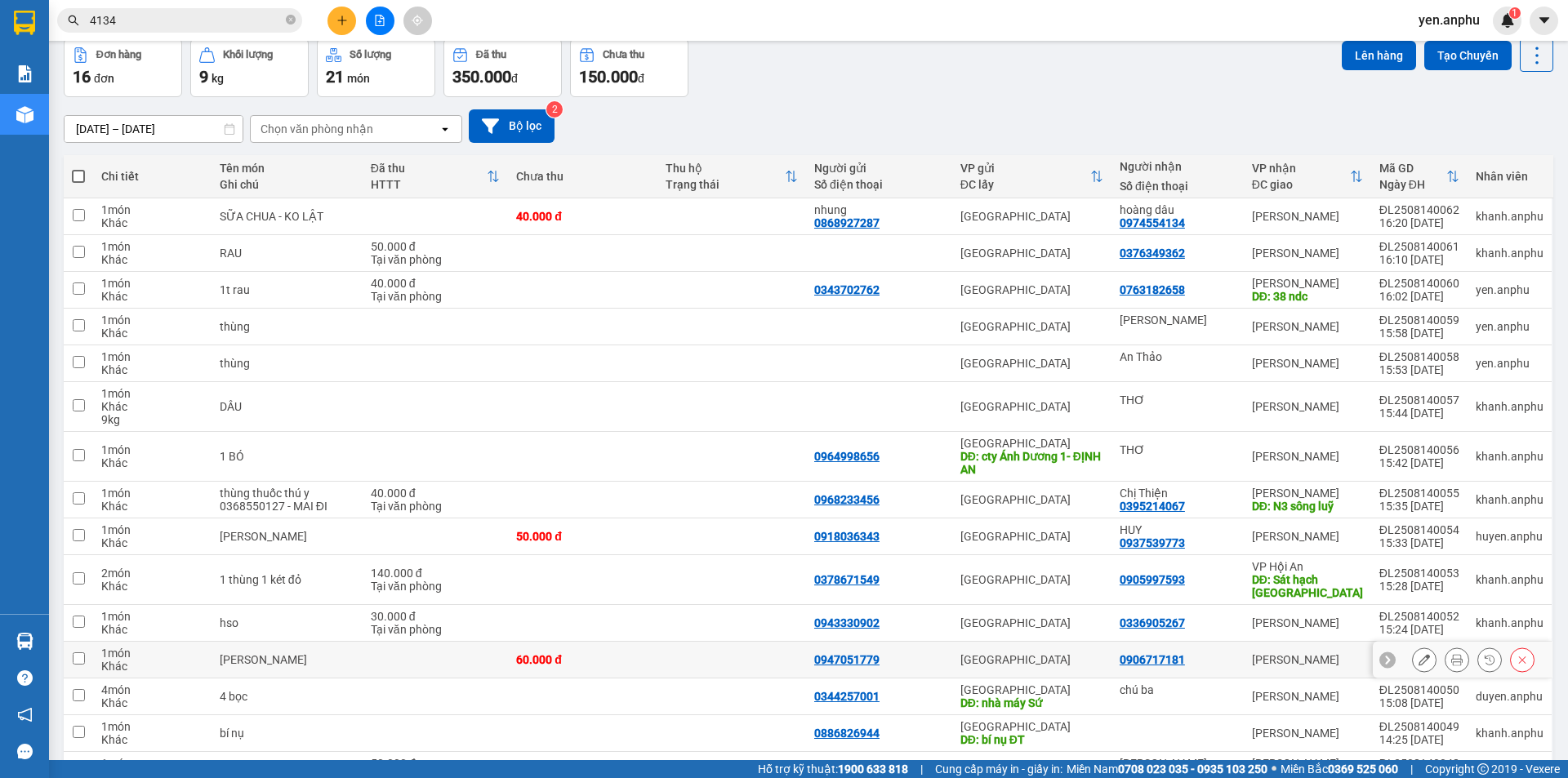
click at [399, 666] on td at bounding box center [436, 661] width 147 height 37
checkbox input "true"
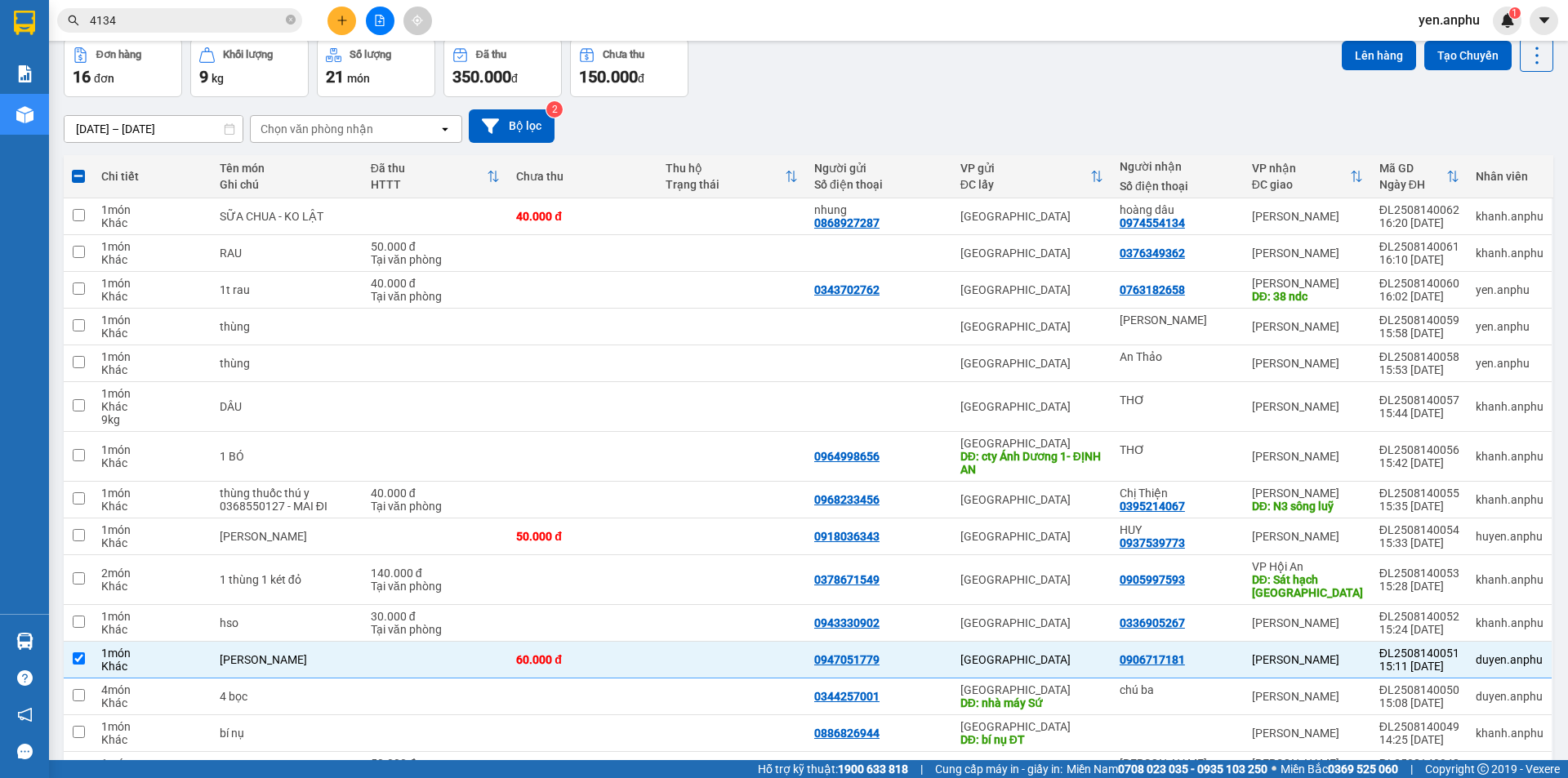
click at [176, 13] on input "4134" at bounding box center [186, 21] width 192 height 18
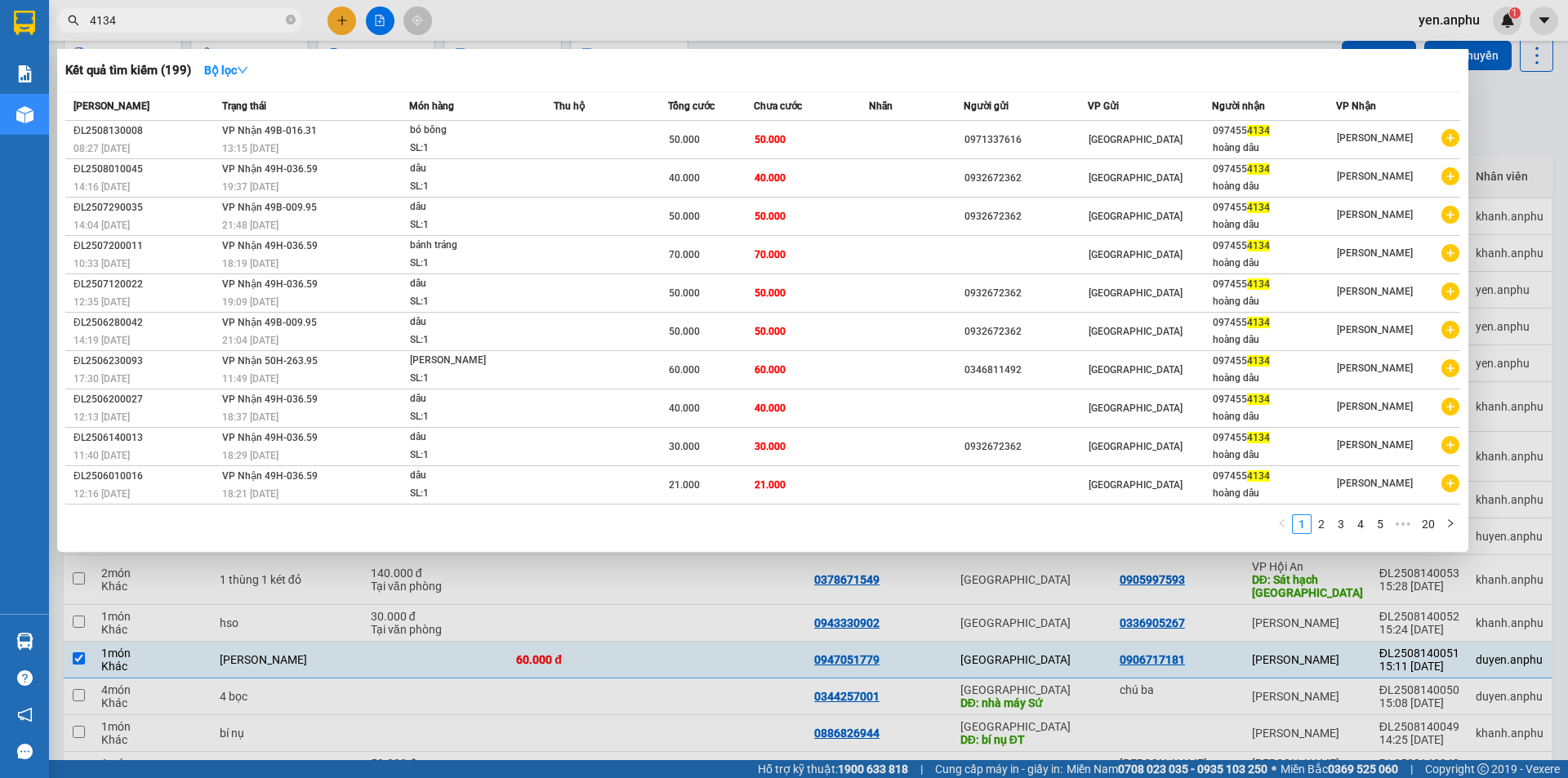
click at [176, 13] on input "4134" at bounding box center [186, 21] width 192 height 18
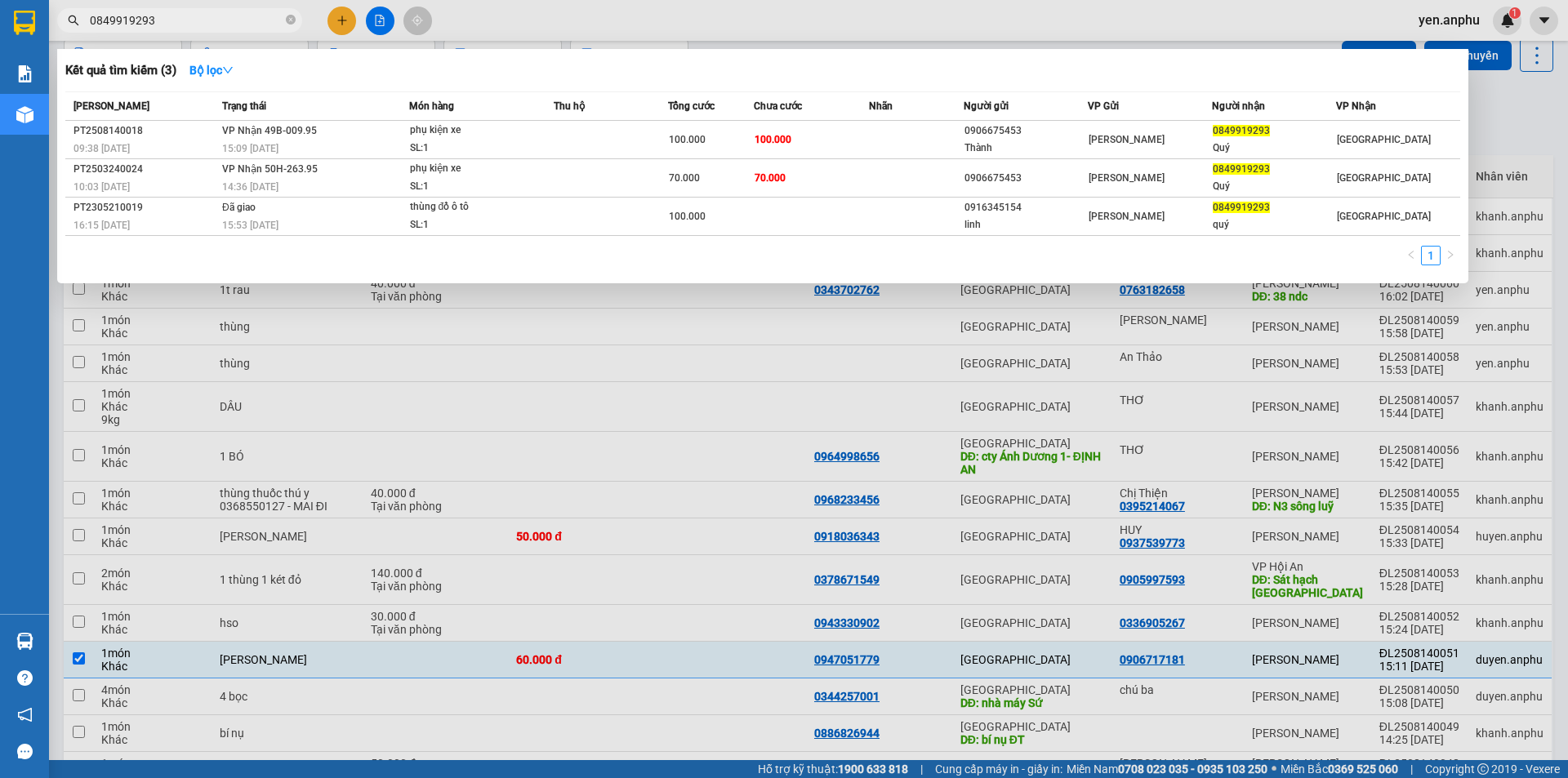
type input "0849919293"
click at [349, 21] on div at bounding box center [784, 389] width 1568 height 778
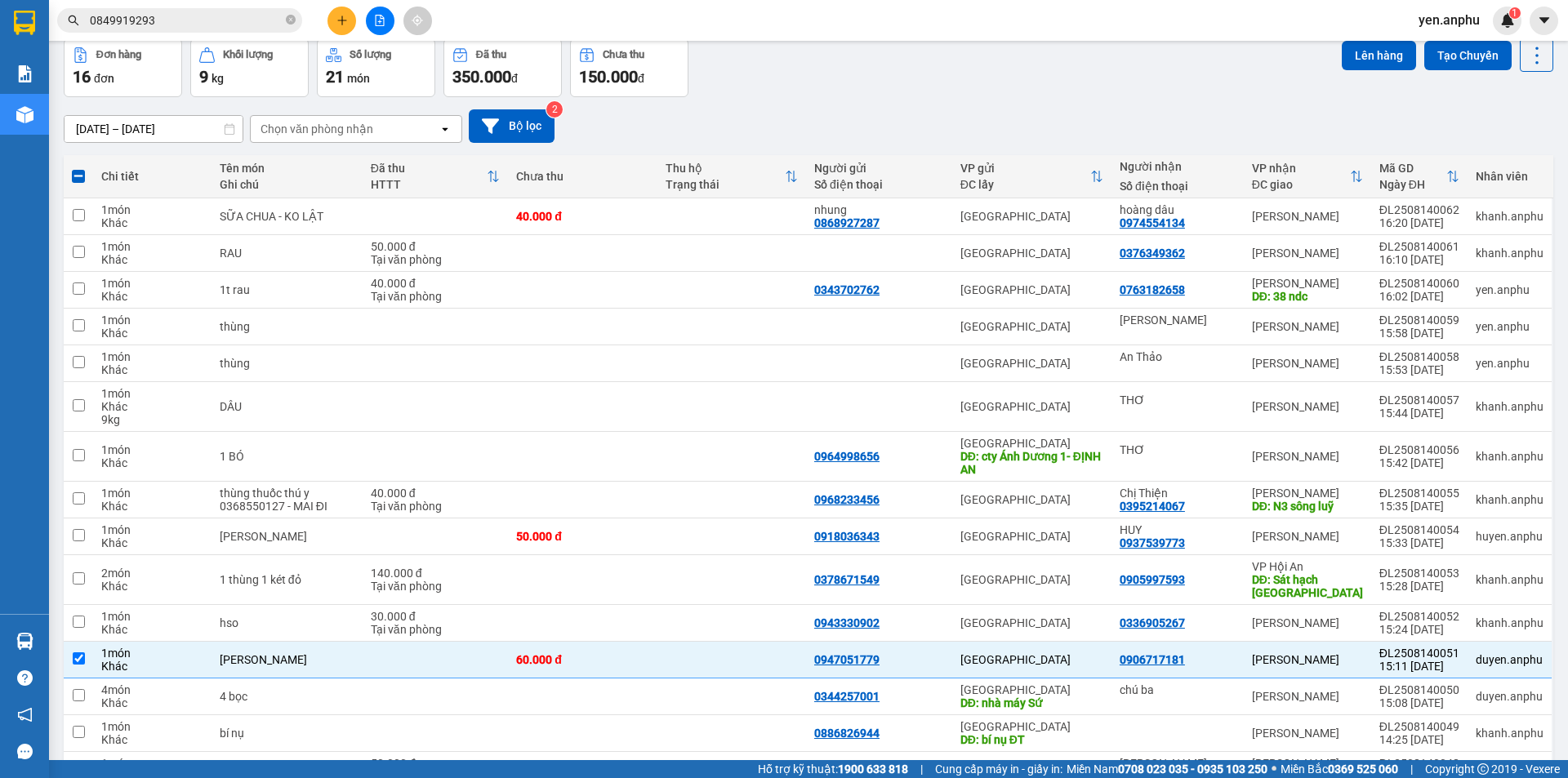
click at [343, 22] on icon "plus" at bounding box center [342, 21] width 12 height 12
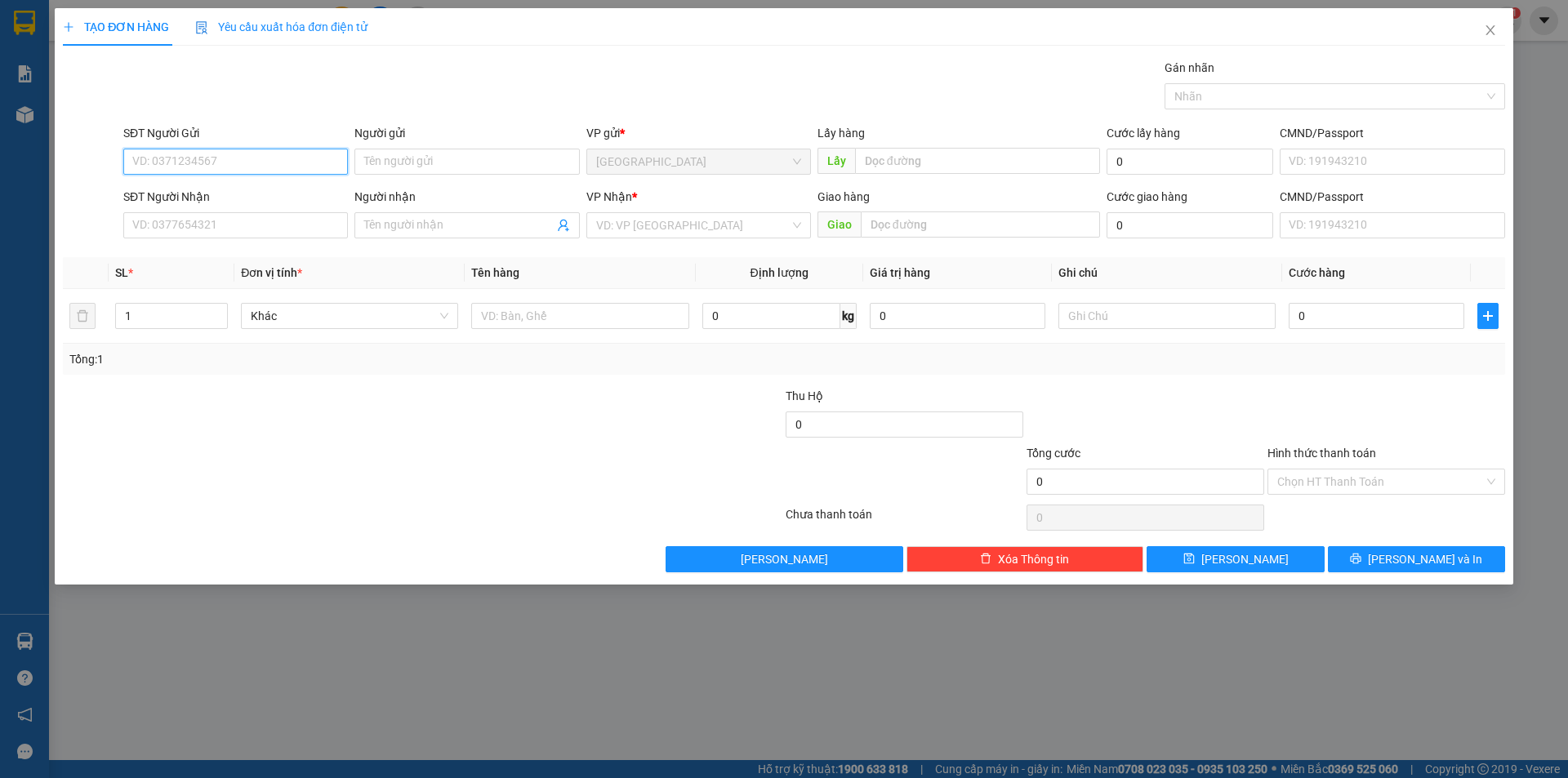
click at [277, 167] on input "SĐT Người Gửi" at bounding box center [236, 161] width 225 height 26
type input "0972568953"
click at [278, 179] on div "0972568953 0972568953 - thoại" at bounding box center [236, 194] width 225 height 32
click at [276, 189] on div "SĐT Người Nhận" at bounding box center [236, 197] width 225 height 18
click at [276, 212] on input "SĐT Người Nhận" at bounding box center [236, 225] width 225 height 26
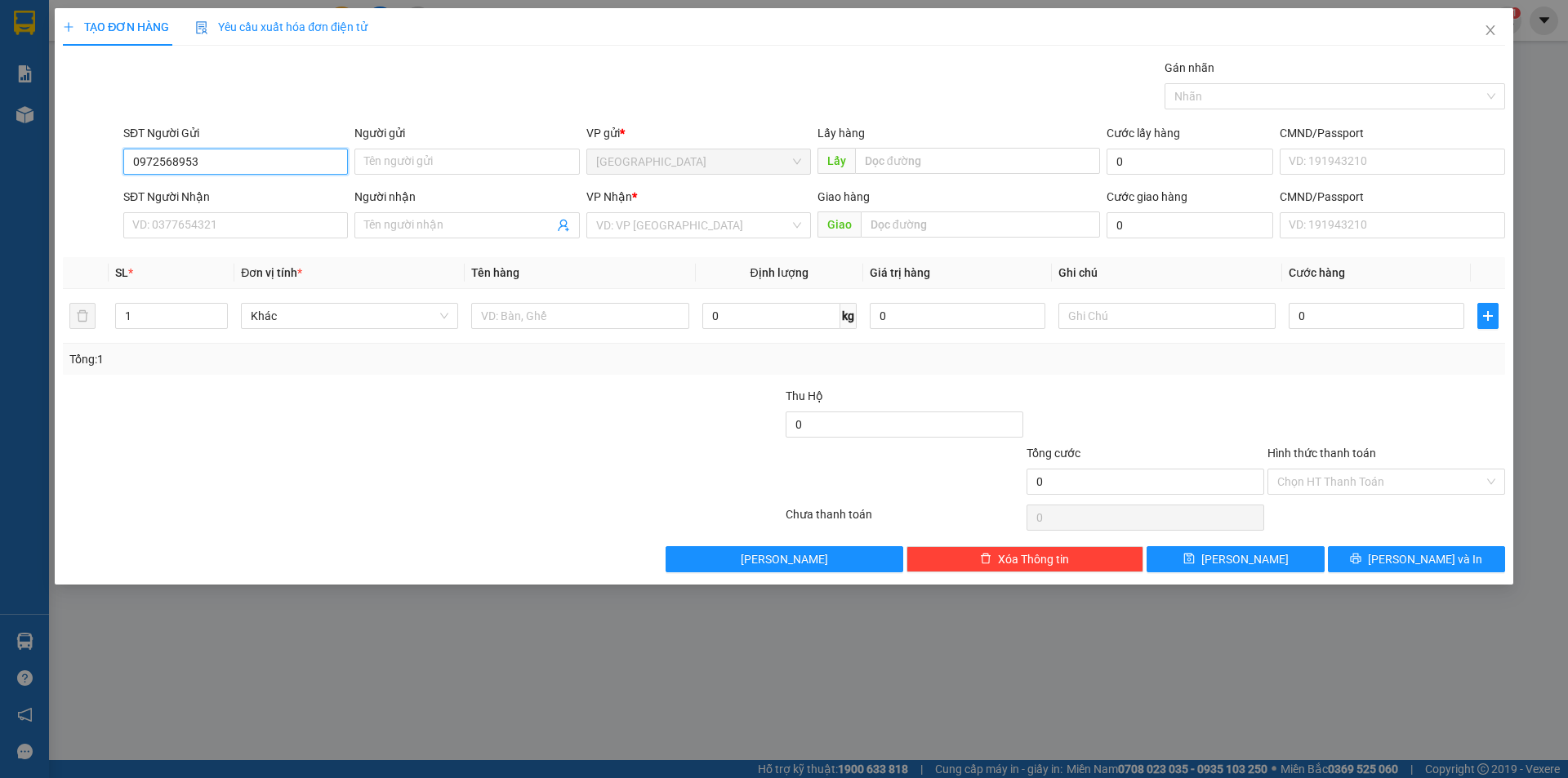
click at [250, 152] on input "0972568953" at bounding box center [236, 161] width 225 height 26
click at [251, 189] on div "0972568953 - thoại" at bounding box center [236, 195] width 205 height 18
type input "thoại"
type input "0356389387"
type input "NHI"
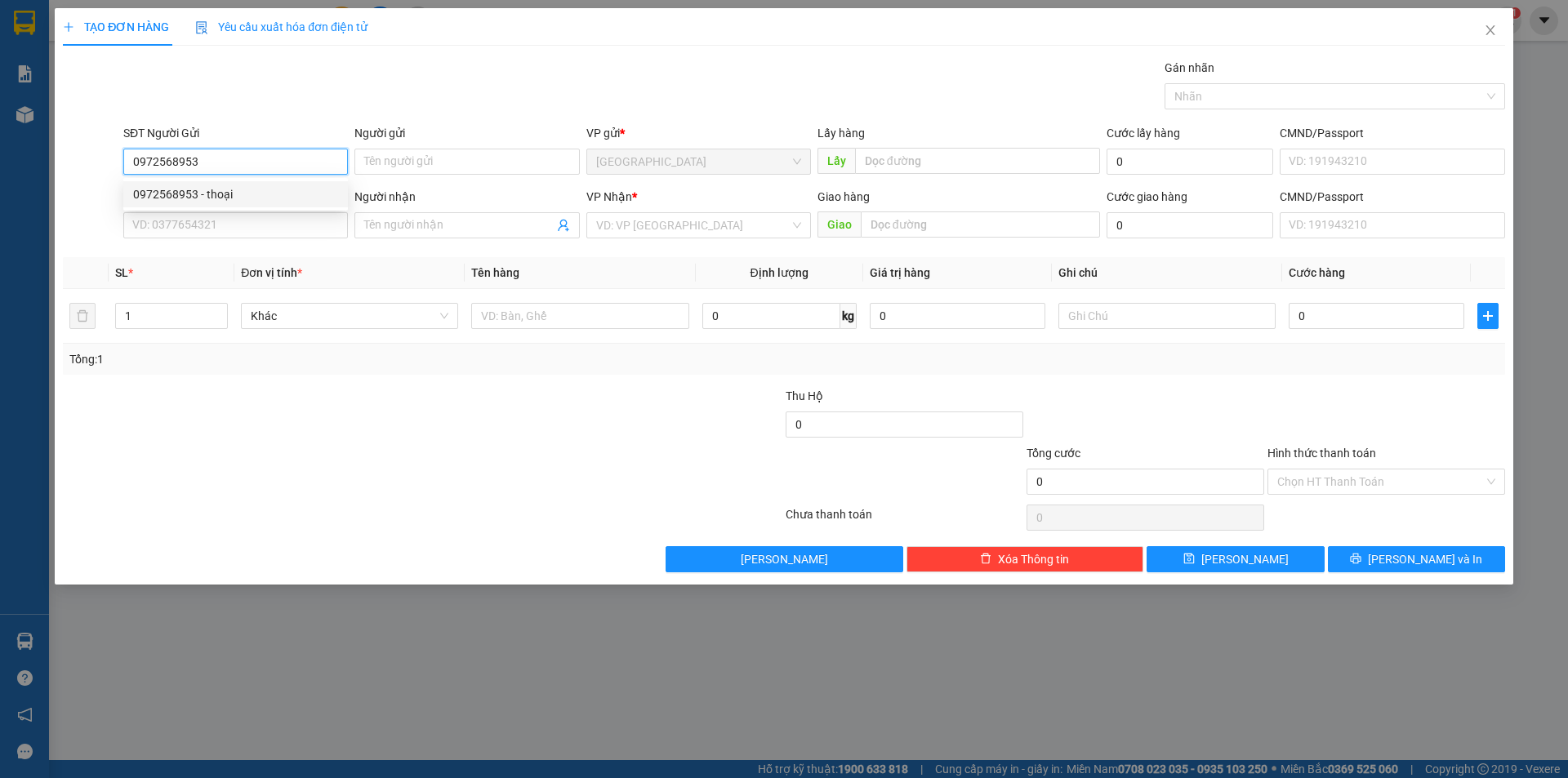
type input "N3 TAIN"
type input "60.000"
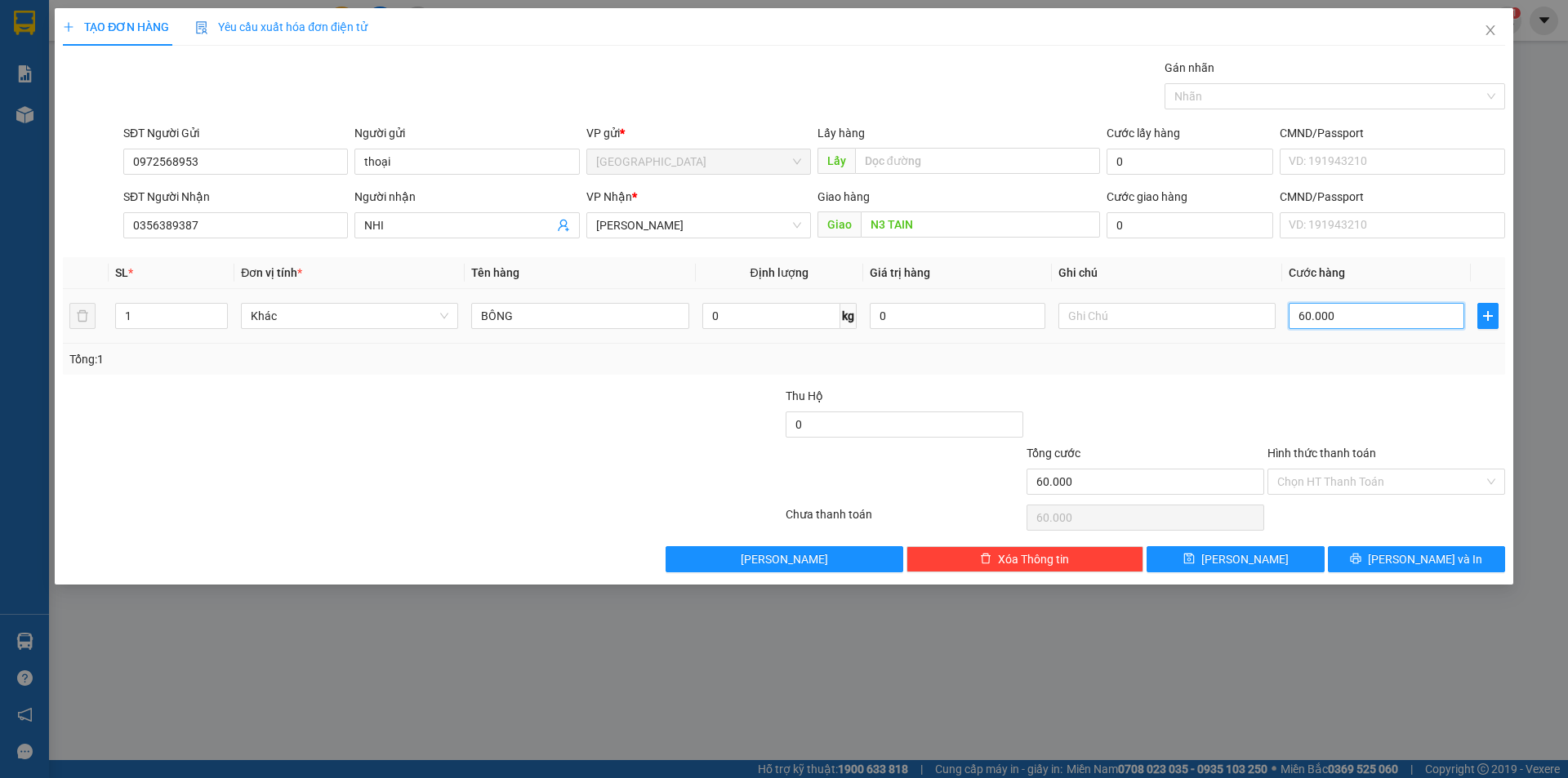
click at [1374, 310] on input "60.000" at bounding box center [1376, 316] width 176 height 26
type input "4"
type input "40"
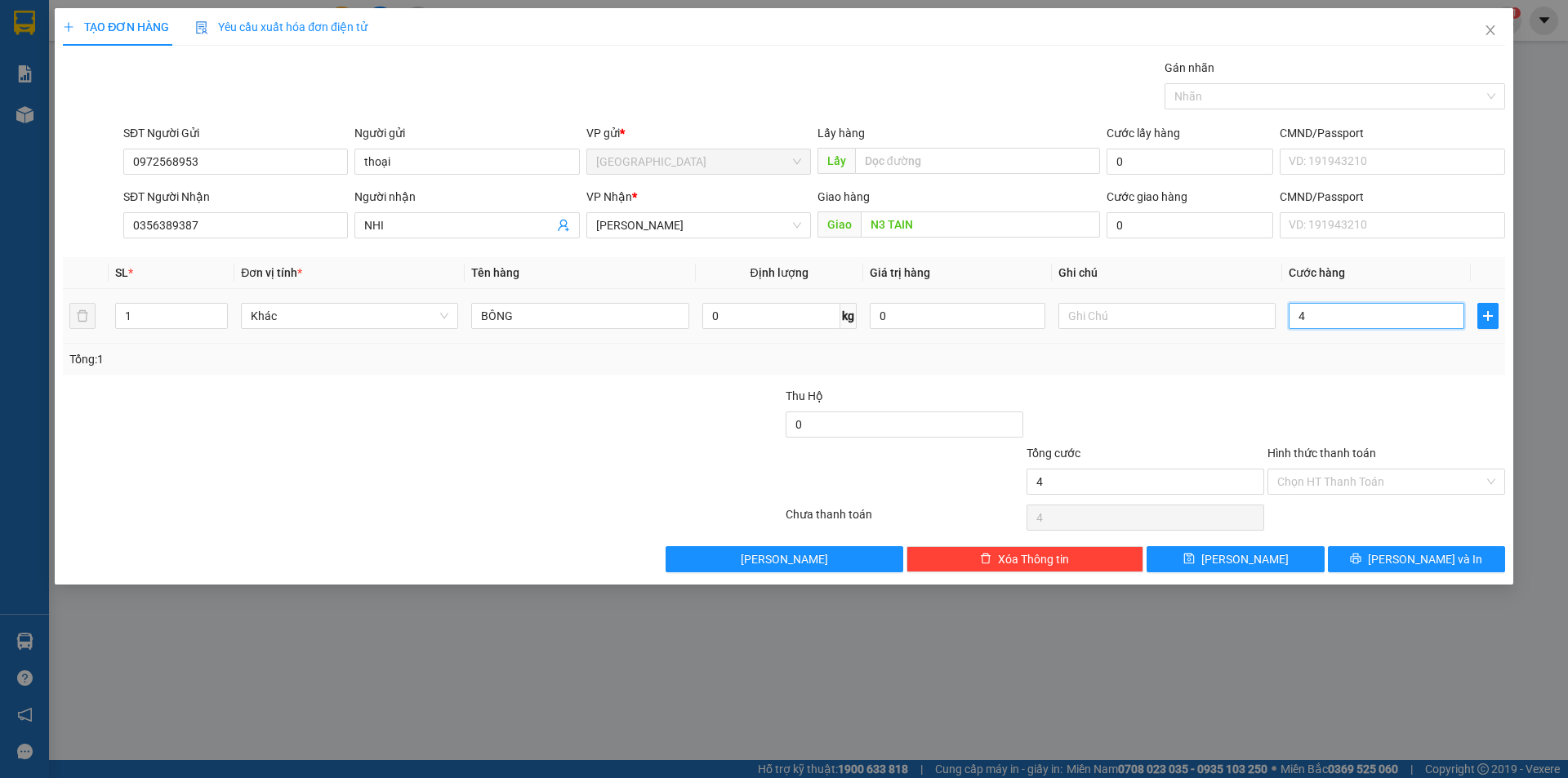
type input "40"
type input "40.000"
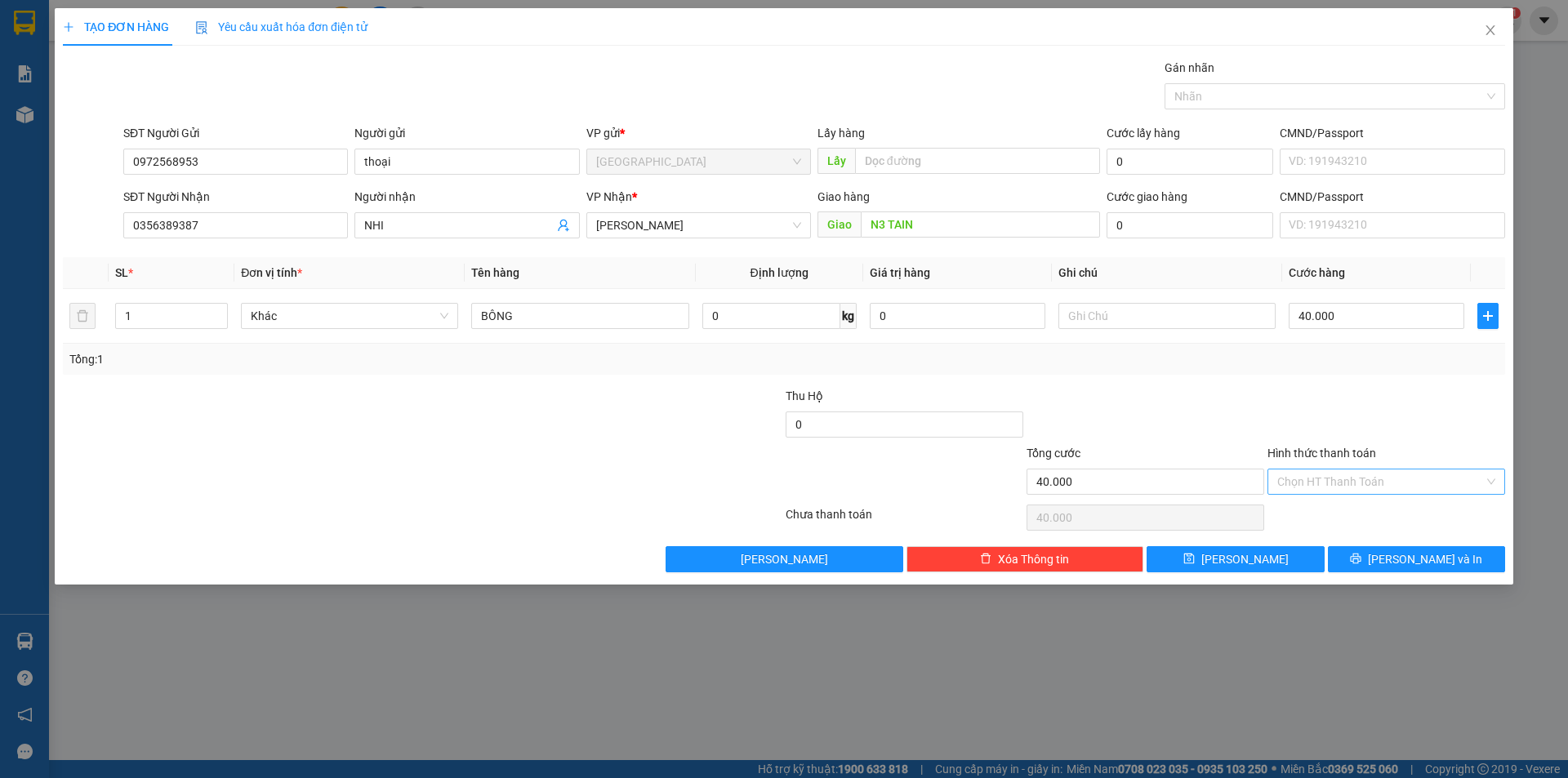
click at [1332, 484] on input "Hình thức thanh toán" at bounding box center [1381, 481] width 207 height 24
click at [1335, 503] on div "Transit Pickup Surcharge Ids Transit Deliver Surcharge Ids Transit Deliver Surc…" at bounding box center [784, 316] width 1442 height 514
click at [1339, 525] on div "Chọn HT Thanh Toán" at bounding box center [1386, 517] width 241 height 32
drag, startPoint x: 1343, startPoint y: 462, endPoint x: 1343, endPoint y: 506, distance: 44.0
click at [1343, 464] on div "Hình thức thanh toán" at bounding box center [1386, 456] width 237 height 24
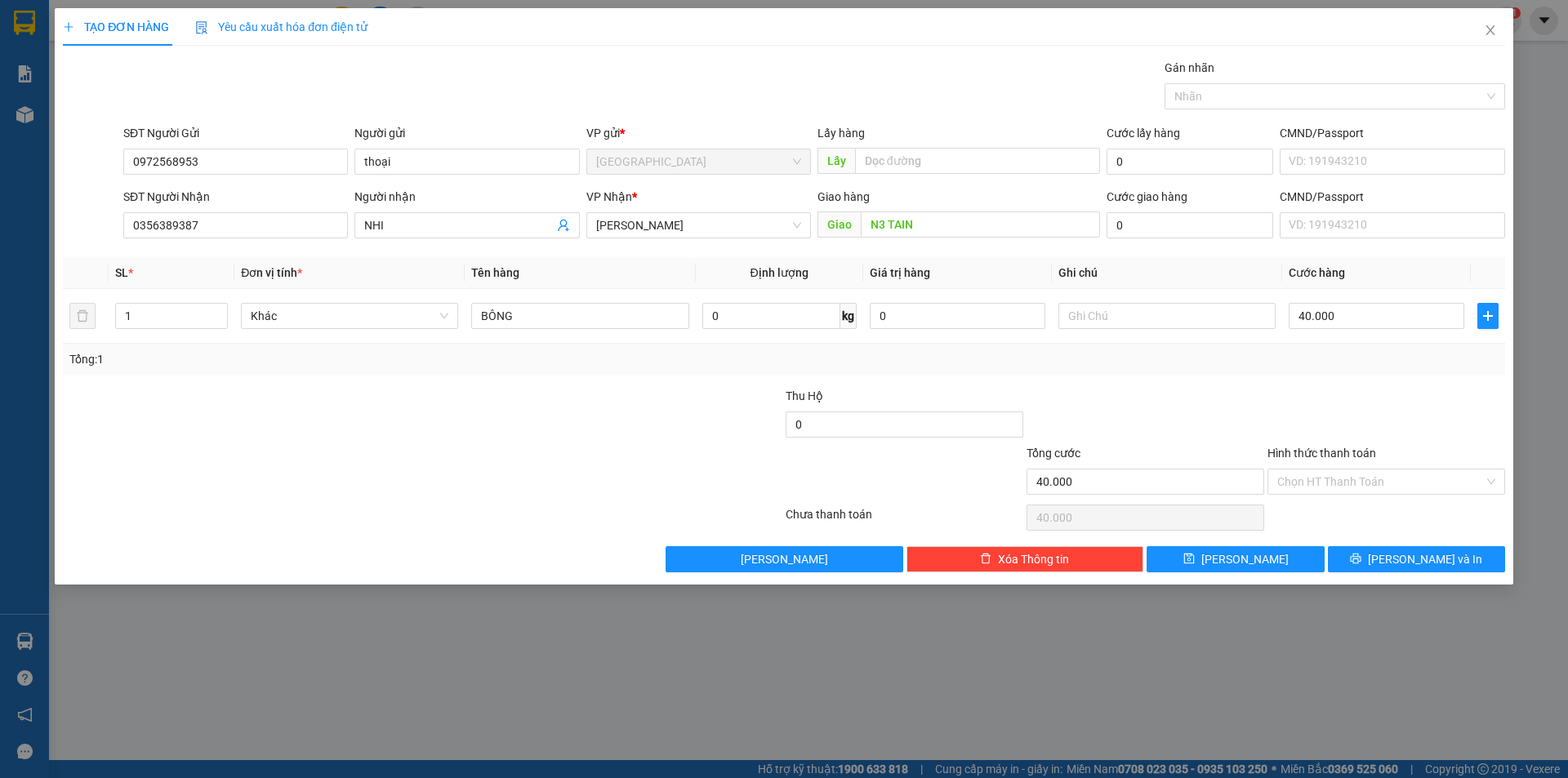
drag, startPoint x: 1333, startPoint y: 486, endPoint x: 1337, endPoint y: 516, distance: 30.3
click at [1333, 491] on input "Hình thức thanh toán" at bounding box center [1381, 481] width 207 height 24
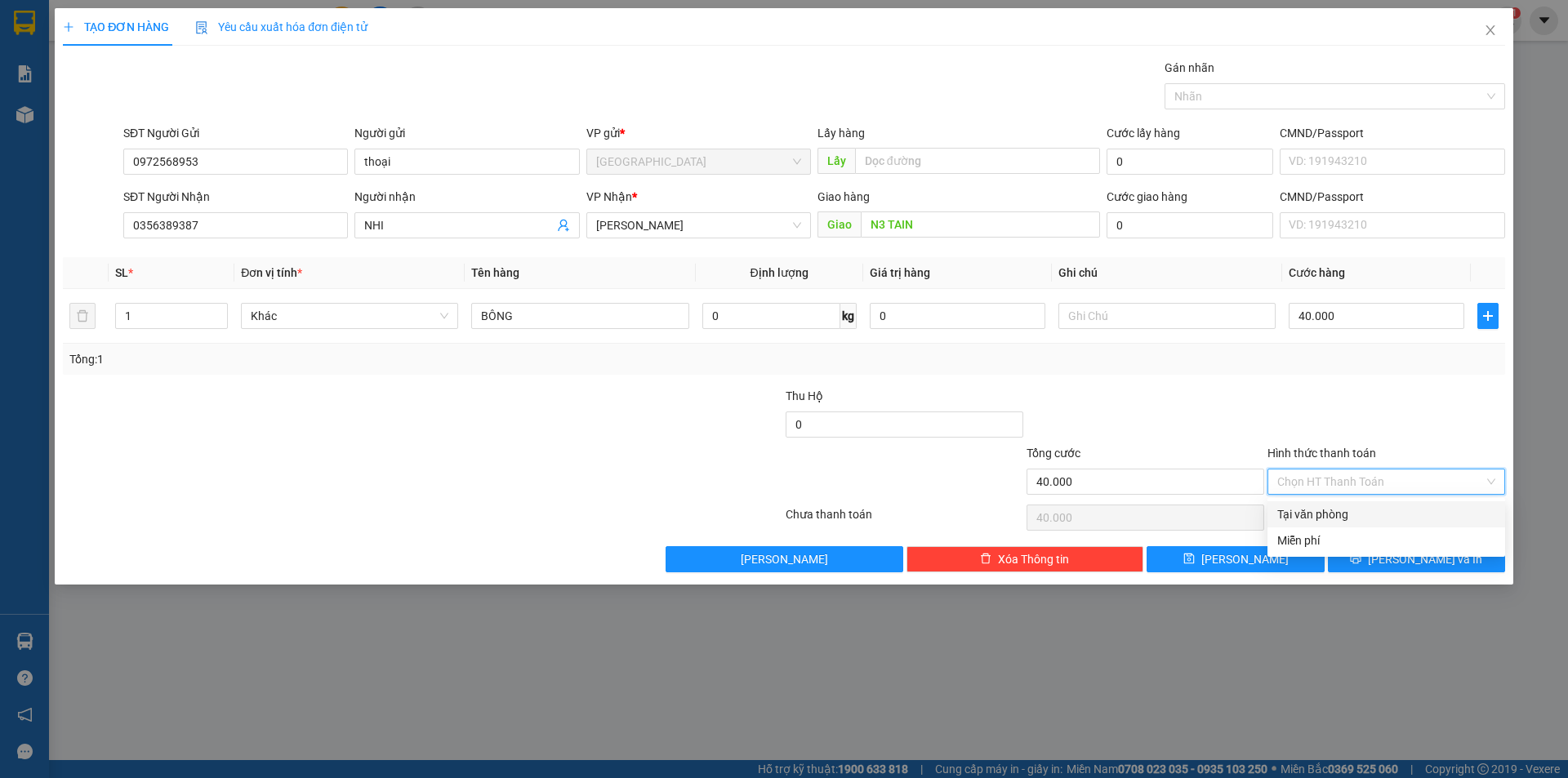
click at [1336, 516] on div "Tại văn phòng" at bounding box center [1386, 515] width 218 height 18
type input "0"
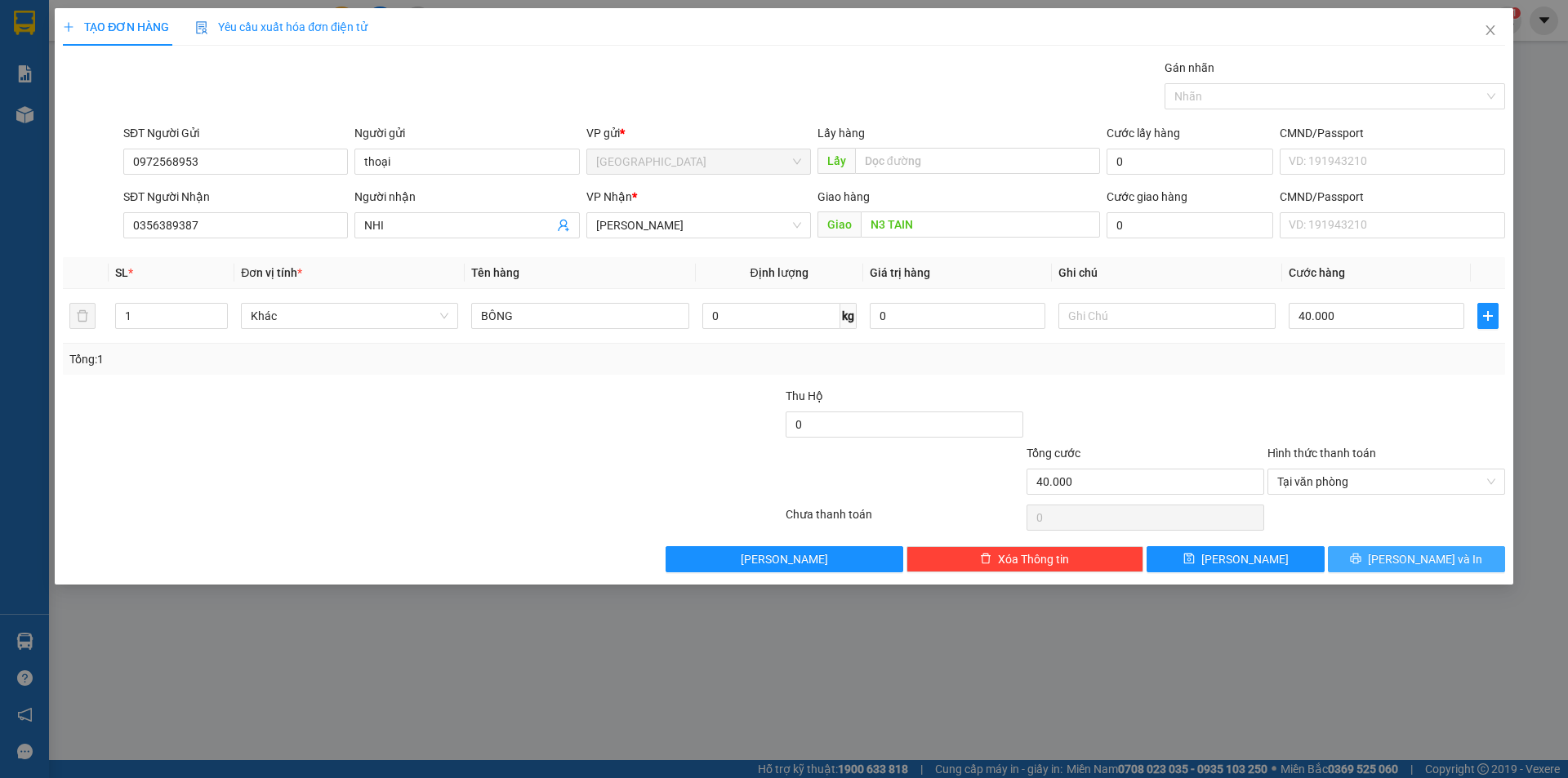
click at [1410, 565] on span "[PERSON_NAME] và In" at bounding box center [1424, 560] width 114 height 18
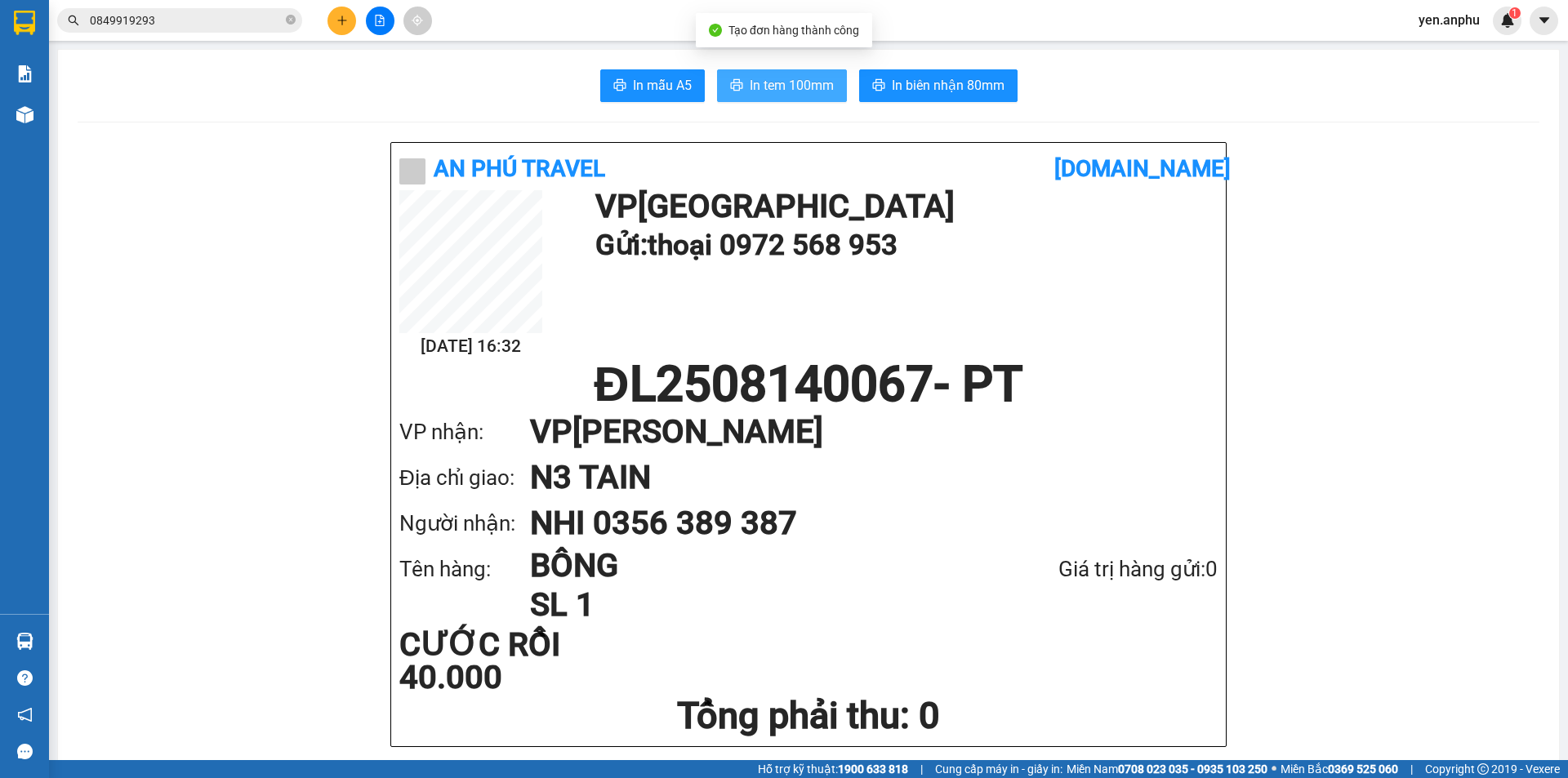
click at [799, 93] on span "In tem 100mm" at bounding box center [791, 85] width 84 height 21
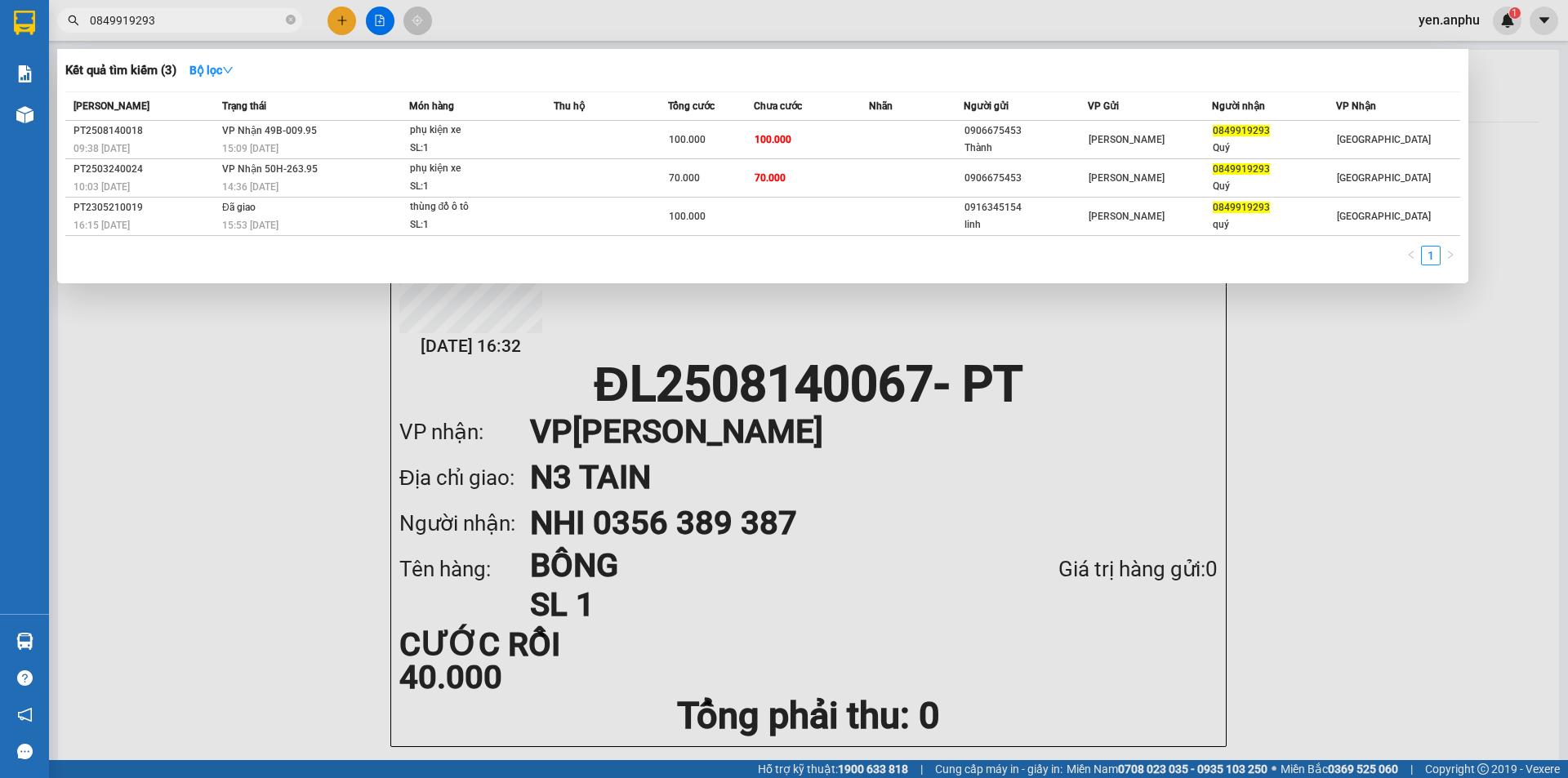
click at [189, 10] on span "0849919293" at bounding box center [180, 20] width 245 height 24
click at [188, 26] on input "0849919293" at bounding box center [186, 21] width 192 height 18
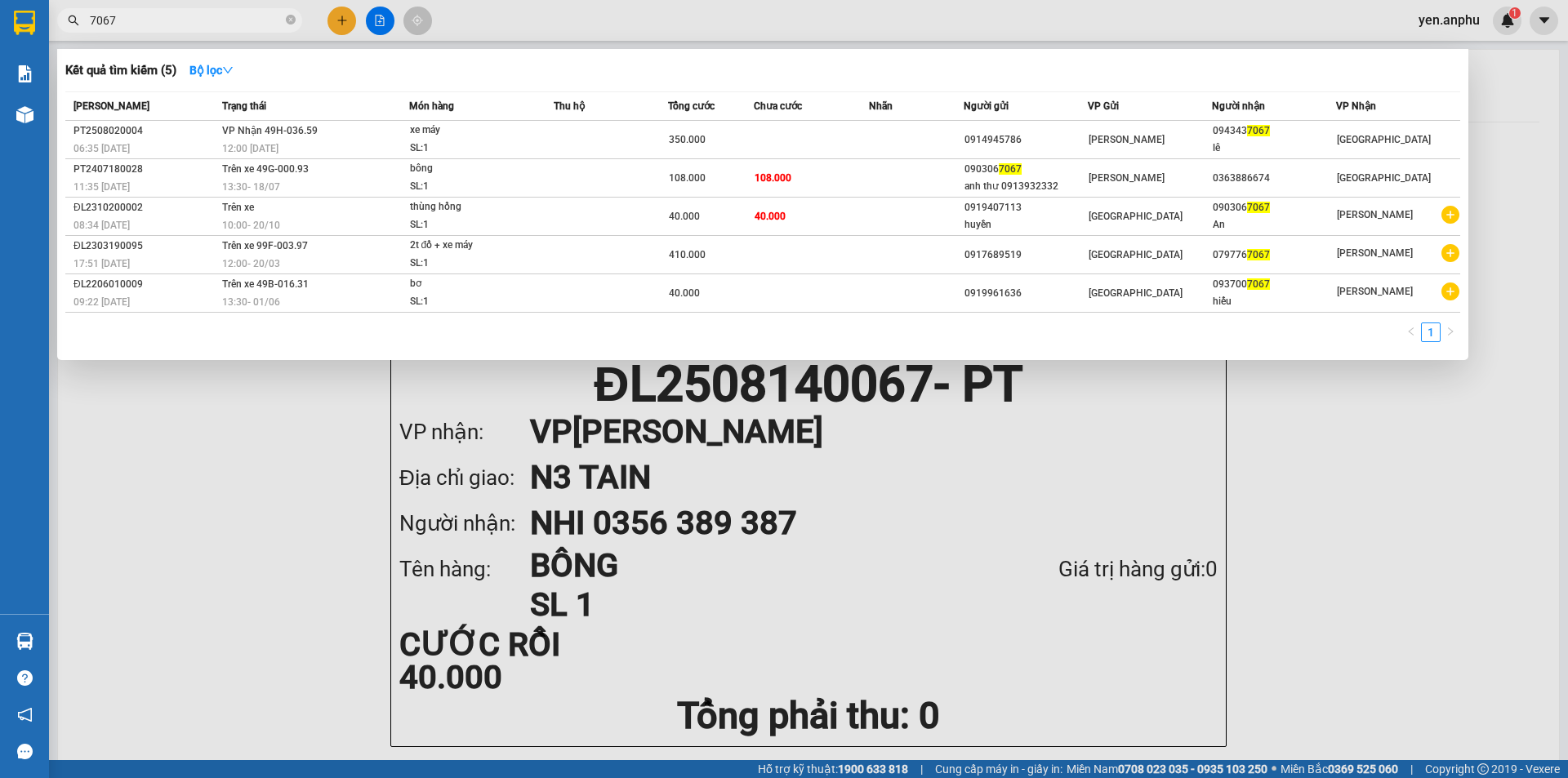
type input "7067"
click at [327, 17] on div at bounding box center [784, 389] width 1568 height 778
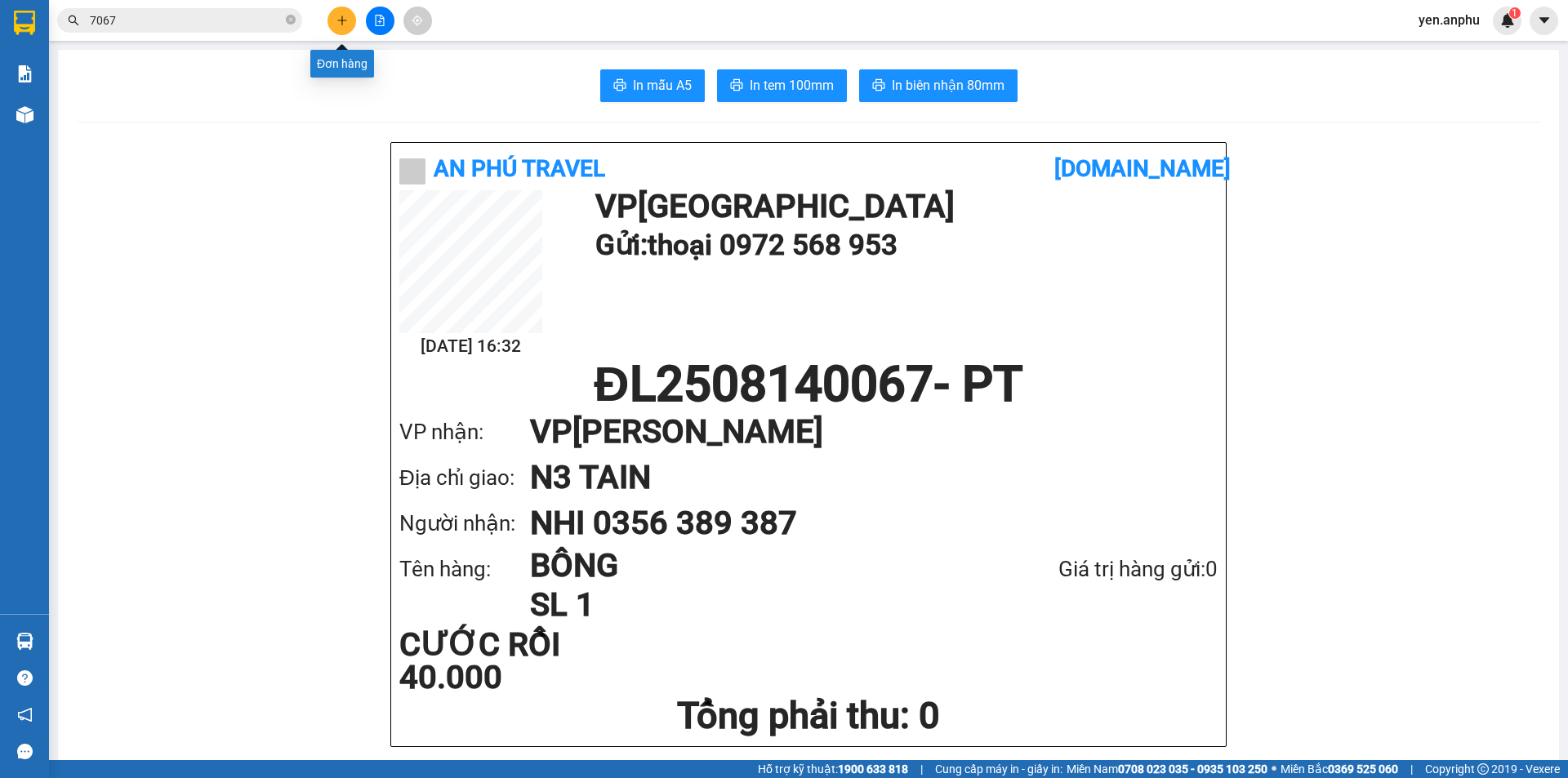
click at [342, 16] on icon "plus" at bounding box center [342, 21] width 12 height 12
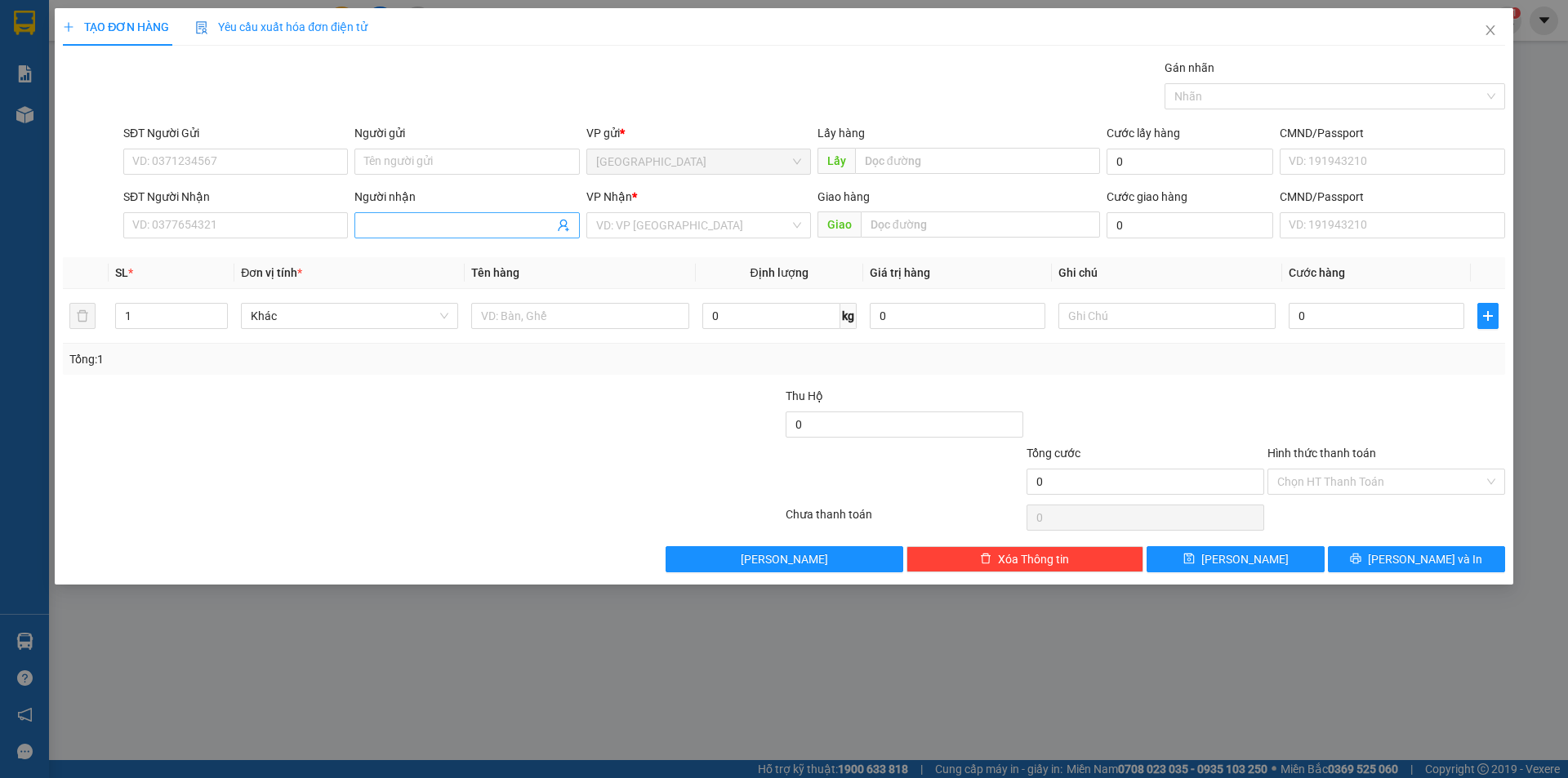
click at [441, 225] on input "Người nhận" at bounding box center [458, 226] width 189 height 18
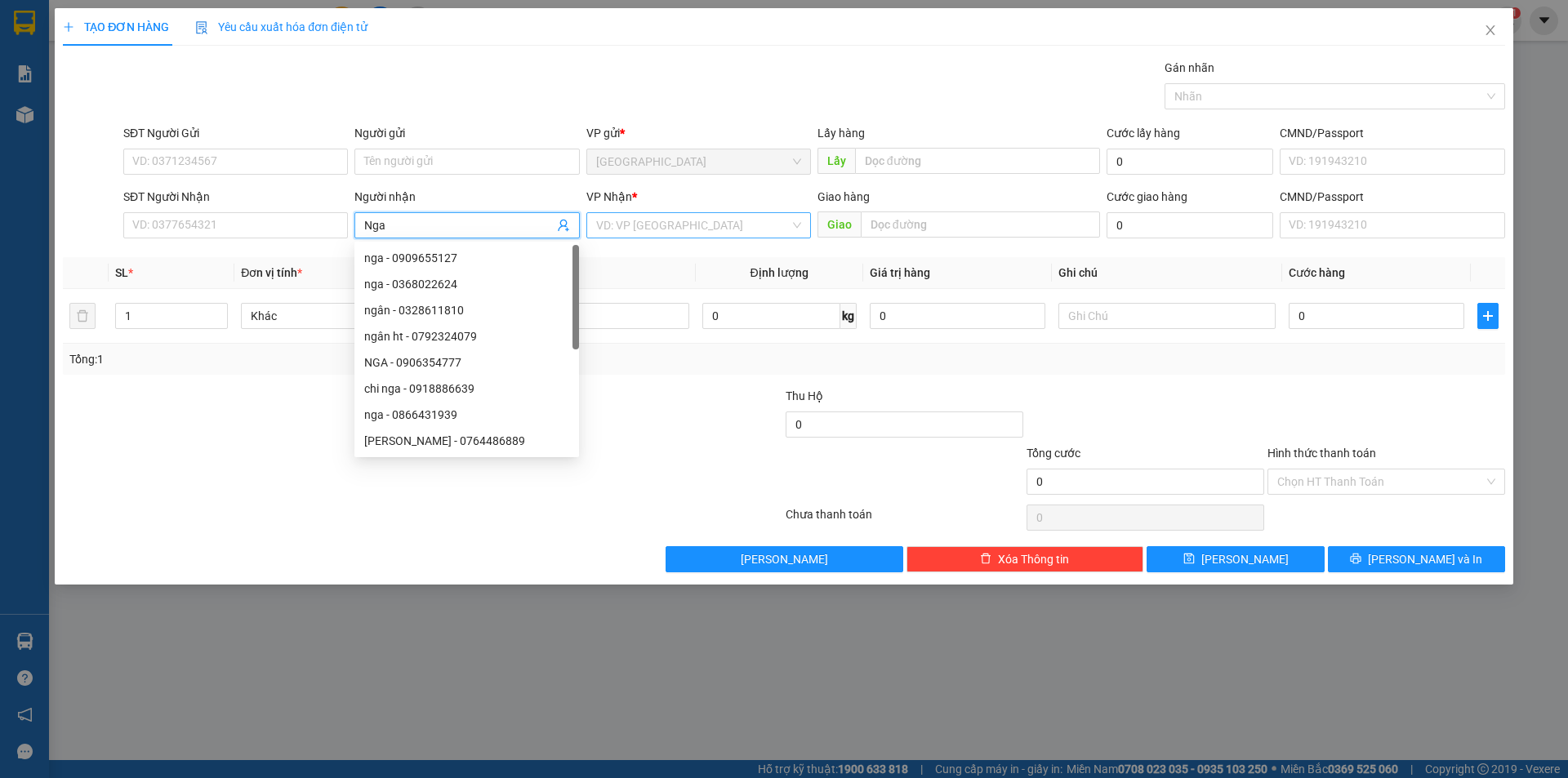
type input "Nga"
click at [651, 228] on input "search" at bounding box center [693, 225] width 193 height 24
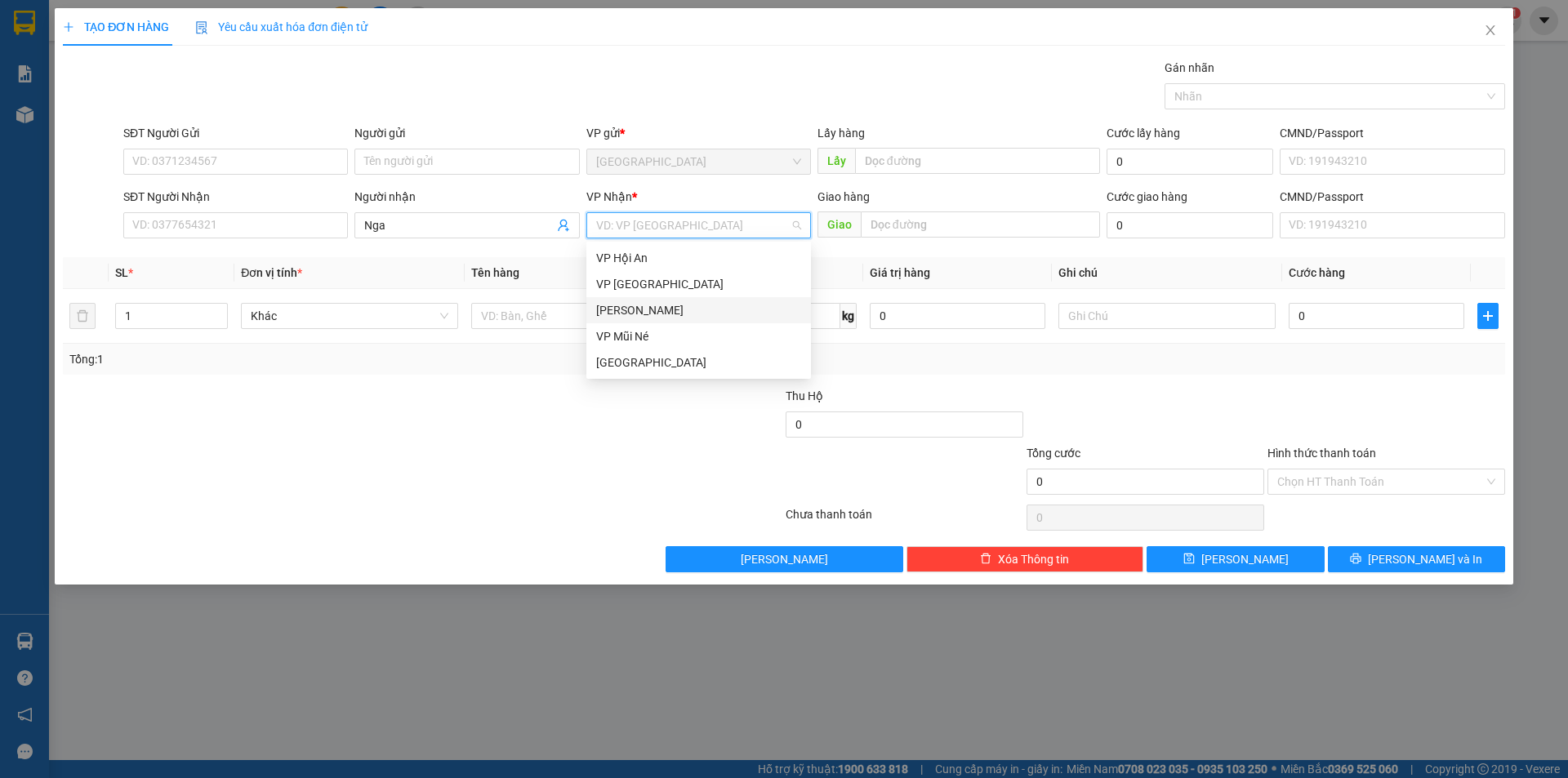
drag, startPoint x: 637, startPoint y: 310, endPoint x: 580, endPoint y: 315, distance: 57.2
click at [635, 310] on div "[PERSON_NAME]" at bounding box center [699, 311] width 205 height 18
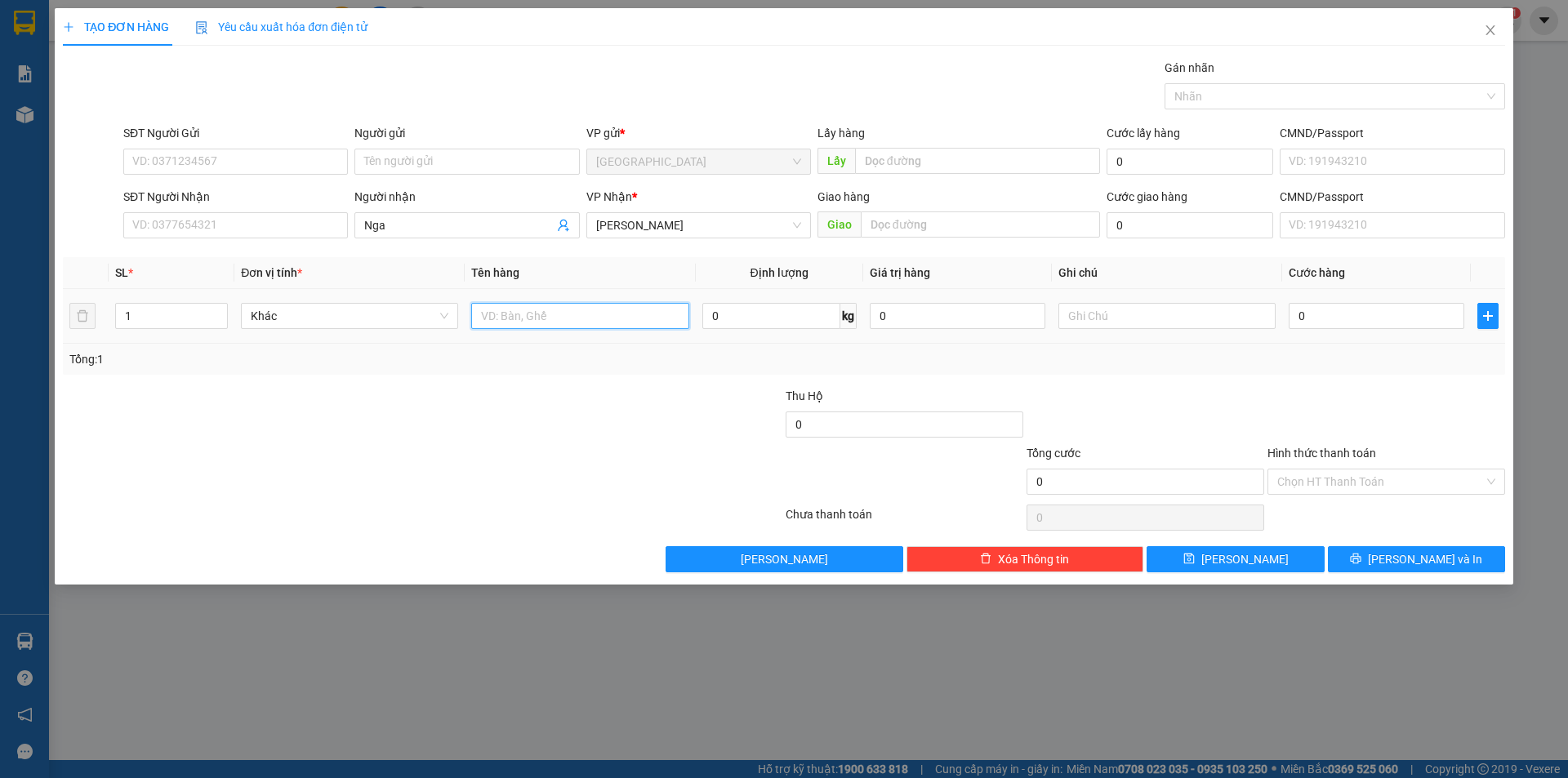
click at [579, 315] on input "text" at bounding box center [580, 316] width 217 height 26
type input "thùng"
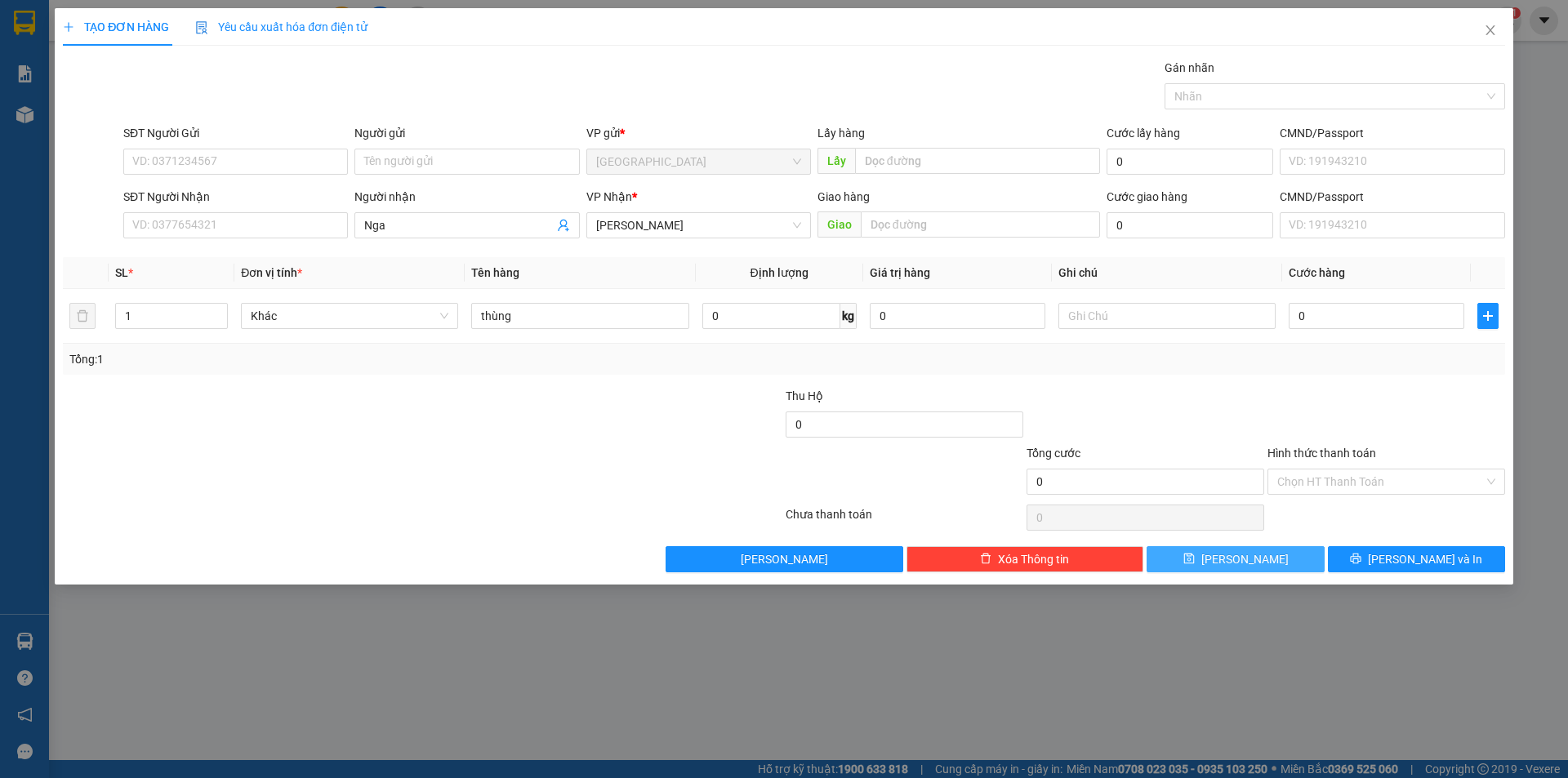
click at [1217, 570] on button "[PERSON_NAME]" at bounding box center [1235, 559] width 177 height 26
drag, startPoint x: 426, startPoint y: 208, endPoint x: 426, endPoint y: 224, distance: 16.0
click at [426, 209] on div "Người nhận" at bounding box center [467, 200] width 225 height 24
click at [426, 231] on input "Người nhận" at bounding box center [458, 226] width 189 height 18
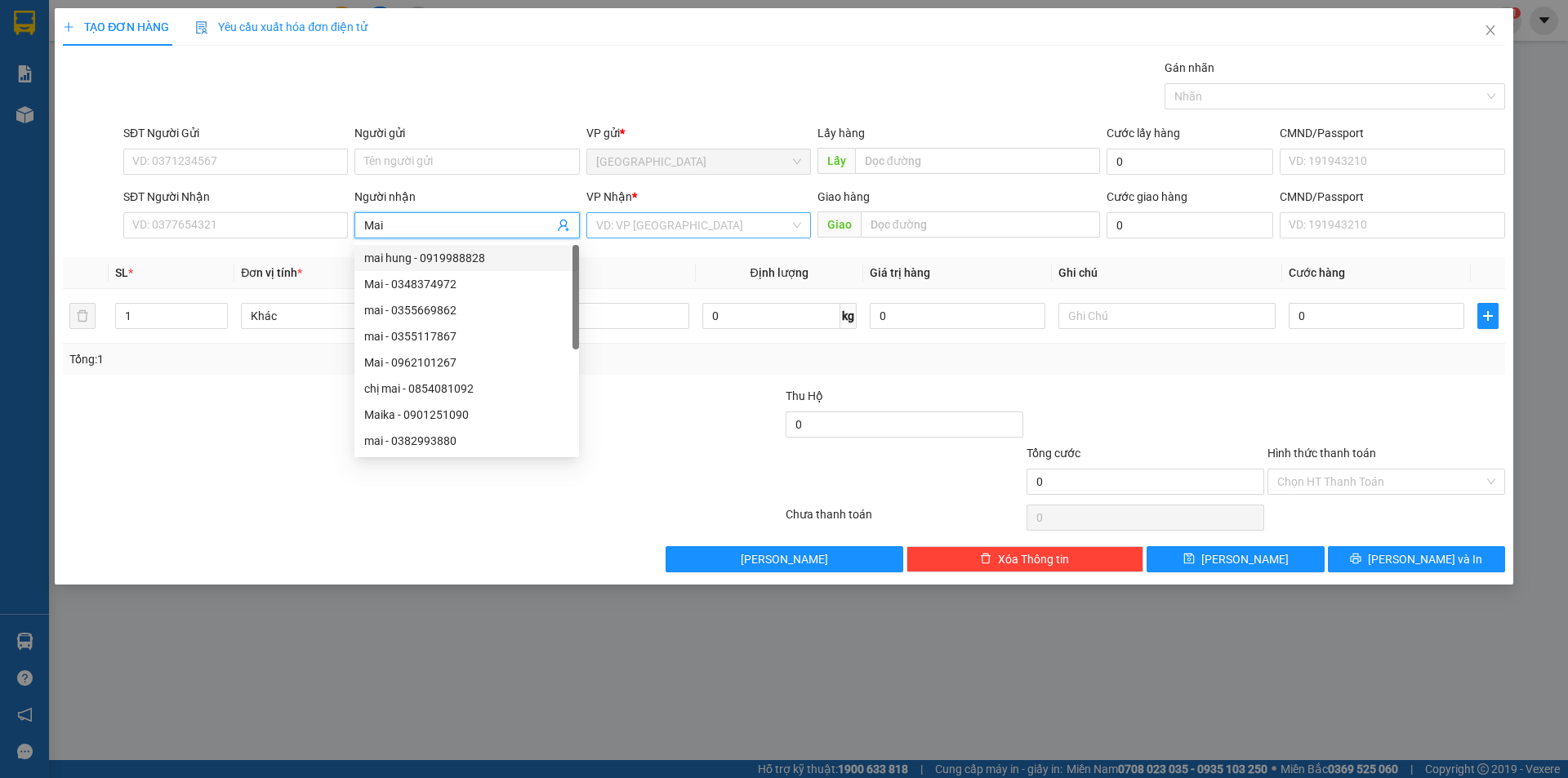
type input "Mai"
click at [622, 222] on input "search" at bounding box center [693, 225] width 193 height 24
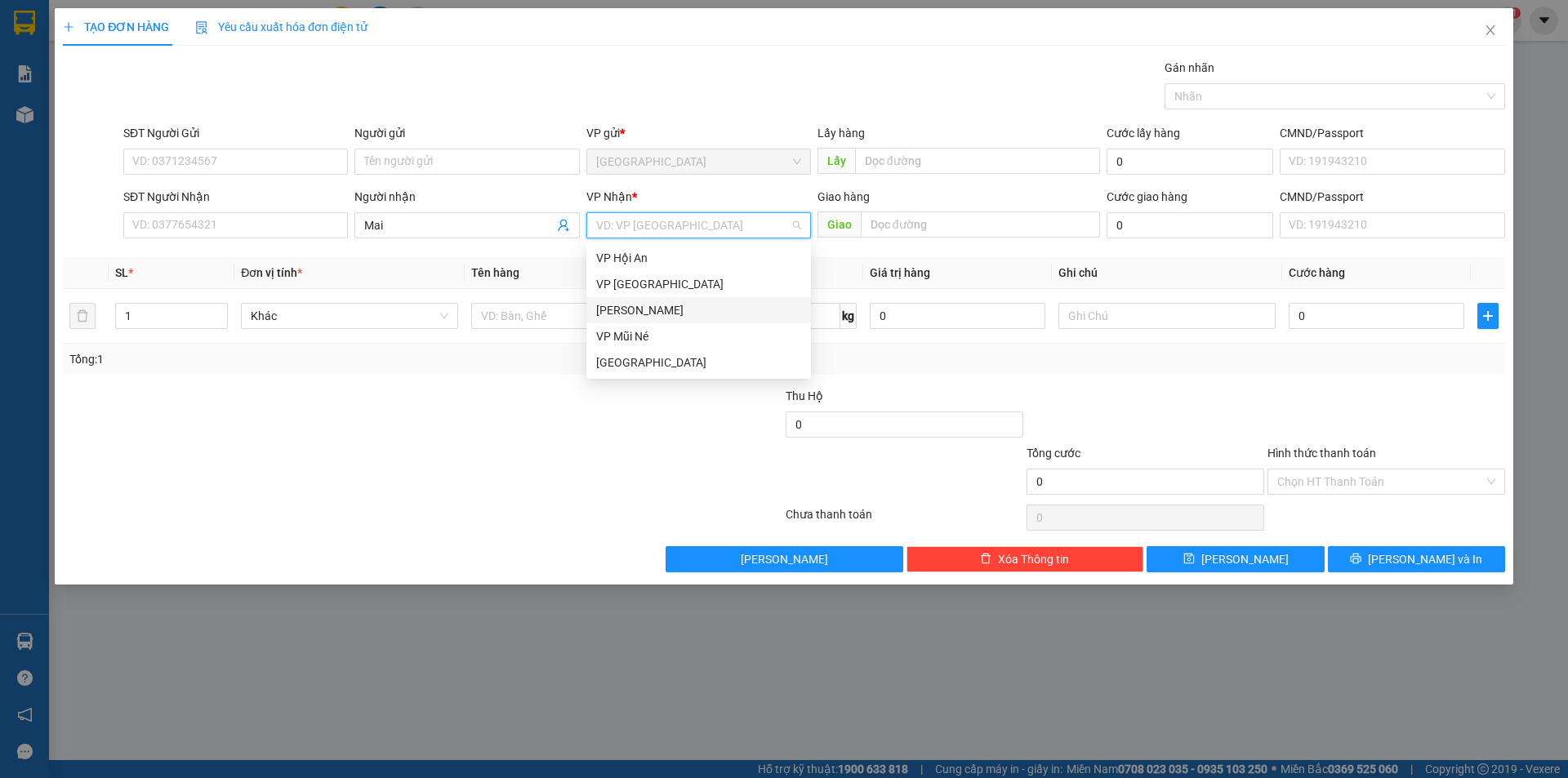
click at [619, 307] on div "[PERSON_NAME]" at bounding box center [699, 311] width 205 height 18
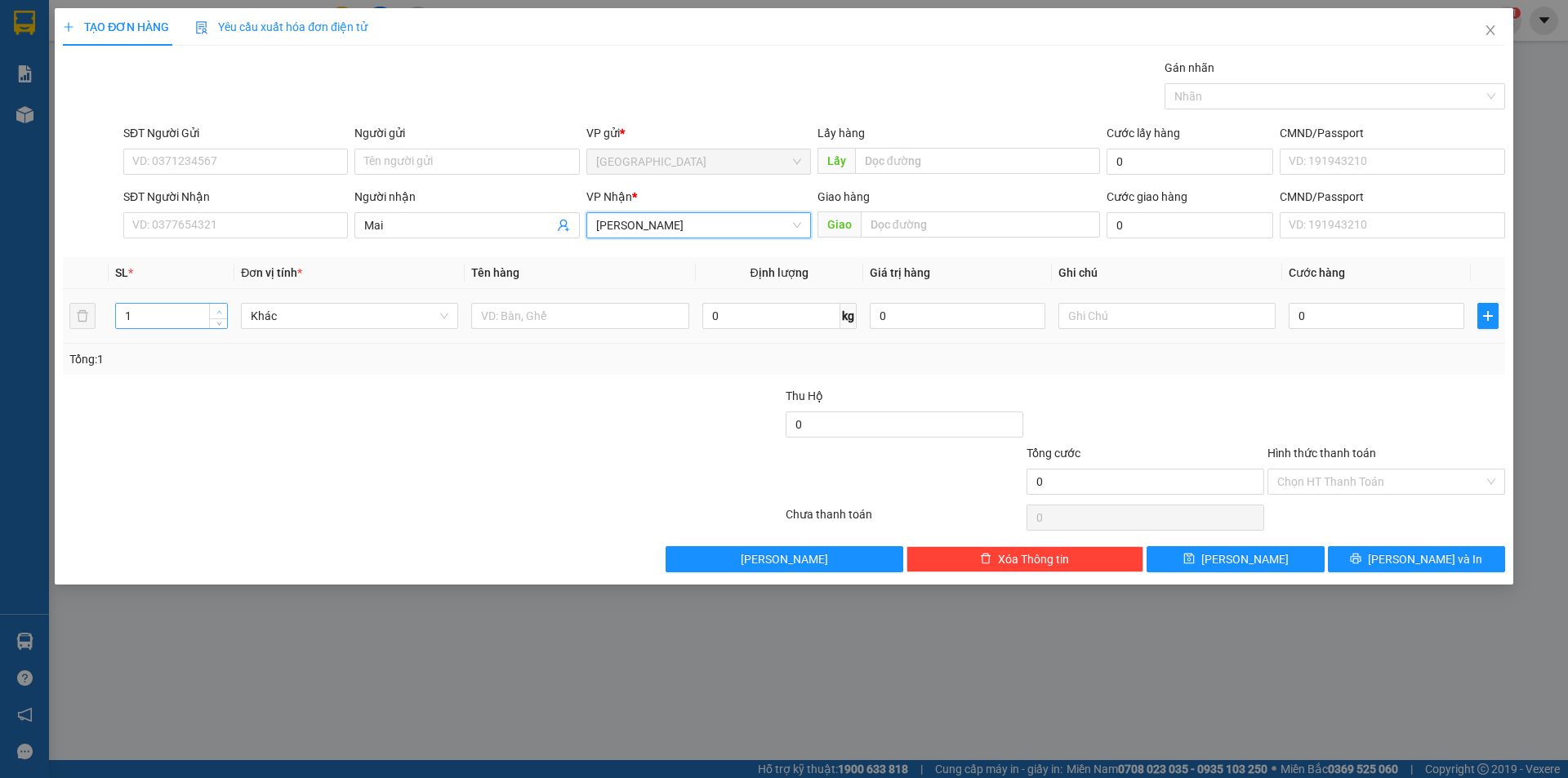
type input "2"
drag, startPoint x: 220, startPoint y: 307, endPoint x: 396, endPoint y: 325, distance: 176.9
click at [221, 307] on span "up" at bounding box center [219, 312] width 10 height 10
click at [555, 320] on input "text" at bounding box center [580, 316] width 217 height 26
type input "thùng"
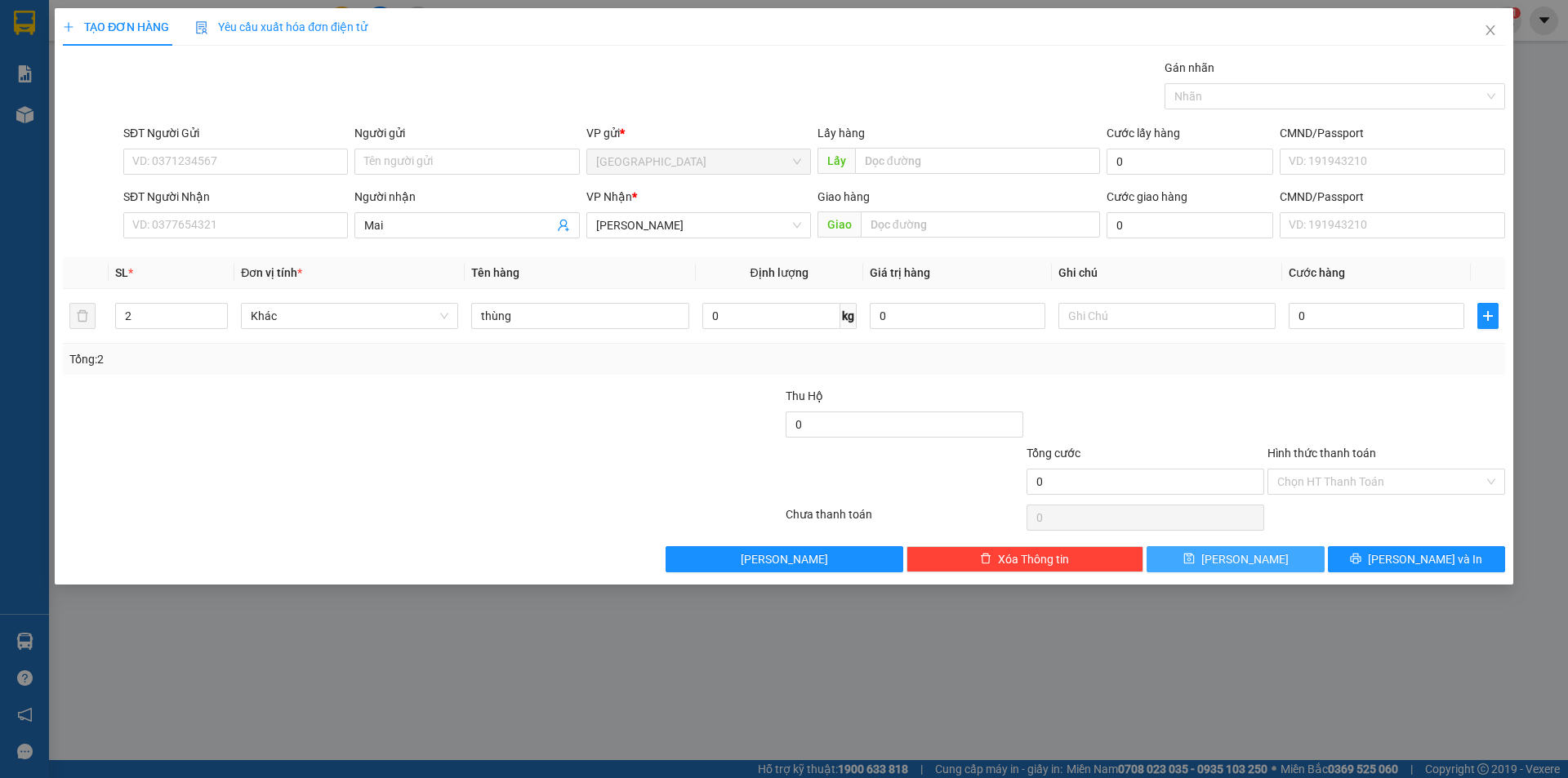
click at [1262, 563] on button "[PERSON_NAME]" at bounding box center [1235, 559] width 177 height 26
type input "1"
click at [447, 223] on input "Người nhận" at bounding box center [458, 226] width 189 height 18
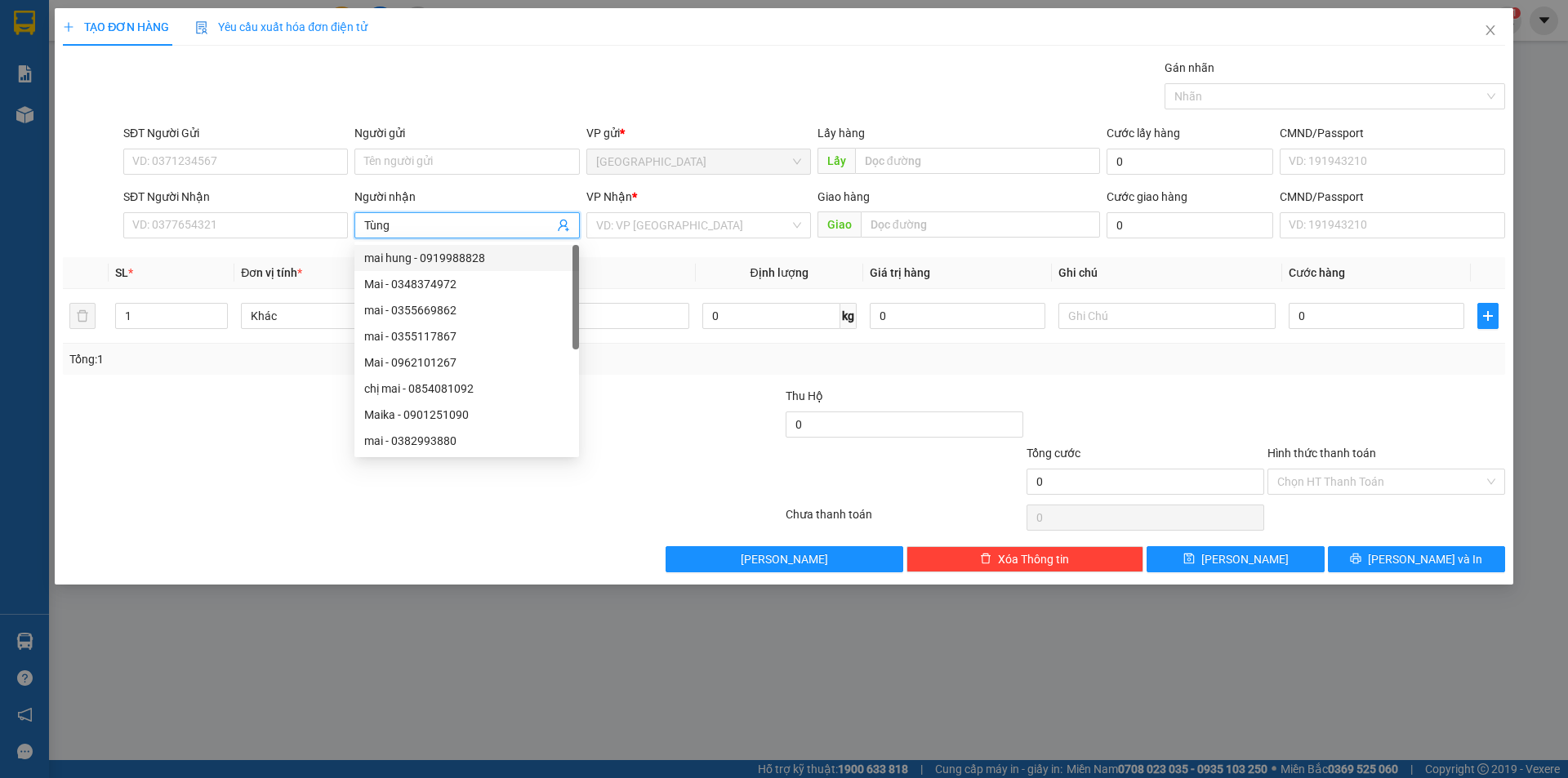
type input "Tùng"
click at [661, 208] on div "VP Nhận *" at bounding box center [699, 200] width 225 height 24
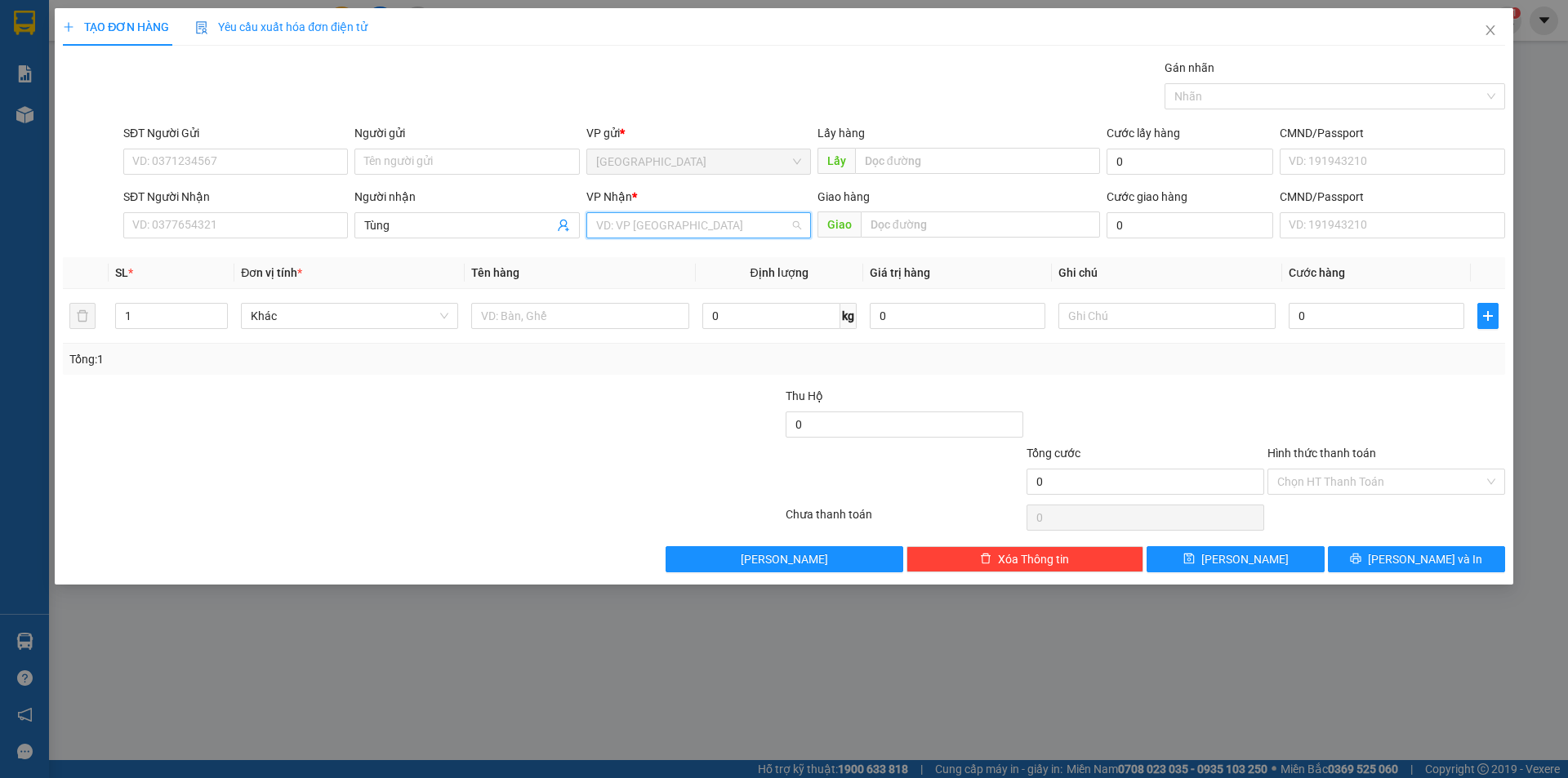
drag, startPoint x: 667, startPoint y: 228, endPoint x: 640, endPoint y: 286, distance: 64.0
click at [667, 230] on input "search" at bounding box center [693, 225] width 193 height 24
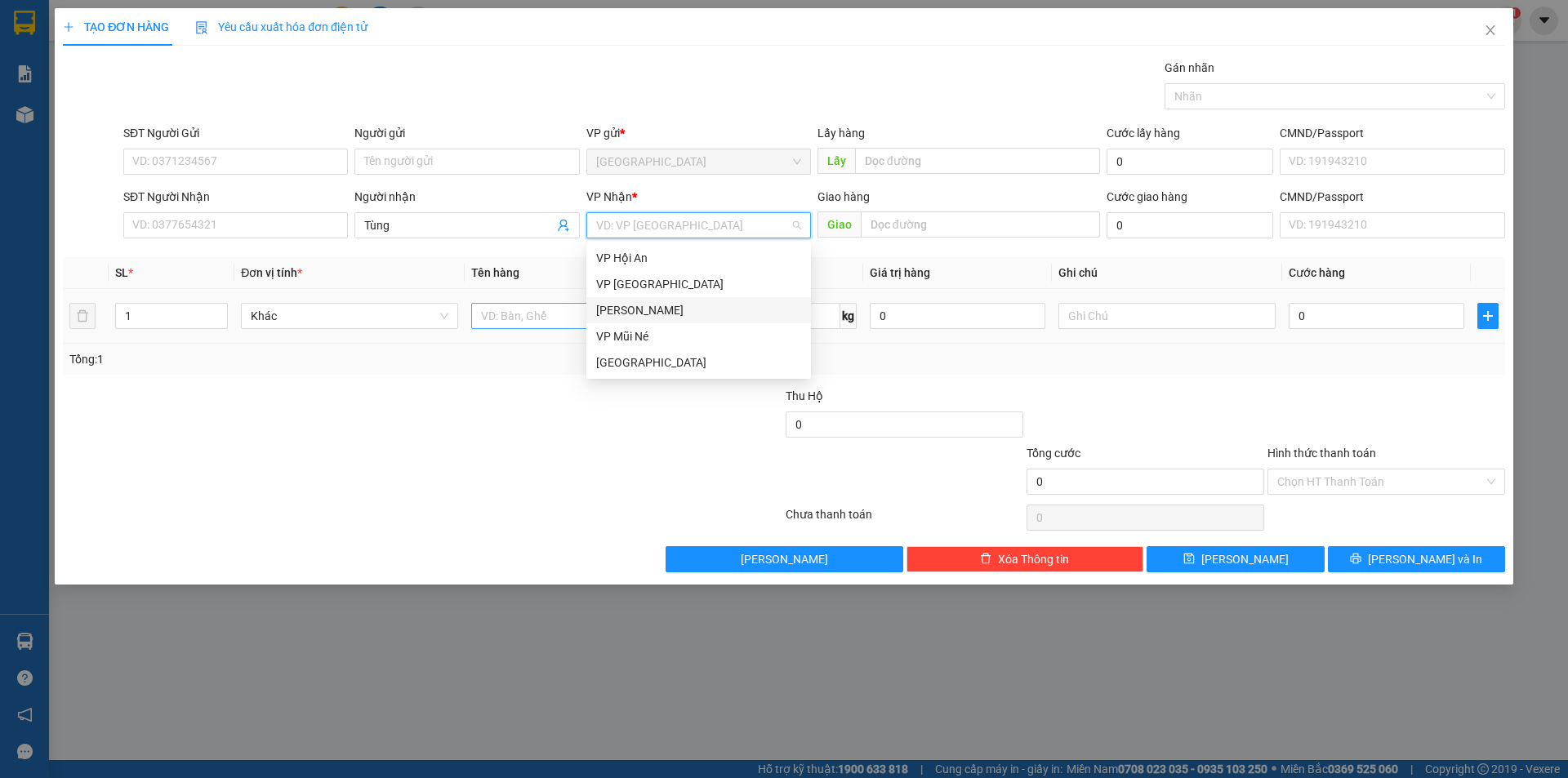
drag, startPoint x: 638, startPoint y: 304, endPoint x: 620, endPoint y: 308, distance: 18.4
click at [638, 304] on div "[PERSON_NAME]" at bounding box center [699, 311] width 205 height 18
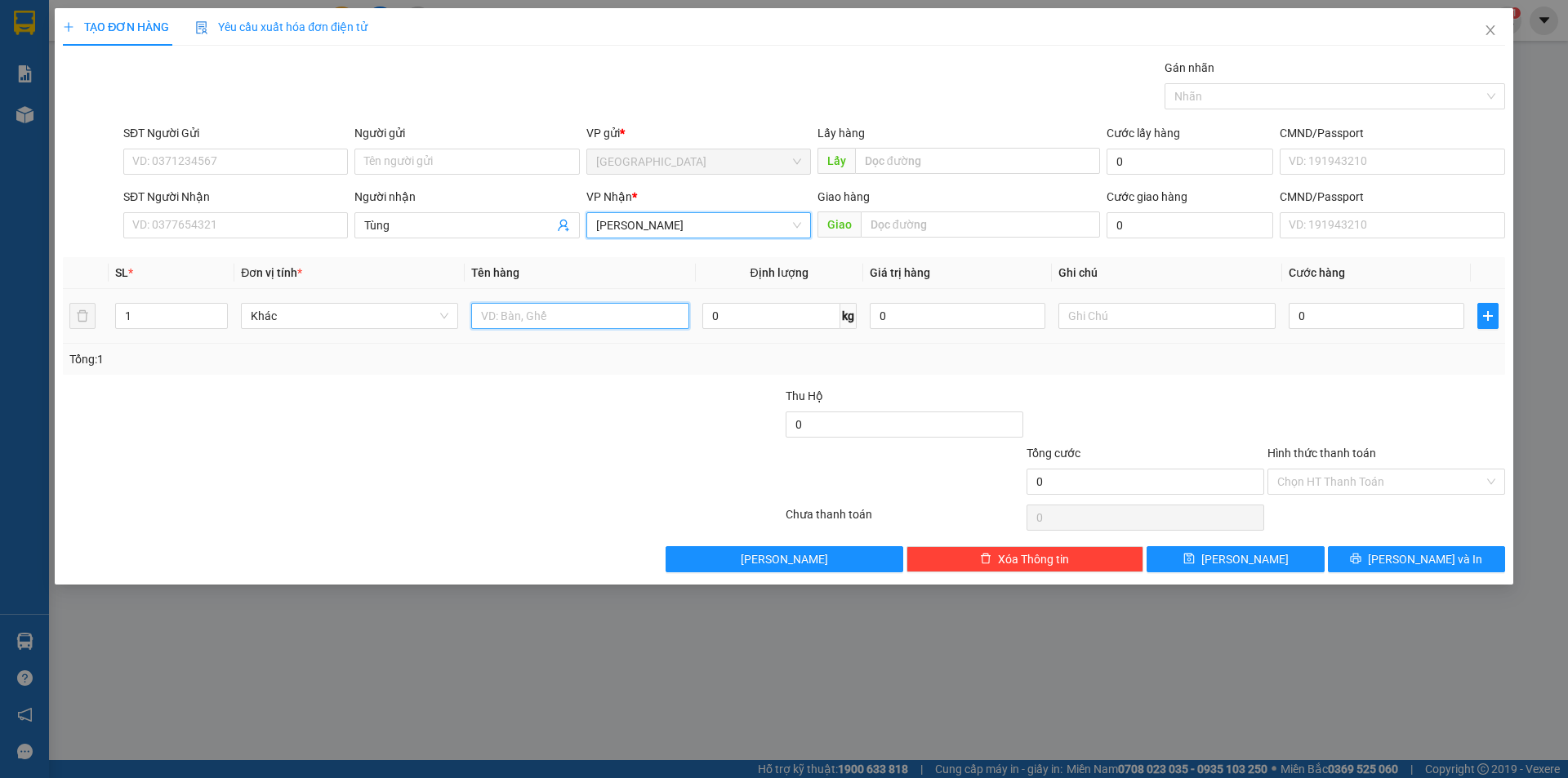
click at [609, 310] on input "text" at bounding box center [580, 316] width 217 height 26
type input "t"
type input "thùng"
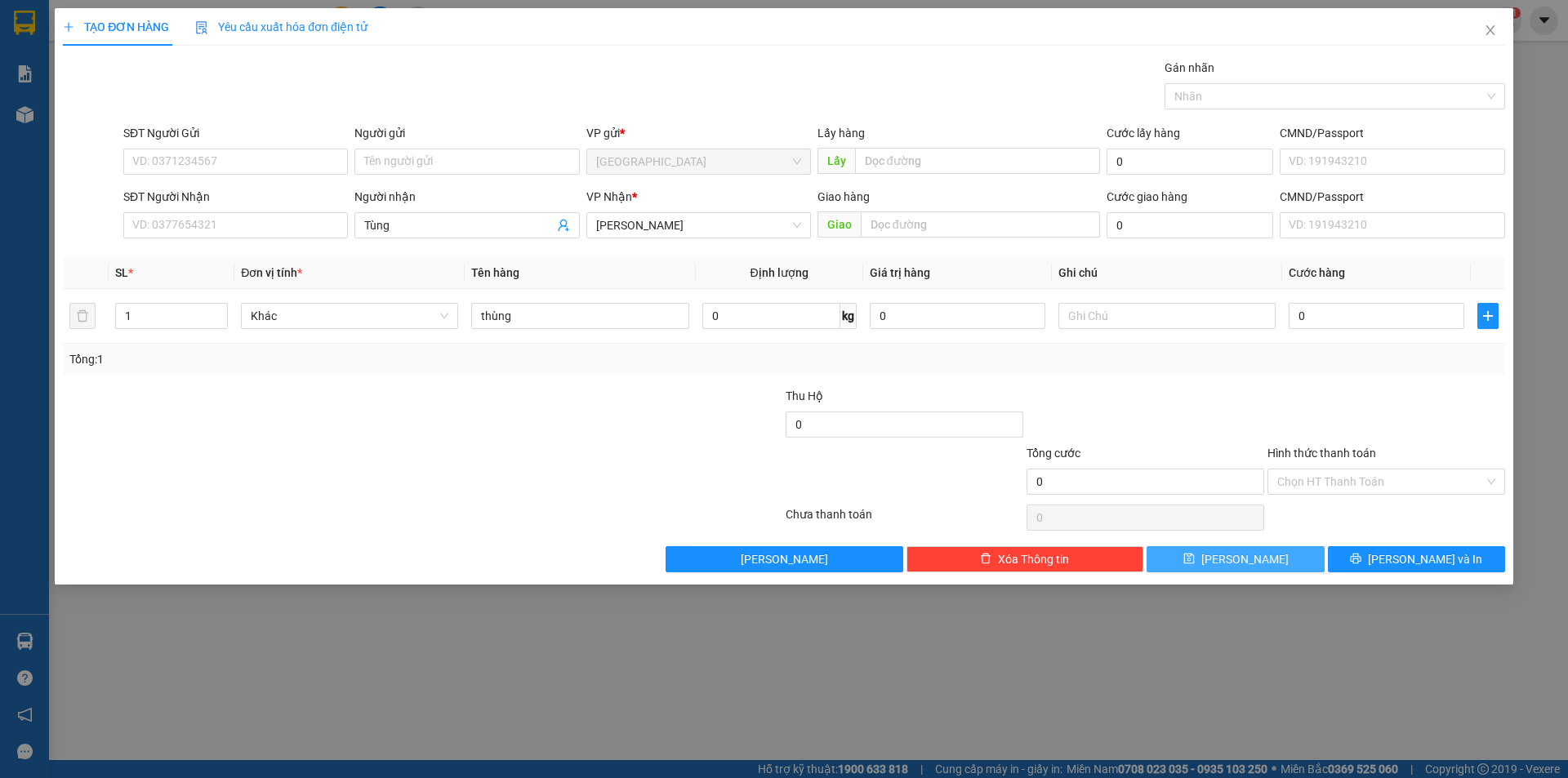
drag, startPoint x: 1249, startPoint y: 565, endPoint x: 1322, endPoint y: 517, distance: 87.4
click at [1249, 566] on span "[PERSON_NAME]" at bounding box center [1244, 560] width 87 height 18
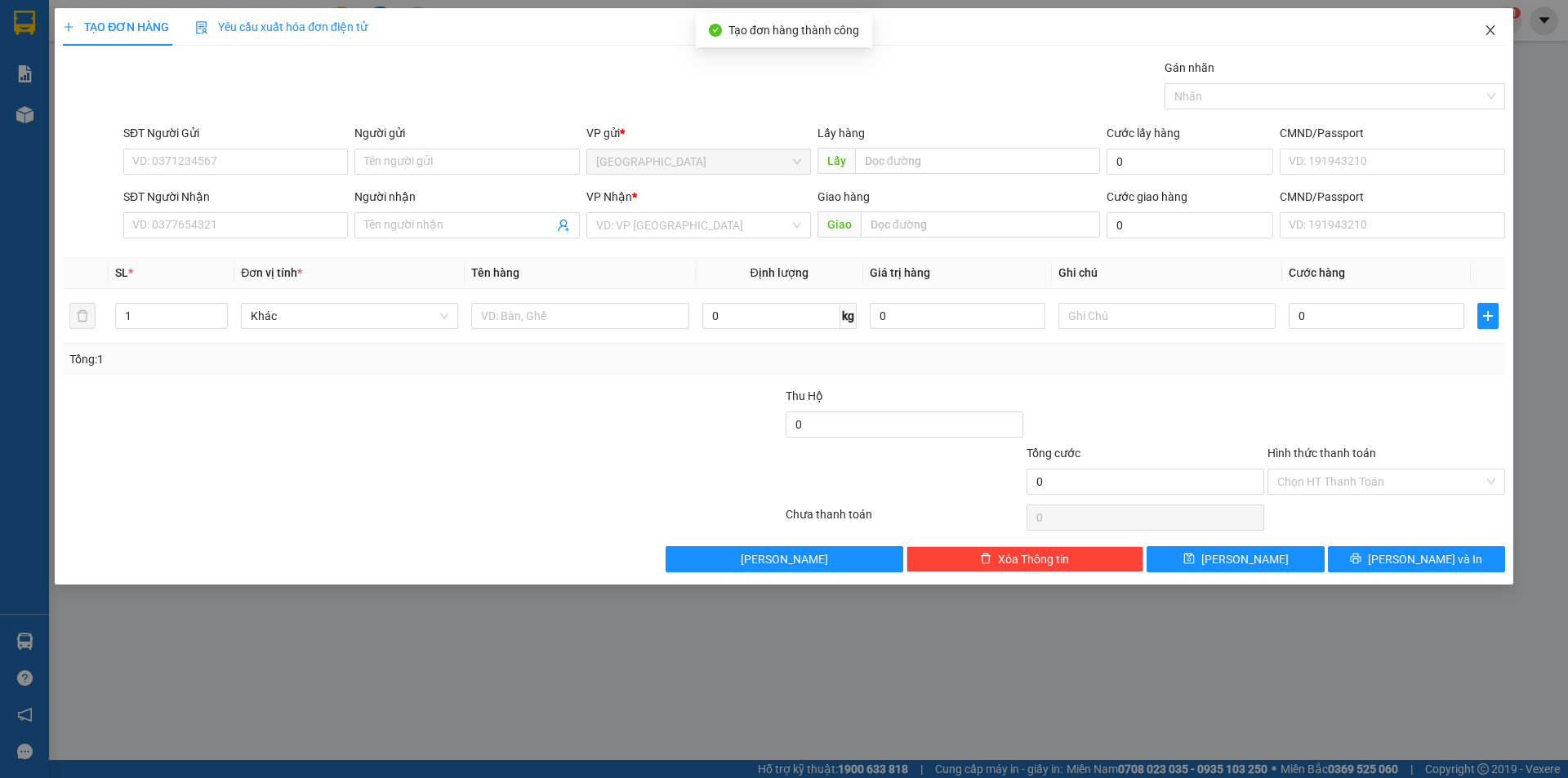
click at [1484, 36] on icon "close" at bounding box center [1491, 30] width 13 height 13
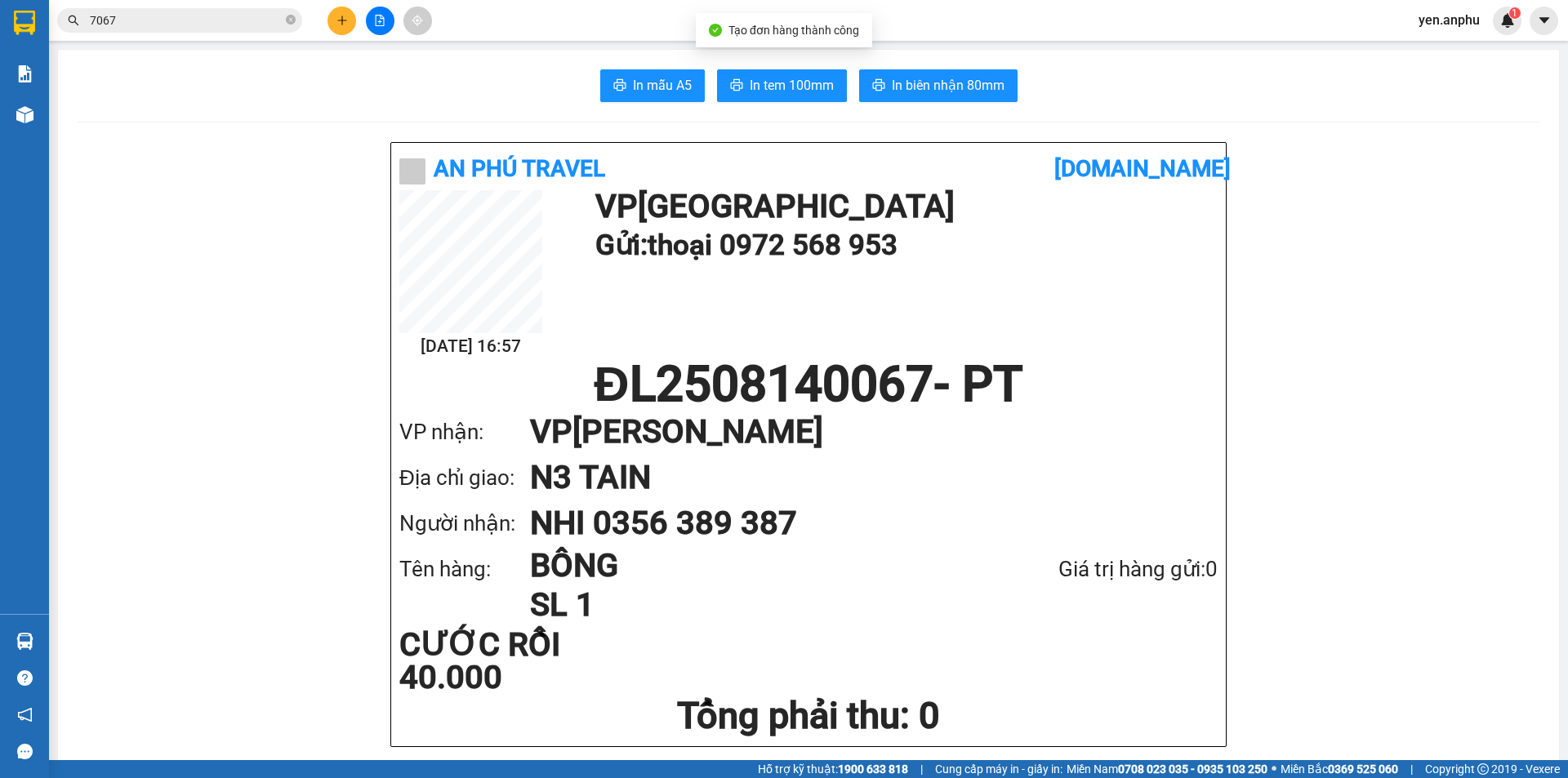
click at [33, 110] on div at bounding box center [25, 115] width 28 height 28
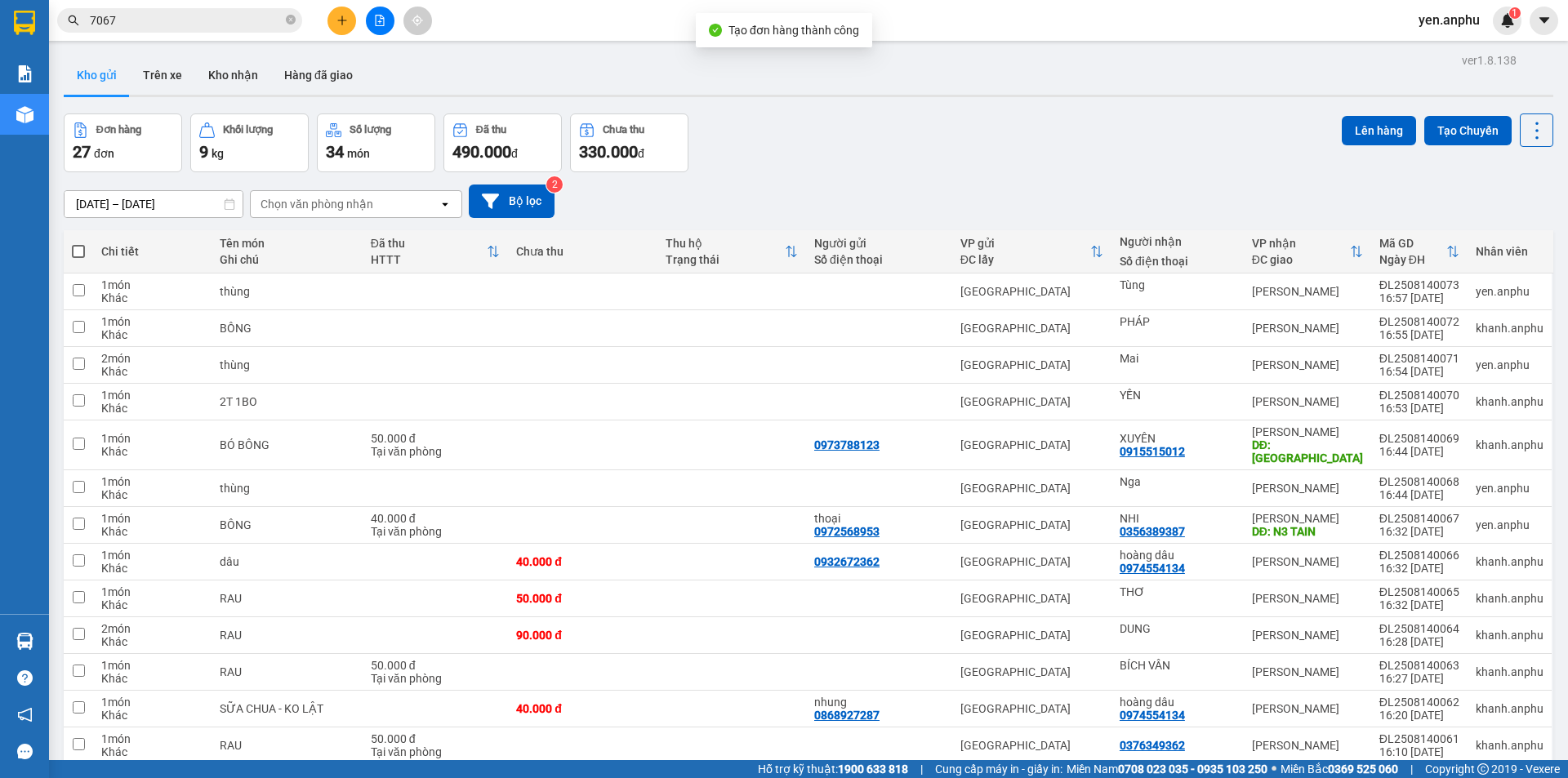
click at [388, 196] on div "Chọn văn phòng nhận" at bounding box center [345, 203] width 188 height 26
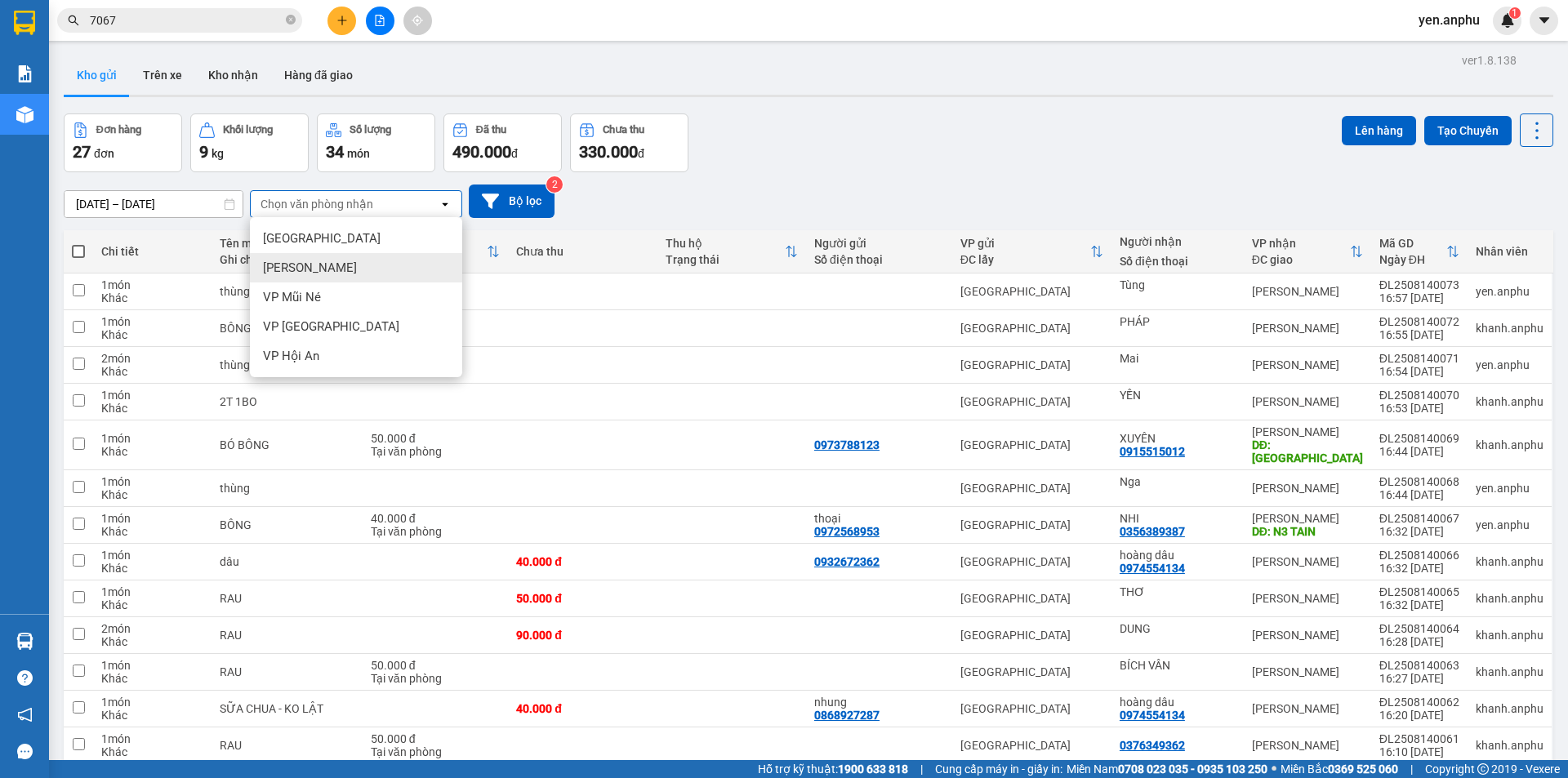
click at [323, 266] on div "[PERSON_NAME]" at bounding box center [356, 267] width 212 height 29
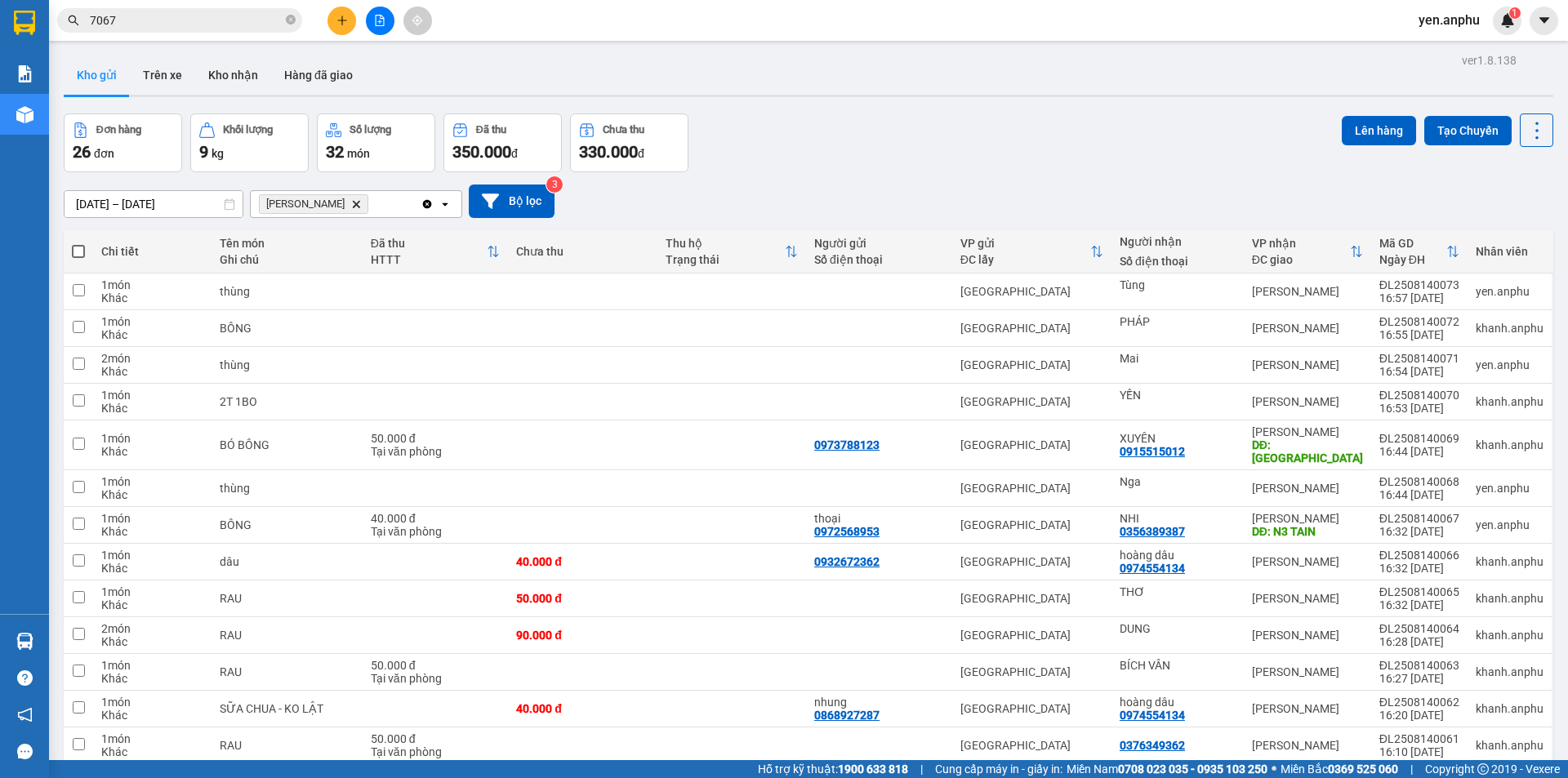
click at [77, 251] on span at bounding box center [78, 252] width 13 height 13
click at [78, 243] on input "checkbox" at bounding box center [78, 243] width 0 height 0
checkbox input "true"
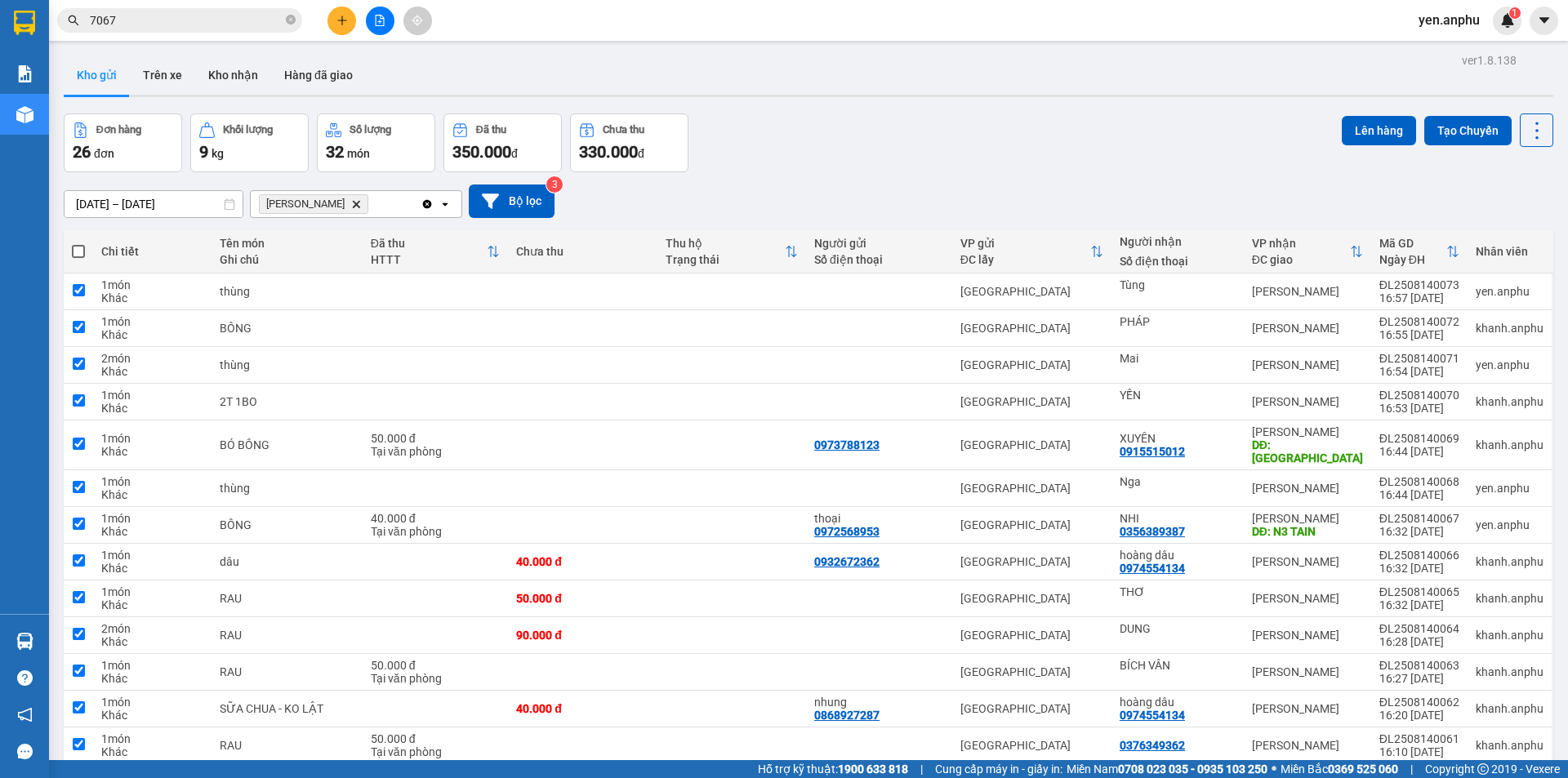
checkbox input "true"
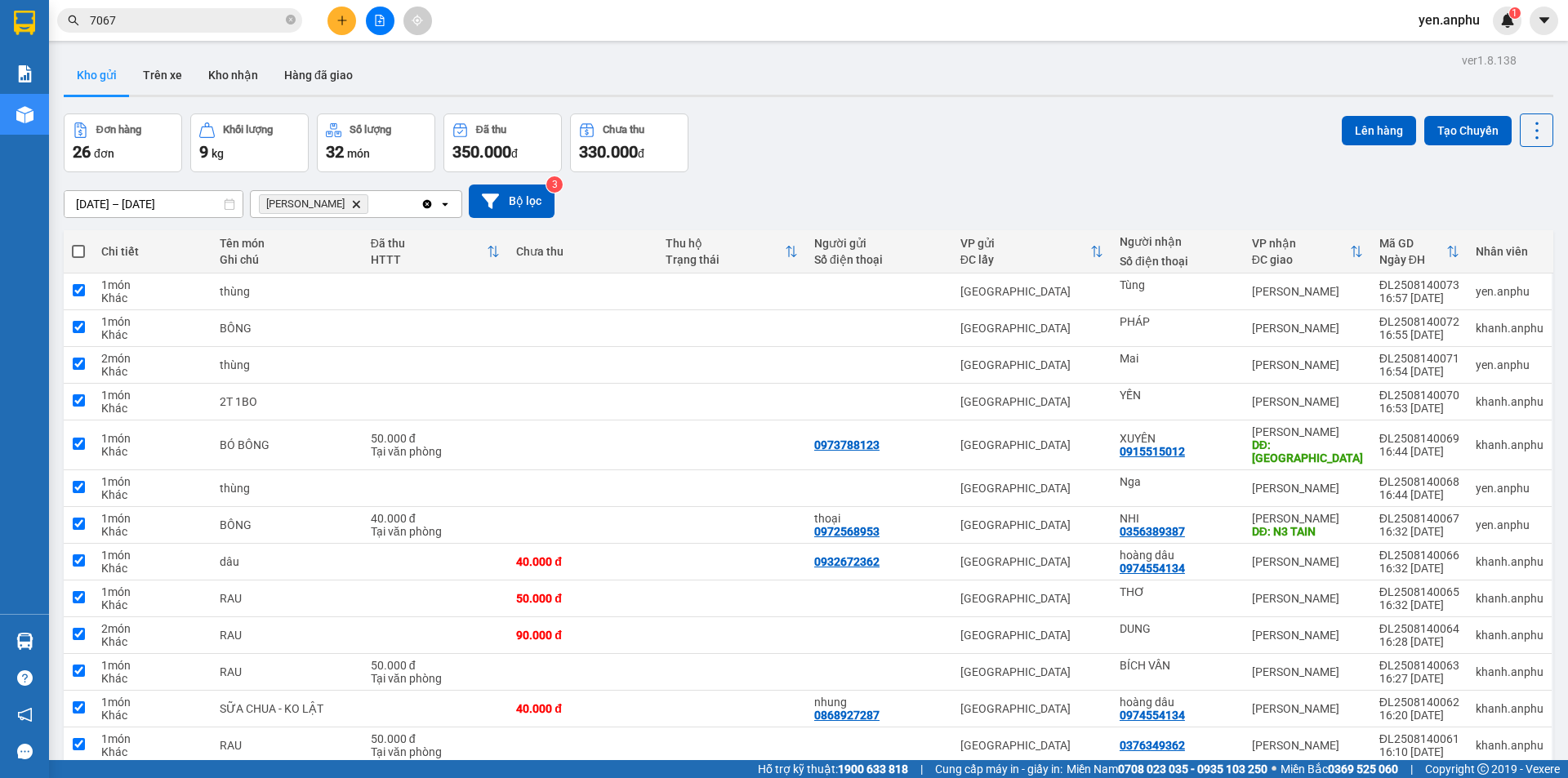
checkbox input "true"
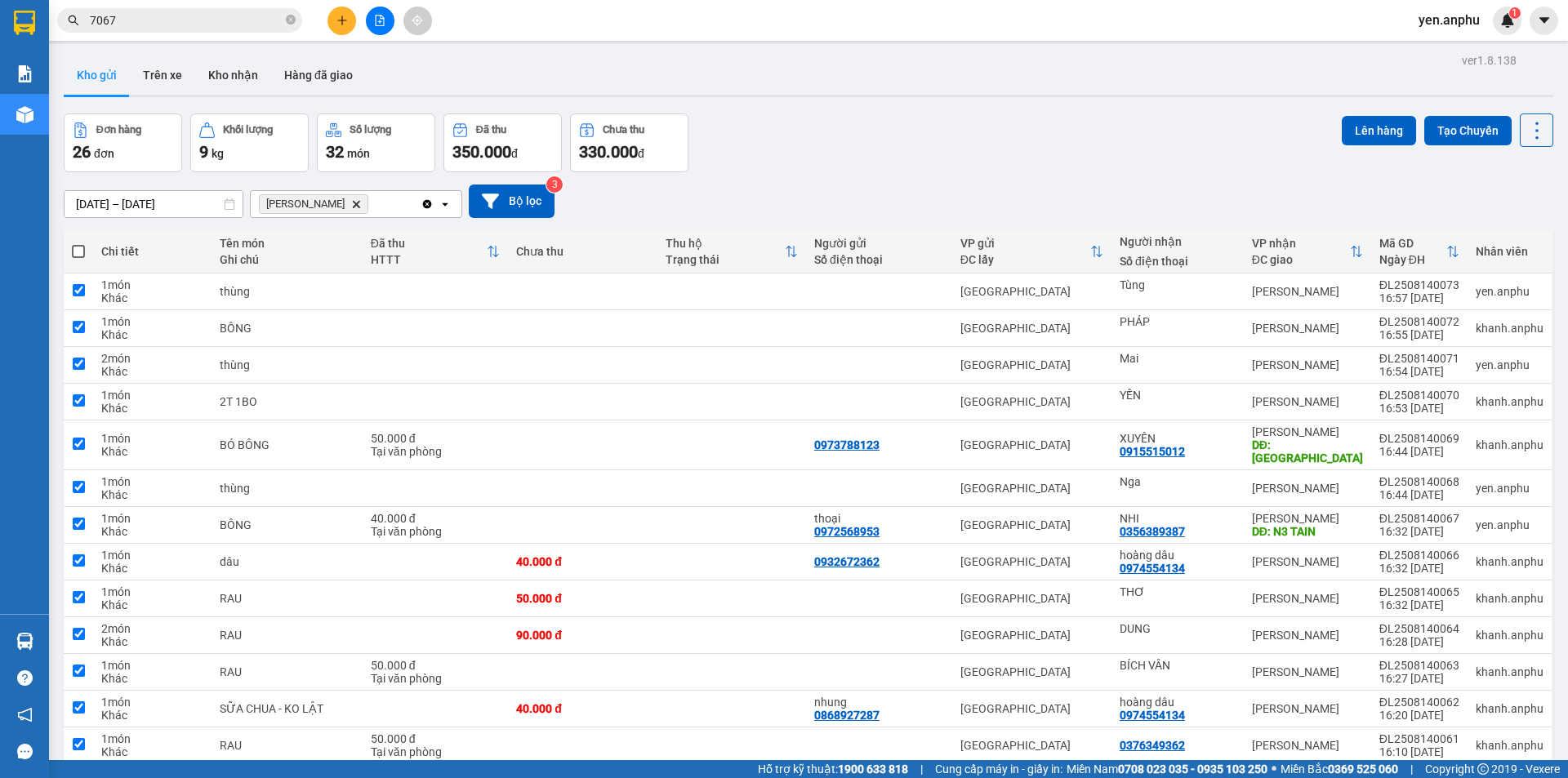
checkbox input "true"
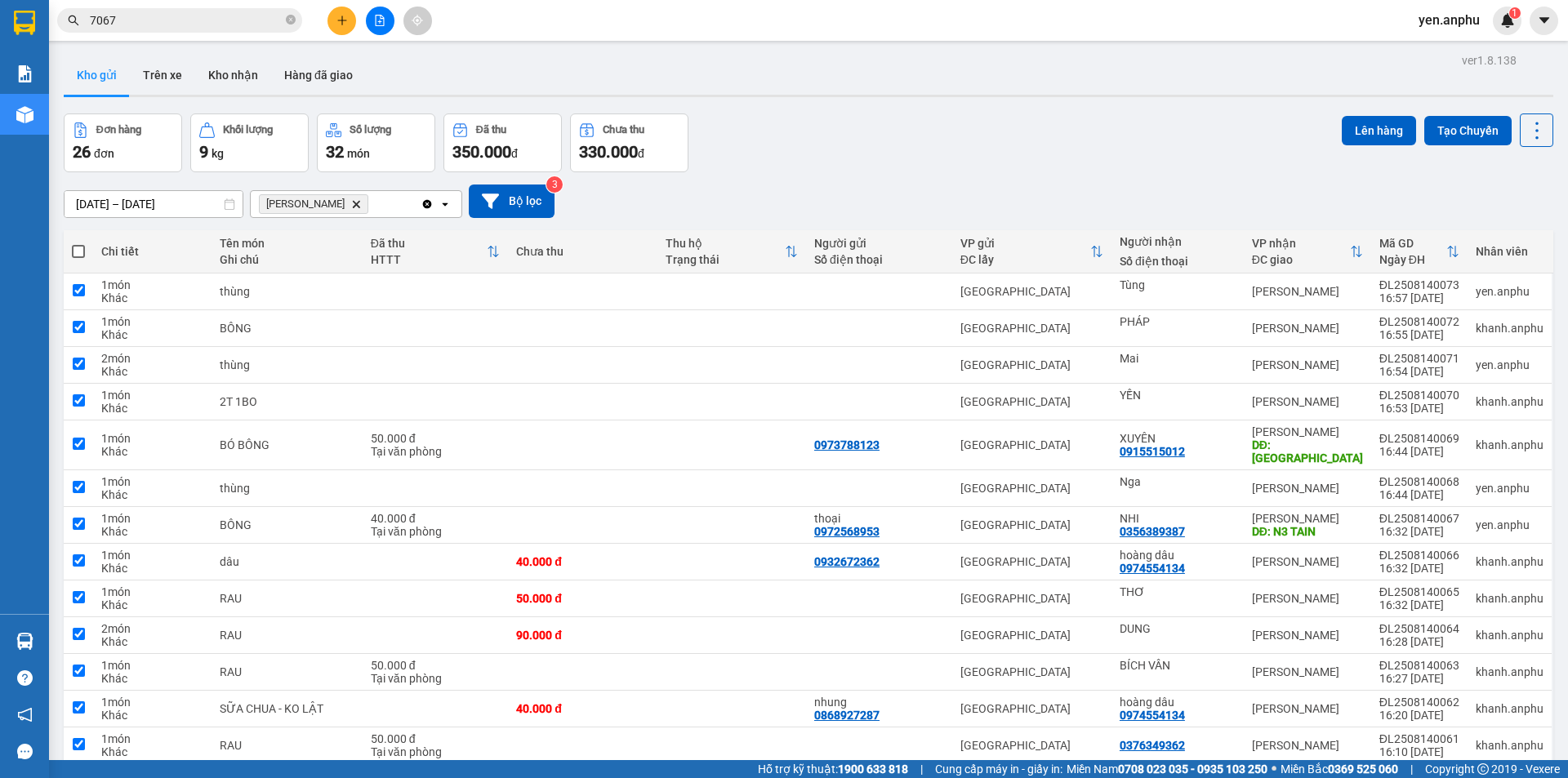
checkbox input "true"
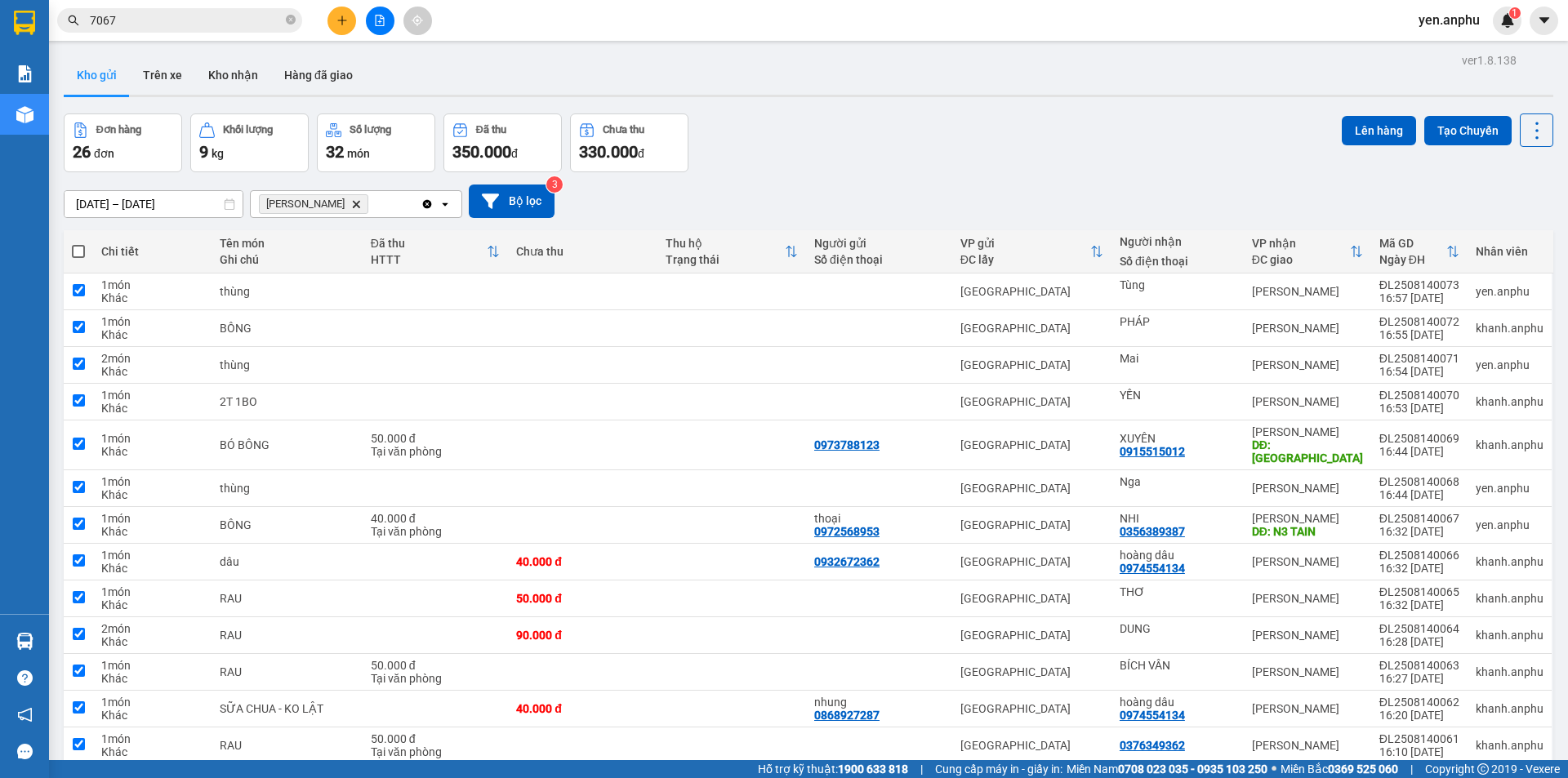
checkbox input "true"
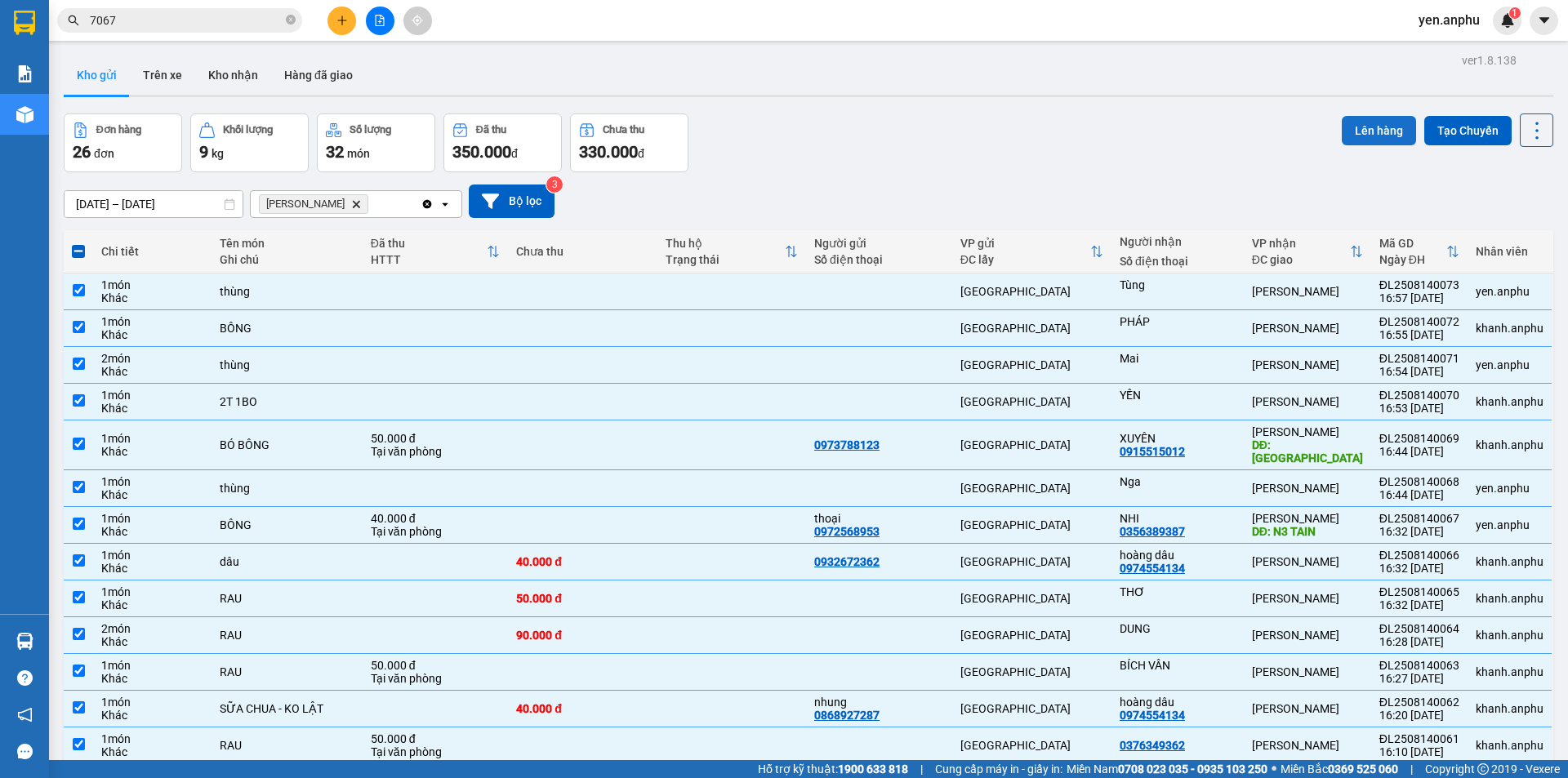
click at [1351, 134] on button "Lên hàng" at bounding box center [1378, 130] width 74 height 29
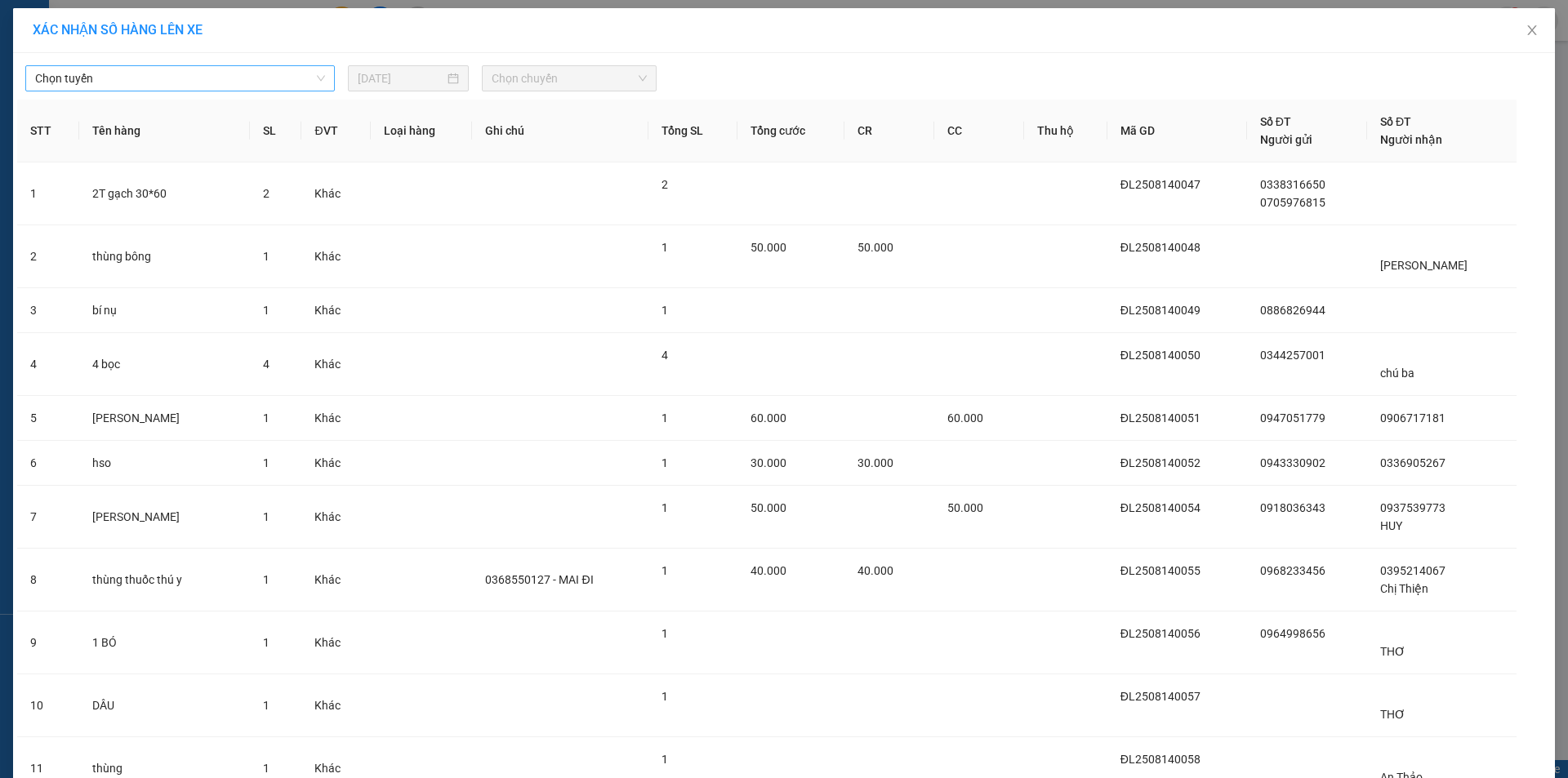
drag, startPoint x: 177, startPoint y: 69, endPoint x: 176, endPoint y: 81, distance: 12.0
click at [177, 69] on span "Chọn tuyến" at bounding box center [180, 77] width 290 height 24
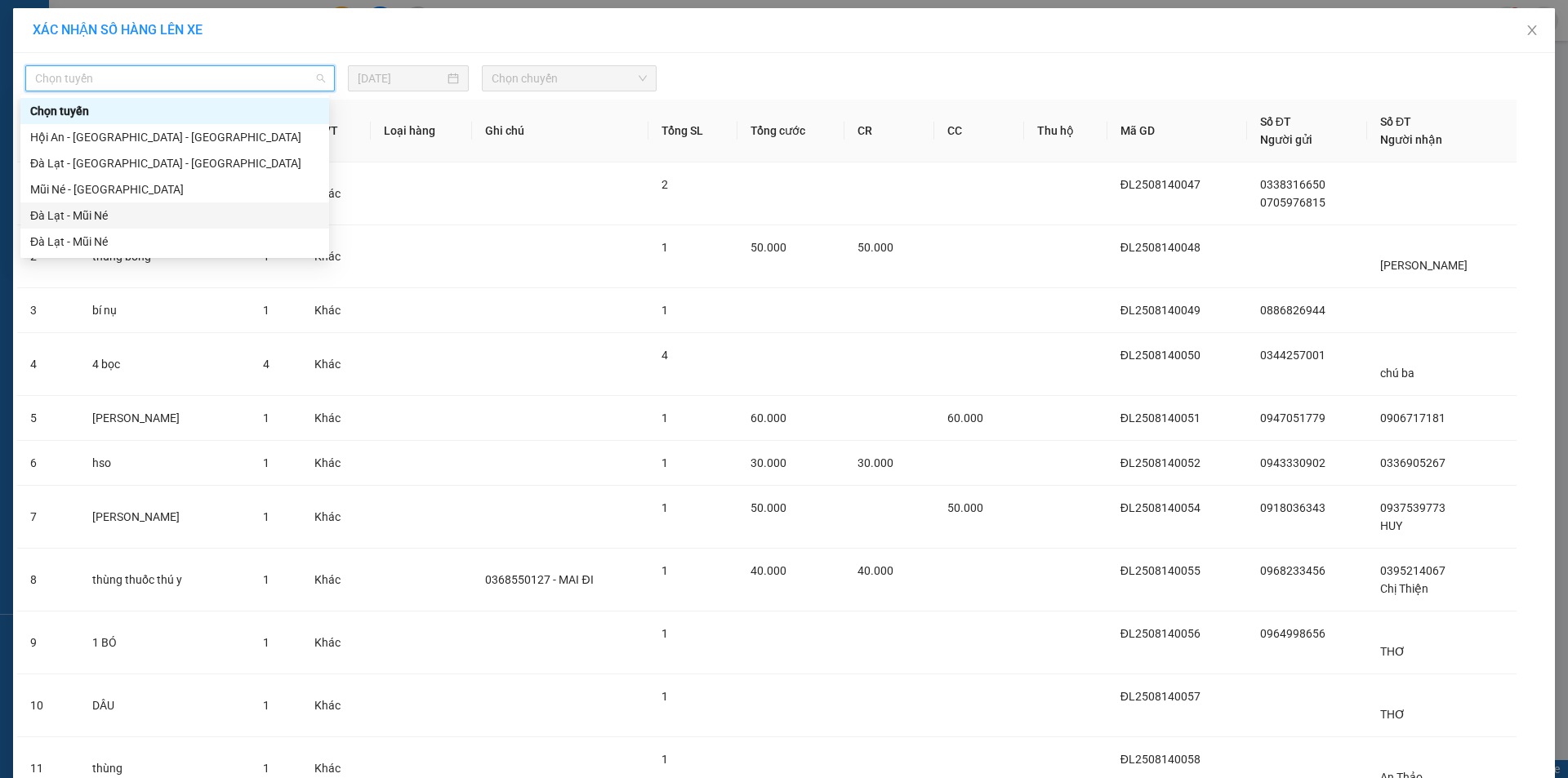
click at [107, 213] on div "Đà Lạt - Mũi Né" at bounding box center [174, 216] width 289 height 18
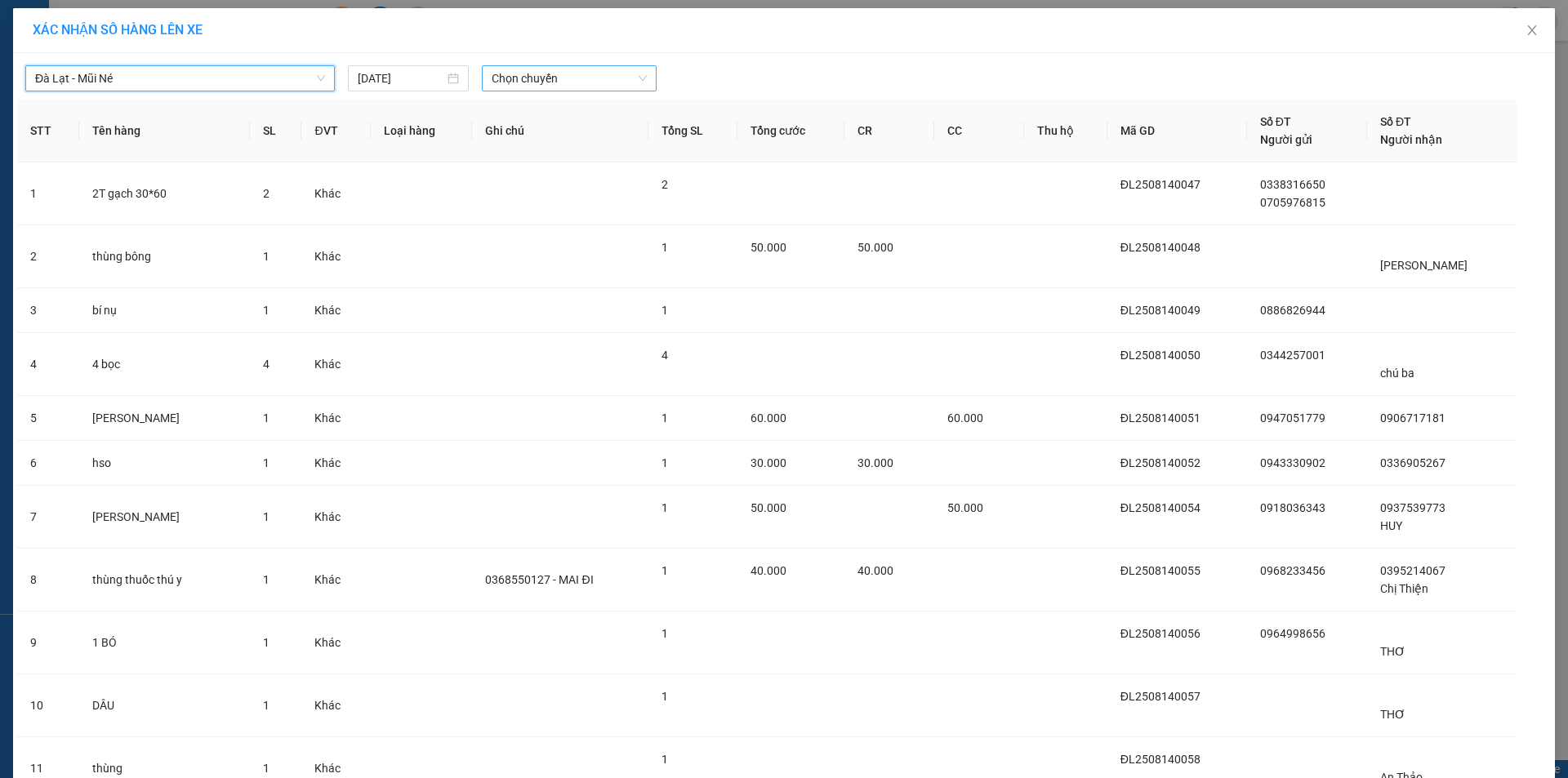
click at [515, 78] on span "Chọn chuyến" at bounding box center [569, 77] width 155 height 24
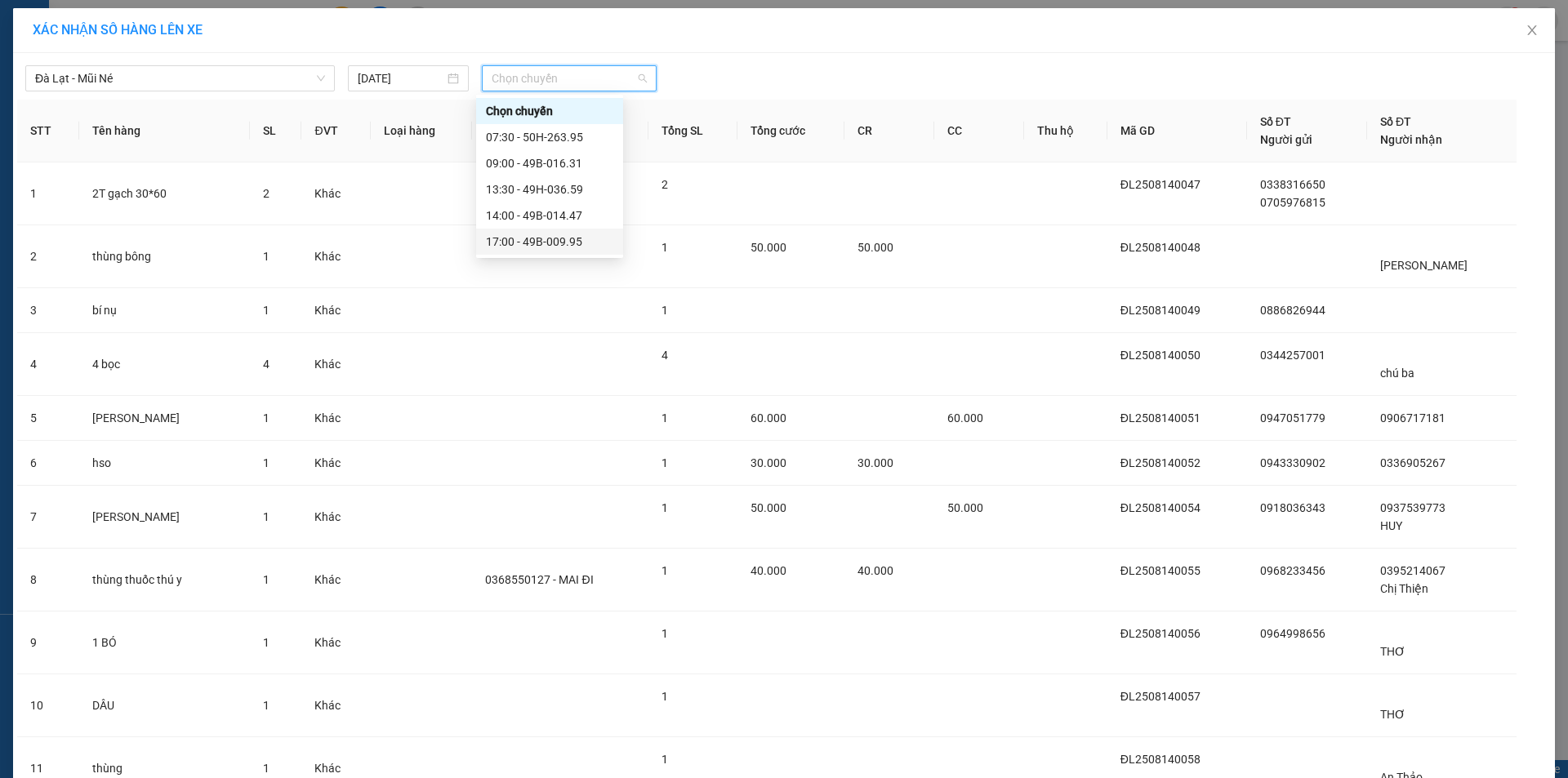
click at [553, 255] on div "14:00 17:00 Chọn chuyến 07:30 - 50H-263.95 09:00 - 49B-016.31 13:30 - 49H-036.5…" at bounding box center [550, 177] width 147 height 163
click at [548, 242] on div "17:00 - 49B-009.95" at bounding box center [549, 242] width 127 height 18
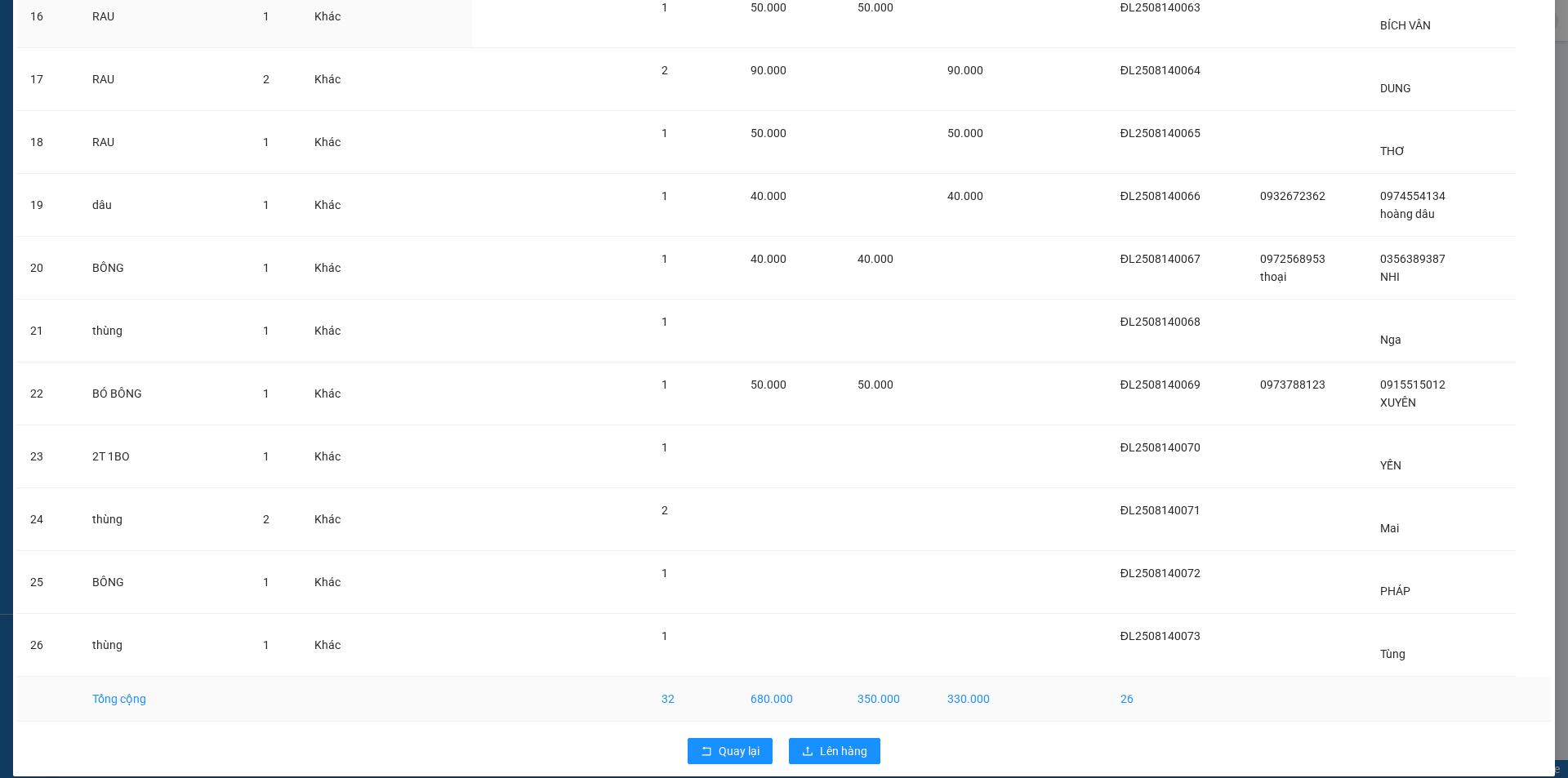
scroll to position [1059, 0]
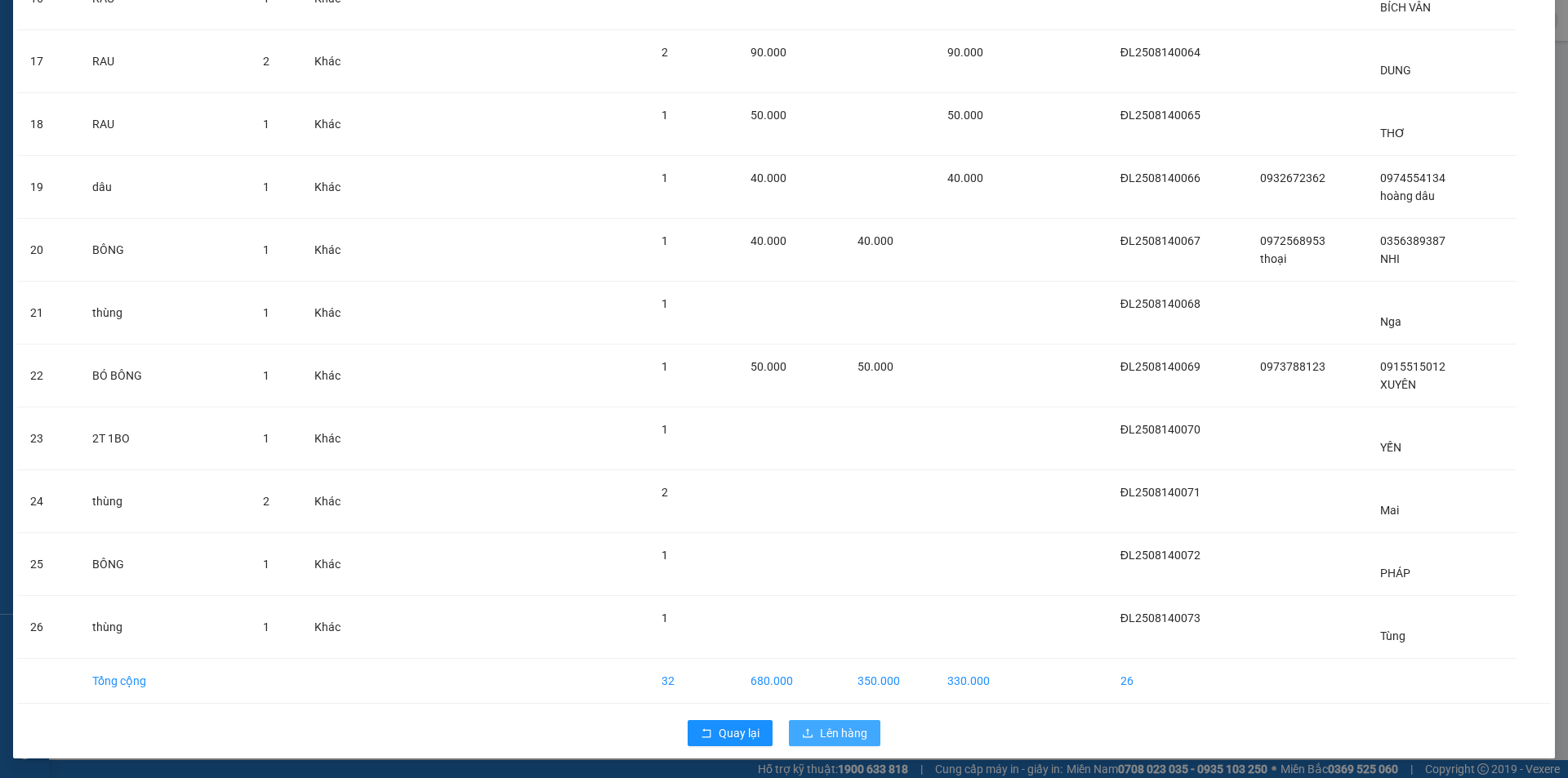
click at [804, 740] on span "upload" at bounding box center [808, 735] width 12 height 13
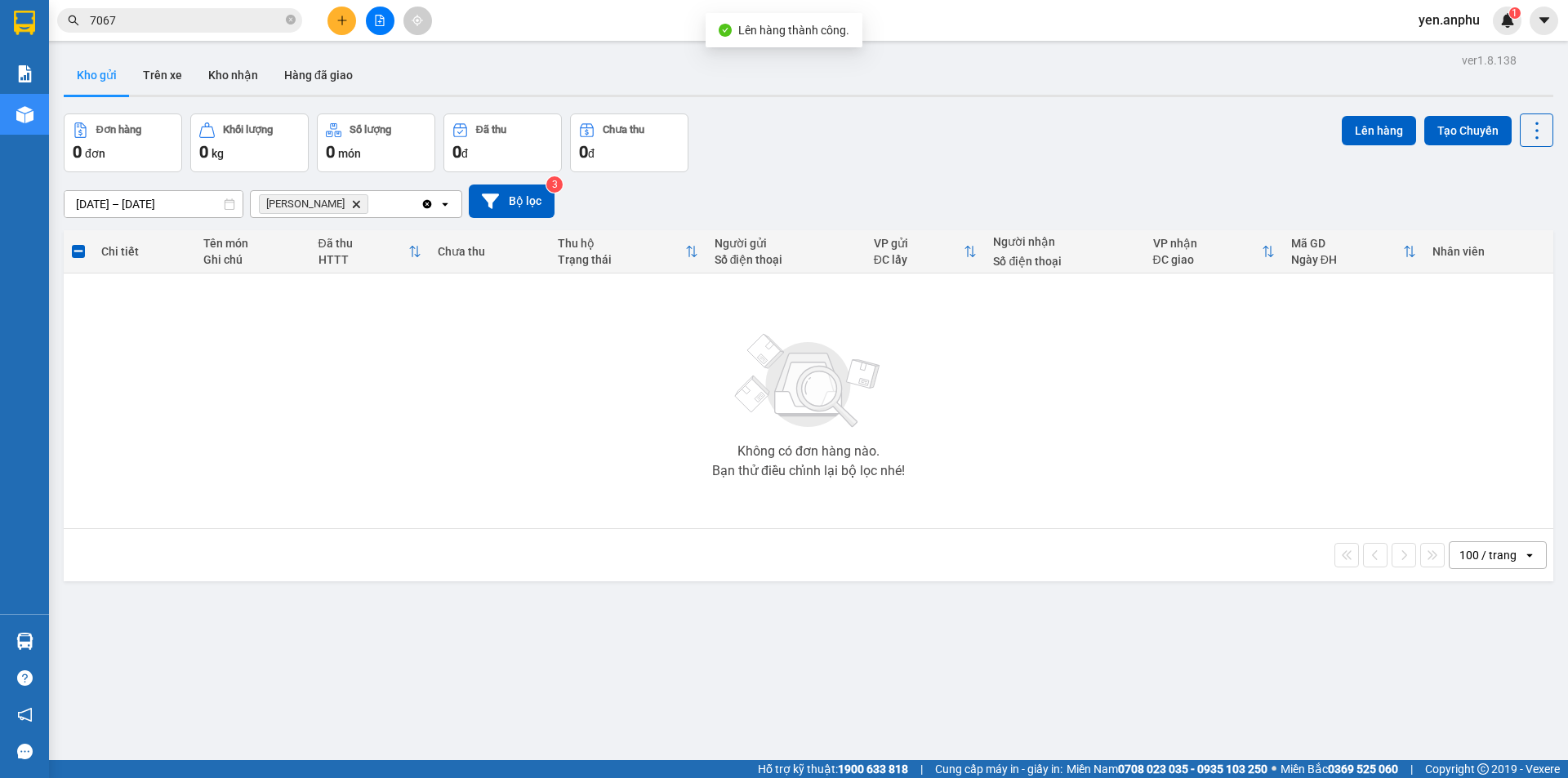
click at [375, 12] on button at bounding box center [380, 21] width 28 height 28
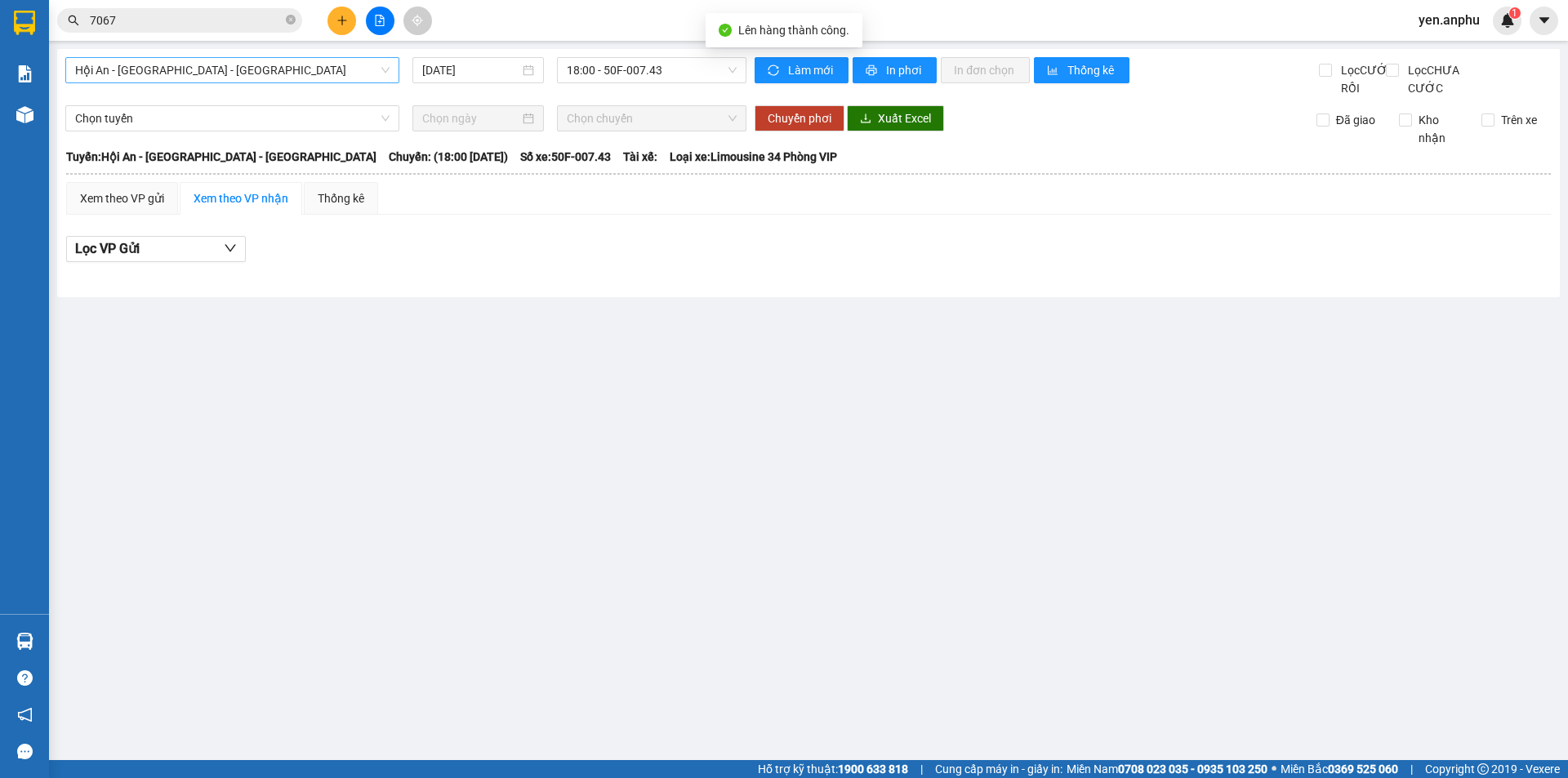
click at [105, 76] on span "Hội An - [GEOGRAPHIC_DATA] - [GEOGRAPHIC_DATA]" at bounding box center [232, 70] width 315 height 24
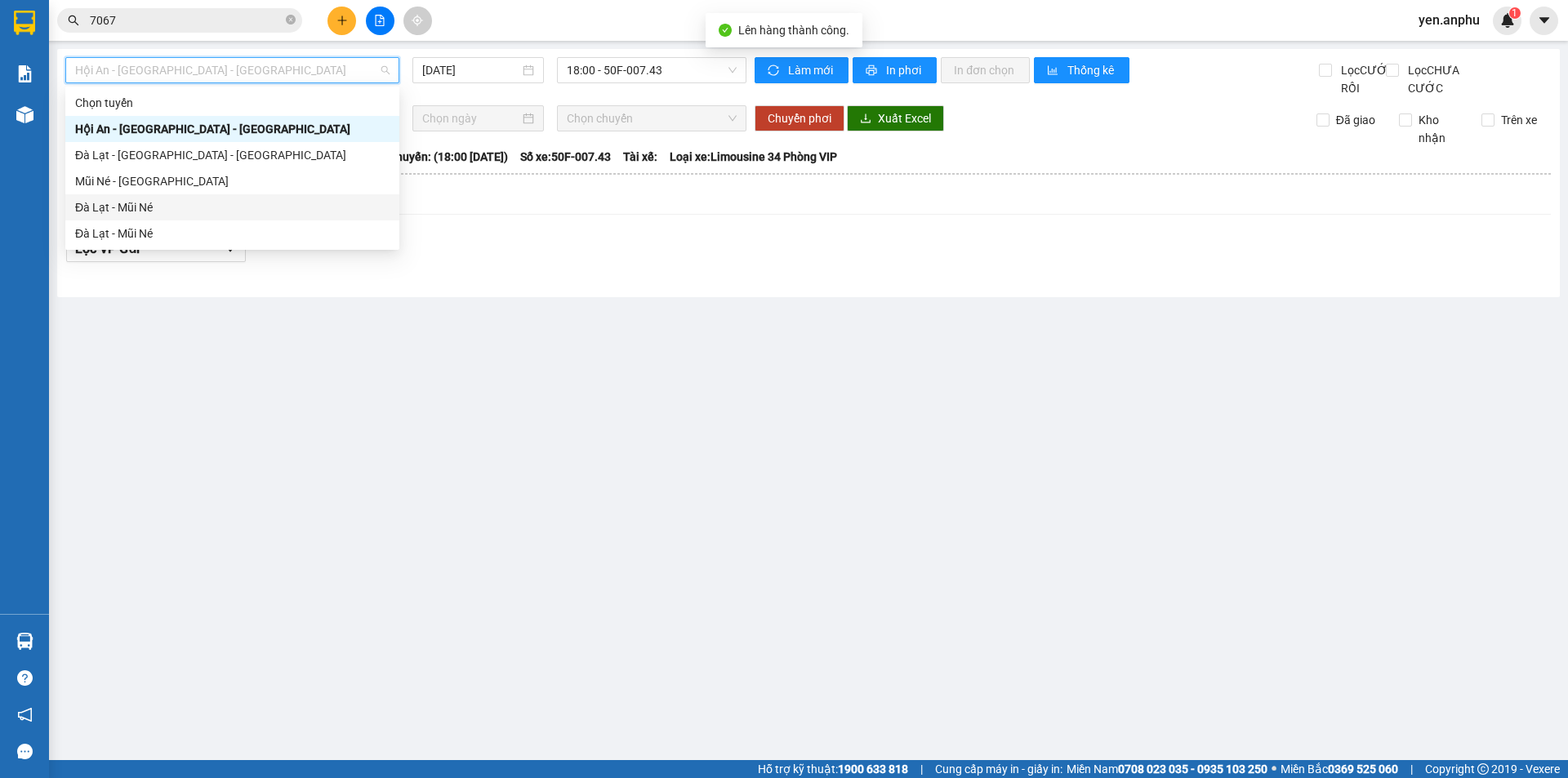
click at [122, 207] on div "Đà Lạt - Mũi Né" at bounding box center [232, 207] width 315 height 18
type input "[DATE]"
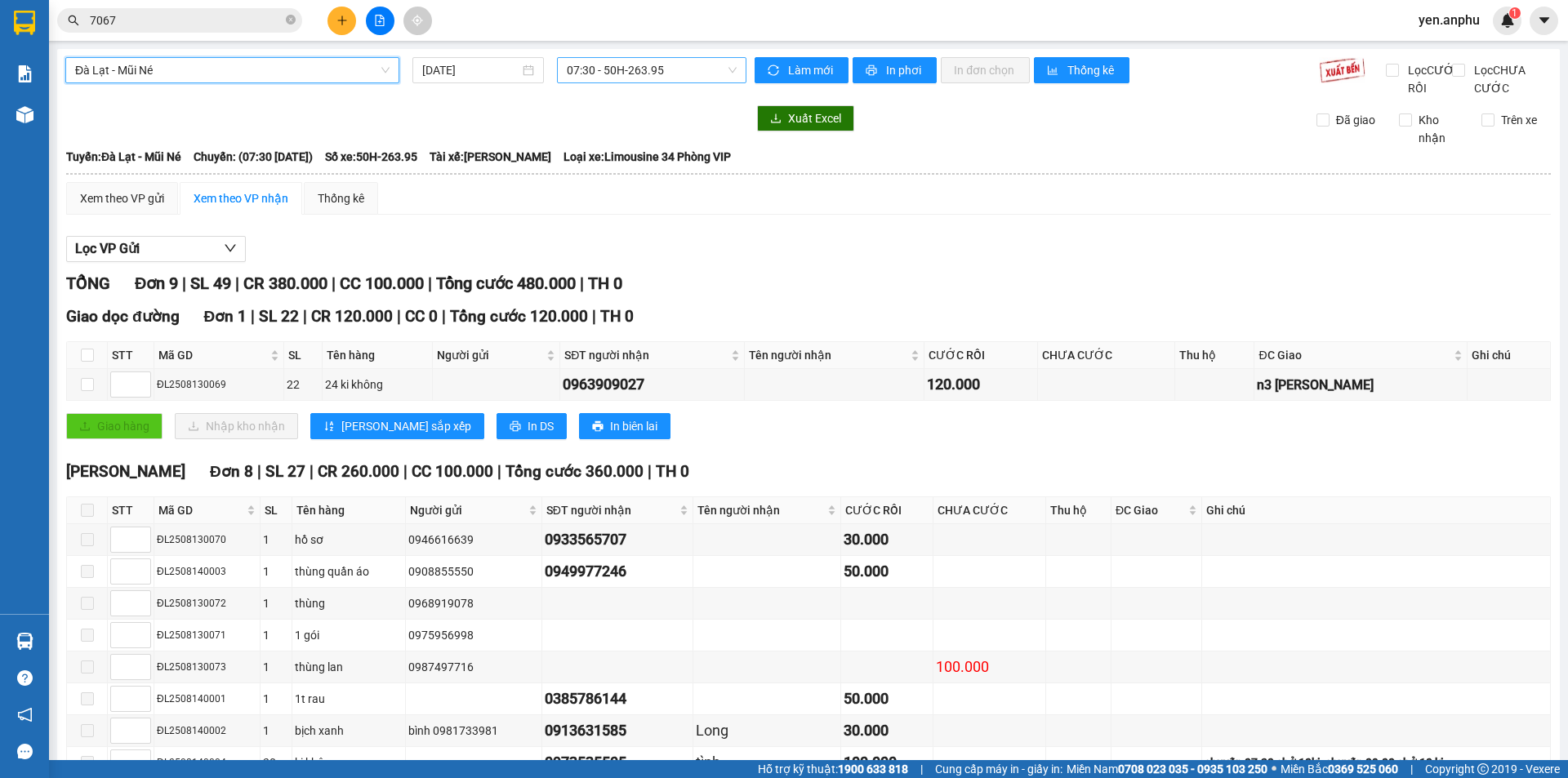
click at [582, 66] on span "07:30 - 50H-263.95" at bounding box center [651, 70] width 170 height 24
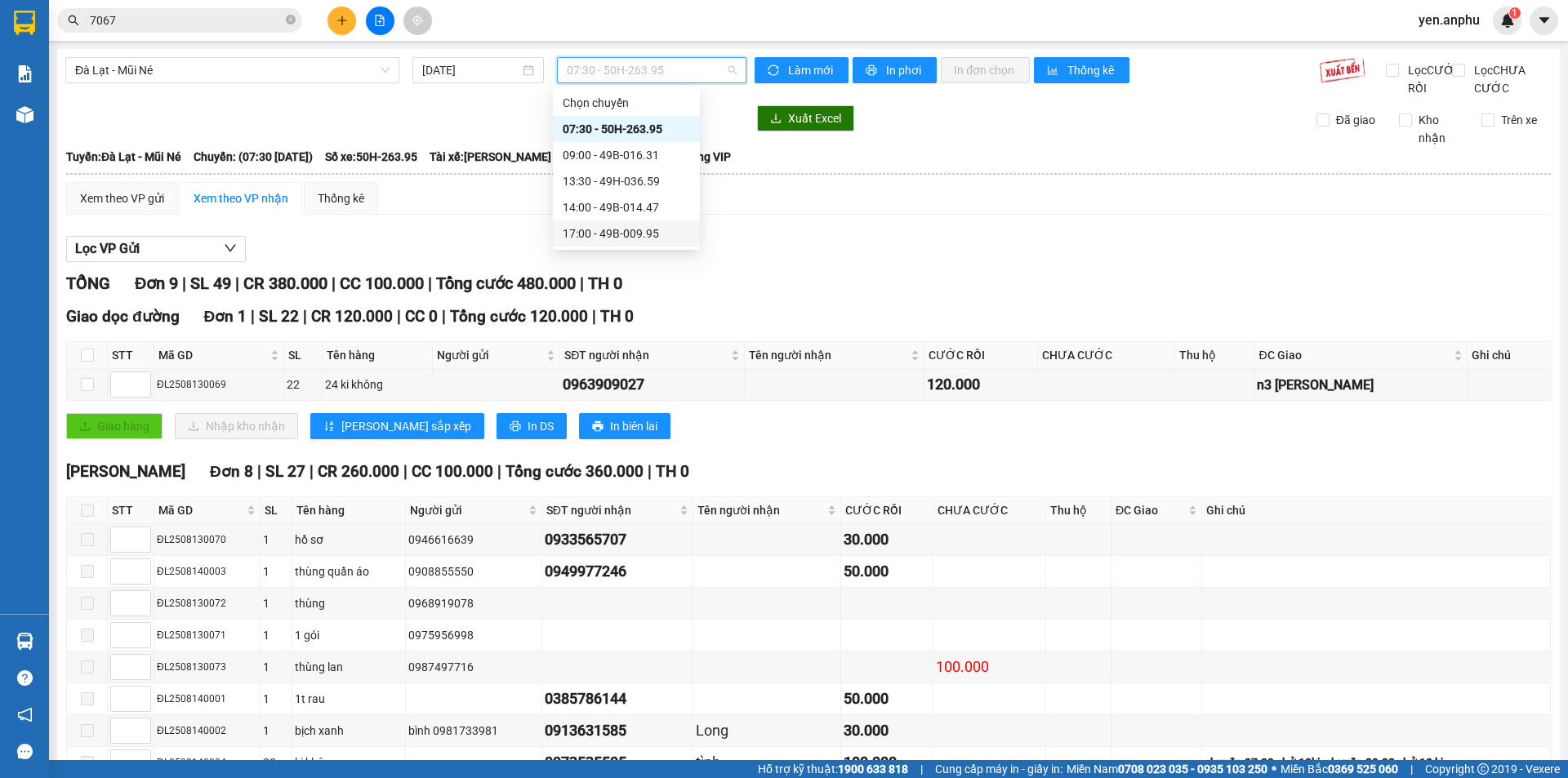
click at [609, 231] on div "17:00 - 49B-009.95" at bounding box center [626, 234] width 127 height 18
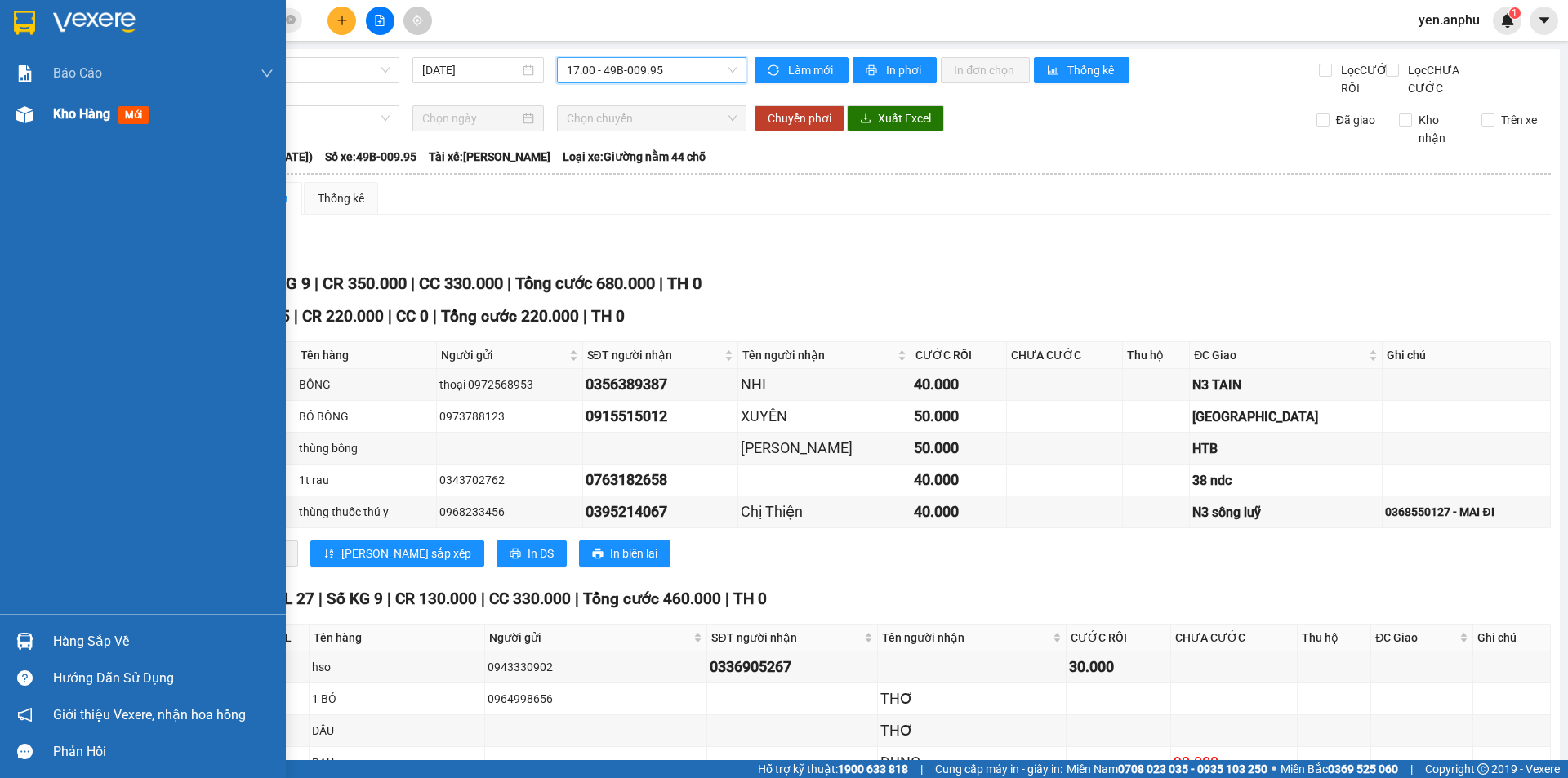
click at [17, 112] on img at bounding box center [25, 114] width 17 height 17
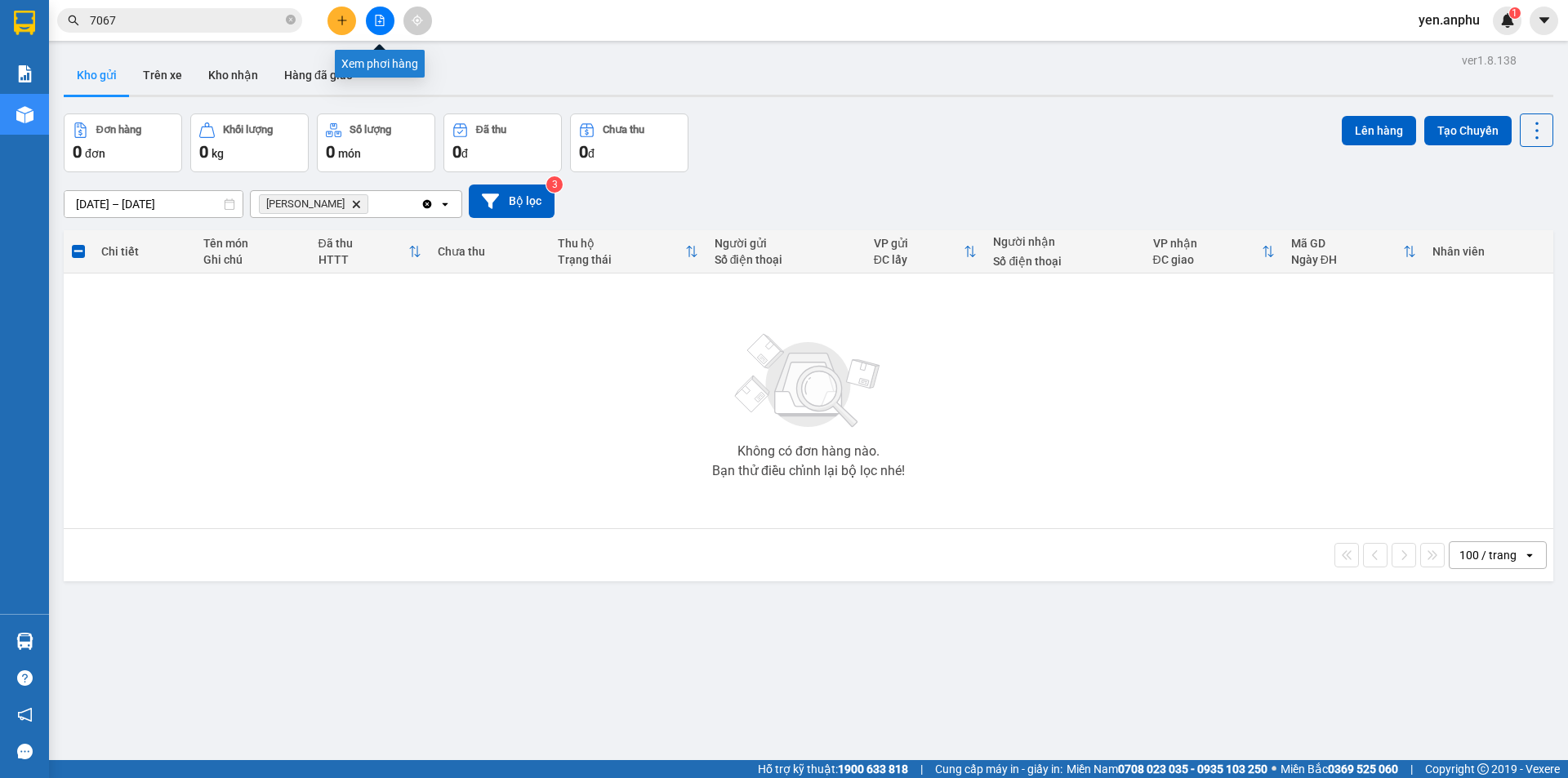
drag, startPoint x: 386, startPoint y: 21, endPoint x: 167, endPoint y: 42, distance: 220.0
click at [385, 21] on button at bounding box center [380, 21] width 28 height 28
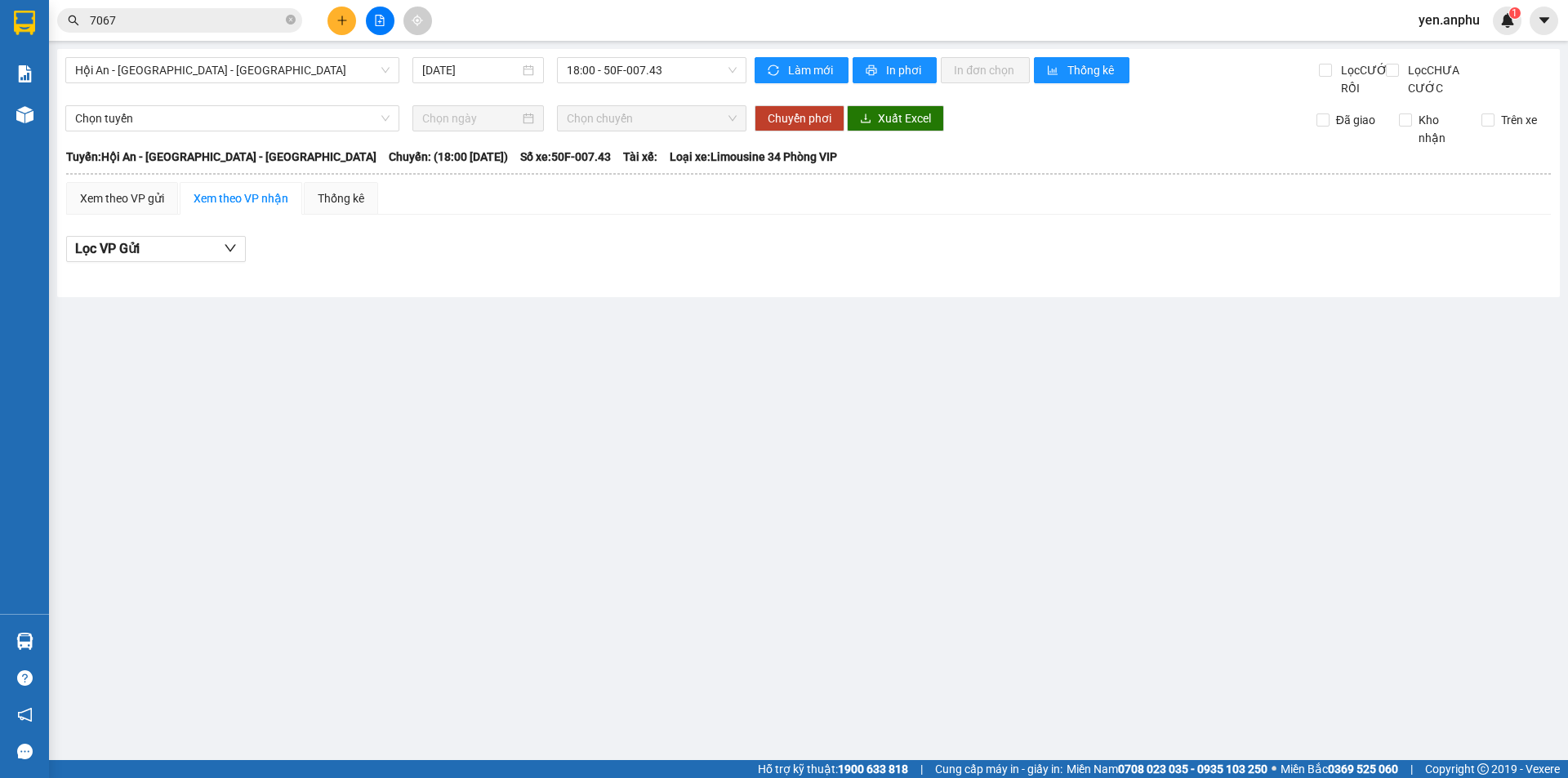
click at [157, 57] on div "Hội An - Nha Trang - Đà Lạt 14/08/2025 18:00 - 50F-007.43 Làm mới In phơi In đơ…" at bounding box center [809, 173] width 1502 height 248
click at [156, 55] on div "Hội An - Nha Trang - Đà Lạt 14/08/2025 18:00 - 50F-007.43 Làm mới In phơi In đơ…" at bounding box center [809, 173] width 1502 height 248
click at [171, 65] on span "Hội An - [GEOGRAPHIC_DATA] - [GEOGRAPHIC_DATA]" at bounding box center [232, 70] width 315 height 24
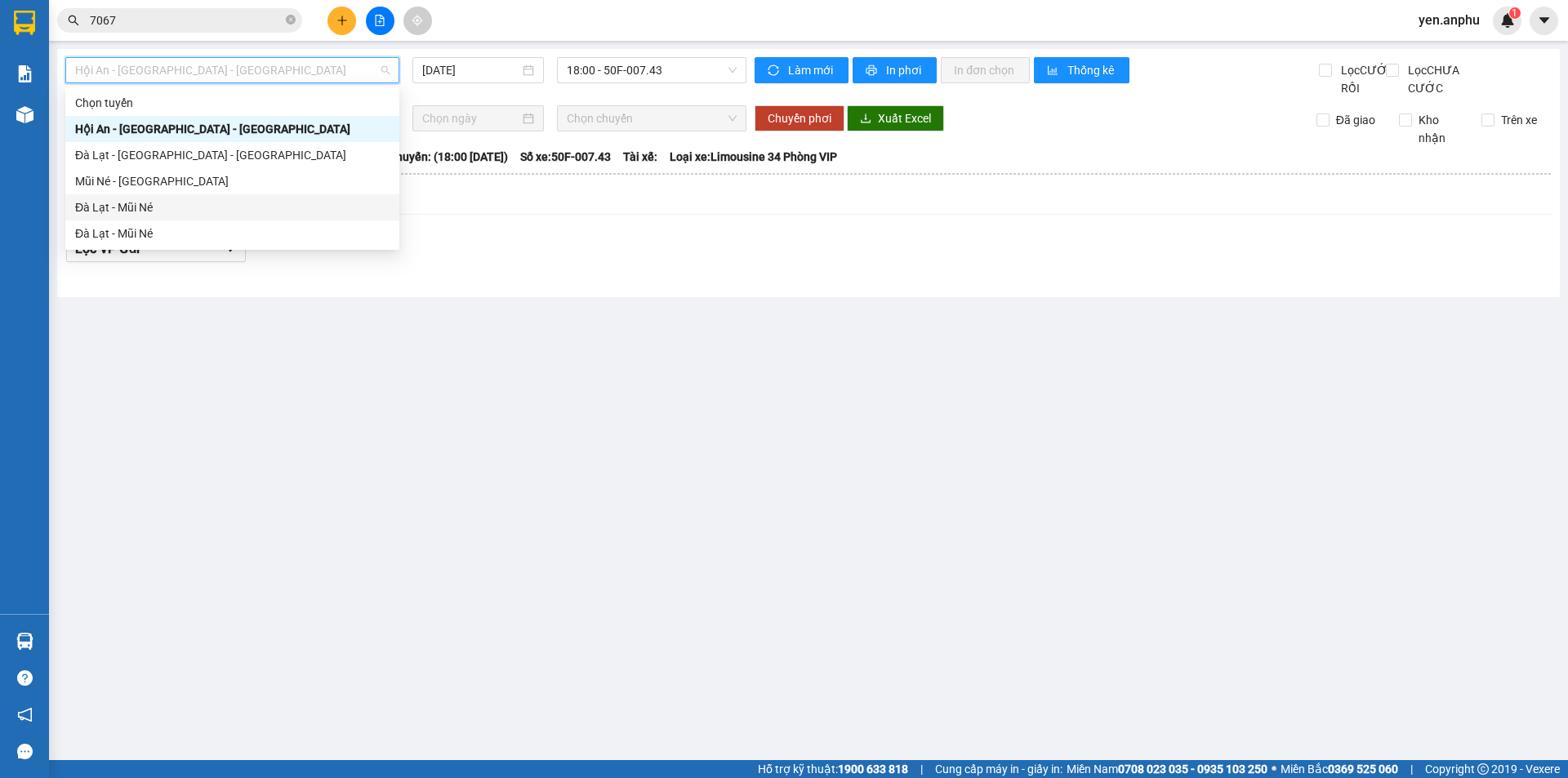
click at [132, 199] on div "Đà Lạt - Mũi Né" at bounding box center [232, 207] width 315 height 18
type input "[DATE]"
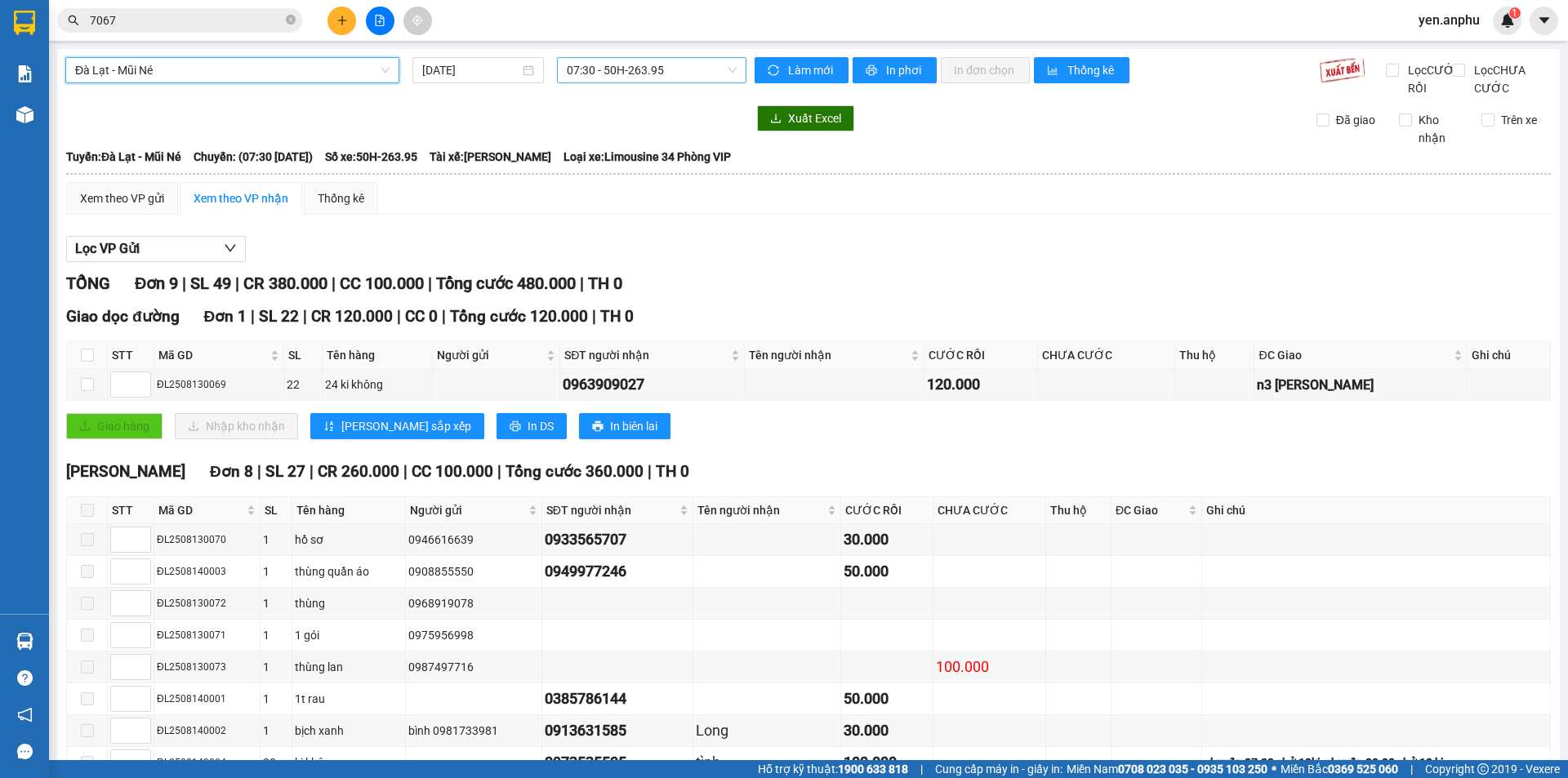
drag, startPoint x: 655, startPoint y: 65, endPoint x: 664, endPoint y: 83, distance: 20.1
click at [655, 67] on span "07:30 - 50H-263.95" at bounding box center [651, 70] width 170 height 24
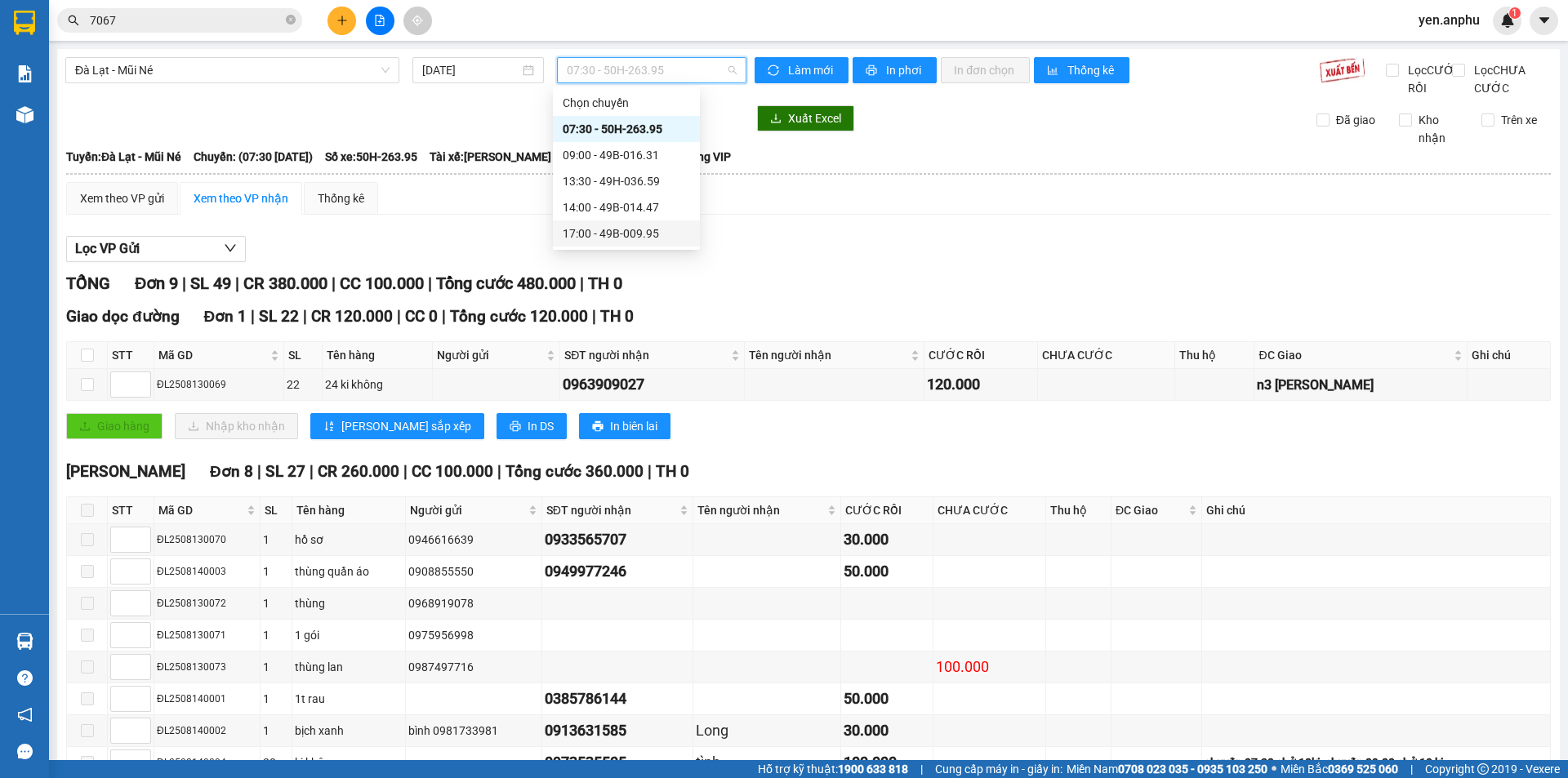
click at [620, 232] on div "17:00 - 49B-009.95" at bounding box center [626, 234] width 127 height 18
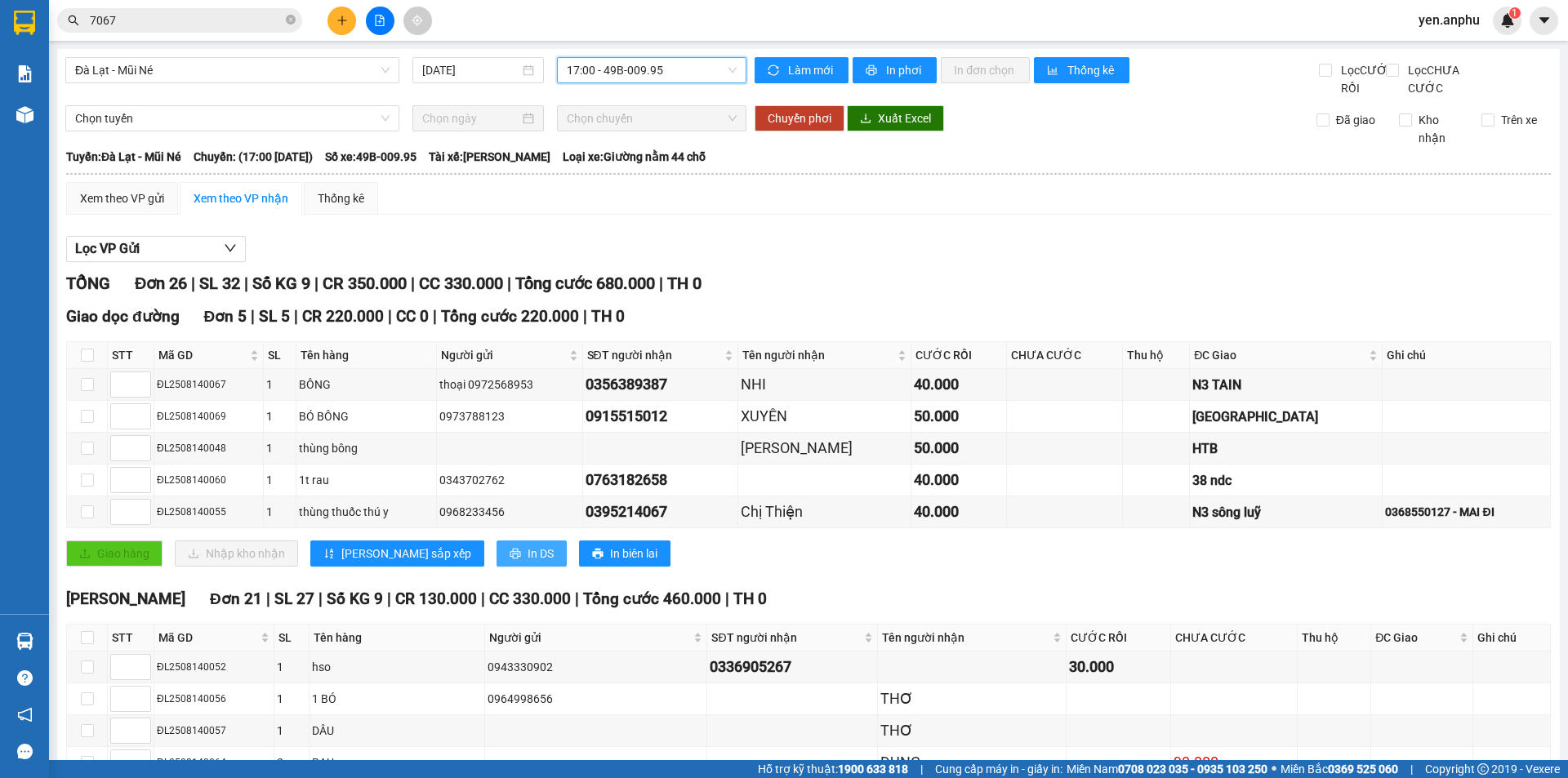
click at [527, 563] on span "In DS" at bounding box center [540, 554] width 26 height 18
click at [87, 519] on input "checkbox" at bounding box center [87, 512] width 13 height 13
checkbox input "true"
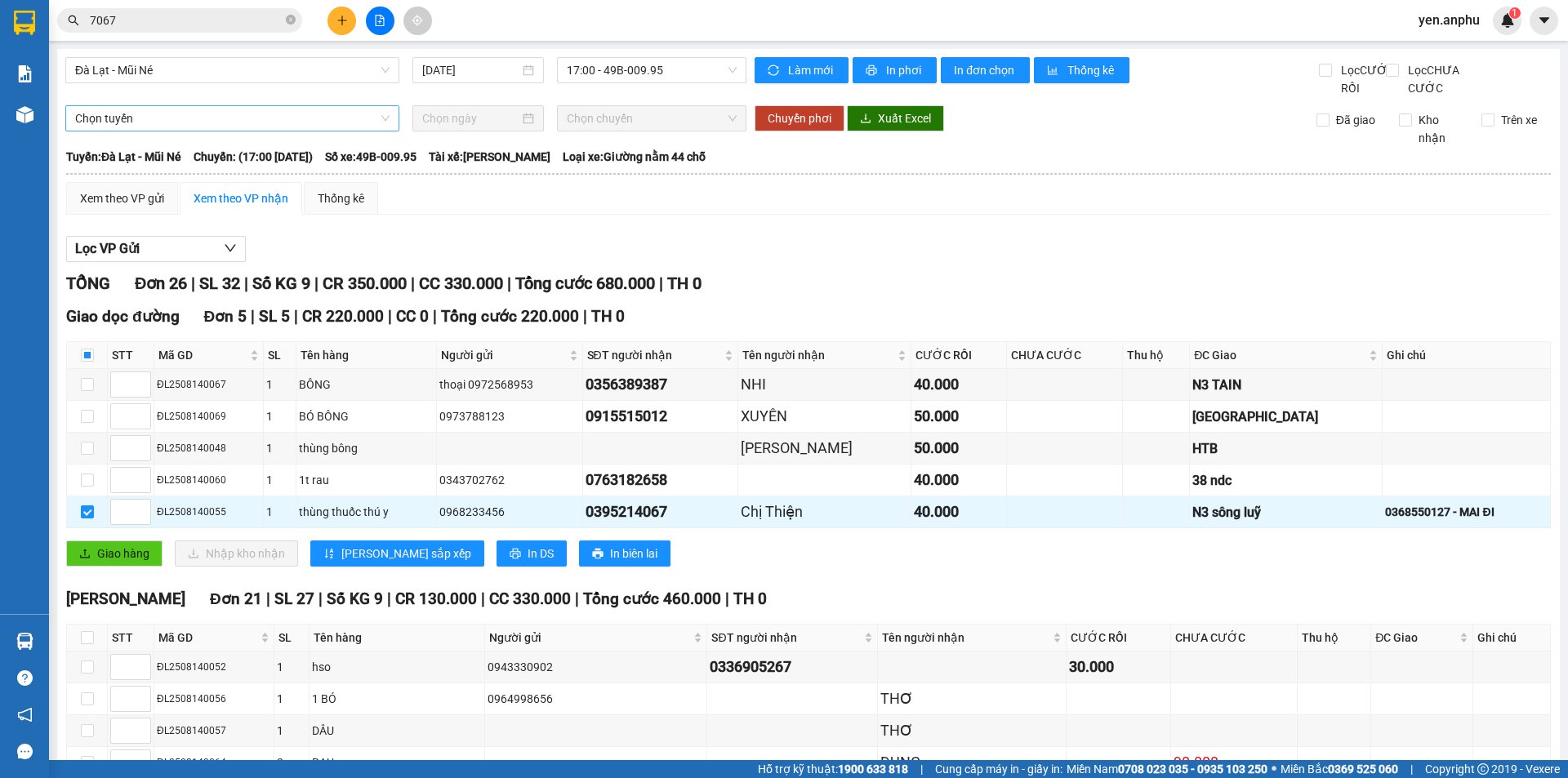
click at [188, 131] on span "Chọn tuyến" at bounding box center [232, 117] width 315 height 24
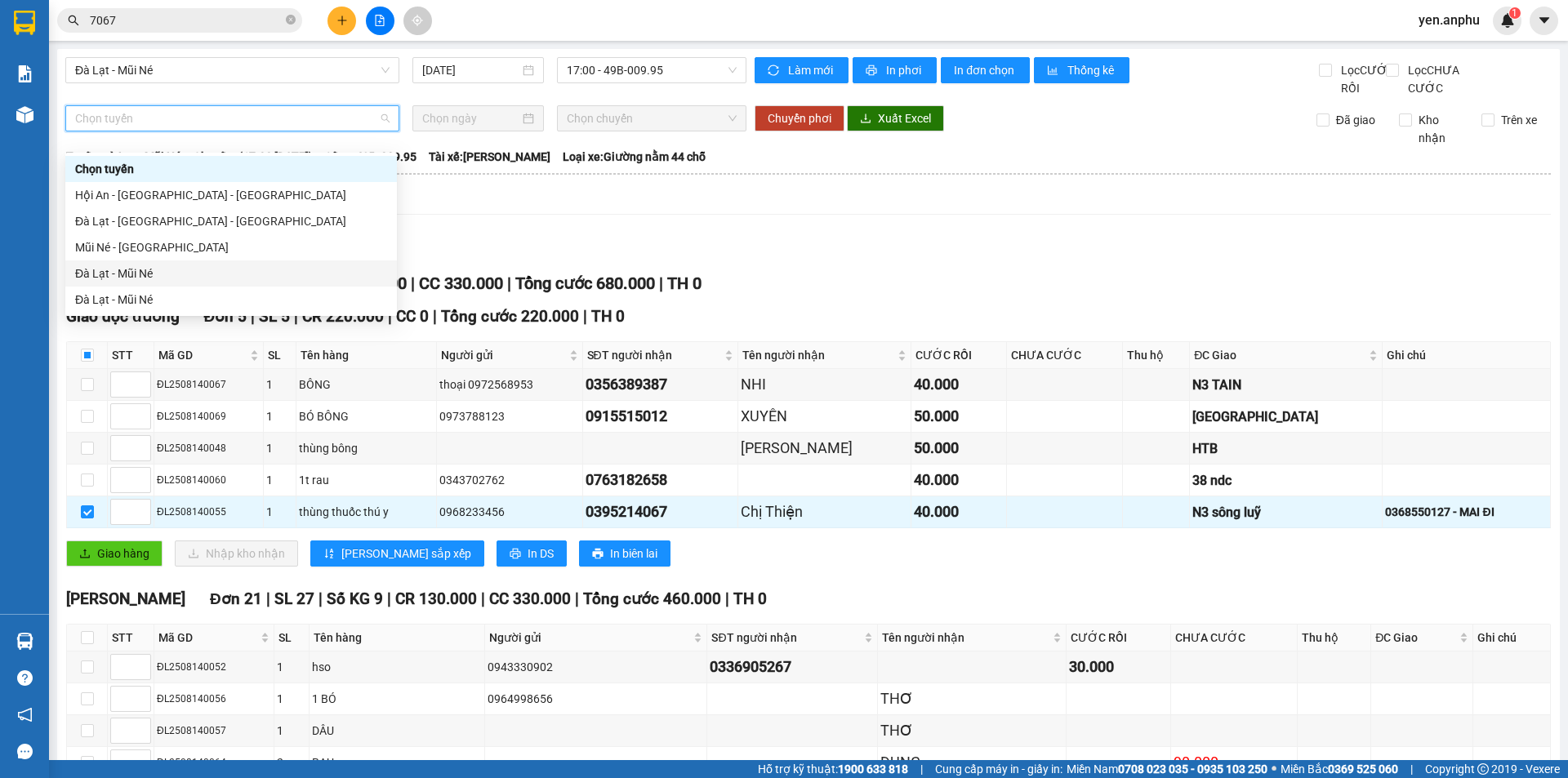
click at [151, 273] on div "Đà Lạt - Mũi Né" at bounding box center [231, 274] width 312 height 18
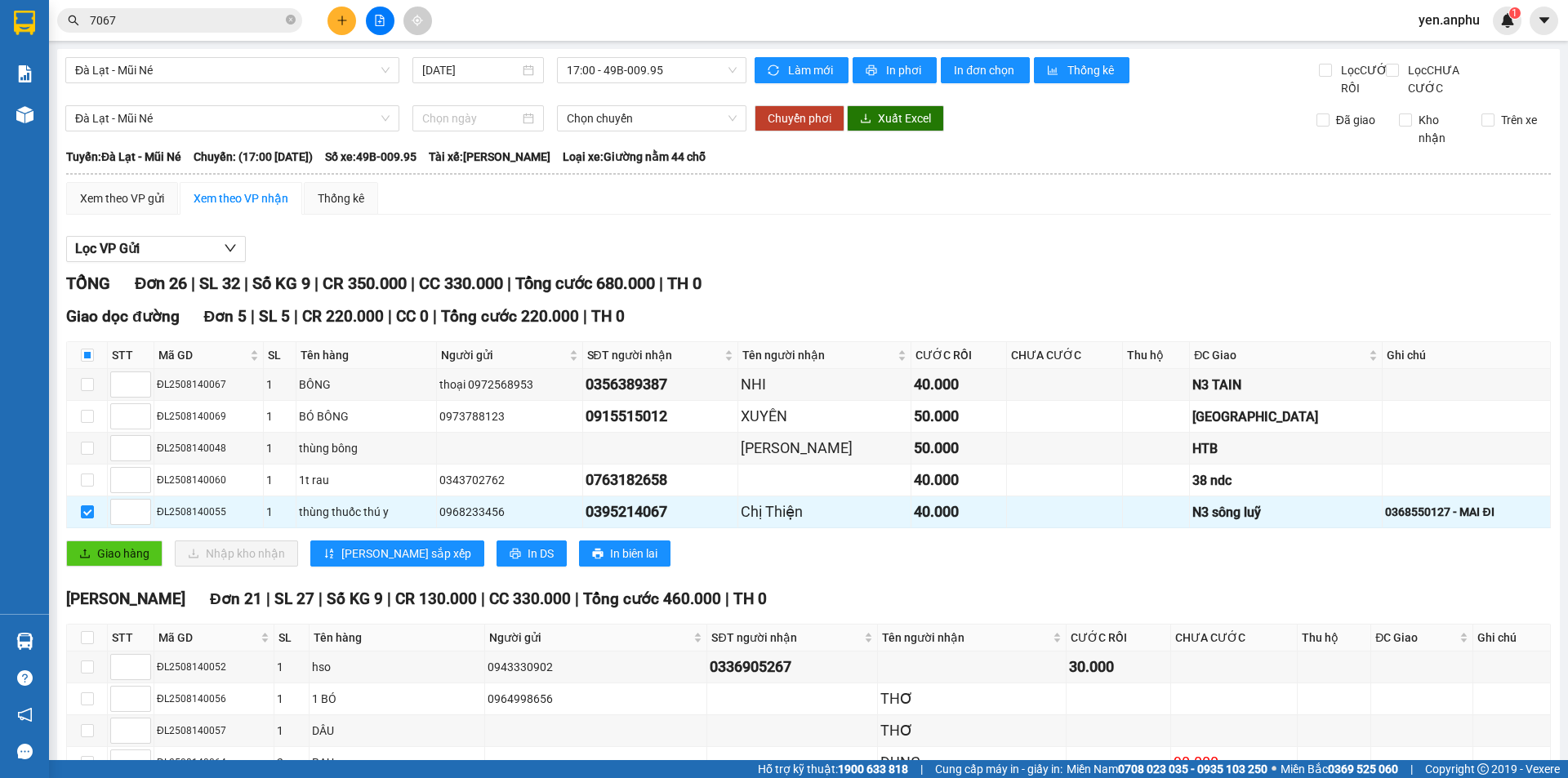
drag, startPoint x: 457, startPoint y: 126, endPoint x: 465, endPoint y: 149, distance: 24.4
click at [459, 127] on div at bounding box center [478, 117] width 132 height 26
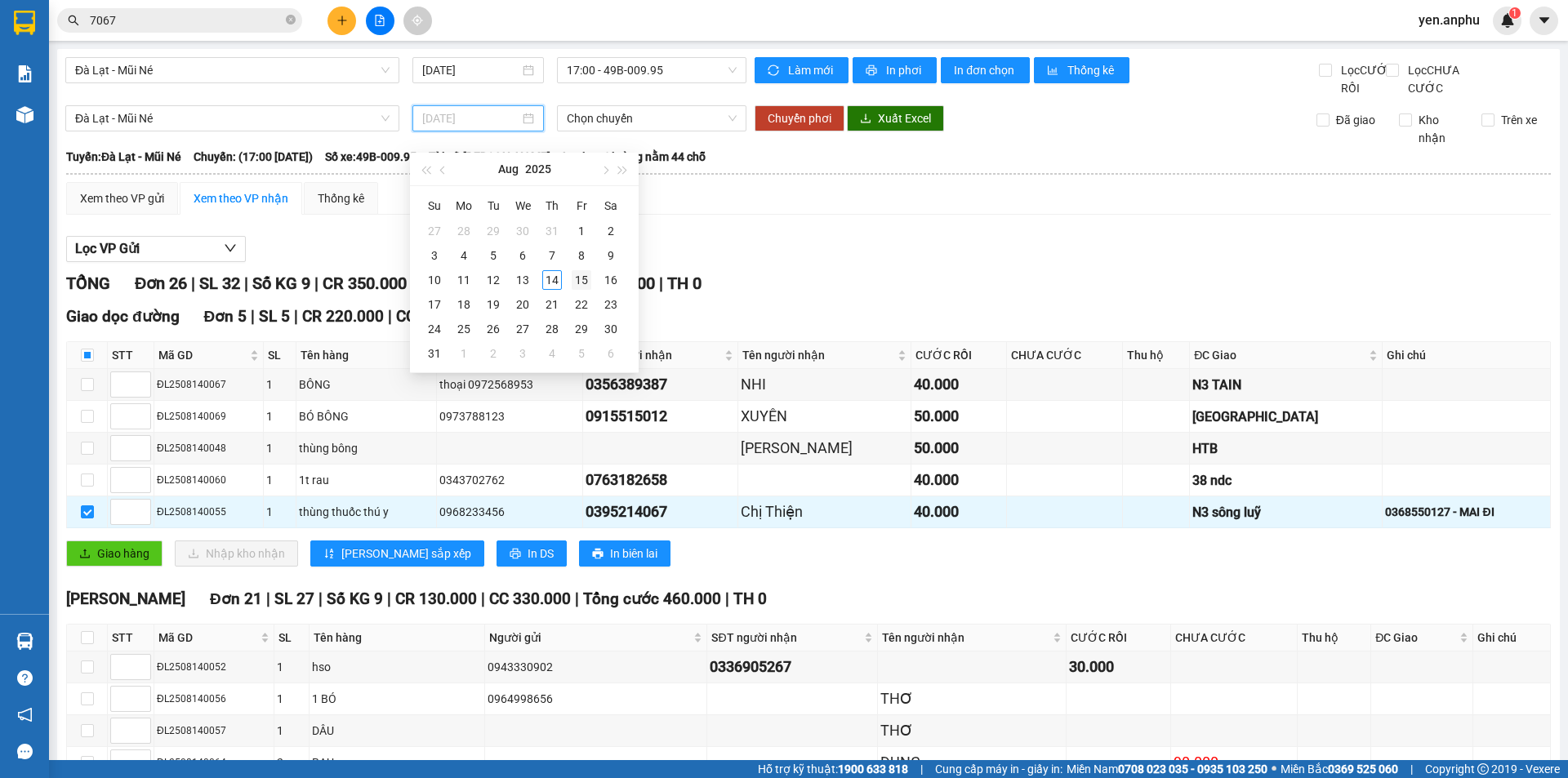
type input "[DATE]"
drag, startPoint x: 577, startPoint y: 289, endPoint x: 605, endPoint y: 197, distance: 96.2
click at [578, 289] on div "15" at bounding box center [581, 281] width 20 height 20
type input "[DATE]"
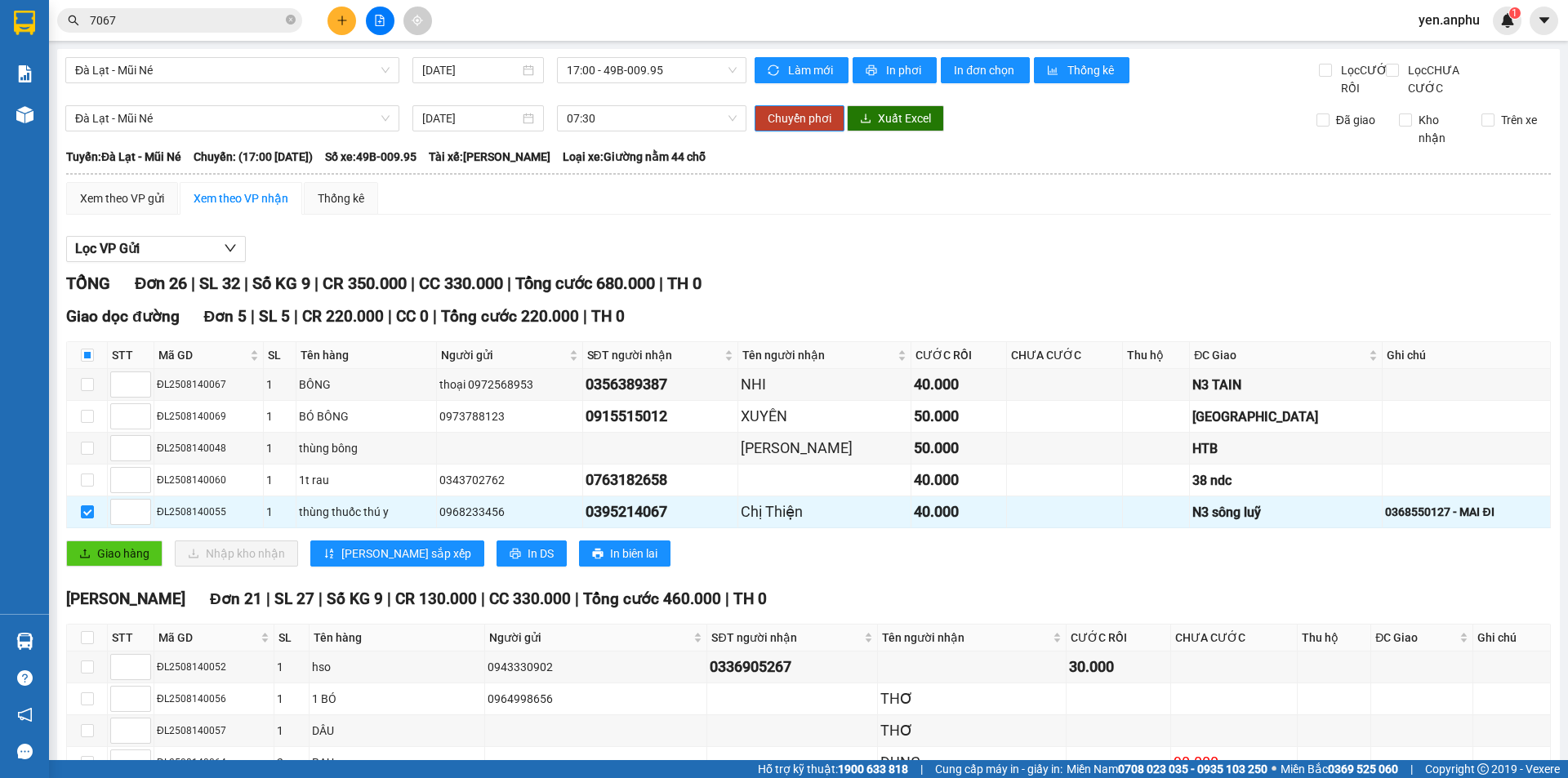
click at [599, 147] on div "Đà Lạt - Mũi Né 15/08/2025 07:30 Chuyển phơi Xuất Excel Đã giao Kho nhận Trên xe" at bounding box center [808, 126] width 1486 height 42
click at [608, 130] on span "07:30" at bounding box center [651, 117] width 170 height 24
click at [807, 127] on span "Chuyển phơi" at bounding box center [799, 118] width 63 height 18
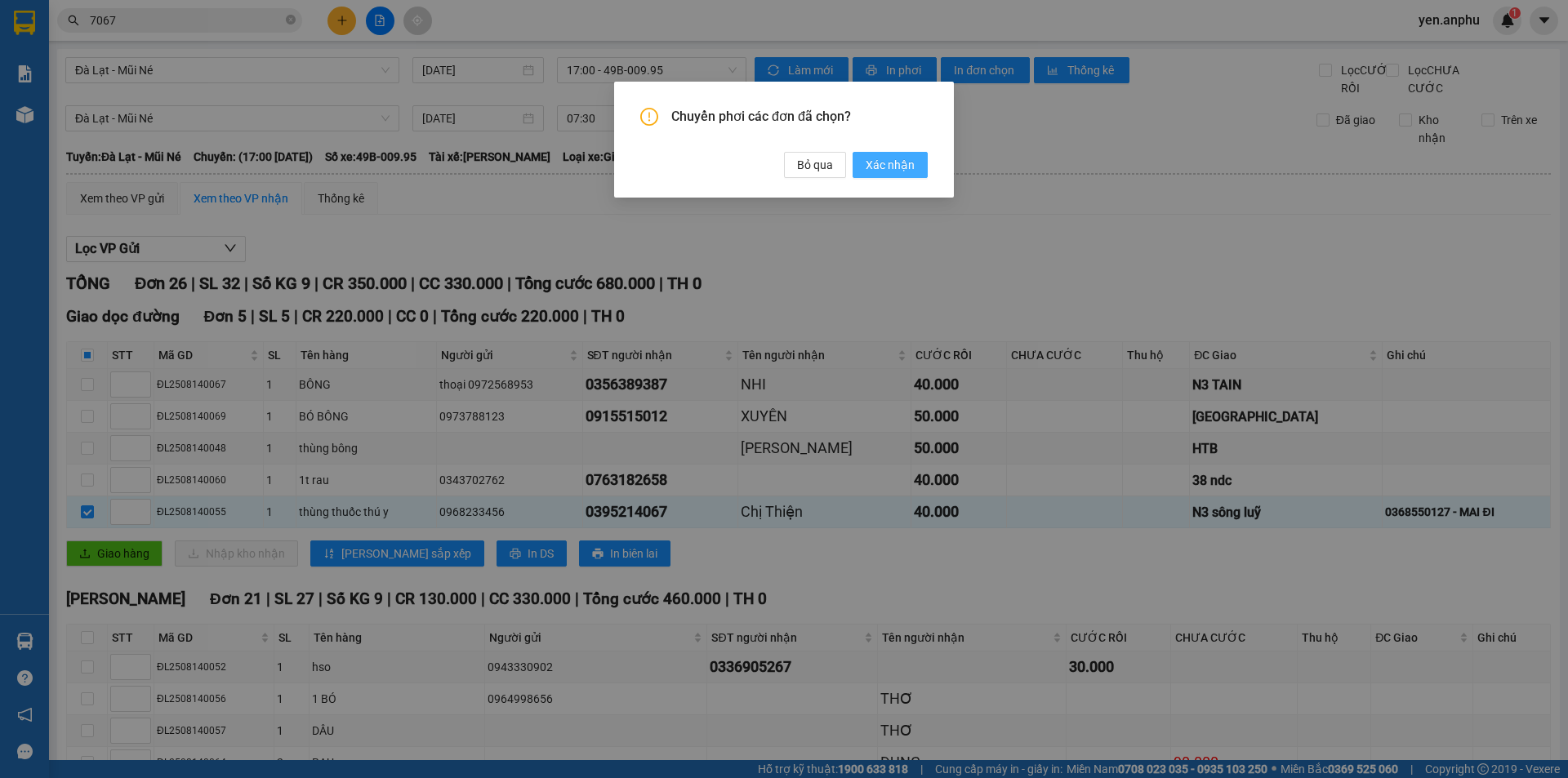
click at [889, 155] on button "Xác nhận" at bounding box center [890, 164] width 75 height 26
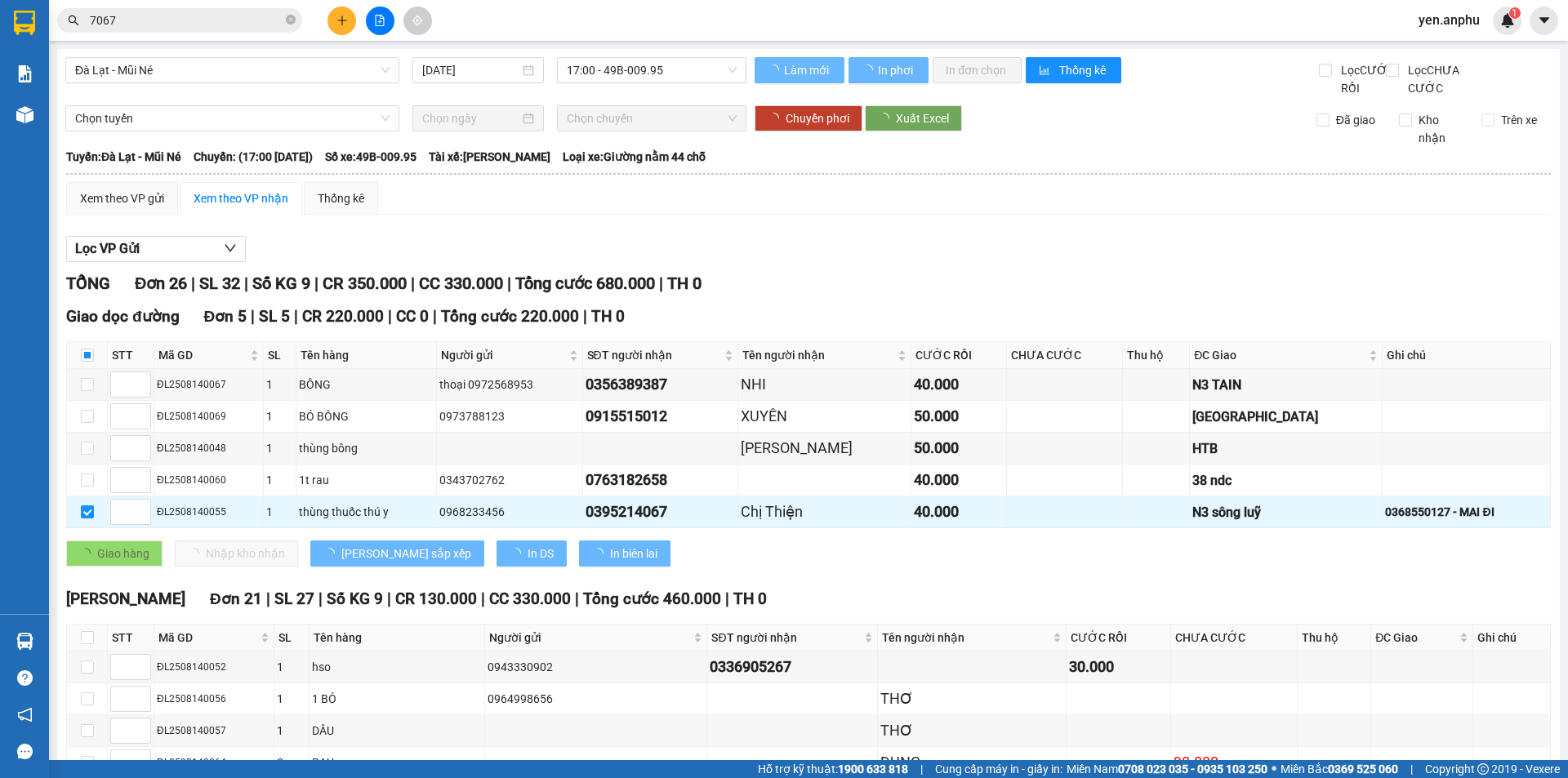
checkbox input "true"
type input "[DATE]"
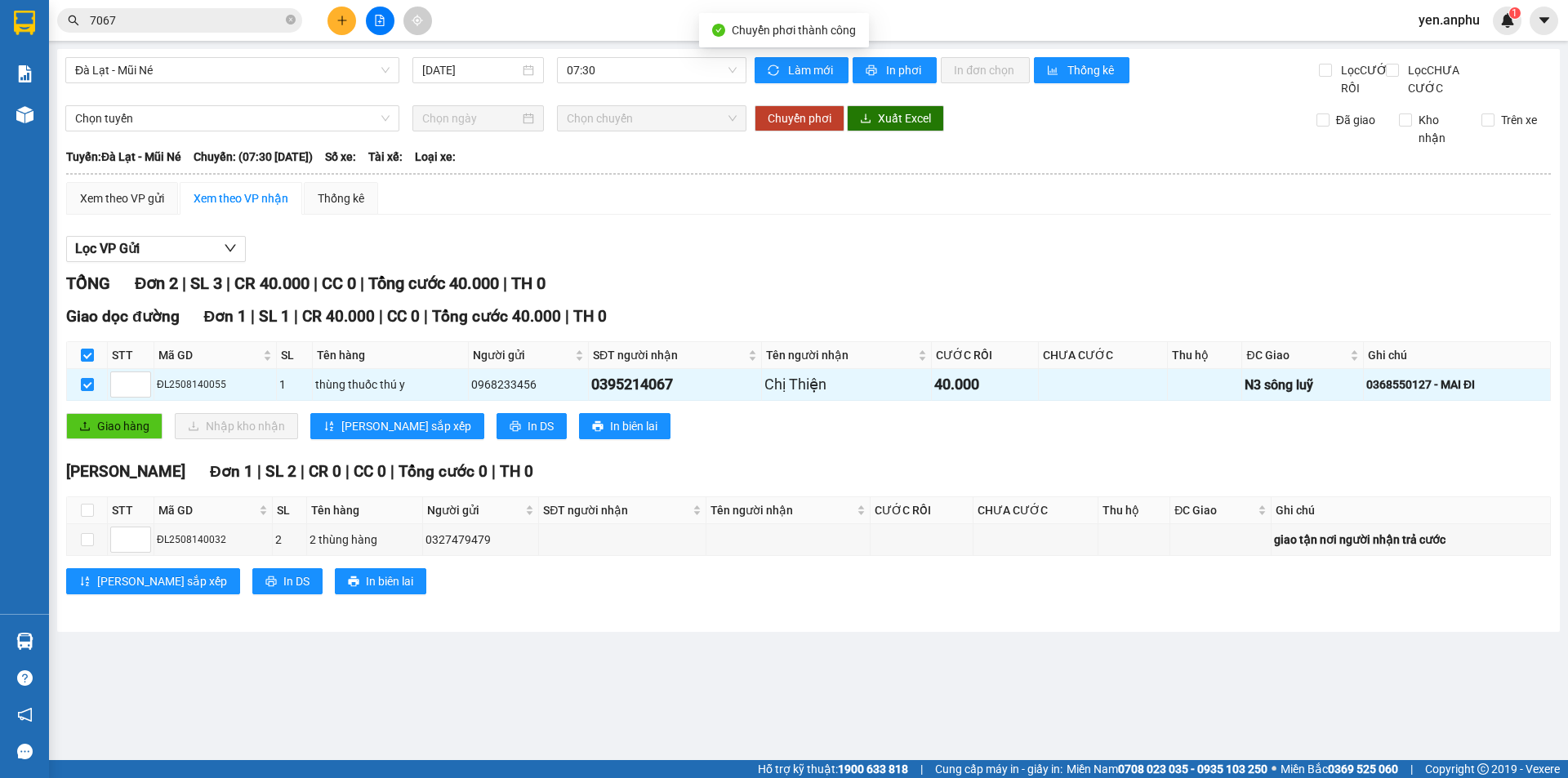
checkbox input "false"
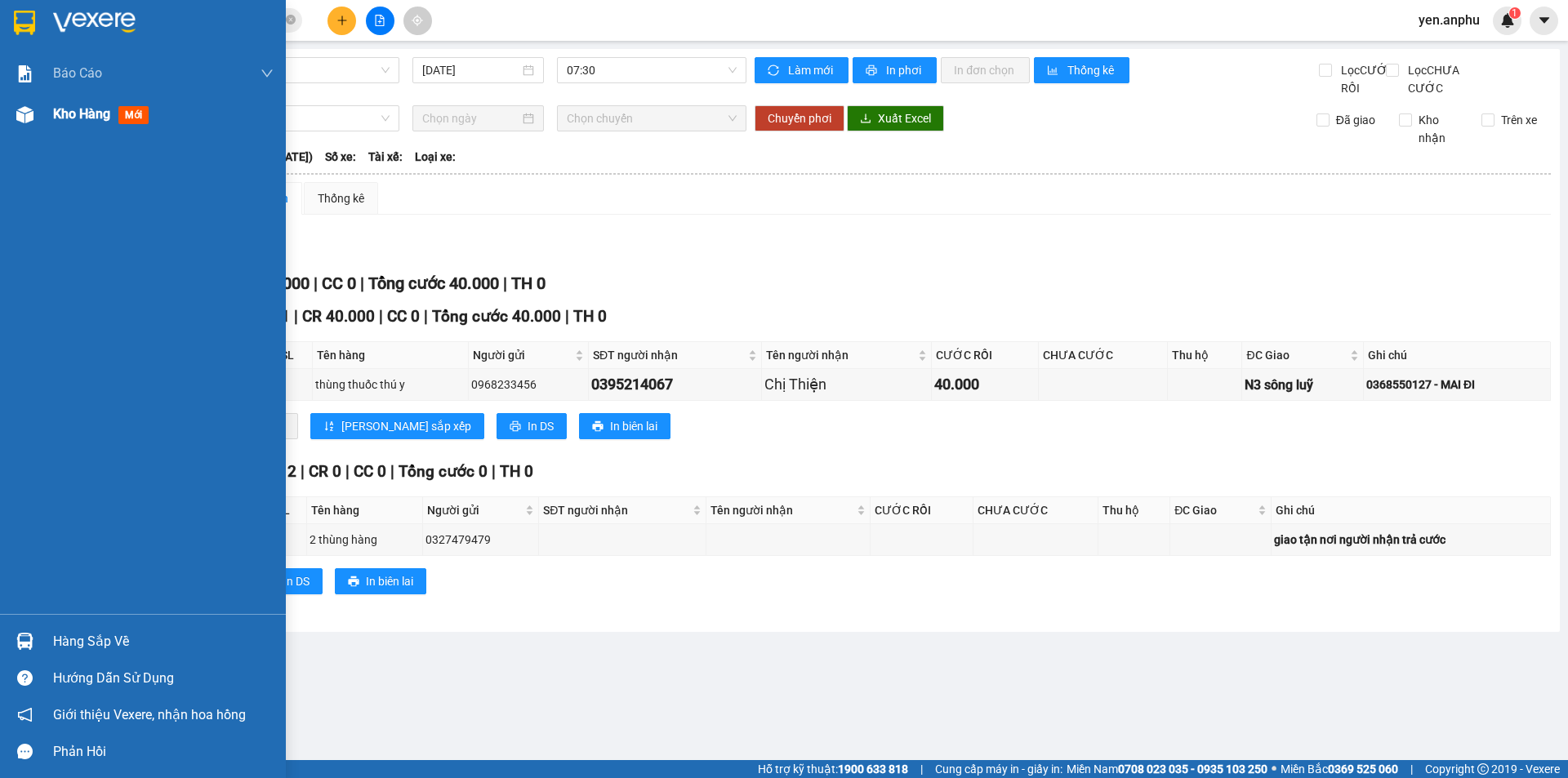
click at [50, 111] on div "Kho hàng mới" at bounding box center [142, 114] width 286 height 41
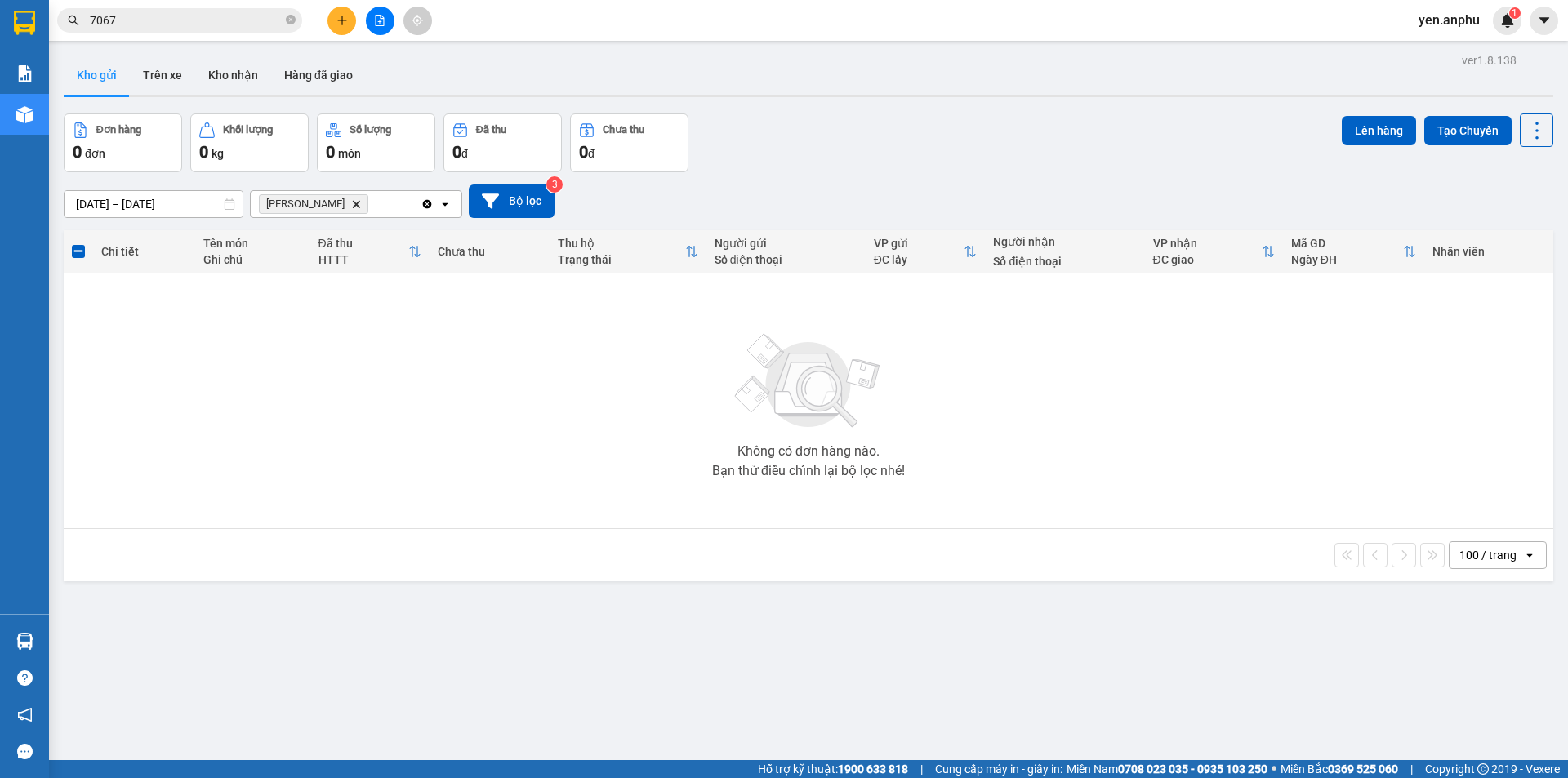
click at [380, 22] on icon "file-add" at bounding box center [380, 21] width 9 height 12
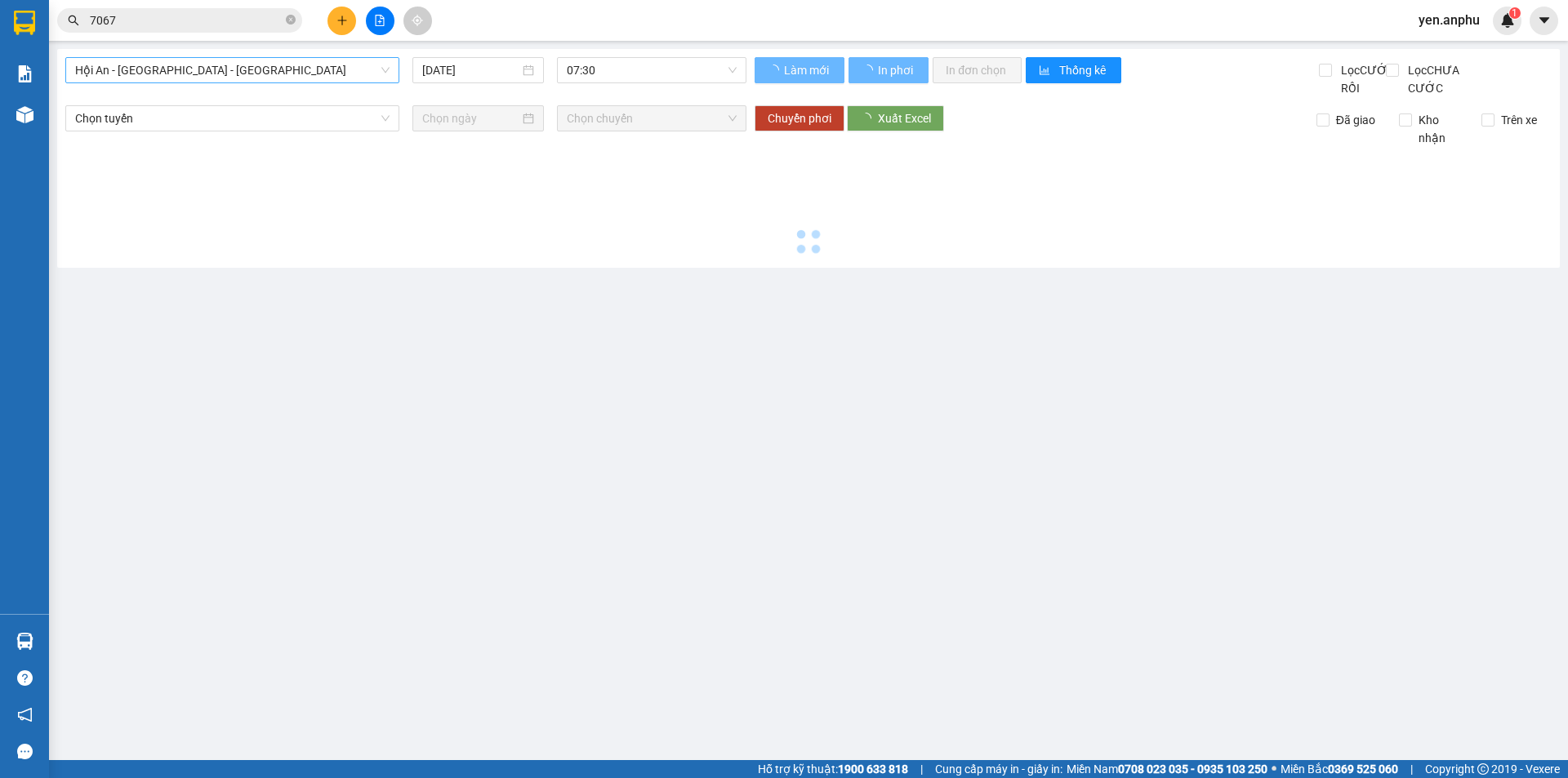
type input "[DATE]"
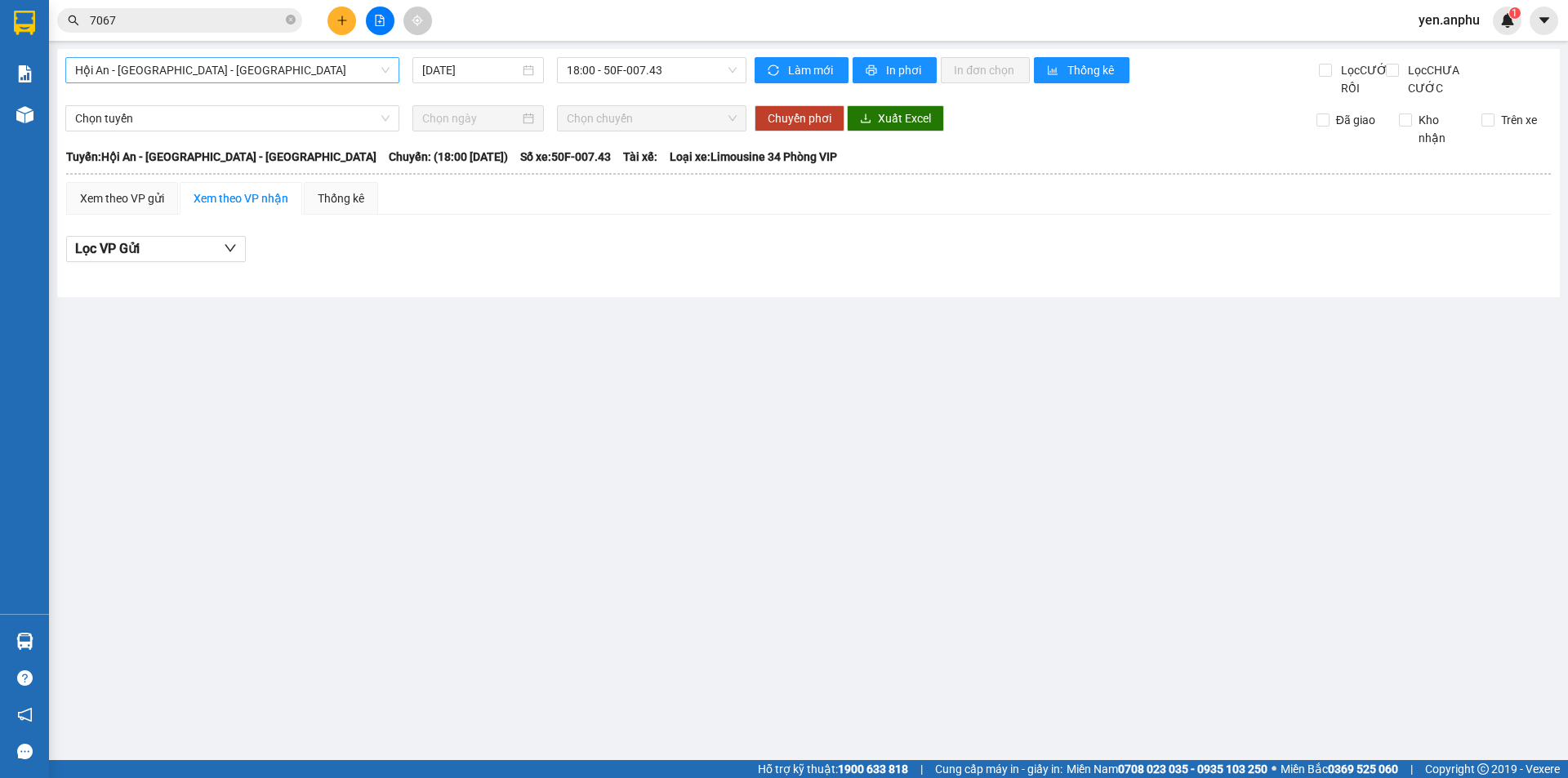
click at [202, 67] on span "Hội An - [GEOGRAPHIC_DATA] - [GEOGRAPHIC_DATA]" at bounding box center [232, 70] width 315 height 24
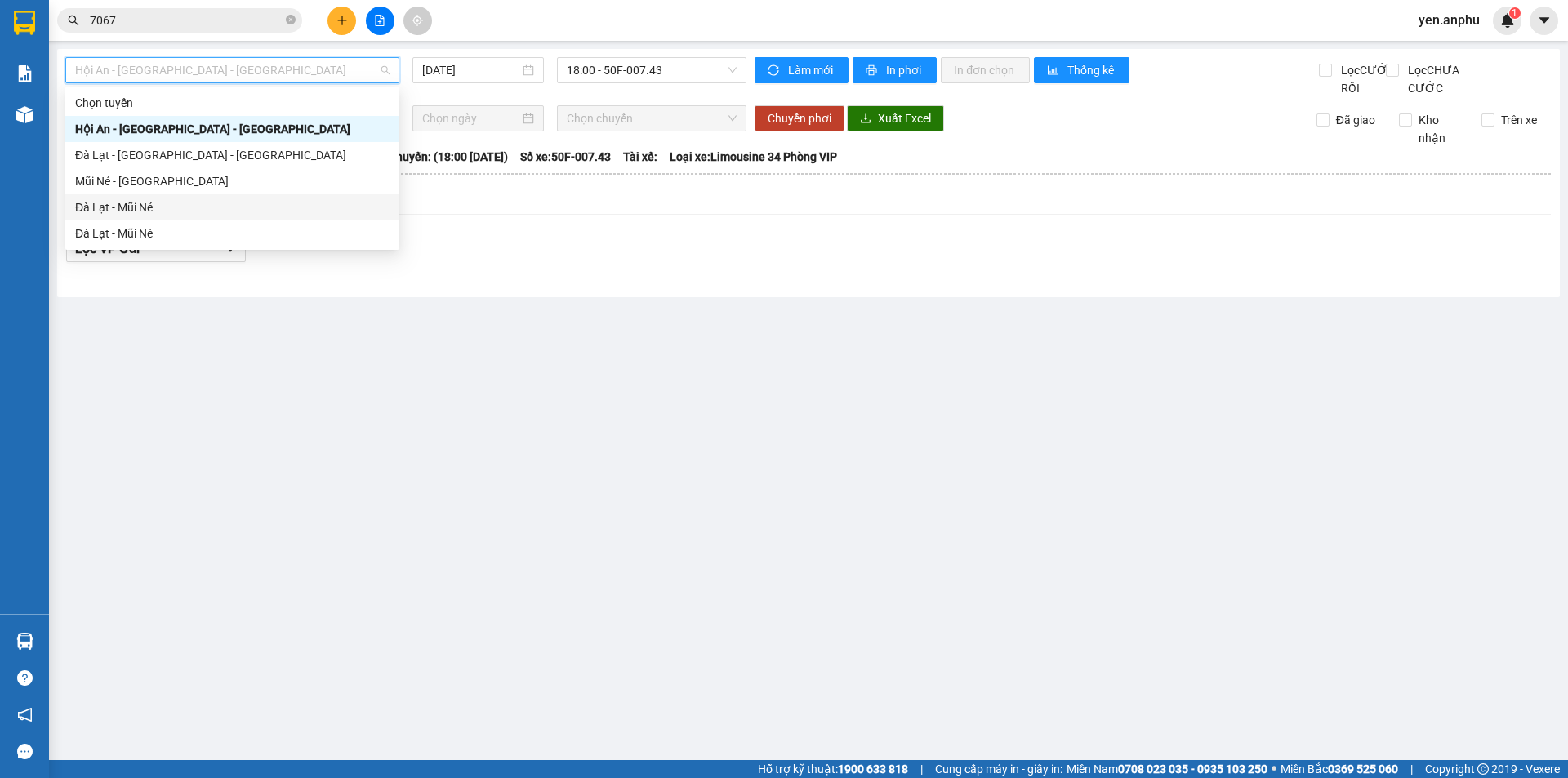
click at [142, 205] on div "Đà Lạt - Mũi Né" at bounding box center [232, 207] width 315 height 18
type input "[DATE]"
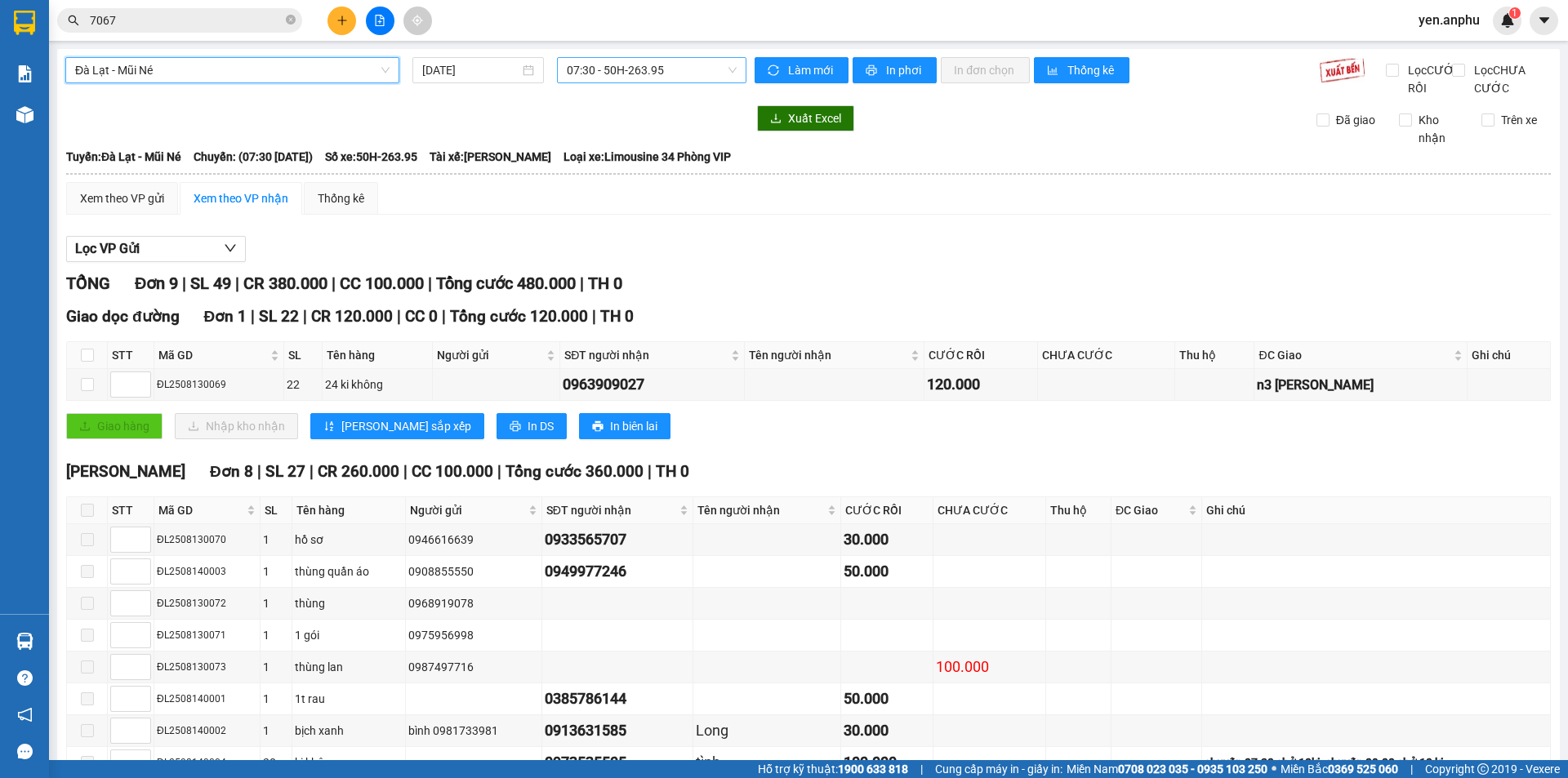
click at [643, 81] on span "07:30 - 50H-263.95" at bounding box center [651, 70] width 170 height 24
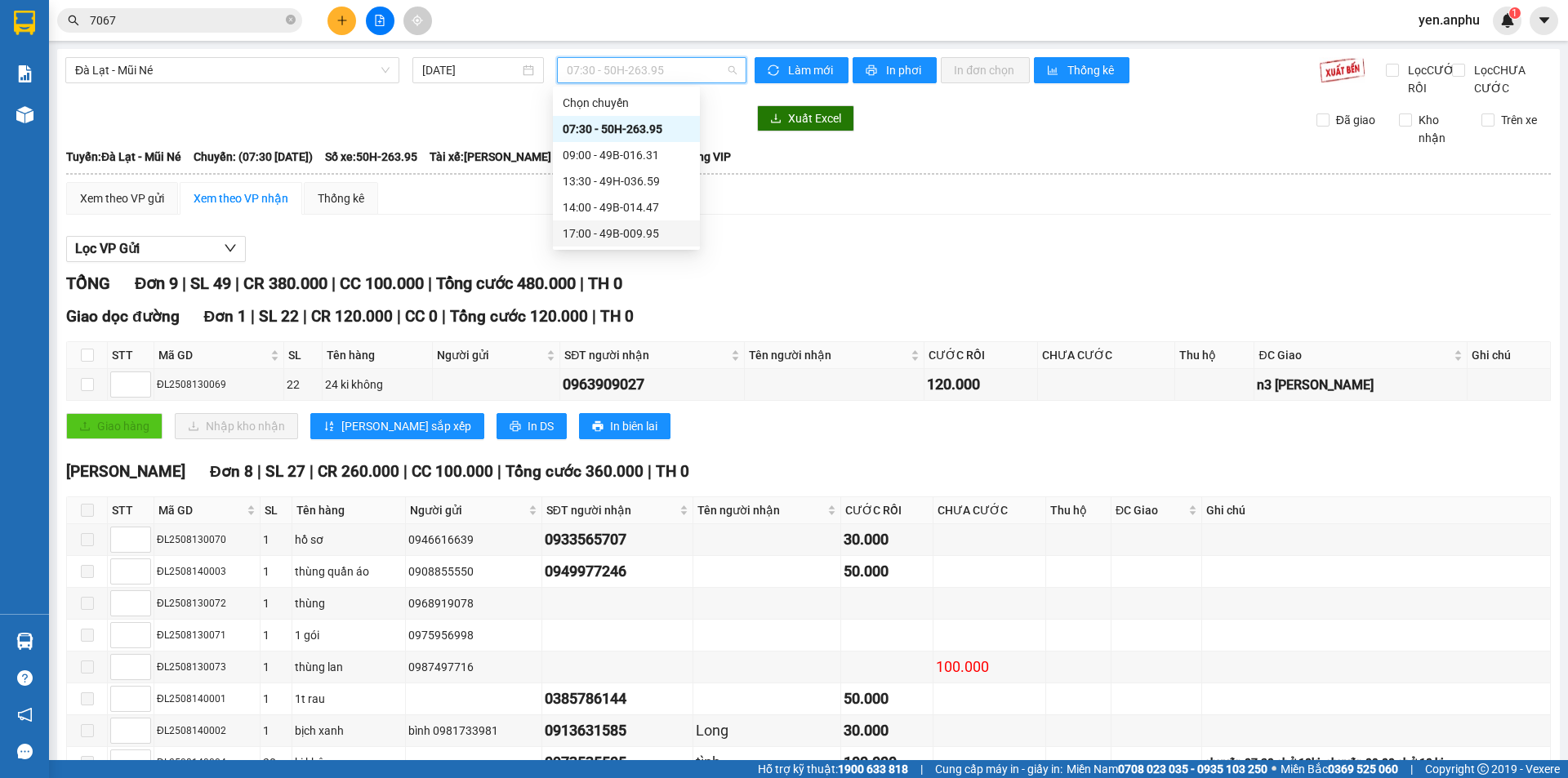
drag, startPoint x: 611, startPoint y: 230, endPoint x: 387, endPoint y: 314, distance: 239.2
click at [609, 231] on div "17:00 - 49B-009.95" at bounding box center [626, 234] width 127 height 18
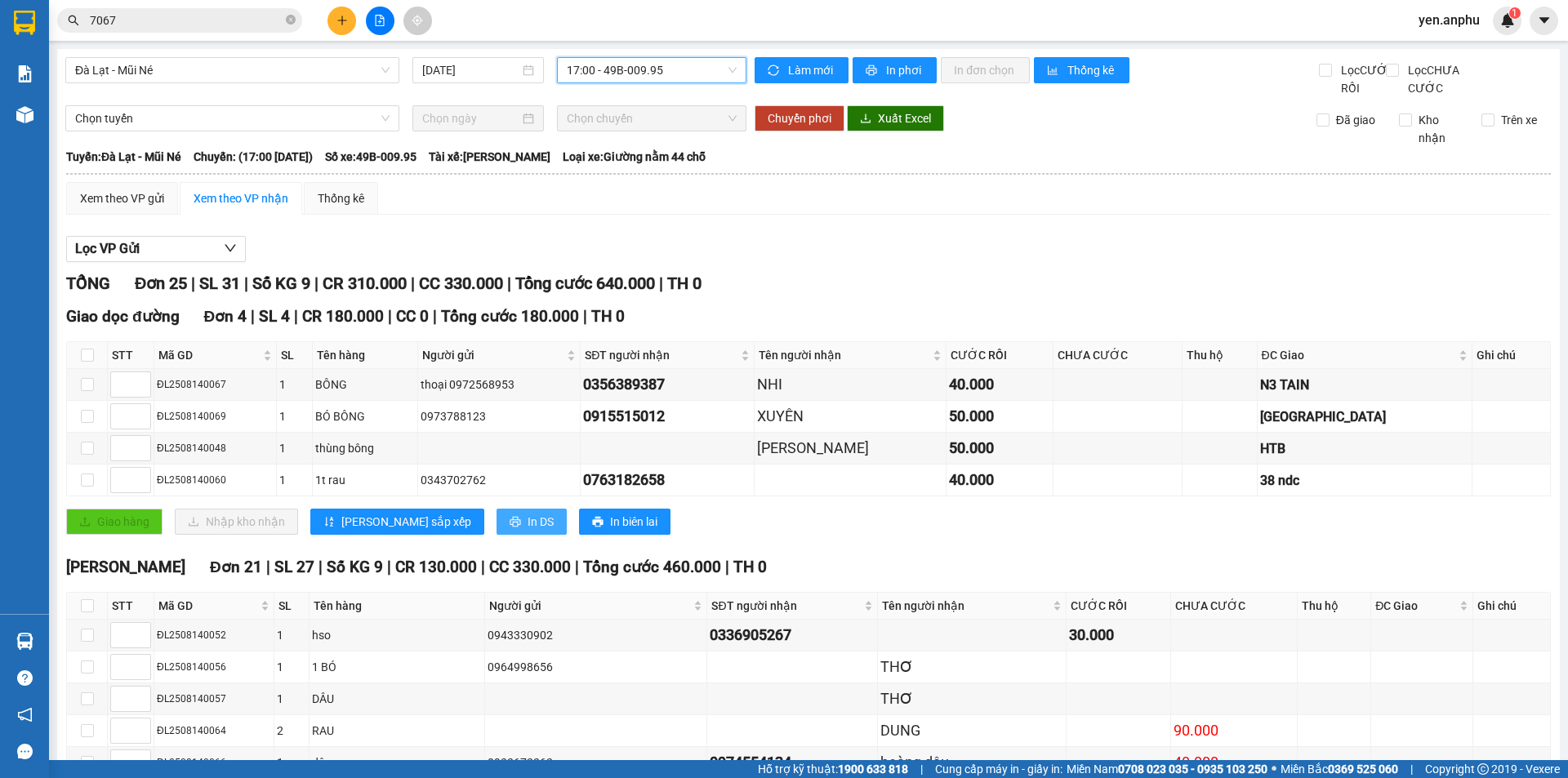
click at [496, 535] on button "In DS" at bounding box center [531, 521] width 70 height 26
click at [135, 207] on div "Xem theo VP gửi" at bounding box center [122, 198] width 84 height 18
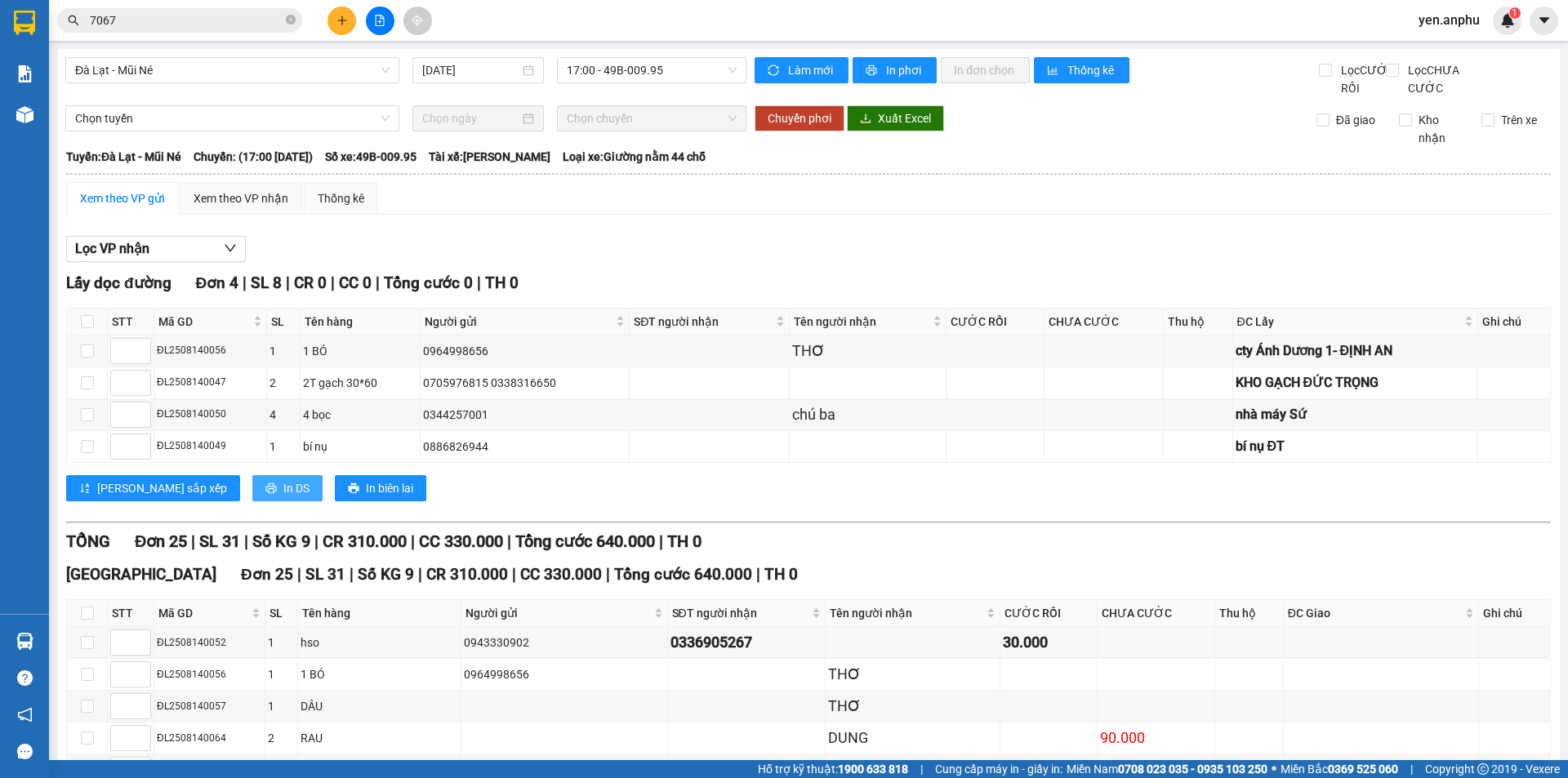
click at [283, 497] on span "In DS" at bounding box center [296, 489] width 26 height 18
click at [261, 207] on div "Xem theo VP nhận" at bounding box center [241, 198] width 95 height 18
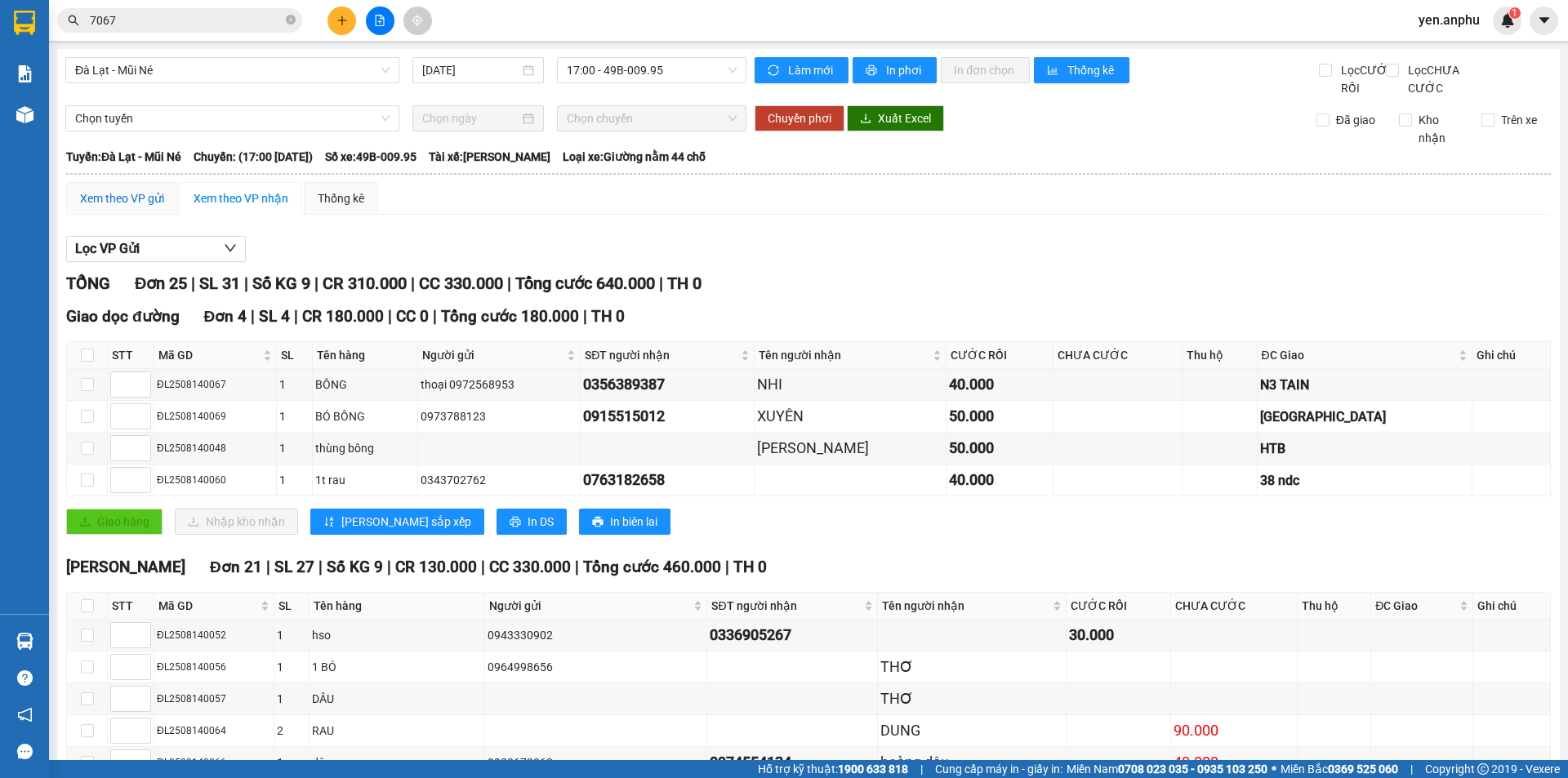
click at [132, 207] on div "Xem theo VP gửi" at bounding box center [122, 198] width 84 height 18
